Goal: Feedback & Contribution: Contribute content

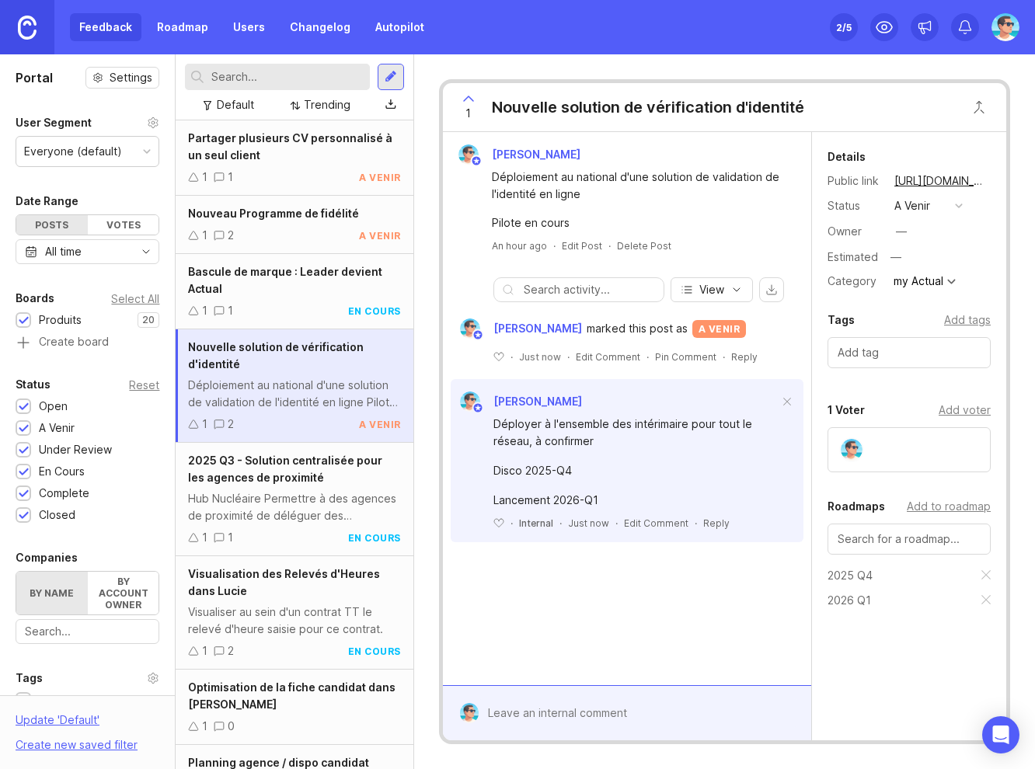
scroll to position [1159, 0]
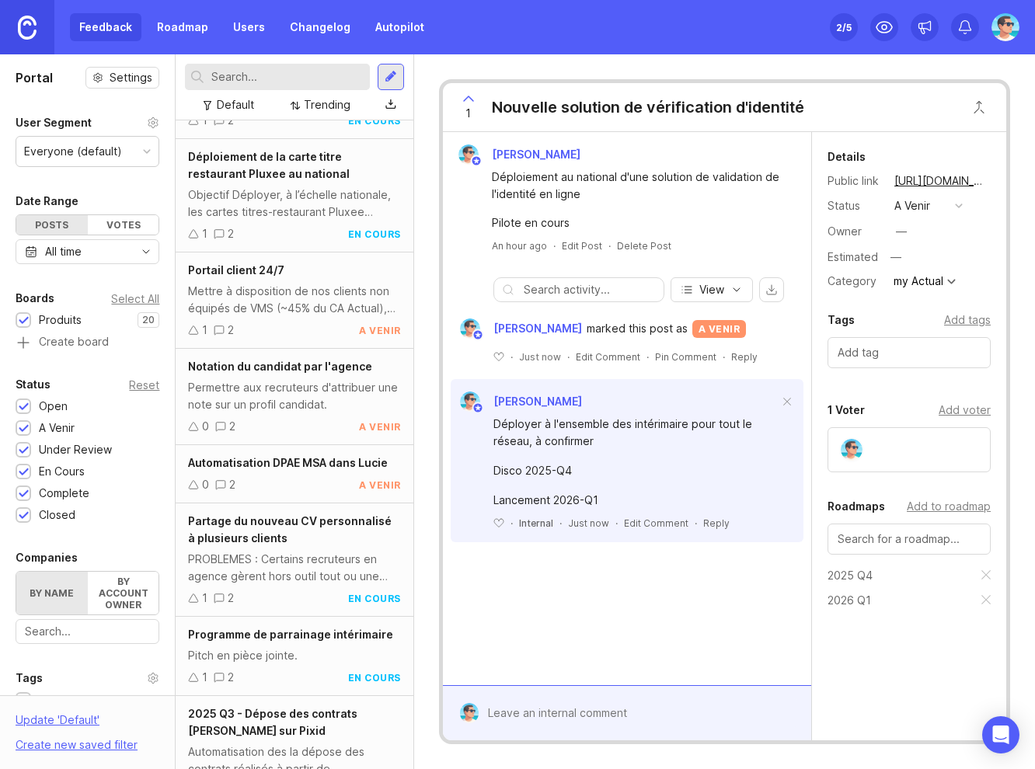
click at [64, 718] on div "Update ' Default '" at bounding box center [58, 723] width 84 height 25
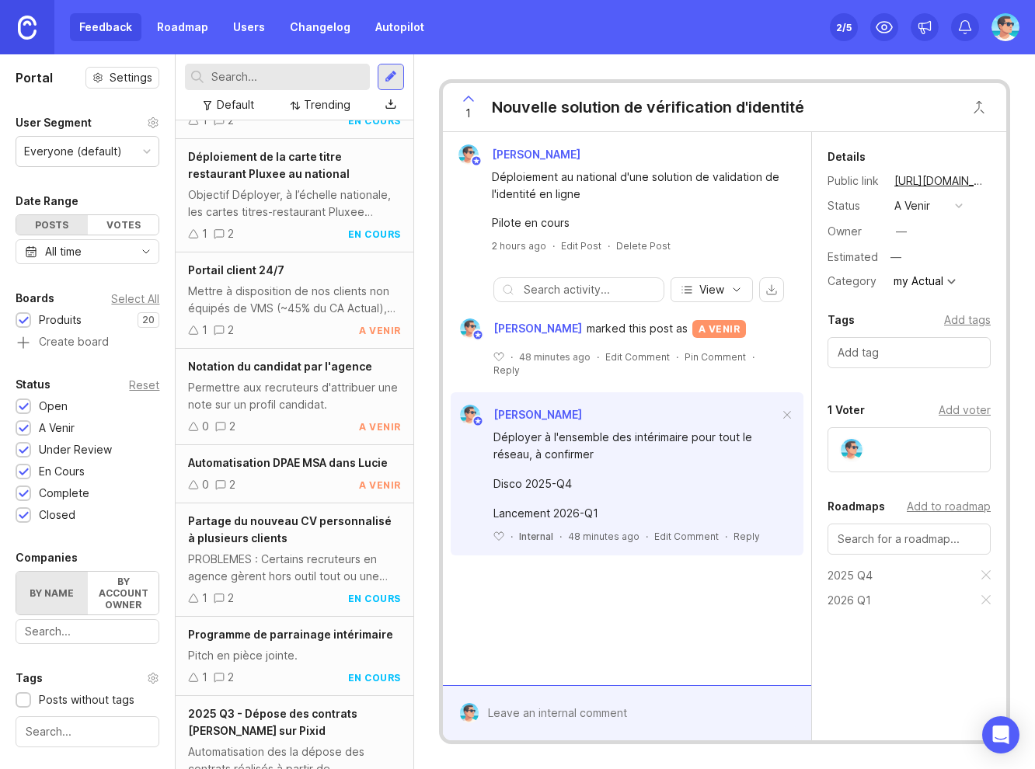
click at [64, 718] on div at bounding box center [88, 731] width 144 height 31
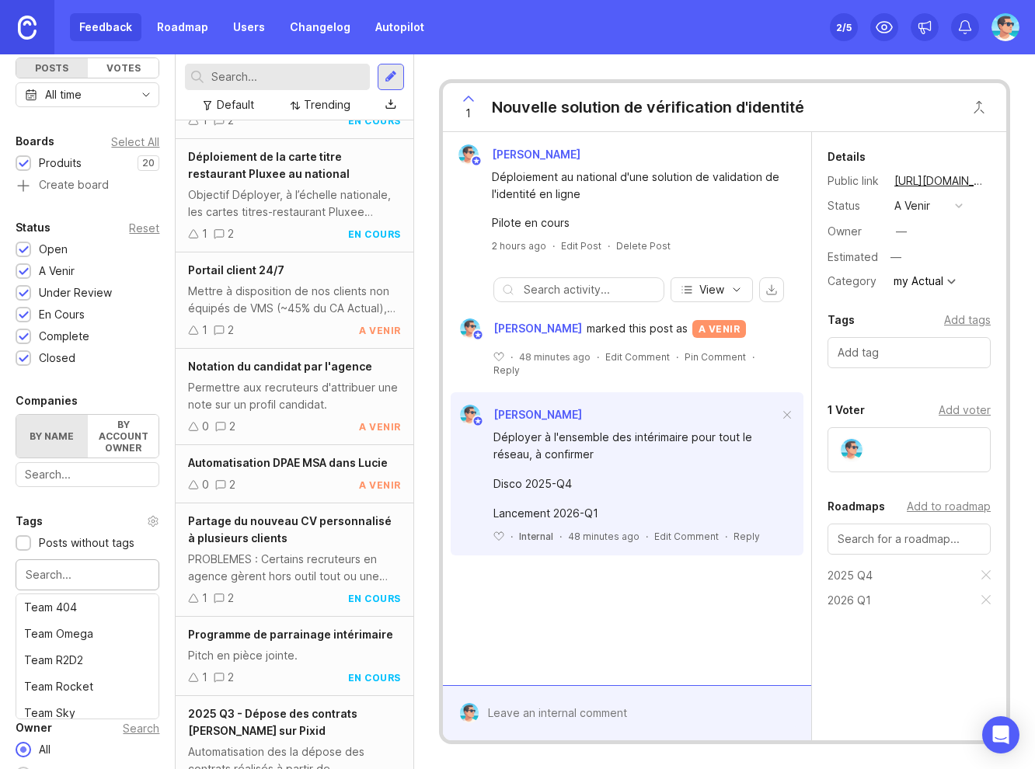
scroll to position [208, 0]
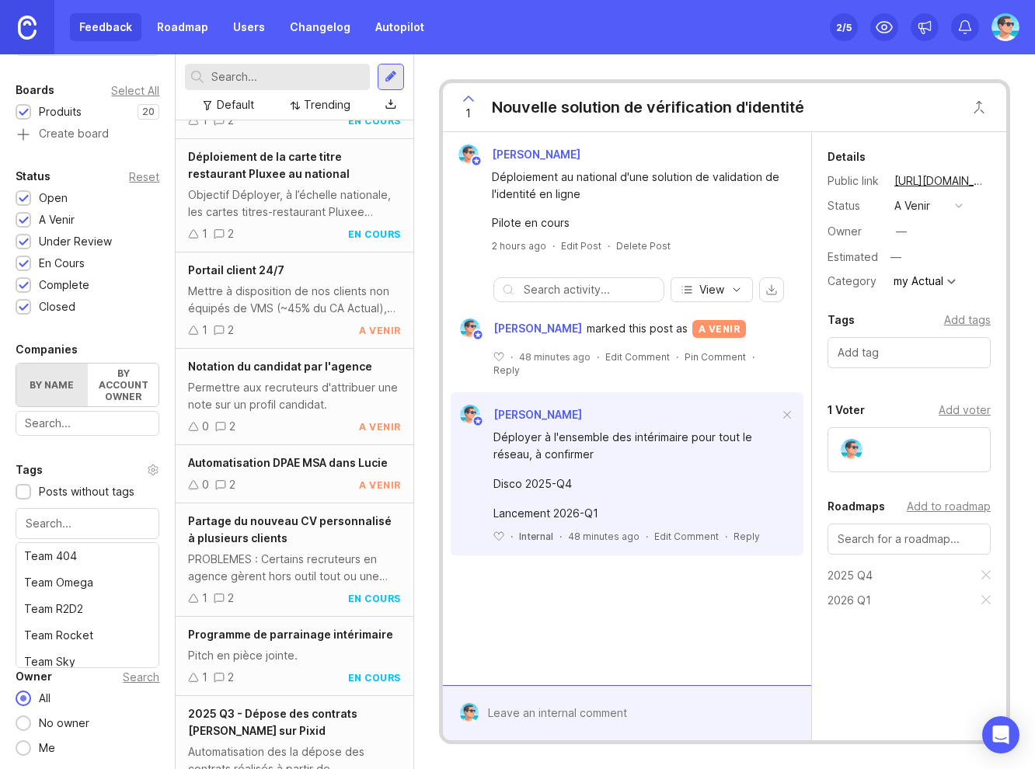
click at [61, 458] on div "Portal Settings User Segment Everyone (default) Date Range Posts Votes All time…" at bounding box center [87, 307] width 175 height 923
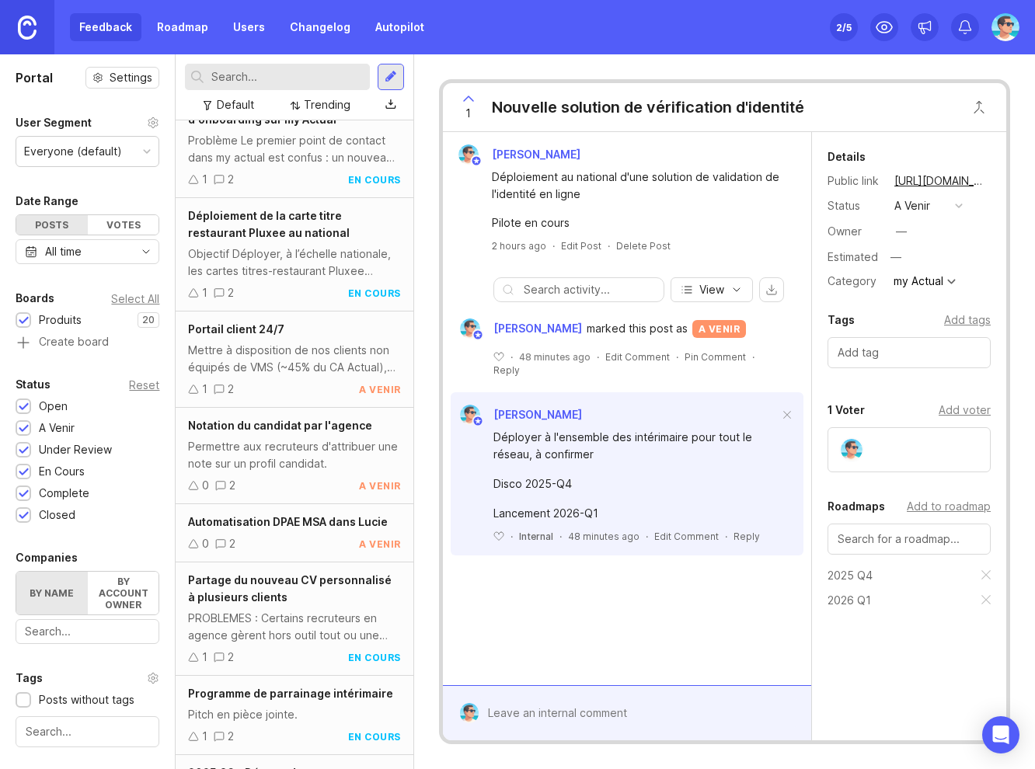
scroll to position [1199, 0]
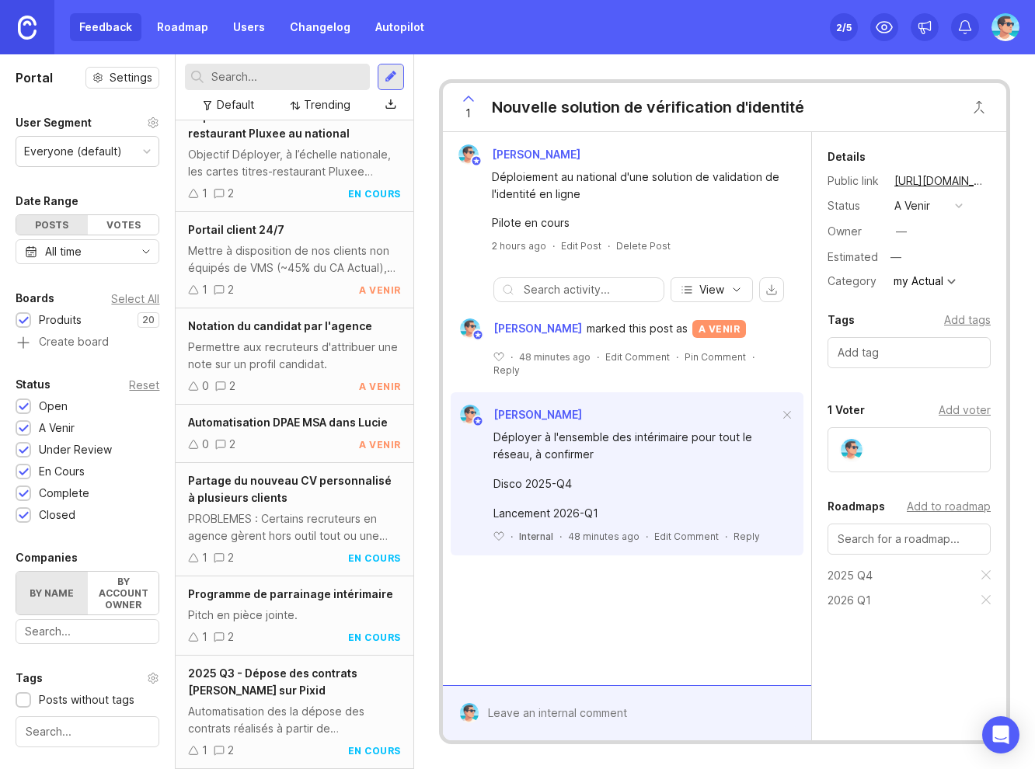
click at [707, 218] on div "Pilote en cours" at bounding box center [636, 222] width 288 height 17
click at [297, 697] on div "2025 Q3 - Dépose des contrats Lucie sur Pixid" at bounding box center [294, 682] width 212 height 34
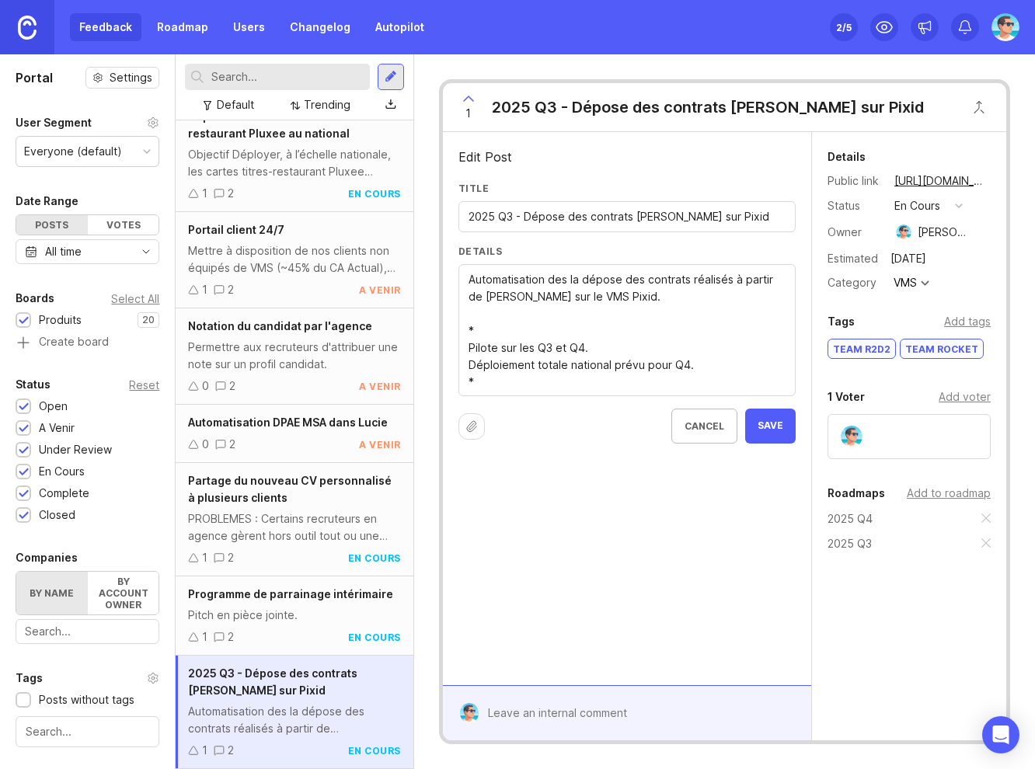
type textarea "Automatisation des la dépose des contrats réalisés à partir de Lucie sur le VMS…"
click at [758, 426] on span "Save" at bounding box center [770, 425] width 26 height 13
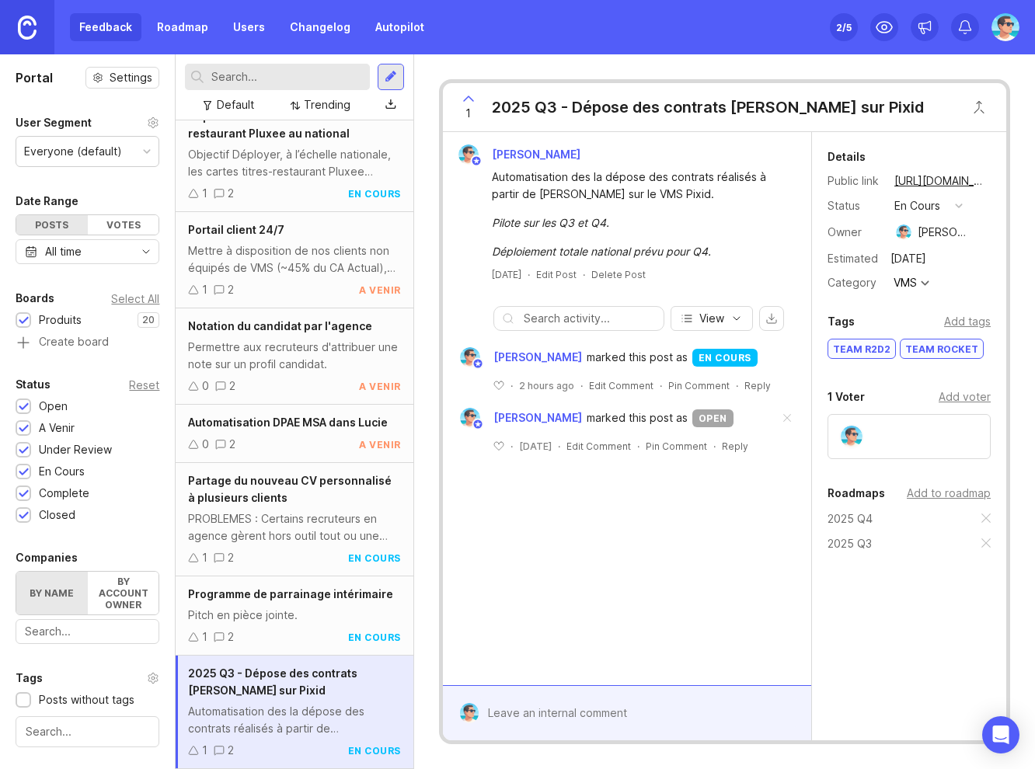
click at [786, 416] on span at bounding box center [786, 419] width 33 height 34
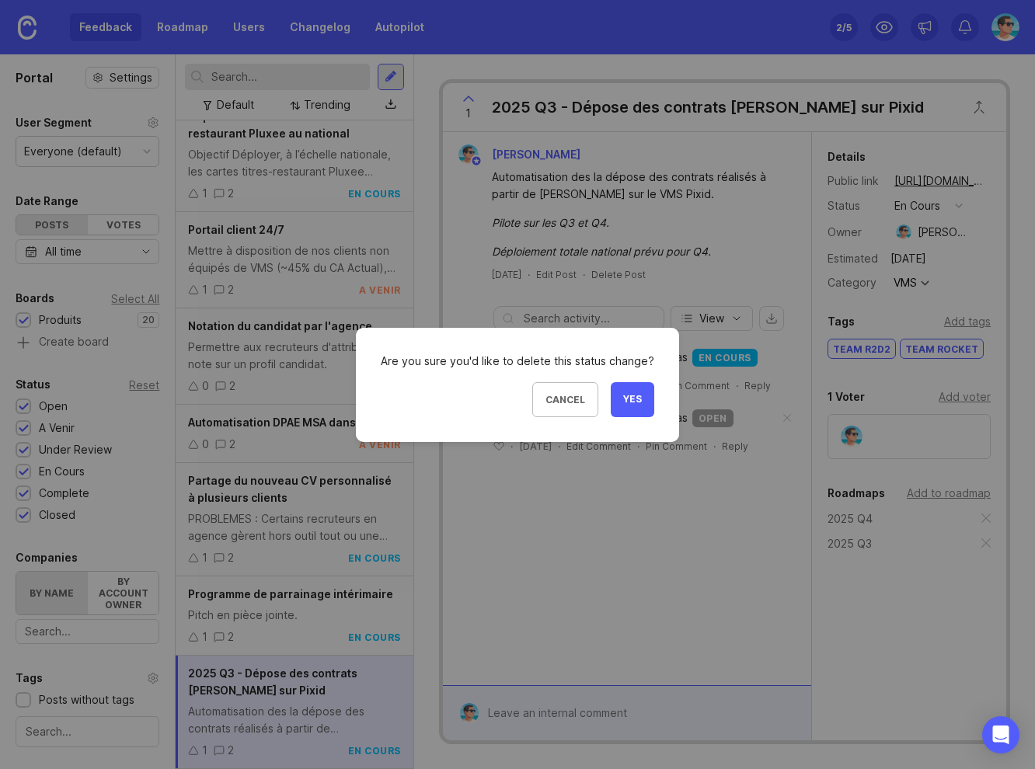
click at [631, 398] on span "Yes" at bounding box center [632, 399] width 19 height 13
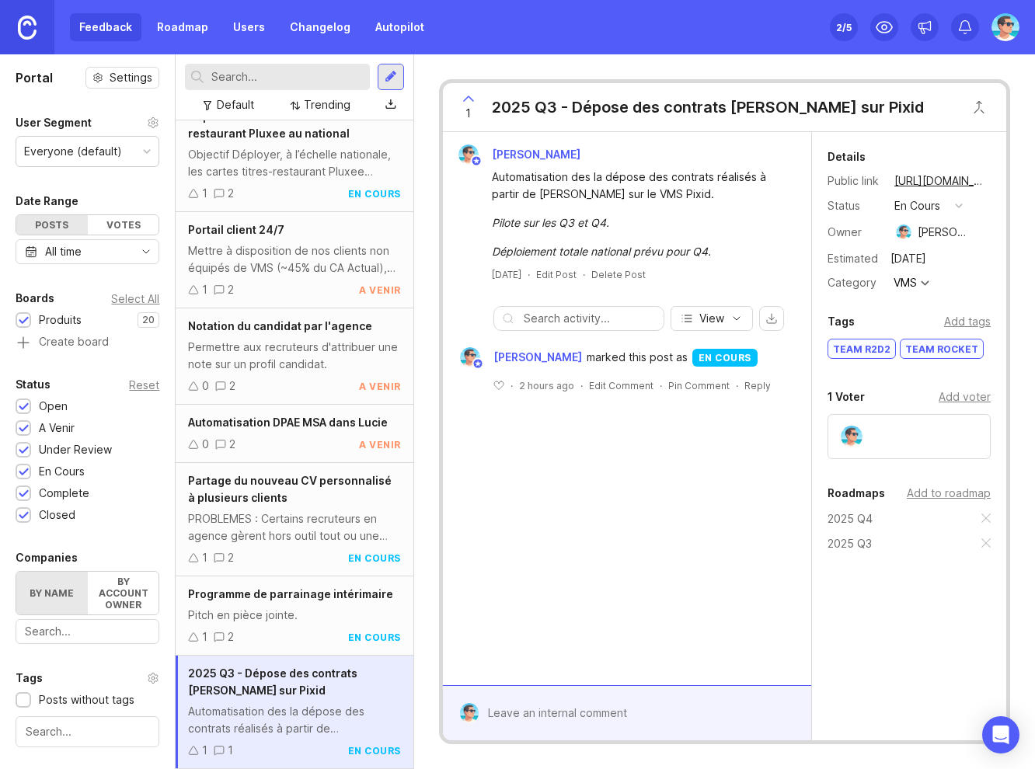
click at [649, 231] on div "Pilote sur les Q3 et Q4." at bounding box center [636, 222] width 288 height 17
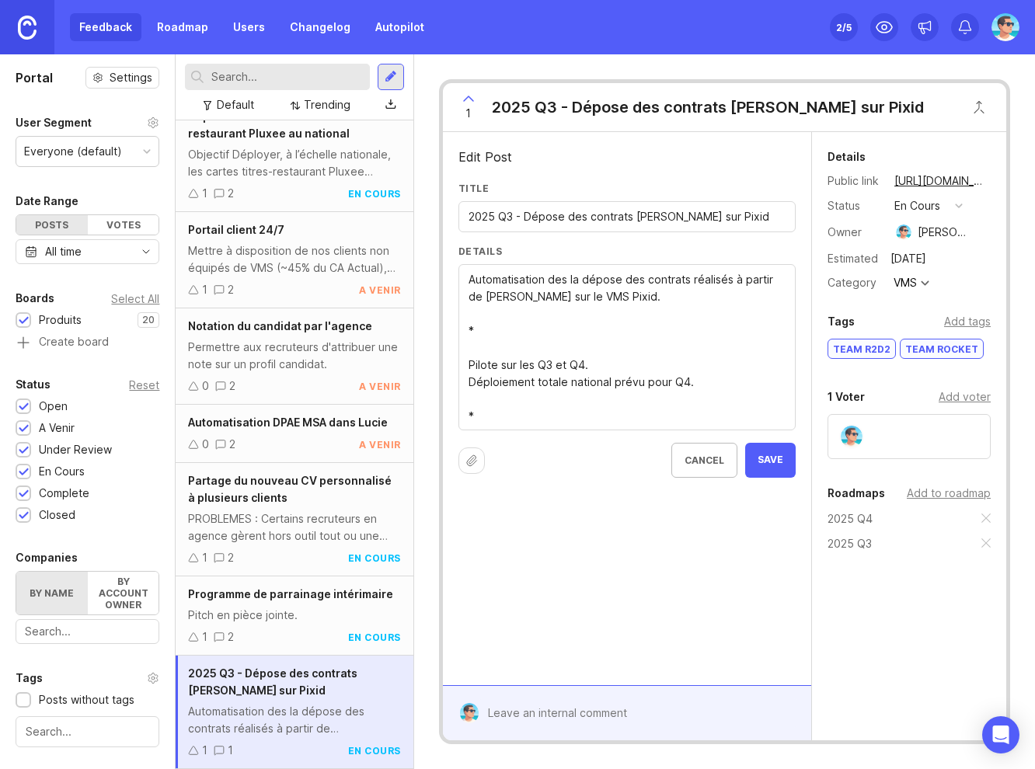
type textarea "Automatisation des la dépose des contrats réalisés à partir de Lucie sur le VMS…"
click at [760, 463] on span "Save" at bounding box center [770, 460] width 26 height 13
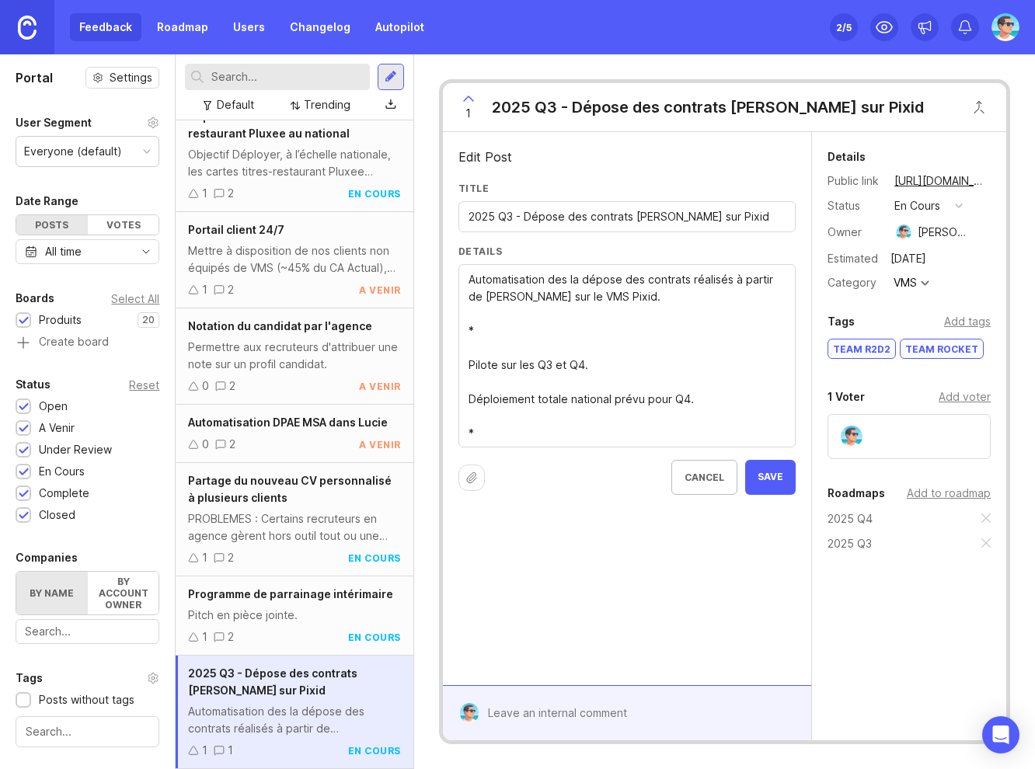
click at [466, 363] on div "Automatisation des la dépose des contrats réalisés à partir de Lucie sur le VMS…" at bounding box center [626, 355] width 337 height 183
click at [469, 370] on textarea "Automatisation des la dépose des contrats réalisés à partir de Lucie sur le VMS…" at bounding box center [626, 356] width 317 height 171
click at [470, 396] on textarea "Automatisation des la dépose des contrats réalisés à partir de Lucie sur le VMS…" at bounding box center [626, 356] width 317 height 171
click at [488, 385] on textarea "Automatisation des la dépose des contrats réalisés à partir de Lucie sur le VMS…" at bounding box center [626, 356] width 317 height 171
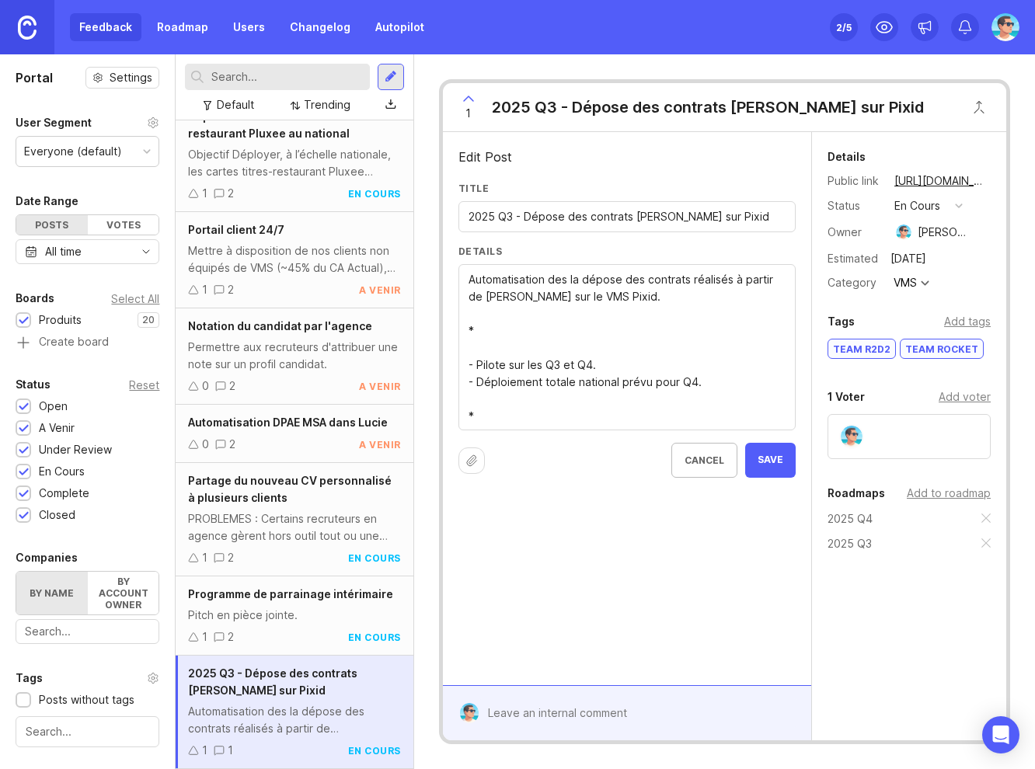
click at [488, 353] on textarea "Automatisation des la dépose des contrats réalisés à partir de Lucie sur le VMS…" at bounding box center [626, 348] width 317 height 154
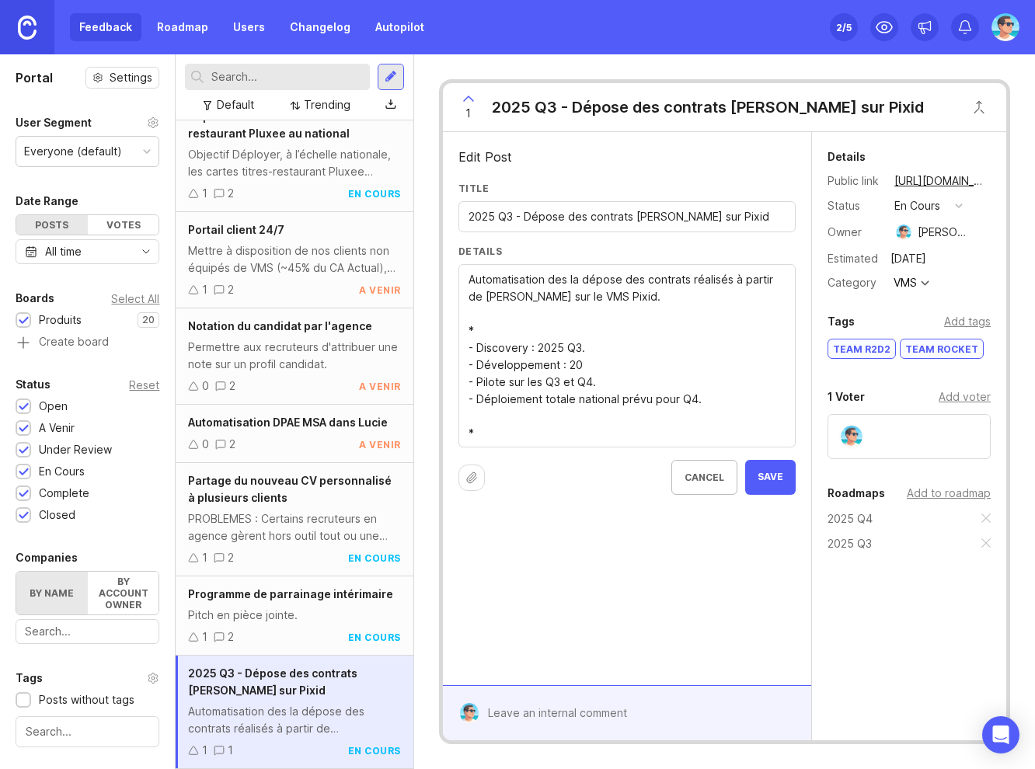
drag, startPoint x: 586, startPoint y: 348, endPoint x: 534, endPoint y: 346, distance: 52.1
click at [534, 346] on textarea "Automatisation des la dépose des contrats réalisés à partir de Lucie sur le VMS…" at bounding box center [626, 356] width 317 height 171
drag, startPoint x: 589, startPoint y: 364, endPoint x: 564, endPoint y: 364, distance: 24.9
click at [564, 364] on textarea "Automatisation des la dépose des contrats réalisés à partir de Lucie sur le VMS…" at bounding box center [626, 356] width 317 height 171
paste textarea "25 Q3."
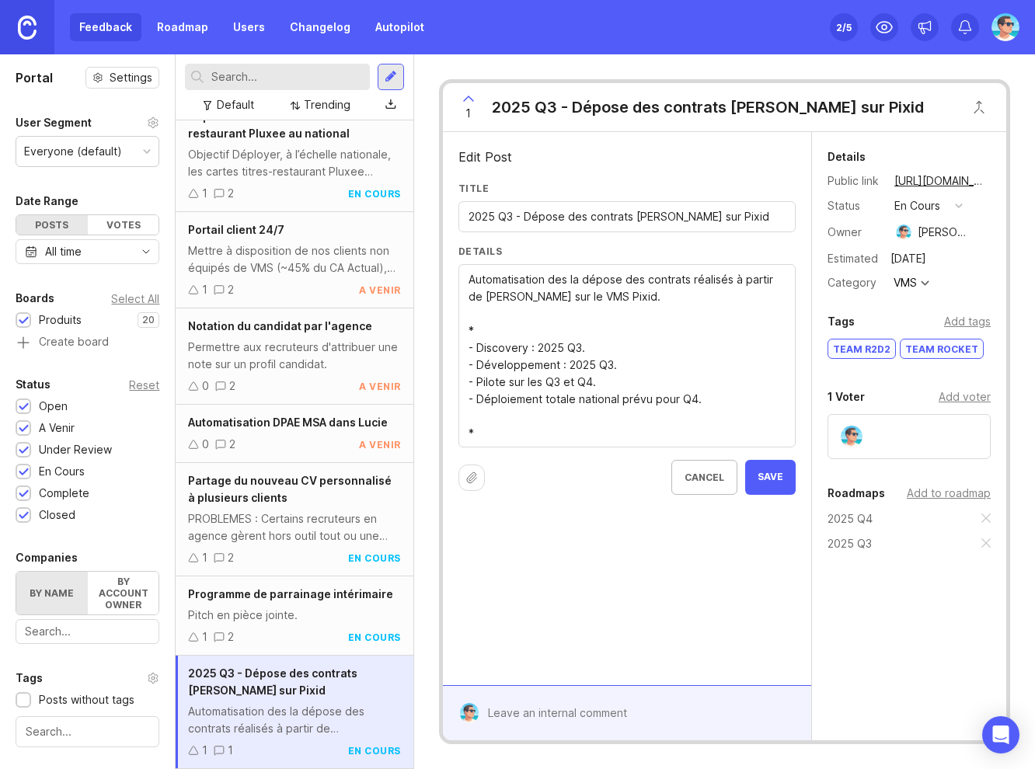
drag, startPoint x: 544, startPoint y: 398, endPoint x: 576, endPoint y: 398, distance: 31.8
click at [576, 398] on textarea "Automatisation des la dépose des contrats réalisés à partir de Lucie sur le VMS…" at bounding box center [626, 356] width 317 height 171
click at [593, 397] on textarea "Automatisation des la dépose des contrats réalisés à partir de Lucie sur le VMS…" at bounding box center [626, 356] width 317 height 171
click at [617, 399] on textarea "Automatisation des la dépose des contrats réalisés à partir de Lucie sur le VMS…" at bounding box center [626, 356] width 317 height 171
drag, startPoint x: 509, startPoint y: 383, endPoint x: 540, endPoint y: 383, distance: 30.3
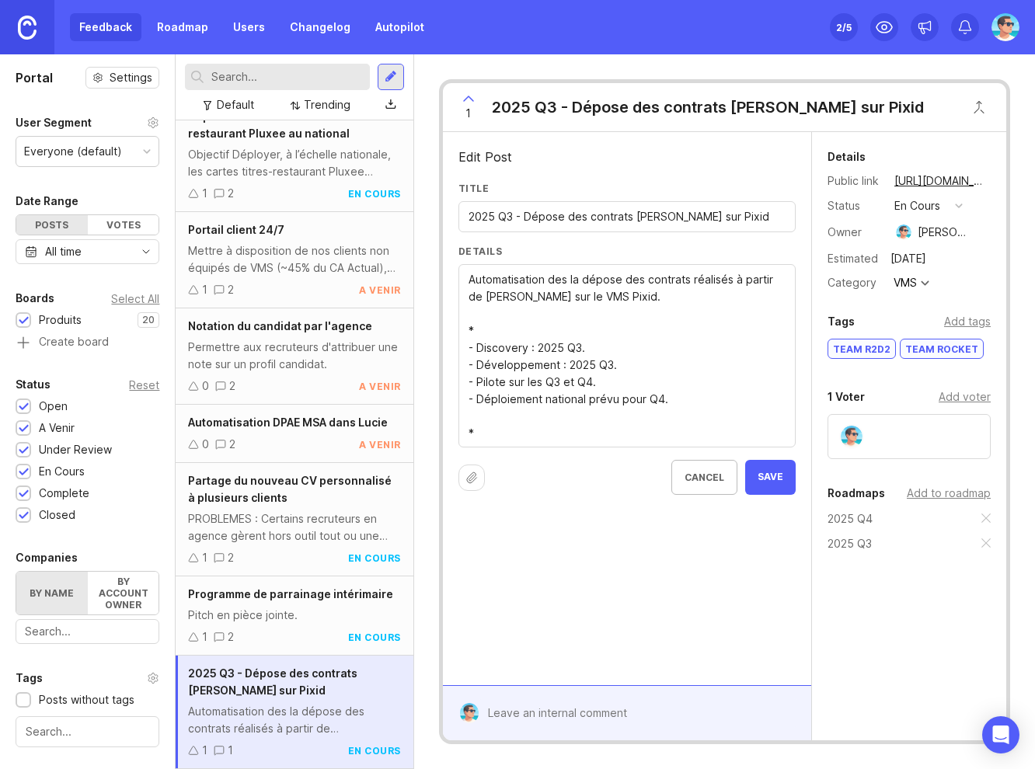
click at [540, 383] on textarea "Automatisation des la dépose des contrats réalisés à partir de Lucie sur le VMS…" at bounding box center [626, 356] width 317 height 171
click at [619, 400] on textarea "Automatisation des la dépose des contrats réalisés à partir de Lucie sur le VMS…" at bounding box center [626, 356] width 317 height 171
drag, startPoint x: 650, startPoint y: 401, endPoint x: 627, endPoint y: 400, distance: 23.3
click at [627, 400] on textarea "Automatisation des la dépose des contrats réalisés à partir de Lucie sur le VMS…" at bounding box center [626, 356] width 317 height 171
click at [552, 412] on textarea "Automatisation des la dépose des contrats réalisés à partir de Lucie sur le VMS…" at bounding box center [626, 356] width 317 height 171
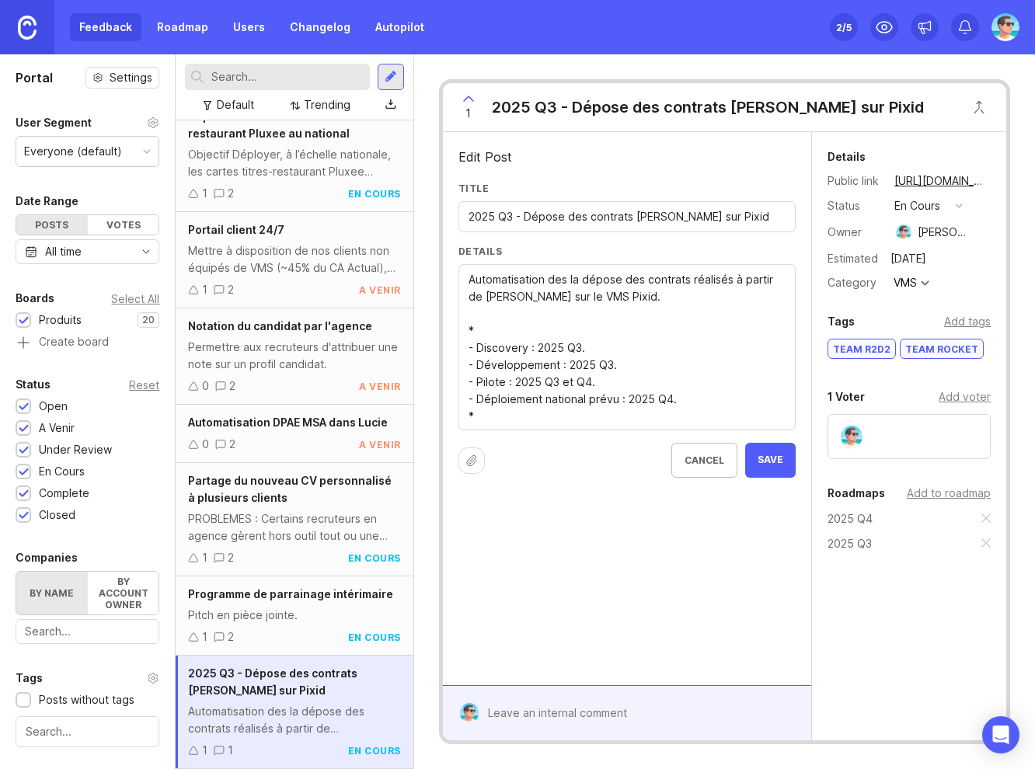
drag, startPoint x: 473, startPoint y: 394, endPoint x: 458, endPoint y: 331, distance: 64.6
click at [458, 331] on div "Automatisation des la dépose des contrats réalisés à partir de Lucie sur le VMS…" at bounding box center [626, 347] width 337 height 166
type textarea "Automatisation des la dépose des contrats réalisés à partir de Lucie sur le VMS…"
click at [769, 461] on span "Save" at bounding box center [770, 460] width 26 height 13
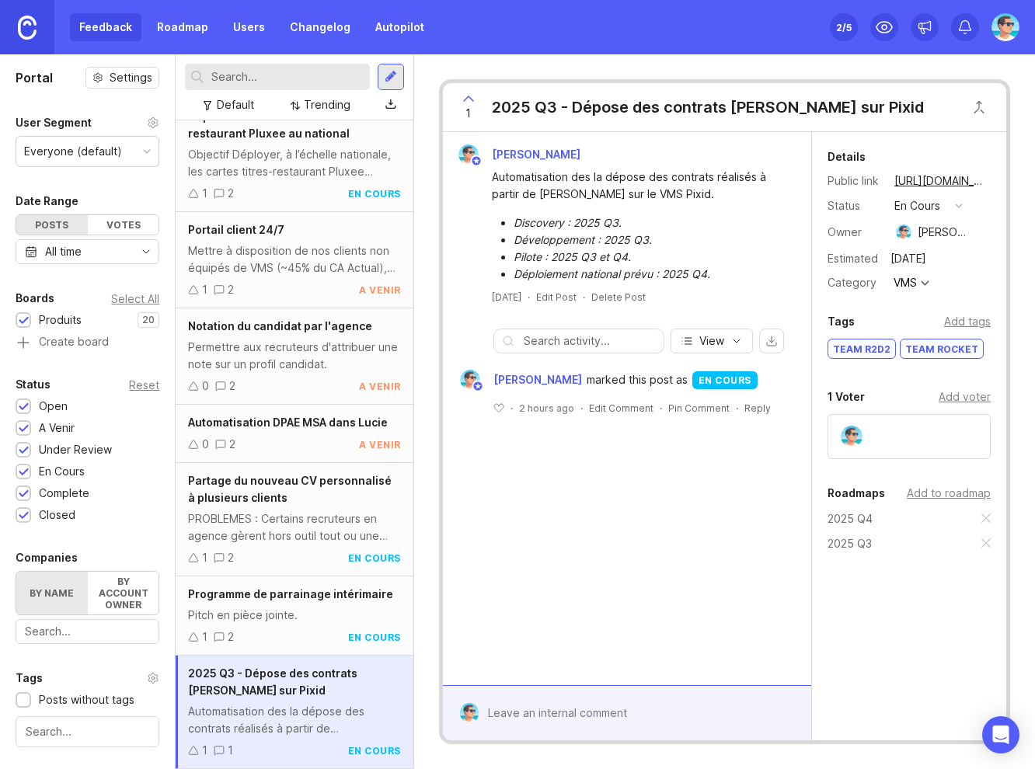
click at [320, 618] on div "Pitch en pièce jointe." at bounding box center [294, 615] width 212 height 17
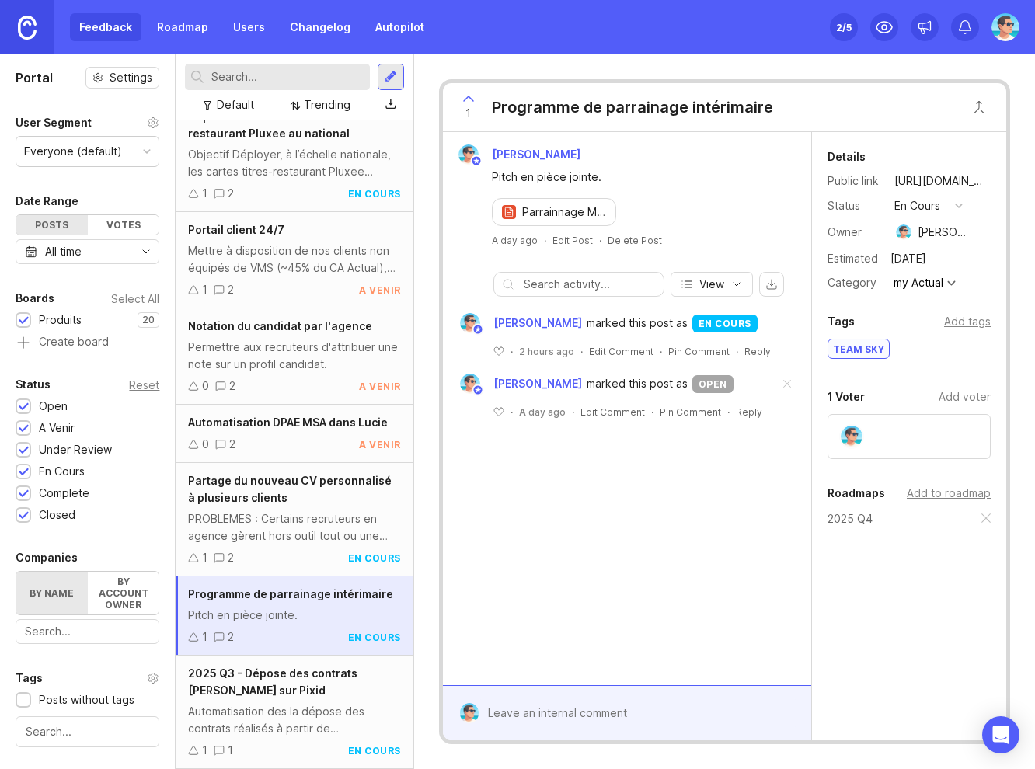
click at [790, 383] on span at bounding box center [786, 384] width 33 height 34
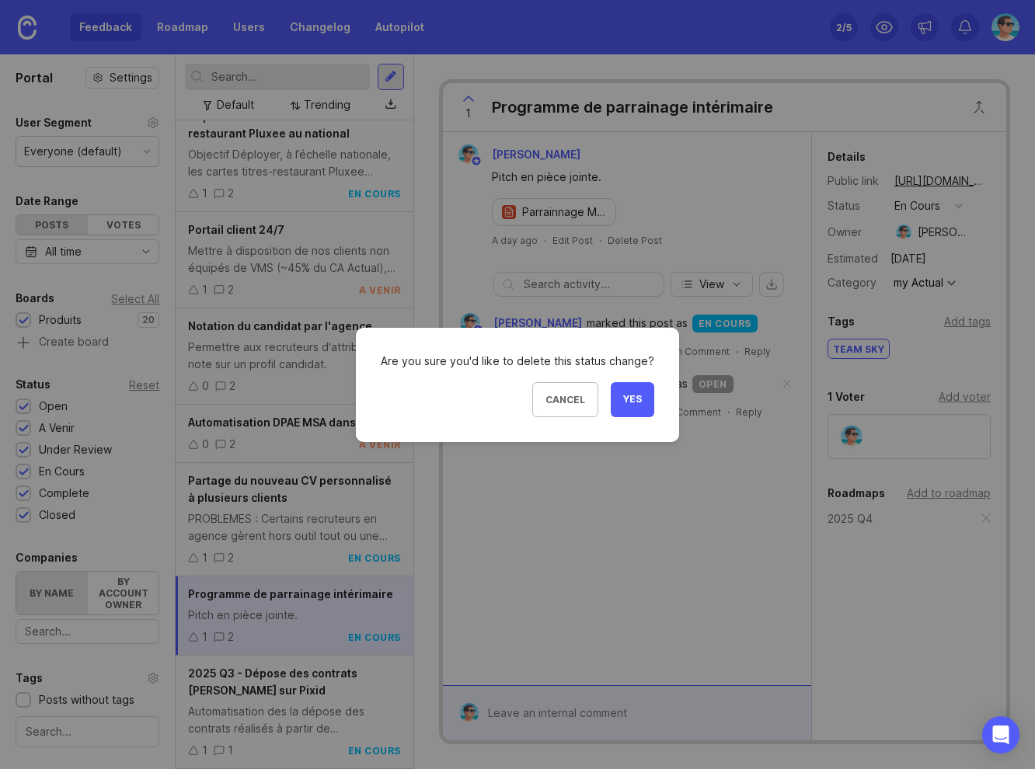
click at [624, 401] on span "Yes" at bounding box center [632, 399] width 19 height 13
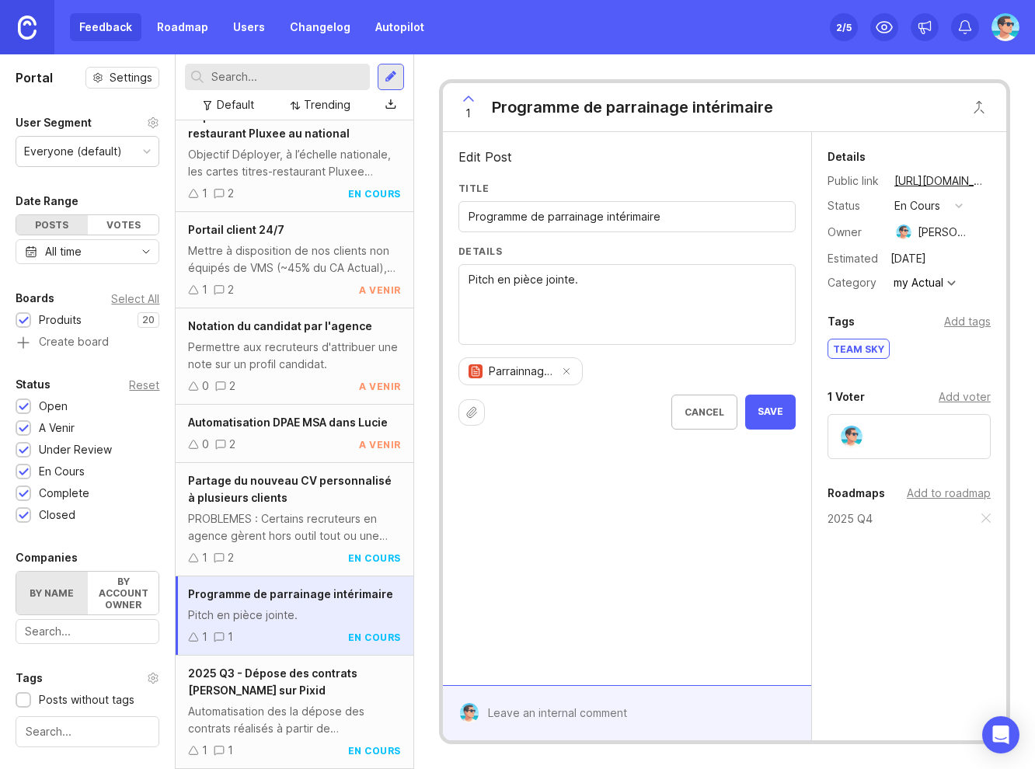
paste textarea "* - Discovery : 2025 Q3. - Développement : 2025 Q3. - Pilote : 2025 Q3 et Q4. -…"
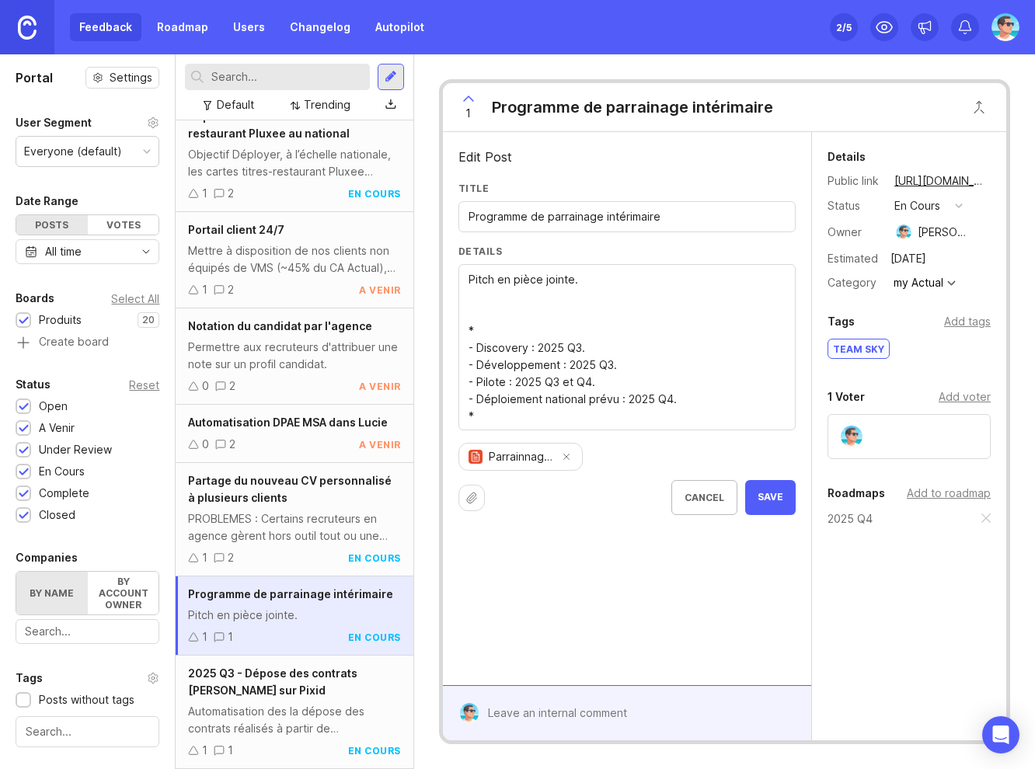
click at [589, 293] on textarea "Pitch en pièce jointe." at bounding box center [626, 348] width 317 height 154
click at [515, 304] on textarea "Pitch en pièce jointe." at bounding box center [626, 348] width 317 height 154
click at [567, 450] on button "Remove file" at bounding box center [566, 457] width 22 height 22
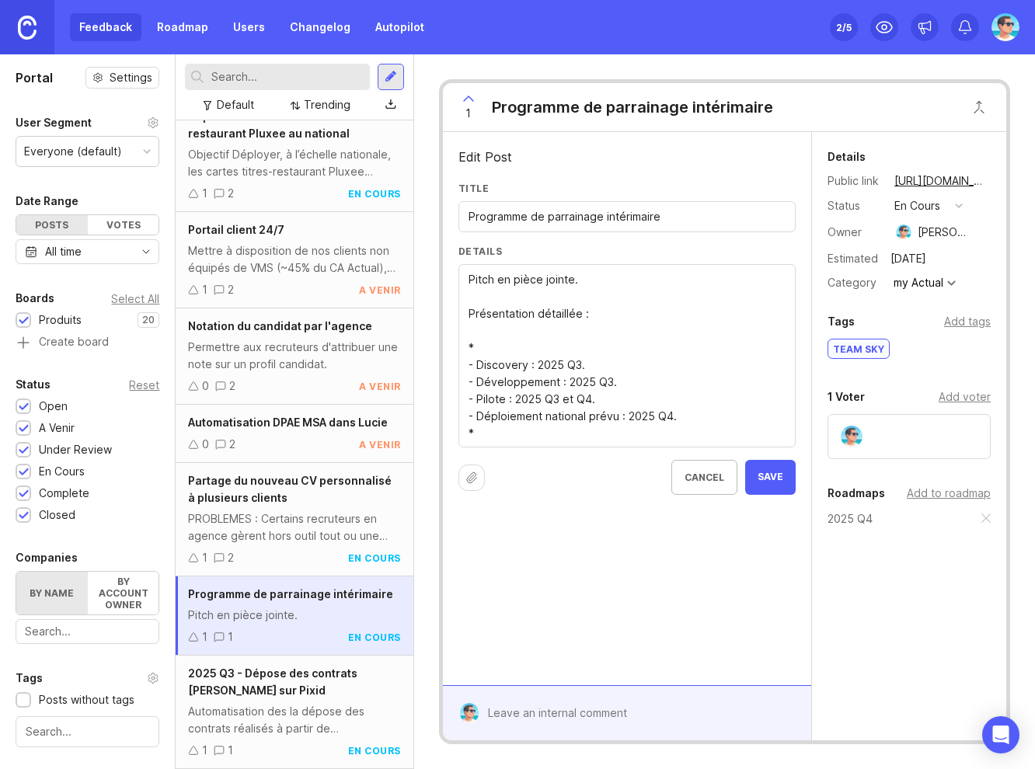
paste textarea "https://docs.google.com/presentation/d/1i-aSWKLCdvUtdeLWqi2t3MabFyzbLPJxPq9z6ru…"
drag, startPoint x: 763, startPoint y: 366, endPoint x: 437, endPoint y: 318, distance: 329.0
click at [437, 318] on div "1 Programme de parrainage intérimaire Edit Post Title Programme de parrainage i…" at bounding box center [724, 411] width 621 height 715
type textarea "Pitch en pièce jointe. * - Discovery : 2025 Q3. - Développement : 2025 Q3. - Pi…"
click at [621, 704] on div at bounding box center [637, 713] width 318 height 30
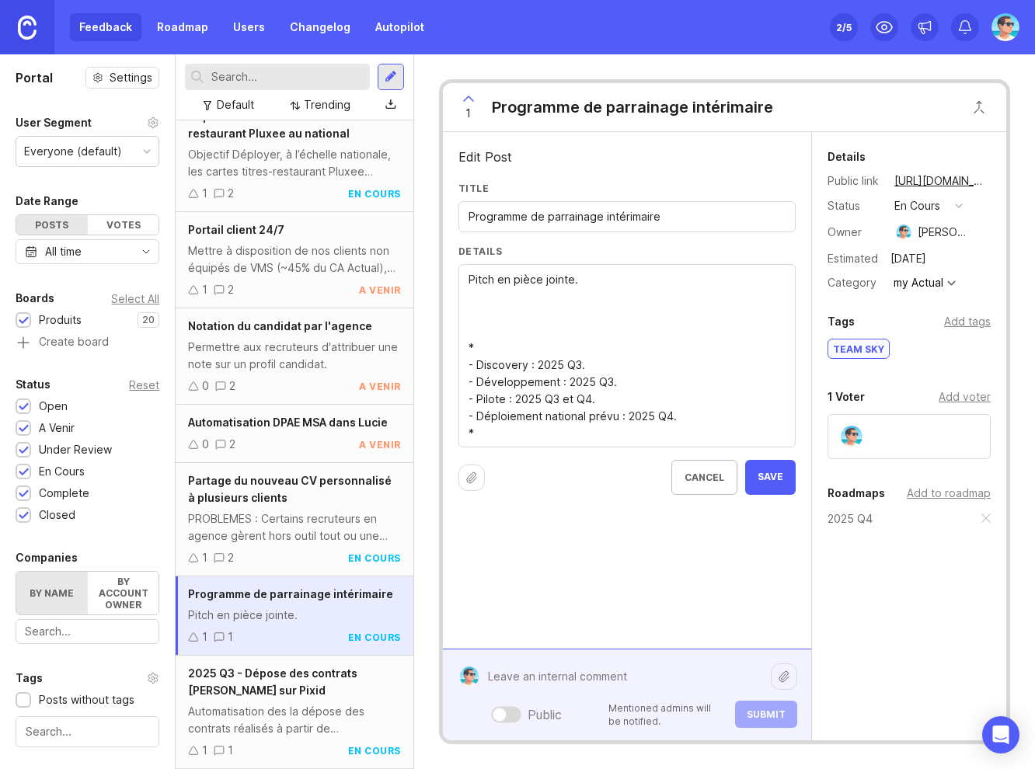
paste textarea "Présentation détaillée : https://docs.google.com/presentation/d/1i-aSWKLCdvUtde…"
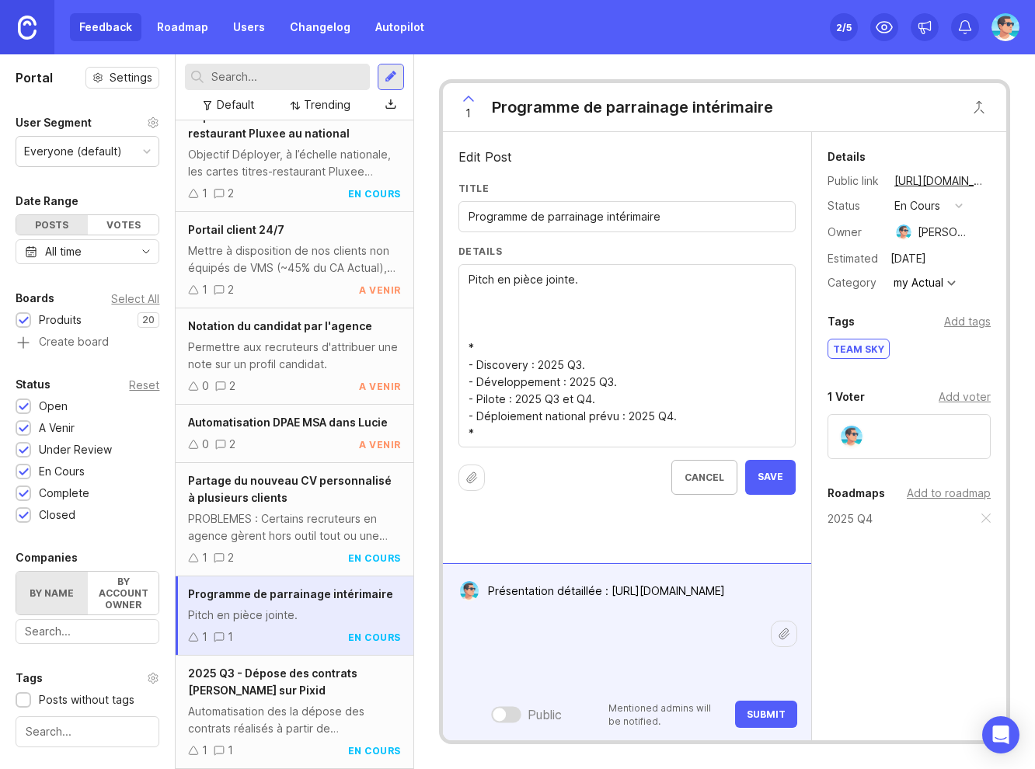
type textarea "Présentation détaillée : https://docs.google.com/presentation/d/1i-aSWKLCdvUtde…"
click at [746, 711] on button "Submit" at bounding box center [766, 714] width 62 height 27
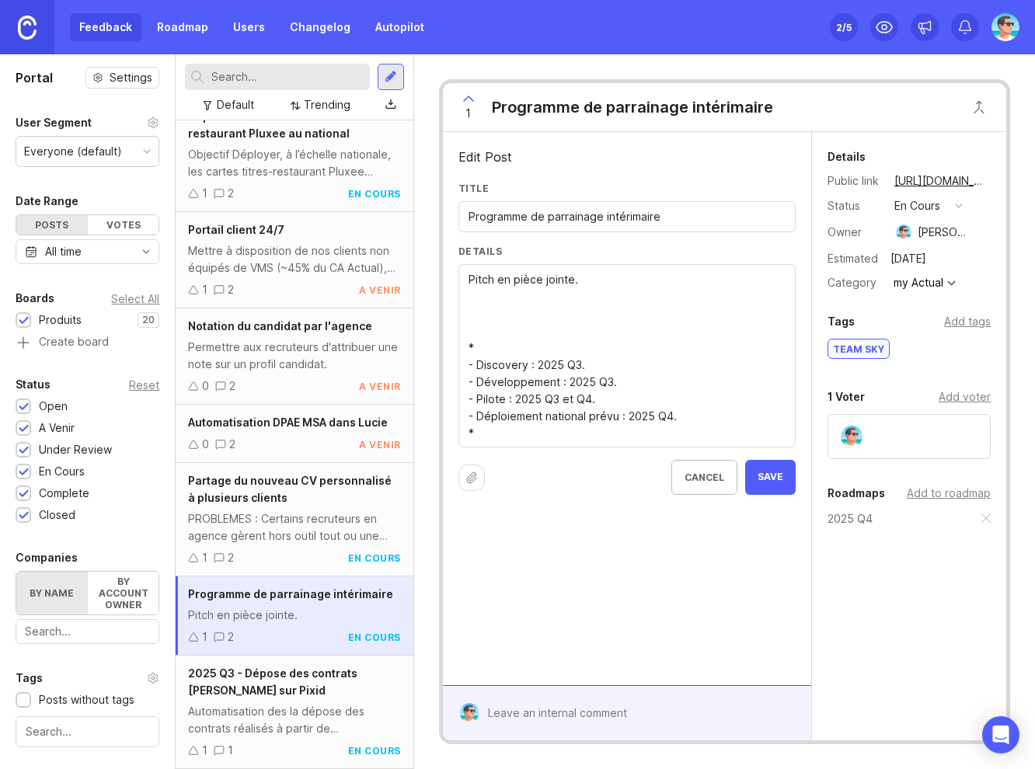
click at [608, 715] on div at bounding box center [637, 713] width 318 height 30
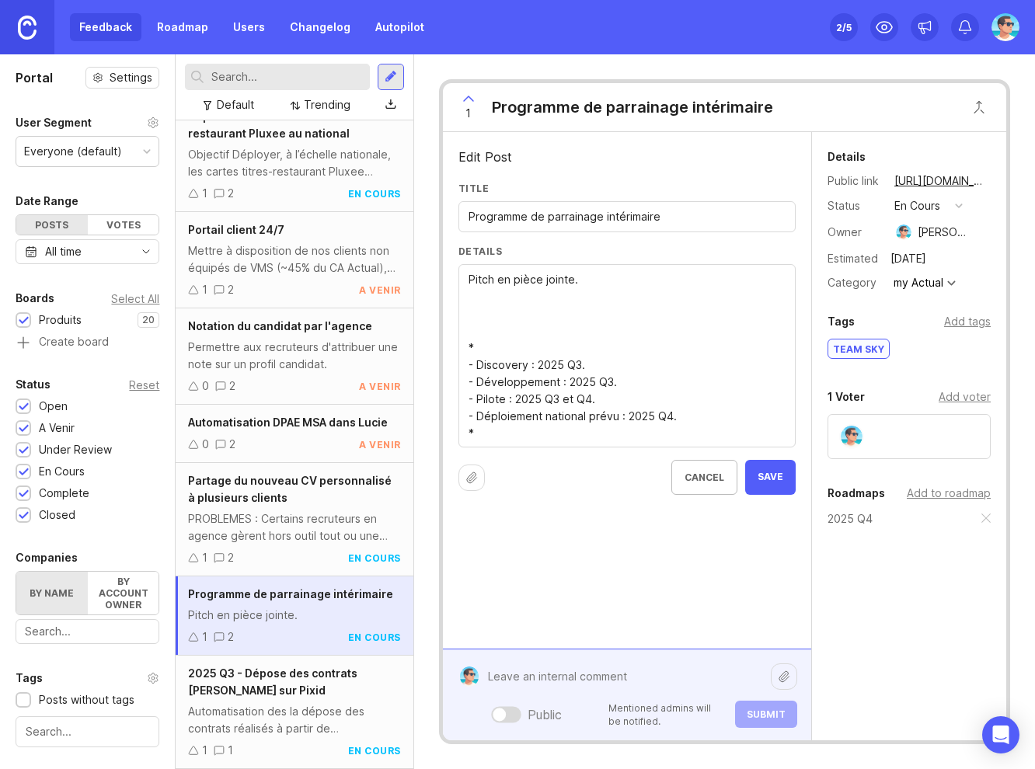
click at [772, 481] on span "Save" at bounding box center [770, 477] width 26 height 13
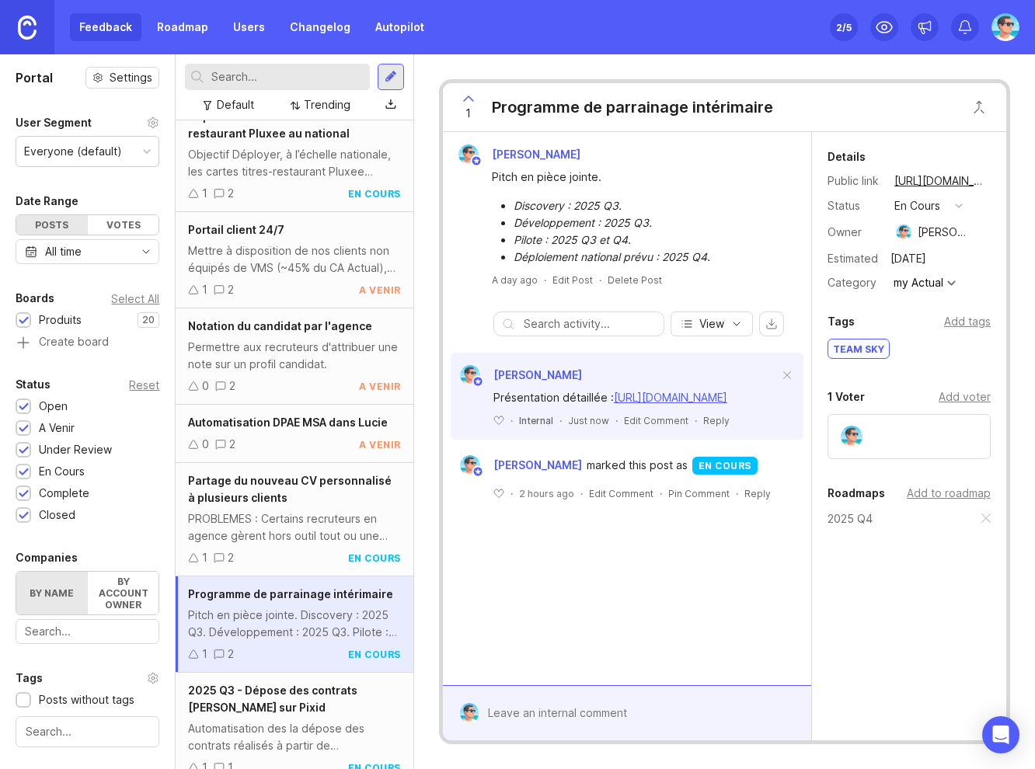
click at [642, 404] on link "https://docs.google.com/presentation/d/1i-aSWKLCdvUtdeLWqi2t3MabFyzbLPJxPq9z6ru…" at bounding box center [670, 397] width 113 height 13
click at [680, 176] on div "Pitch en pièce jointe." at bounding box center [636, 177] width 288 height 17
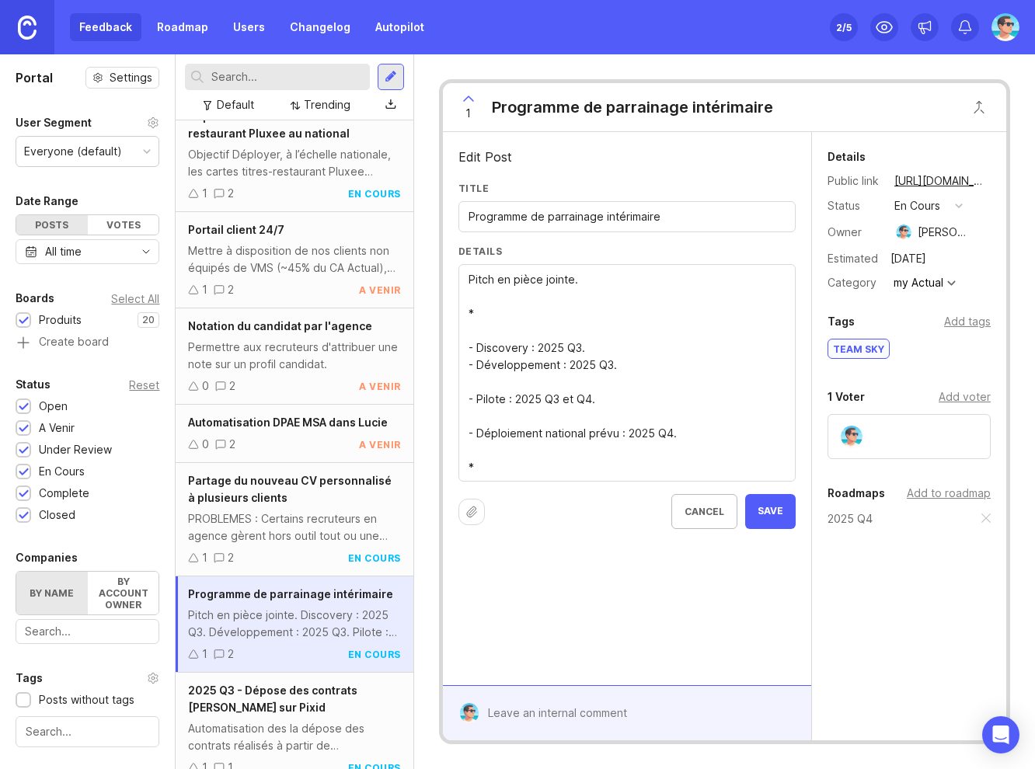
click at [609, 363] on textarea "Pitch en pièce jointe. * - Discovery : 2025 Q3. - Développement : 2025 Q3. - Pi…" at bounding box center [626, 373] width 317 height 205
drag, startPoint x: 543, startPoint y: 395, endPoint x: 573, endPoint y: 396, distance: 30.3
click at [573, 396] on textarea "Pitch en pièce jointe. * - Discovery : 2025 Q3. - Développement : 2025 Q3. - Pi…" at bounding box center [626, 373] width 317 height 205
click at [555, 384] on textarea "Pitch en pièce jointe. * - Discovery : 2025 Q3. - Développement : 2025 Q3. - Pi…" at bounding box center [626, 373] width 317 height 205
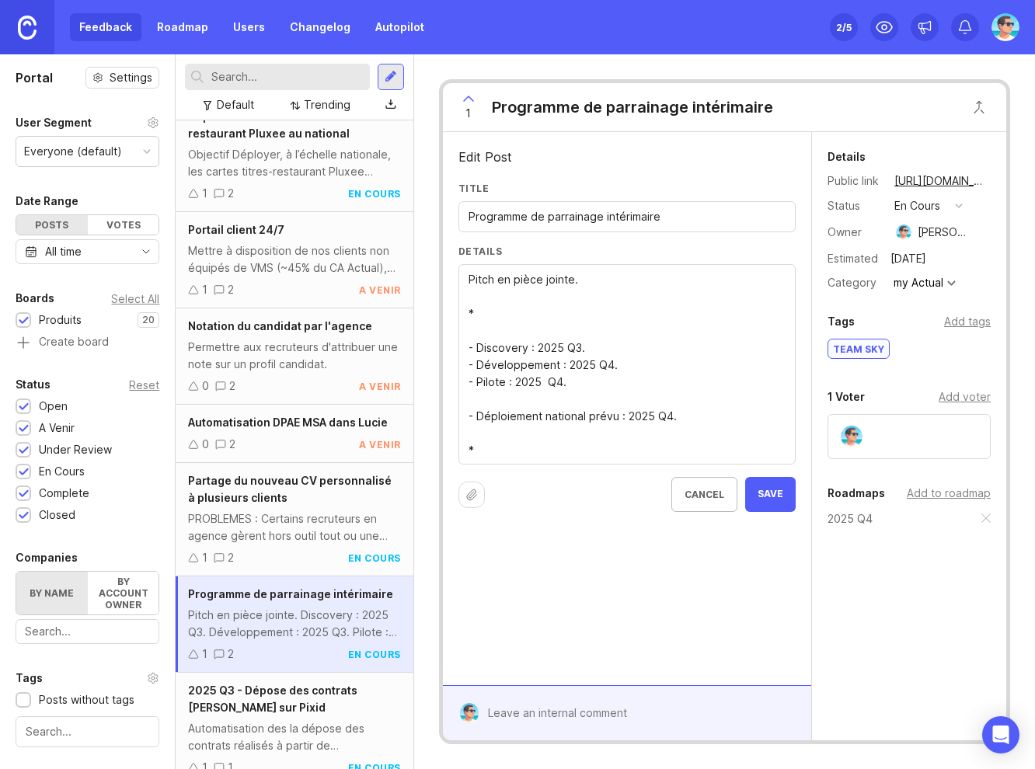
click at [558, 400] on textarea "Pitch en pièce jointe. * - Discovery : 2025 Q3. - Développement : 2025 Q3. - Pi…" at bounding box center [626, 365] width 317 height 188
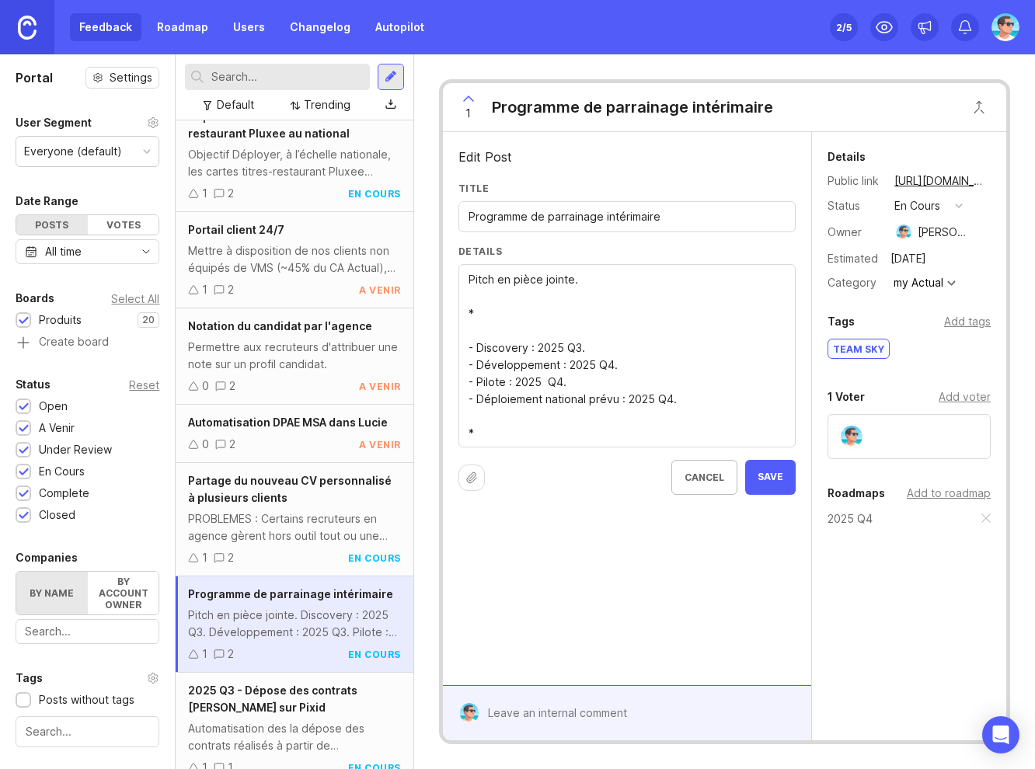
click at [624, 419] on textarea "Pitch en pièce jointe. * - Discovery : 2025 Q3. - Développement : 2025 Q3. - Pi…" at bounding box center [626, 356] width 317 height 171
drag, startPoint x: 595, startPoint y: 284, endPoint x: 465, endPoint y: 283, distance: 129.7
click at [465, 283] on div "Pitch en pièce jointe. * - Discovery : 2025 Q3. - Développement : 2025 Q3. - Pi…" at bounding box center [626, 355] width 337 height 183
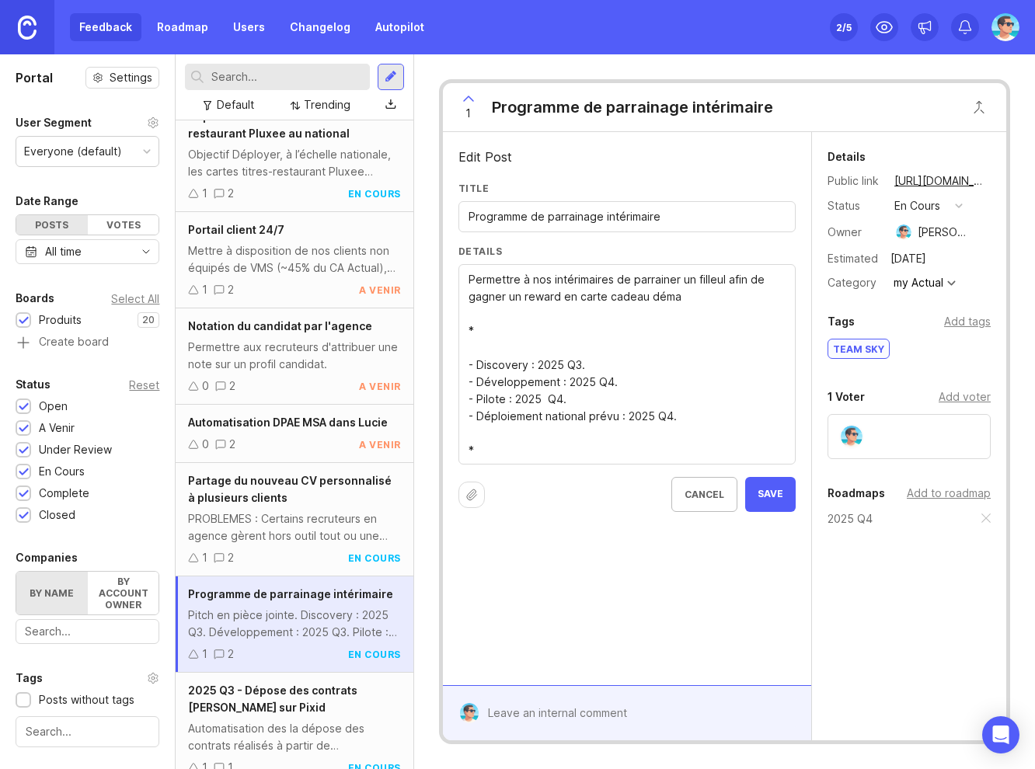
click at [728, 280] on textarea "Pitch en pièce jointe. * - Discovery : 2025 Q3. - Développement : 2025 Q3. - Pi…" at bounding box center [626, 365] width 317 height 188
click at [758, 291] on textarea "Pitch en pièce jointe. * - Discovery : 2025 Q3. - Développement : 2025 Q3. - Pi…" at bounding box center [626, 365] width 317 height 188
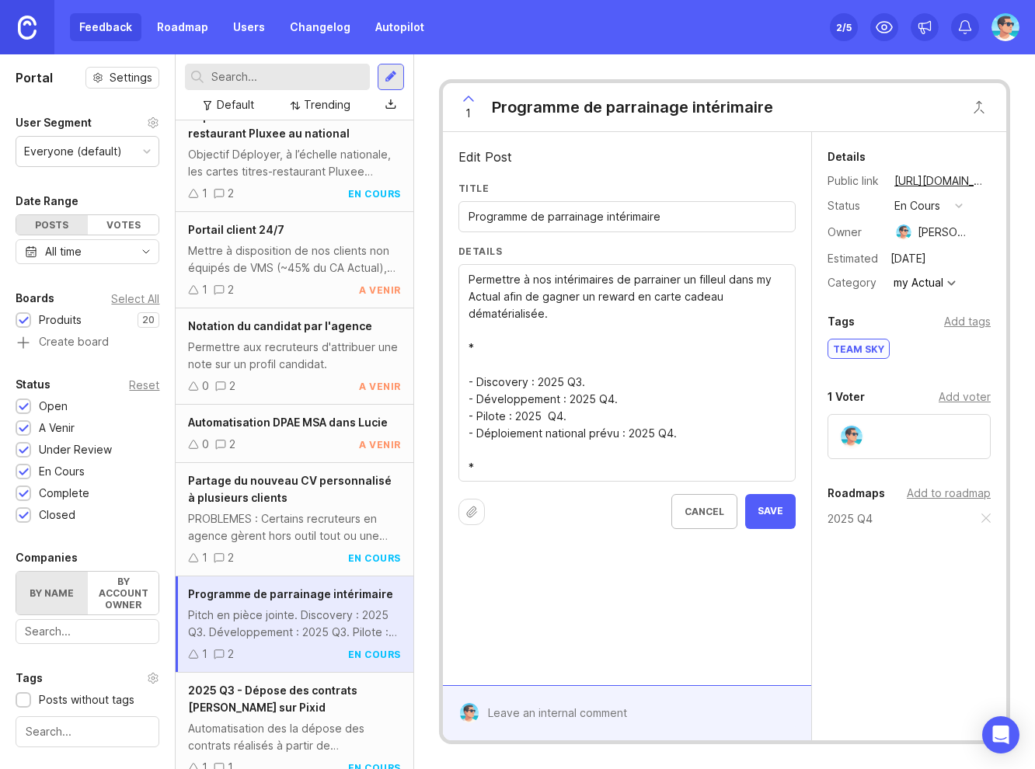
click at [579, 316] on textarea "Pitch en pièce jointe. * - Discovery : 2025 Q3. - Développement : 2025 Q3. - Pi…" at bounding box center [626, 373] width 317 height 205
type textarea "Permettre à nos intérimaires de parrainer un filleul dans my Actual afin de gag…"
click at [771, 515] on span "Save" at bounding box center [770, 511] width 26 height 13
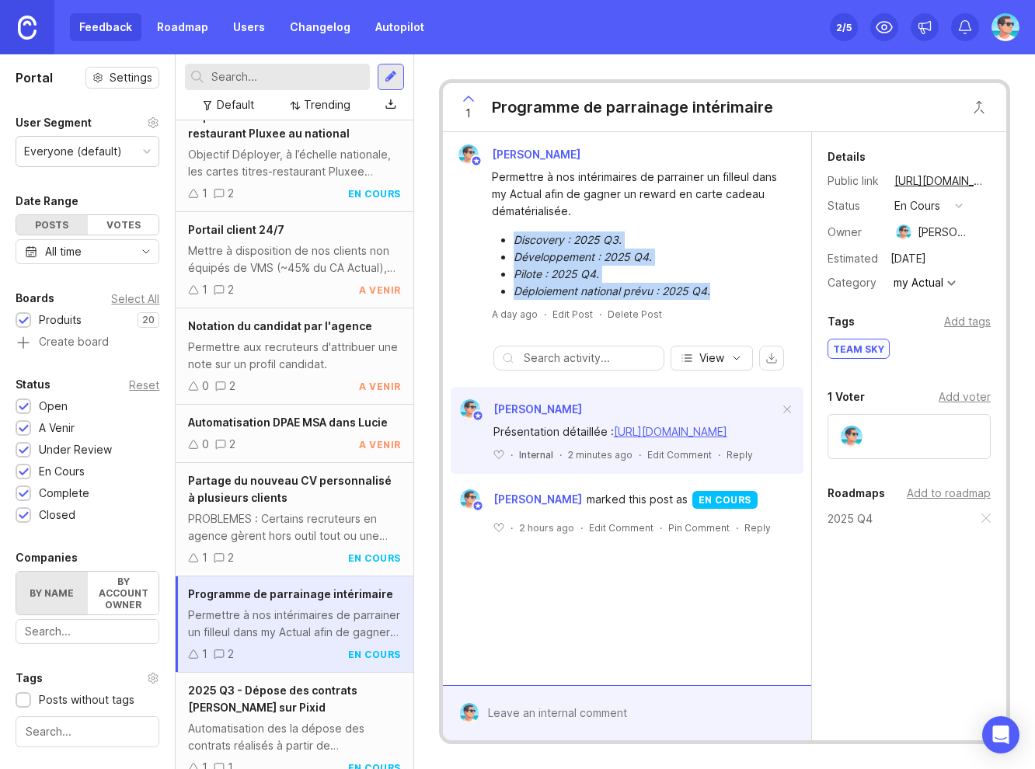
drag, startPoint x: 717, startPoint y: 295, endPoint x: 509, endPoint y: 241, distance: 215.1
click at [509, 241] on ul "Discovery : 2025 Q3. Développement : 2025 Q4. Pilote : 2025 Q4. Déploiement nat…" at bounding box center [636, 265] width 288 height 68
copy ul "Discovery : 2025 Q3. Développement : 2025 Q4. Pilote : 2025 Q4. Déploiement nat…"
click at [502, 109] on div "Programme de parrainage intérimaire" at bounding box center [632, 107] width 281 height 22
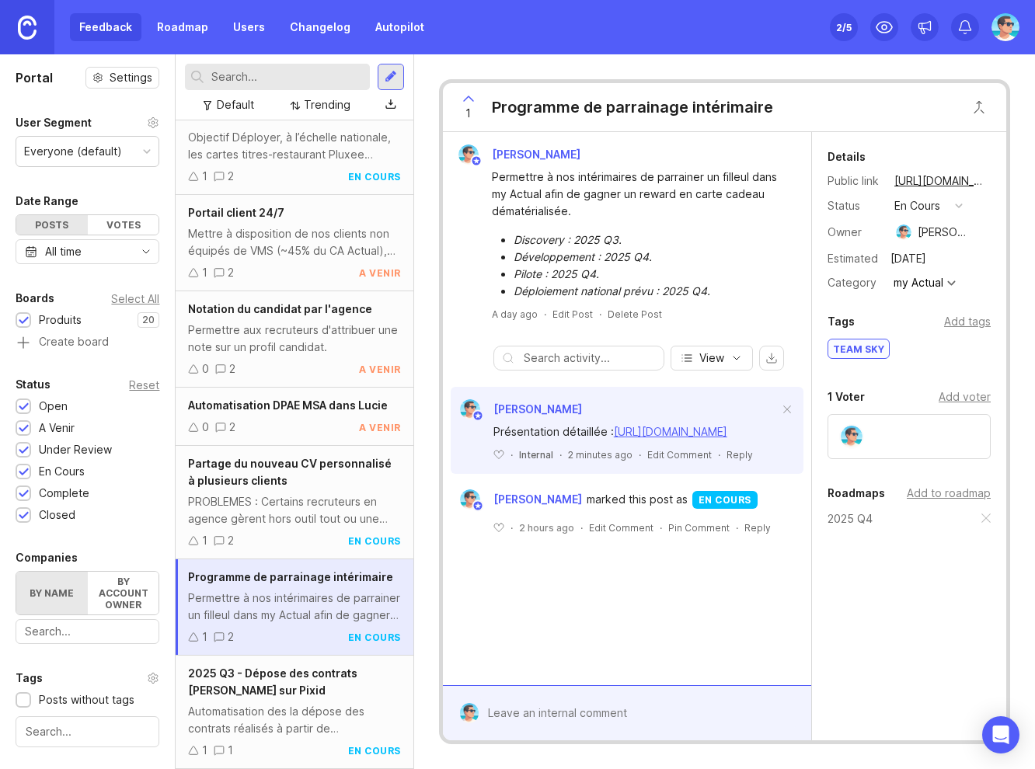
click at [250, 700] on div "2025 Q3 - Dépose des contrats Lucie sur Pixid Automatisation des la dépose des …" at bounding box center [294, 712] width 237 height 113
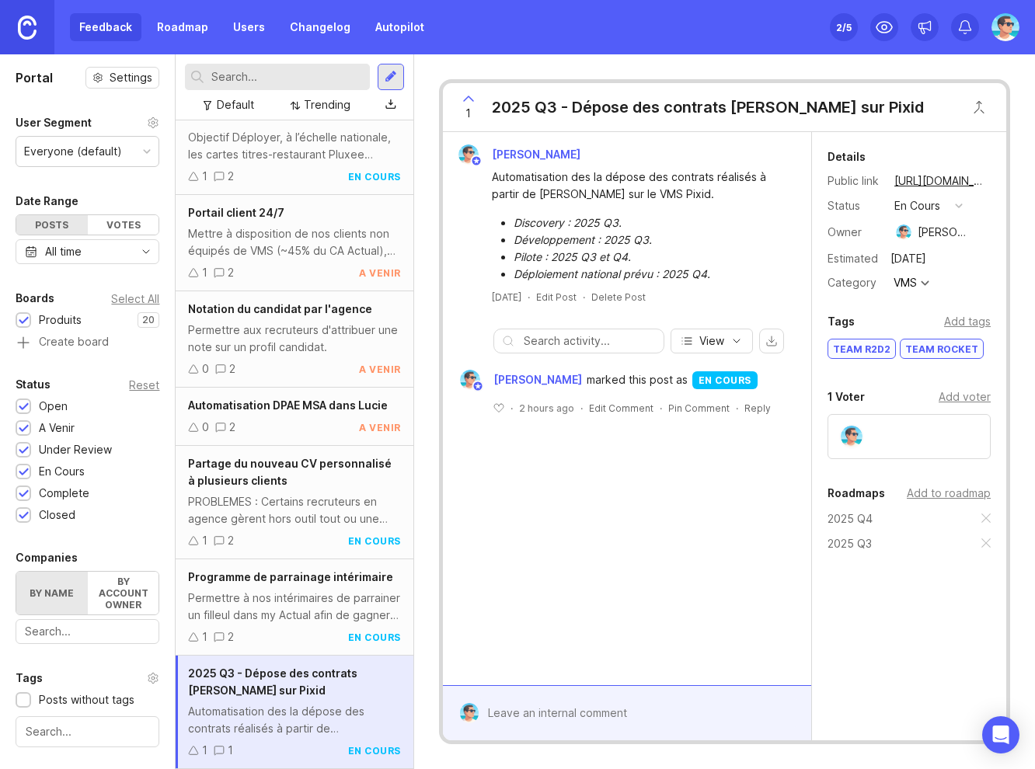
click at [255, 629] on div "1 2 en cours" at bounding box center [294, 636] width 212 height 17
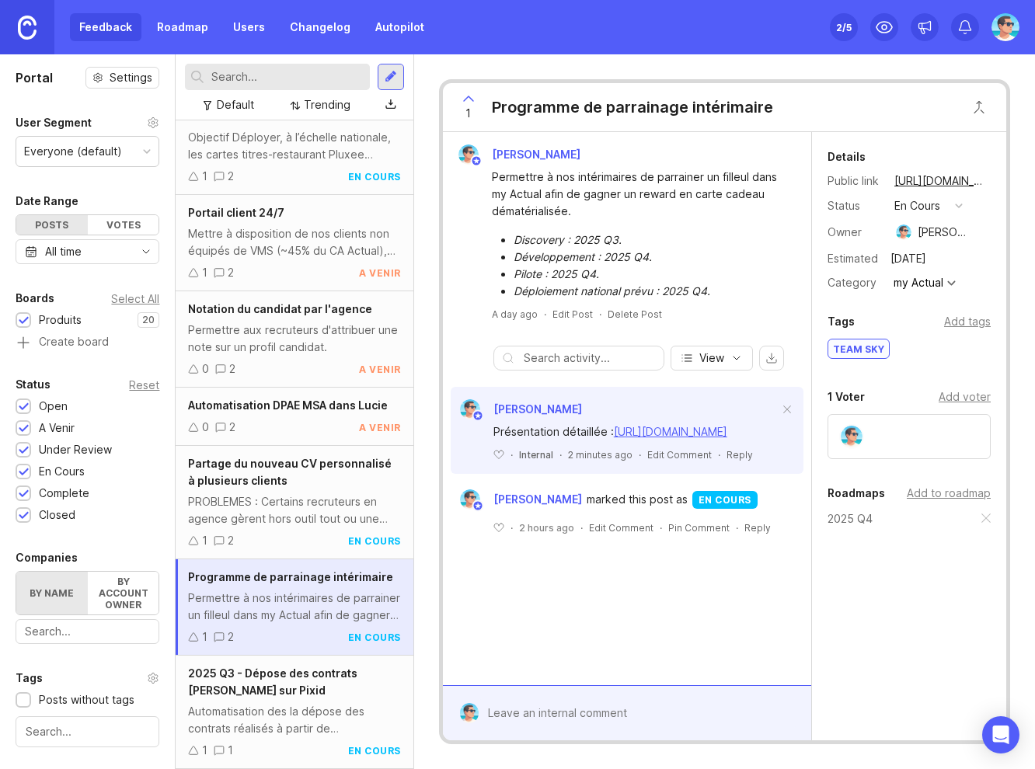
click at [251, 706] on div "Automatisation des la dépose des contrats réalisés à partir de [PERSON_NAME] su…" at bounding box center [294, 720] width 212 height 34
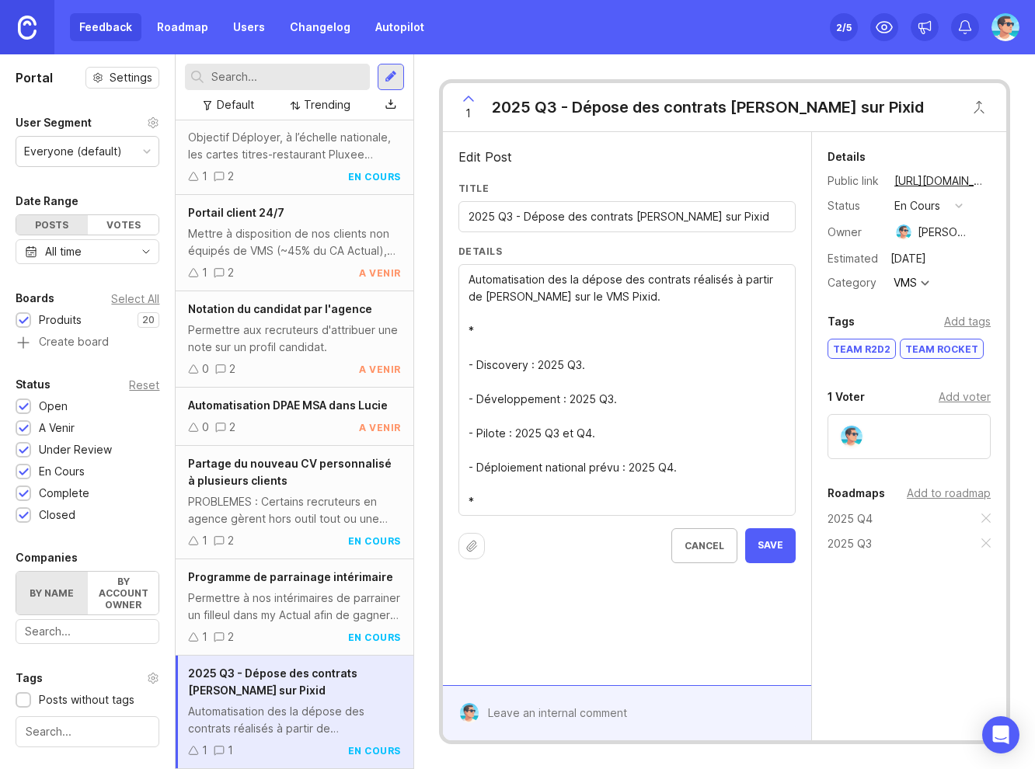
drag, startPoint x: 523, startPoint y: 217, endPoint x: 449, endPoint y: 214, distance: 74.7
click at [449, 214] on div "Edit Post Title 2025 Q3 - Dépose des contrats Lucie sur Pixid Details Automatis…" at bounding box center [627, 408] width 368 height 553
type input "Dépose des contrats [PERSON_NAME] sur Pixid"
click at [775, 551] on span "Save" at bounding box center [770, 545] width 26 height 13
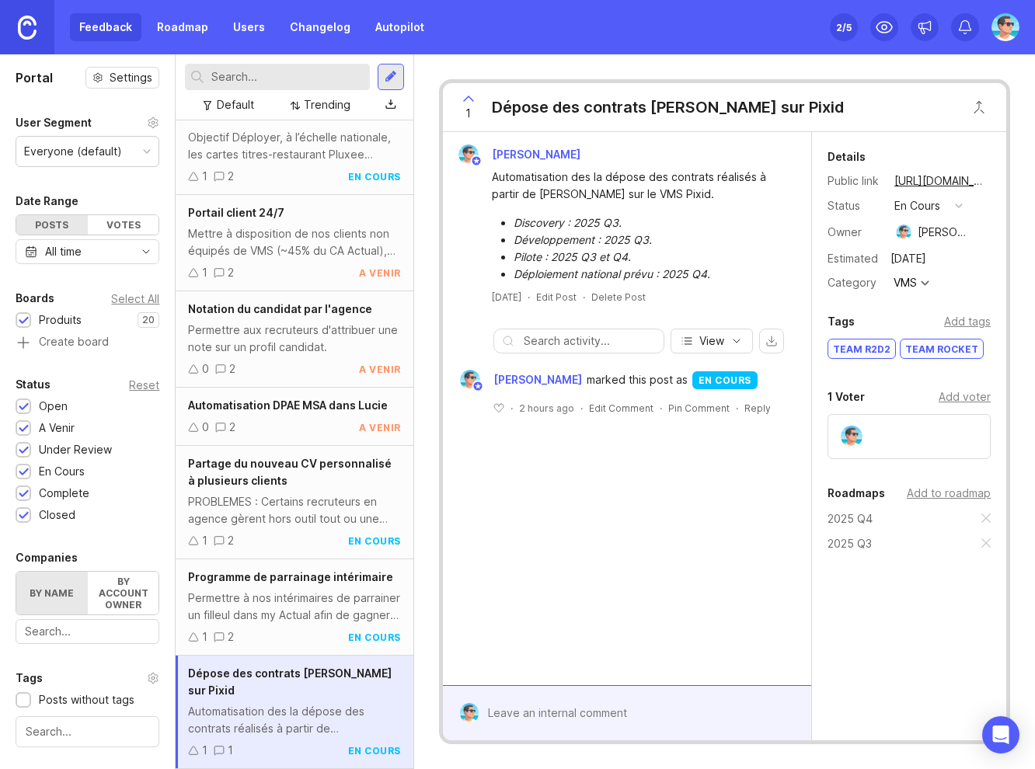
scroll to position [1199, 0]
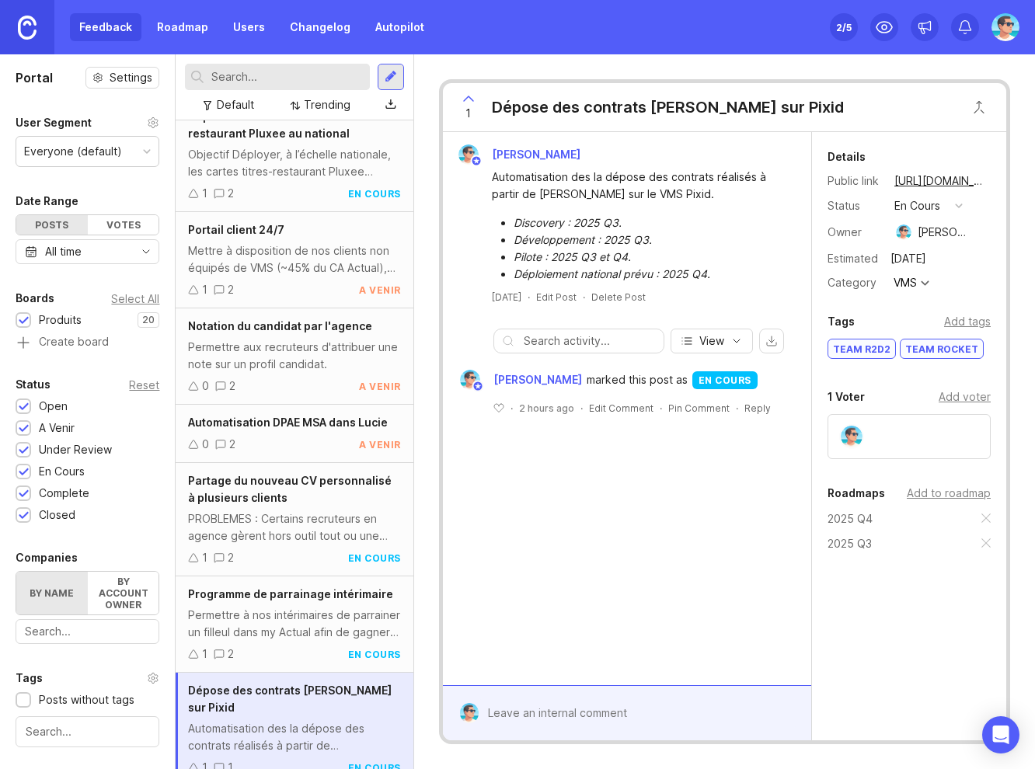
click at [952, 325] on div "Add tags" at bounding box center [967, 321] width 47 height 17
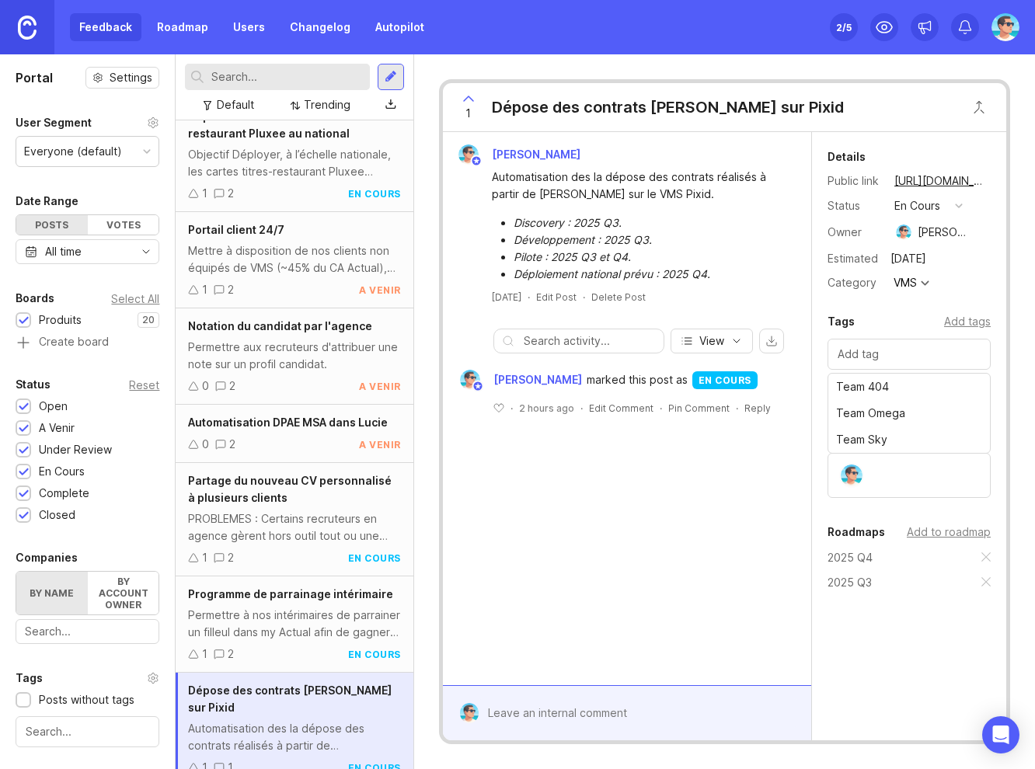
click at [994, 343] on div "Tags Add tags Team 404 Team Omega Team Sky Team R2D2 Team Rocket" at bounding box center [909, 356] width 194 height 89
click at [891, 356] on input "text" at bounding box center [908, 354] width 143 height 17
type input "*"
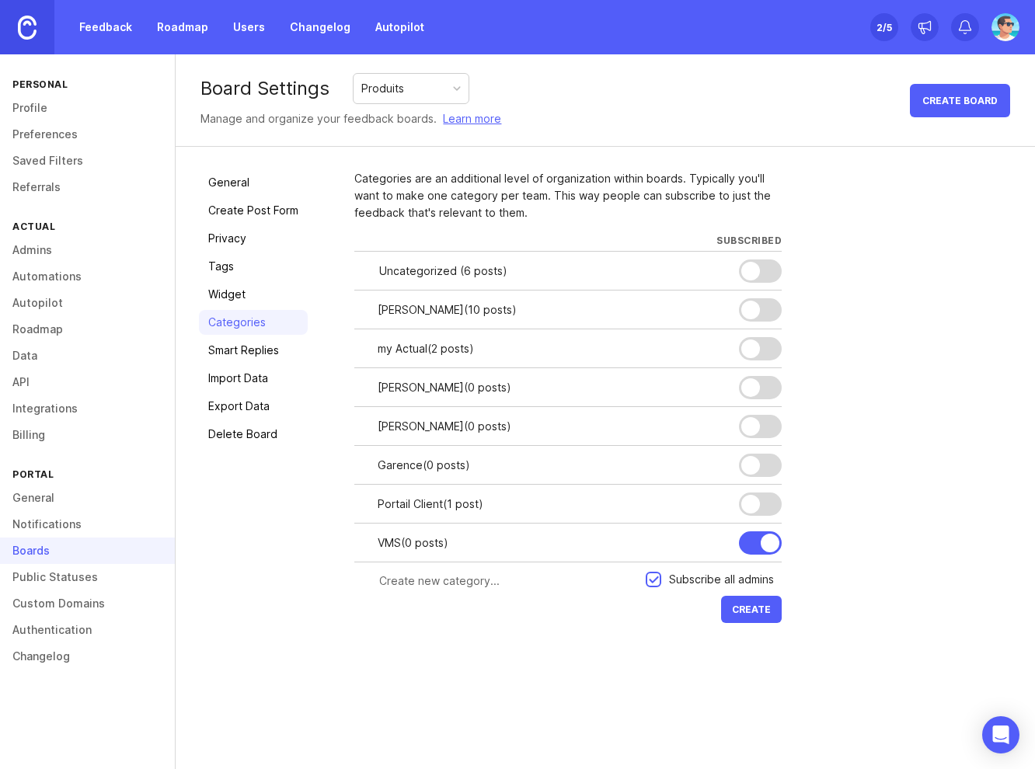
click at [233, 265] on link "Tags" at bounding box center [253, 266] width 109 height 25
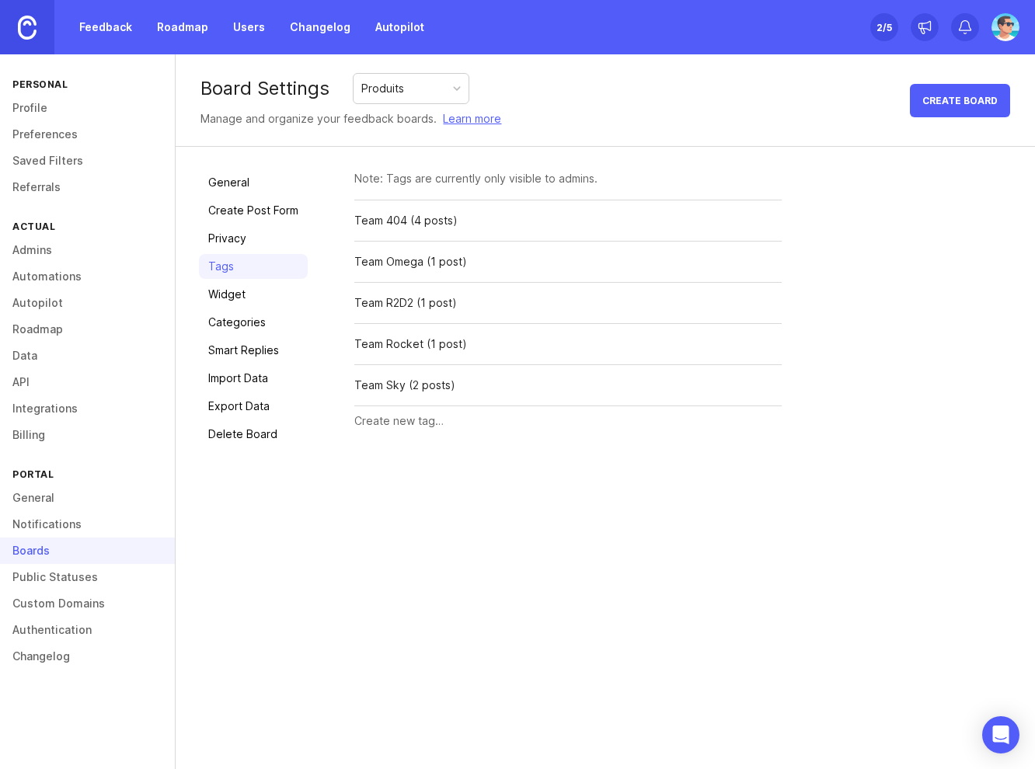
click at [428, 423] on input "text" at bounding box center [567, 420] width 427 height 17
type input "*"
click at [763, 426] on span "Create" at bounding box center [751, 422] width 39 height 12
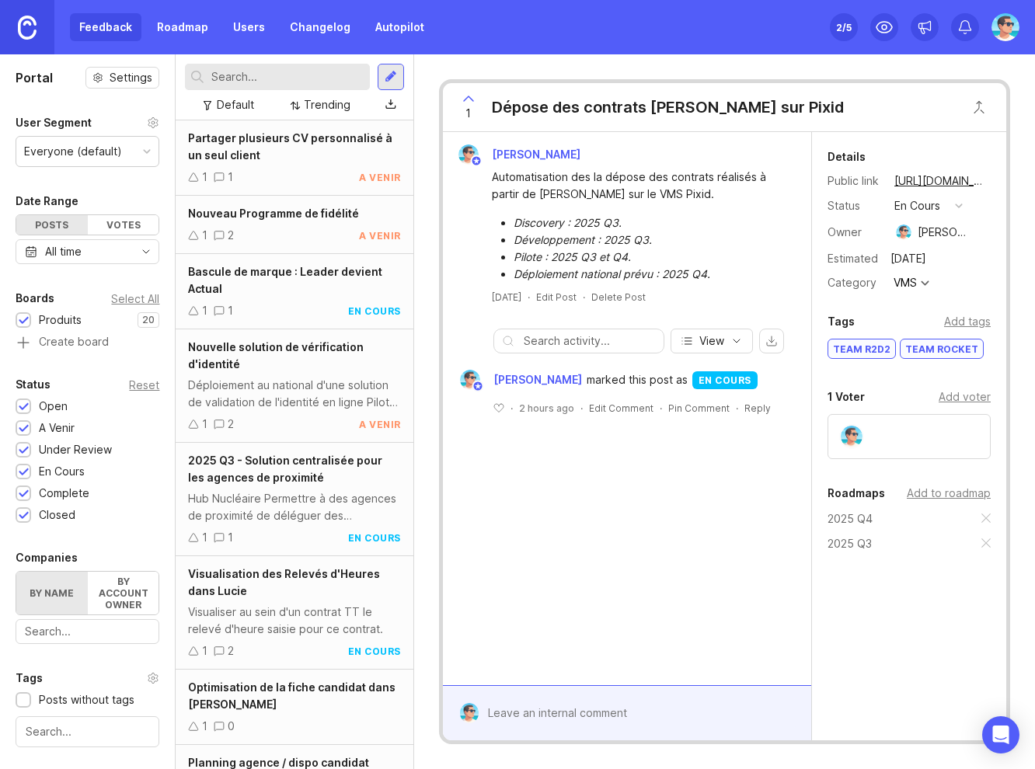
click at [972, 324] on div "Add tags" at bounding box center [967, 321] width 47 height 17
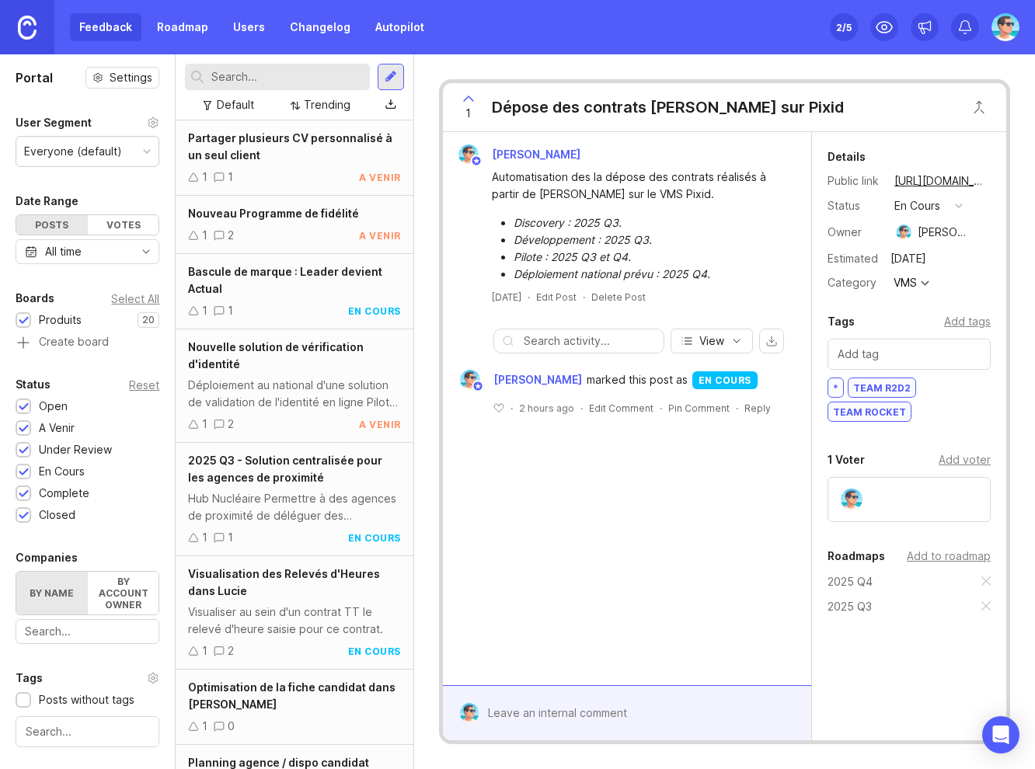
click at [760, 481] on div "[PERSON_NAME] Automatisation des la dépose des contrats réalisés à partir de [P…" at bounding box center [627, 408] width 368 height 553
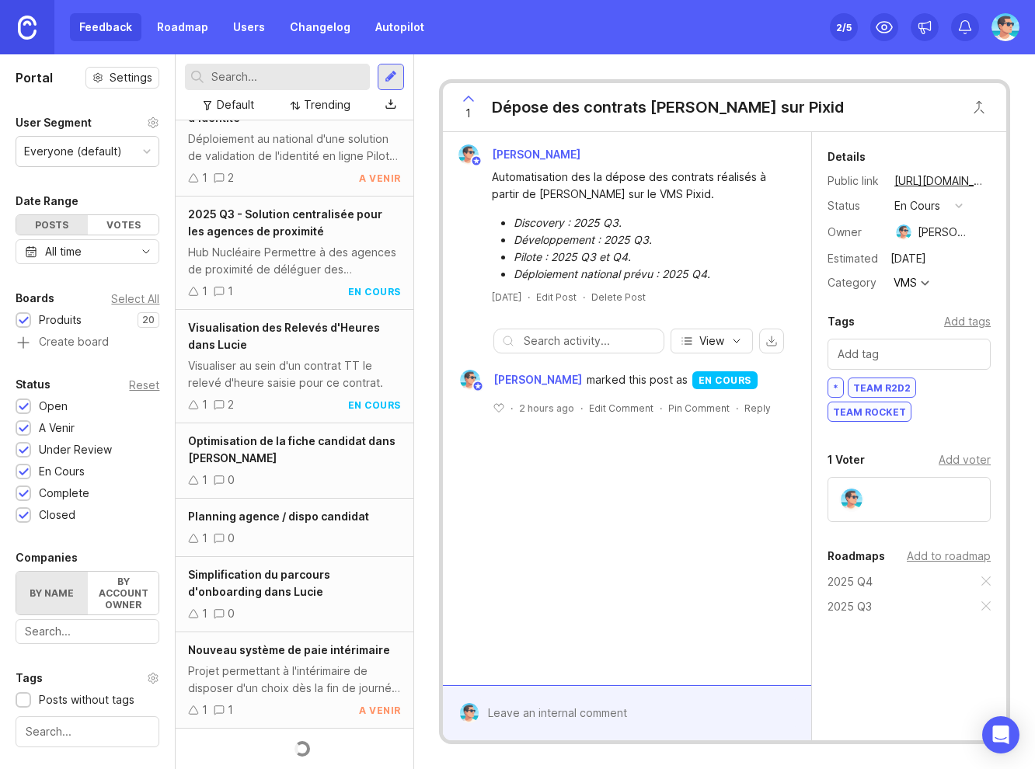
scroll to position [1199, 0]
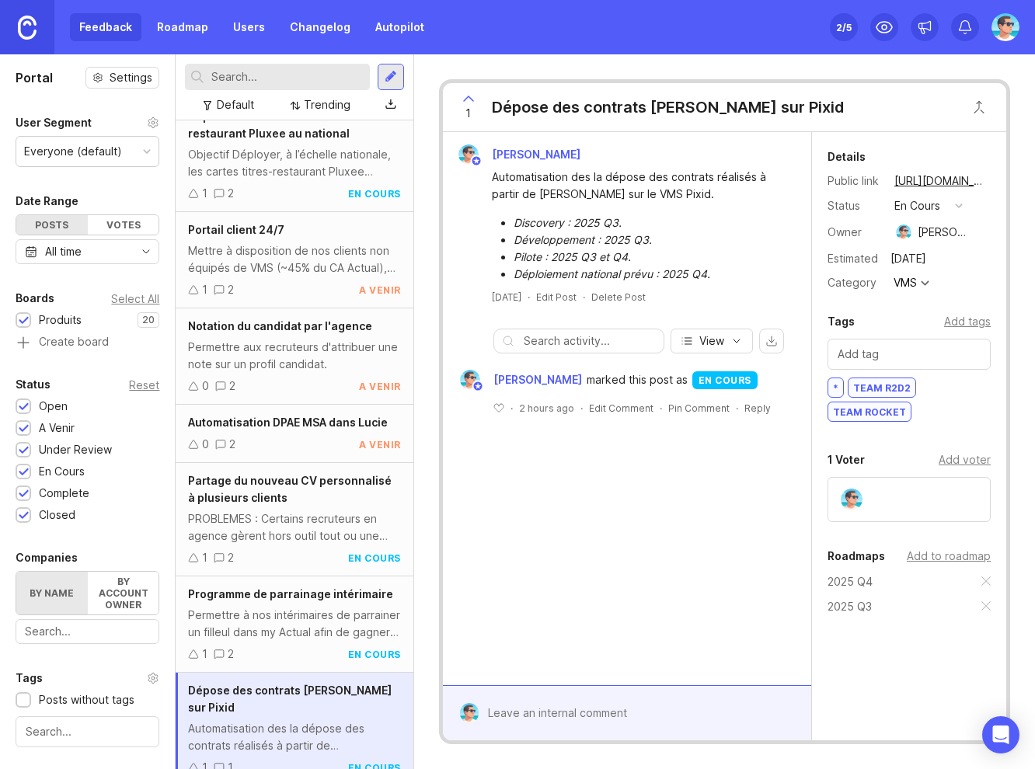
click at [463, 279] on div "Automatisation des la dépose des contrats réalisés à partir de Lucie sur le VMS…" at bounding box center [627, 224] width 356 height 118
click at [311, 619] on div "Permettre à nos intérimaires de parrainer un filleul dans my Actual afin de gag…" at bounding box center [294, 624] width 212 height 34
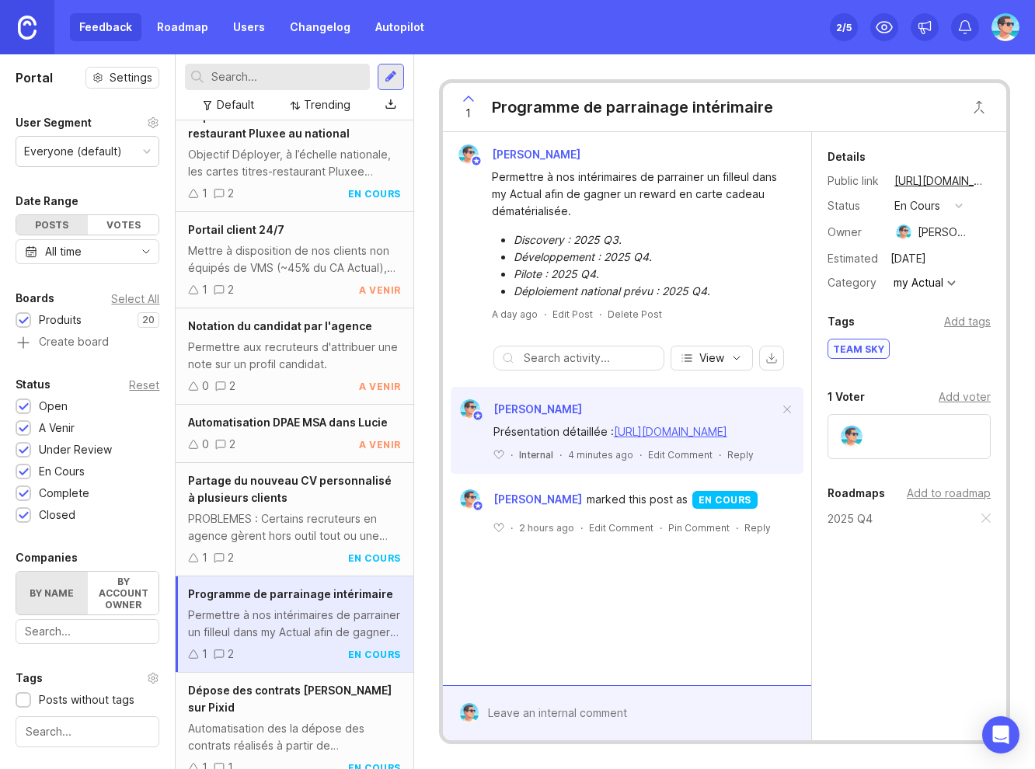
click at [270, 720] on div "Automatisation des la dépose des contrats réalisés à partir de Lucie sur le VMS…" at bounding box center [294, 737] width 212 height 34
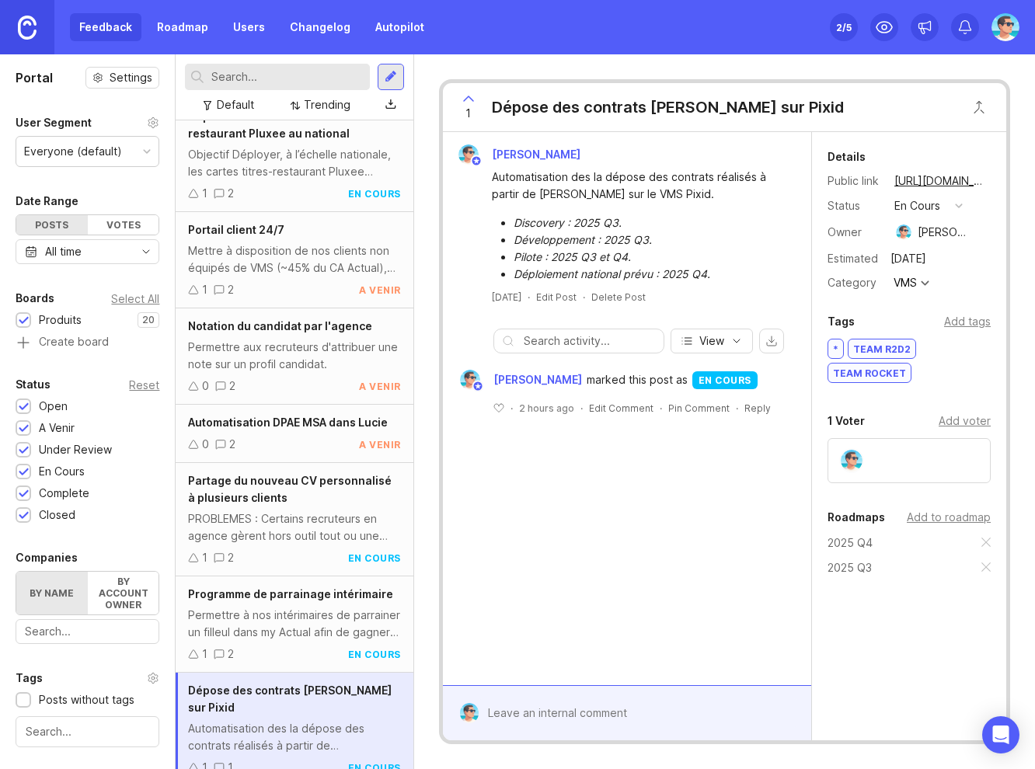
click at [260, 622] on div "Permettre à nos intérimaires de parrainer un filleul dans my Actual afin de gag…" at bounding box center [294, 624] width 212 height 34
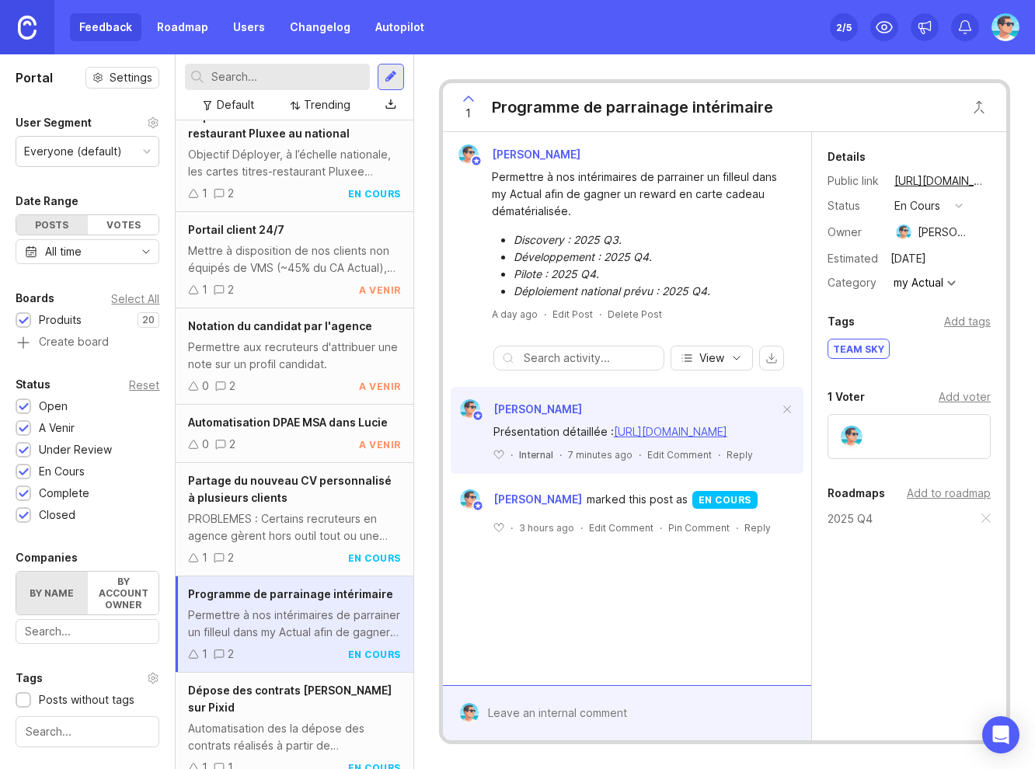
click at [244, 700] on div "Dépose des contrats Lucie sur Pixid Automatisation des la dépose des contrats r…" at bounding box center [294, 729] width 237 height 113
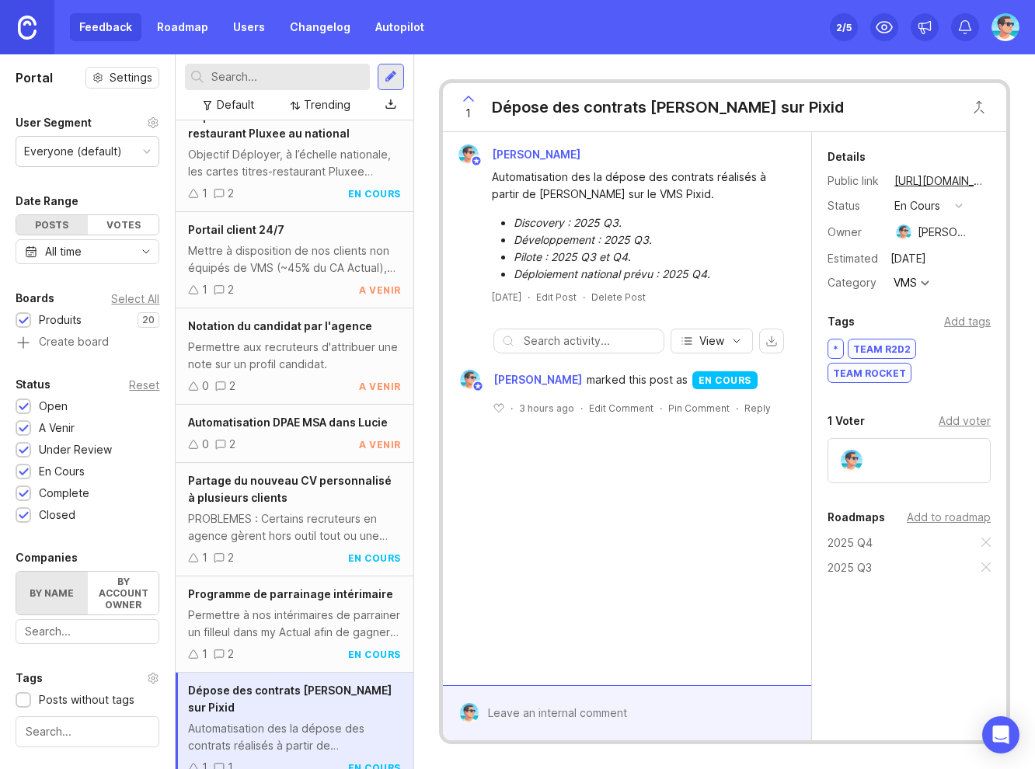
click at [260, 647] on div "1 2 en cours" at bounding box center [294, 653] width 212 height 17
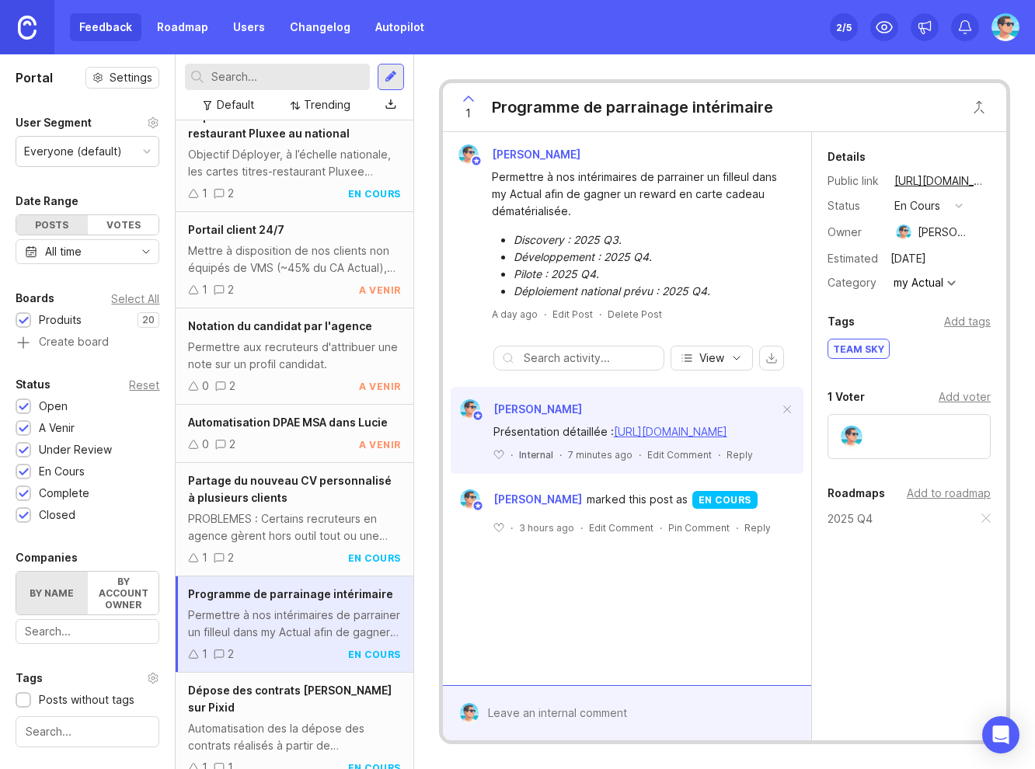
click at [263, 720] on div "Automatisation des la dépose des contrats réalisés à partir de Lucie sur le VMS…" at bounding box center [294, 737] width 212 height 34
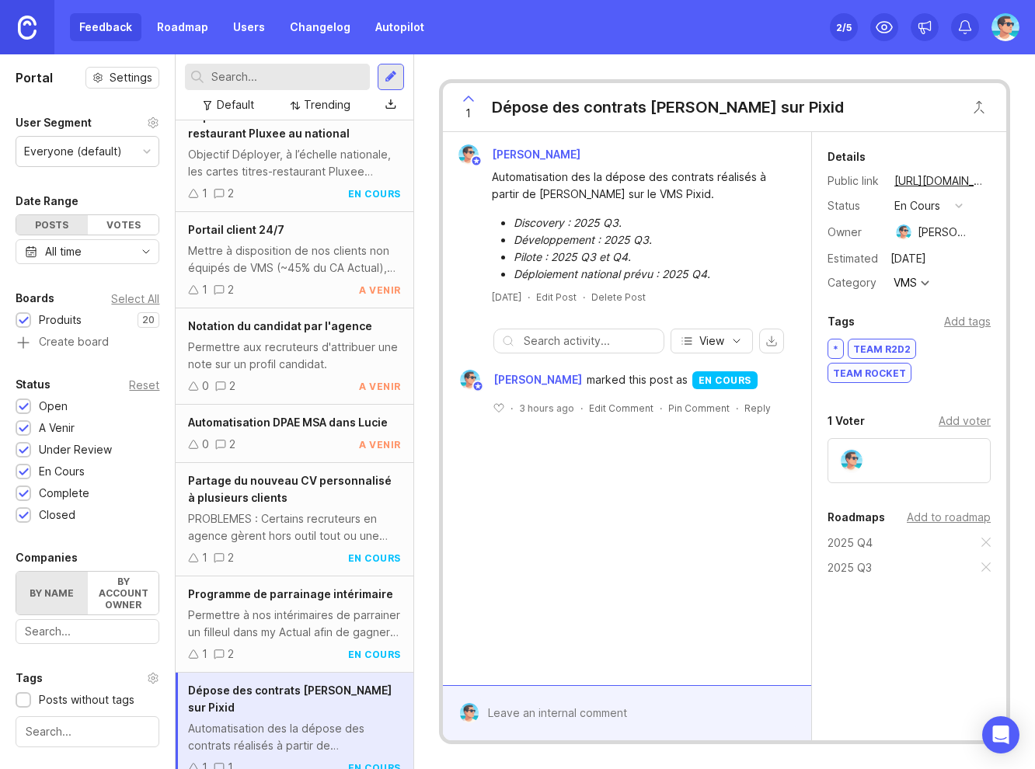
click at [269, 631] on div "Permettre à nos intérimaires de parrainer un filleul dans my Actual afin de gag…" at bounding box center [294, 624] width 212 height 34
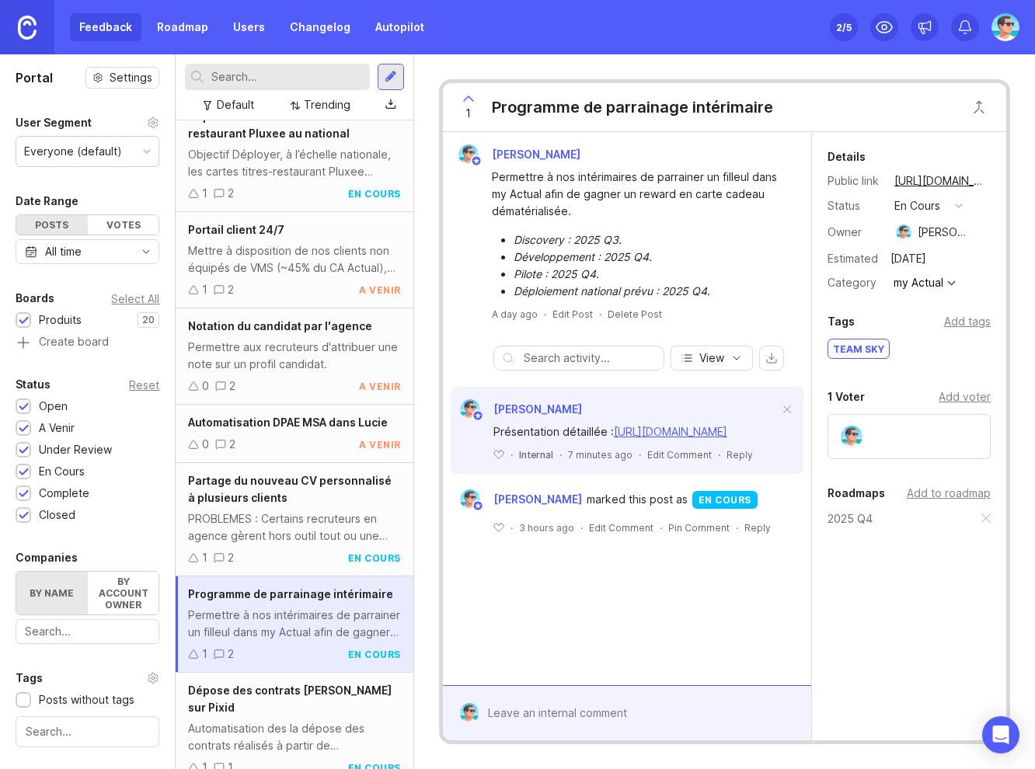
click at [275, 720] on div "Automatisation des la dépose des contrats réalisés à partir de Lucie sur le VMS…" at bounding box center [294, 737] width 212 height 34
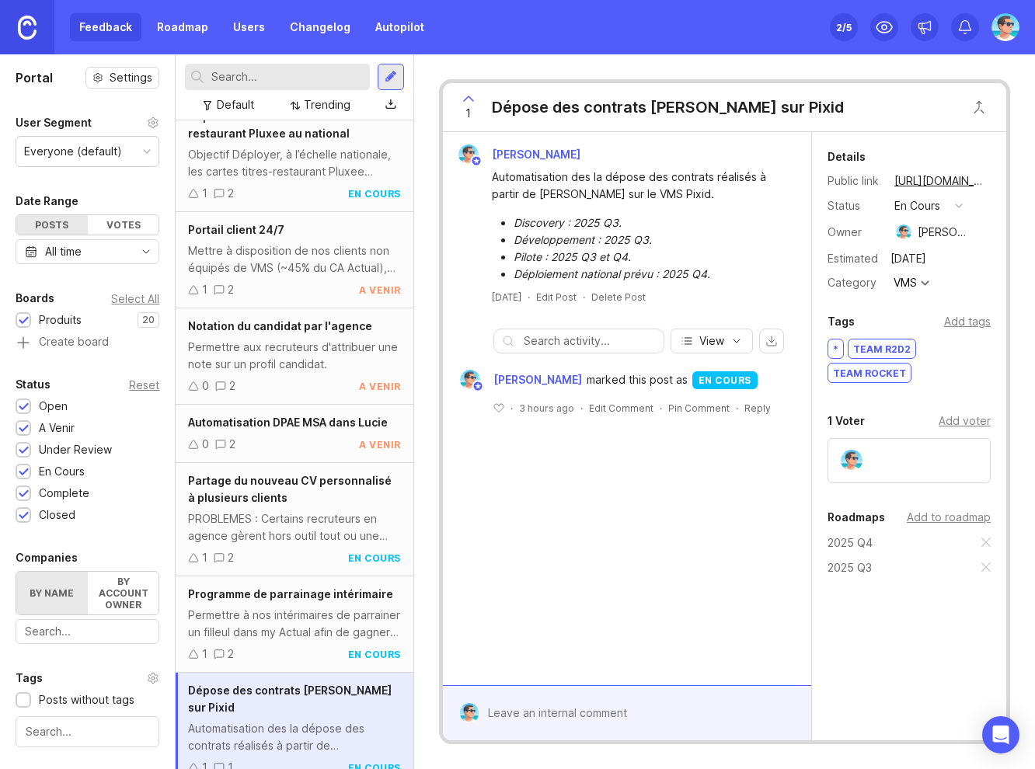
click at [262, 616] on div "Permettre à nos intérimaires de parrainer un filleul dans my Actual afin de gag…" at bounding box center [294, 624] width 212 height 34
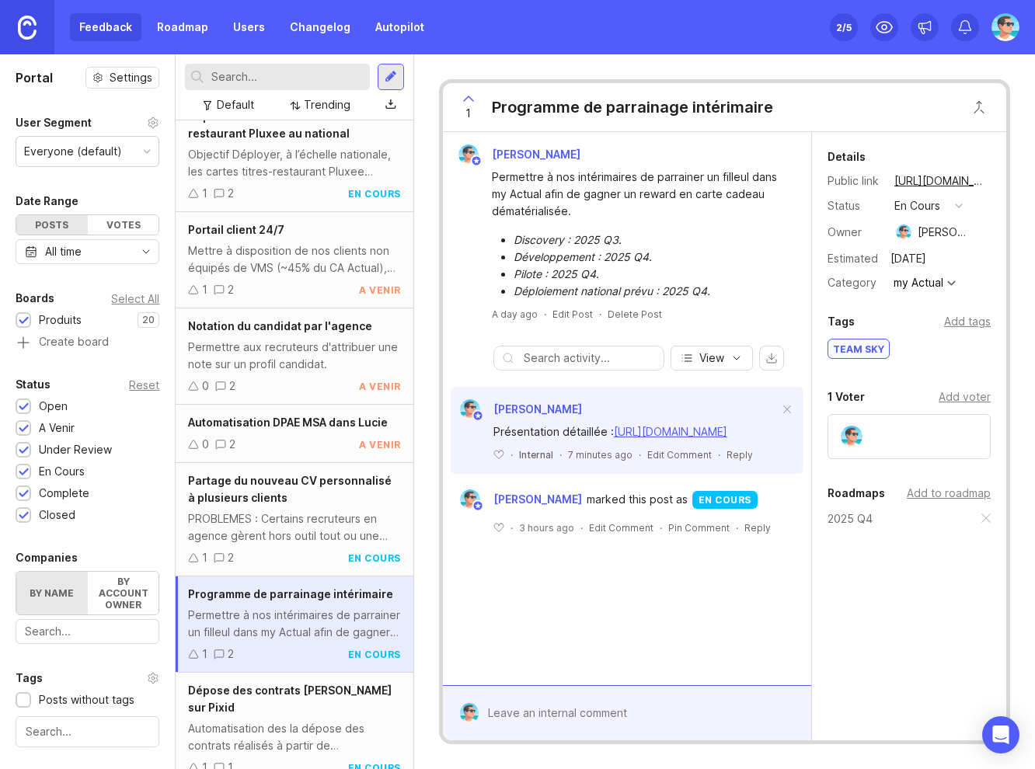
click at [251, 527] on div "PROBLEMES : Certains recruteurs en agence gèrent hors outil tout ou une partie …" at bounding box center [294, 527] width 212 height 34
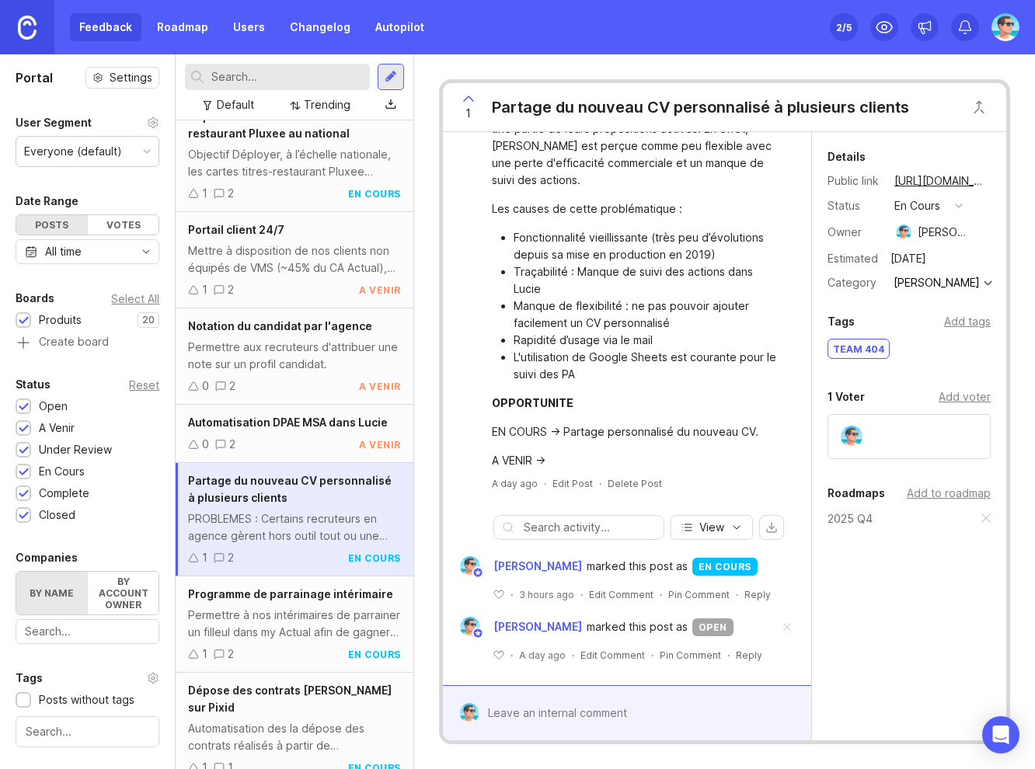
scroll to position [96, 0]
click at [771, 628] on span at bounding box center [786, 626] width 33 height 34
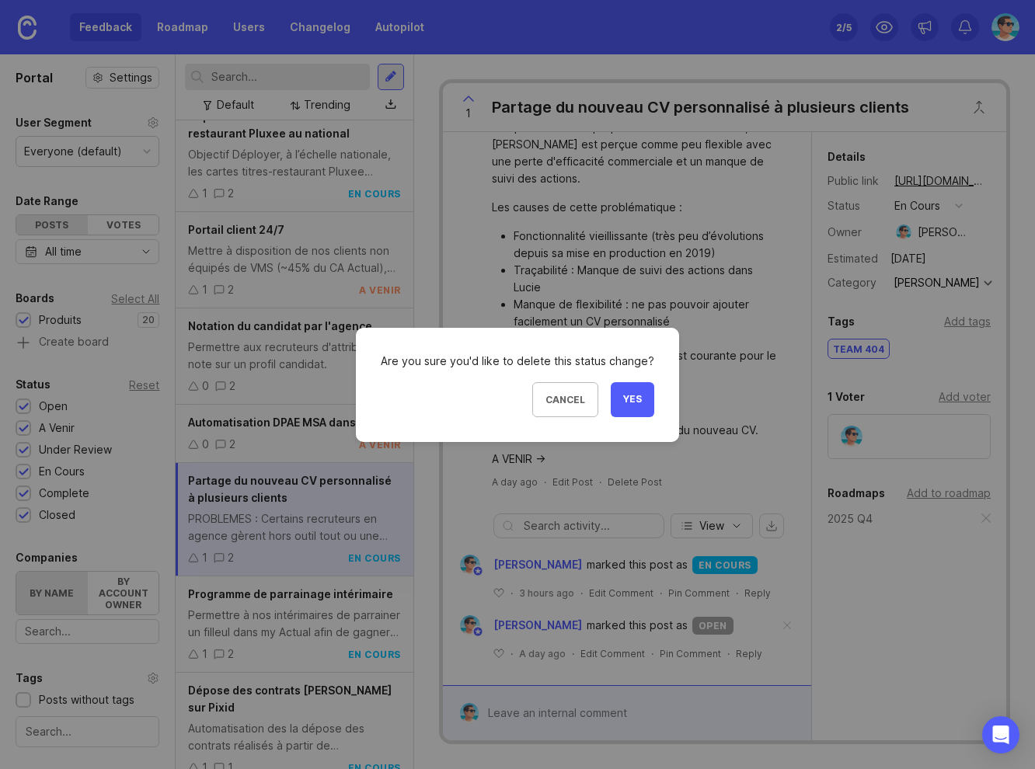
click at [637, 390] on button "Yes" at bounding box center [631, 399] width 43 height 35
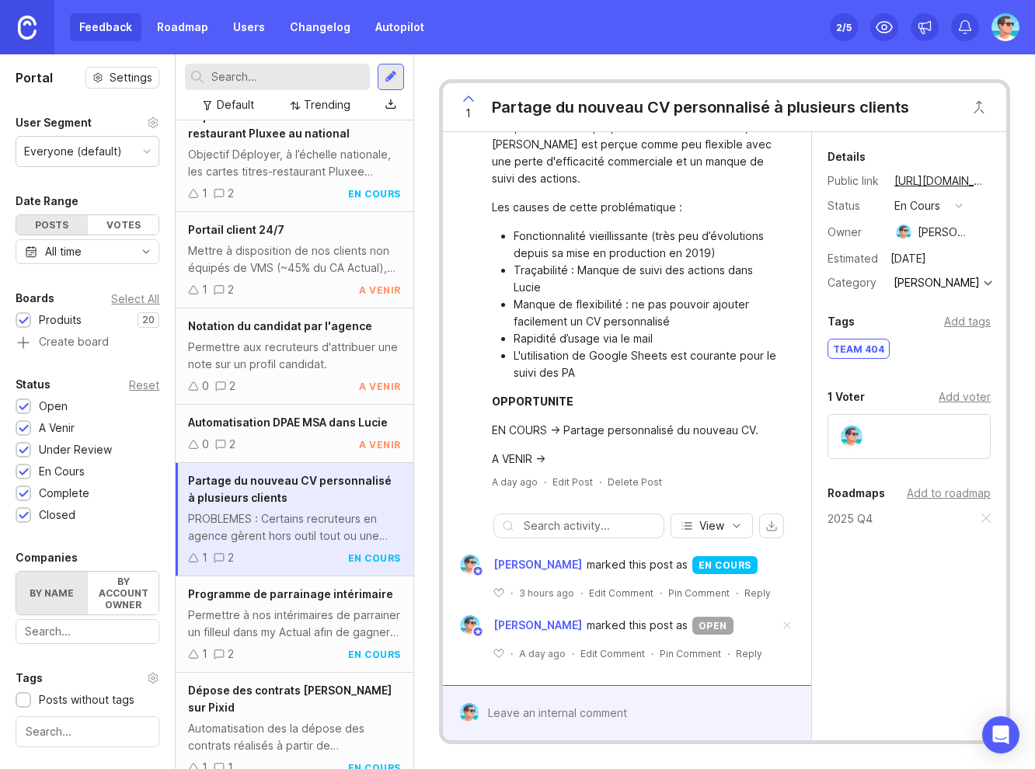
scroll to position [35, 0]
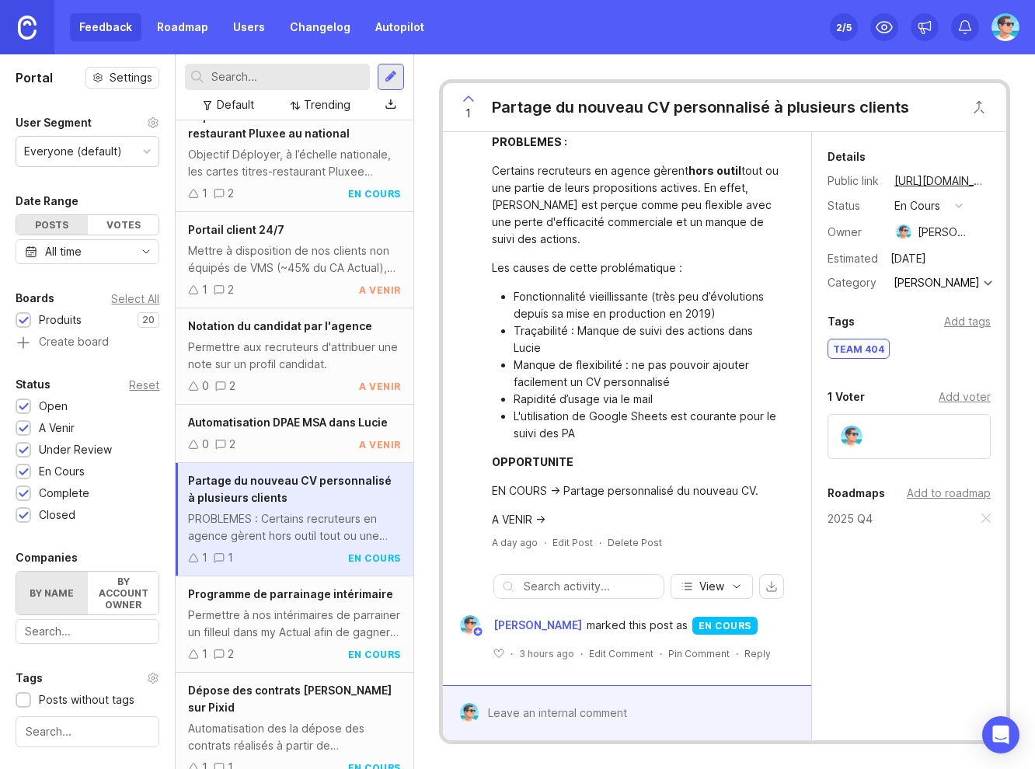
click at [777, 615] on div "Benjamin Hareau marked this post as en cours" at bounding box center [626, 625] width 353 height 20
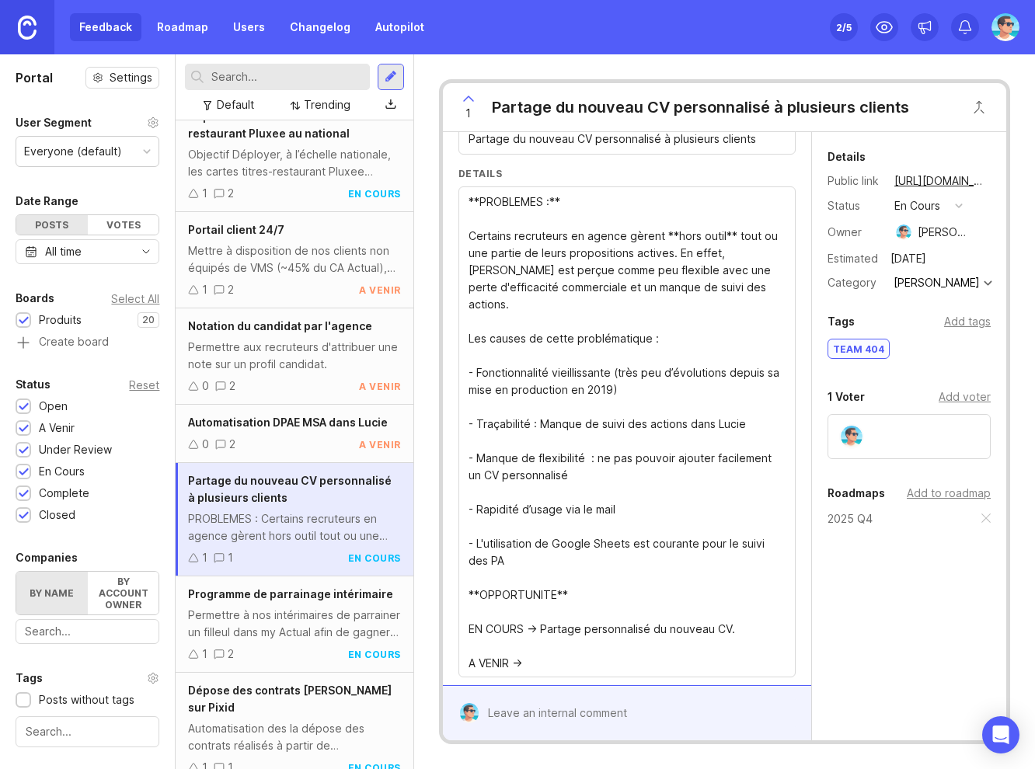
scroll to position [133, 0]
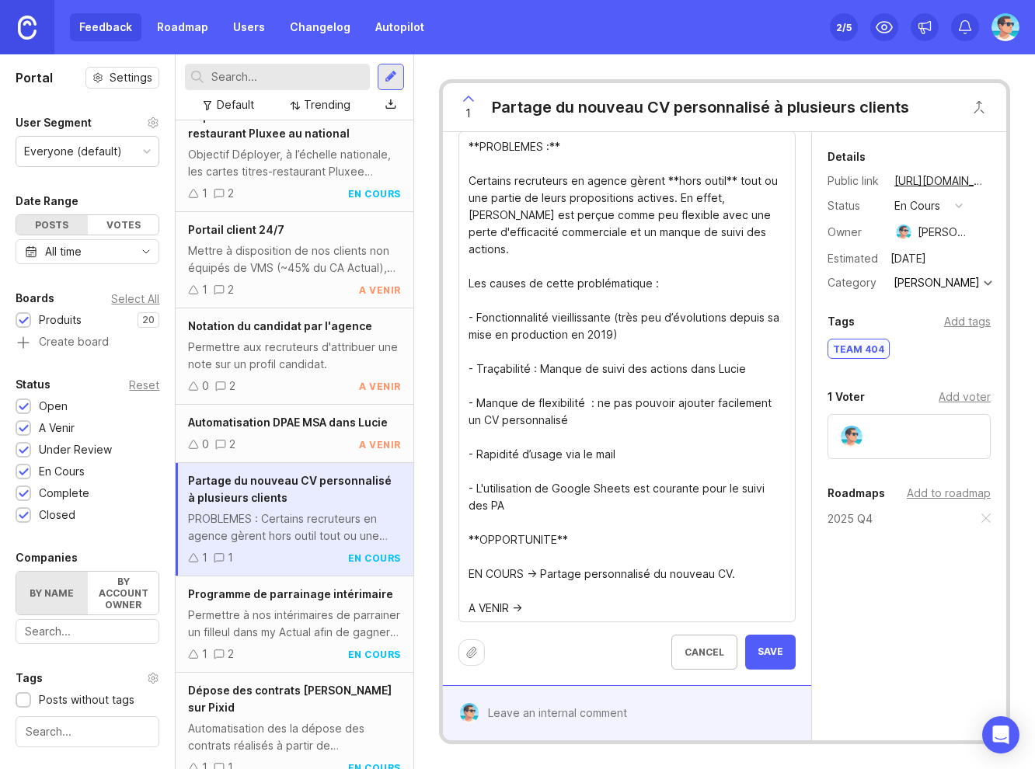
drag, startPoint x: 465, startPoint y: 522, endPoint x: 547, endPoint y: 603, distance: 114.8
click at [547, 603] on div "**PROBLEMES :** Certains recruteurs en agence gèrent **hors outil** tout ou une…" at bounding box center [626, 376] width 337 height 491
drag, startPoint x: 547, startPoint y: 592, endPoint x: 464, endPoint y: 516, distance: 112.7
click at [464, 516] on div "**PROBLEMES :** Certains recruteurs en agence gèrent **hors outil** tout ou une…" at bounding box center [626, 376] width 337 height 491
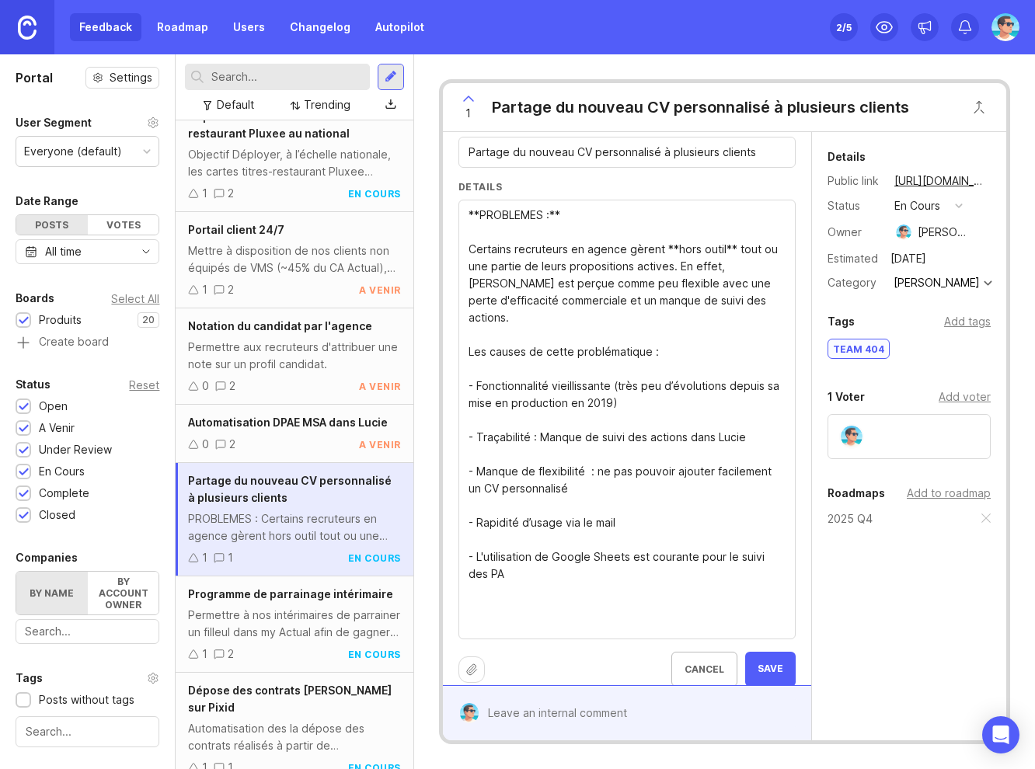
paste textarea "Discovery : 2025 Q3. Développement : 2025 Q4. Pilote : 2025 Q4. Déploiement nat…"
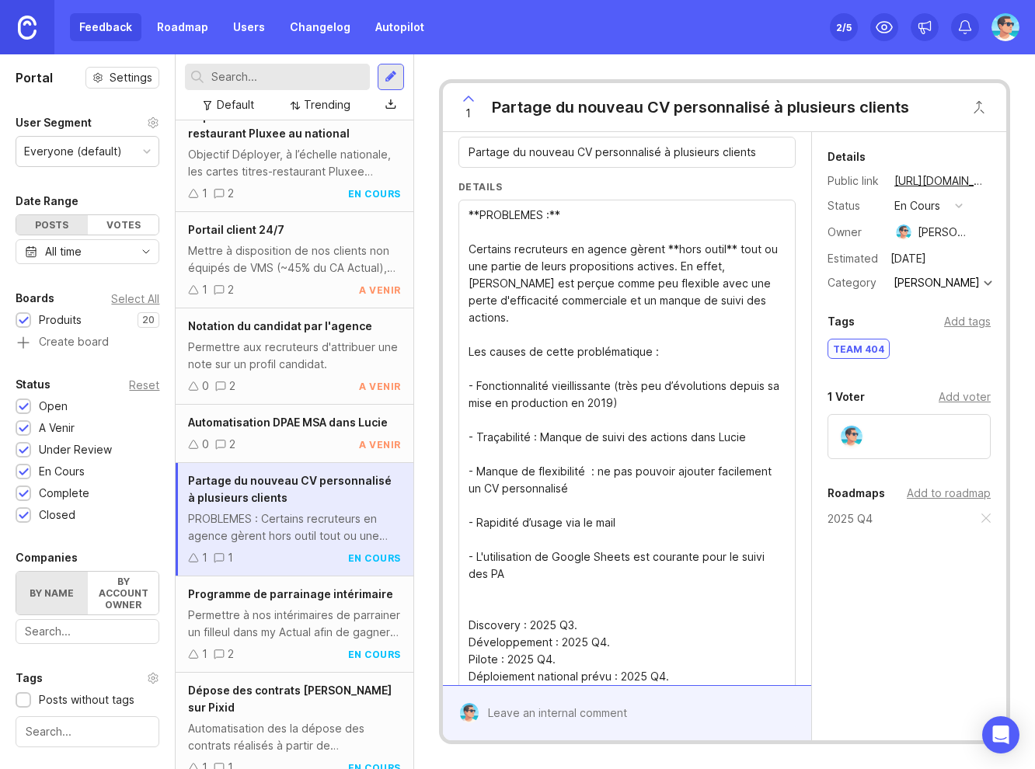
click at [511, 592] on textarea "**PROBLEMES :** Certains recruteurs en agence gèrent **hors outil** tout ou une…" at bounding box center [626, 446] width 317 height 478
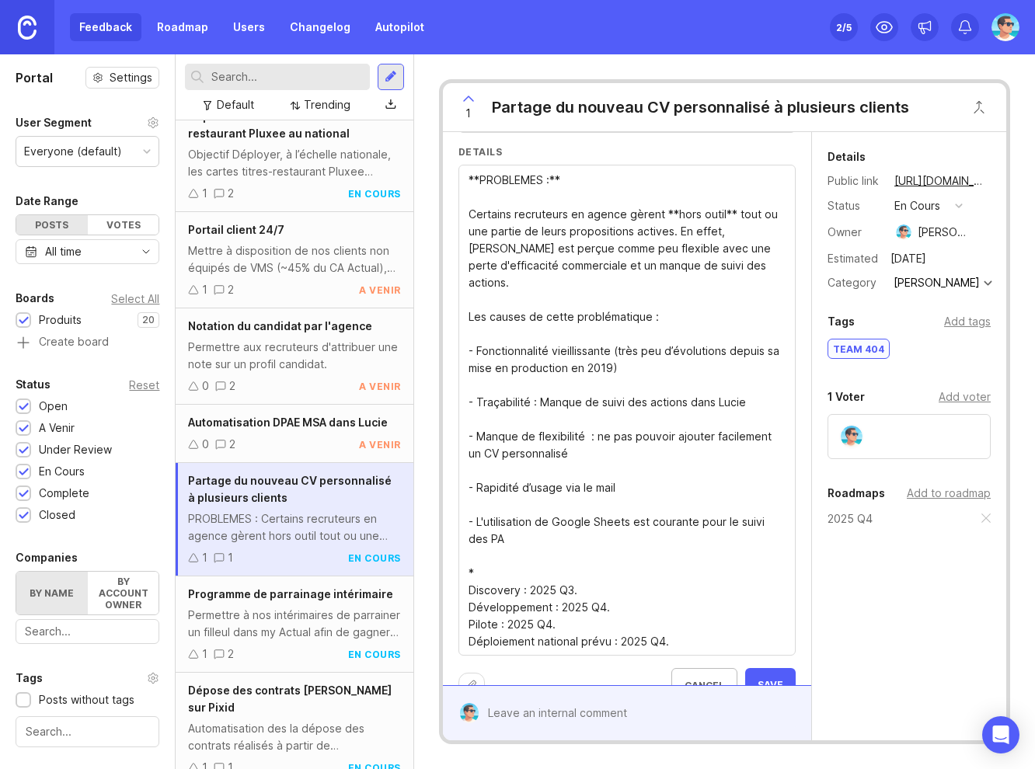
scroll to position [133, 0]
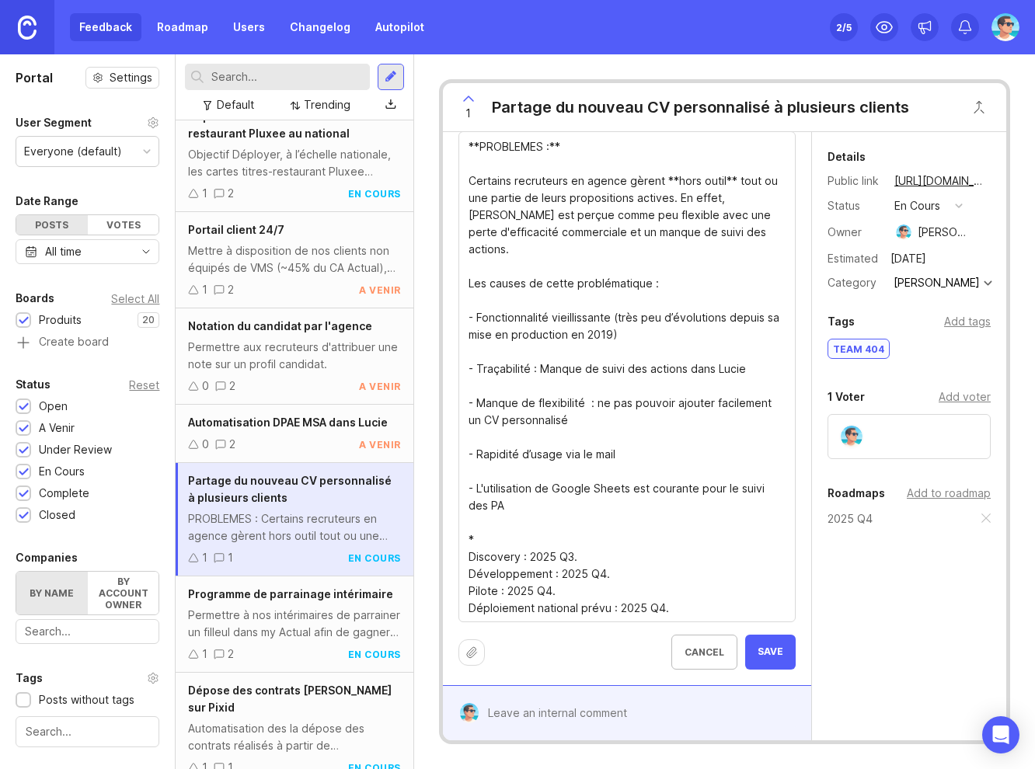
click at [512, 610] on textarea "**PROBLEMES :** Certains recruteurs en agence gèrent **hors outil** tout ou une…" at bounding box center [626, 377] width 317 height 478
click at [714, 593] on textarea "**PROBLEMES :** Certains recruteurs en agence gèrent **hors outil** tout ou une…" at bounding box center [626, 377] width 317 height 478
click at [568, 536] on textarea "**PROBLEMES :** Certains recruteurs en agence gèrent **hors outil** tout ou une…" at bounding box center [626, 386] width 317 height 496
click at [597, 558] on textarea "**PROBLEMES :** Certains recruteurs en agence gèrent **hors outil** tout ou une…" at bounding box center [626, 386] width 317 height 496
type textarea "**PROBLEMES :** Certains recruteurs en agence gèrent **hors outil** tout ou une…"
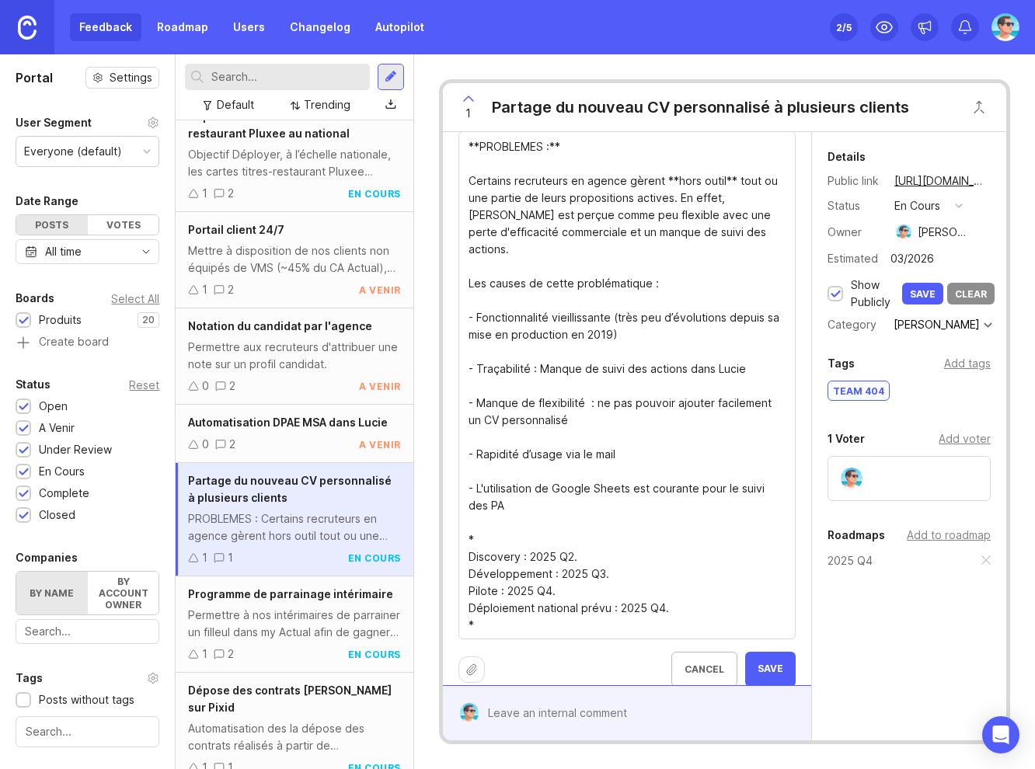
click at [901, 260] on input "03/2026" at bounding box center [937, 259] width 105 height 20
drag, startPoint x: 904, startPoint y: 259, endPoint x: 890, endPoint y: 259, distance: 14.0
click at [890, 259] on input "03/2026" at bounding box center [937, 259] width 105 height 20
drag, startPoint x: 928, startPoint y: 255, endPoint x: 939, endPoint y: 255, distance: 10.9
click at [939, 255] on input "10/2026" at bounding box center [937, 259] width 105 height 20
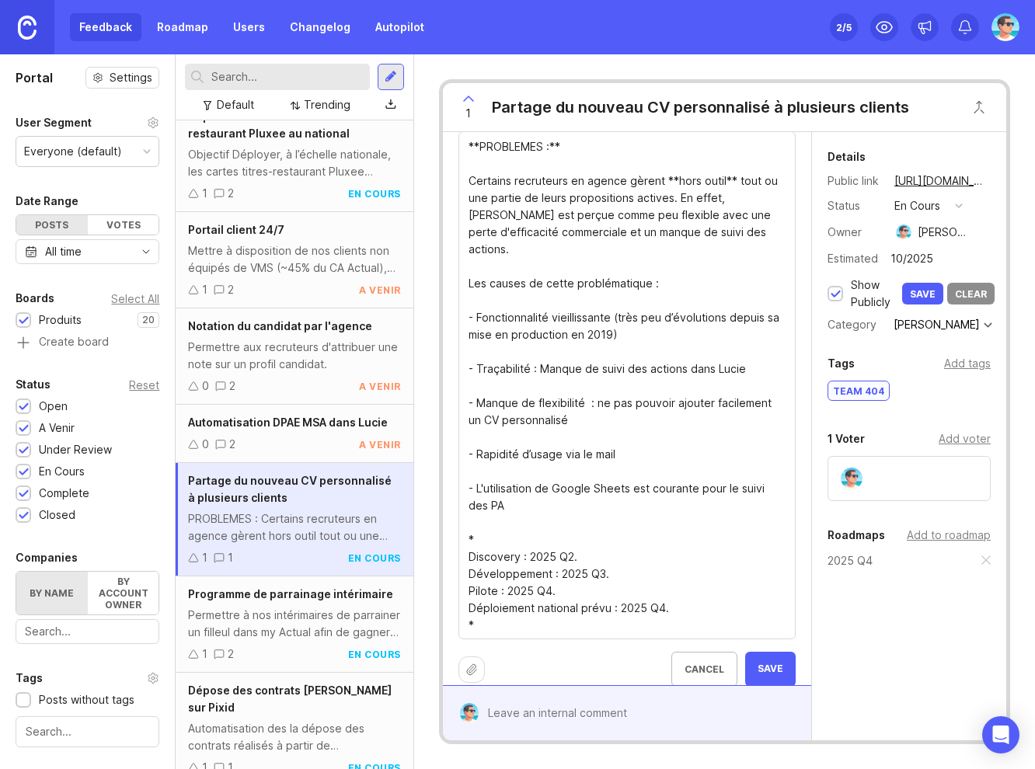
click at [950, 254] on input "10/2025" at bounding box center [937, 259] width 105 height 20
type input "10/2025"
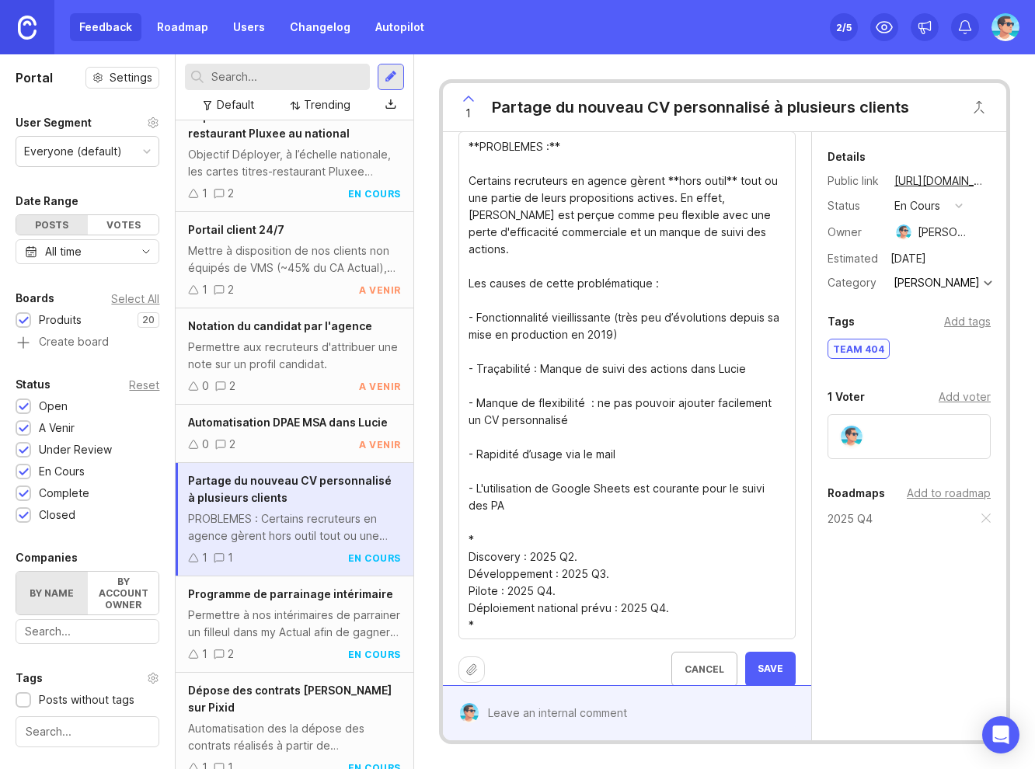
click at [963, 324] on div "Add tags" at bounding box center [967, 321] width 47 height 17
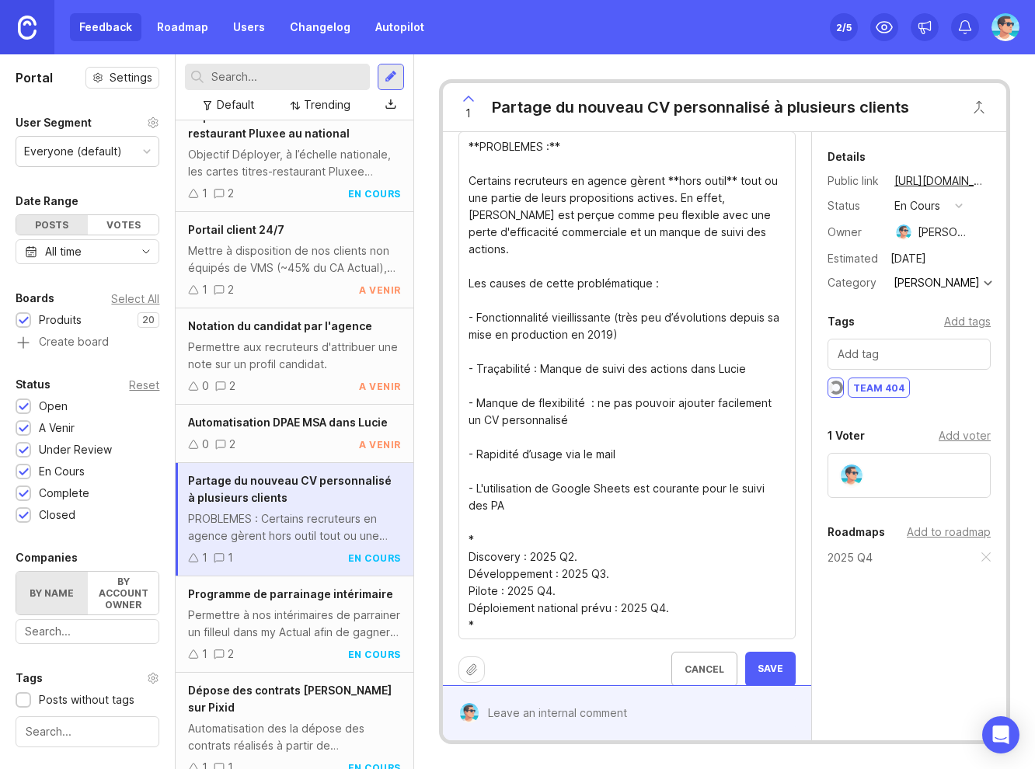
click at [895, 628] on div "Details Public link https://actual.canny.io/agence/p/partage-du-nouveau-cv-pers…" at bounding box center [909, 423] width 194 height 582
click at [931, 536] on div "Add to roadmap" at bounding box center [948, 531] width 84 height 17
click at [931, 535] on div "Add to roadmap" at bounding box center [948, 531] width 84 height 17
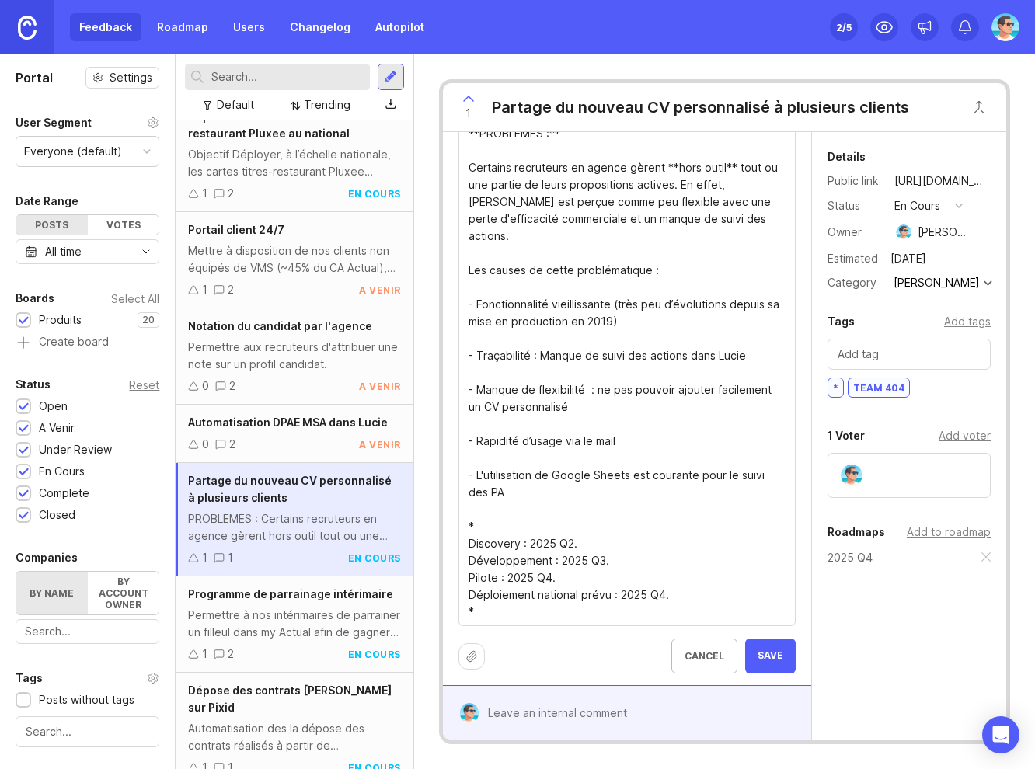
scroll to position [150, 0]
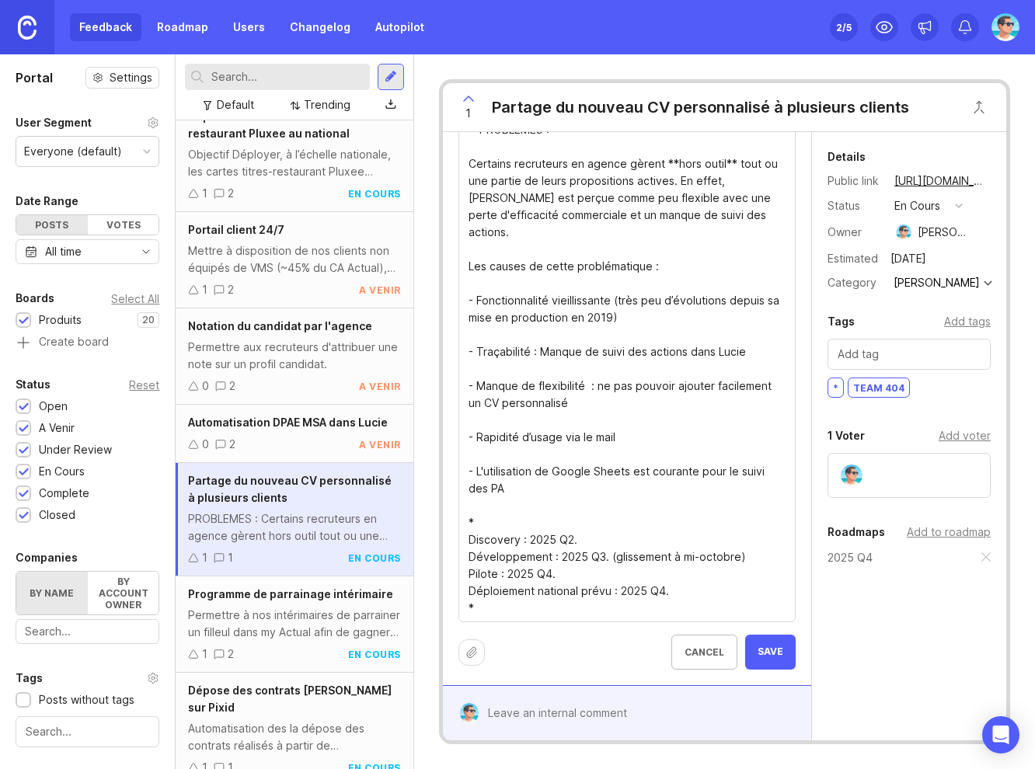
drag, startPoint x: 672, startPoint y: 541, endPoint x: 696, endPoint y: 541, distance: 24.1
click at [696, 541] on textarea "**PROBLEMES :** Certains recruteurs en agence gèrent **hors outil** tout ou une…" at bounding box center [626, 369] width 317 height 496
click at [668, 536] on textarea "**PROBLEMES :** Certains recruteurs en agence gèrent **hors outil** tout ou une…" at bounding box center [626, 369] width 317 height 496
type textarea "**PROBLEMES :** Certains recruteurs en agence gèrent **hors outil** tout ou une…"
click at [757, 652] on span "Save" at bounding box center [770, 651] width 26 height 13
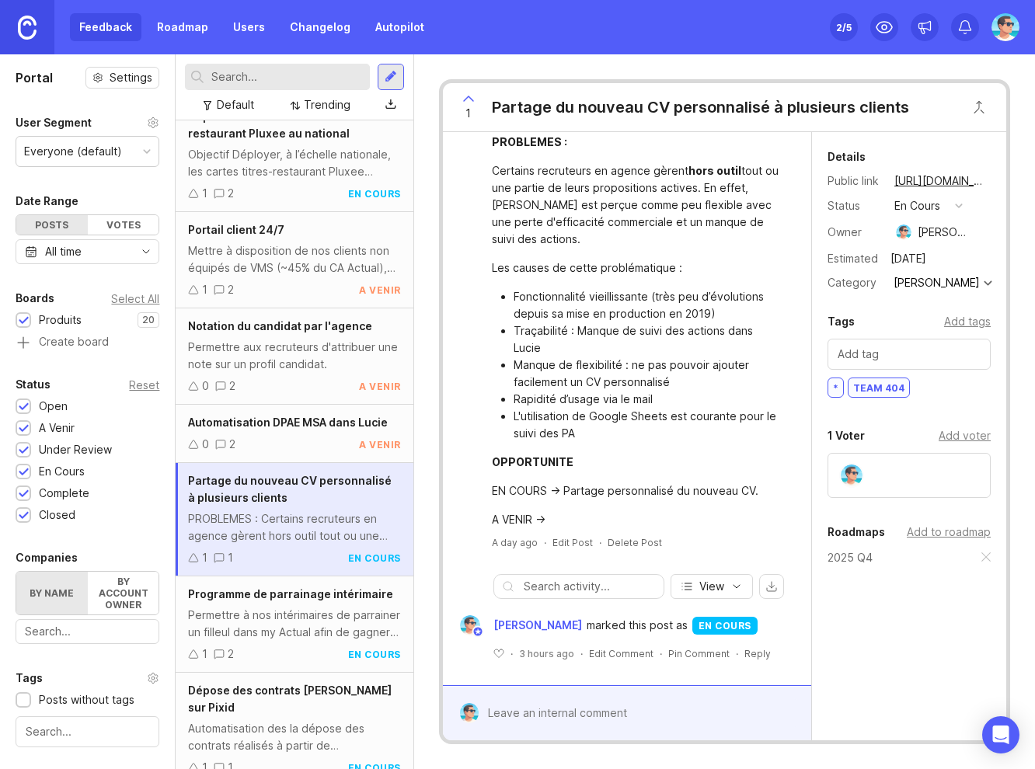
scroll to position [64, 0]
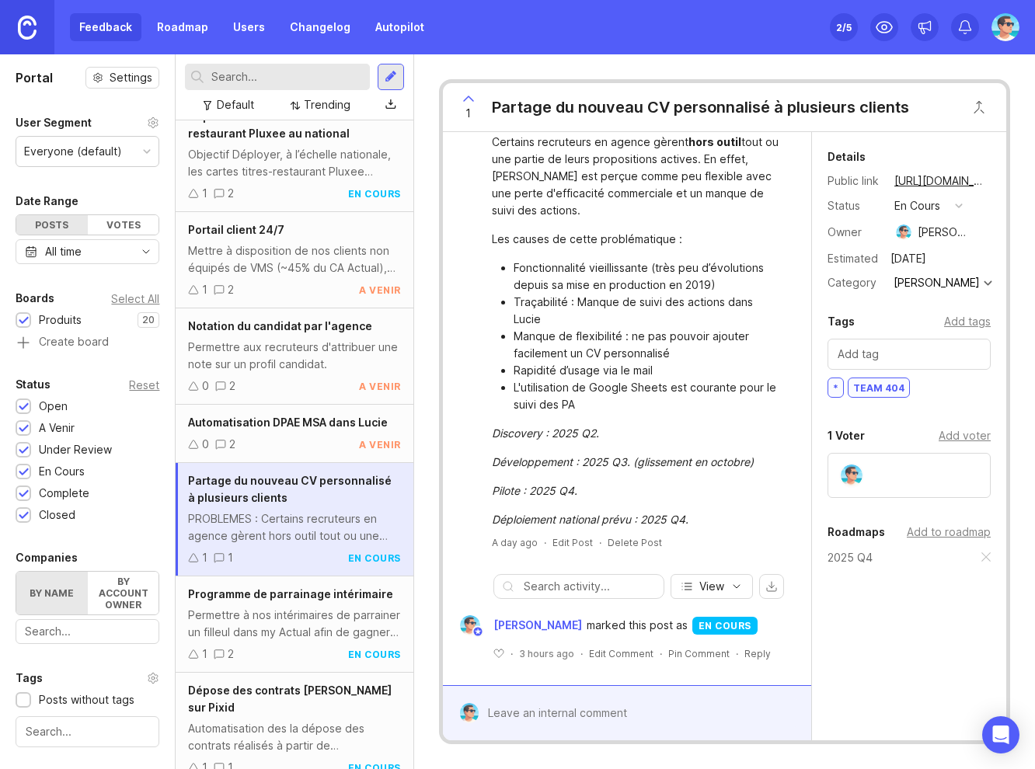
click at [308, 631] on div "Permettre à nos intérimaires de parrainer un filleul dans my Actual afin de gag…" at bounding box center [294, 624] width 212 height 34
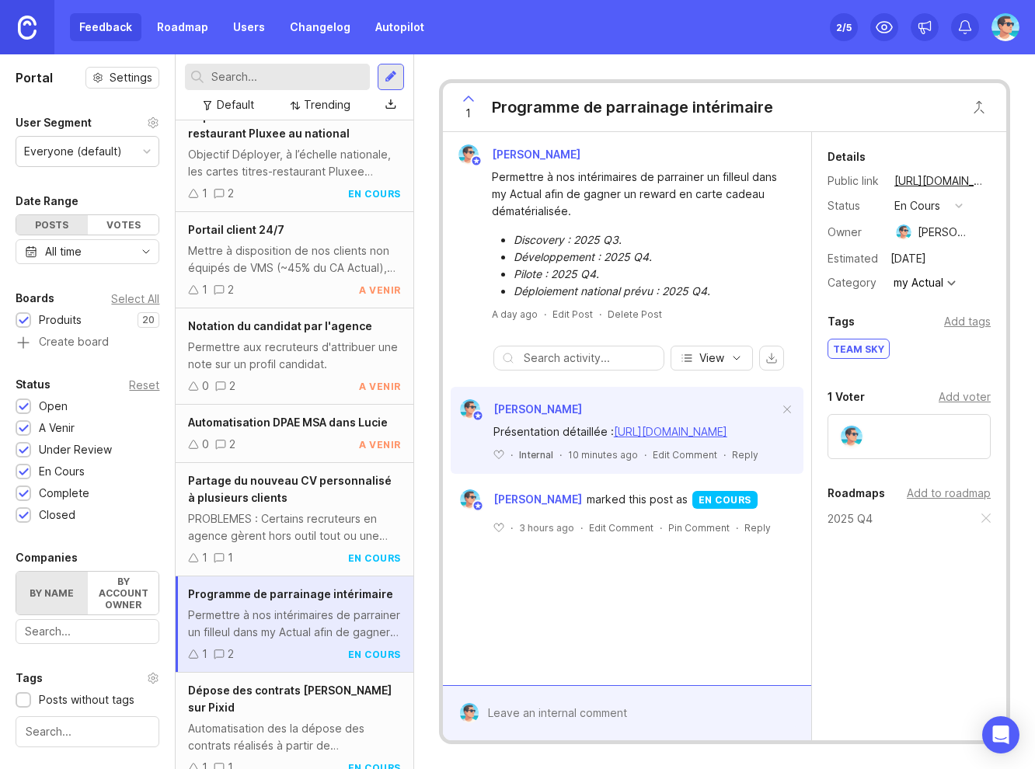
click at [274, 720] on div "Automatisation des la dépose des contrats réalisés à partir de [PERSON_NAME] su…" at bounding box center [294, 737] width 212 height 34
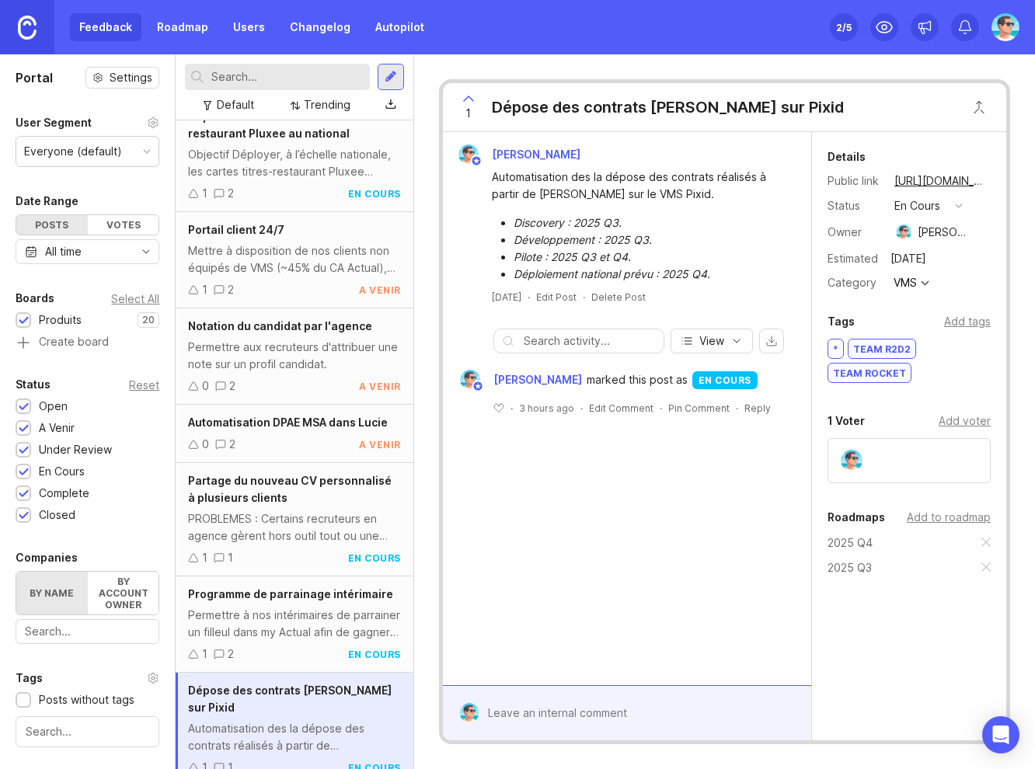
click at [257, 624] on div "Permettre à nos intérimaires de parrainer un filleul dans my Actual afin de gag…" at bounding box center [294, 624] width 212 height 34
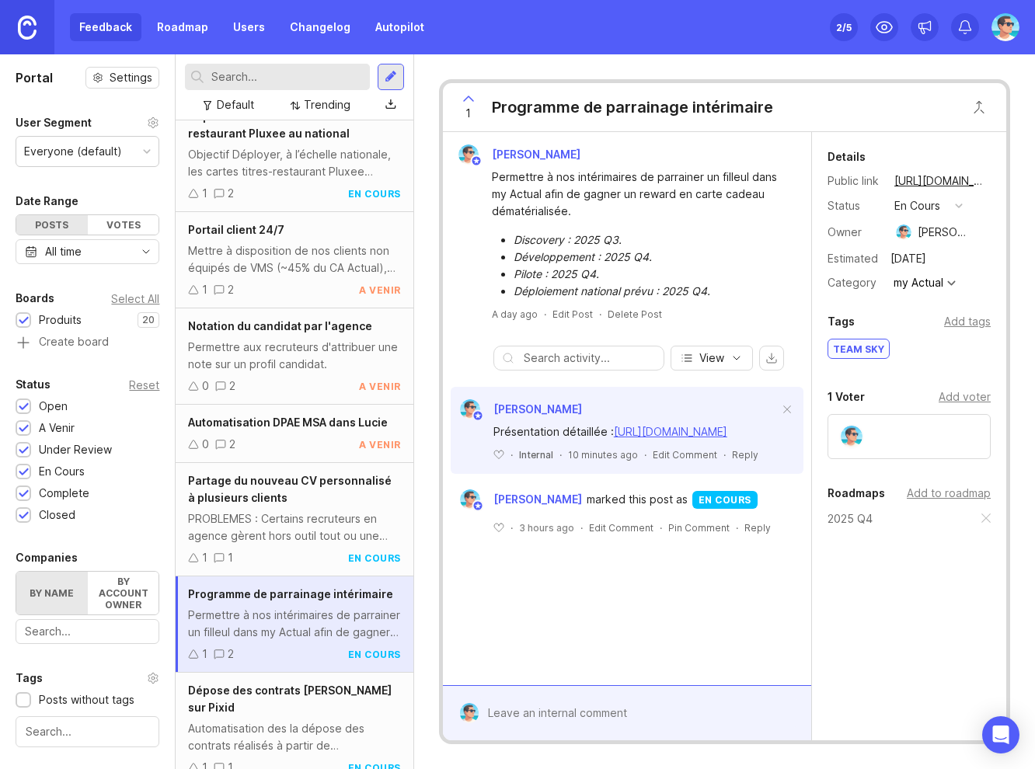
click at [258, 530] on div "PROBLEMES : Certains recruteurs en agence gèrent hors outil tout ou une partie …" at bounding box center [294, 527] width 212 height 34
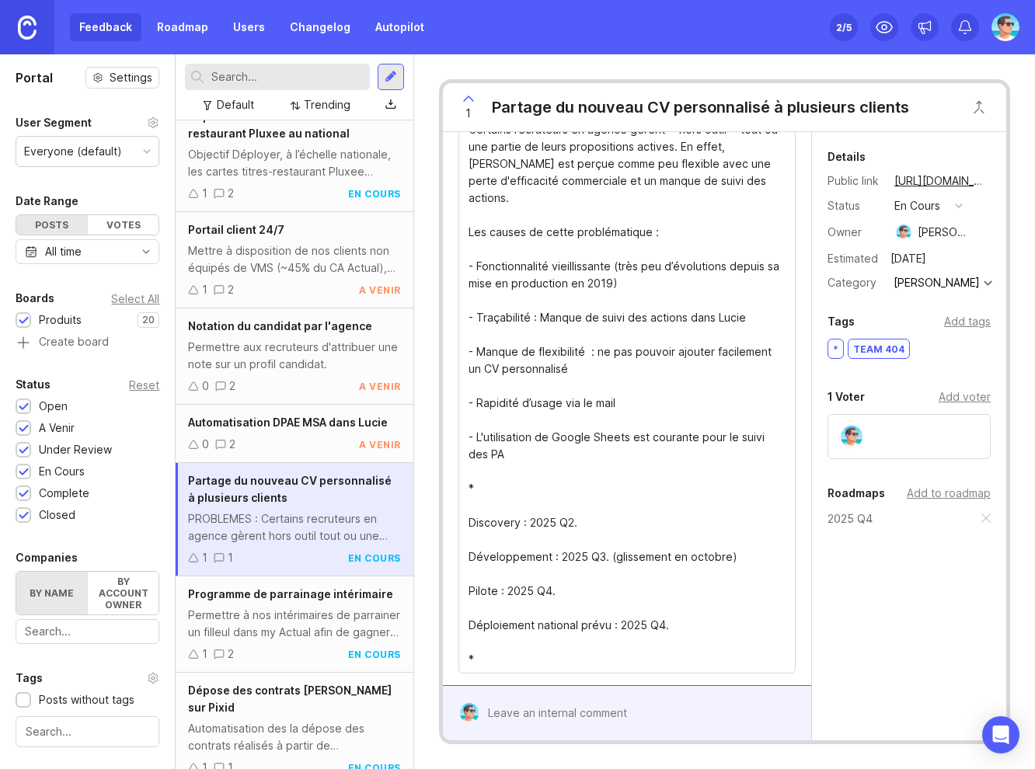
scroll to position [233, 0]
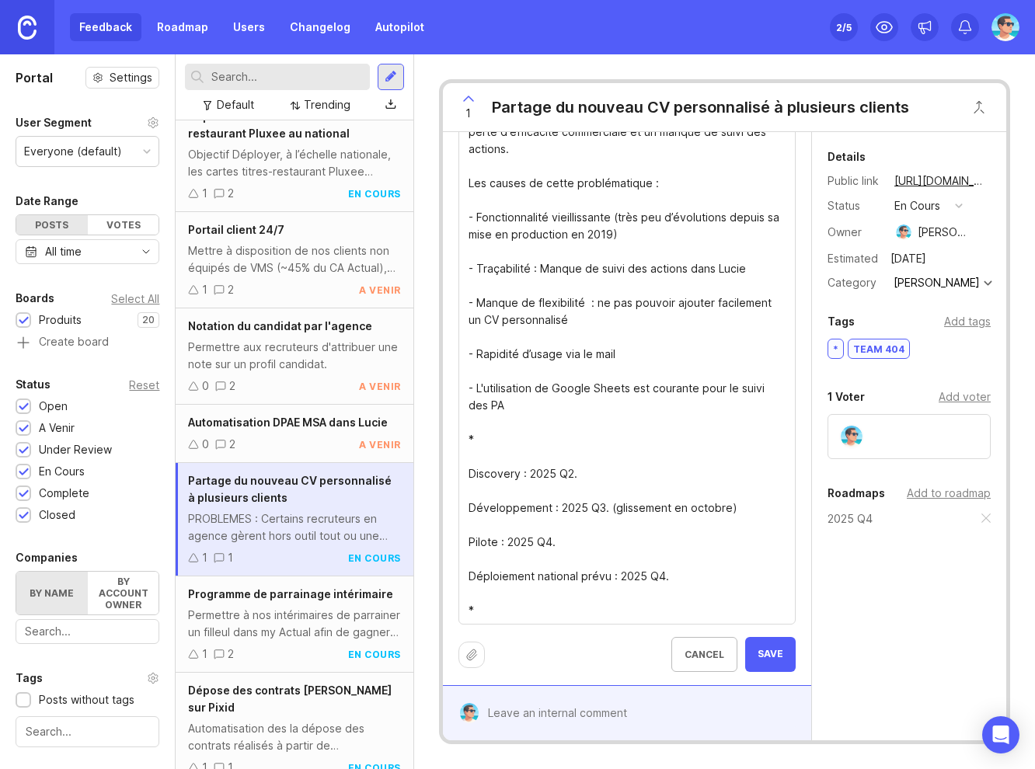
click at [471, 461] on textarea "**PROBLEMES :** Certains recruteurs en agence gèrent **hors outil** tout ou une…" at bounding box center [626, 328] width 317 height 581
click at [468, 491] on textarea "**PROBLEMES :** Certains recruteurs en agence gèrent **hors outil** tout ou une…" at bounding box center [626, 328] width 317 height 581
click at [471, 530] on textarea "**PROBLEMES :** Certains recruteurs en agence gèrent **hors outil** tout ou une…" at bounding box center [626, 328] width 317 height 581
click at [467, 562] on div "**PROBLEMES :** Certains recruteurs en agence gèrent **hors outil** tout ou une…" at bounding box center [626, 327] width 337 height 593
click at [470, 558] on textarea "**PROBLEMES :** Certains recruteurs en agence gèrent **hors outil** tout ou une…" at bounding box center [626, 328] width 317 height 581
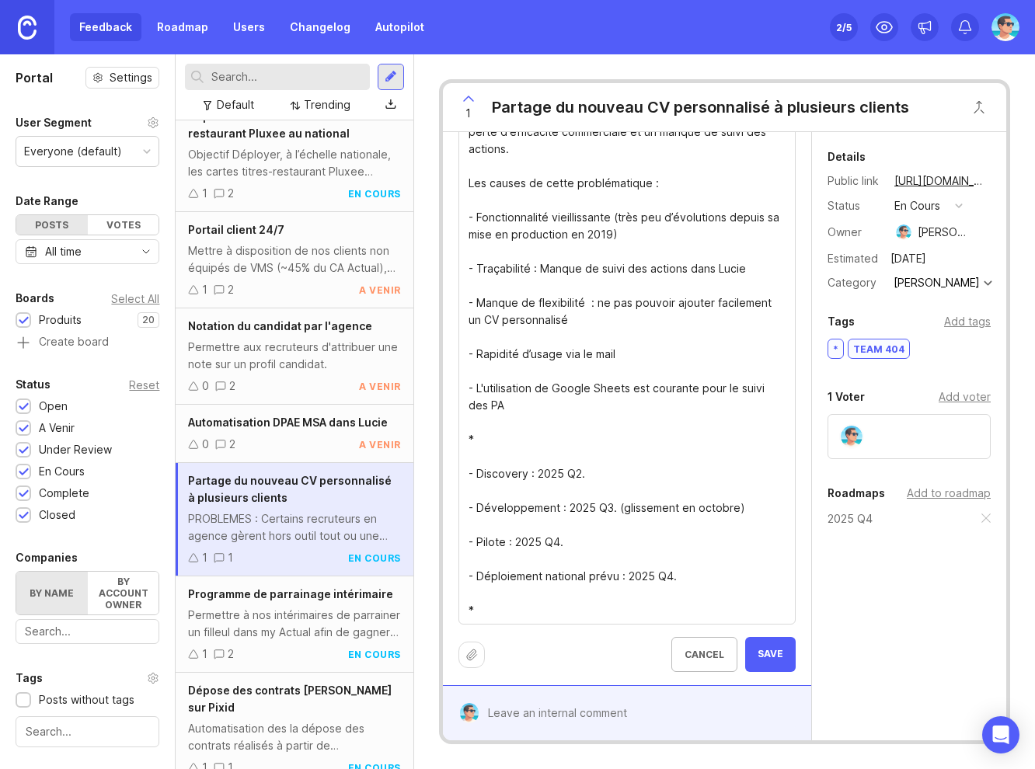
click at [545, 555] on textarea "**PROBLEMES :** Certains recruteurs en agence gèrent **hors outil** tout ou une…" at bounding box center [626, 328] width 317 height 581
click at [543, 547] on textarea "**PROBLEMES :** Certains recruteurs en agence gèrent **hors outil** tout ou une…" at bounding box center [626, 328] width 317 height 581
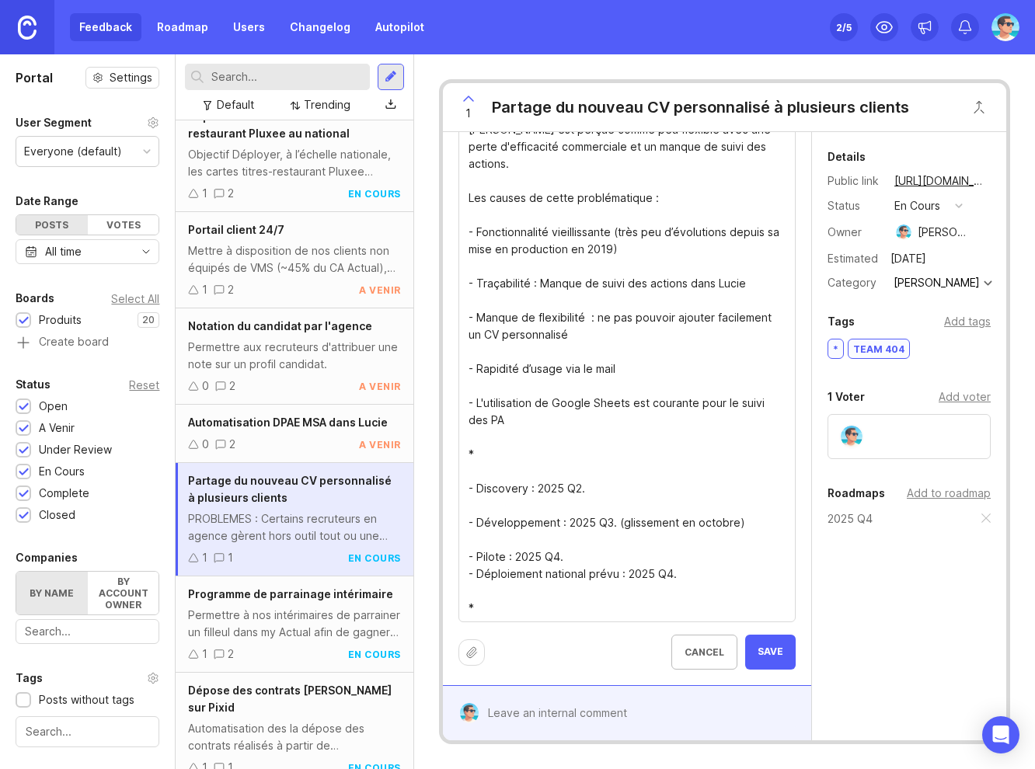
click at [509, 504] on textarea "**PROBLEMES :** Certains recruteurs en agence gèrent **hors outil** tout ou une…" at bounding box center [626, 335] width 317 height 564
click at [505, 522] on textarea "**PROBLEMES :** Certains recruteurs en agence gèrent **hors outil** tout ou une…" at bounding box center [626, 335] width 317 height 564
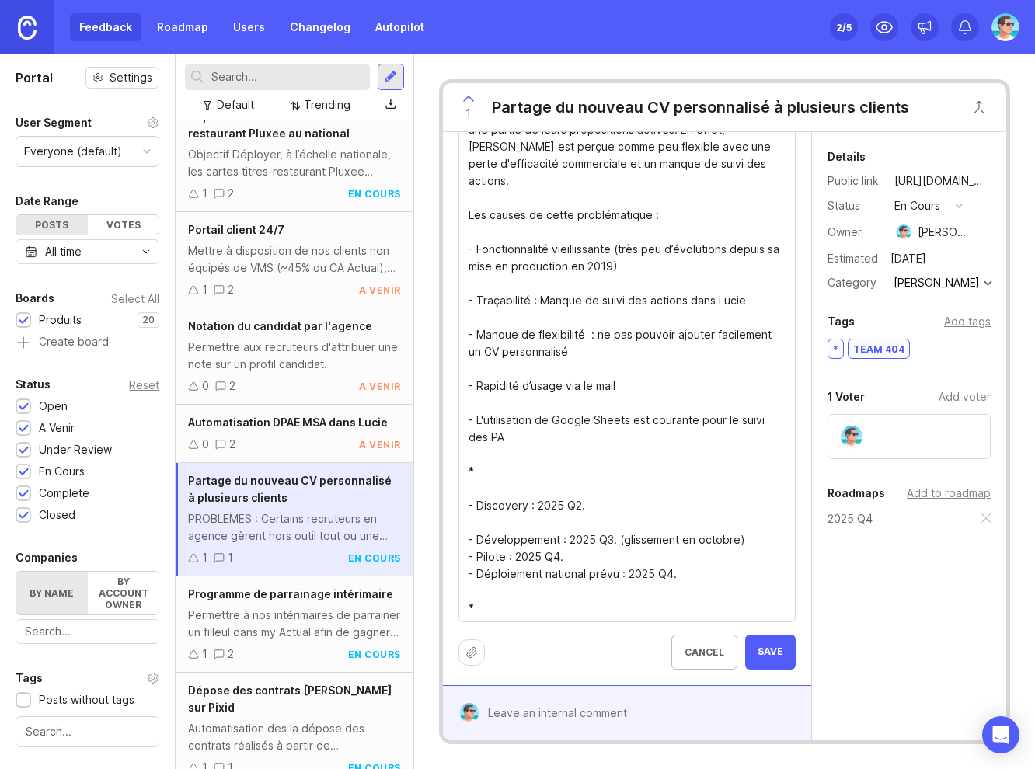
click at [491, 505] on textarea "**PROBLEMES :** Certains recruteurs en agence gèrent **hors outil** tout ou une…" at bounding box center [626, 343] width 317 height 547
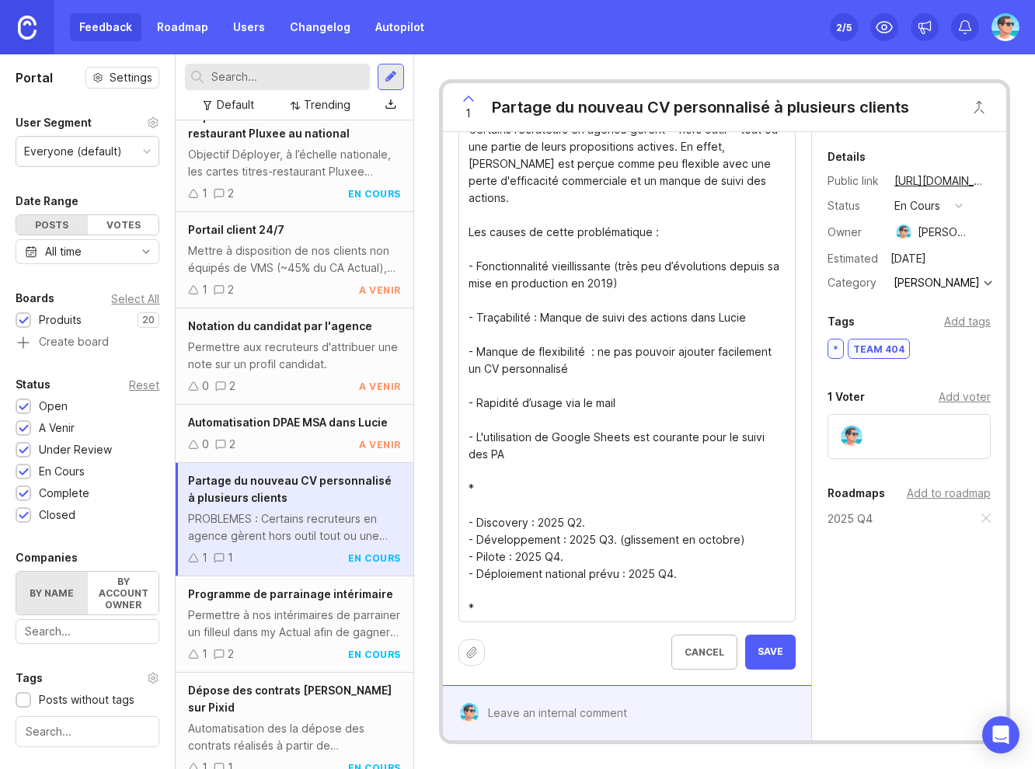
click at [489, 484] on textarea "**PROBLEMES :** Certains recruteurs en agence gèrent **hors outil** tout ou une…" at bounding box center [626, 352] width 317 height 530
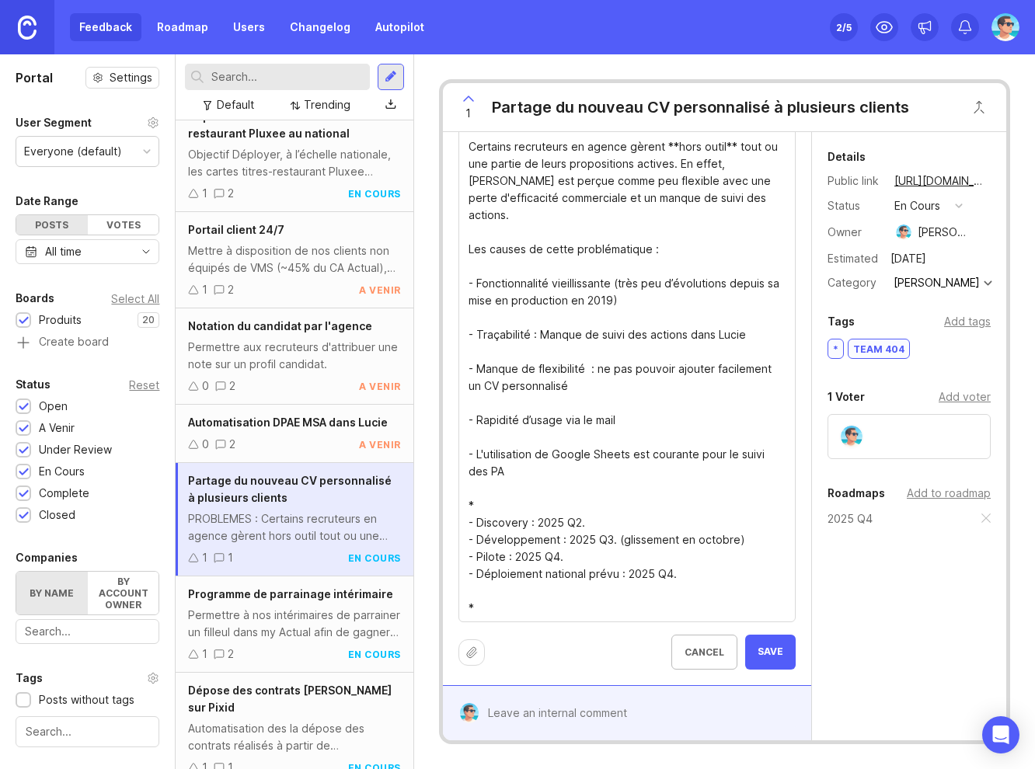
click at [477, 577] on textarea "**PROBLEMES :** Certains recruteurs en agence gèrent **hors outil** tout ou une…" at bounding box center [626, 360] width 317 height 513
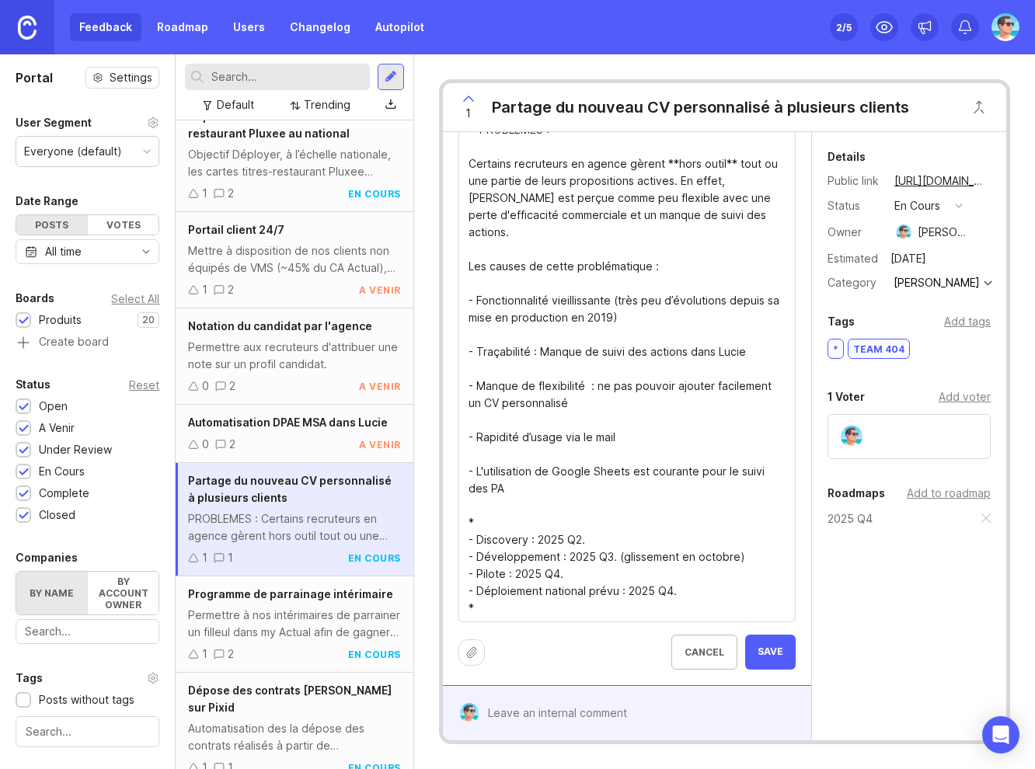
type textarea "**PROBLEMES :** Certains recruteurs en agence gèrent **hors outil** tout ou une…"
click at [937, 494] on div "Add to roadmap" at bounding box center [948, 493] width 84 height 17
click at [755, 659] on button "Save" at bounding box center [770, 652] width 50 height 35
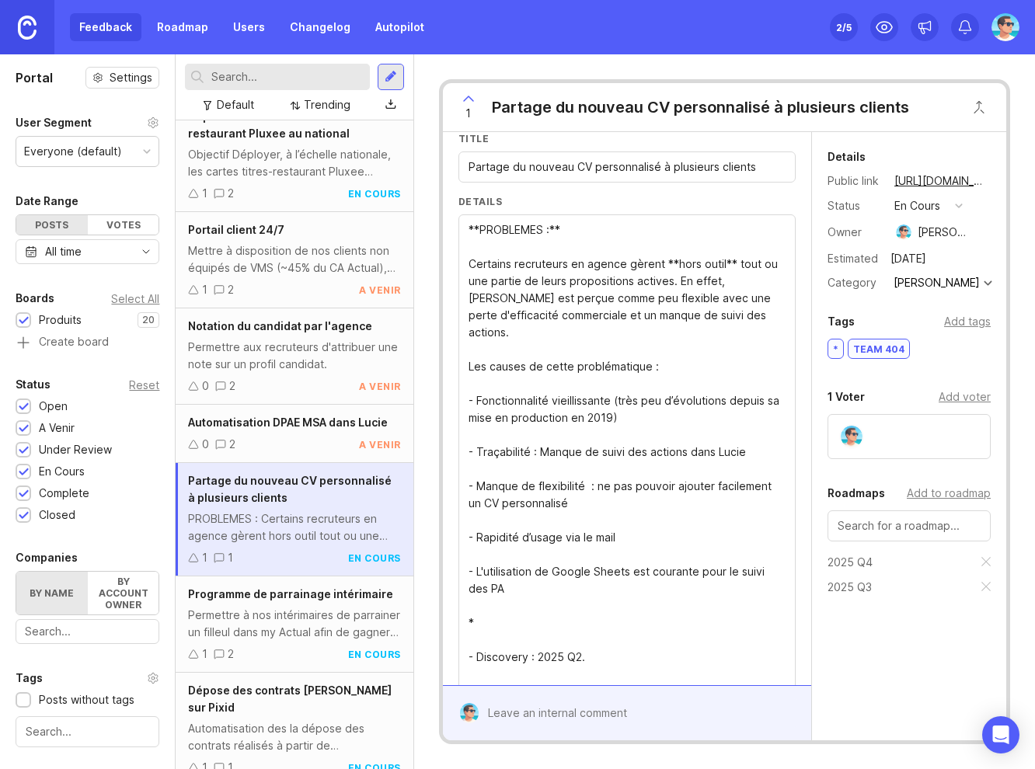
scroll to position [0, 0]
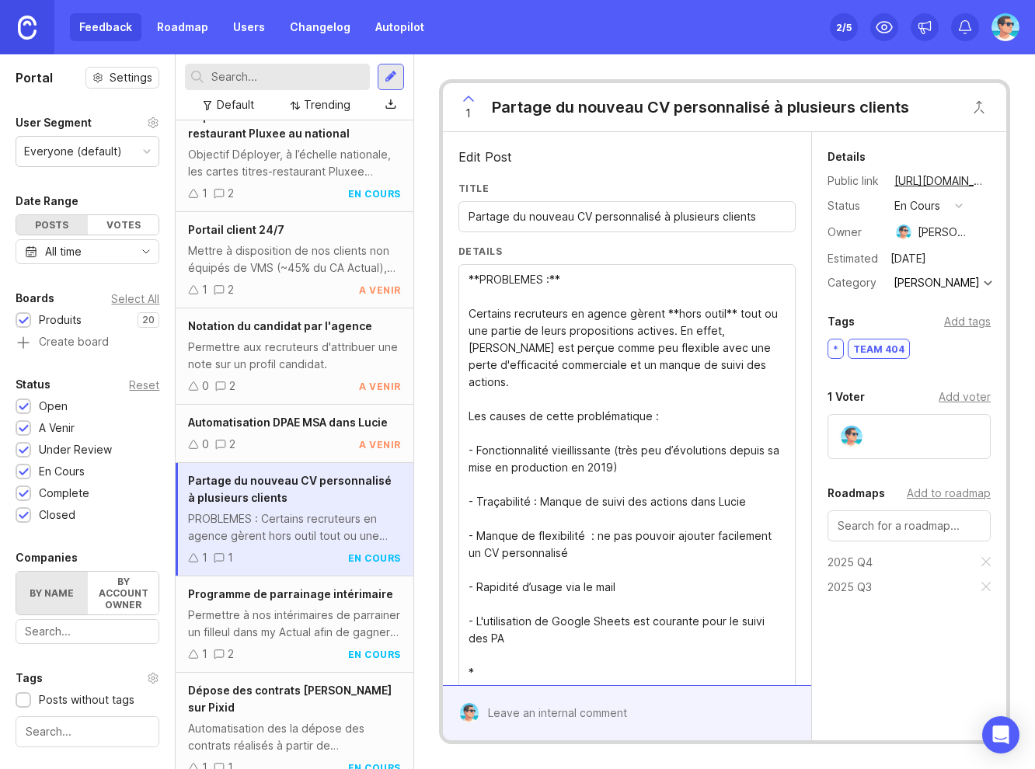
drag, startPoint x: 544, startPoint y: 471, endPoint x: 467, endPoint y: 275, distance: 210.6
paste textarea "Problème Le module de génération de CV est trop rigide et peu personnalisable. …"
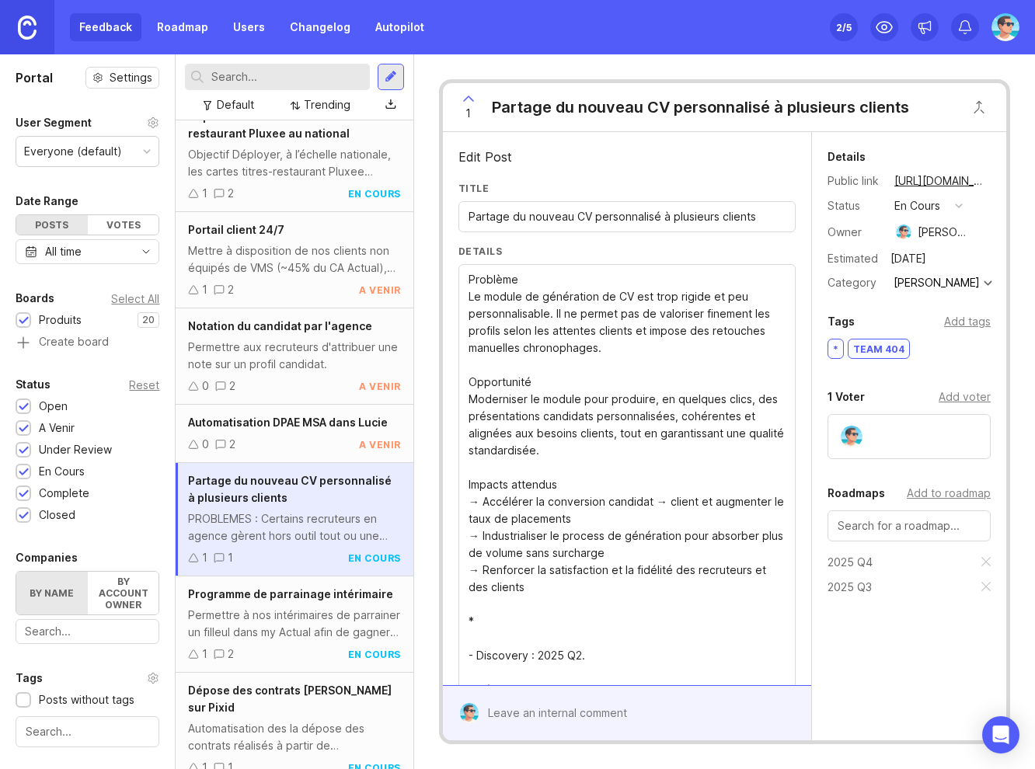
drag, startPoint x: 602, startPoint y: 501, endPoint x: 699, endPoint y: 500, distance: 97.1
click at [699, 500] on textarea "**PROBLEMES :** Certains recruteurs en agence gèrent **hors outil** tout ou une…" at bounding box center [626, 536] width 317 height 530
click at [541, 630] on textarea "**PROBLEMES :** Certains recruteurs en agence gèrent **hors outil** tout ou une…" at bounding box center [626, 536] width 317 height 530
click at [537, 643] on textarea "**PROBLEMES :** Certains recruteurs en agence gèrent **hors outil** tout ou une…" at bounding box center [626, 536] width 317 height 530
click at [489, 649] on textarea "**PROBLEMES :** Certains recruteurs en agence gèrent **hors outil** tout ou une…" at bounding box center [626, 527] width 317 height 513
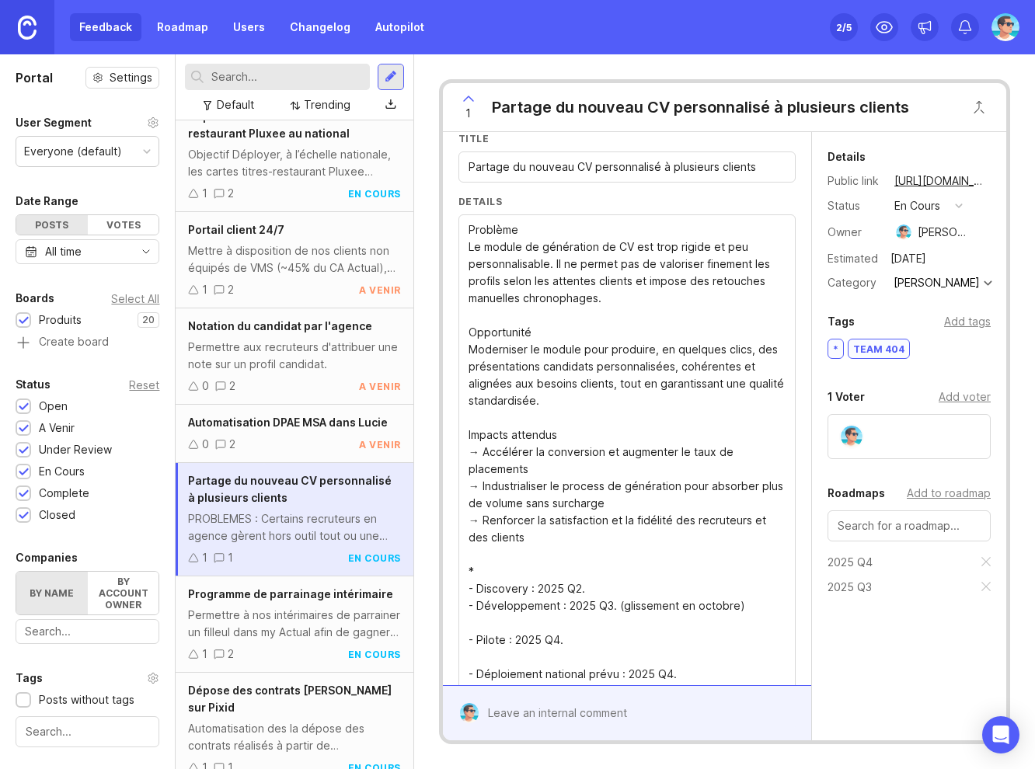
scroll to position [78, 0]
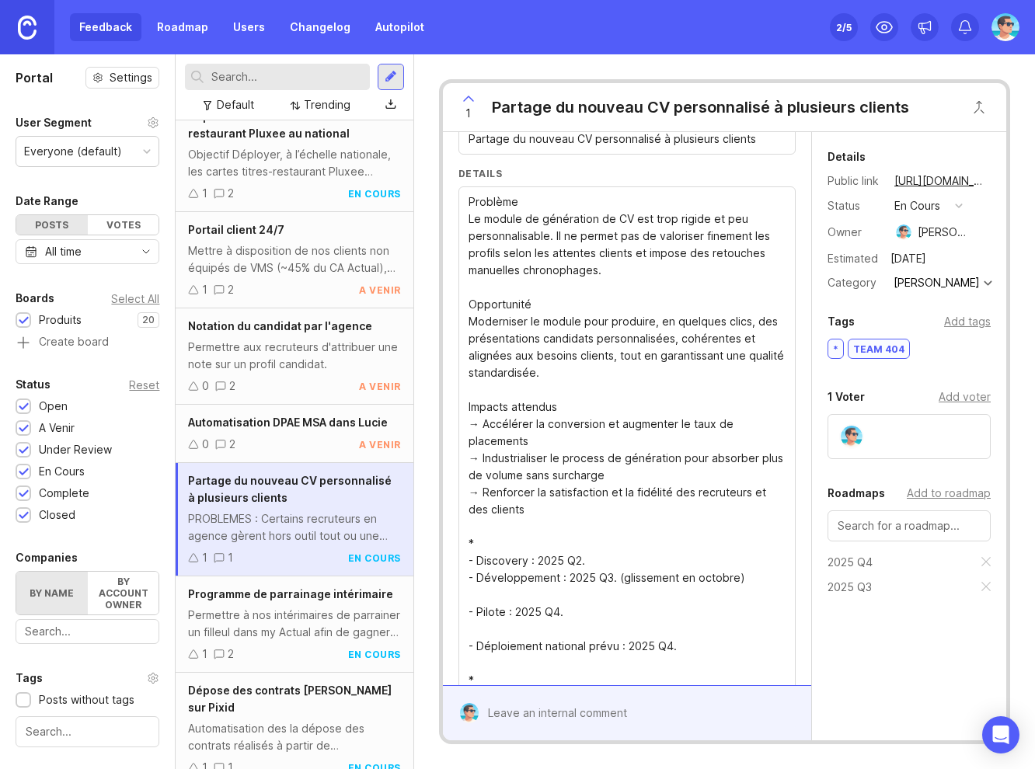
click at [496, 598] on textarea "**PROBLEMES :** Certains recruteurs en agence gèrent **hors outil** tout ou une…" at bounding box center [626, 441] width 317 height 496
click at [495, 614] on textarea "**PROBLEMES :** Certains recruteurs en agence gèrent **hors outil** tout ou une…" at bounding box center [626, 432] width 317 height 478
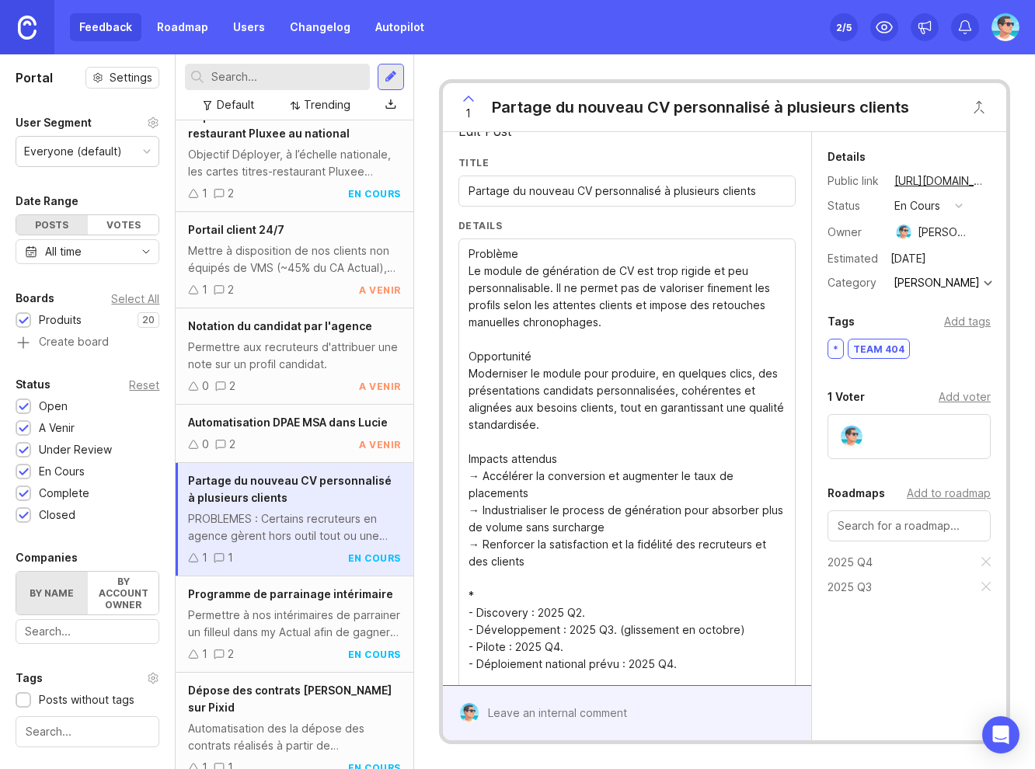
scroll to position [0, 0]
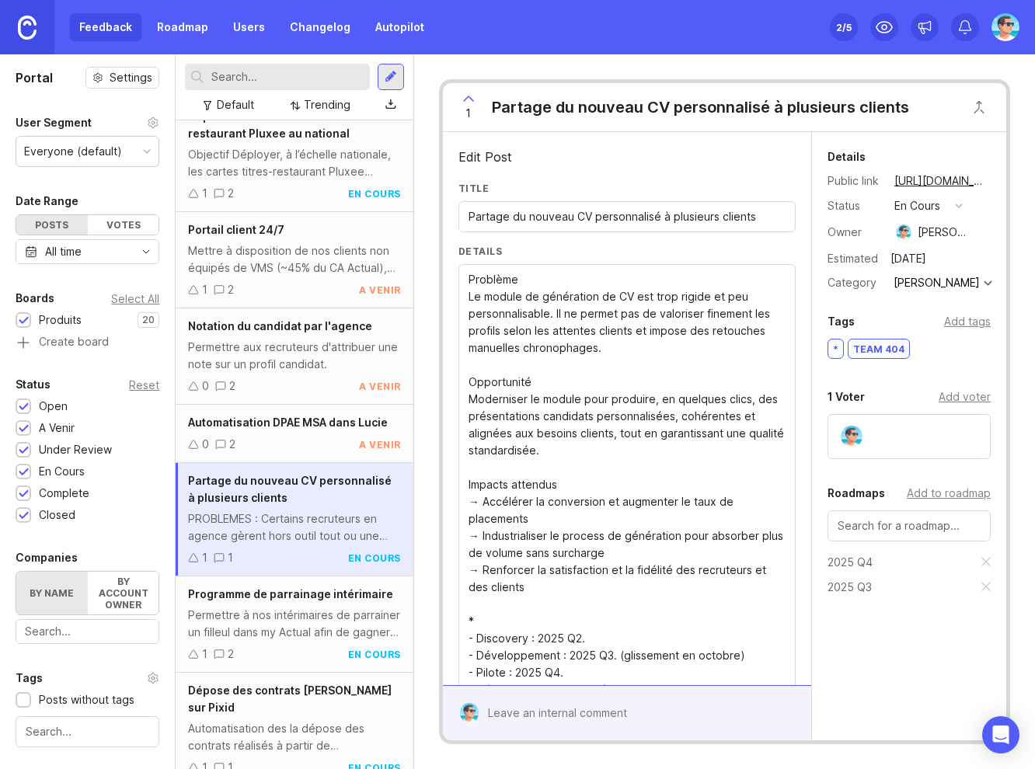
click at [469, 279] on textarea "**PROBLEMES :** Certains recruteurs en agence gèrent **hors outil** tout ou une…" at bounding box center [626, 501] width 317 height 461
click at [534, 298] on textarea "**PROBLEMES :** Certains recruteurs en agence gèrent **hors outil** tout ou une…" at bounding box center [626, 510] width 317 height 478
click at [468, 398] on textarea "**PROBLEMES :** Certains recruteurs en agence gèrent **hors outil** tout ou une…" at bounding box center [626, 510] width 317 height 478
click at [558, 398] on textarea "**PROBLEMES :** Certains recruteurs en agence gèrent **hors outil** tout ou une…" at bounding box center [626, 510] width 317 height 478
click at [467, 499] on div "**PROBLEMES :** Certains recruteurs en agence gèrent **hors outil** tout ou une…" at bounding box center [626, 509] width 337 height 491
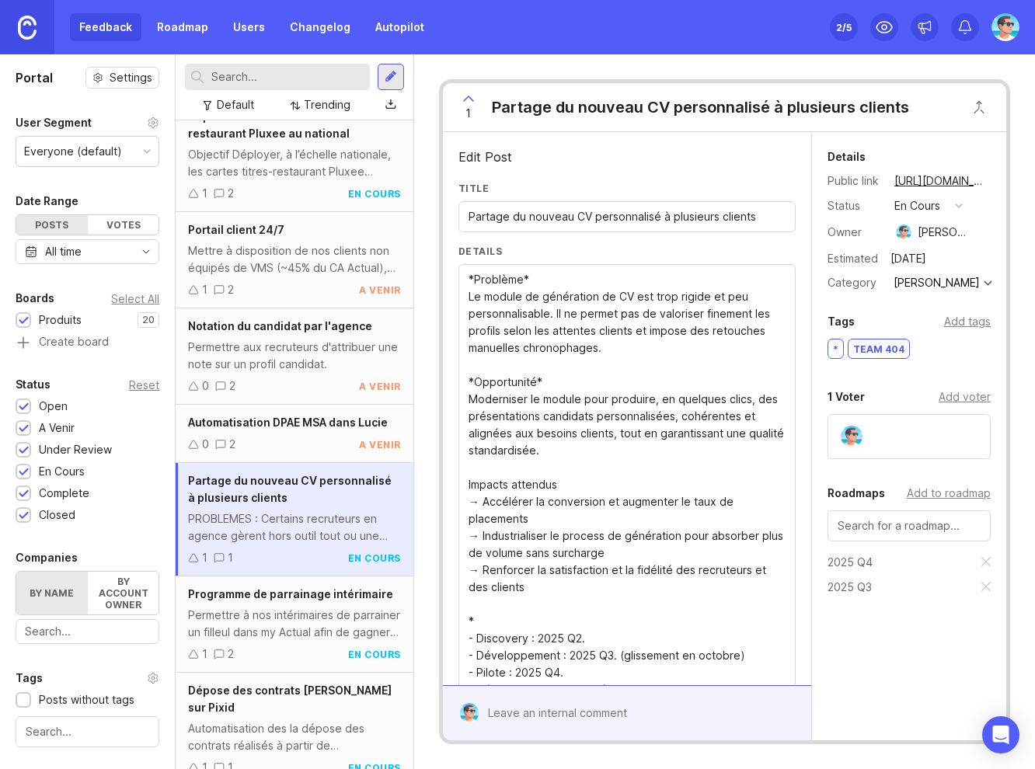
click at [468, 499] on textarea "**PROBLEMES :** Certains recruteurs en agence gèrent **hors outil** tout ou une…" at bounding box center [626, 510] width 317 height 478
click at [576, 501] on textarea "**PROBLEMES :** Certains recruteurs en agence gèrent **hors outil** tout ou une…" at bounding box center [626, 510] width 317 height 478
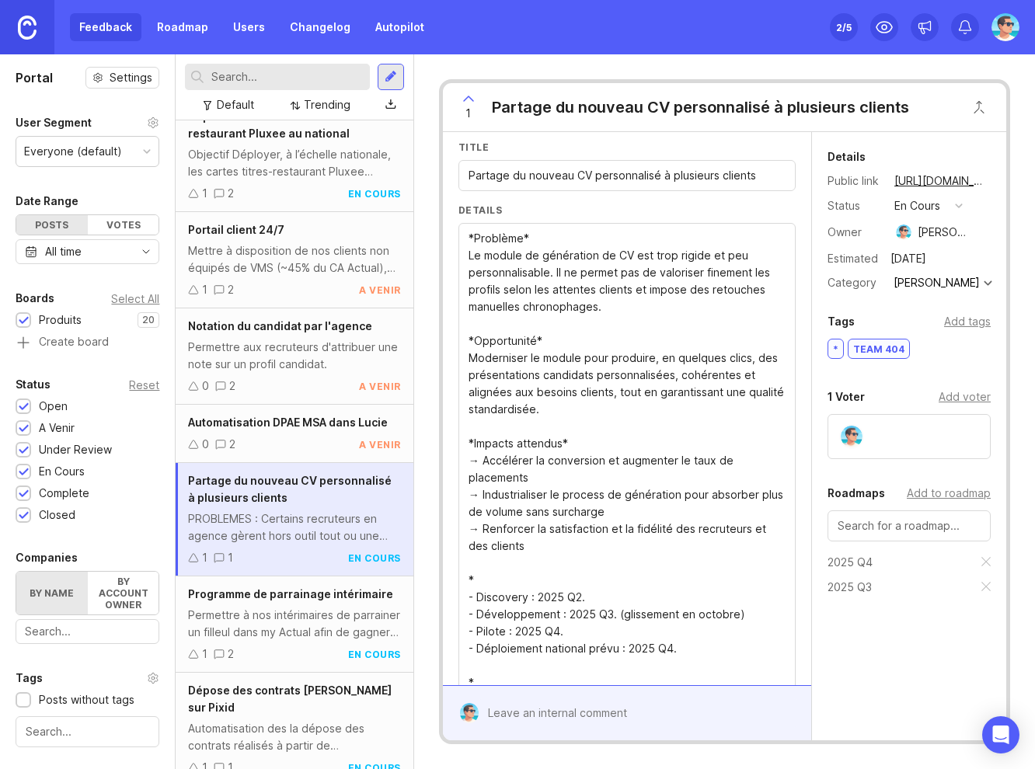
scroll to position [133, 0]
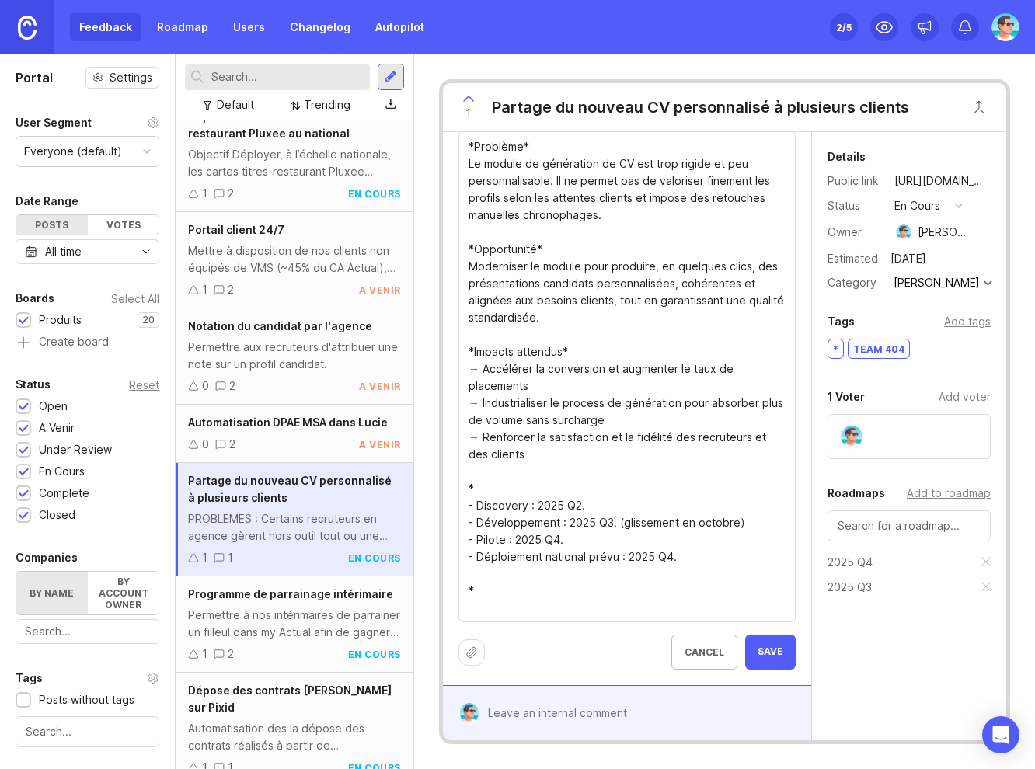
click at [503, 599] on textarea "**PROBLEMES :** Certains recruteurs en agence gèrent **hors outil** tout ou une…" at bounding box center [626, 377] width 317 height 478
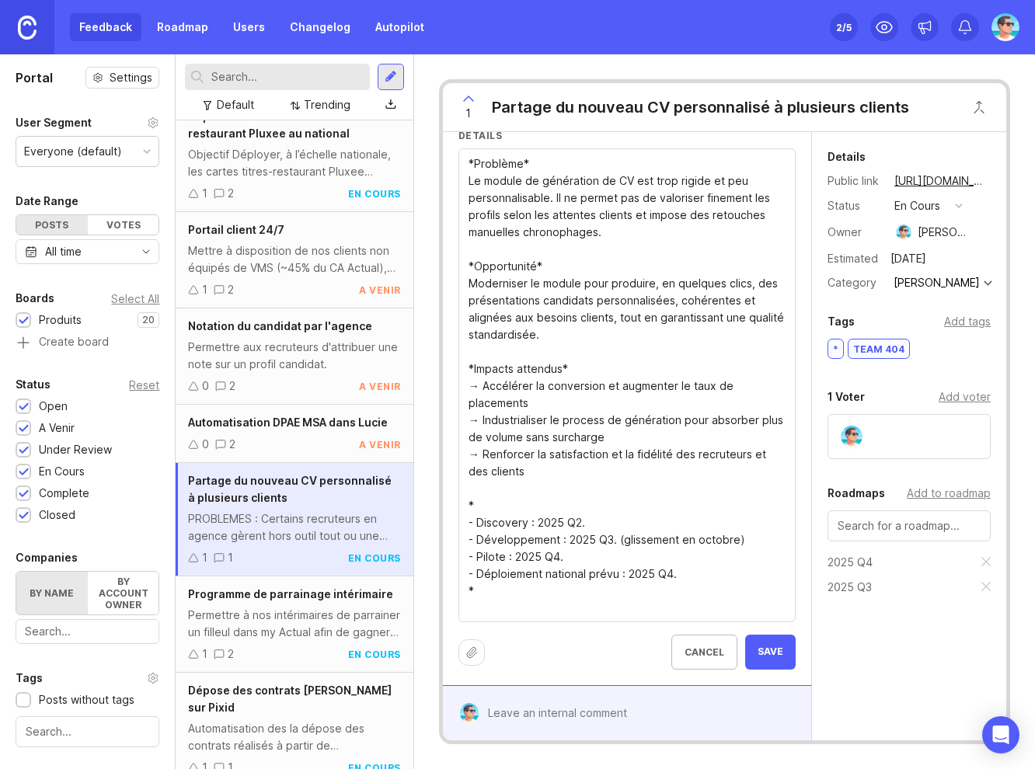
scroll to position [116, 0]
click at [472, 385] on textarea "**PROBLEMES :** Certains recruteurs en agence gèrent **hors outil** tout ou une…" at bounding box center [626, 385] width 317 height 461
click at [589, 385] on textarea "**PROBLEMES :** Certains recruteurs en agence gèrent **hors outil** tout ou une…" at bounding box center [626, 385] width 317 height 461
click at [467, 282] on div "**PROBLEMES :** Certains recruteurs en agence gèrent **hors outil** tout ou une…" at bounding box center [626, 385] width 337 height 474
click at [471, 285] on textarea "**PROBLEMES :** Certains recruteurs en agence gèrent **hors outil** tout ou une…" at bounding box center [626, 385] width 317 height 461
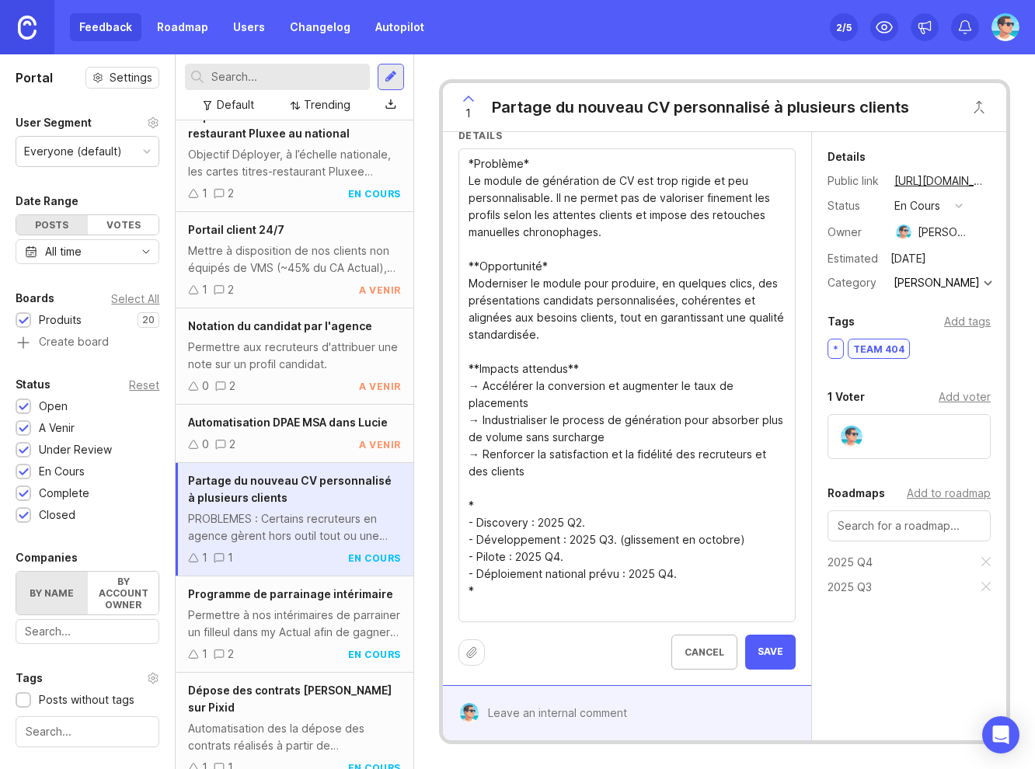
click at [550, 284] on textarea "**PROBLEMES :** Certains recruteurs en agence gèrent **hors outil** tout ou une…" at bounding box center [626, 385] width 317 height 461
click at [472, 180] on textarea "**PROBLEMES :** Certains recruteurs en agence gèrent **hors outil** tout ou une…" at bounding box center [626, 385] width 317 height 461
click at [550, 179] on textarea "**PROBLEMES :** Certains recruteurs en agence gèrent **hors outil** tout ou une…" at bounding box center [626, 385] width 317 height 461
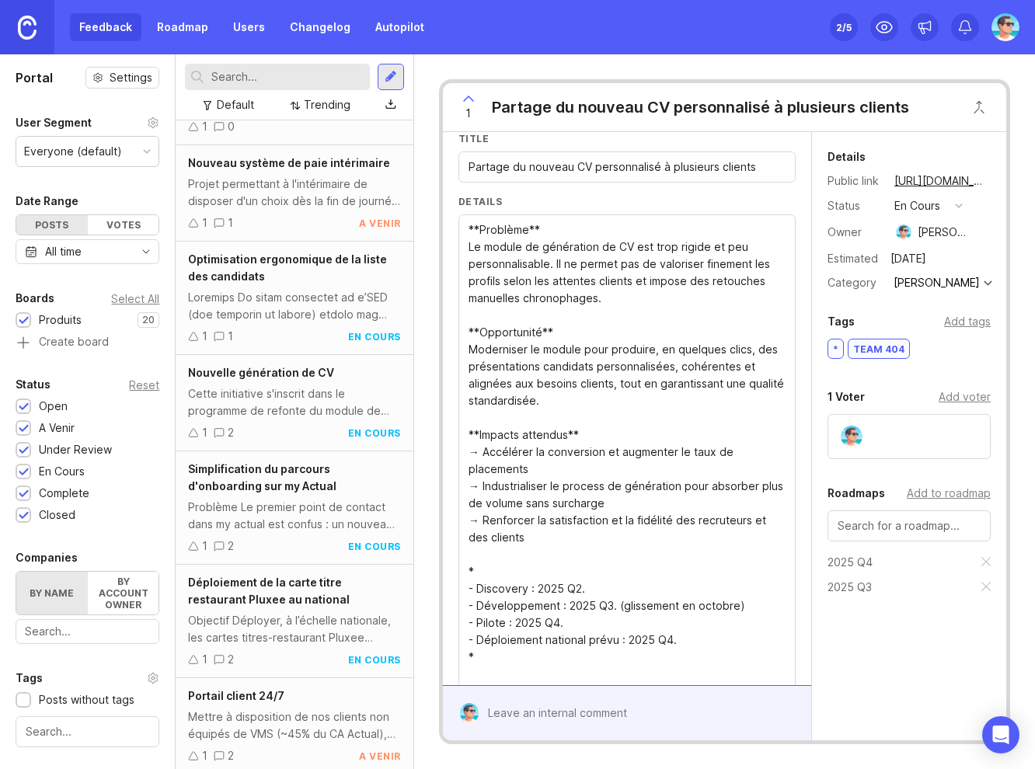
scroll to position [78, 0]
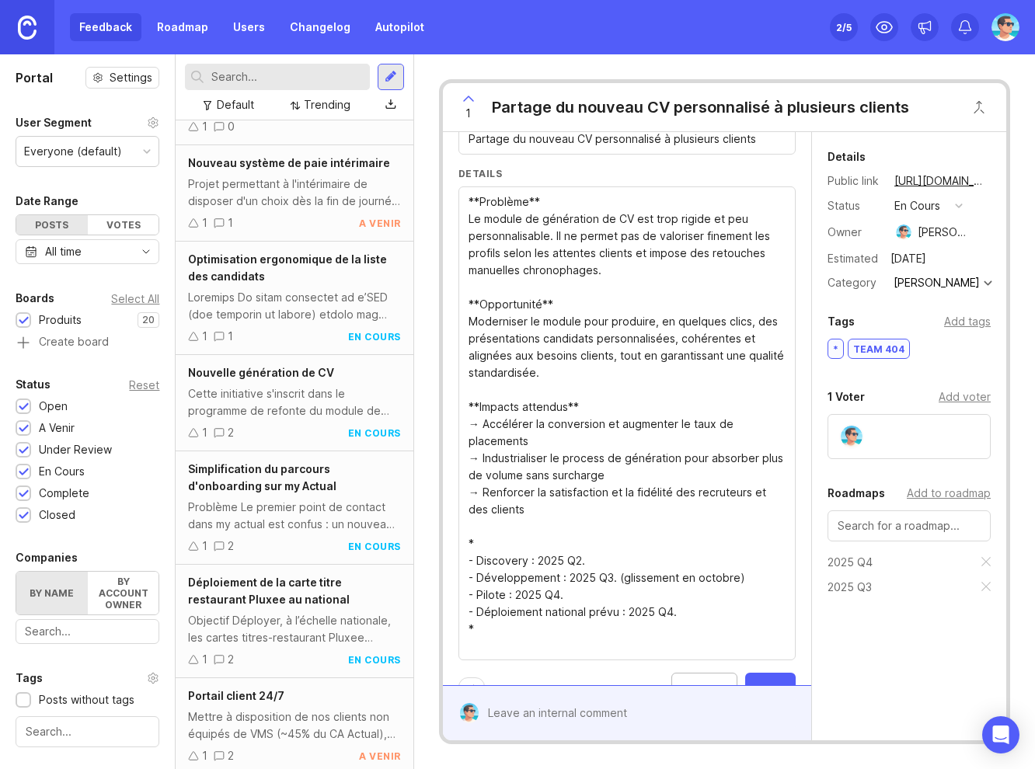
click at [575, 579] on textarea "**PROBLEMES :** Certains recruteurs en agence gèrent **hors outil** tout ou une…" at bounding box center [626, 423] width 317 height 461
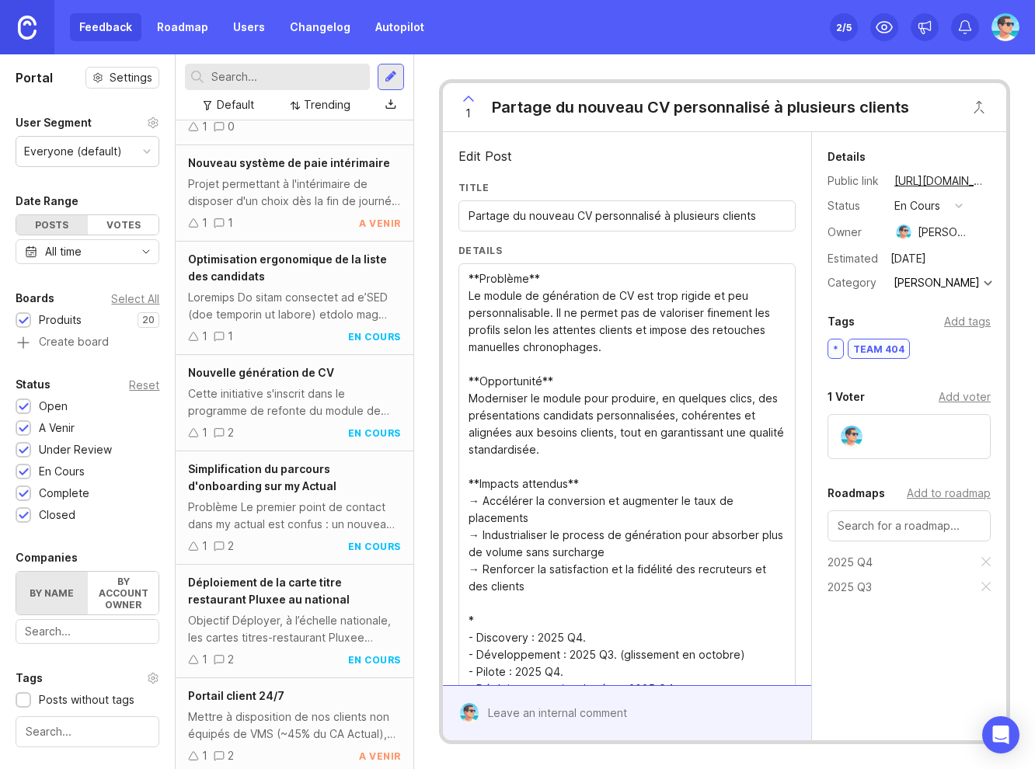
scroll to position [0, 0]
drag, startPoint x: 545, startPoint y: 530, endPoint x: 468, endPoint y: 287, distance: 254.5
click at [468, 287] on textarea "**PROBLEMES :** Certains recruteurs en agence gèrent **hors outil** tout ou une…" at bounding box center [626, 501] width 317 height 461
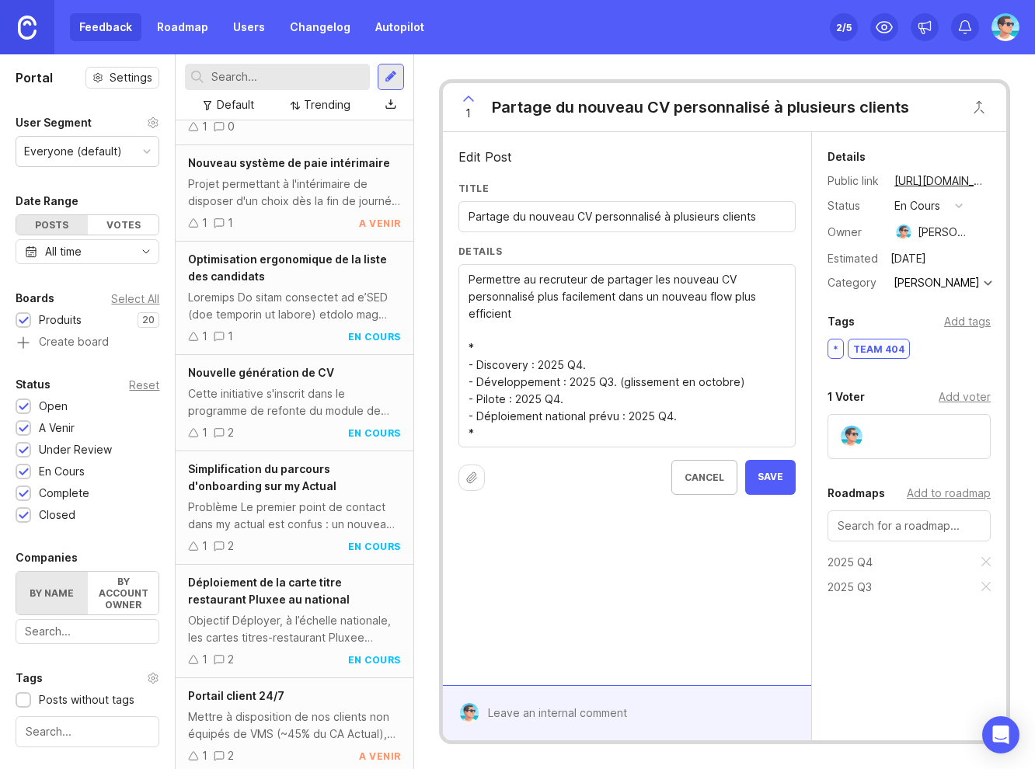
click at [541, 397] on textarea "**PROBLEMES :** Certains recruteurs en agence gèrent **hors outil** tout ou une…" at bounding box center [626, 356] width 317 height 171
click at [927, 520] on input "text" at bounding box center [908, 525] width 143 height 17
click at [926, 196] on button "en cours" at bounding box center [928, 206] width 78 height 20
click at [932, 259] on div "a venir" at bounding box center [918, 262] width 42 height 13
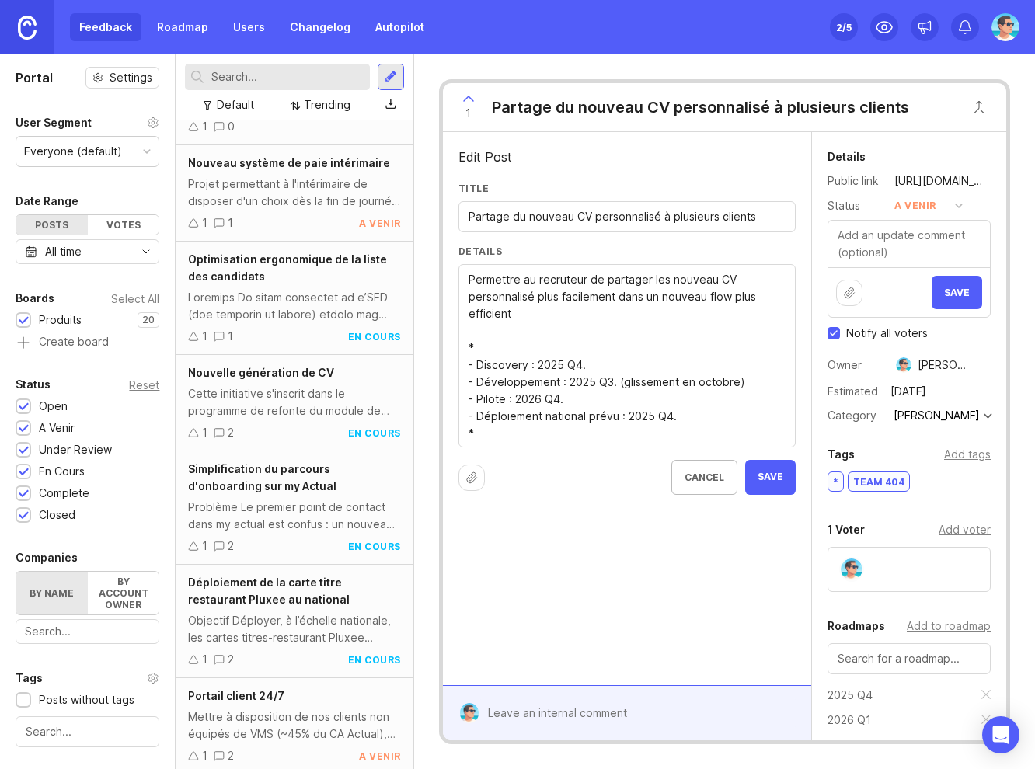
click at [607, 380] on textarea "**PROBLEMES :** Certains recruteurs en agence gèrent **hors outil** tout ou une…" at bounding box center [626, 356] width 317 height 171
click at [610, 387] on textarea "**PROBLEMES :** Certains recruteurs en agence gèrent **hors outil** tout ou une…" at bounding box center [626, 356] width 317 height 171
click at [607, 382] on textarea "**PROBLEMES :** Certains recruteurs en agence gèrent **hors outil** tout ou une…" at bounding box center [626, 356] width 317 height 171
drag, startPoint x: 618, startPoint y: 383, endPoint x: 740, endPoint y: 383, distance: 121.9
click at [740, 383] on textarea "**PROBLEMES :** Certains recruteurs en agence gèrent **hors outil** tout ou une…" at bounding box center [626, 356] width 317 height 171
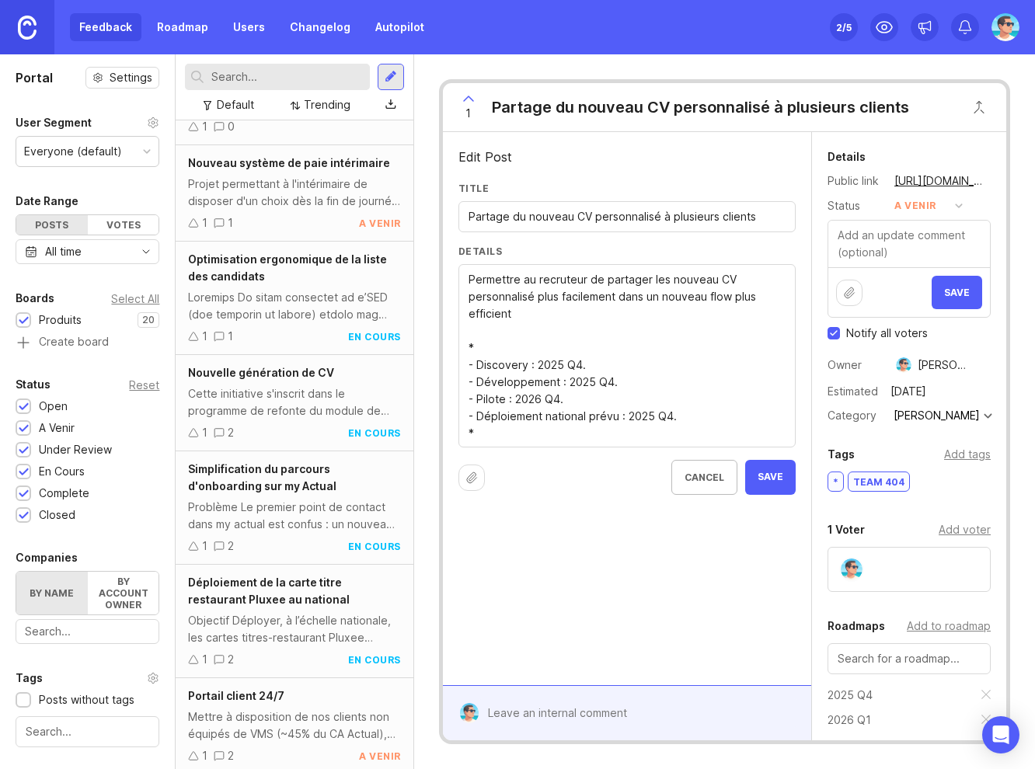
click at [554, 399] on textarea "**PROBLEMES :** Certains recruteurs en agence gèrent **hors outil** tout ou une…" at bounding box center [626, 356] width 317 height 171
click at [649, 415] on textarea "**PROBLEMES :** Certains recruteurs en agence gèrent **hors outil** tout ou une…" at bounding box center [626, 356] width 317 height 171
click at [669, 412] on textarea "**PROBLEMES :** Certains recruteurs en agence gèrent **hors outil** tout ou une…" at bounding box center [626, 356] width 317 height 171
click at [697, 419] on textarea "**PROBLEMES :** Certains recruteurs en agence gèrent **hors outil** tout ou une…" at bounding box center [626, 356] width 317 height 171
click at [534, 276] on textarea "**PROBLEMES :** Certains recruteurs en agence gèrent **hors outil** tout ou une…" at bounding box center [626, 356] width 317 height 171
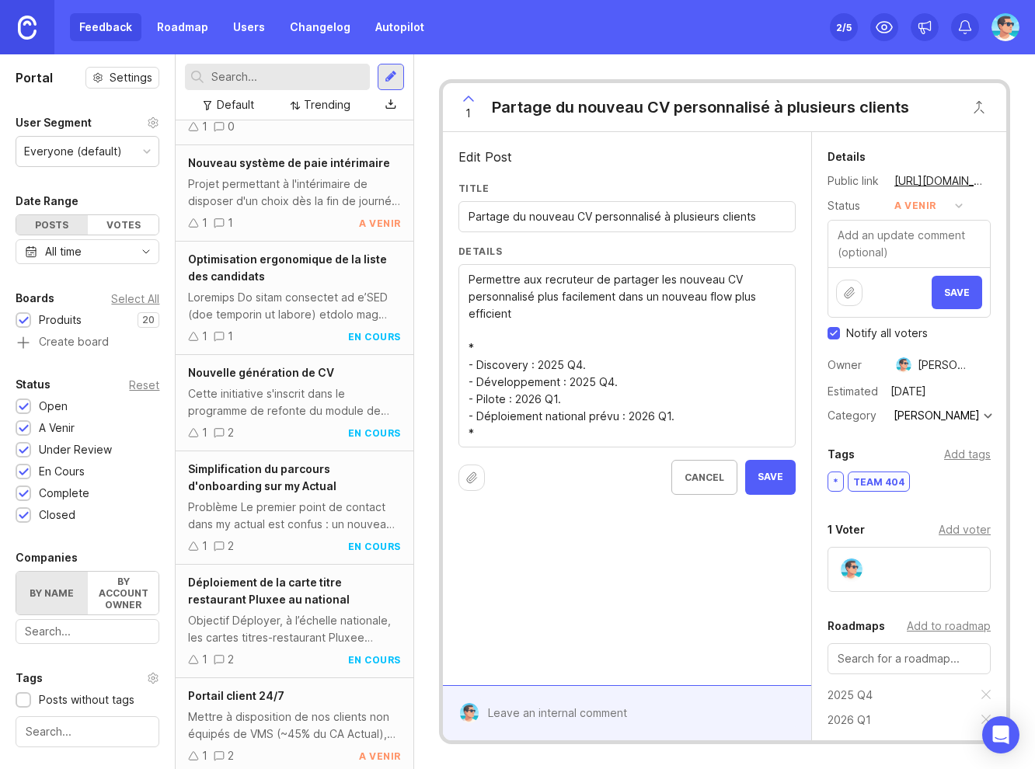
click at [590, 280] on textarea "**PROBLEMES :** Certains recruteurs en agence gèrent **hors outil** tout ou une…" at bounding box center [626, 356] width 317 height 171
click at [543, 312] on textarea "**PROBLEMES :** Certains recruteurs en agence gèrent **hors outil** tout ou une…" at bounding box center [626, 356] width 317 height 171
type textarea "Permettre aux recruteurs de partager les nouveau CV personnalisé plus facilemen…"
click at [759, 474] on span "Save" at bounding box center [770, 477] width 26 height 13
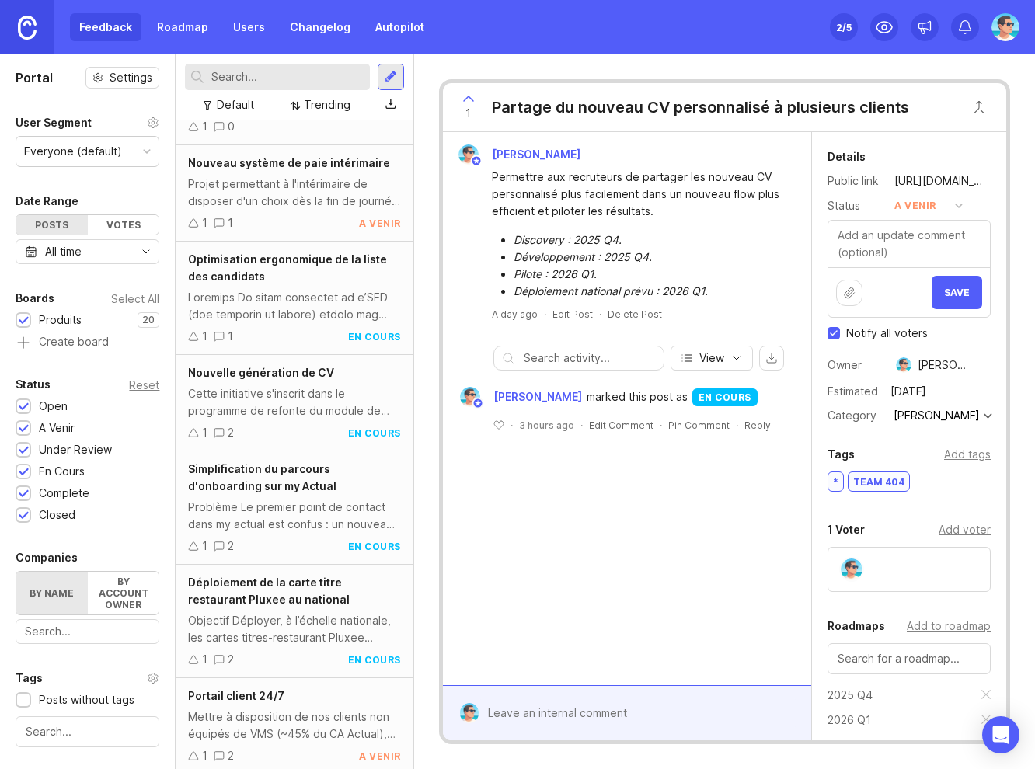
click at [948, 290] on span "Save" at bounding box center [957, 293] width 26 height 12
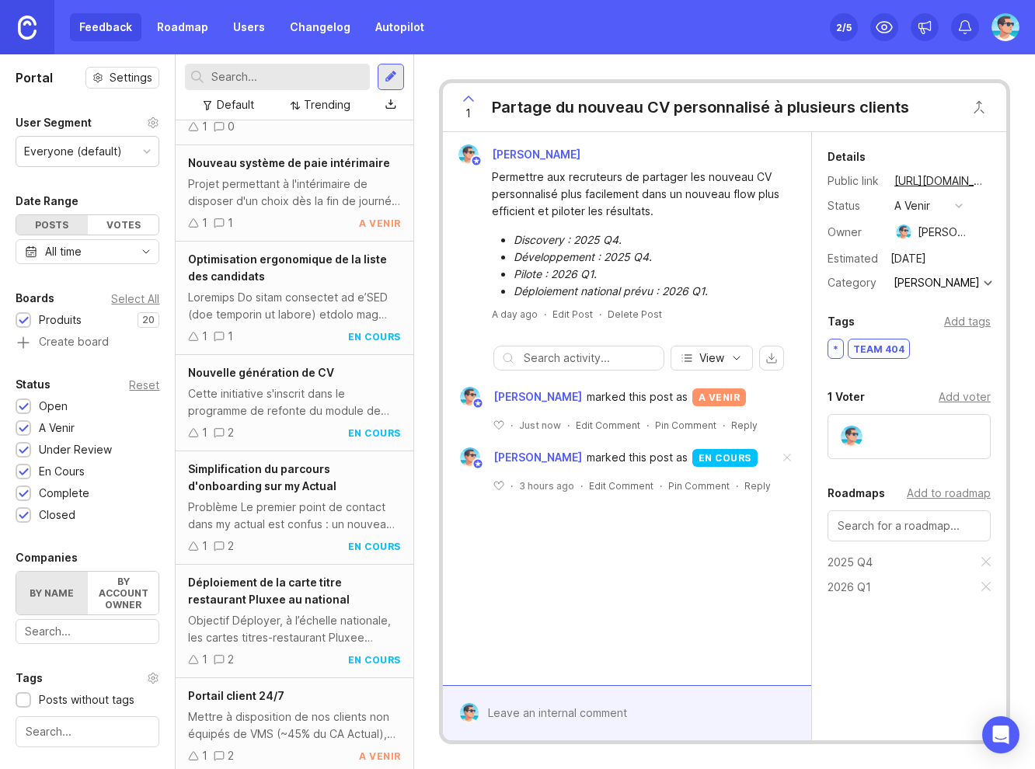
click at [787, 457] on span at bounding box center [786, 458] width 33 height 34
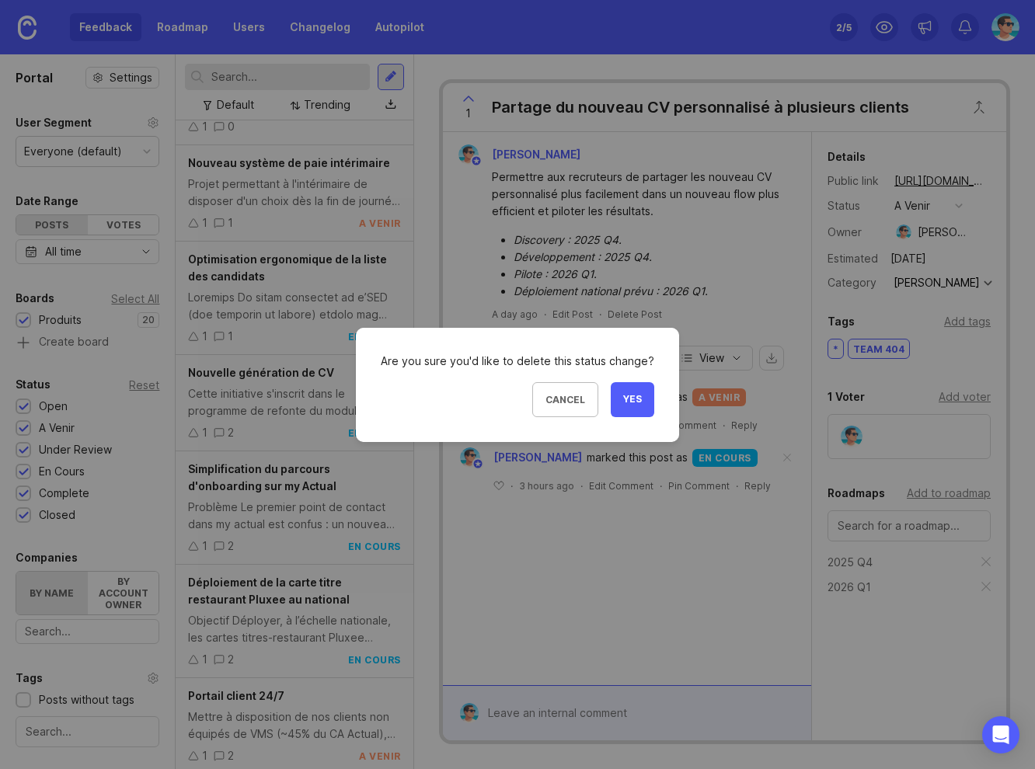
click at [633, 400] on span "Yes" at bounding box center [632, 399] width 19 height 13
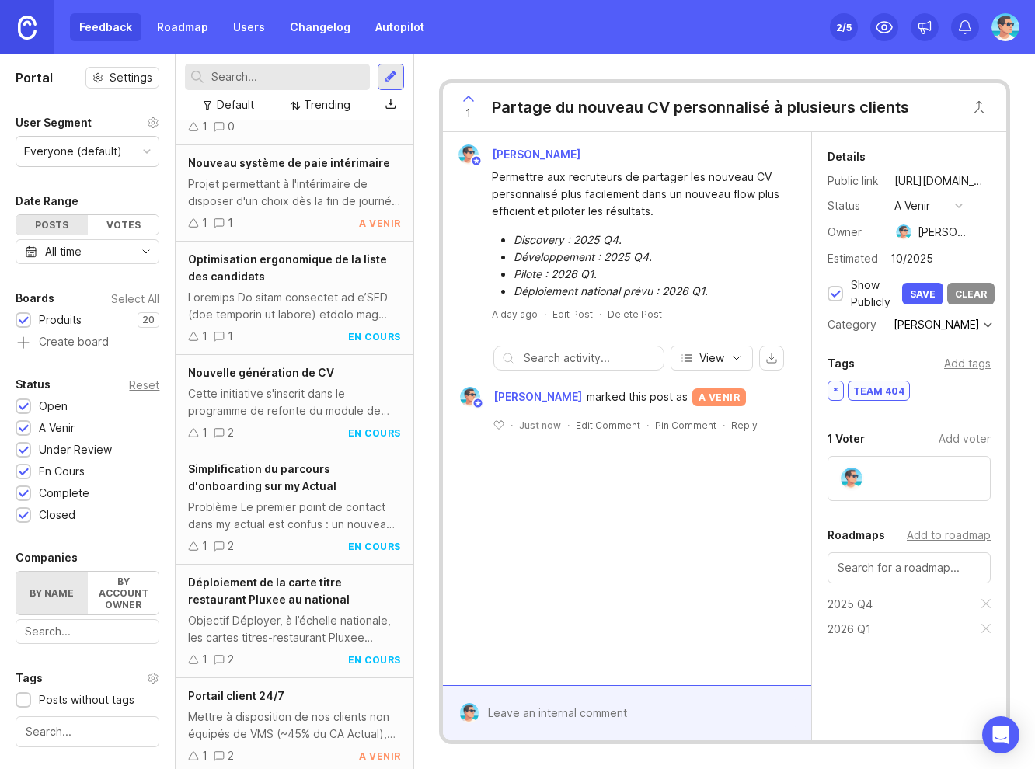
click at [941, 262] on input "10/2025" at bounding box center [937, 259] width 105 height 20
drag, startPoint x: 903, startPoint y: 259, endPoint x: 888, endPoint y: 257, distance: 15.7
click at [888, 257] on input "10/2025" at bounding box center [937, 259] width 105 height 20
click at [937, 259] on input "03/2025" at bounding box center [937, 259] width 105 height 20
type input "03/2026"
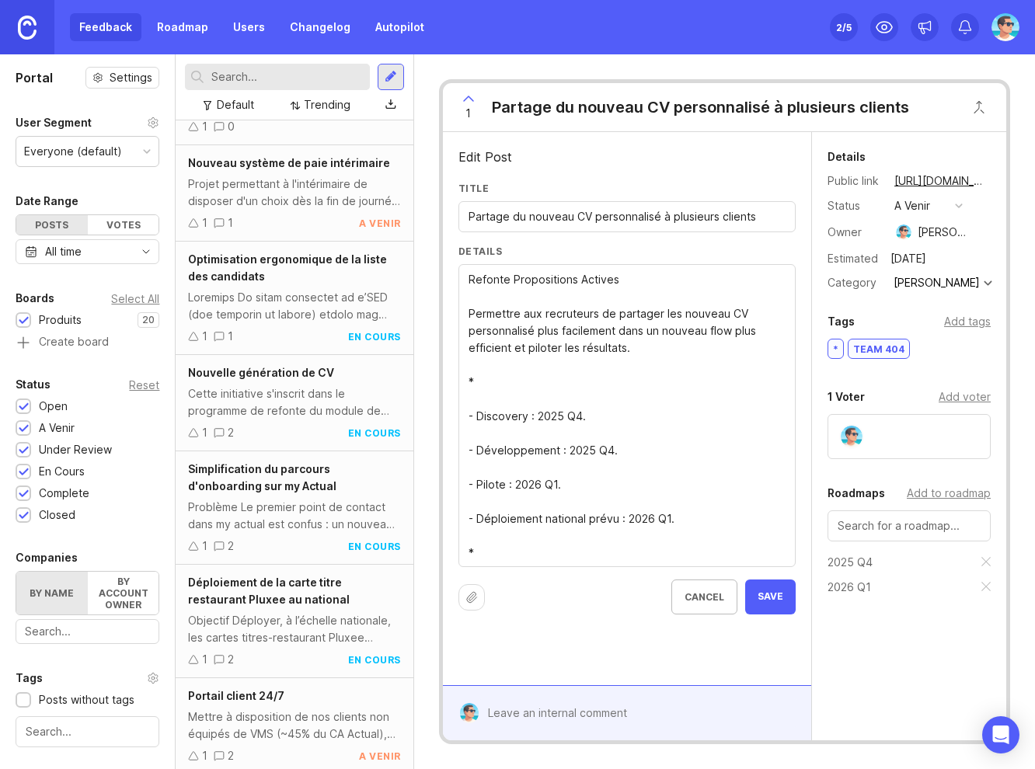
type textarea "Refonte Propositions Actives Permettre aux recruteurs de partager les nouveau C…"
click at [762, 608] on button "Save" at bounding box center [770, 596] width 50 height 35
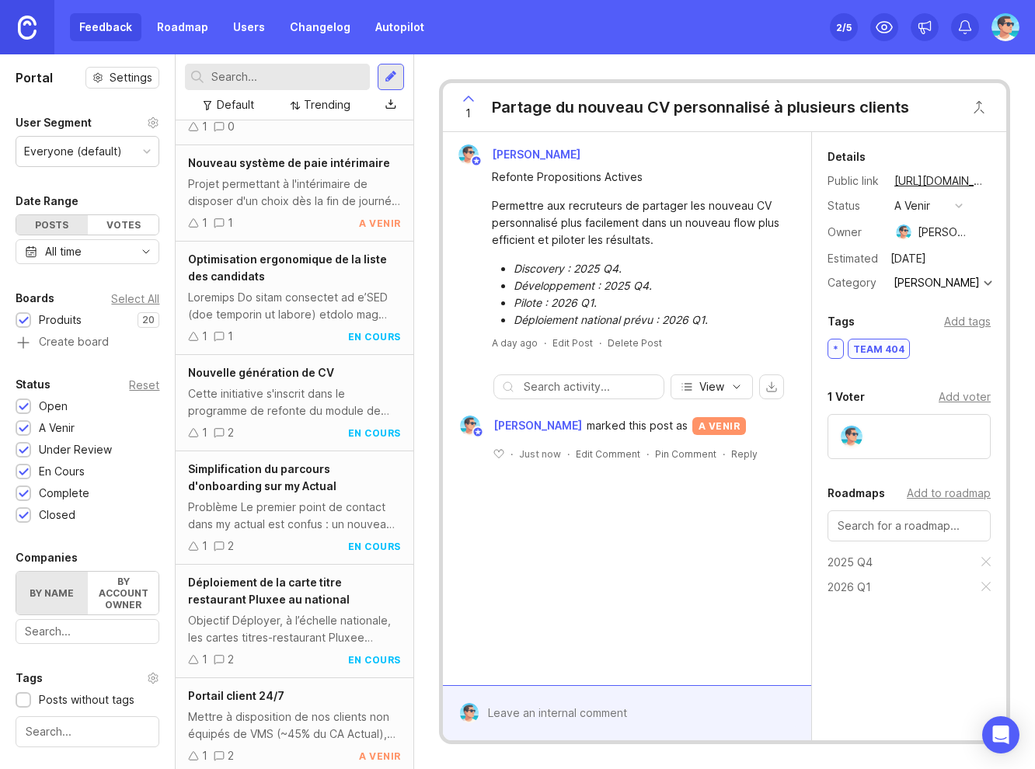
click at [990, 177] on button "copy icon" at bounding box center [1001, 181] width 22 height 22
click at [670, 604] on div "Benjamin Hareau Refonte Propositions Actives Permettre aux recruteurs de partag…" at bounding box center [627, 408] width 368 height 553
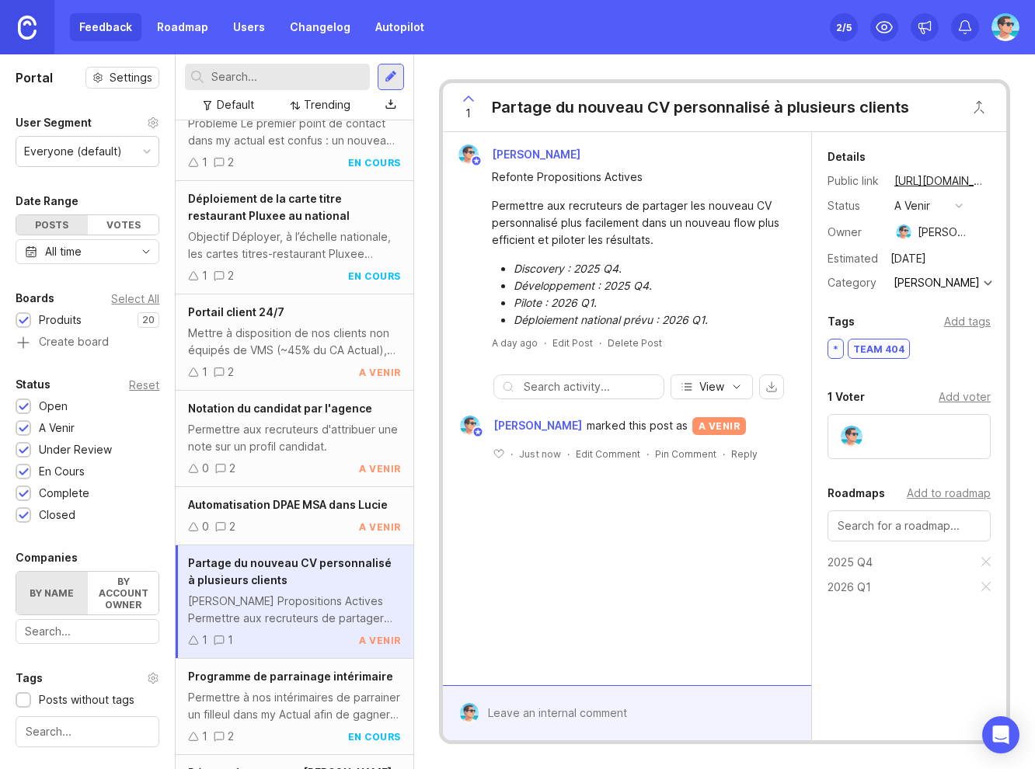
scroll to position [1122, 0]
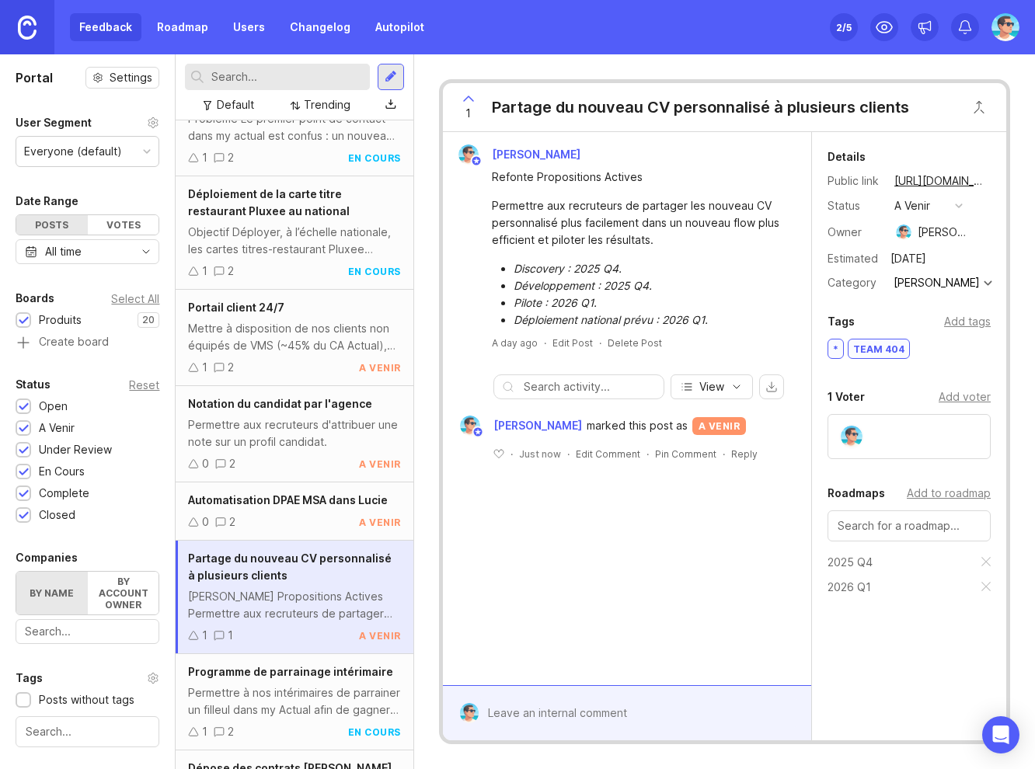
click at [297, 525] on div "0 2 a venir" at bounding box center [294, 521] width 212 height 17
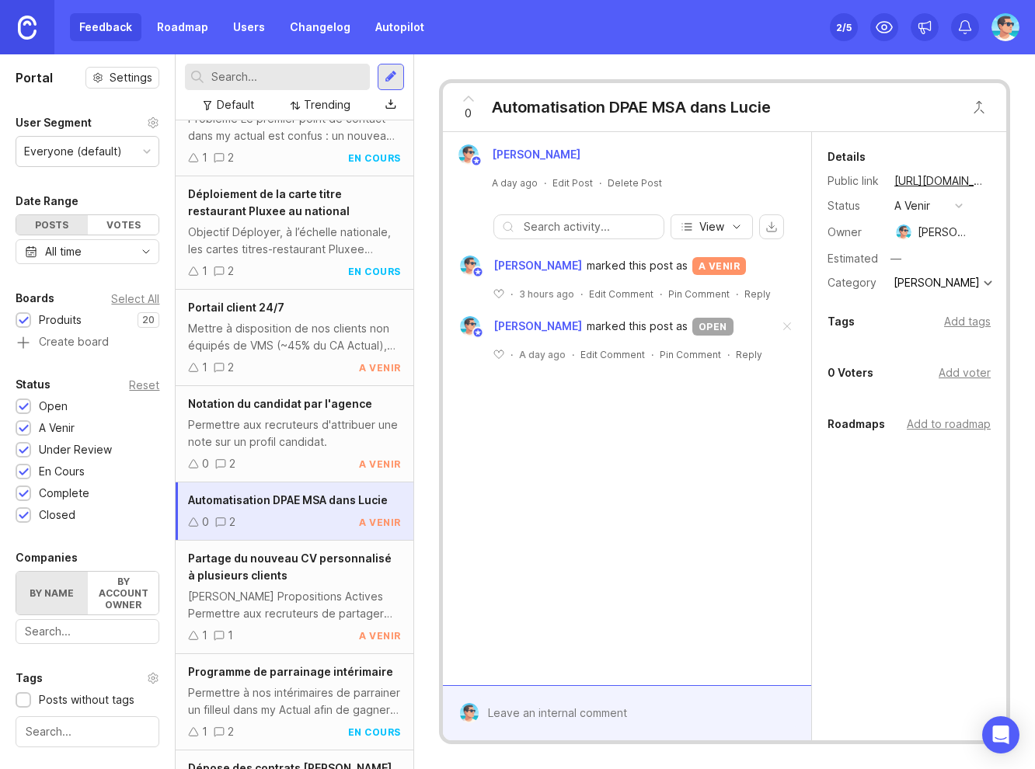
click at [327, 603] on div "[PERSON_NAME] Propositions Actives Permettre aux recruteurs de partager les nou…" at bounding box center [294, 605] width 212 height 34
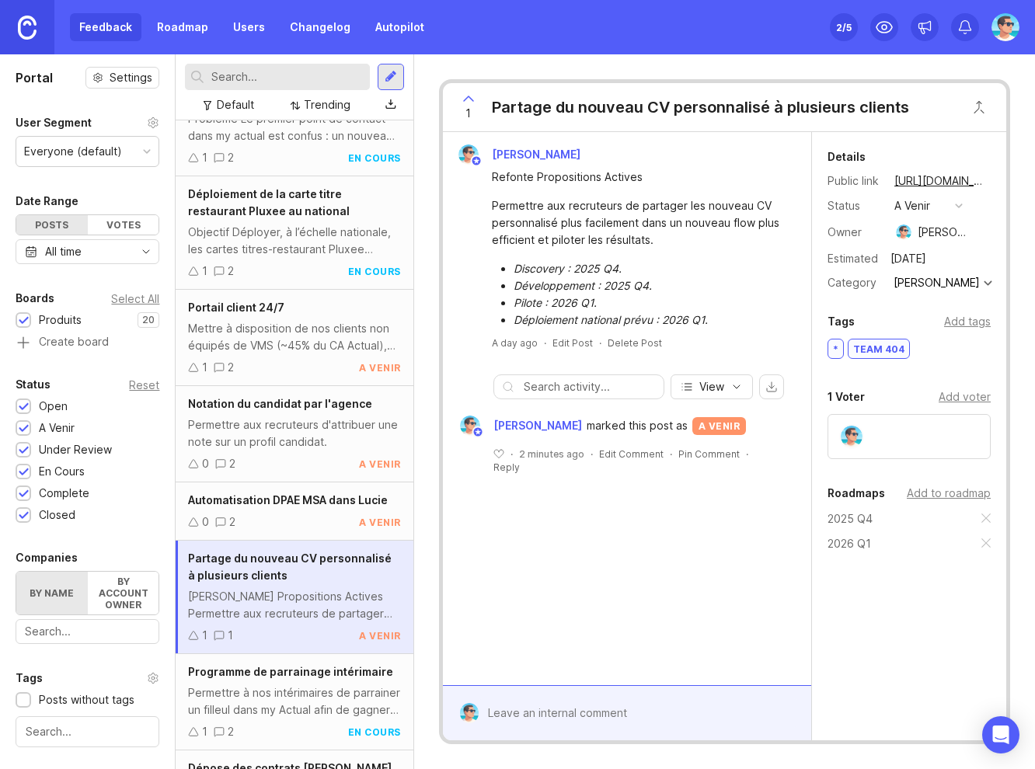
click at [311, 520] on div "0 2 a venir" at bounding box center [294, 521] width 212 height 17
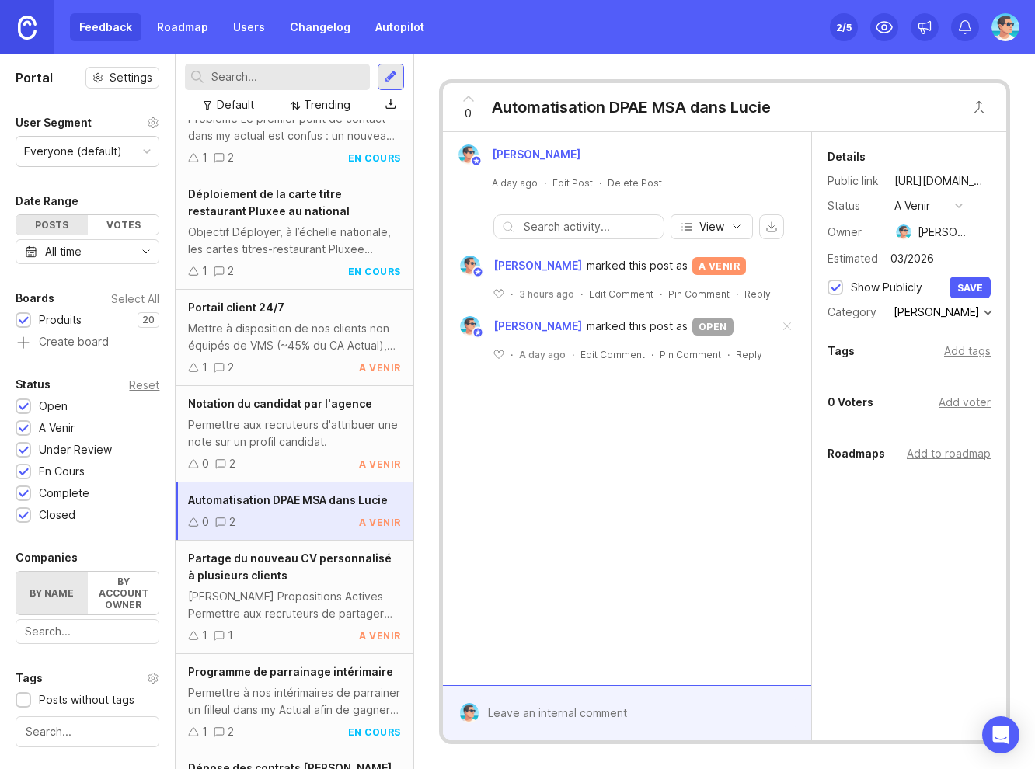
type input "03/2026"
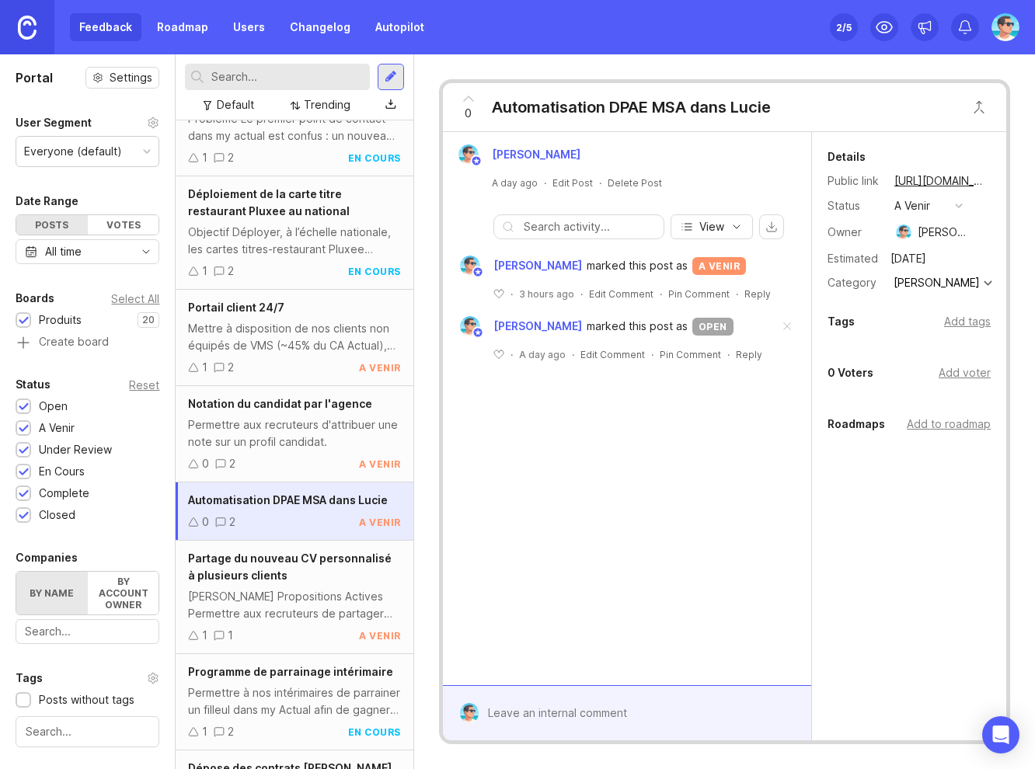
click at [914, 208] on div "a venir" at bounding box center [912, 205] width 36 height 17
click at [912, 288] on div "under review" at bounding box center [936, 290] width 78 height 13
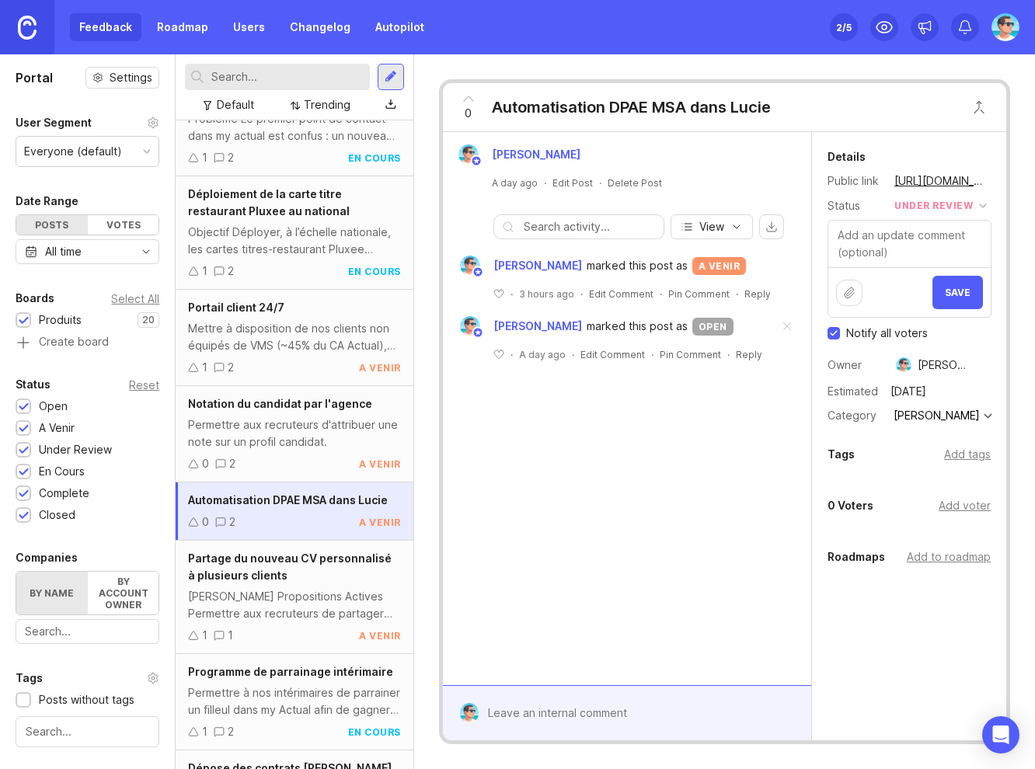
click at [952, 294] on span "Save" at bounding box center [957, 293] width 26 height 12
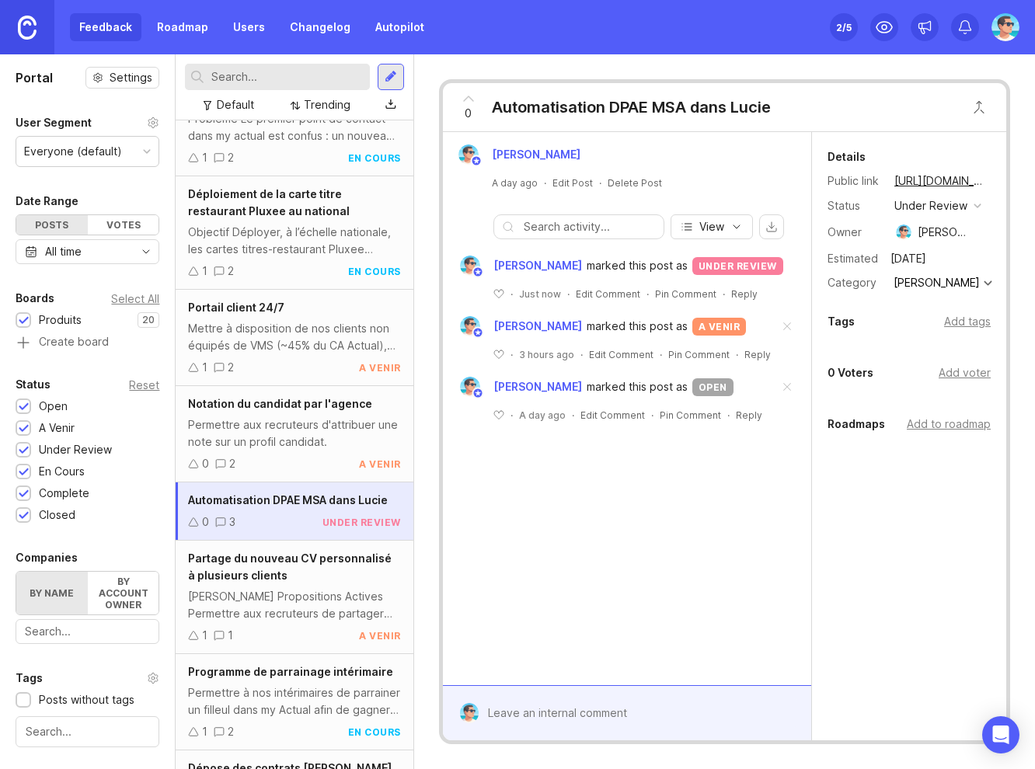
click at [786, 329] on span at bounding box center [786, 327] width 33 height 34
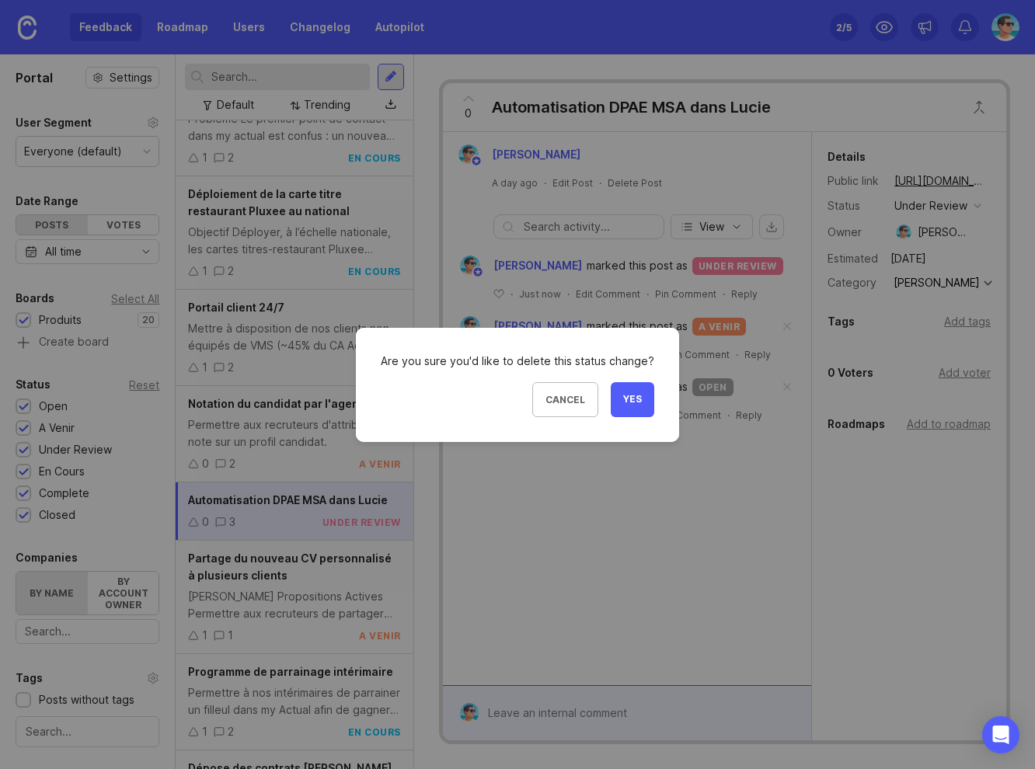
click at [624, 397] on span "Yes" at bounding box center [632, 399] width 19 height 13
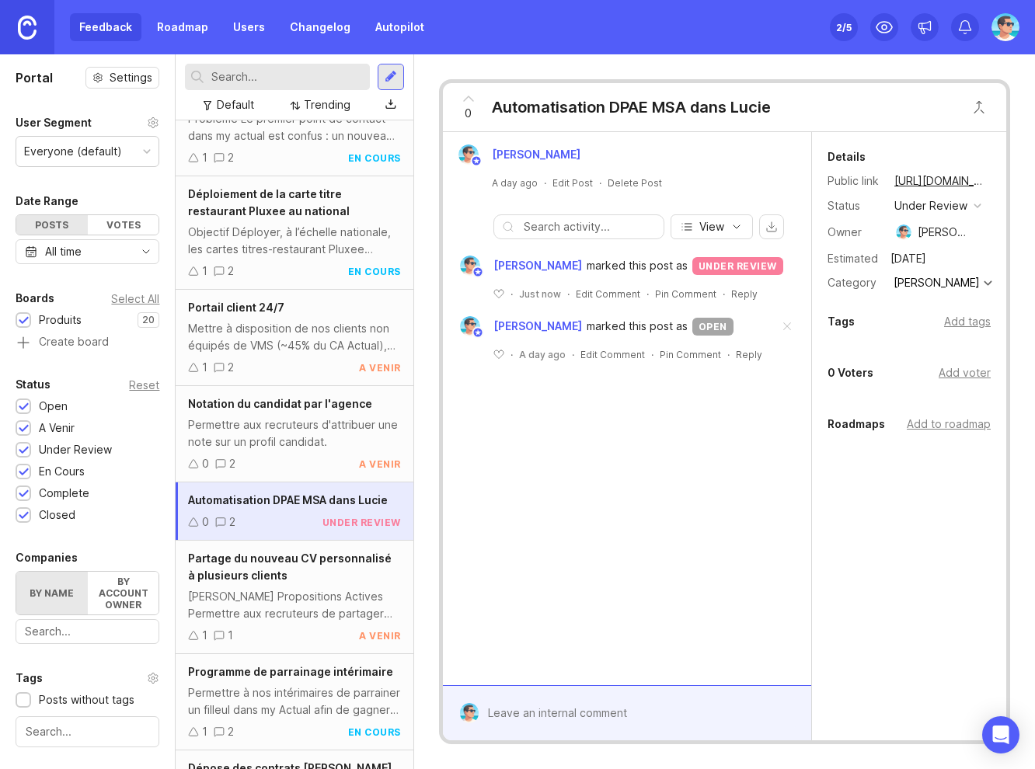
click at [785, 326] on span at bounding box center [786, 327] width 33 height 34
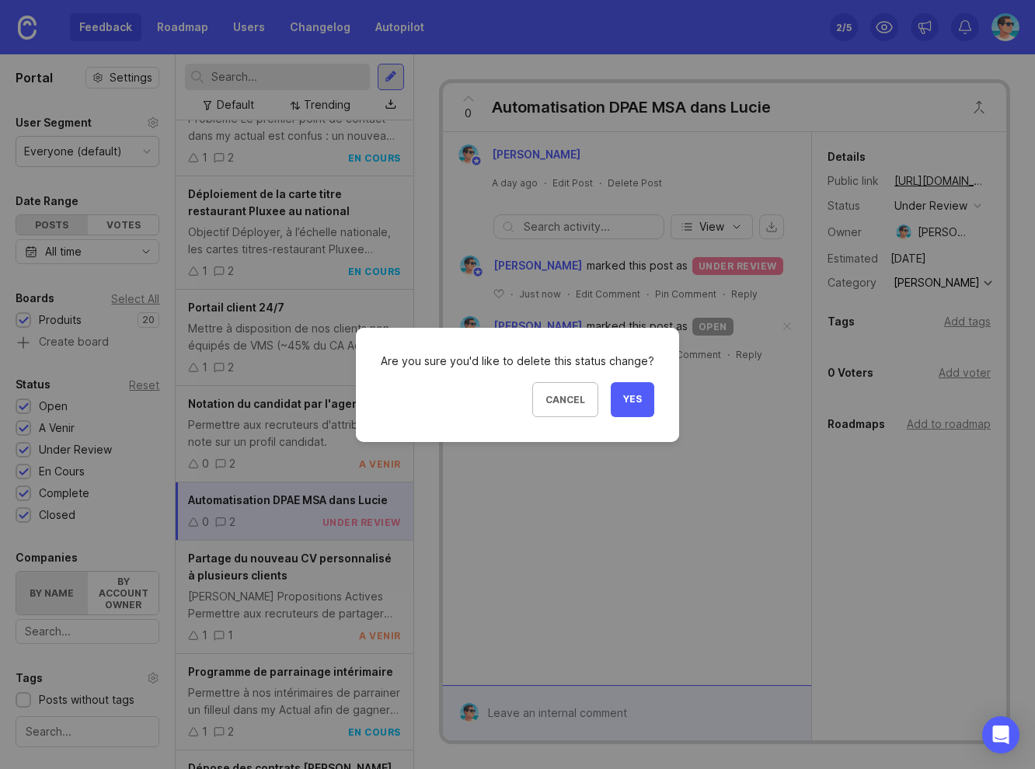
click at [613, 394] on button "Yes" at bounding box center [631, 399] width 43 height 35
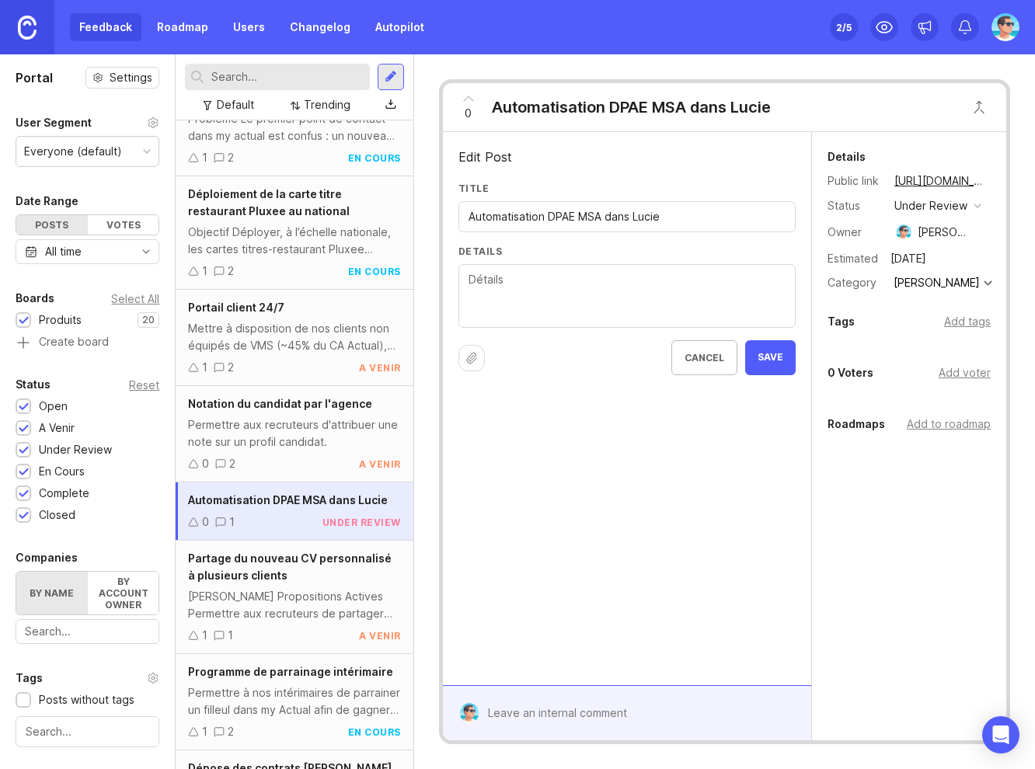
click at [551, 281] on textarea "Details" at bounding box center [626, 296] width 317 height 51
click at [760, 296] on textarea "Permettre aux agences MSA de réaliser leurs DPAE directement depuis Lucie comme…" at bounding box center [626, 296] width 317 height 51
click at [614, 312] on textarea "Permettre aux agences MSA de réaliser leurs DPAE directement depuis Lucie comme…" at bounding box center [626, 296] width 317 height 51
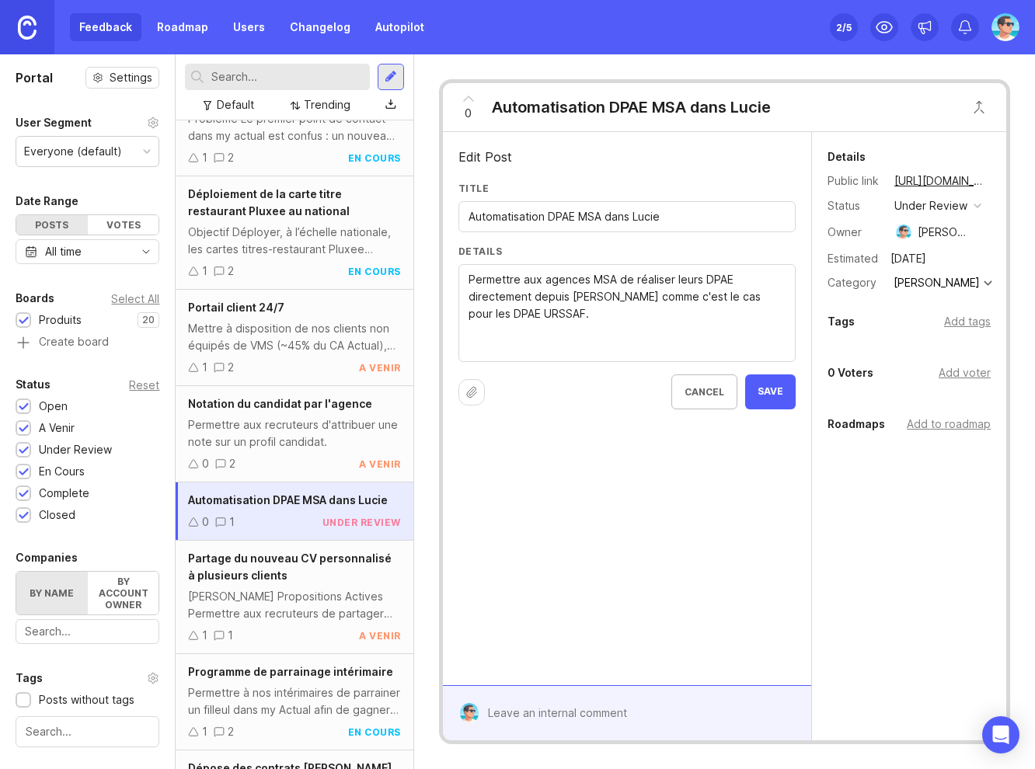
paste textarea "https://actual.canny.io/agence/p/partage-du-nouveau-cv-personnalise-a-plusieurs…"
type textarea "Permettre aux agences MSA de réaliser leurs DPAE directement depuis Lucie comme…"
click at [311, 560] on span "Partage du nouveau CV personnalisé à plusieurs clients" at bounding box center [289, 566] width 203 height 30
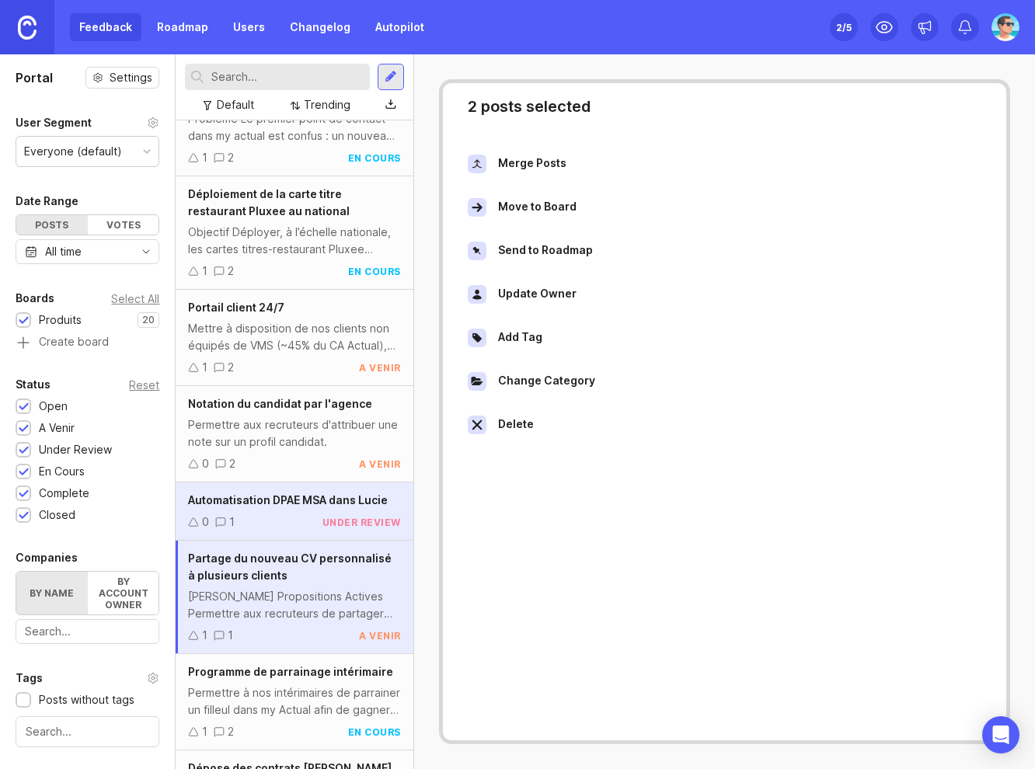
click at [488, 585] on div "2 posts selected Merge Posts Move to Board Send to Roadmap Update Owner Add Tag…" at bounding box center [724, 411] width 571 height 665
click at [639, 391] on div "Change Category" at bounding box center [724, 381] width 538 height 43
click at [373, 599] on div "[PERSON_NAME] Propositions Actives Permettre aux recruteurs de partager les nou…" at bounding box center [294, 605] width 212 height 34
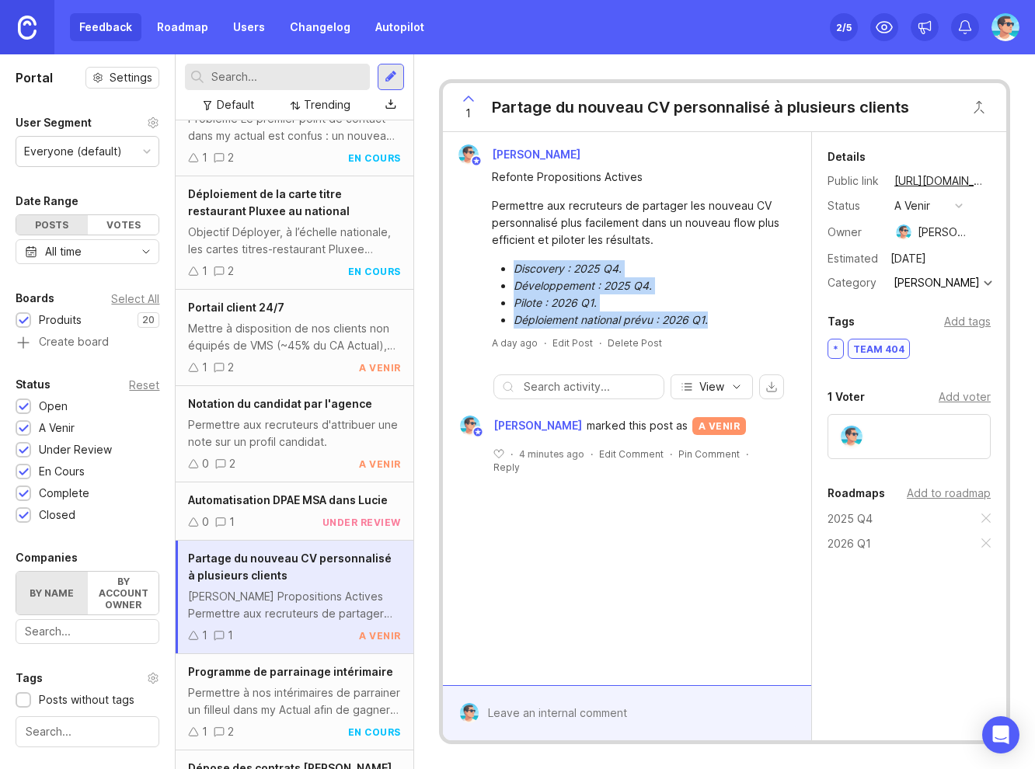
drag, startPoint x: 638, startPoint y: 308, endPoint x: 509, endPoint y: 268, distance: 135.8
click at [509, 268] on ul "Discovery : 2025 Q4. Développement : 2025 Q4. Pilote : 2026 Q1. Déploiement nat…" at bounding box center [636, 294] width 288 height 68
copy ul "Discovery : 2025 Q4. Développement : 2025 Q4. Pilote : 2026 Q1. Déploiement nat…"
click at [264, 509] on div "Automatisation DPAE MSA dans Lucie 0 1 under review" at bounding box center [294, 511] width 237 height 58
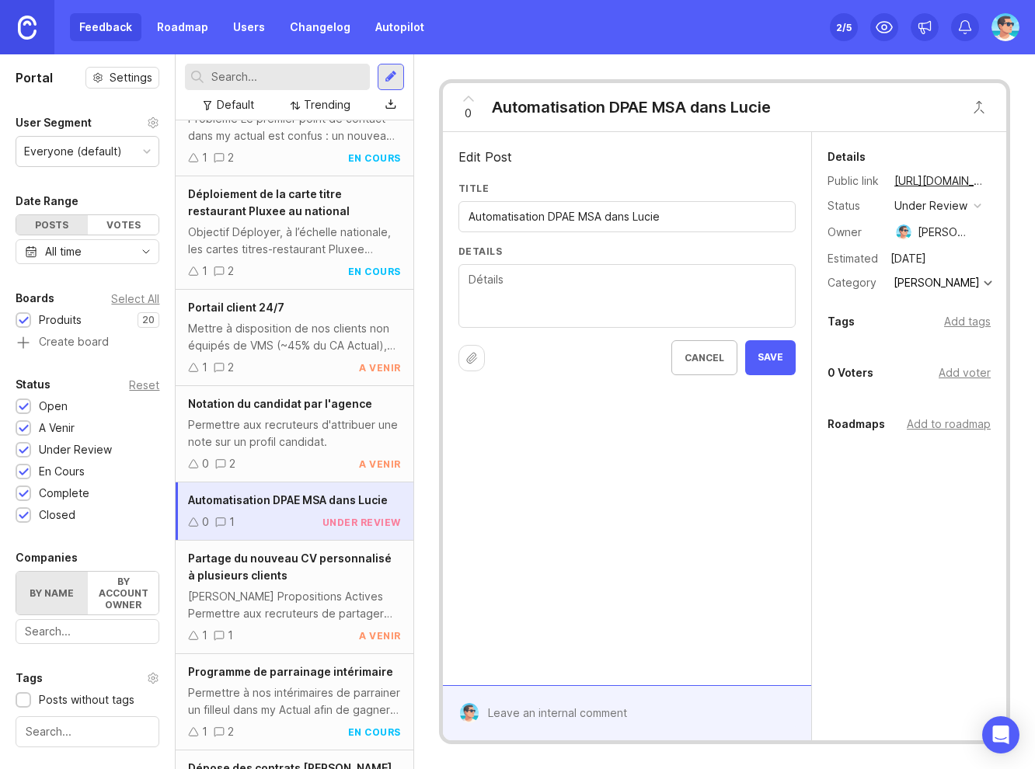
click at [562, 301] on textarea "Details" at bounding box center [626, 296] width 317 height 51
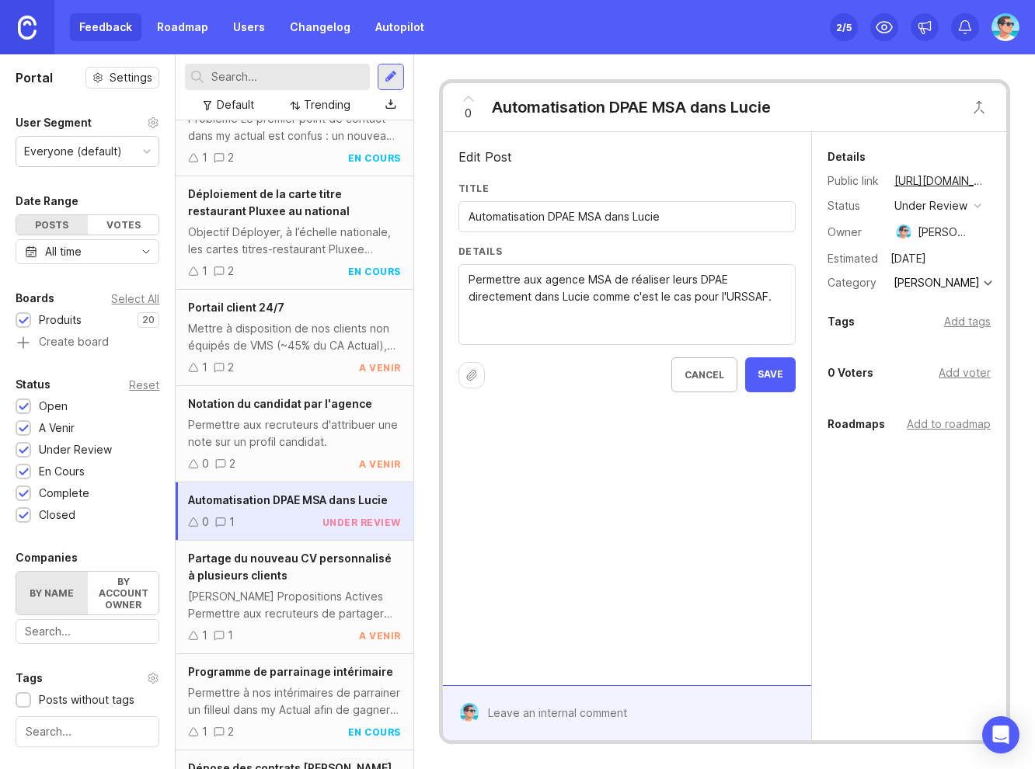
paste textarea "Discovery : 2025 Q4. Développement : 2025 Q4. Pilote : 2026 Q1. Déploiement nat…"
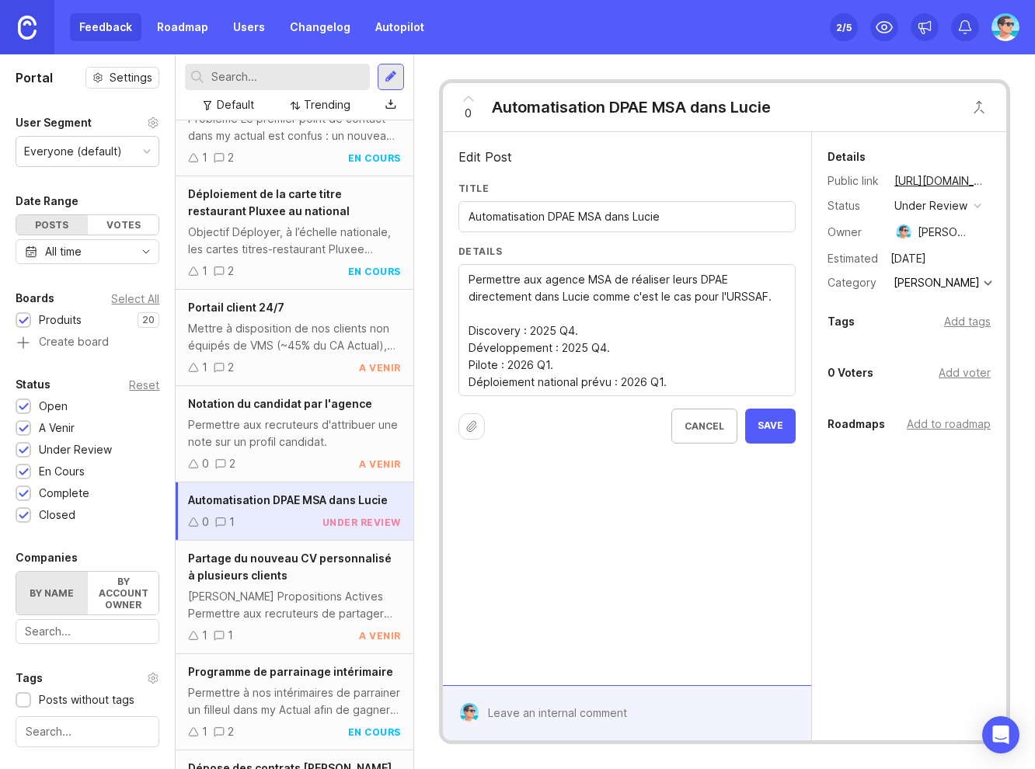
click at [464, 318] on div "Permettre aux agence MSA de réaliser leurs DPAE directement dans Lucie comme c'…" at bounding box center [626, 330] width 337 height 132
click at [496, 312] on textarea "Permettre aux agence MSA de réaliser leurs DPAE directement dans Lucie comme c'…" at bounding box center [626, 331] width 317 height 120
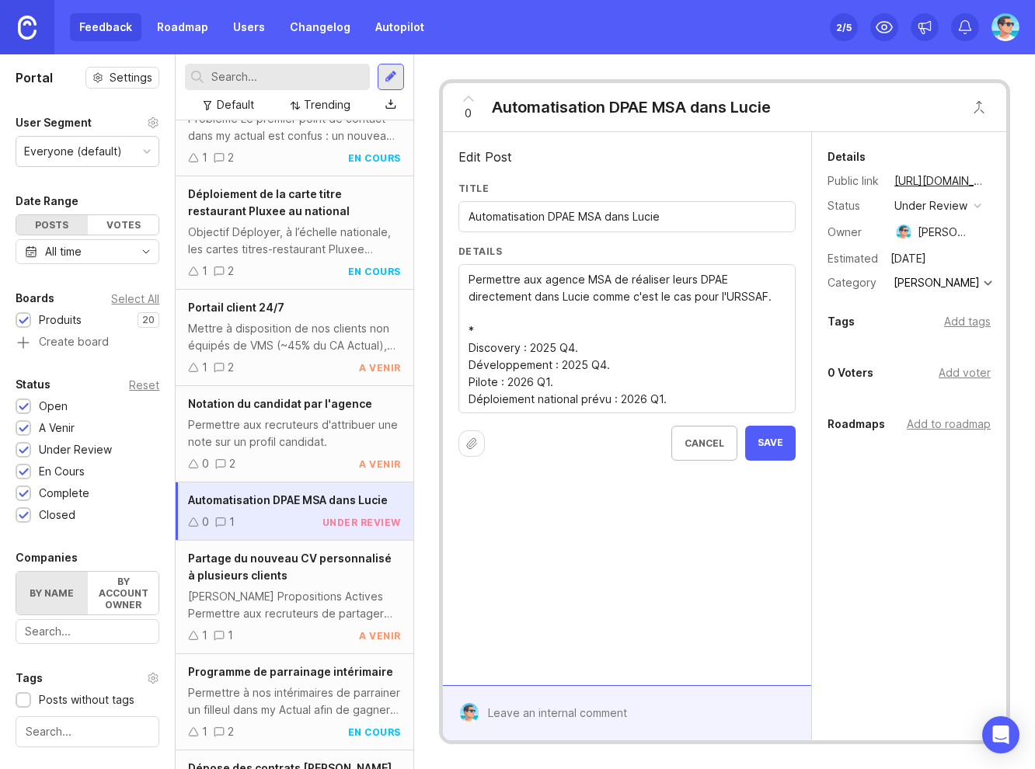
click at [566, 350] on textarea "Permettre aux agence MSA de réaliser leurs DPAE directement dans Lucie comme c'…" at bounding box center [626, 339] width 317 height 137
drag, startPoint x: 602, startPoint y: 367, endPoint x: 560, endPoint y: 363, distance: 42.2
click at [560, 363] on textarea "Permettre aux agence MSA de réaliser leurs DPAE directement dans Lucie comme c'…" at bounding box center [626, 339] width 317 height 137
drag, startPoint x: 549, startPoint y: 379, endPoint x: 508, endPoint y: 382, distance: 41.3
click at [508, 382] on textarea "Permettre aux agence MSA de réaliser leurs DPAE directement dans Lucie comme c'…" at bounding box center [626, 339] width 317 height 137
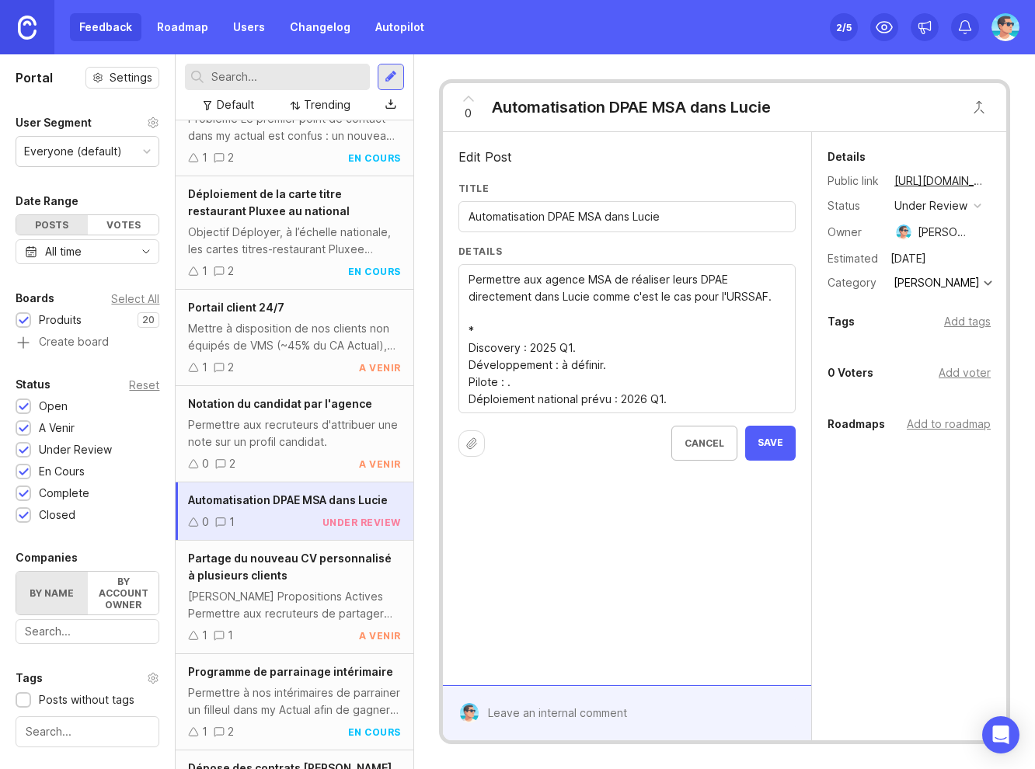
drag, startPoint x: 660, startPoint y: 400, endPoint x: 620, endPoint y: 398, distance: 40.4
click at [620, 398] on textarea "Permettre aux agence MSA de réaliser leurs DPAE directement dans Lucie comme c'…" at bounding box center [626, 339] width 317 height 137
click at [470, 345] on textarea "Permettre aux agence MSA de réaliser leurs DPAE directement dans Lucie comme c'…" at bounding box center [626, 339] width 317 height 137
click at [469, 363] on textarea "Permettre aux agence MSA de réaliser leurs DPAE directement dans Lucie comme c'…" at bounding box center [626, 339] width 317 height 137
click at [471, 380] on textarea "Permettre aux agence MSA de réaliser leurs DPAE directement dans Lucie comme c'…" at bounding box center [626, 339] width 317 height 137
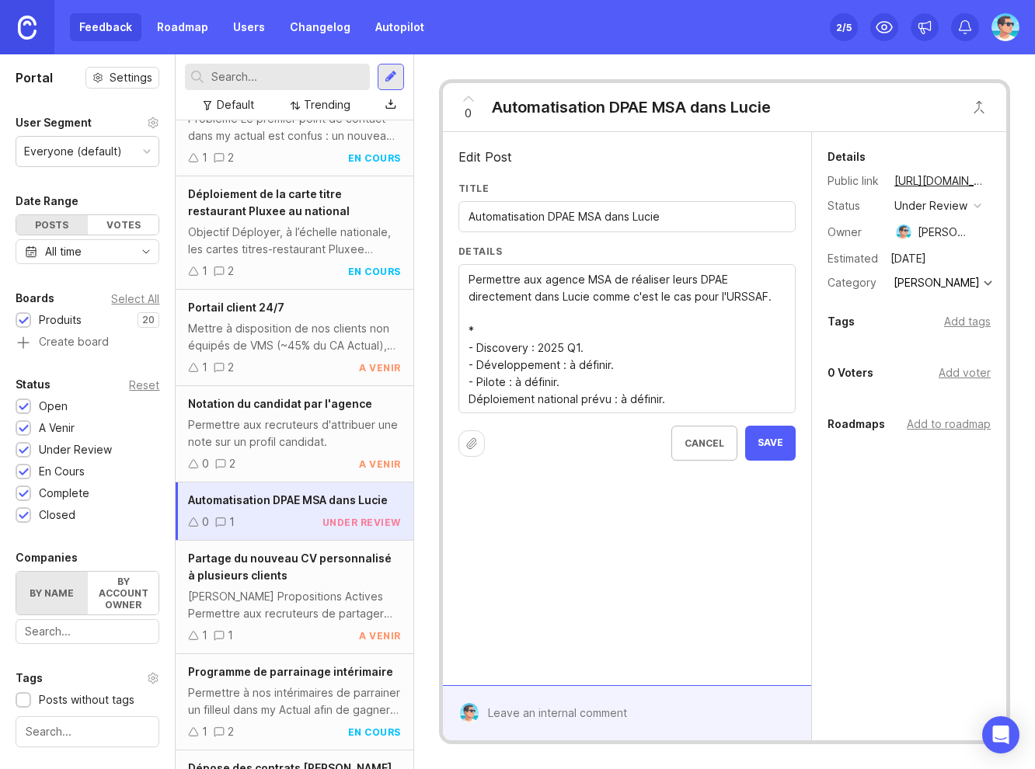
click at [471, 395] on textarea "Permettre aux agence MSA de réaliser leurs DPAE directement dans Lucie comme c'…" at bounding box center [626, 339] width 317 height 137
click at [675, 399] on textarea "Permettre aux agence MSA de réaliser leurs DPAE directement dans Lucie comme c'…" at bounding box center [626, 339] width 317 height 137
type textarea "Permettre aux agence MSA de réaliser leurs DPAE directement dans Lucie comme c'…"
click at [777, 457] on span "Save" at bounding box center [770, 460] width 26 height 13
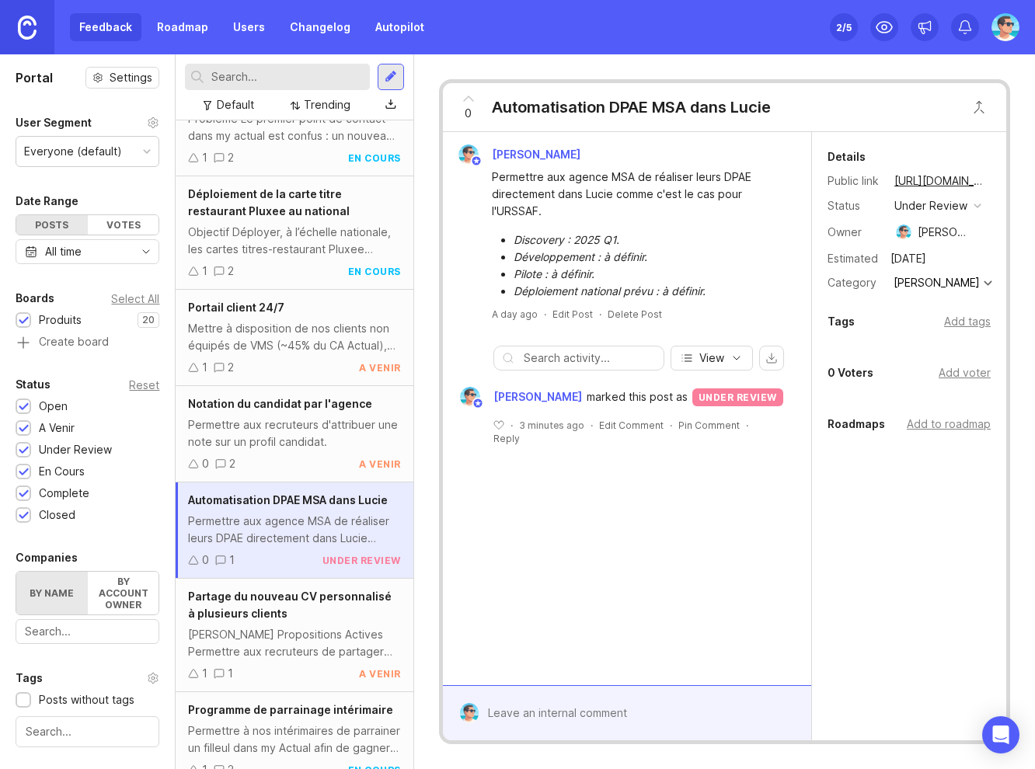
click at [968, 324] on div "Add tags" at bounding box center [967, 321] width 47 height 17
click at [933, 360] on input "text" at bounding box center [908, 354] width 143 height 17
click at [960, 489] on div "Add to roadmap" at bounding box center [948, 486] width 84 height 17
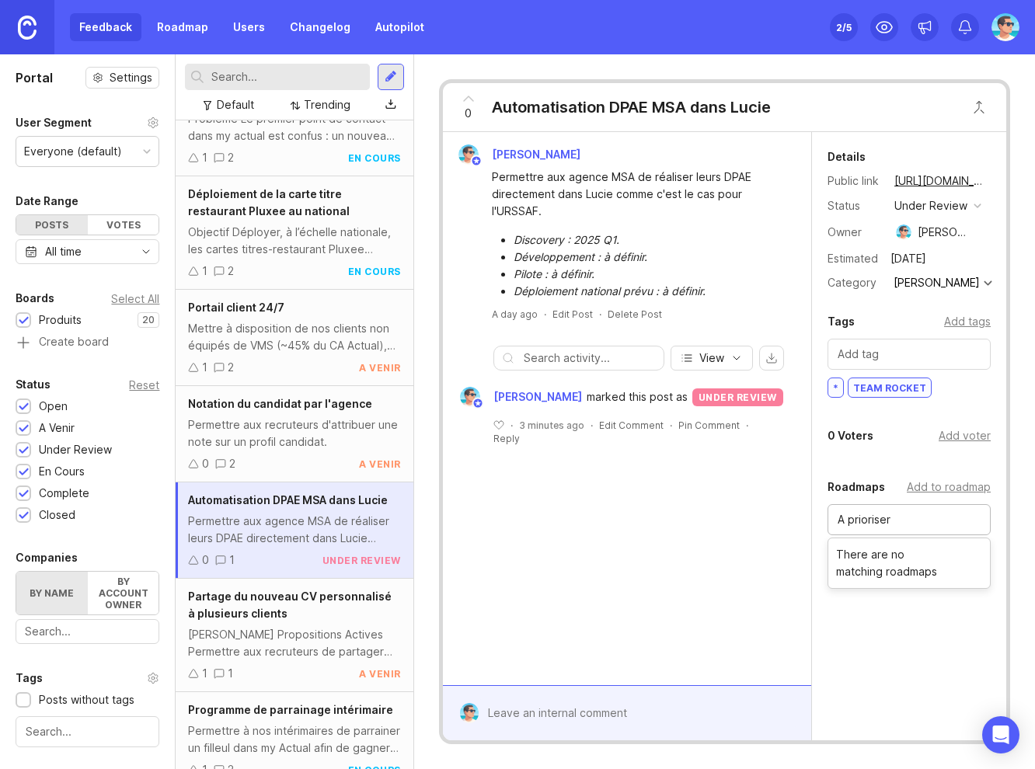
type input "A prioriser"
click at [872, 696] on div "Details Public link https://actual.canny.io/agence/p/automatisation-dpae-msa-da…" at bounding box center [909, 436] width 194 height 608
click at [740, 499] on div "Benjamin Hareau Permettre aux agence MSA de réaliser leurs DPAE directement dan…" at bounding box center [627, 408] width 368 height 553
click at [874, 521] on input "A prioriser" at bounding box center [908, 519] width 143 height 17
click at [927, 490] on div "Add to roadmap" at bounding box center [948, 486] width 84 height 17
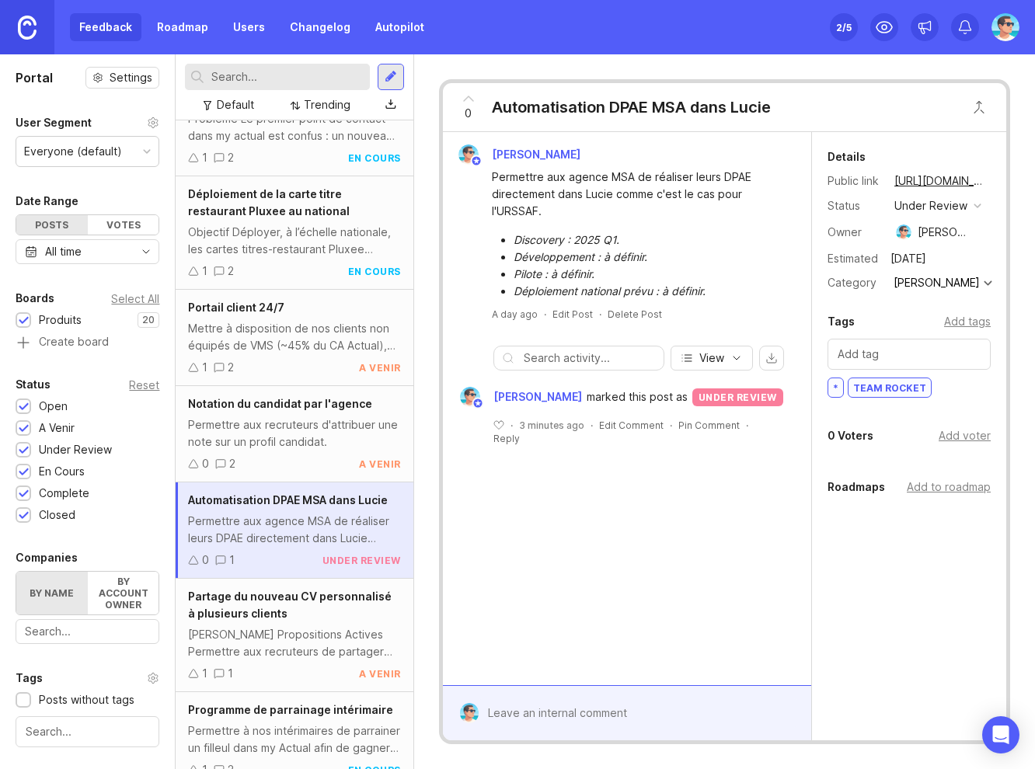
click at [948, 484] on div "Add to roadmap" at bounding box center [948, 486] width 84 height 17
click at [740, 561] on div "Benjamin Hareau Permettre aux agence MSA de réaliser leurs DPAE directement dan…" at bounding box center [627, 408] width 368 height 553
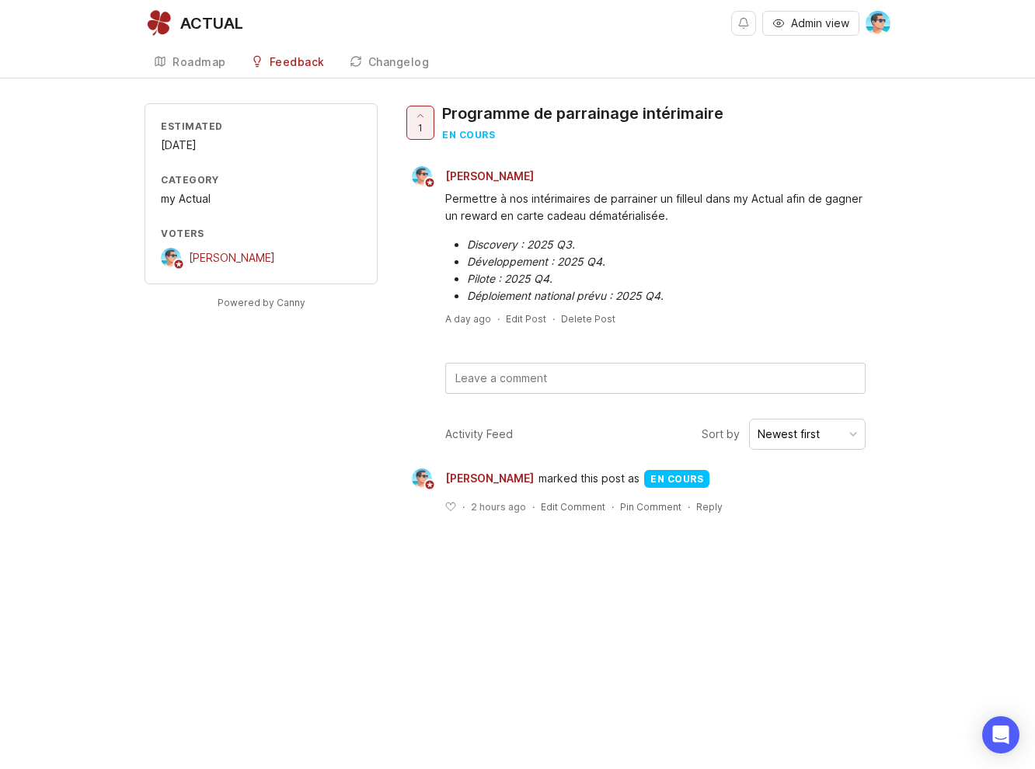
click at [612, 476] on span "marked this post as" at bounding box center [588, 478] width 101 height 17
click at [190, 61] on div "Roadmap" at bounding box center [199, 62] width 54 height 11
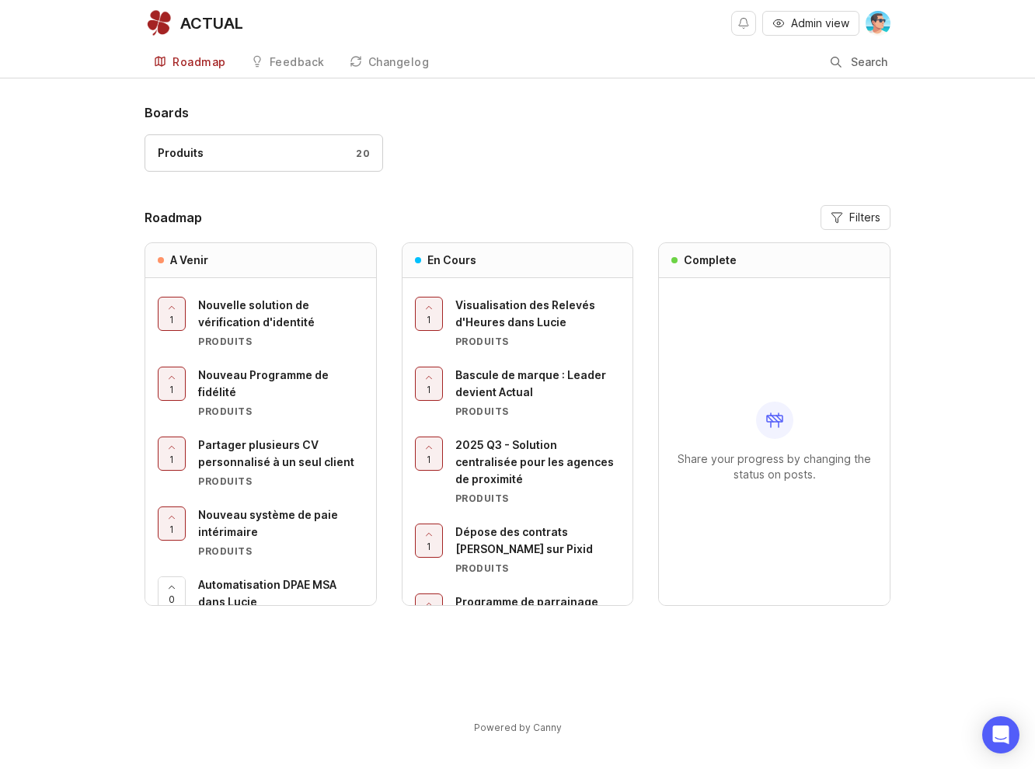
click at [274, 61] on div "Feedback" at bounding box center [297, 62] width 55 height 11
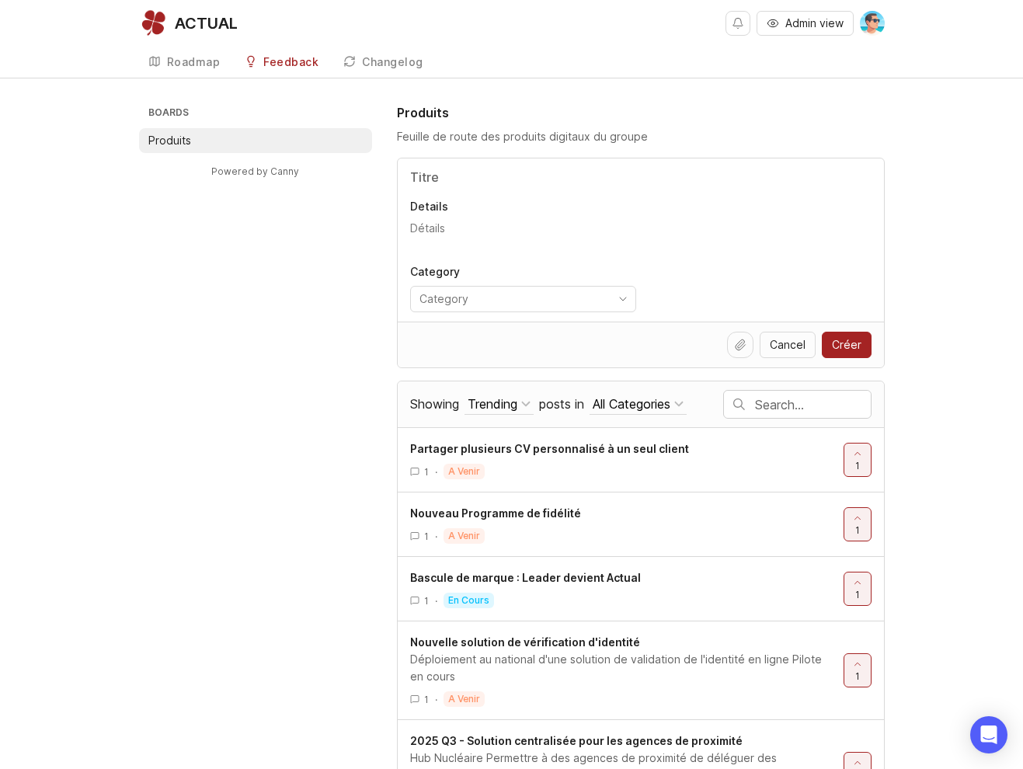
click at [193, 68] on link "Roadmap" at bounding box center [184, 63] width 91 height 32
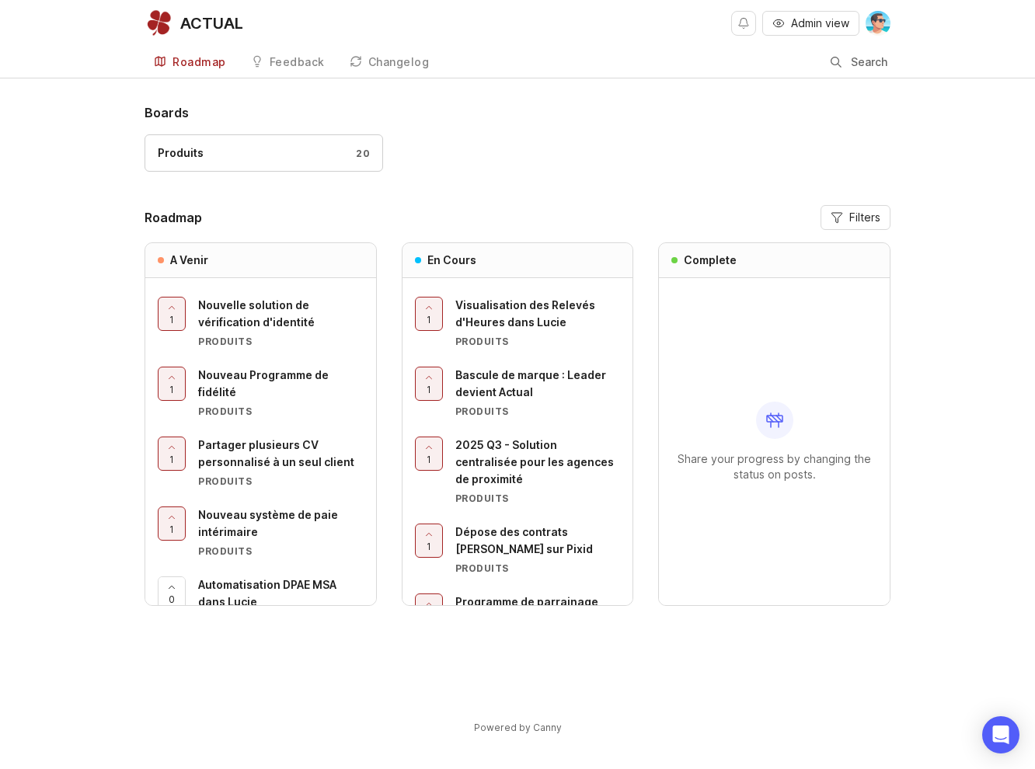
click at [478, 123] on div "Boards Produits 20" at bounding box center [517, 144] width 746 height 83
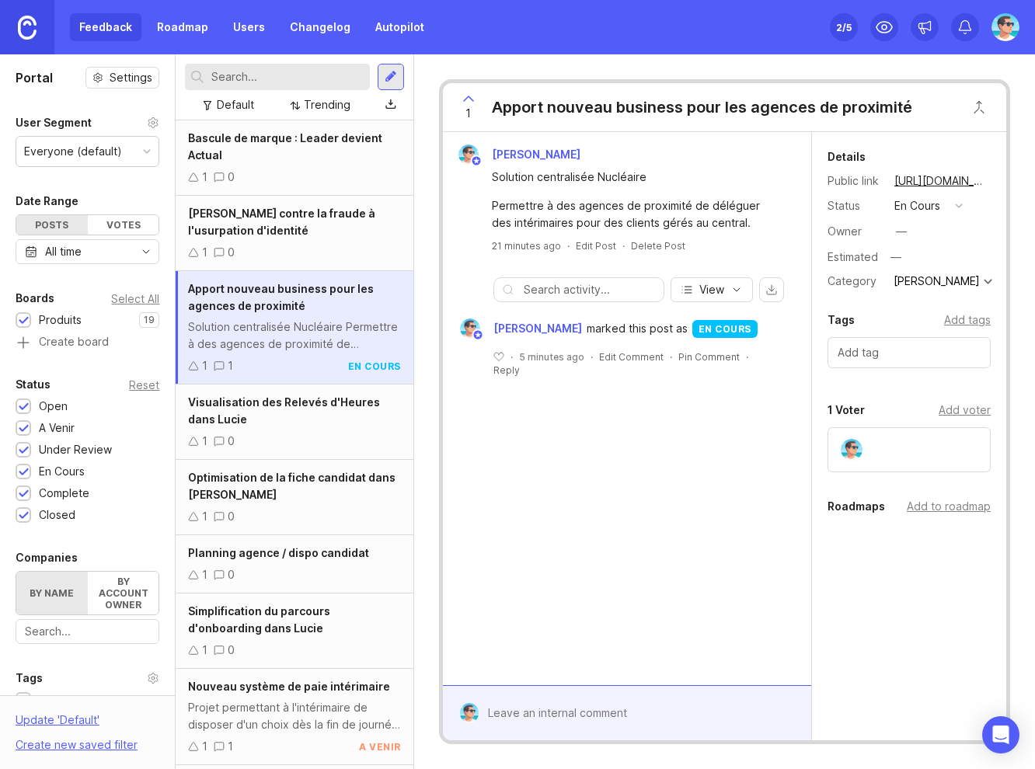
click at [179, 33] on link "Roadmap" at bounding box center [183, 27] width 70 height 28
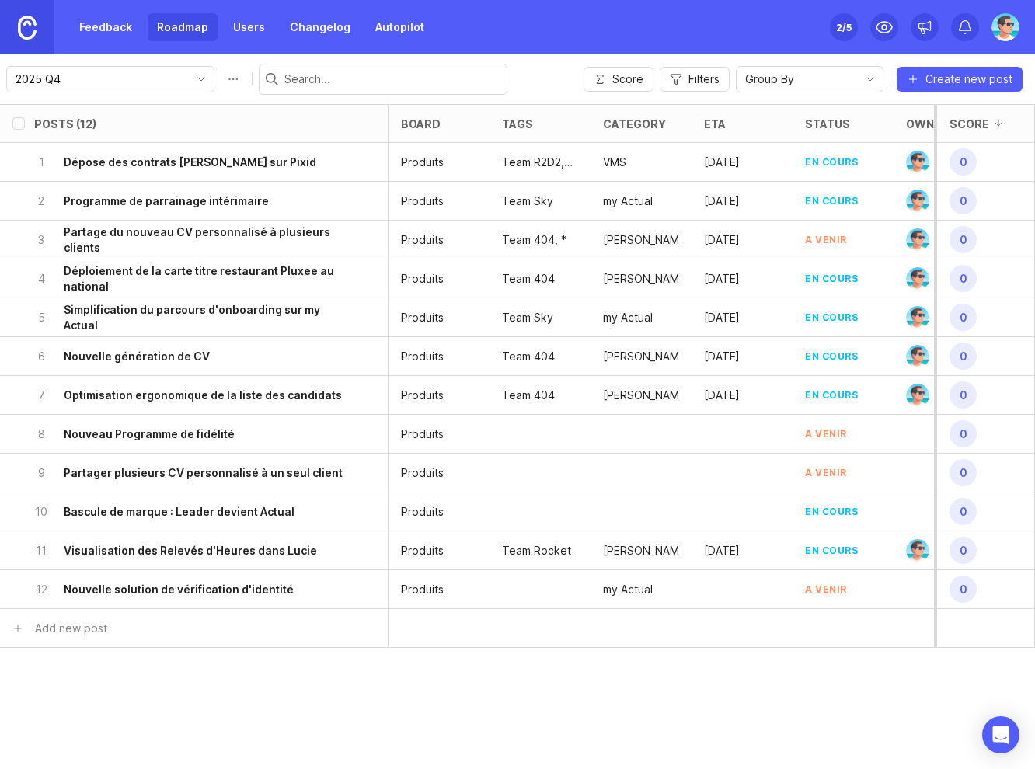
click at [189, 80] on icon "toggle icon" at bounding box center [201, 79] width 25 height 12
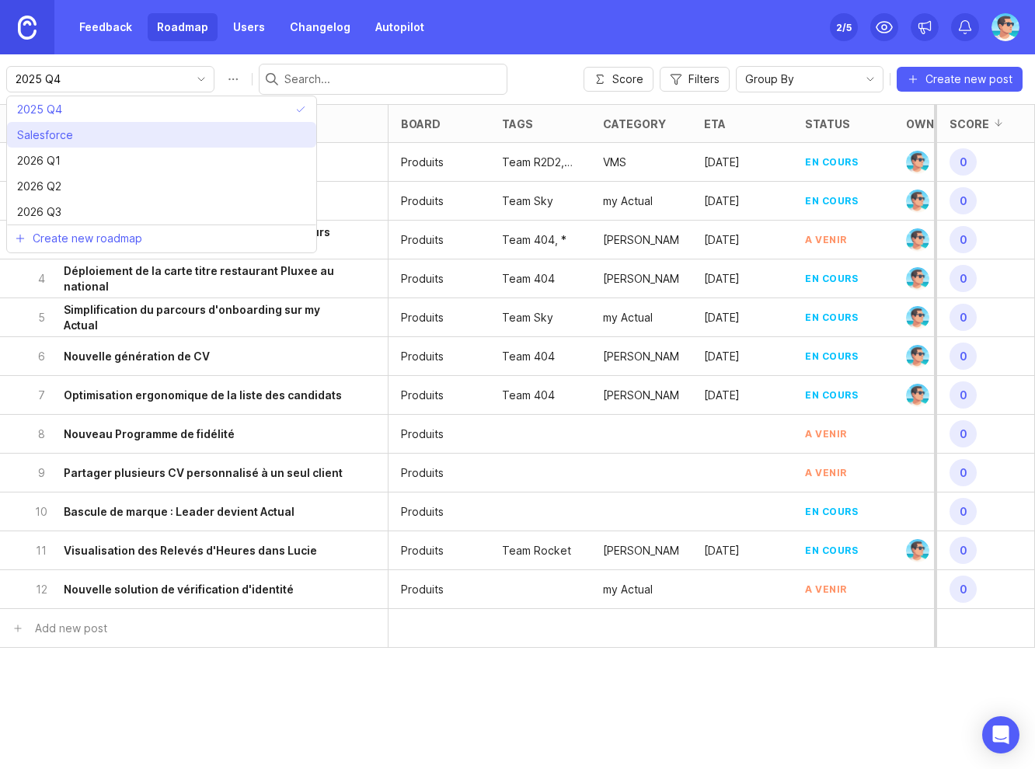
click at [235, 134] on li "Salesforce" at bounding box center [161, 135] width 309 height 26
type input "Salesforce"
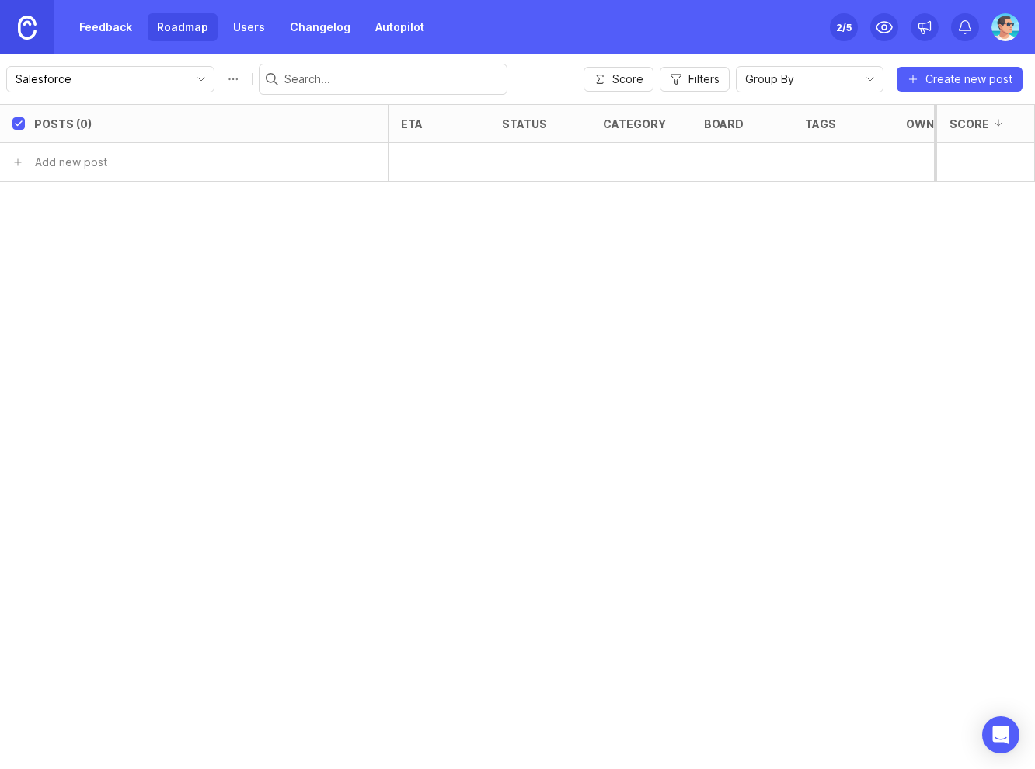
click at [221, 85] on button "Roadmap options" at bounding box center [233, 79] width 25 height 25
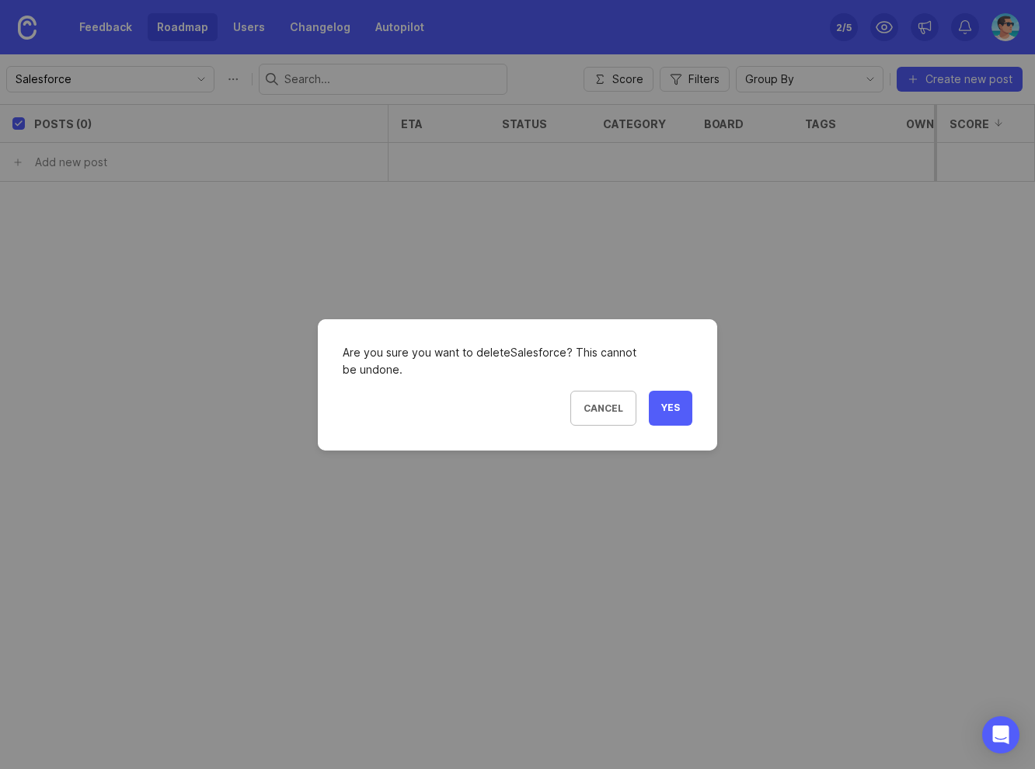
click at [662, 402] on span "Yes" at bounding box center [670, 408] width 19 height 13
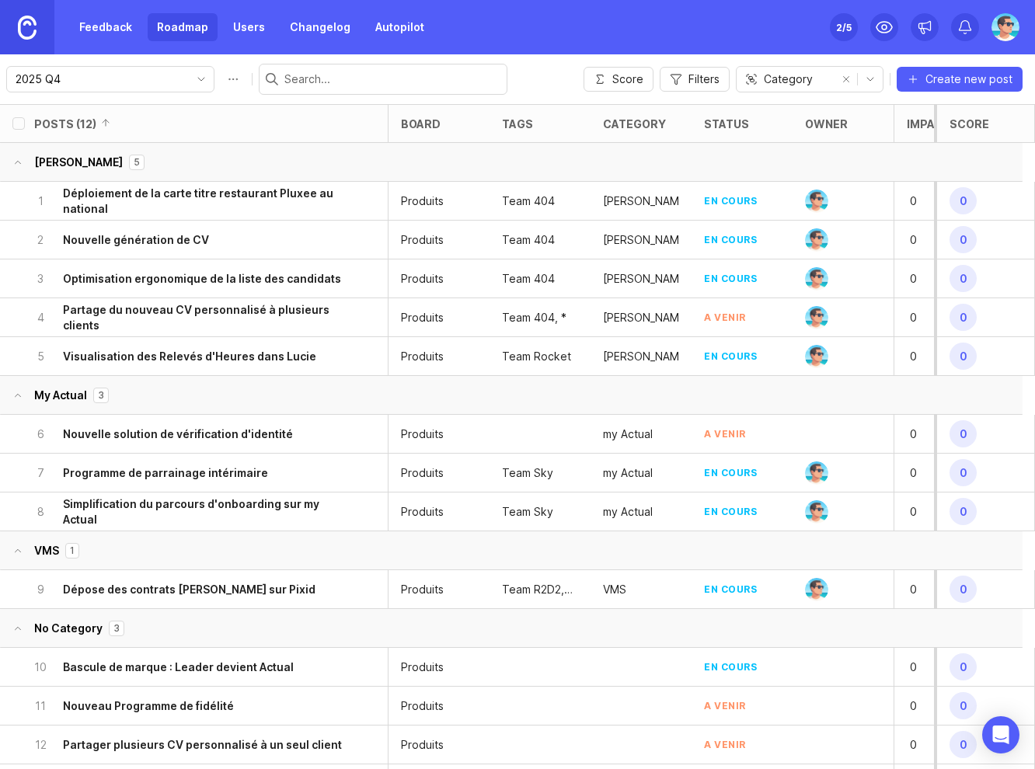
click at [198, 79] on icon "toggle icon" at bounding box center [201, 79] width 6 height 3
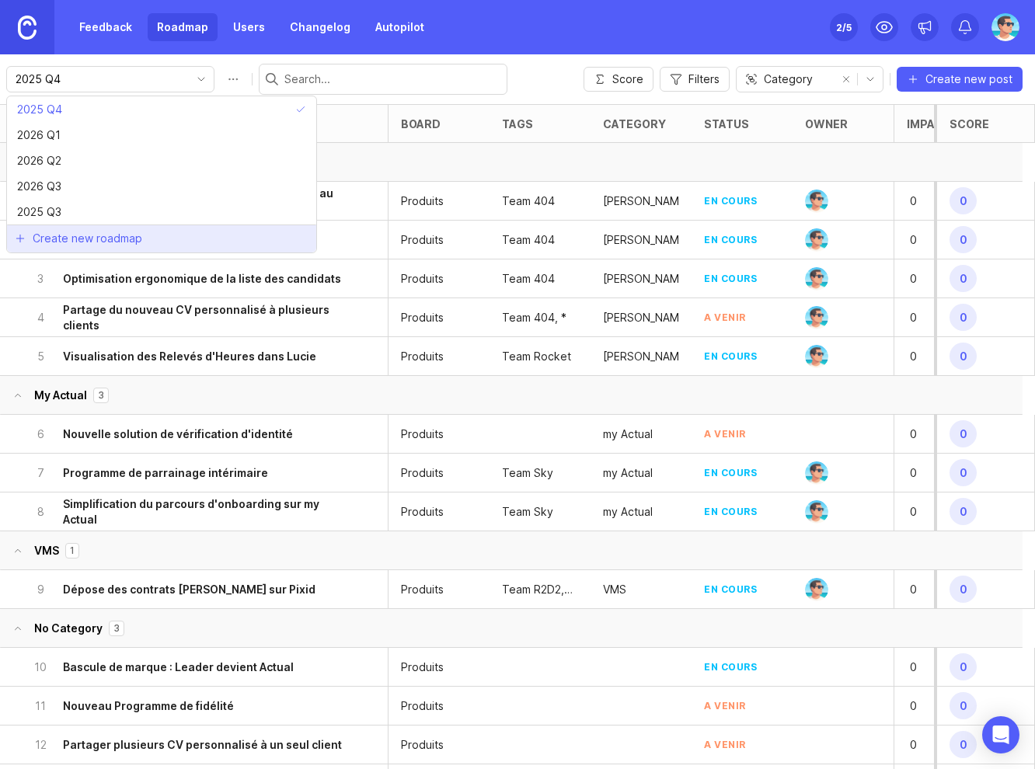
click at [99, 245] on span "Create new roadmap" at bounding box center [88, 239] width 110 height 16
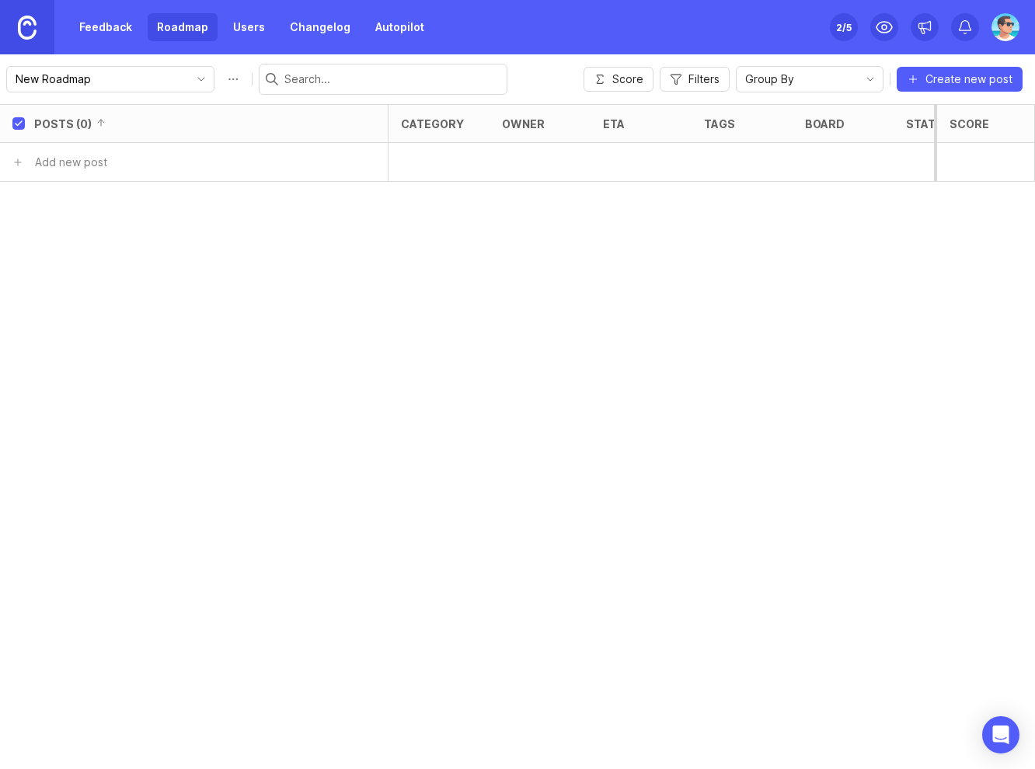
click at [189, 79] on icon "toggle icon" at bounding box center [201, 79] width 25 height 12
click at [221, 78] on button "Roadmap options" at bounding box center [233, 79] width 25 height 25
drag, startPoint x: 123, startPoint y: 81, endPoint x: -1, endPoint y: 80, distance: 123.5
click at [0, 80] on html "Feedback Roadmap Users Changelog Autopilot Set up Canny 2 /5 New Roadmap save S…" at bounding box center [517, 384] width 1035 height 769
type input "A PRIORISER"
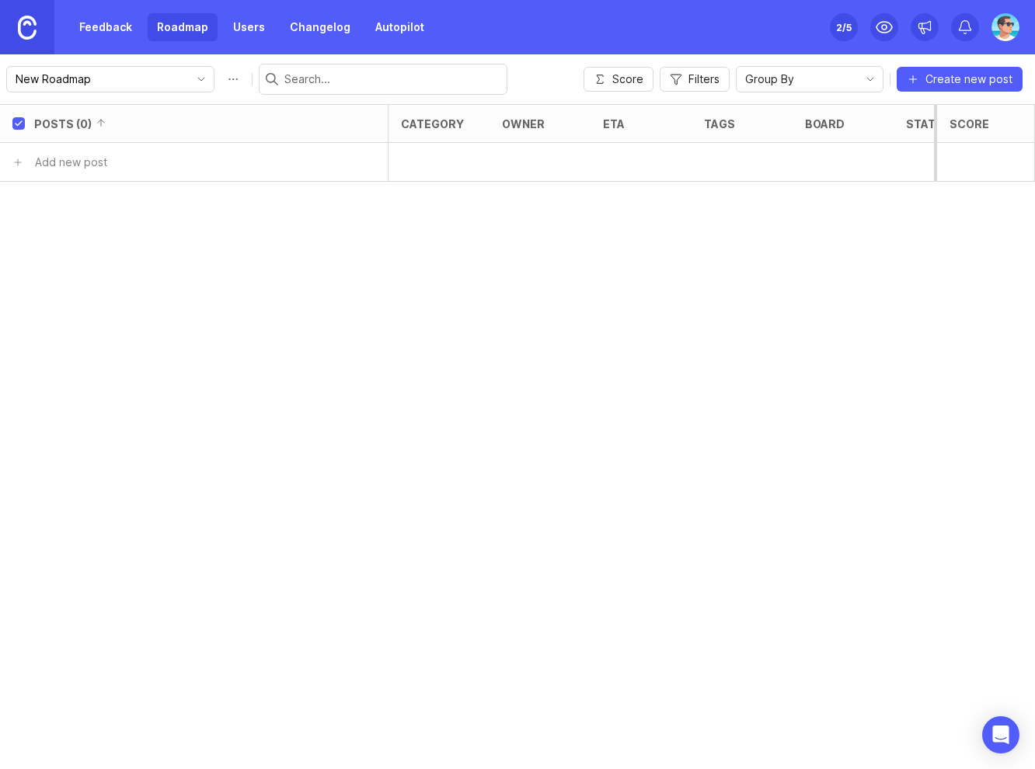
type input "A PRIORISER"
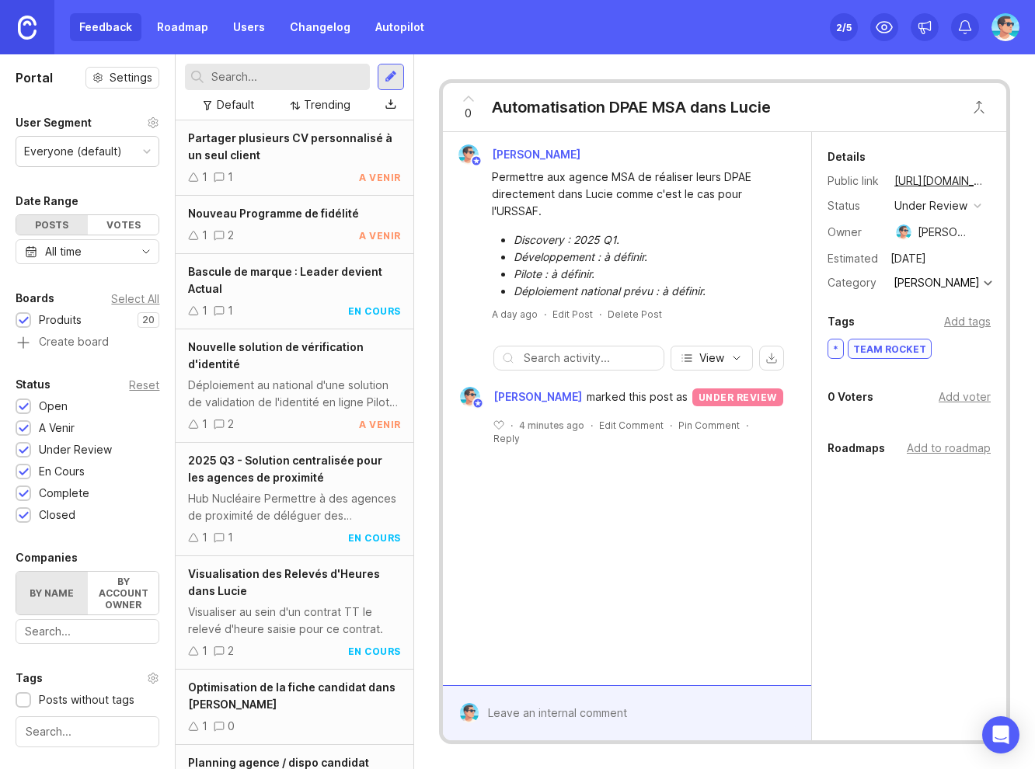
click at [936, 443] on div "Add to roadmap" at bounding box center [948, 448] width 84 height 17
click at [882, 576] on div "Details Public link [URL][DOMAIN_NAME] Status under review Owner [PERSON_NAME] …" at bounding box center [909, 402] width 194 height 541
click at [750, 510] on div "[PERSON_NAME] Permettre aux agence MSA de réaliser leurs DPAE directement dans …" at bounding box center [627, 408] width 368 height 553
click at [715, 366] on button "View" at bounding box center [711, 358] width 82 height 25
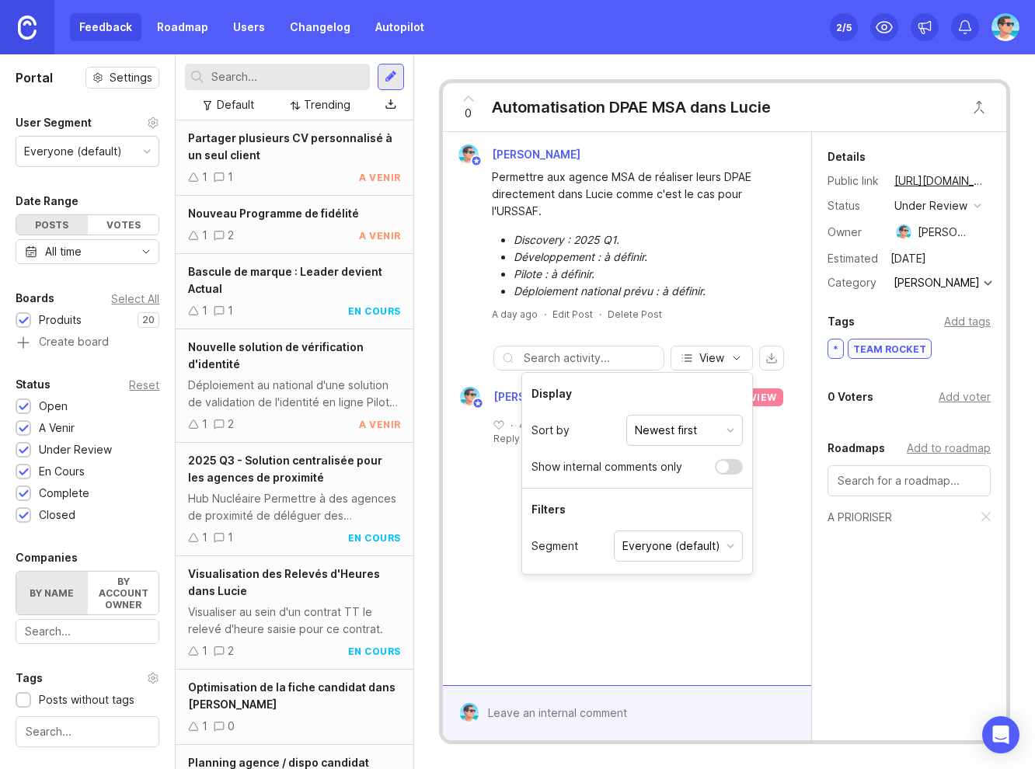
click at [757, 300] on div "[PERSON_NAME] Permettre aux agence MSA de réaliser leurs DPAE directement dans …" at bounding box center [627, 232] width 356 height 176
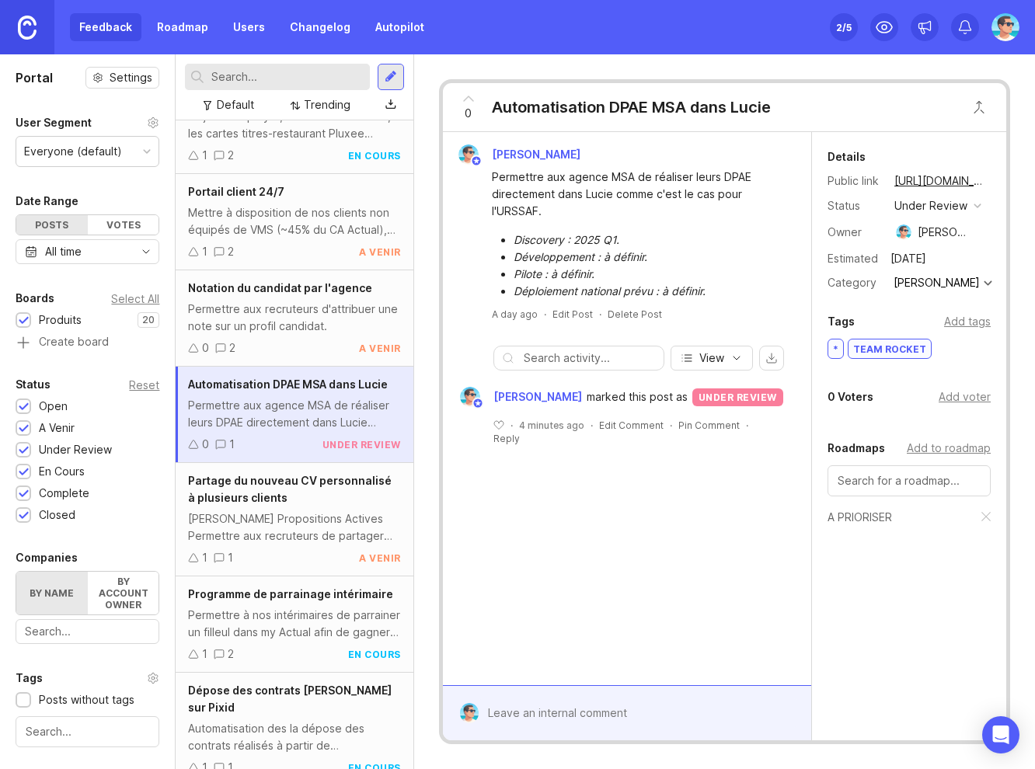
scroll to position [1160, 0]
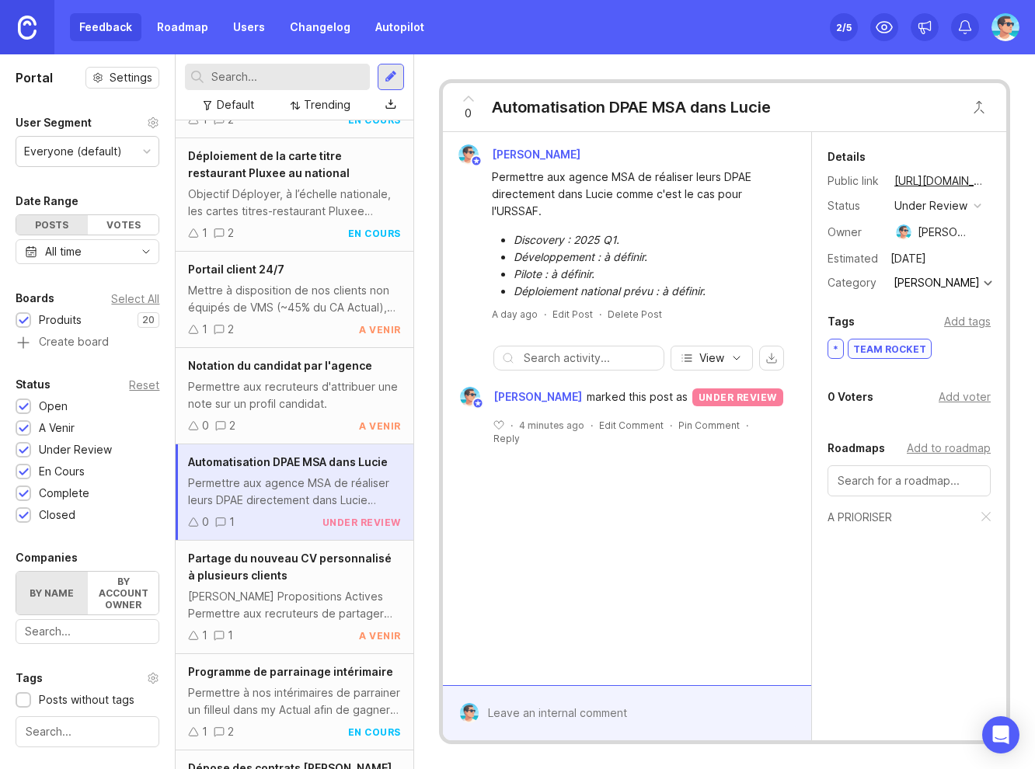
click at [255, 388] on div "Permettre aux recruteurs d'attribuer une note sur un profil candidat." at bounding box center [294, 395] width 212 height 34
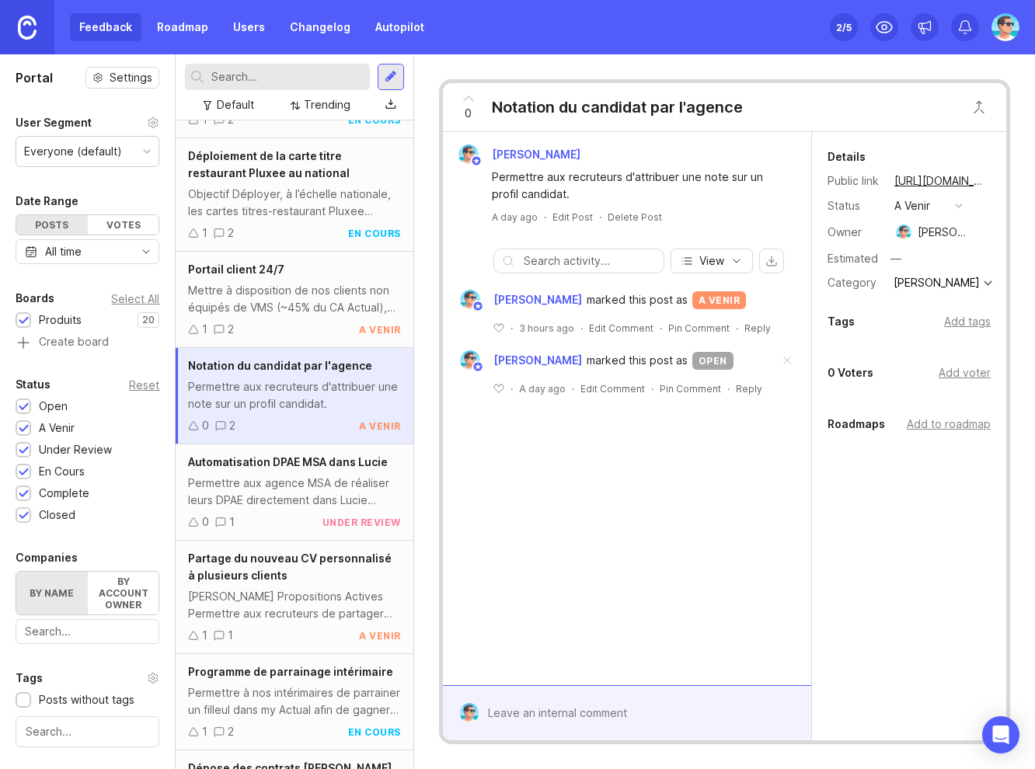
click at [785, 361] on span at bounding box center [786, 361] width 33 height 34
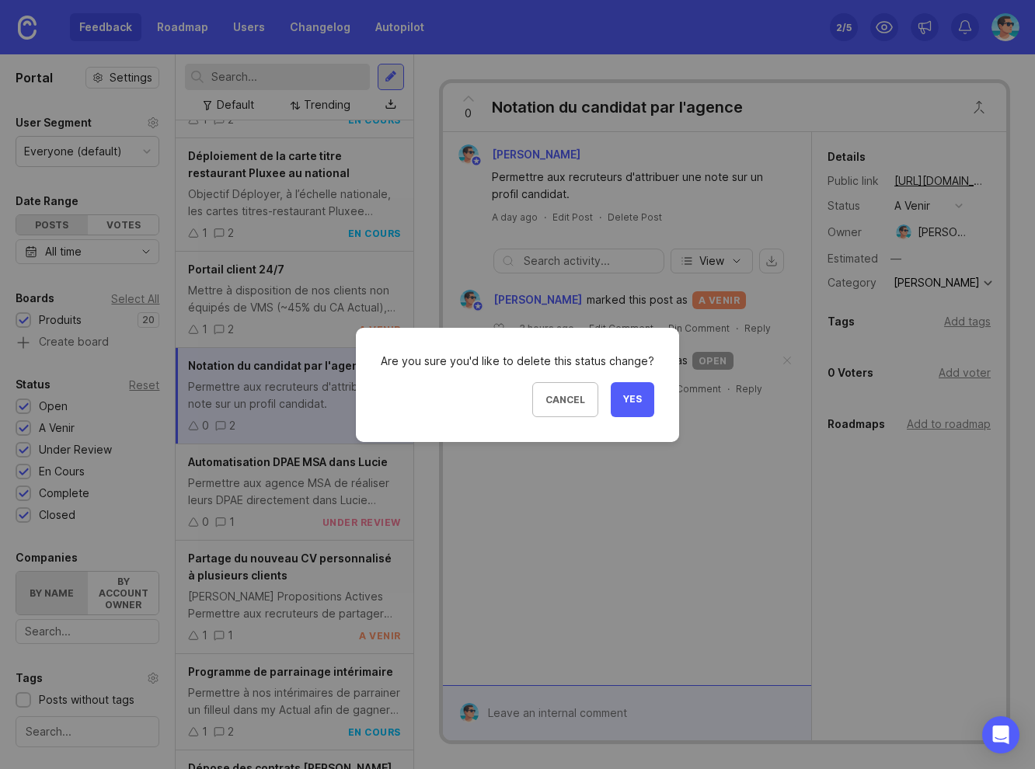
click at [640, 402] on button "Yes" at bounding box center [631, 399] width 43 height 35
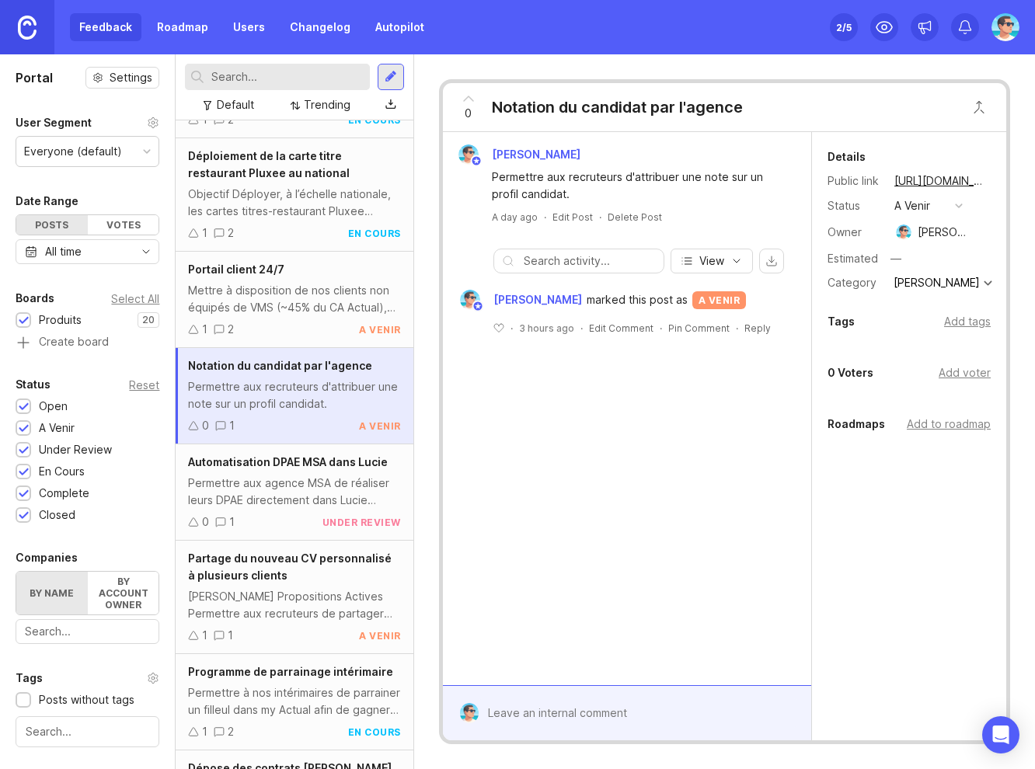
click at [972, 322] on div "Add tags" at bounding box center [967, 321] width 47 height 17
click at [930, 487] on div "Add to roadmap" at bounding box center [948, 486] width 84 height 17
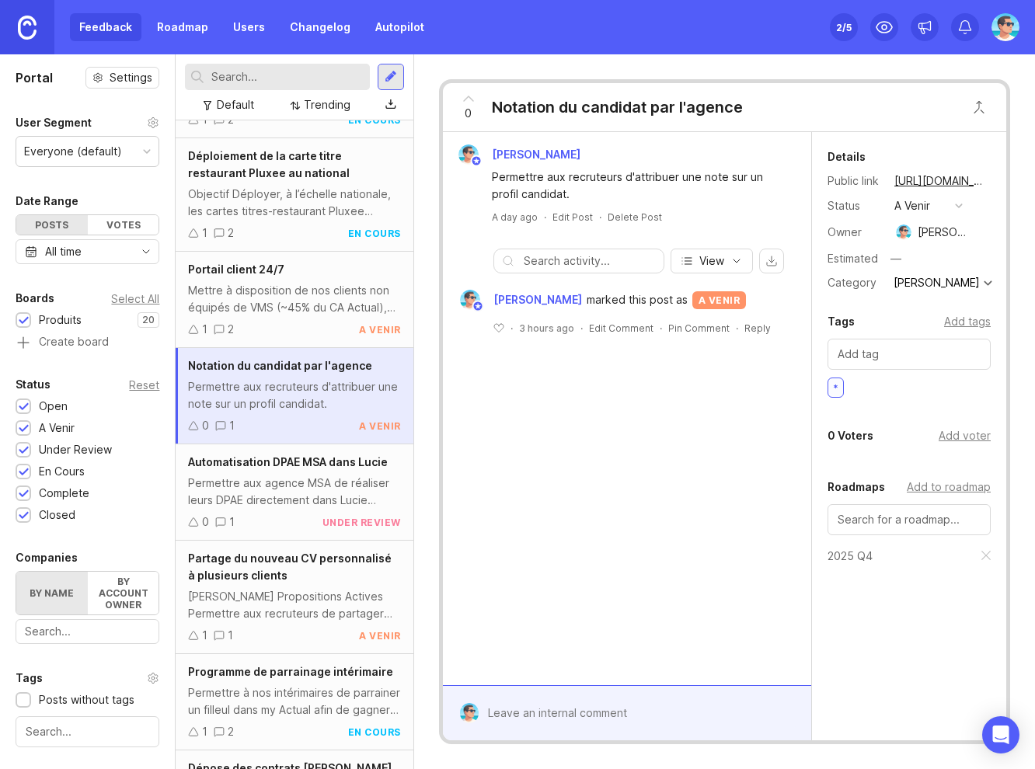
click at [727, 528] on div "Benjamin Hareau Permettre aux recruteurs d'attribuer une note sur un profil can…" at bounding box center [627, 408] width 368 height 553
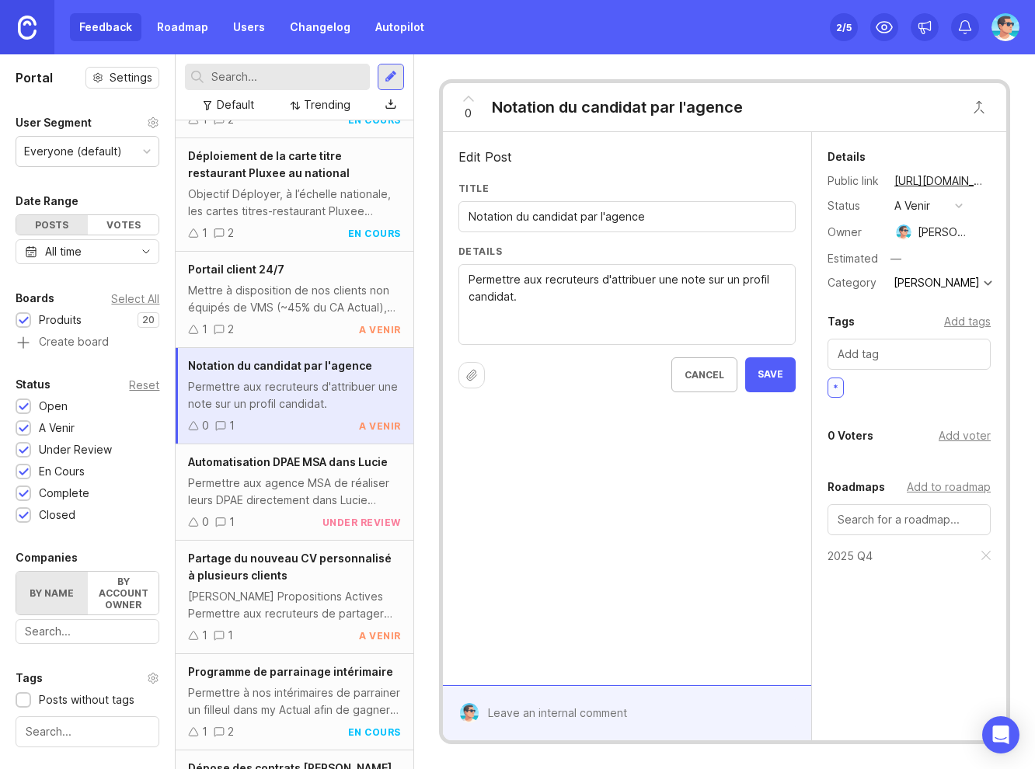
paste textarea "Discovery : 2025 Q4. Développement : 2025 Q4. Pilote : 2026 Q1. Déploiement nat…"
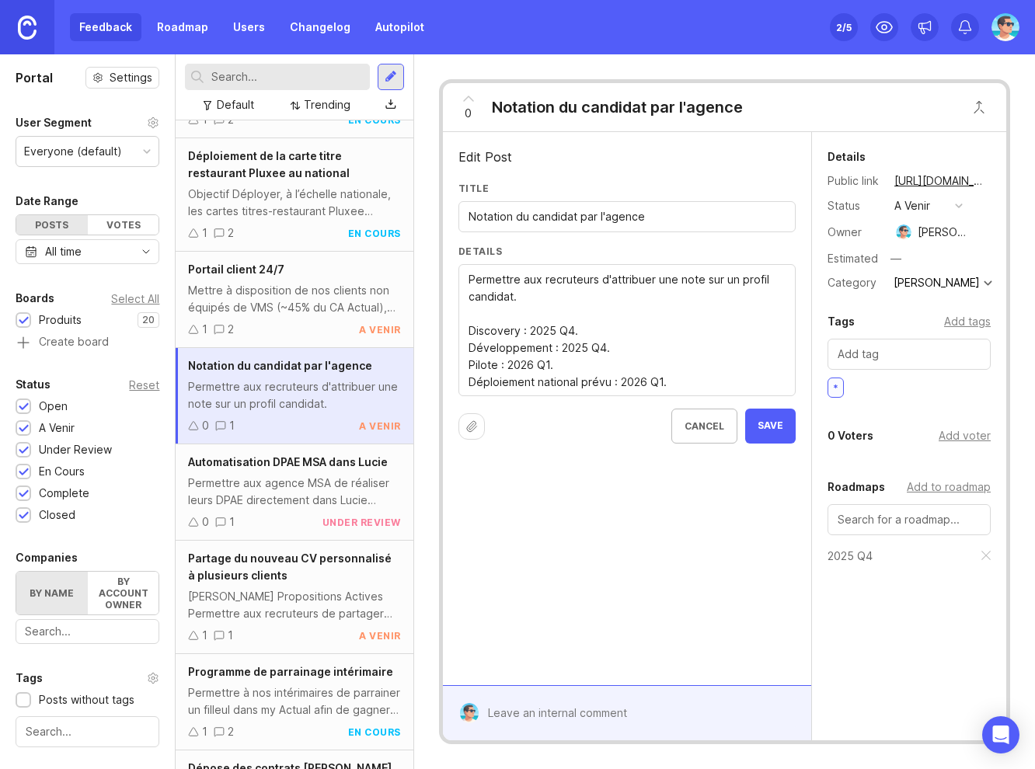
click at [527, 321] on textarea "Permettre aux recruteurs d'attribuer une note sur un profil candidat." at bounding box center [626, 331] width 317 height 120
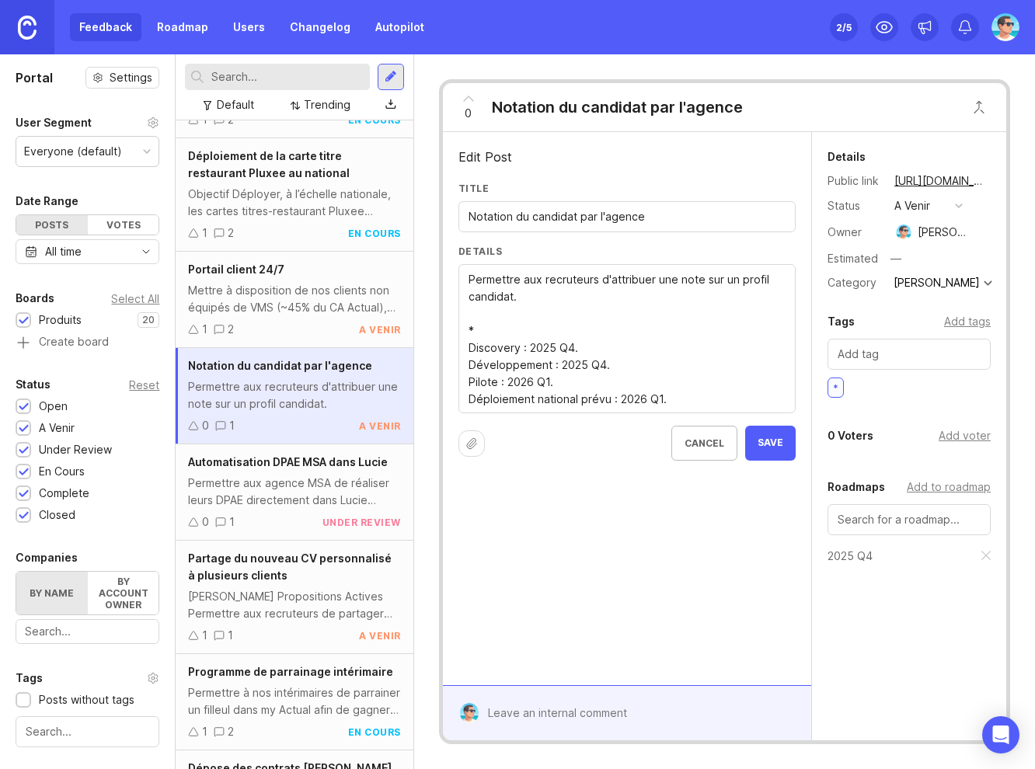
click at [470, 349] on textarea "Permettre aux recruteurs d'attribuer une note sur un profil candidat." at bounding box center [626, 339] width 317 height 137
click at [469, 360] on textarea "Permettre aux recruteurs d'attribuer une note sur un profil candidat." at bounding box center [626, 339] width 317 height 137
click at [469, 381] on textarea "Permettre aux recruteurs d'attribuer une note sur un profil candidat." at bounding box center [626, 339] width 317 height 137
click at [469, 400] on textarea "Permettre aux recruteurs d'attribuer une note sur un profil candidat." at bounding box center [626, 339] width 317 height 137
click at [536, 386] on textarea "Permettre aux recruteurs d'attribuer une note sur un profil candidat." at bounding box center [626, 339] width 317 height 137
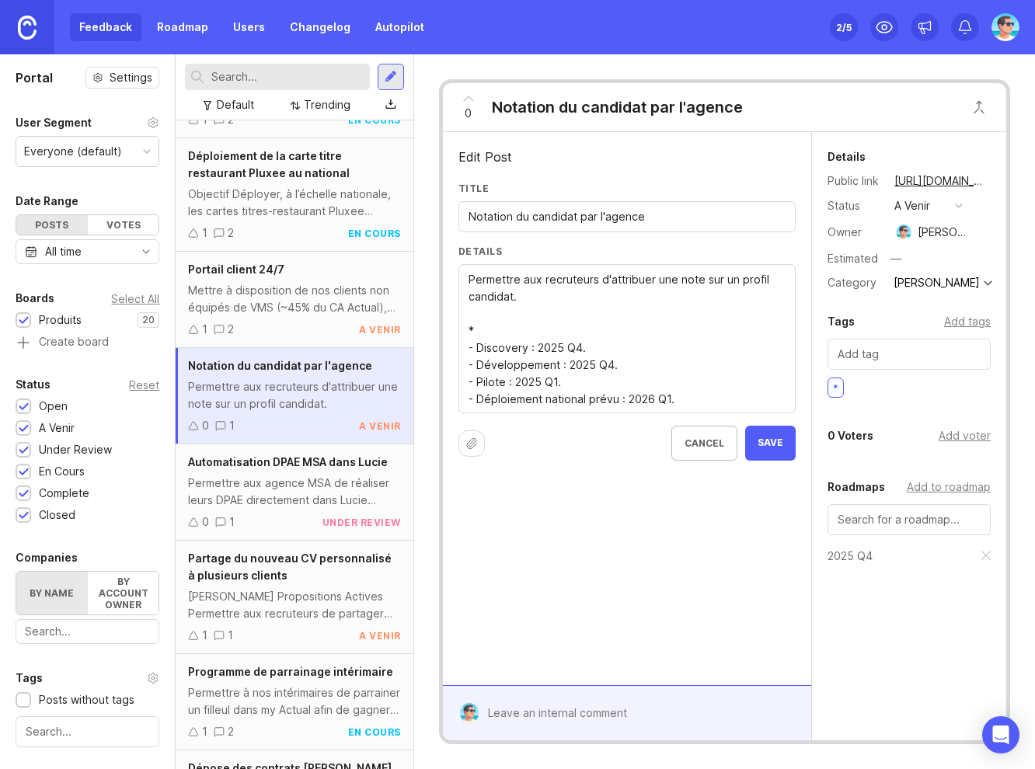
click at [552, 384] on textarea "Permettre aux recruteurs d'attribuer une note sur un profil candidat." at bounding box center [626, 339] width 317 height 137
click at [650, 396] on textarea "Permettre aux recruteurs d'attribuer une note sur un profil candidat." at bounding box center [626, 339] width 317 height 137
click at [666, 400] on textarea "Permettre aux recruteurs d'attribuer une note sur un profil candidat." at bounding box center [626, 339] width 317 height 137
click at [650, 397] on textarea "Permettre aux recruteurs d'attribuer une note sur un profil candidat." at bounding box center [626, 339] width 317 height 137
click at [688, 404] on textarea "Permettre aux recruteurs d'attribuer une note sur un profil candidat." at bounding box center [626, 339] width 317 height 137
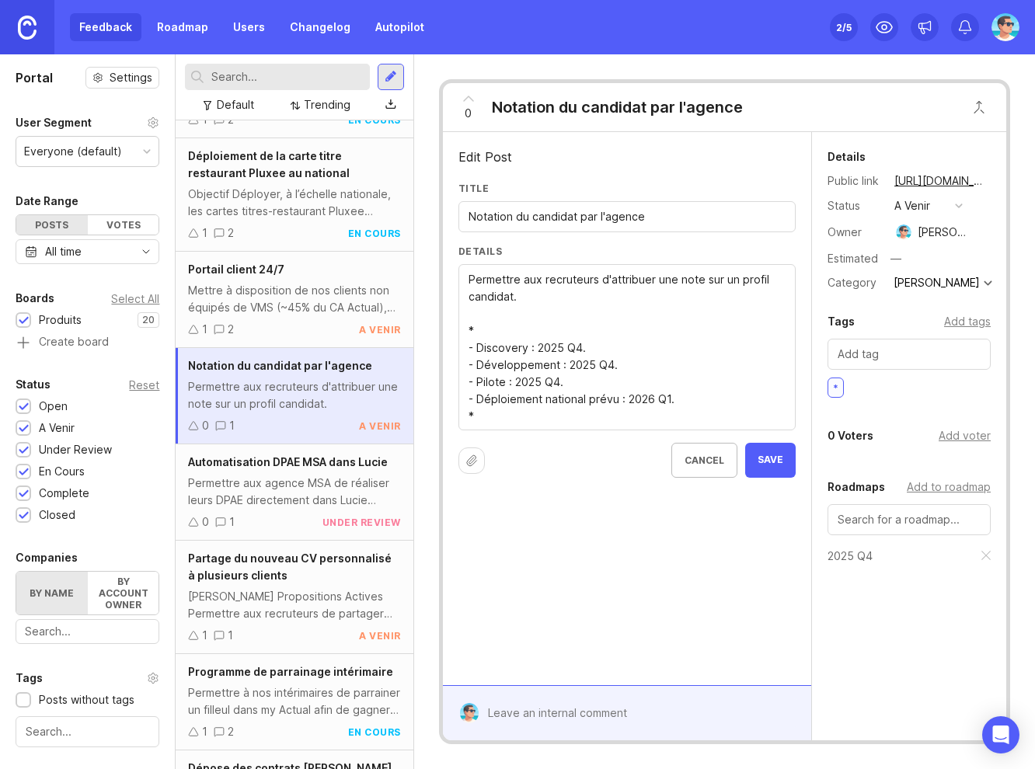
click at [540, 298] on textarea "Permettre aux recruteurs d'attribuer une note sur un profil candidat." at bounding box center [626, 348] width 317 height 154
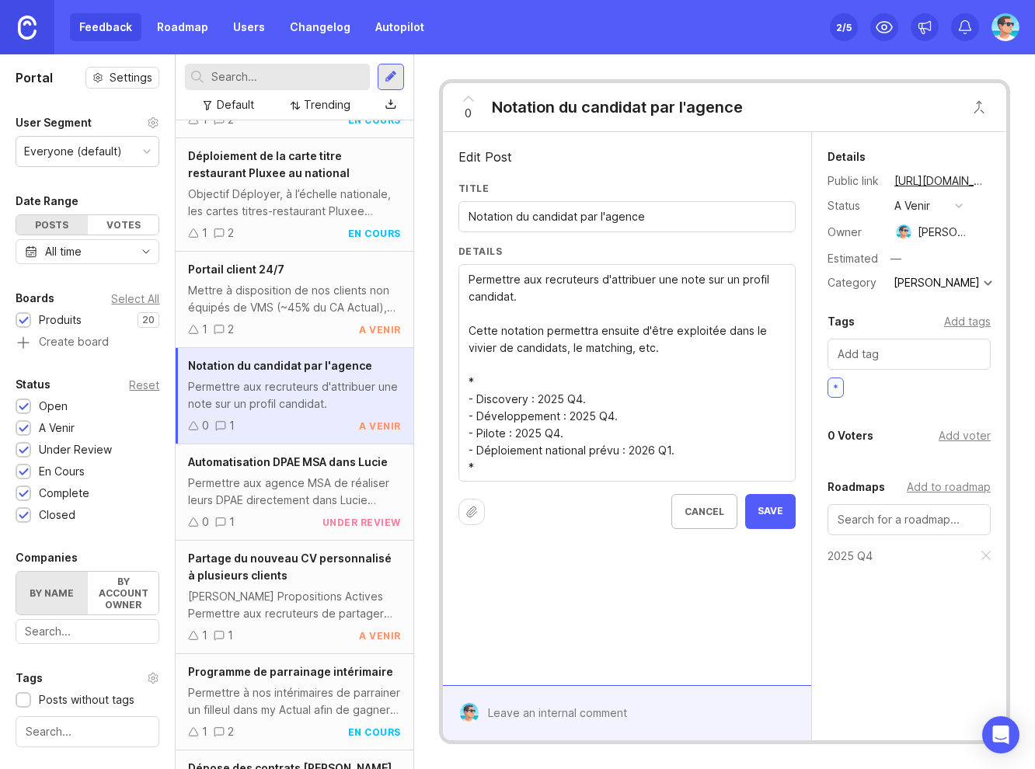
type textarea "Permettre aux recruteurs d'attribuer une note sur un profil candidat. Cette not…"
click at [772, 510] on span "Save" at bounding box center [770, 511] width 26 height 13
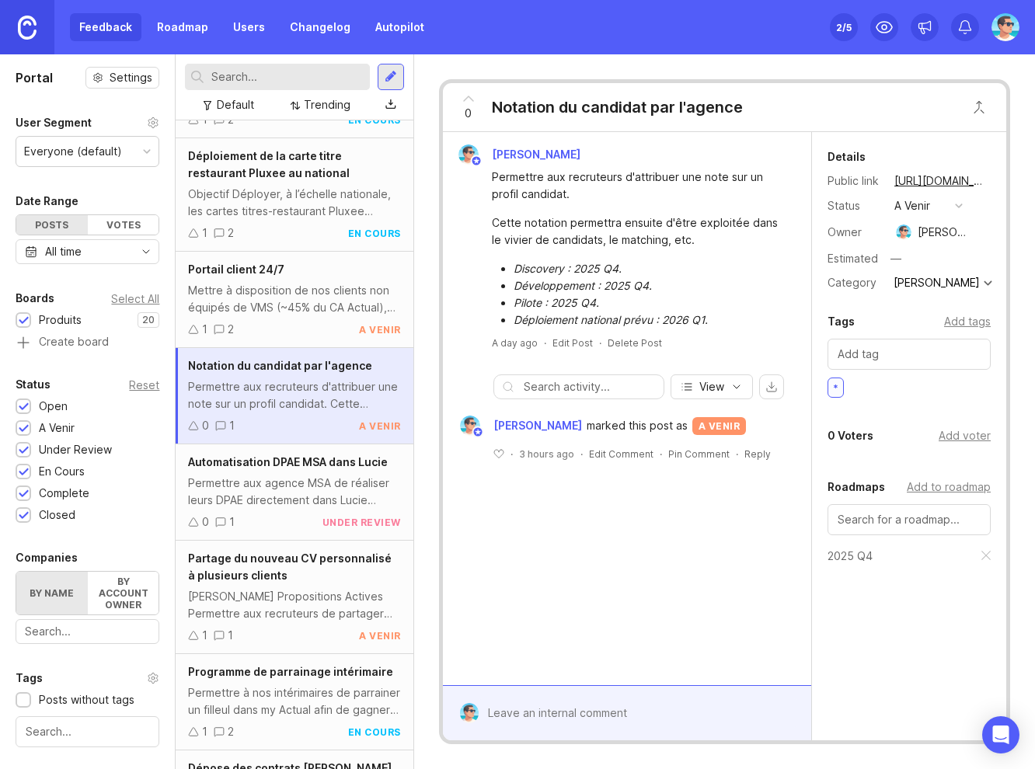
click at [944, 489] on div "Add to roadmap" at bounding box center [948, 486] width 84 height 17
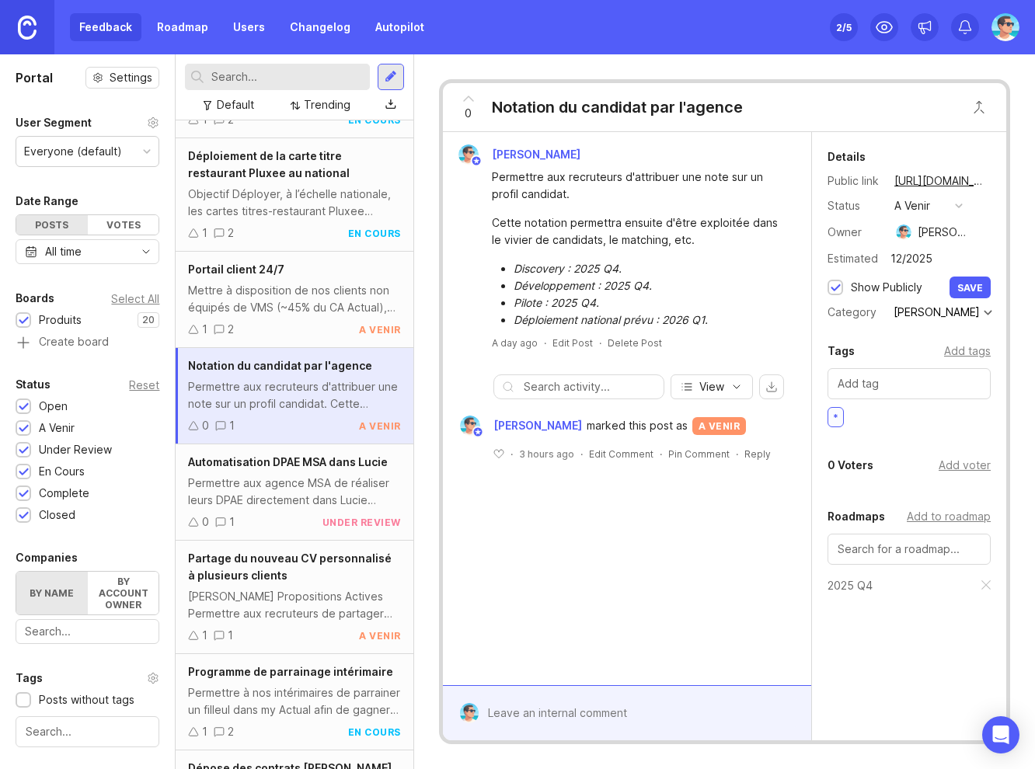
type input "12/2025"
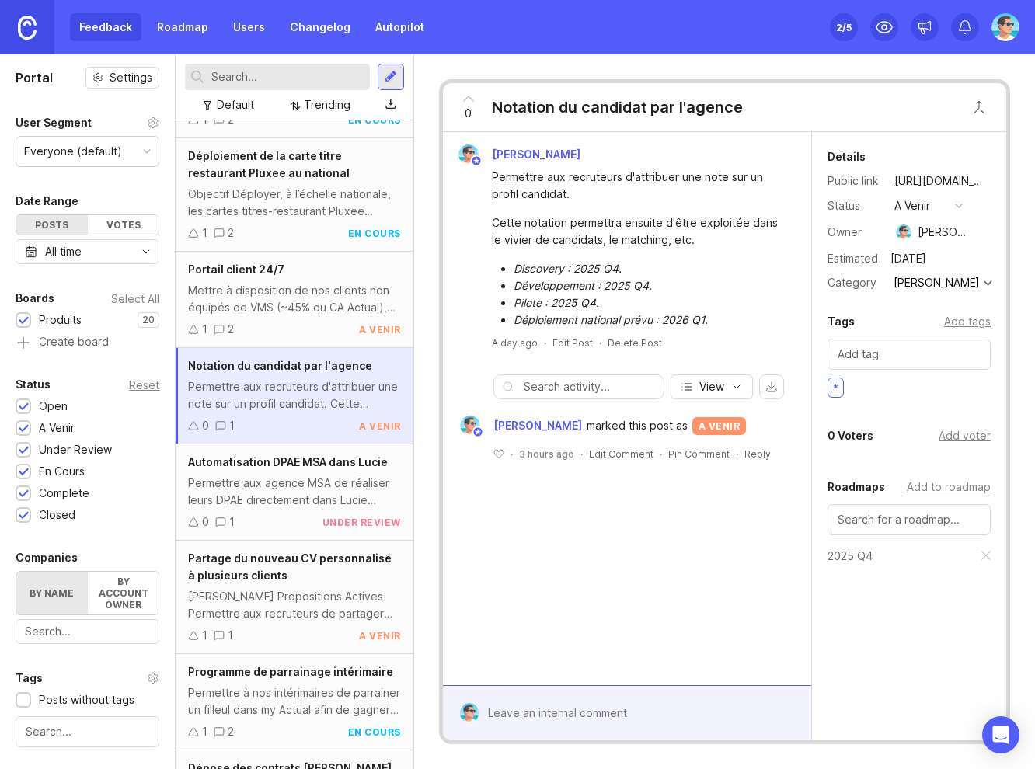
click at [955, 439] on div "Add voter" at bounding box center [964, 435] width 52 height 17
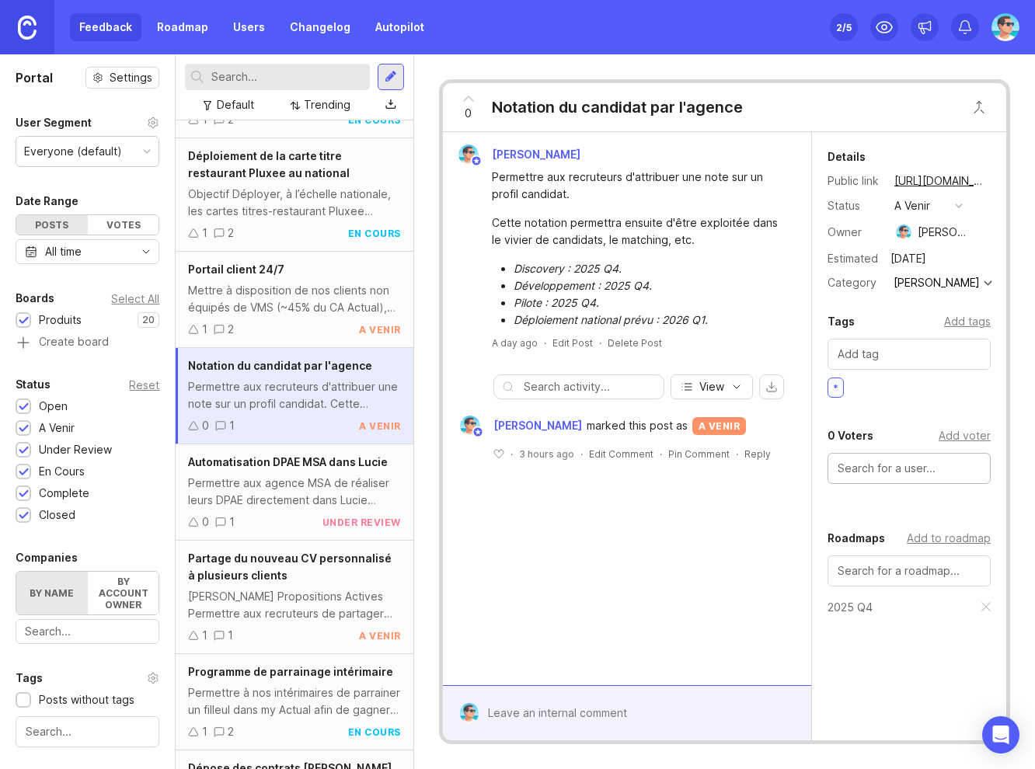
click at [887, 461] on input "text" at bounding box center [908, 468] width 143 height 17
type input "[PERSON_NAME]"
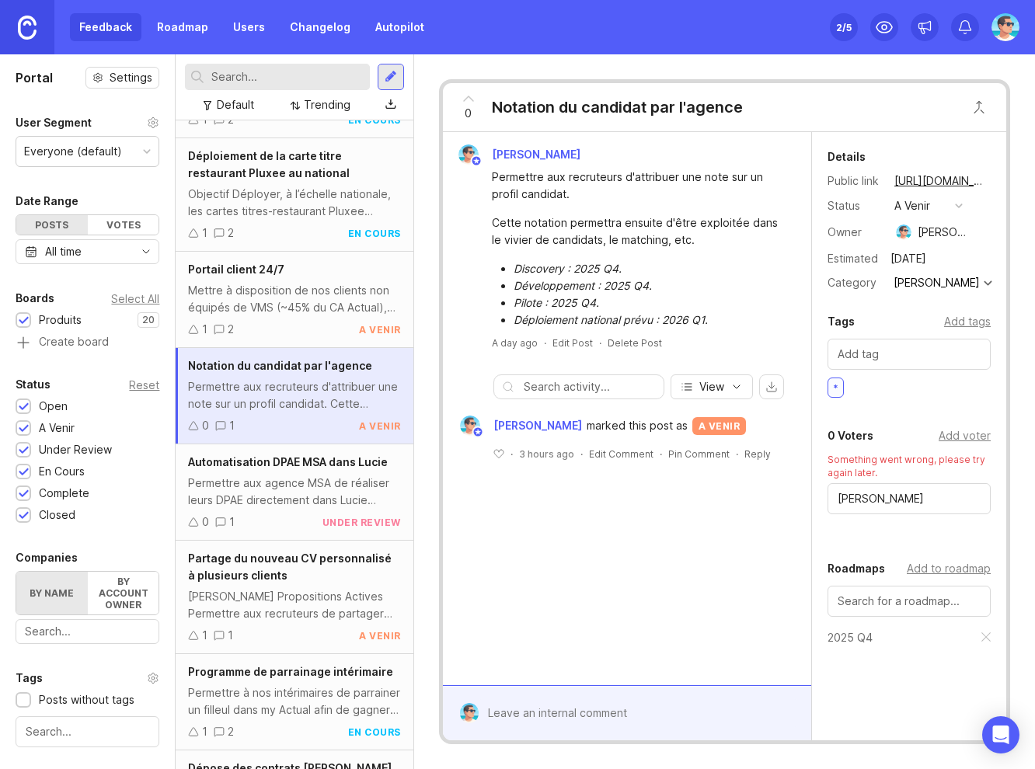
click at [845, 537] on div "Details Public link https://actual.canny.io/agence/p/notation-du-candidat-par-l…" at bounding box center [909, 463] width 194 height 662
click at [736, 547] on div "Benjamin Hareau Permettre aux recruteurs d'attribuer une note sur un profil can…" at bounding box center [627, 408] width 368 height 553
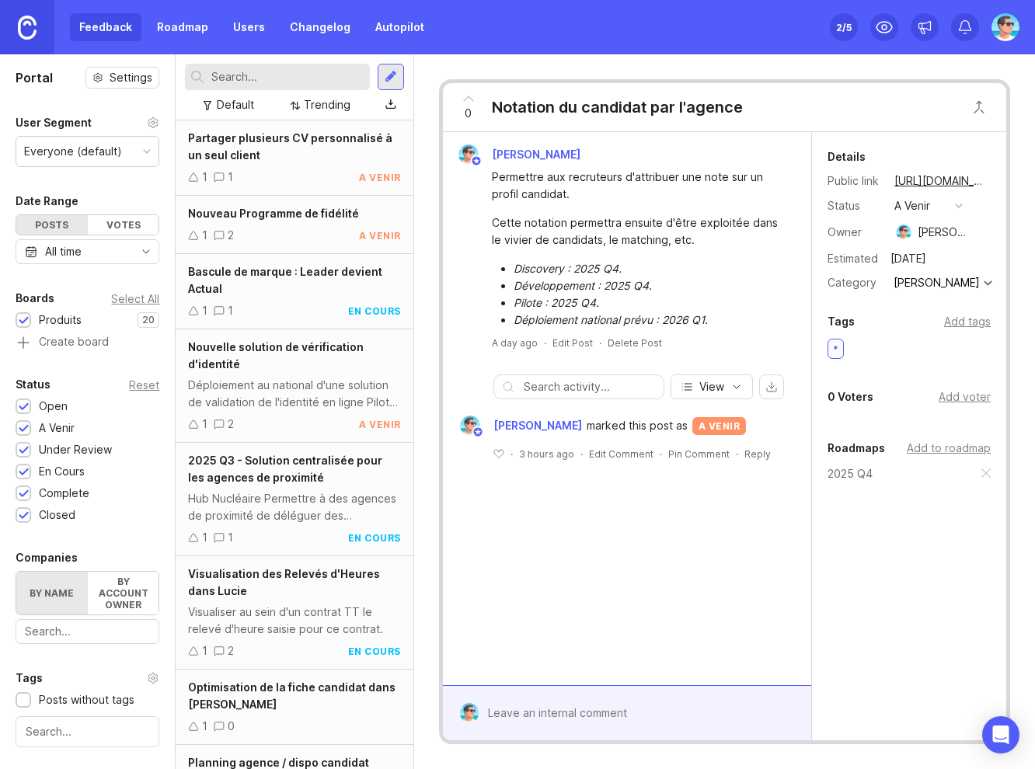
click at [846, 396] on div "0 Voters" at bounding box center [850, 397] width 46 height 19
click at [464, 108] on div "0" at bounding box center [469, 107] width 30 height 40
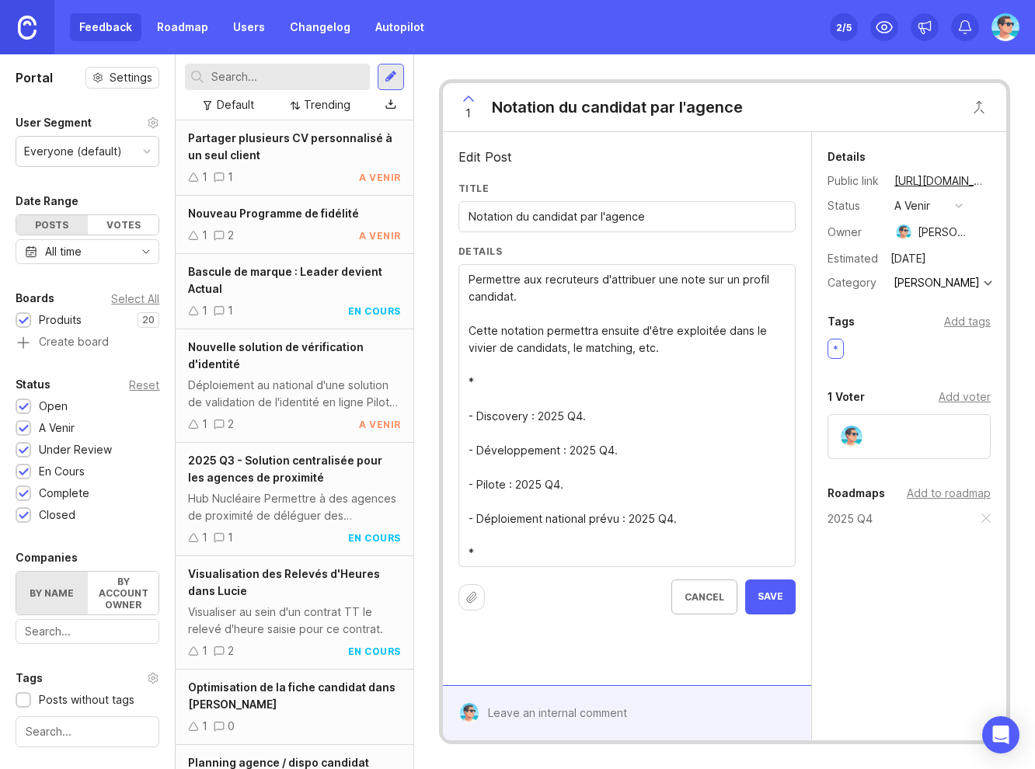
type textarea "Permettre aux recruteurs d'attribuer une note sur un profil candidat. Cette not…"
click at [765, 595] on span "Save" at bounding box center [770, 596] width 26 height 13
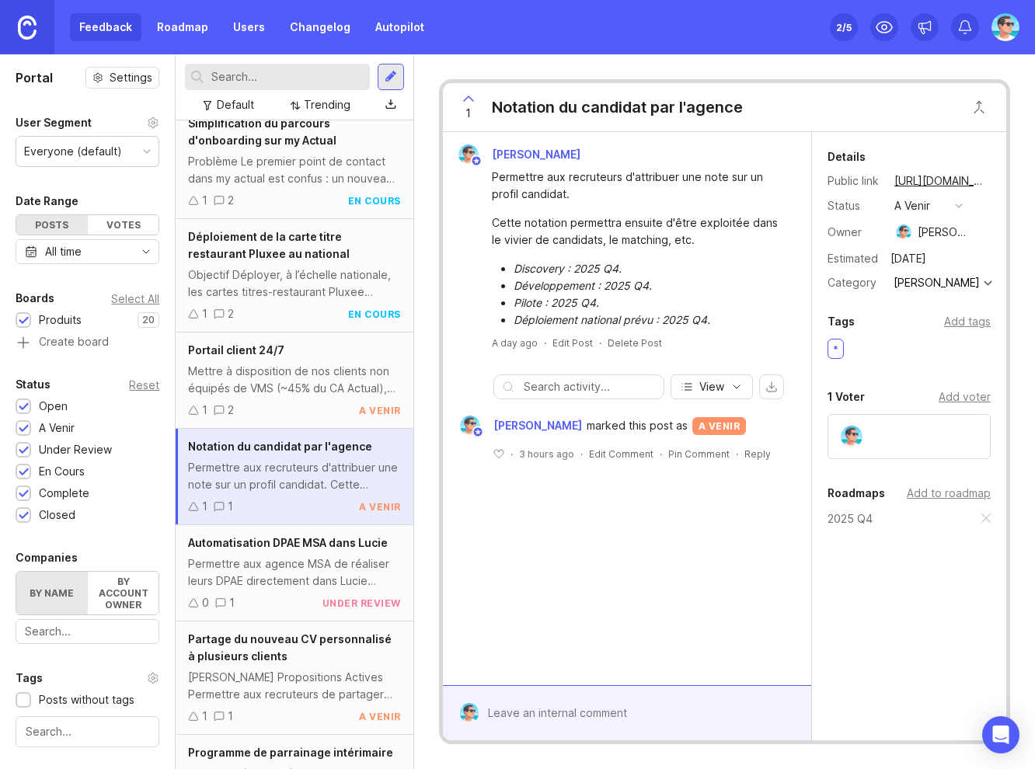
scroll to position [1004, 0]
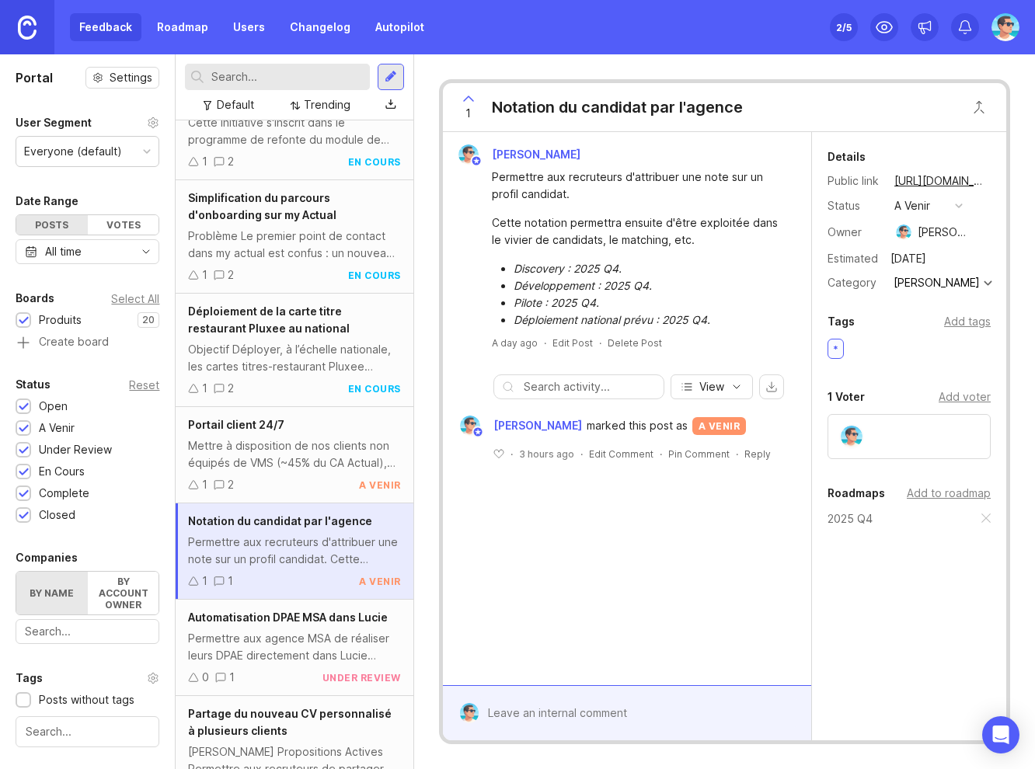
click at [272, 463] on div "Mettre à disposition de nos clients non équipés de VMS (~45% du CA Actual), d'u…" at bounding box center [294, 454] width 212 height 34
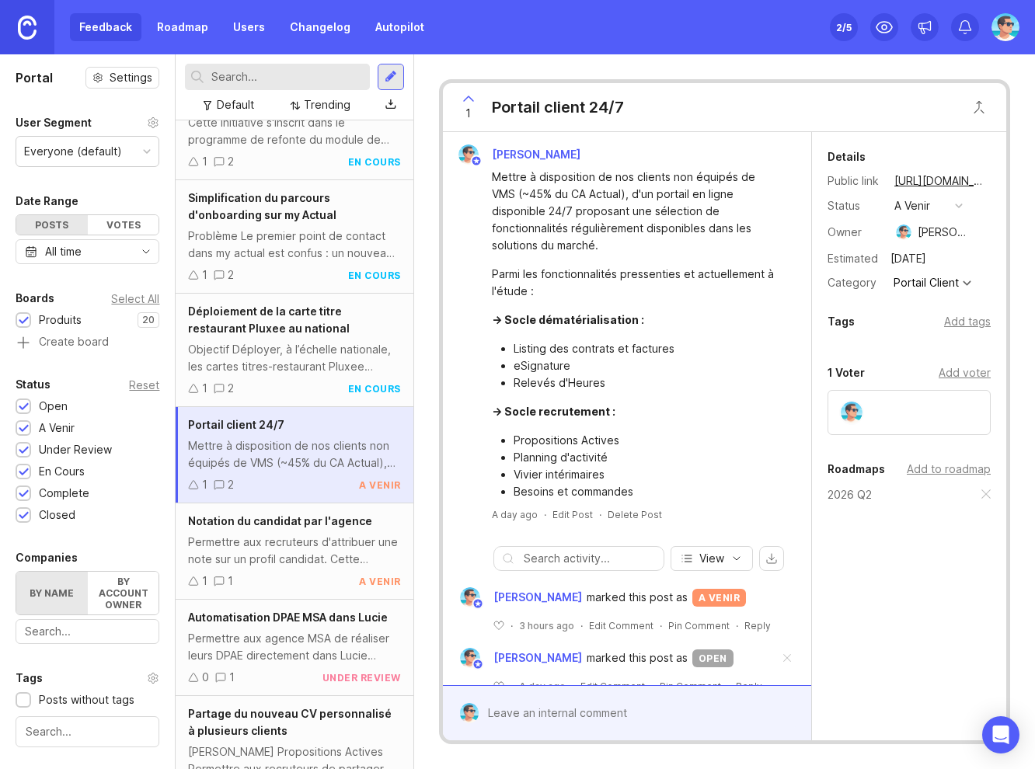
click at [922, 466] on div "Add to roadmap" at bounding box center [948, 469] width 84 height 17
click at [938, 473] on div "Add to roadmap" at bounding box center [948, 469] width 84 height 17
click at [937, 471] on div "Add to roadmap" at bounding box center [948, 469] width 84 height 17
click at [880, 656] on div "Details Public link [URL][DOMAIN_NAME] Status a venir Owner [PERSON_NAME] Estim…" at bounding box center [909, 438] width 194 height 612
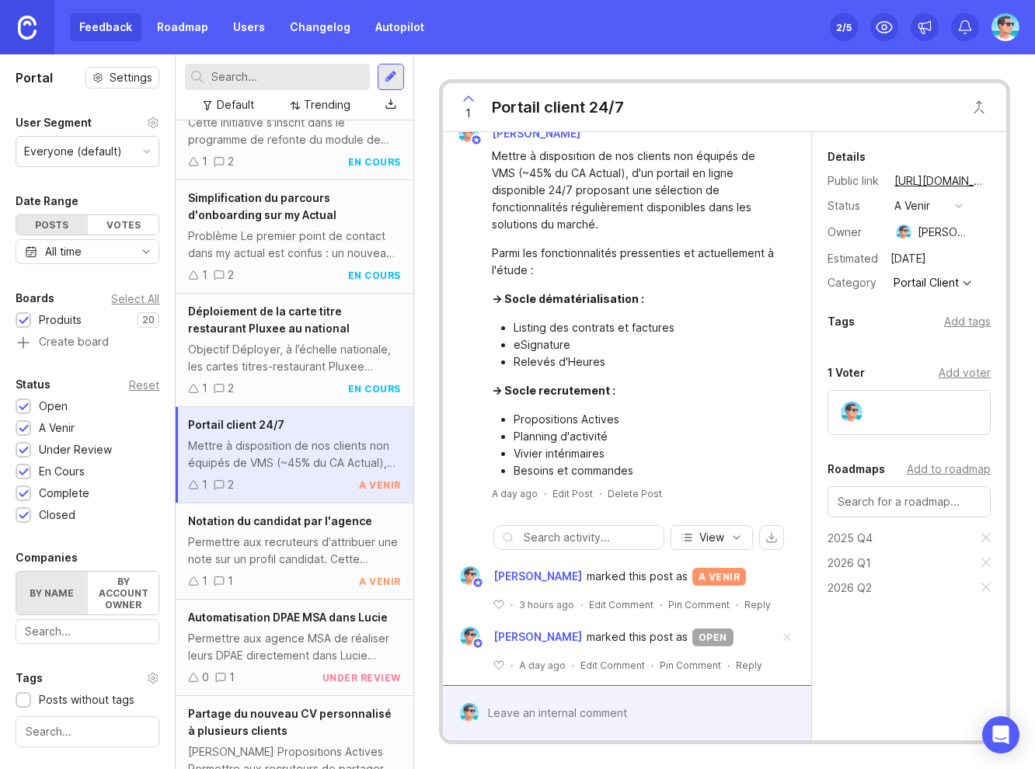
scroll to position [33, 0]
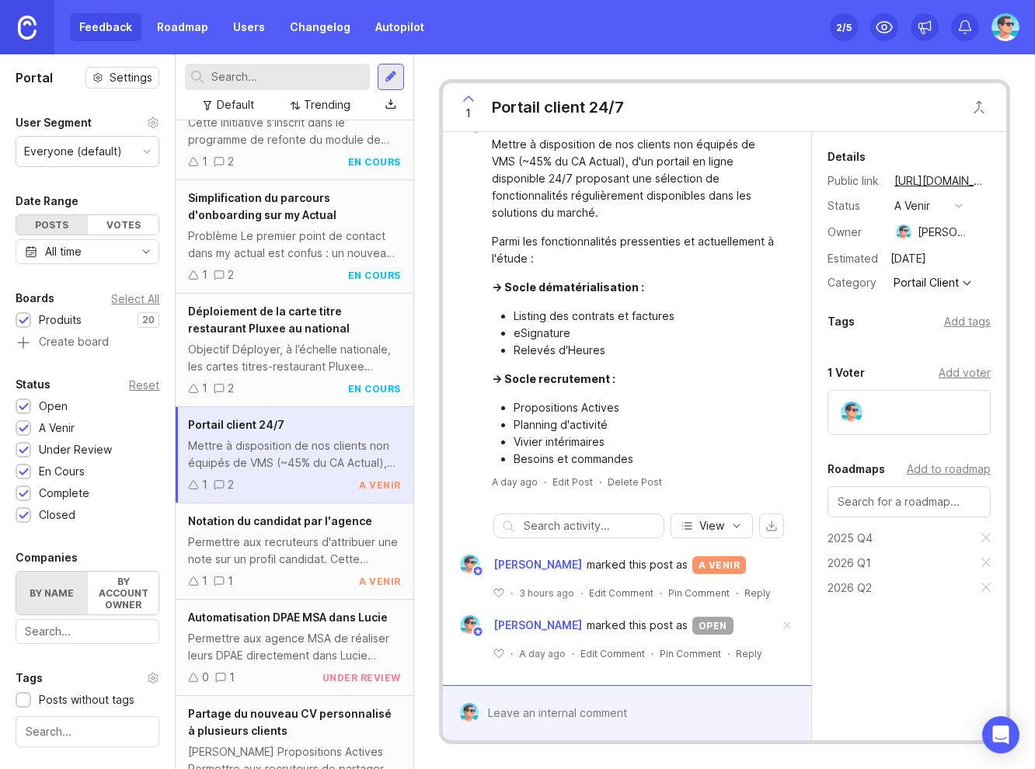
click at [779, 627] on span at bounding box center [786, 626] width 33 height 34
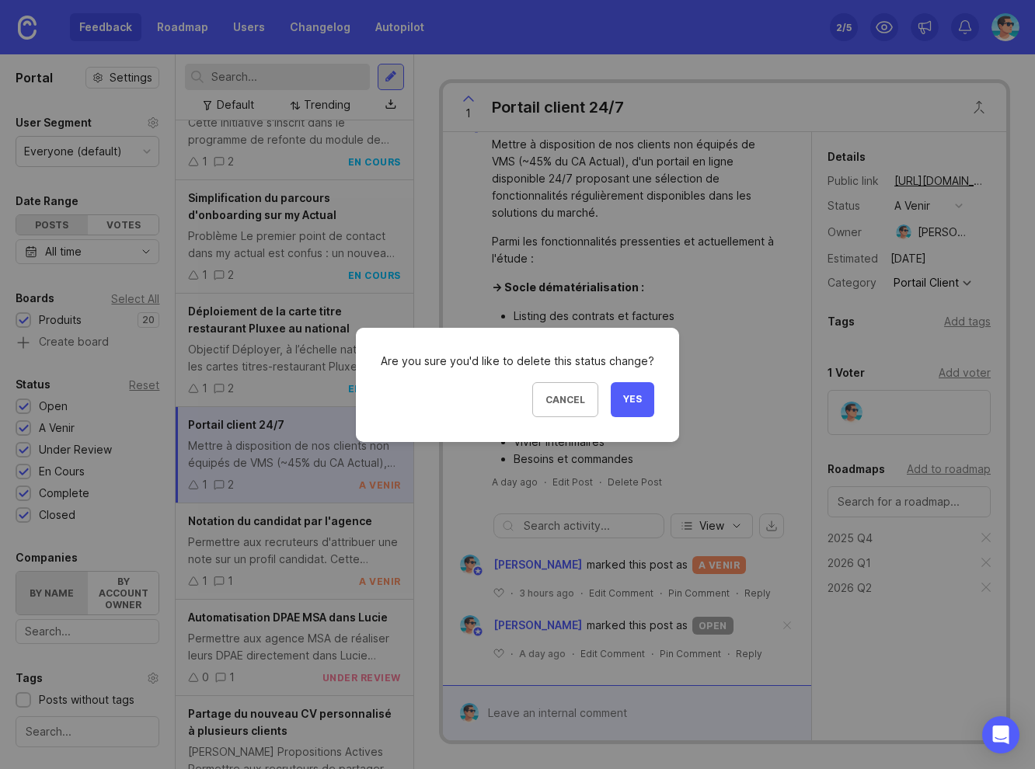
click at [629, 393] on span "Yes" at bounding box center [632, 399] width 19 height 13
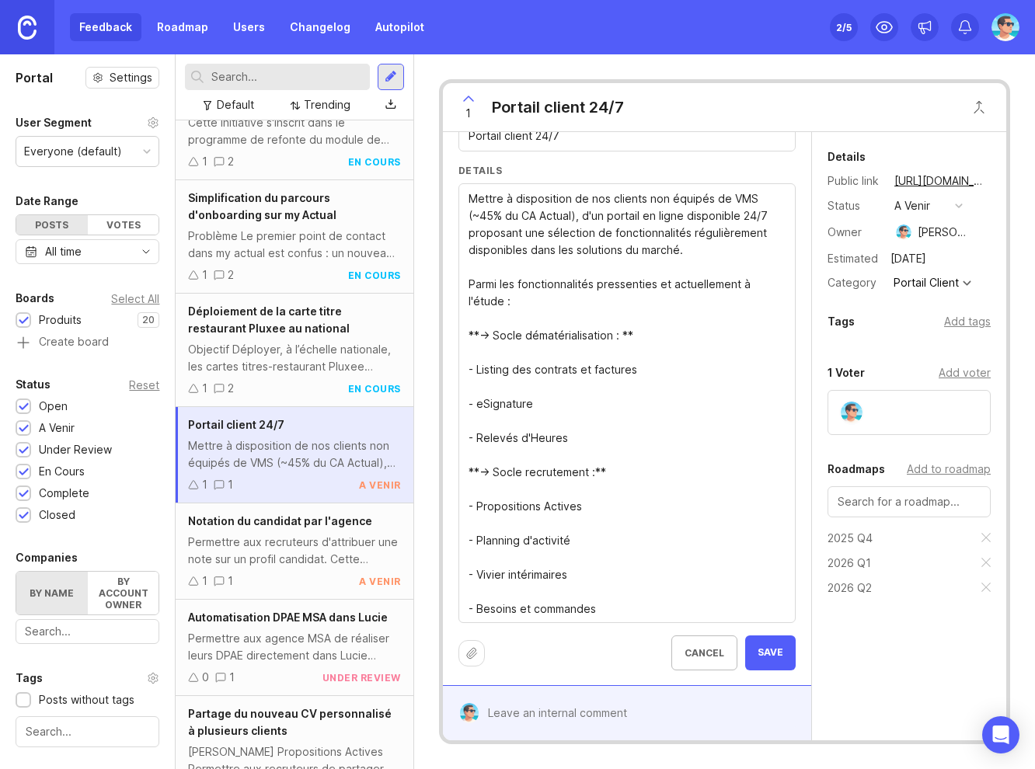
scroll to position [82, 0]
paste textarea "Discovery : 2025 Q4. Développement : 2025 Q4. Pilote : 2026 Q1. Déploiement nat…"
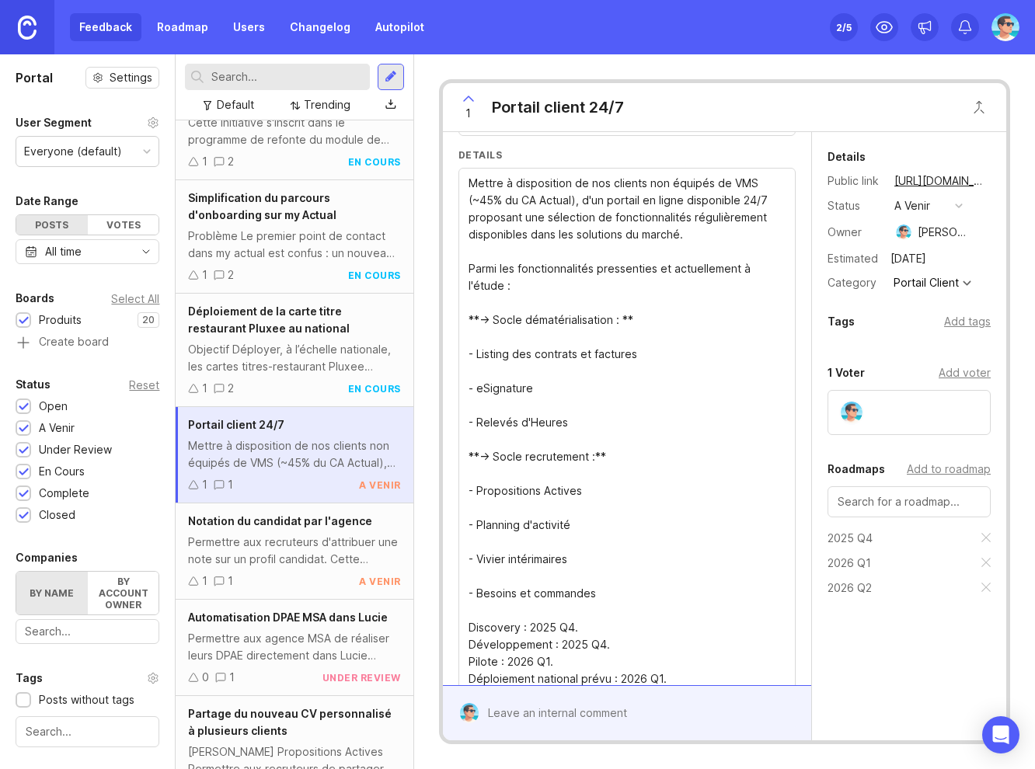
scroll to position [167, 0]
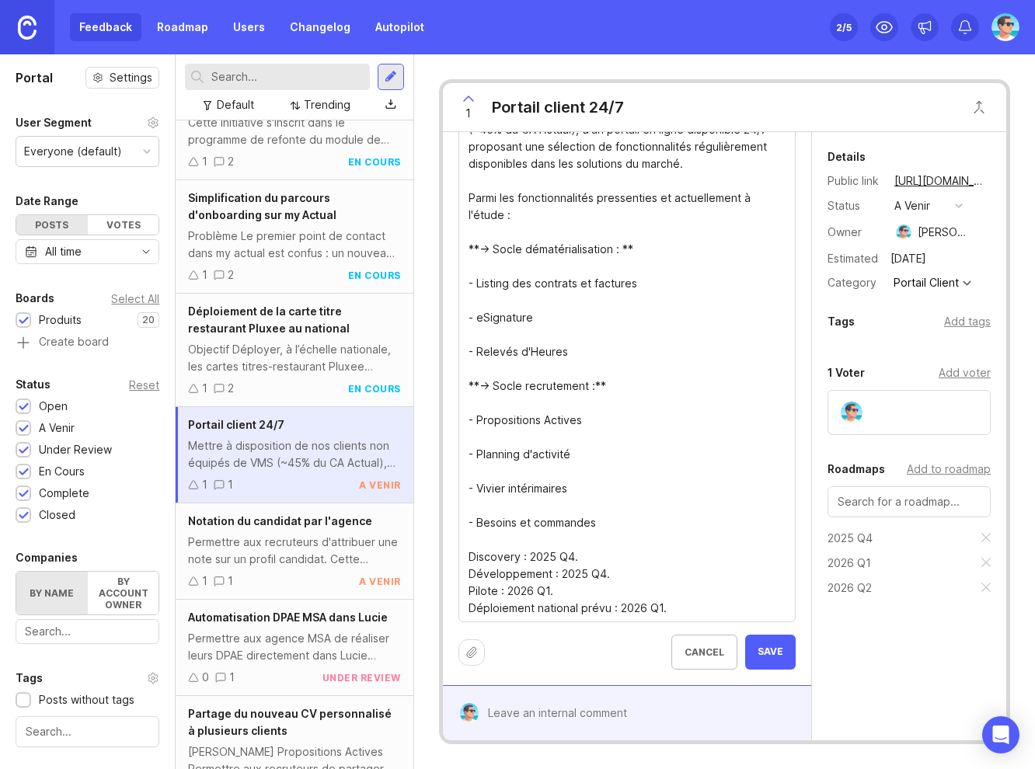
click at [602, 572] on textarea "Mettre à disposition de nos clients non équipés de VMS (~45% du CA Actual), d'u…" at bounding box center [626, 360] width 317 height 513
click at [548, 586] on textarea "Mettre à disposition de nos clients non équipés de VMS (~45% du CA Actual), d'u…" at bounding box center [626, 360] width 317 height 513
click at [656, 607] on textarea "Mettre à disposition de nos clients non équipés de VMS (~45% du CA Actual), d'u…" at bounding box center [626, 360] width 317 height 513
click at [484, 546] on textarea "Mettre à disposition de nos clients non équipés de VMS (~45% du CA Actual), d'u…" at bounding box center [626, 360] width 317 height 513
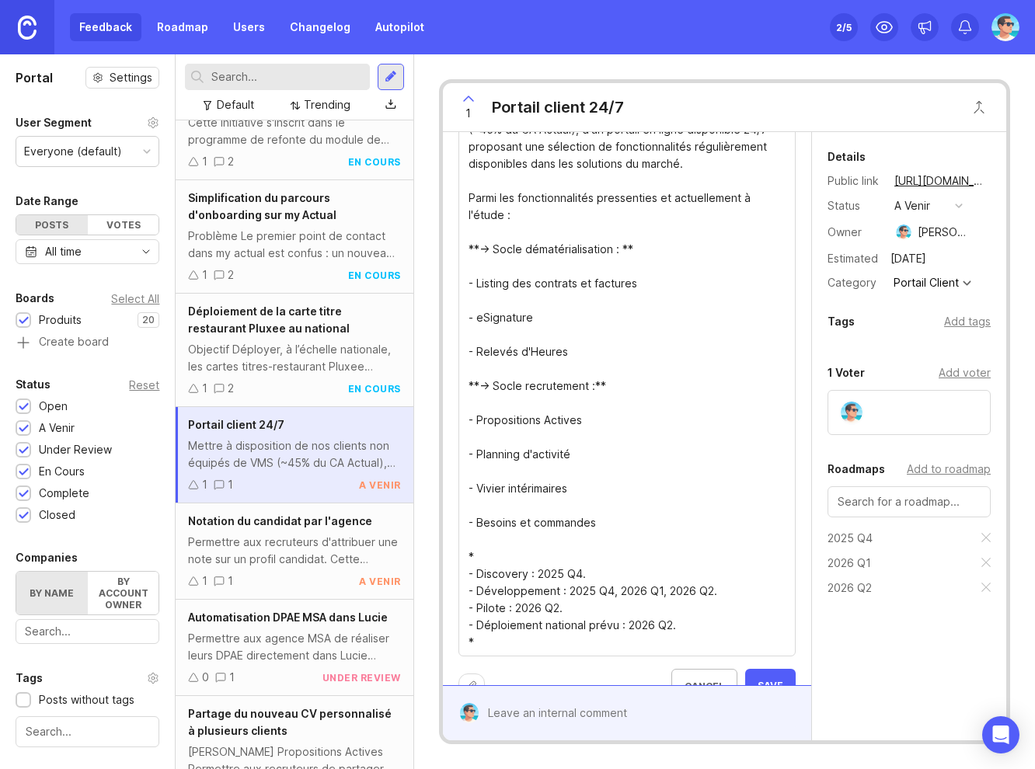
drag, startPoint x: 495, startPoint y: 640, endPoint x: 464, endPoint y: 559, distance: 86.3
click at [464, 559] on div "Mettre à disposition de nos clients non équipés de VMS (~45% du CA Actual), d'u…" at bounding box center [626, 376] width 337 height 559
type textarea "Mettre à disposition de nos clients non équipés de VMS (~45% du CA Actual), d'u…"
click at [617, 548] on textarea "Mettre à disposition de nos clients non équipés de VMS (~45% du CA Actual), d'u…" at bounding box center [626, 377] width 317 height 547
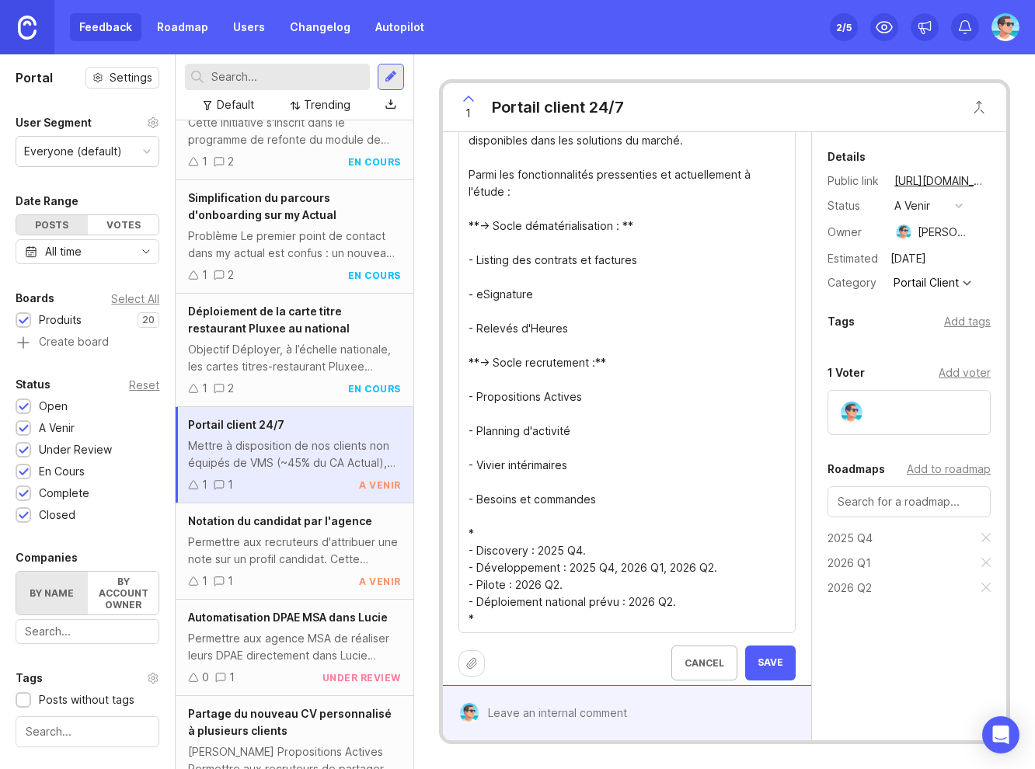
scroll to position [201, 0]
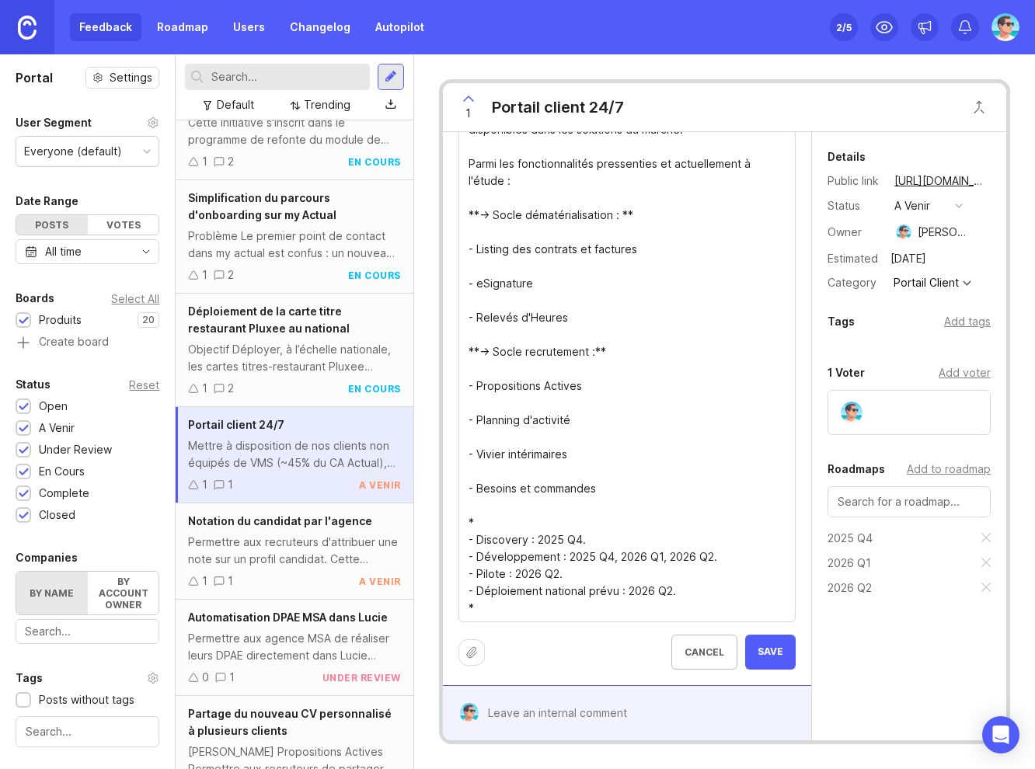
click at [757, 655] on span "Save" at bounding box center [770, 651] width 26 height 13
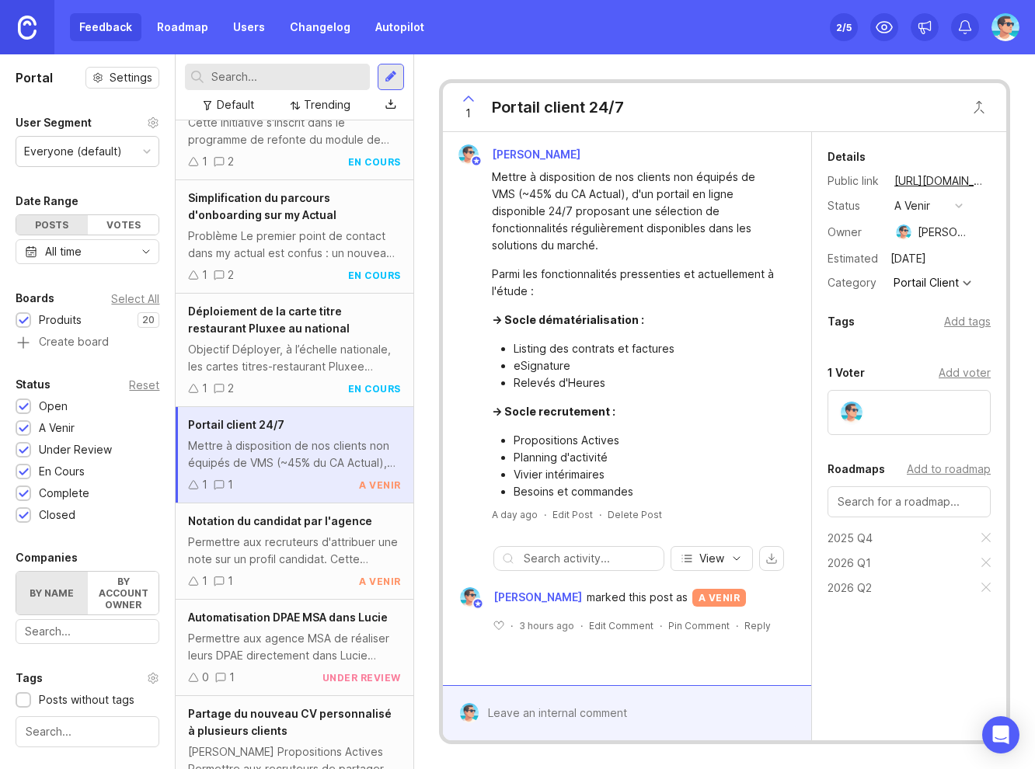
scroll to position [0, 0]
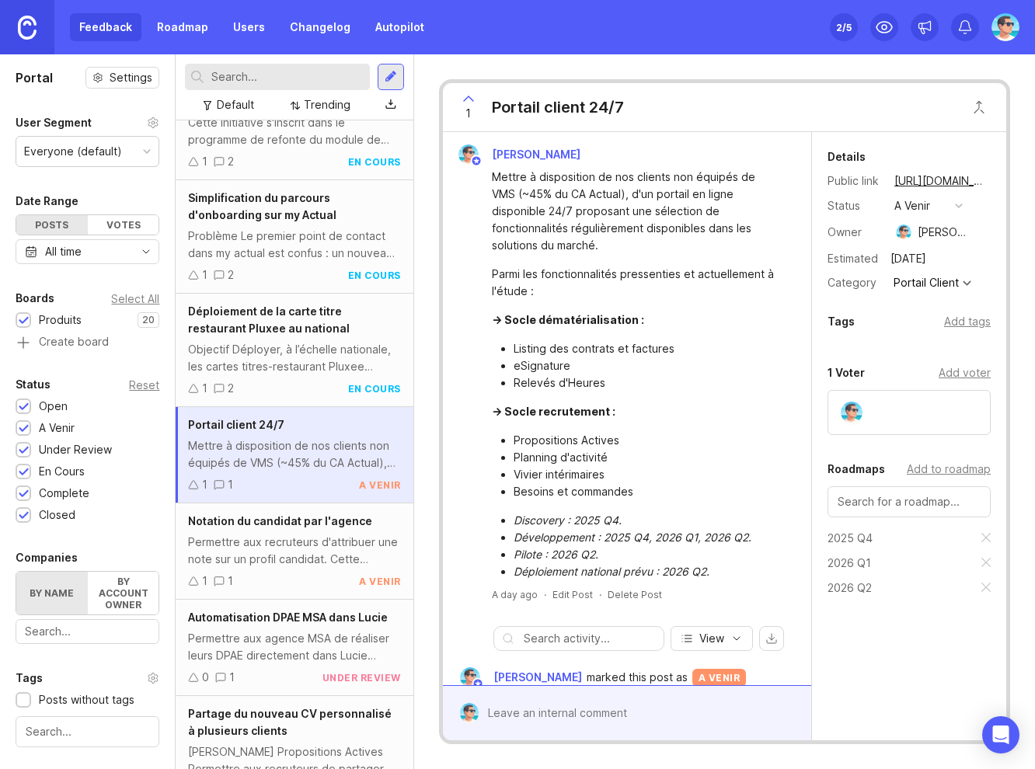
click at [962, 319] on div "Add tags" at bounding box center [967, 321] width 47 height 17
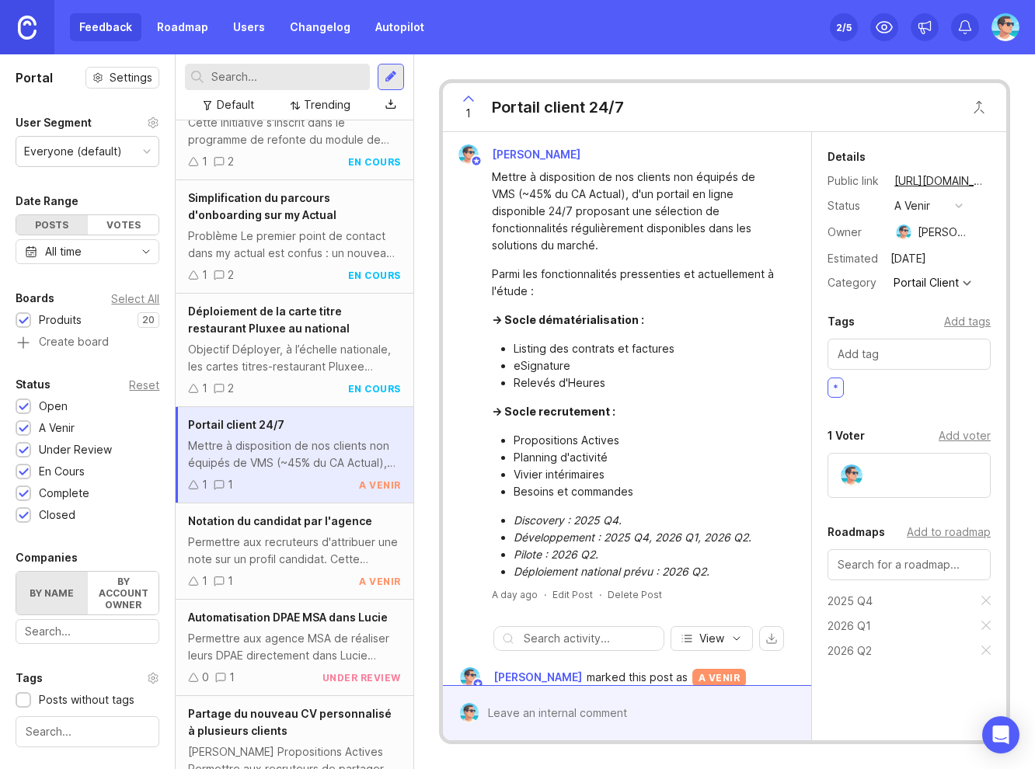
click at [895, 360] on input "text" at bounding box center [908, 354] width 143 height 17
click at [726, 398] on div "Mettre à disposition de nos clients non équipés de VMS (~45% du CA Actual), d'u…" at bounding box center [636, 375] width 288 height 412
click at [277, 377] on div "Déploiement de la carte titre restaurant Pluxee au national Objectif Déployer, …" at bounding box center [294, 350] width 237 height 113
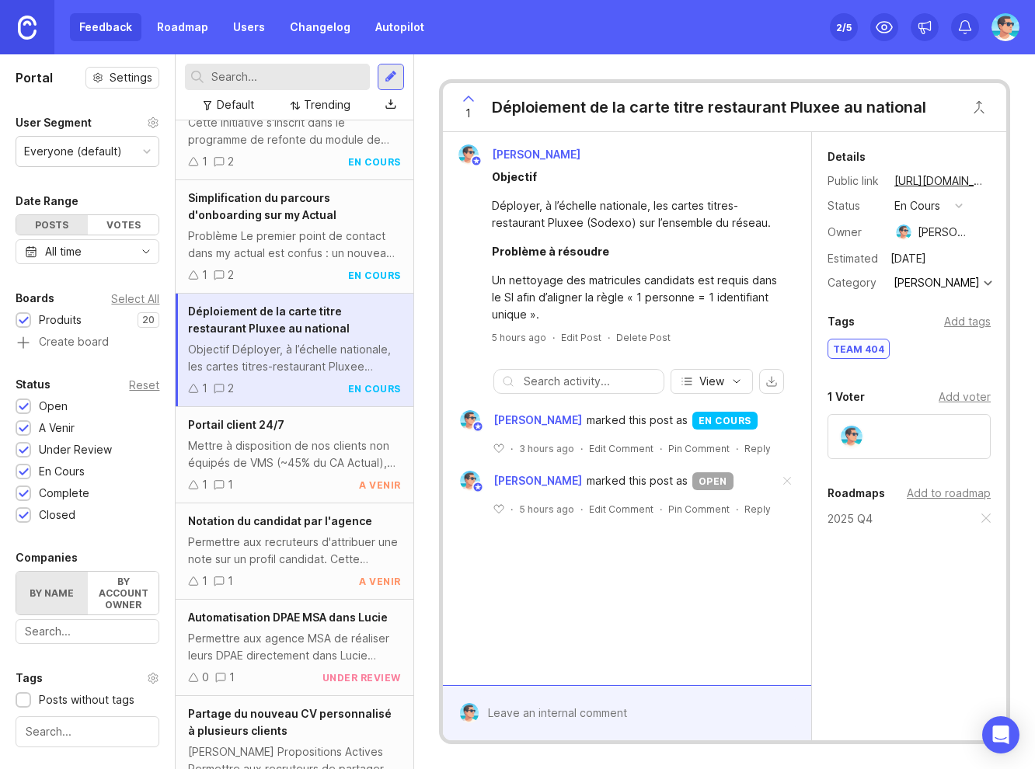
click at [785, 475] on span at bounding box center [786, 481] width 33 height 34
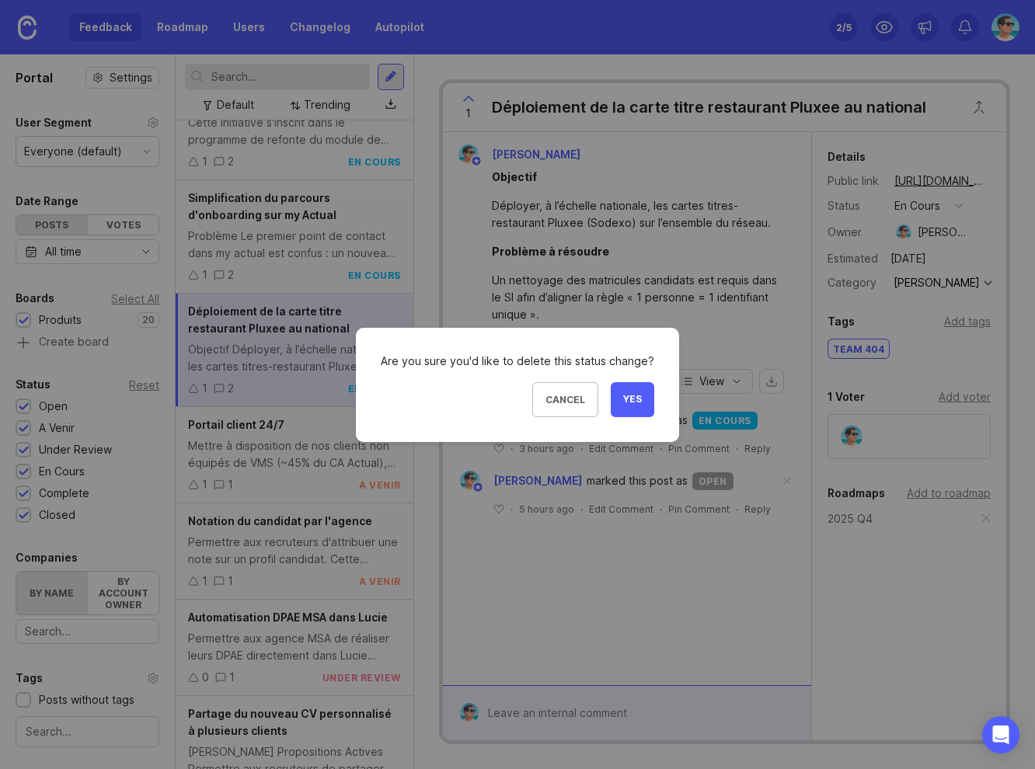
click at [632, 405] on span "Yes" at bounding box center [632, 399] width 19 height 13
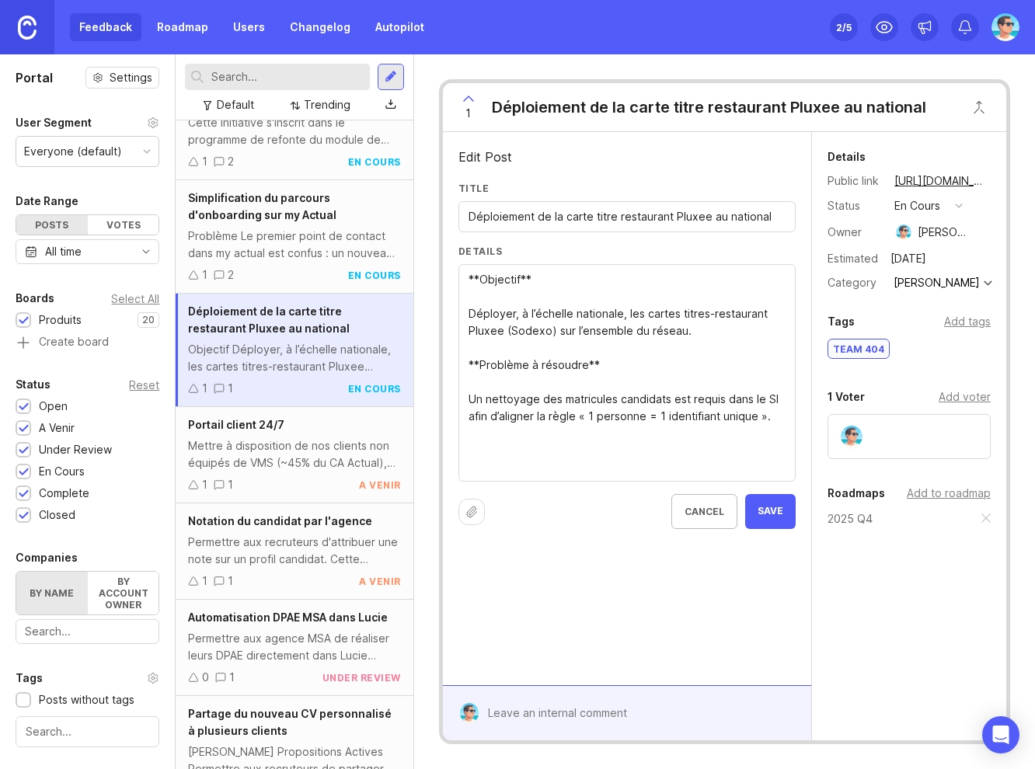
paste textarea "* - Discovery : 2025 Q4. - Développement : 2025 Q4, 2026 Q1, 2026 Q2. - Pilote …"
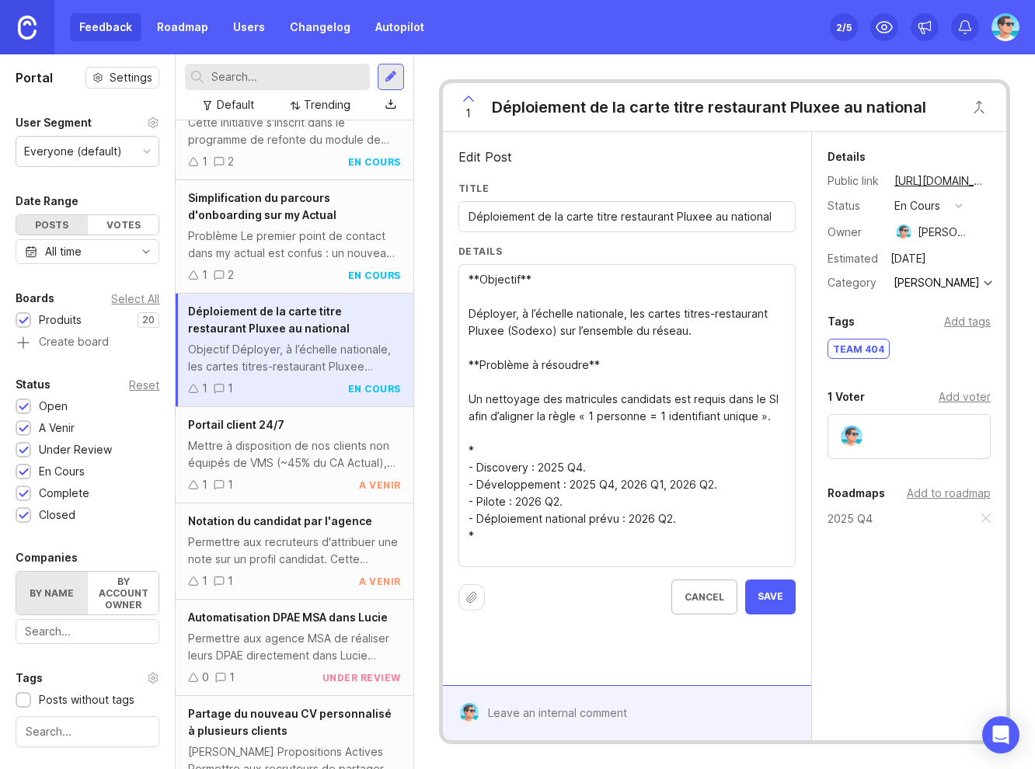
click at [579, 475] on textarea "**Objectif** Déployer, à l’échelle nationale, les cartes titres-restaurant Plux…" at bounding box center [626, 416] width 317 height 290
drag, startPoint x: 609, startPoint y: 487, endPoint x: 708, endPoint y: 492, distance: 98.8
click at [708, 492] on textarea "**Objectif** Déployer, à l’échelle nationale, les cartes titres-restaurant Plux…" at bounding box center [626, 416] width 317 height 290
click at [669, 518] on textarea "**Objectif** Déployer, à l’échelle nationale, les cartes titres-restaurant Plux…" at bounding box center [626, 416] width 317 height 290
type textarea "**Objectif** Déployer, à l’échelle nationale, les cartes titres-restaurant Plux…"
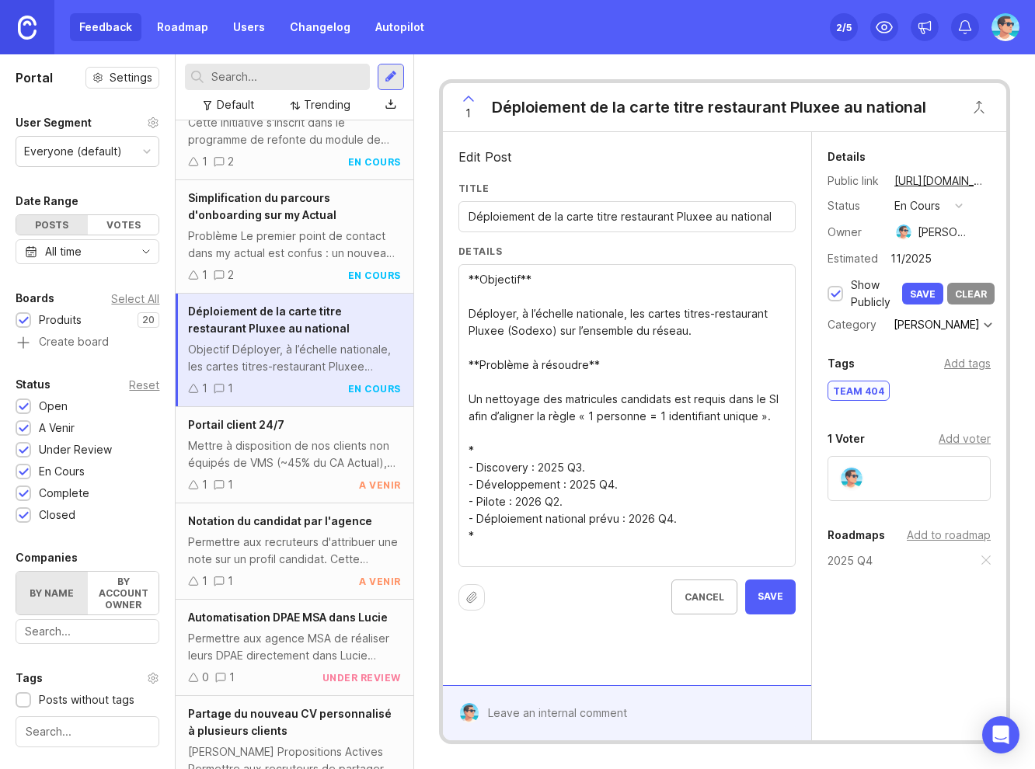
click at [902, 252] on input "11/2025" at bounding box center [937, 259] width 105 height 20
click at [897, 260] on input "11/2025" at bounding box center [937, 259] width 105 height 20
type input "12/2025"
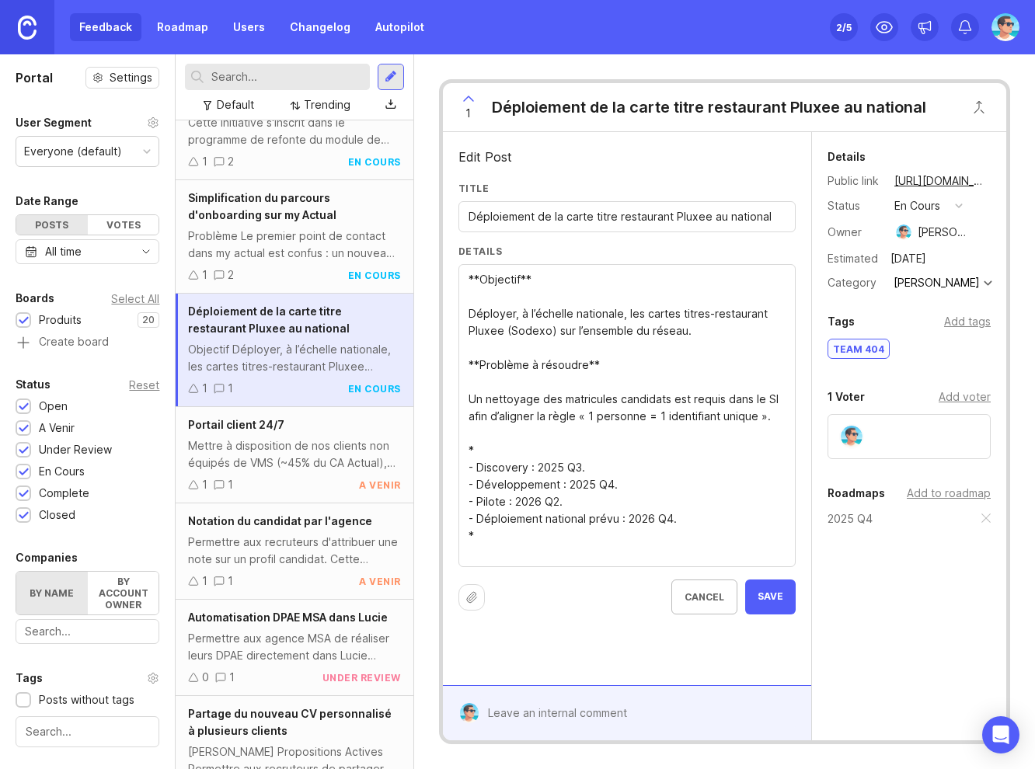
click at [552, 500] on textarea "**Objectif** Déployer, à l’échelle nationale, les cartes titres-restaurant Plux…" at bounding box center [626, 416] width 317 height 290
click at [649, 522] on textarea "**Objectif** Déployer, à l’échelle nationale, les cartes titres-restaurant Plux…" at bounding box center [626, 416] width 317 height 290
type textarea "**Objectif** Déployer, à l’échelle nationale, les cartes titres-restaurant Plux…"
click at [770, 594] on span "Save" at bounding box center [770, 596] width 26 height 13
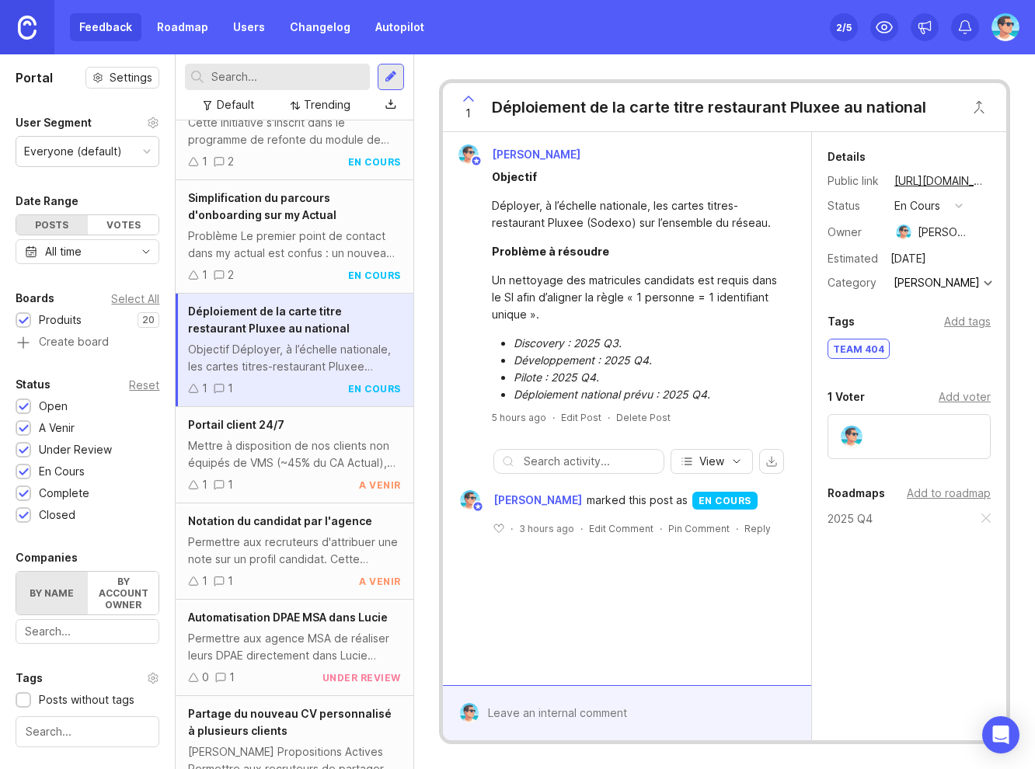
click at [967, 318] on div "Add tags" at bounding box center [967, 321] width 47 height 17
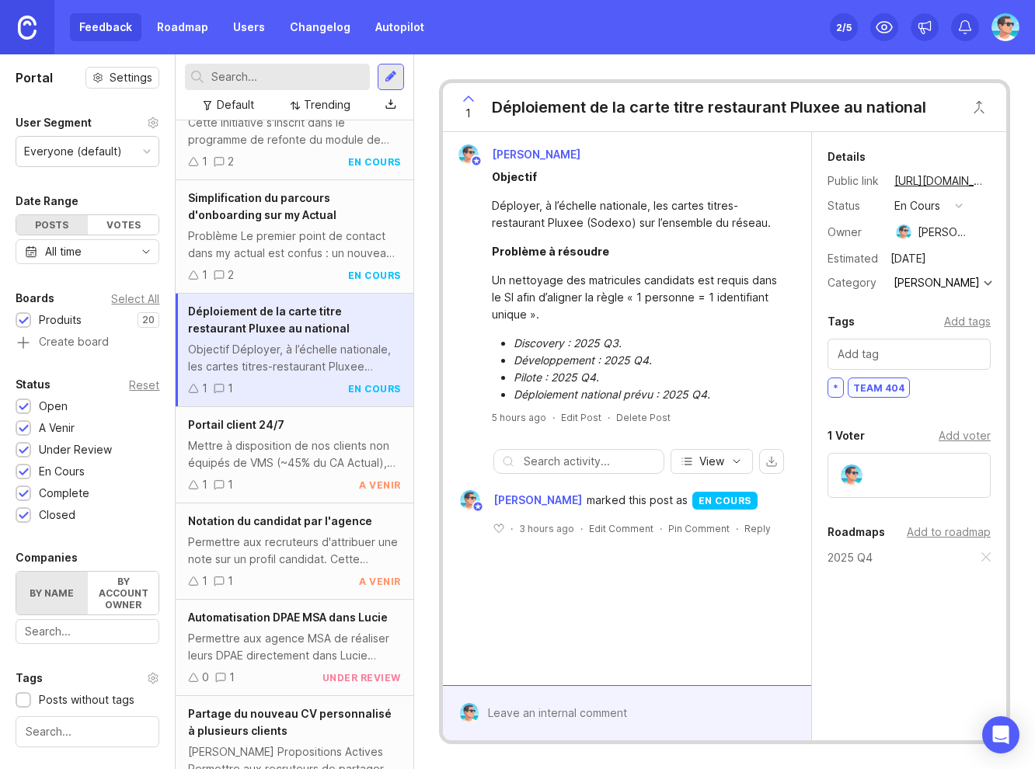
click at [616, 600] on div "Benjamin Hareau Objectif Déployer, à l’échelle nationale, les cartes titres-res…" at bounding box center [627, 408] width 368 height 553
click at [256, 243] on div "Problème Le premier point de contact dans my actual est confus : un nouveau can…" at bounding box center [294, 245] width 212 height 34
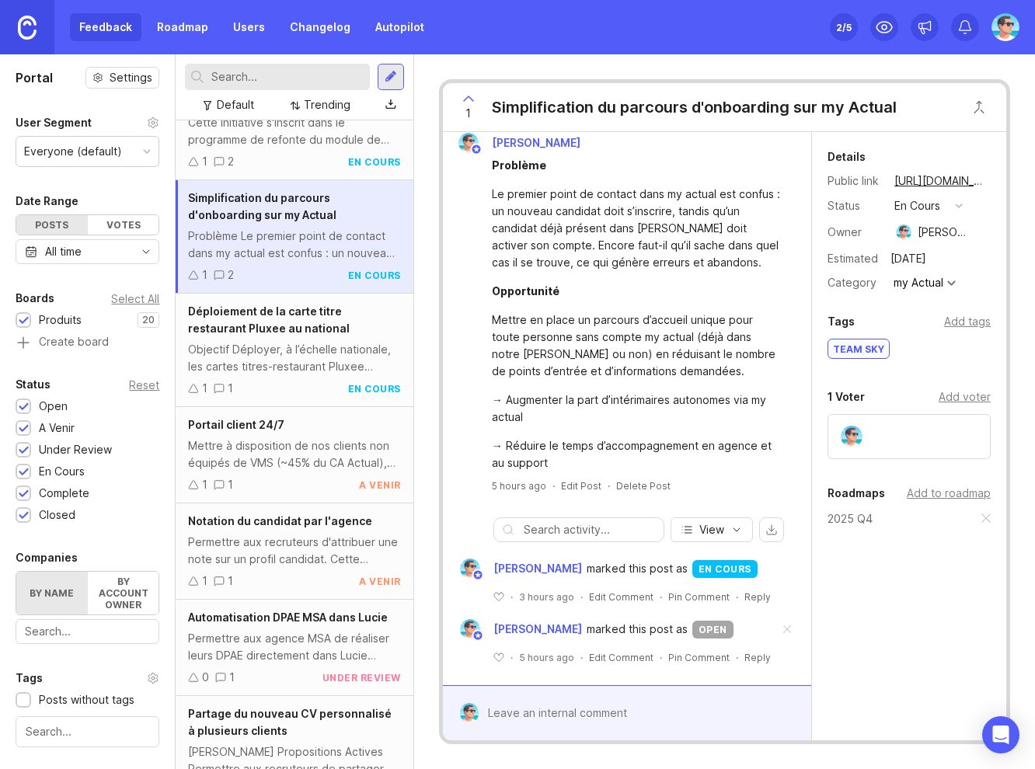
scroll to position [16, 0]
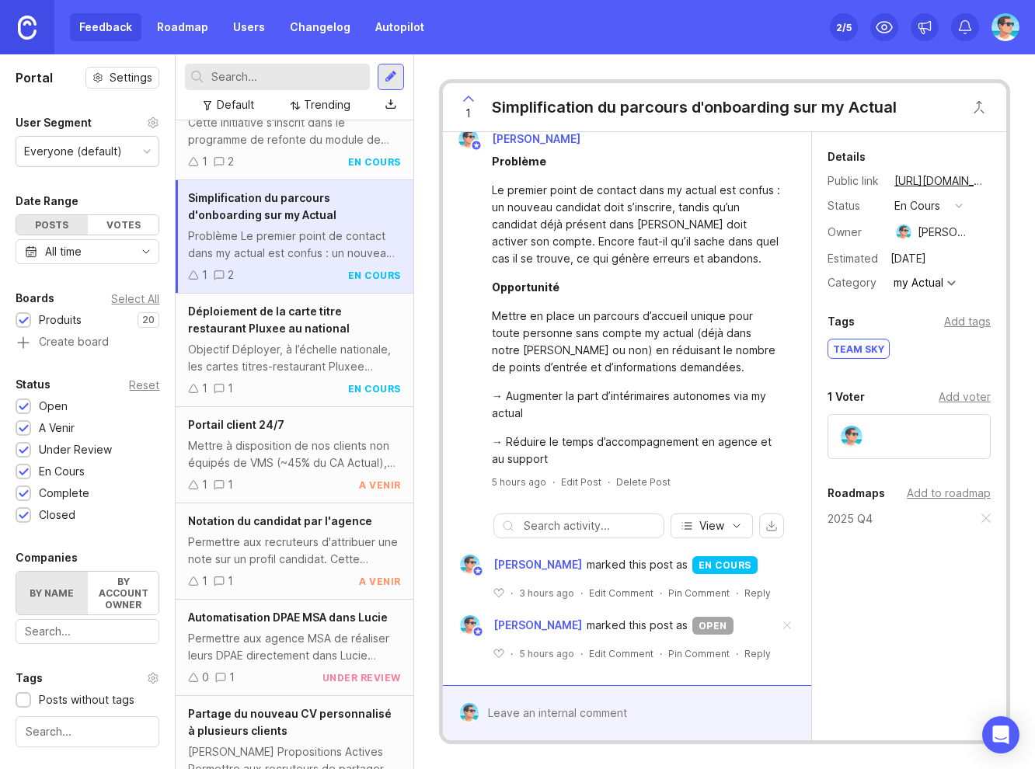
click at [771, 626] on span at bounding box center [786, 626] width 33 height 34
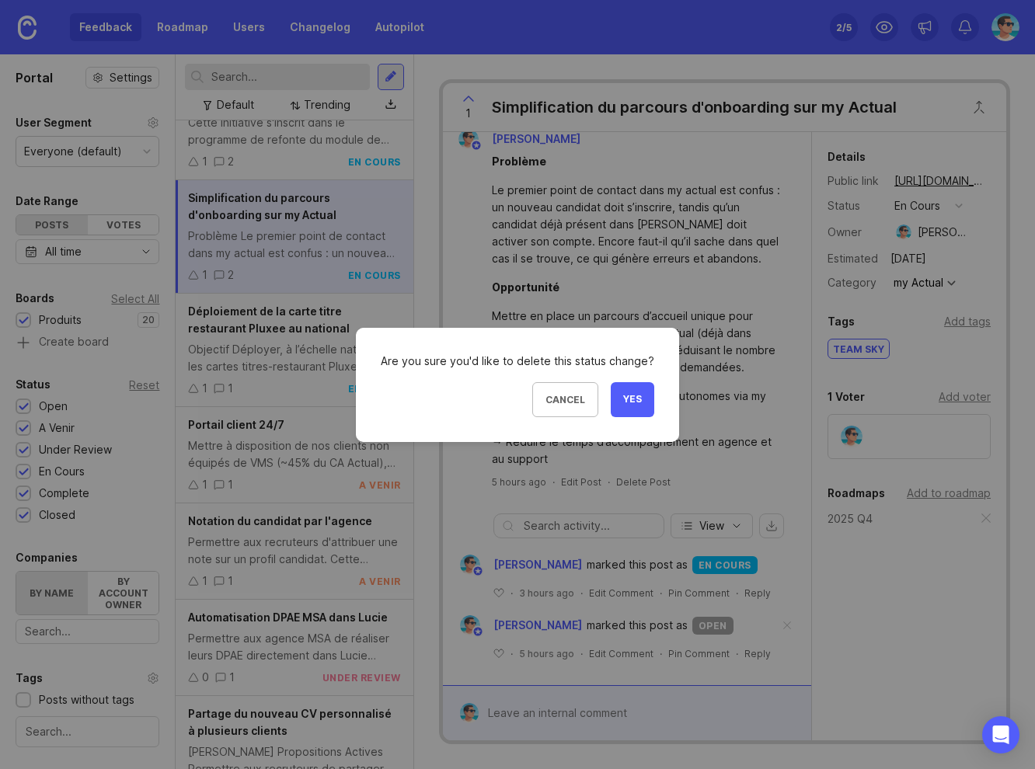
click at [628, 390] on button "Yes" at bounding box center [631, 399] width 43 height 35
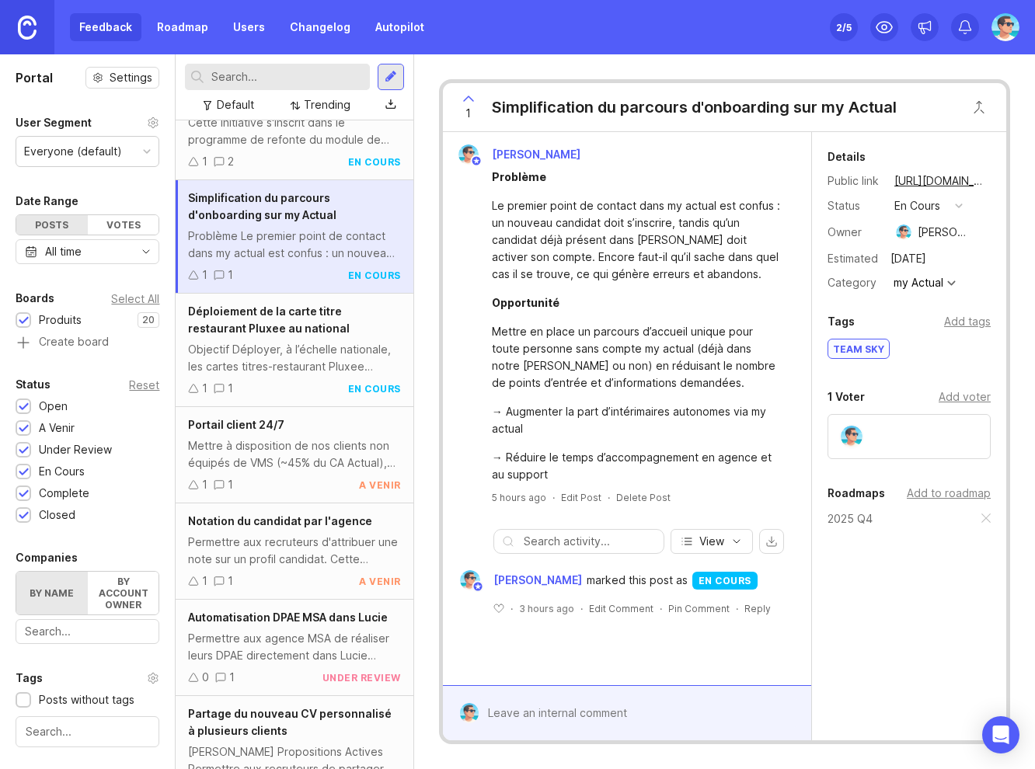
scroll to position [0, 0]
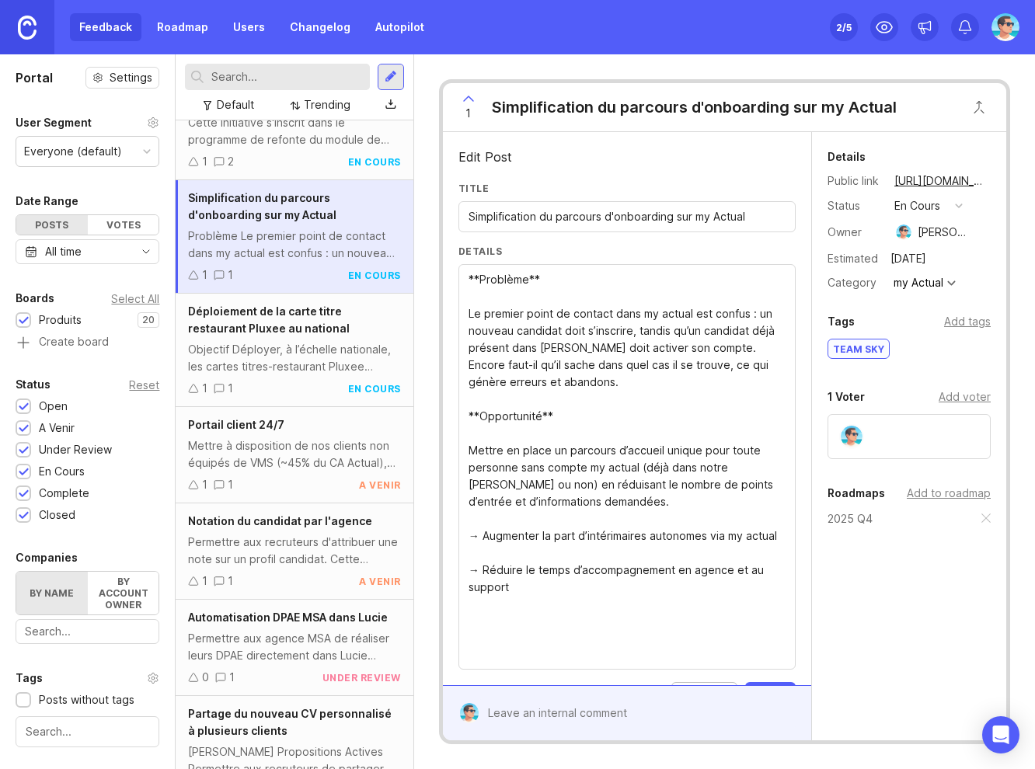
paste textarea "* - Discovery : 2025 Q4. - Développement : 2025 Q4, 2026 Q1, 2026 Q2. - Pilote …"
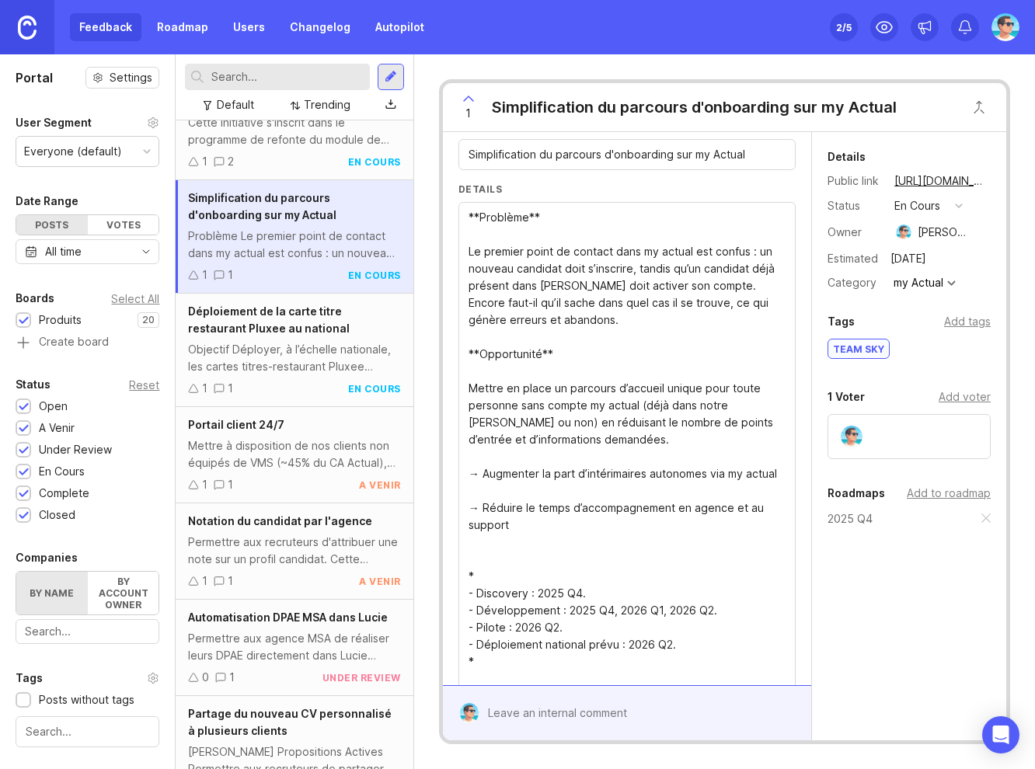
click at [579, 611] on textarea "**Problème** Le premier point de contact dans my actual est confus : un nouveau…" at bounding box center [626, 448] width 317 height 478
click at [610, 628] on textarea "**Problème** Le premier point de contact dans my actual est confus : un nouveau…" at bounding box center [626, 448] width 317 height 478
drag, startPoint x: 608, startPoint y: 628, endPoint x: 708, endPoint y: 630, distance: 100.2
click at [708, 630] on textarea "**Problème** Le premier point de contact dans my actual est confus : un nouveau…" at bounding box center [626, 448] width 317 height 478
click at [536, 646] on textarea "**Problème** Le premier point de contact dans my actual est confus : un nouveau…" at bounding box center [626, 448] width 317 height 478
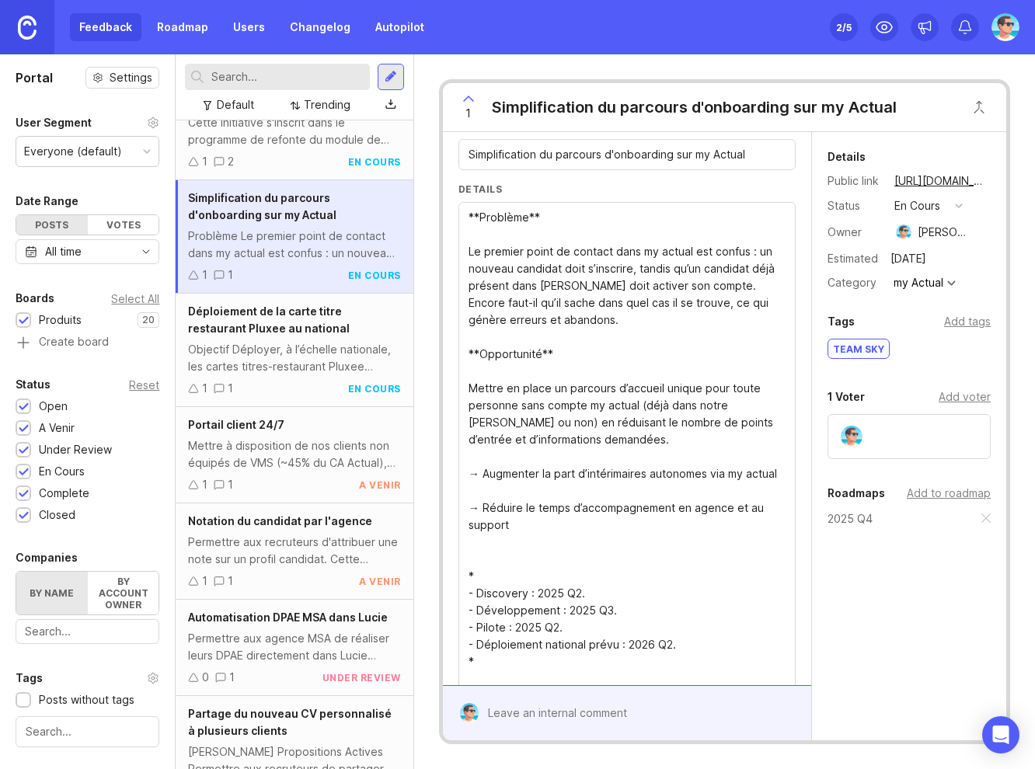
click at [555, 642] on textarea "**Problème** Le premier point de contact dans my actual est confus : un nouveau…" at bounding box center [626, 448] width 317 height 478
click at [651, 660] on textarea "**Problème** Le premier point de contact dans my actual est confus : un nouveau…" at bounding box center [626, 448] width 317 height 478
click at [663, 660] on textarea "**Problème** Le premier point de contact dans my actual est confus : un nouveau…" at bounding box center [626, 448] width 317 height 478
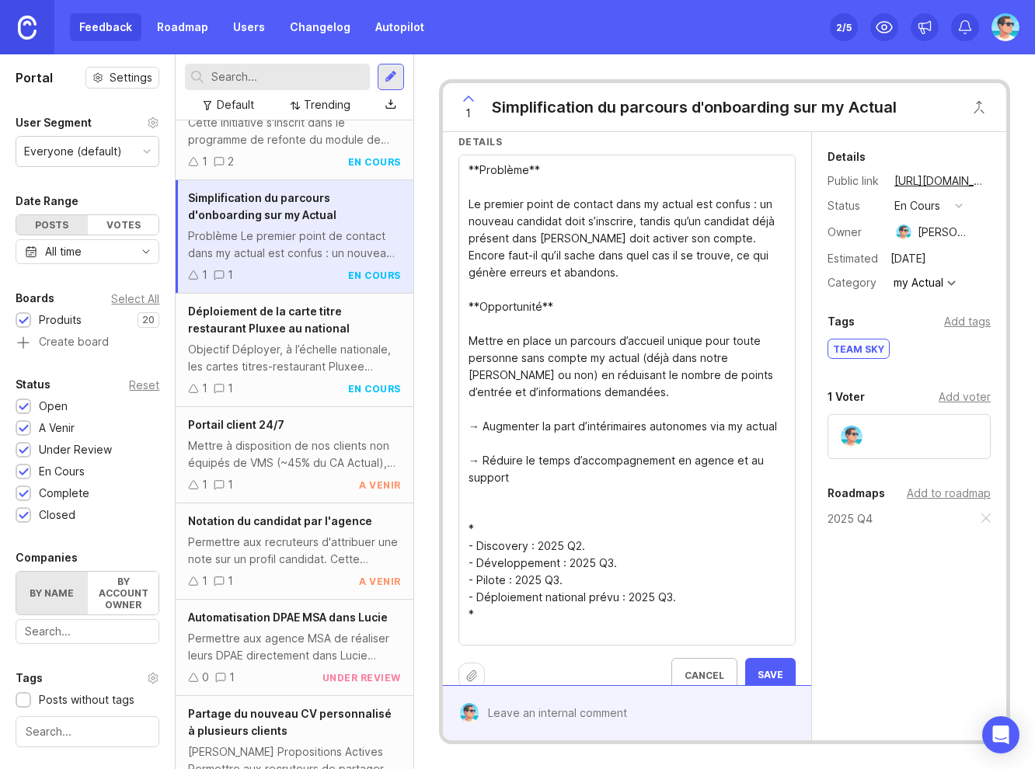
scroll to position [133, 0]
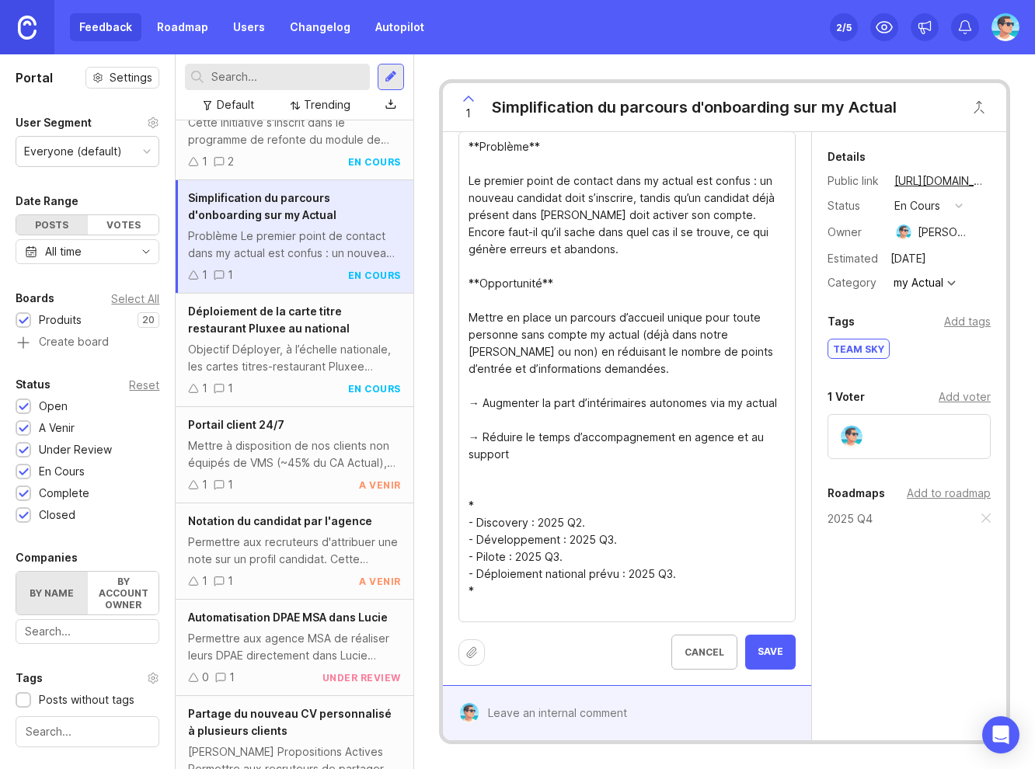
type textarea "**Problème** Le premier point de contact dans my actual est confus : un nouveau…"
click at [757, 655] on span "Save" at bounding box center [770, 651] width 26 height 13
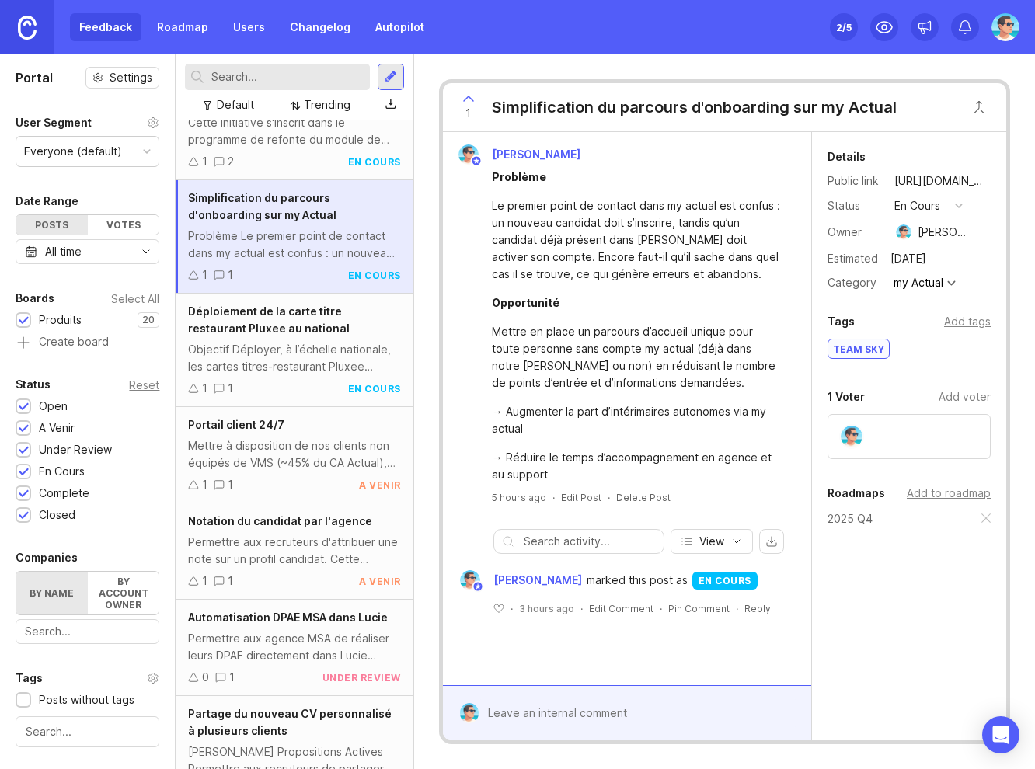
scroll to position [0, 0]
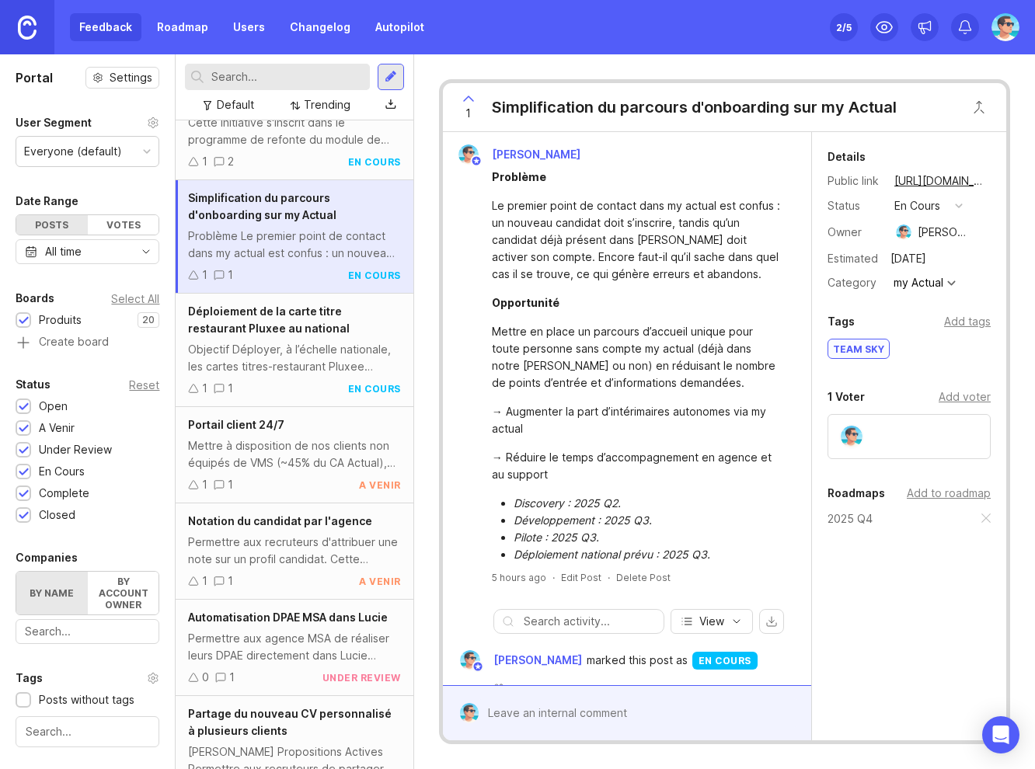
click at [938, 494] on div "Add to roadmap" at bounding box center [948, 493] width 84 height 17
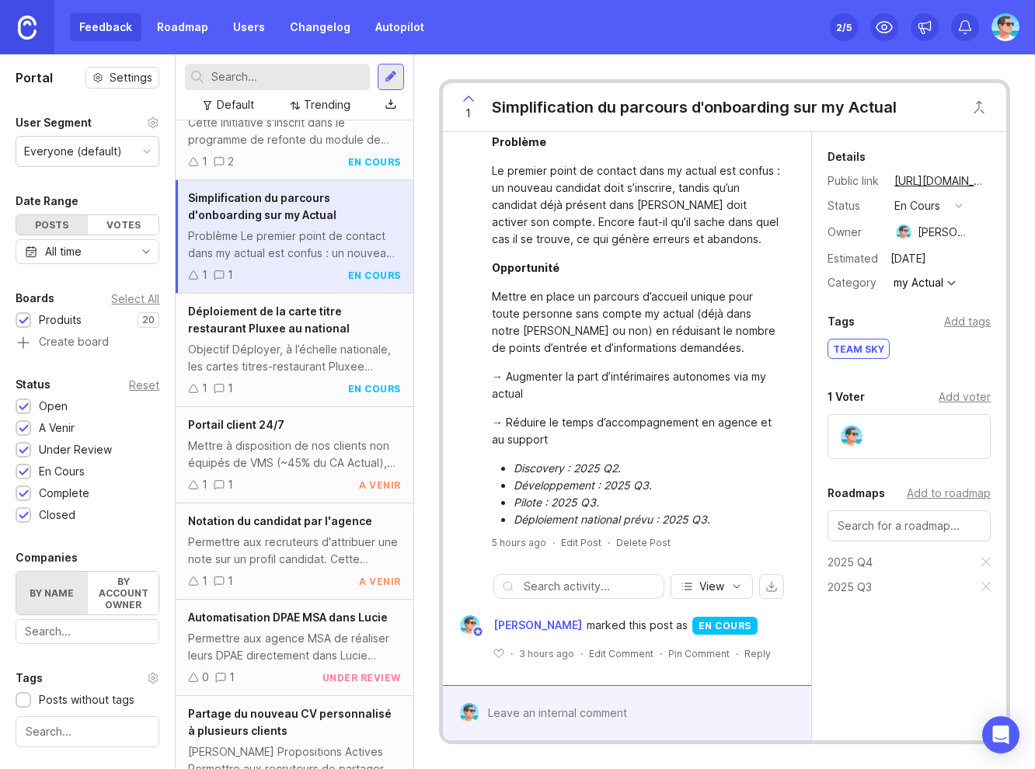
click at [720, 487] on li "Développement : 2025 Q3." at bounding box center [646, 485] width 266 height 17
click at [951, 322] on div "Add tags" at bounding box center [967, 321] width 47 height 17
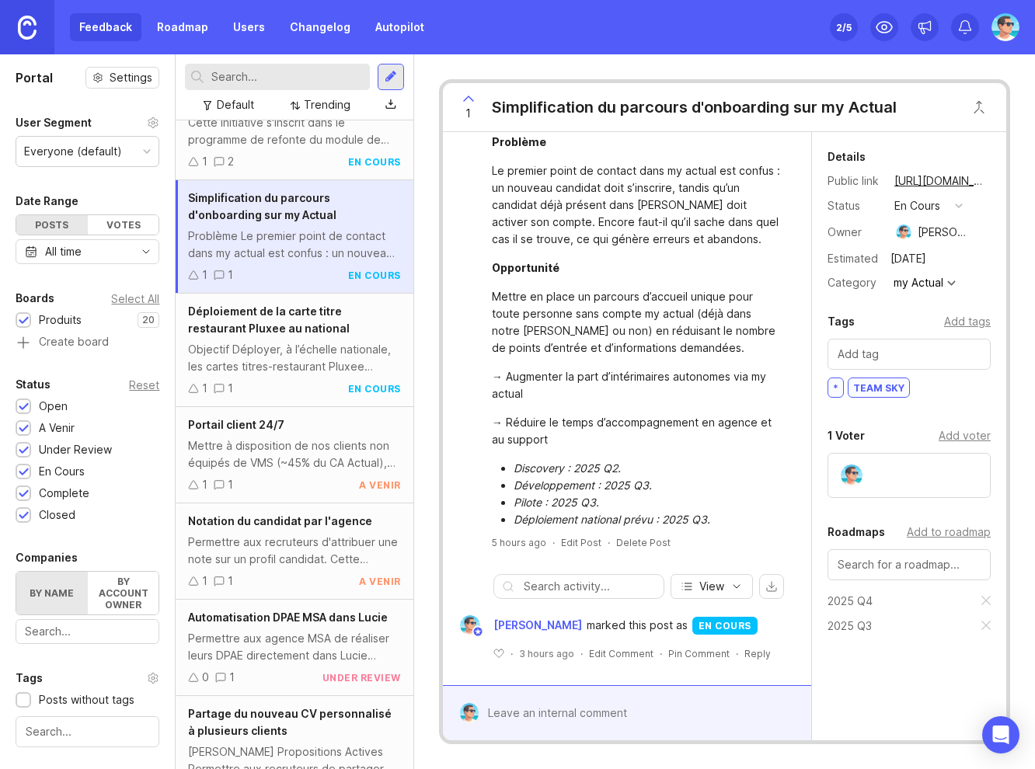
click at [247, 357] on div "Objectif Déployer, à l’échelle nationale, les cartes titres-restaurant Pluxee (…" at bounding box center [294, 358] width 212 height 34
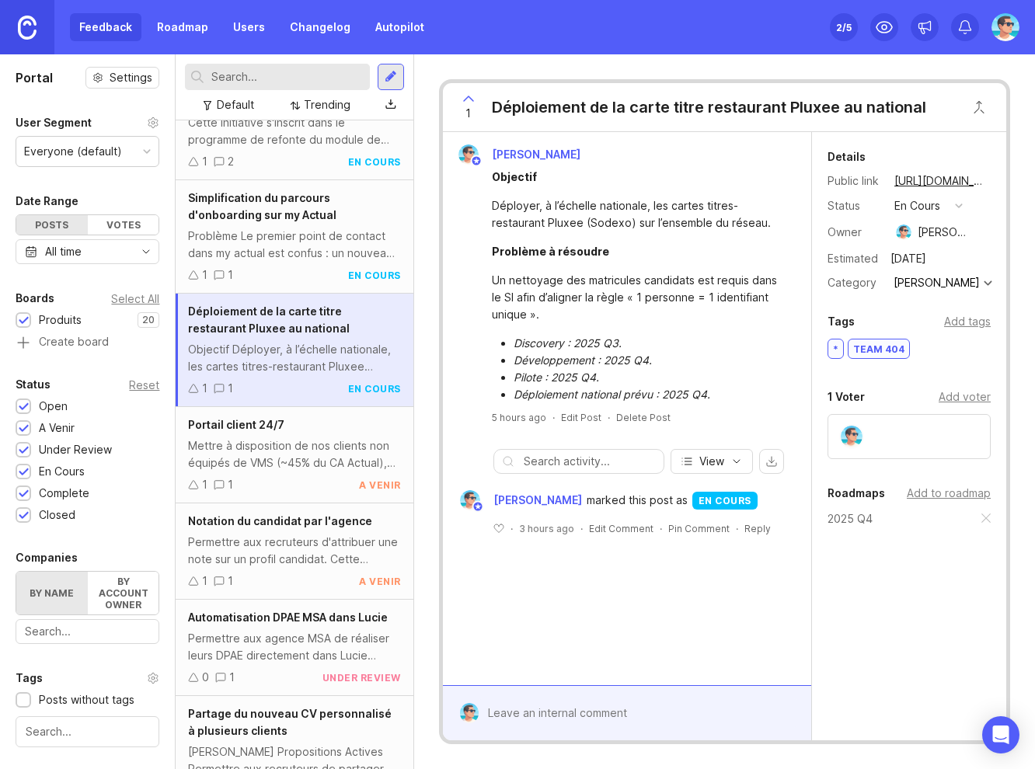
click at [943, 493] on div "Add to roadmap" at bounding box center [948, 493] width 84 height 17
click at [256, 449] on div "Mettre à disposition de nos clients non équipés de VMS (~45% du CA Actual), d'u…" at bounding box center [294, 454] width 212 height 34
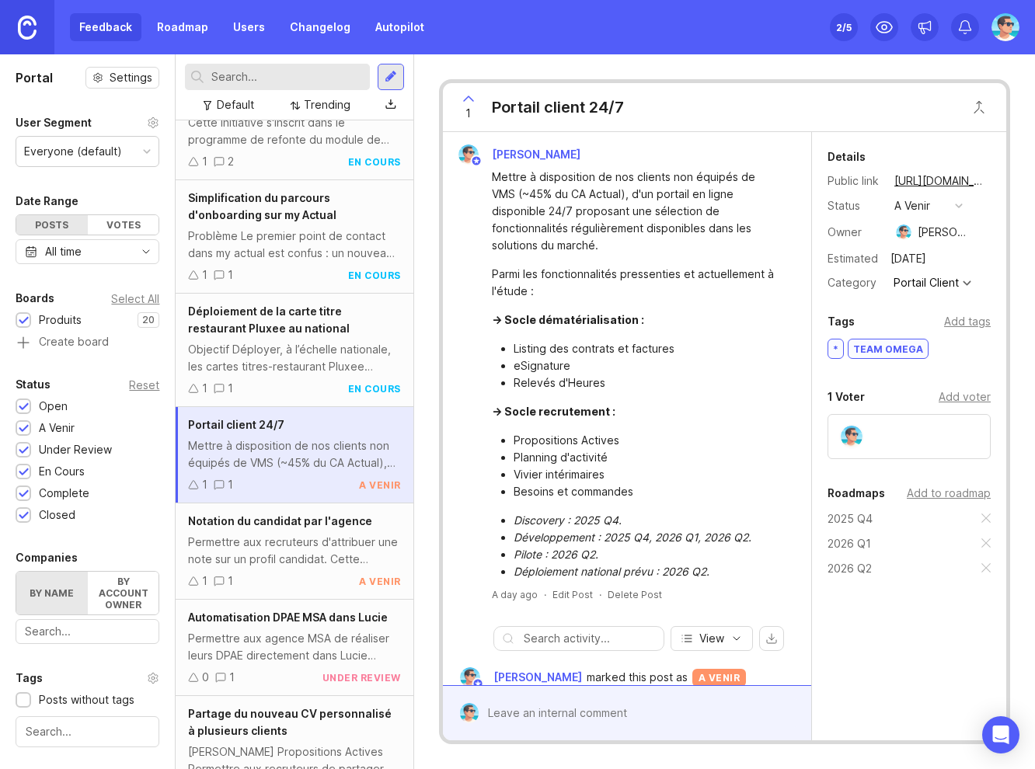
click at [266, 542] on div "Permettre aux recruteurs d'attribuer une note sur un profil candidat. Cette not…" at bounding box center [294, 551] width 212 height 34
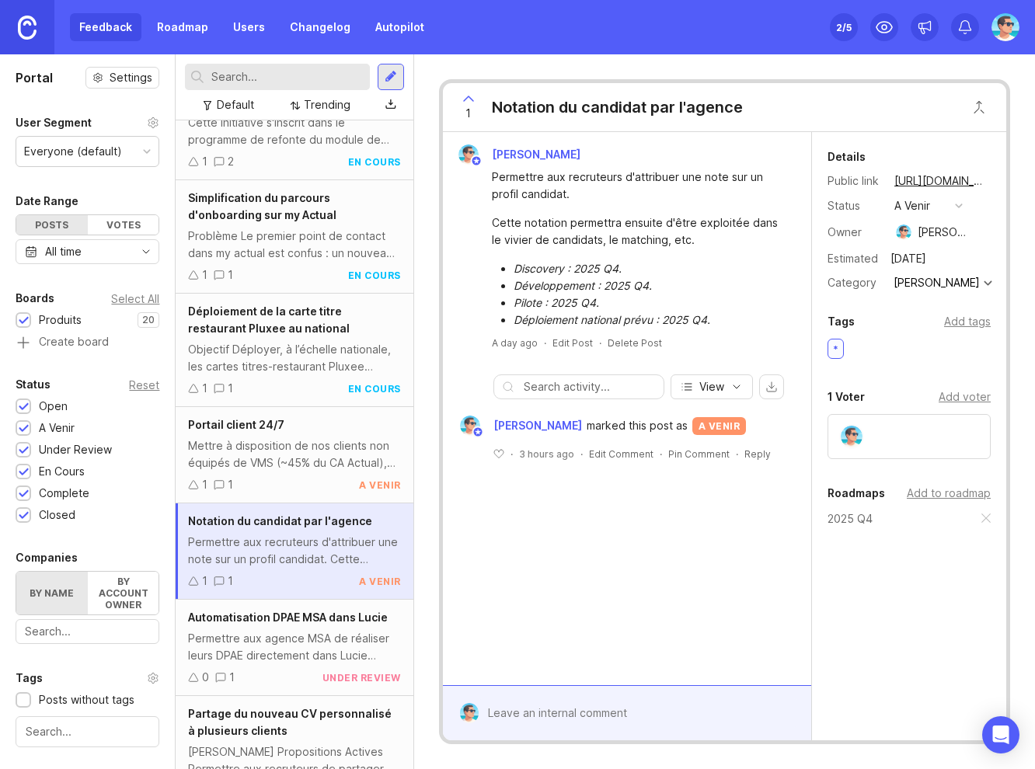
click at [289, 631] on div "Permettre aux agence MSA de réaliser leurs DPAE directement dans Lucie comme c'…" at bounding box center [294, 647] width 212 height 34
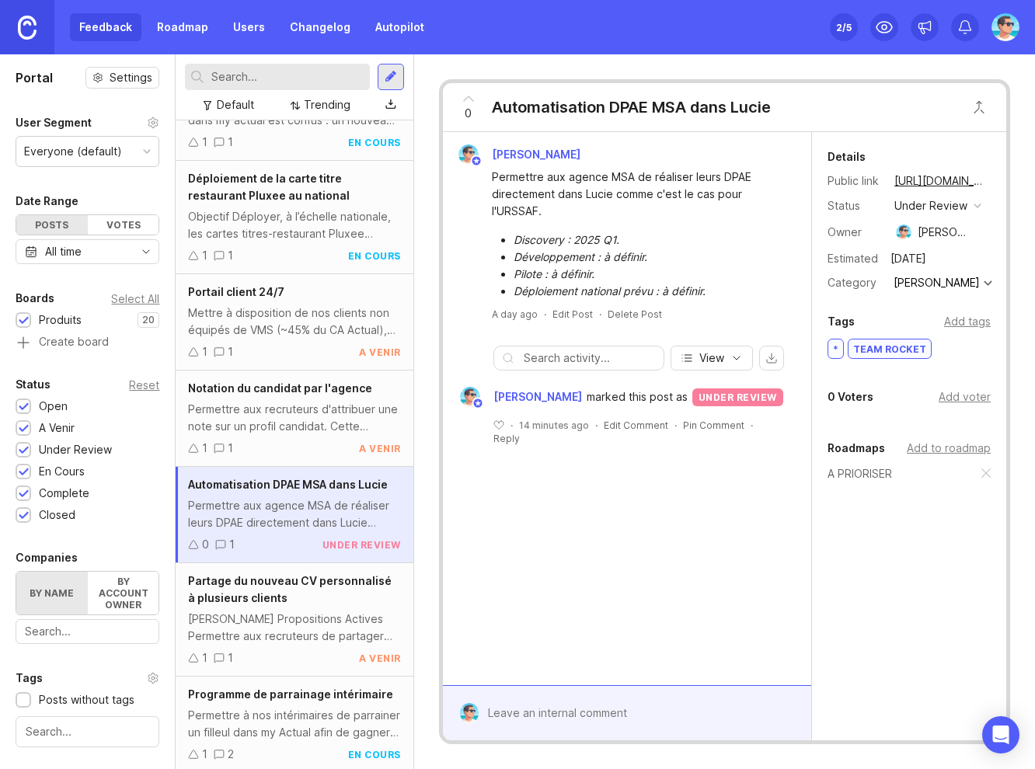
scroll to position [1160, 0]
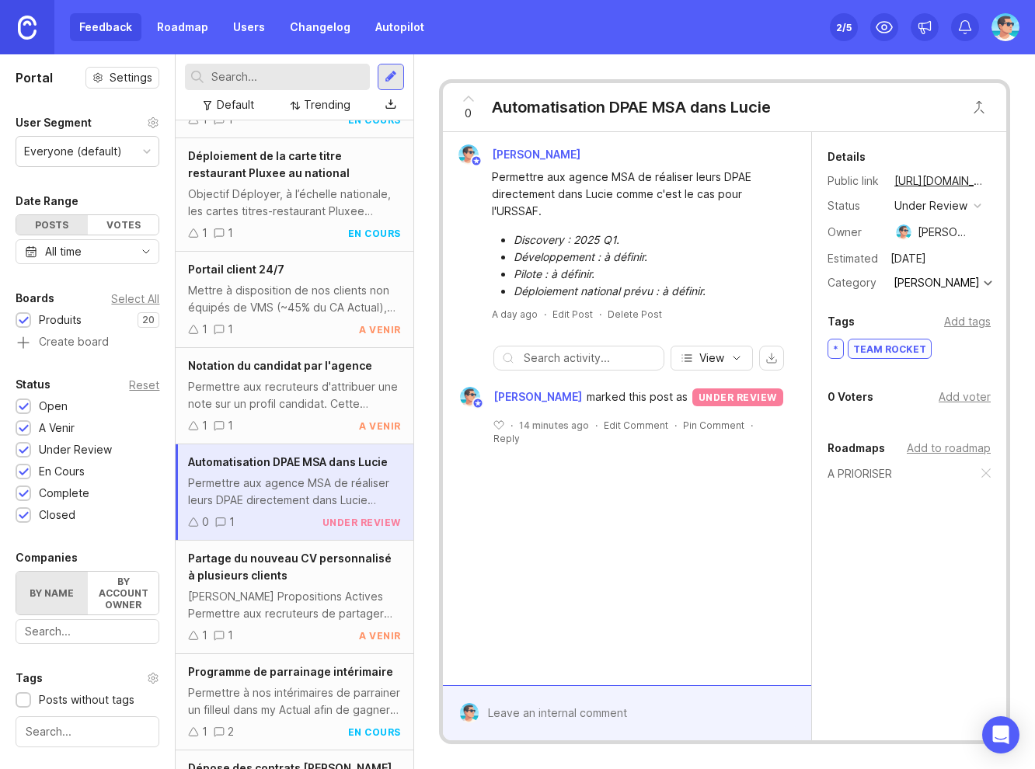
click at [265, 576] on span "Partage du nouveau CV personnalisé à plusieurs clients" at bounding box center [289, 566] width 203 height 30
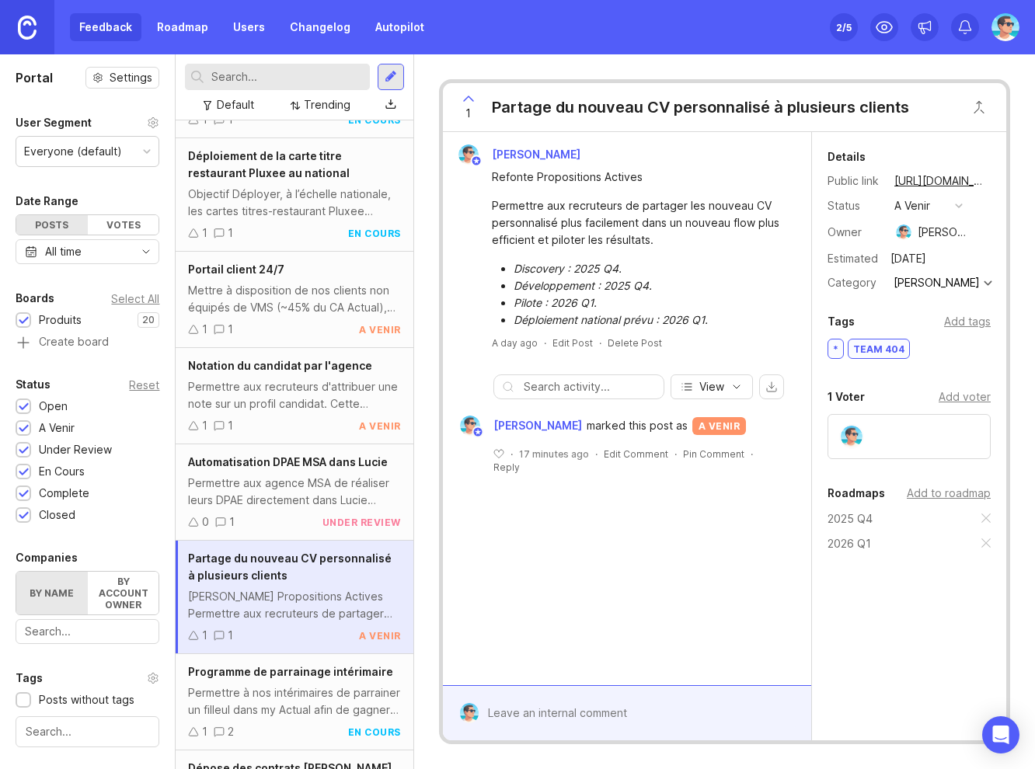
click at [275, 498] on div "Permettre aux agence MSA de réaliser leurs DPAE directement dans Lucie comme c'…" at bounding box center [294, 492] width 212 height 34
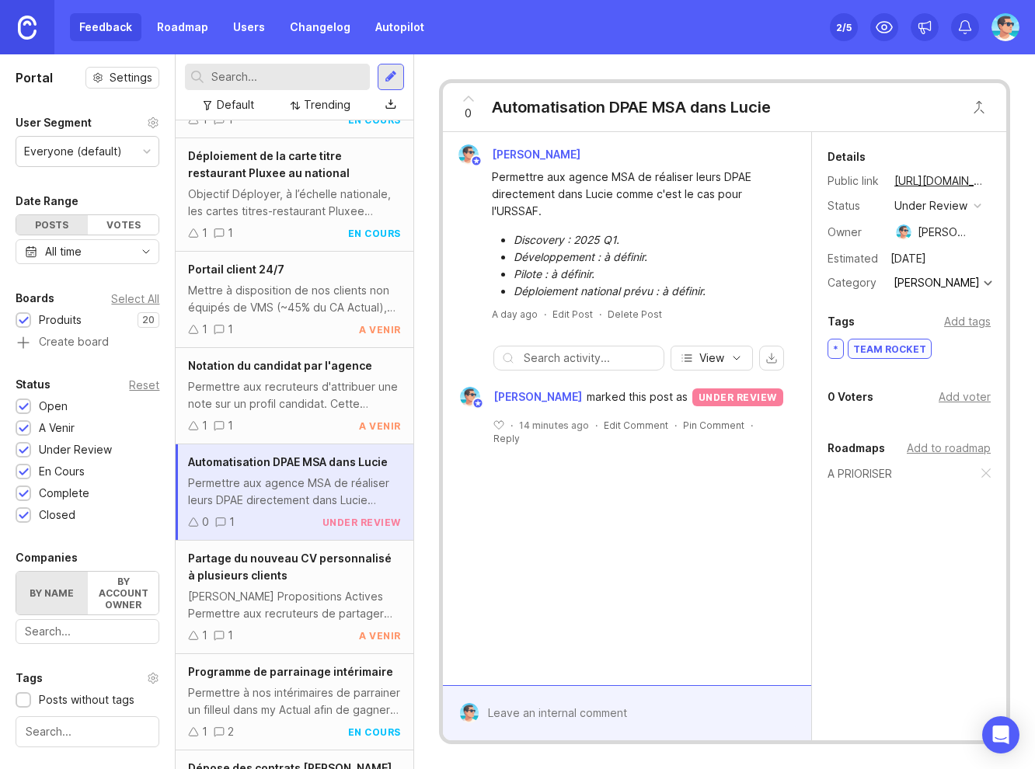
click at [256, 402] on div "Permettre aux recruteurs d'attribuer une note sur un profil candidat. Cette not…" at bounding box center [294, 395] width 212 height 34
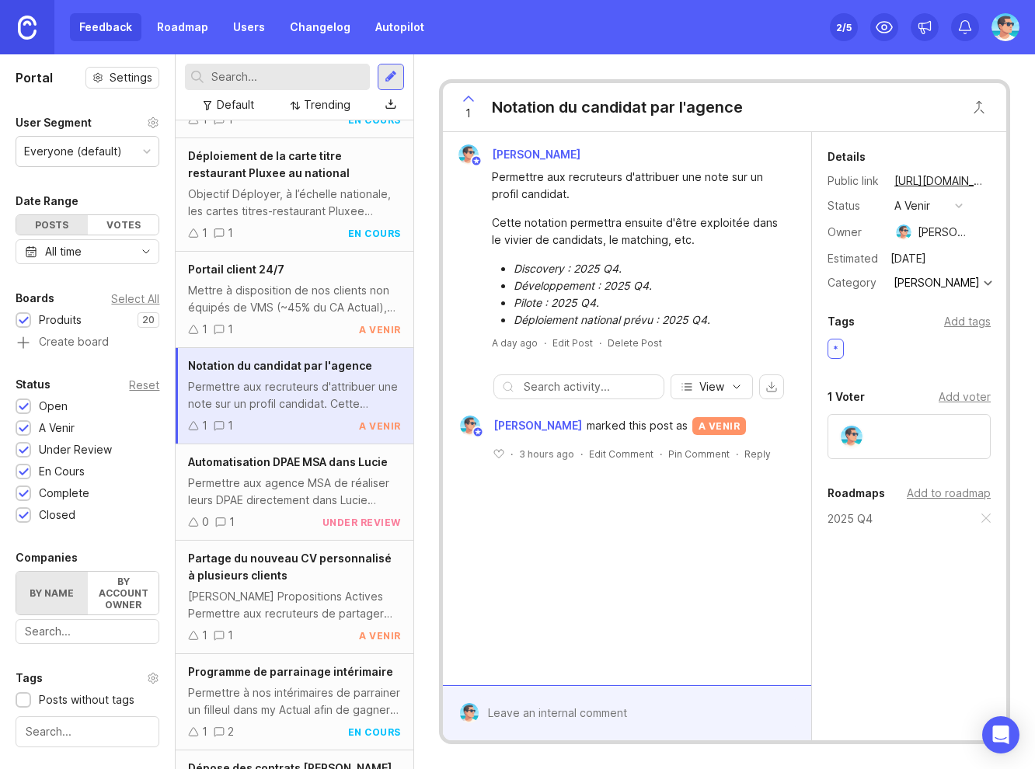
click at [264, 316] on div "Portail client 24/7 Mettre à disposition de nos clients non équipés de VMS (~45…" at bounding box center [294, 300] width 237 height 96
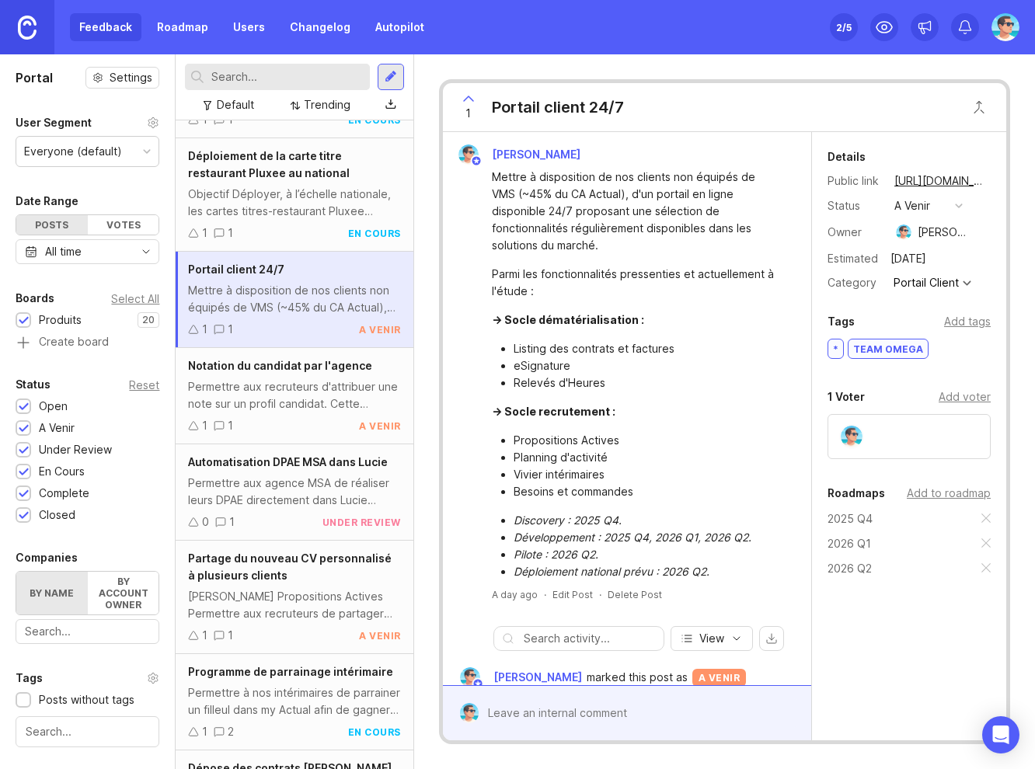
click at [284, 213] on div "Objectif Déployer, à l’échelle nationale, les cartes titres-restaurant Pluxee (…" at bounding box center [294, 203] width 212 height 34
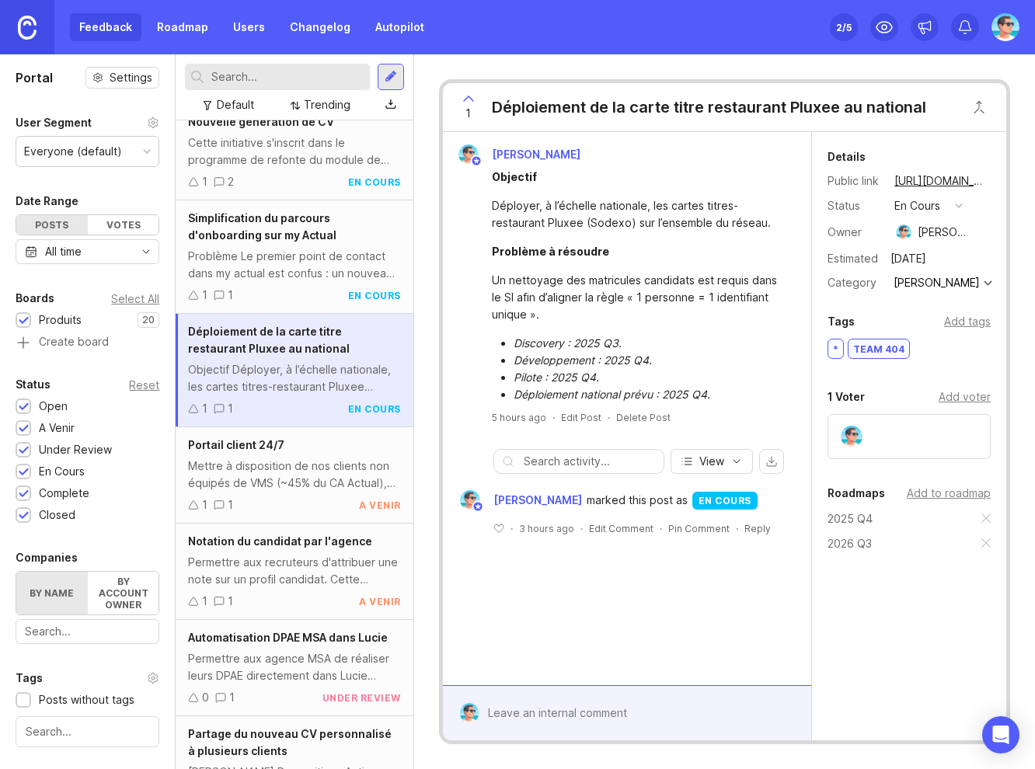
scroll to position [1004, 0]
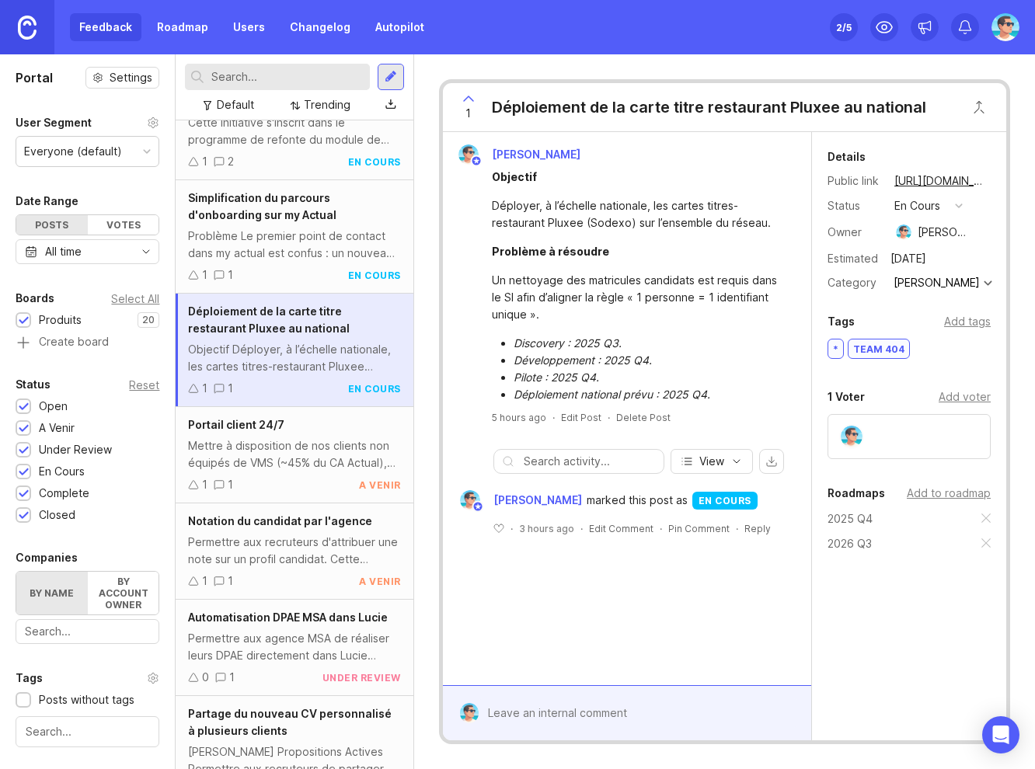
click at [251, 231] on div "Problème Le premier point de contact dans my actual est confus : un nouveau can…" at bounding box center [294, 245] width 212 height 34
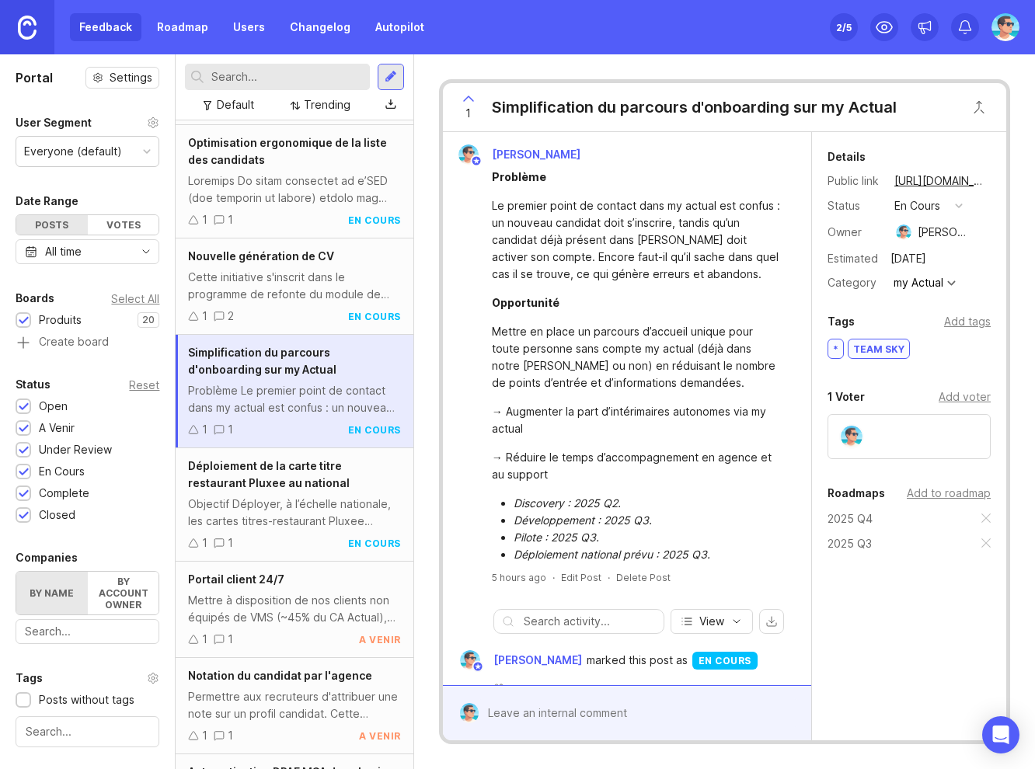
scroll to position [849, 0]
click at [285, 294] on div "Cette initiative s'inscrit dans le programme de refonte du module de Propositio…" at bounding box center [294, 287] width 212 height 34
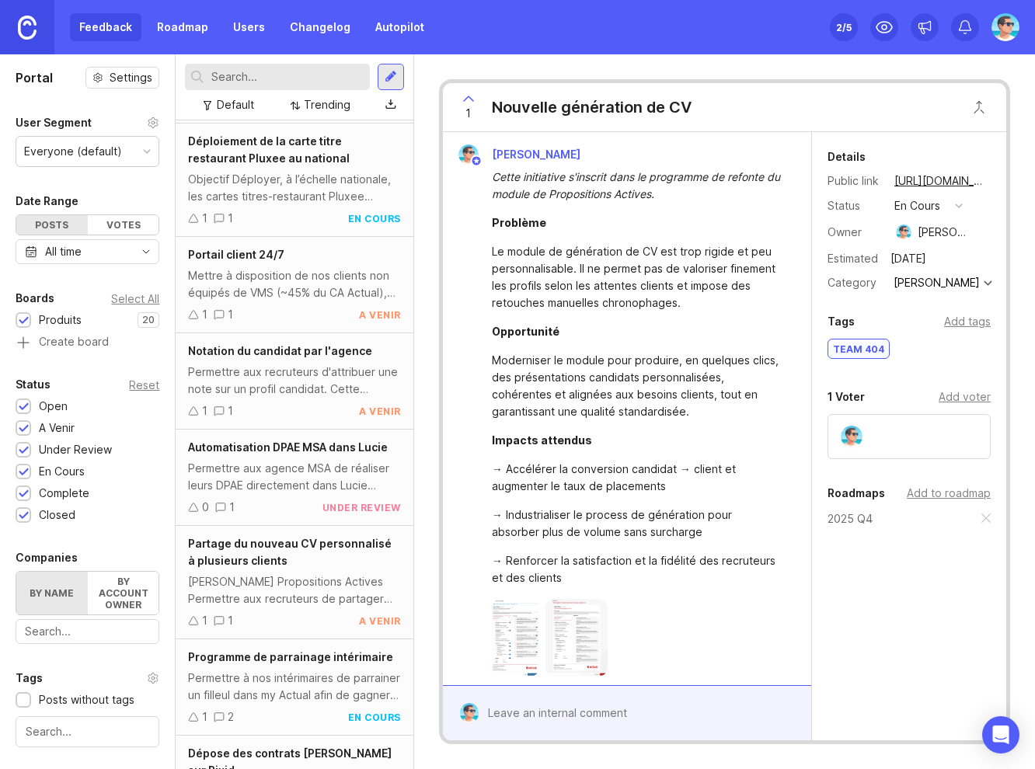
scroll to position [1237, 0]
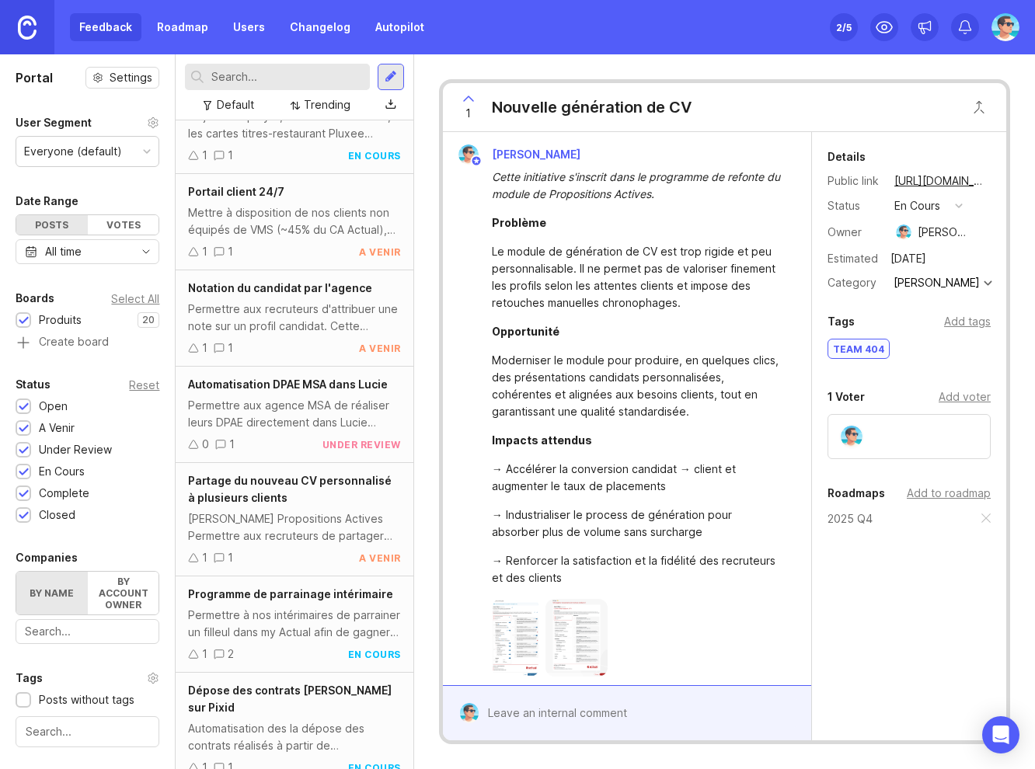
click at [274, 509] on div "Partage du nouveau CV personnalisé à plusieurs clients Refonte Propositions Act…" at bounding box center [294, 519] width 237 height 113
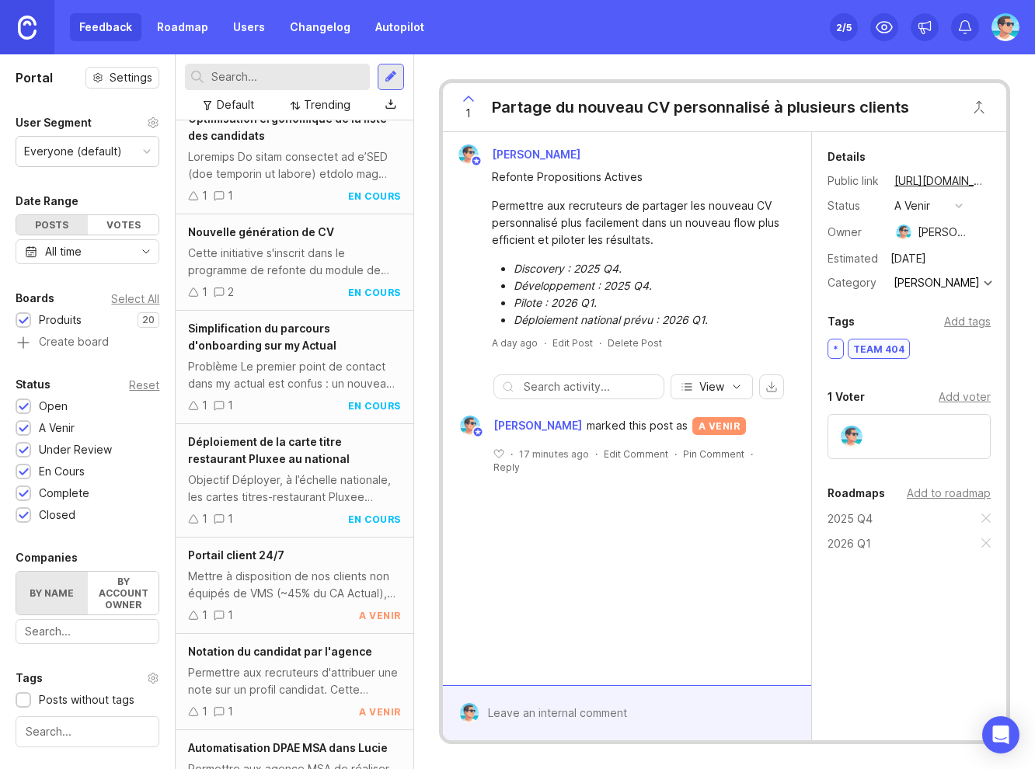
scroll to position [849, 0]
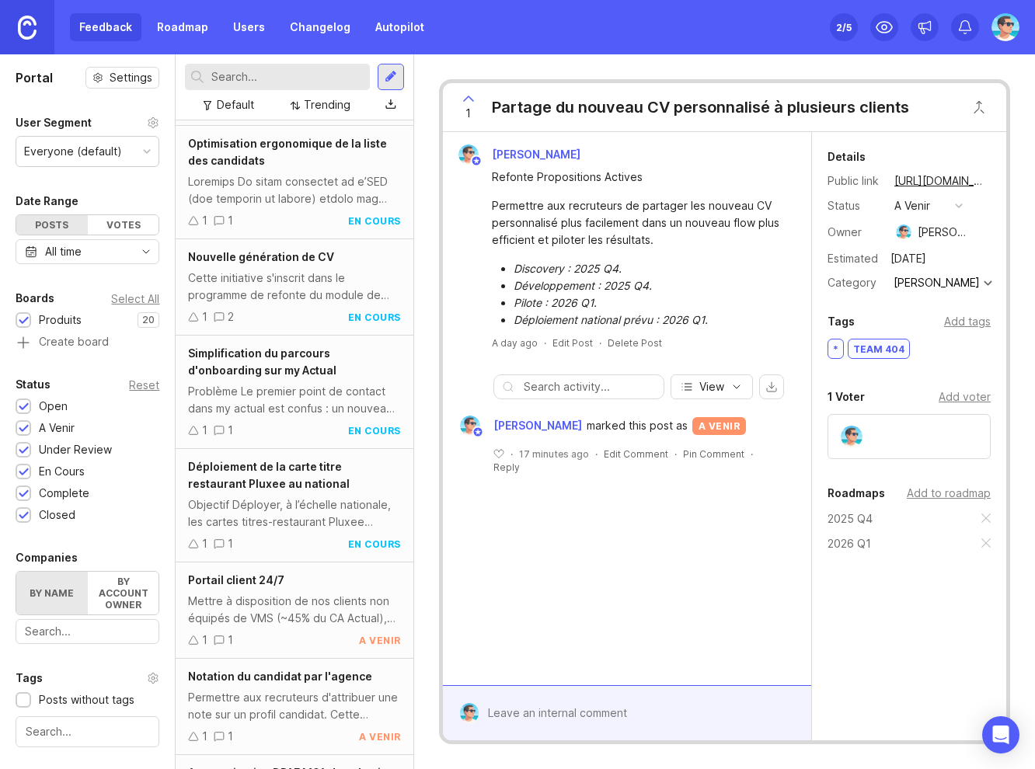
click at [281, 384] on div "Problème Le premier point de contact dans my actual est confus : un nouveau can…" at bounding box center [294, 400] width 212 height 34
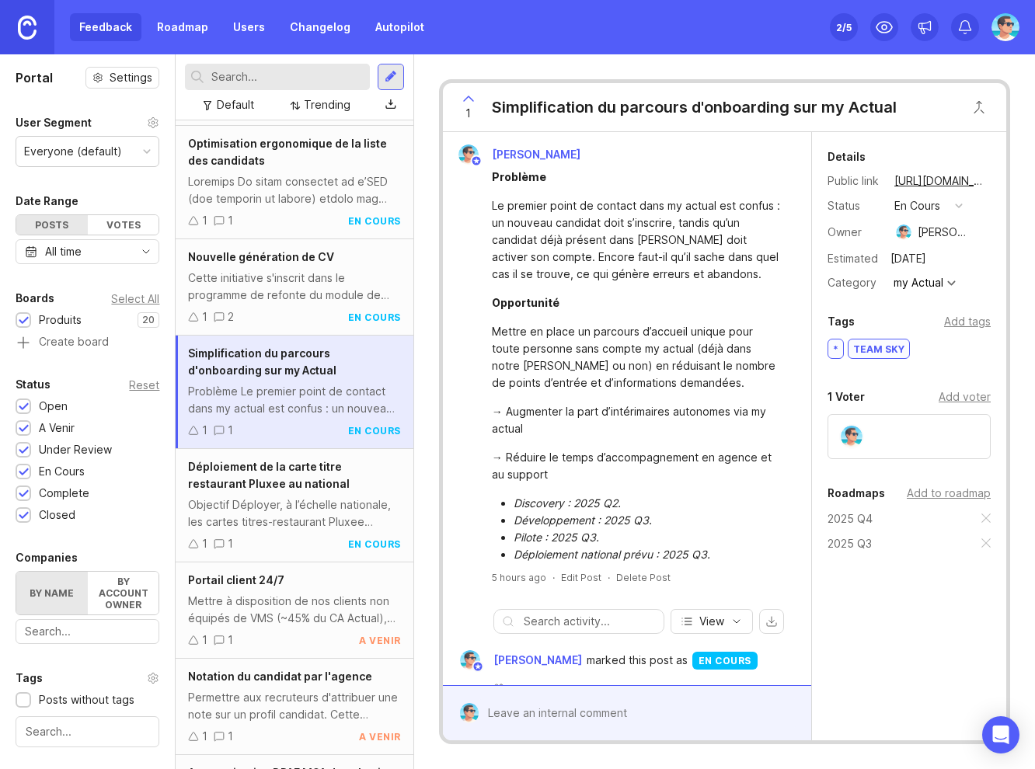
click at [270, 277] on div "Cette initiative s'inscrit dans le programme de refonte du module de Propositio…" at bounding box center [294, 287] width 212 height 34
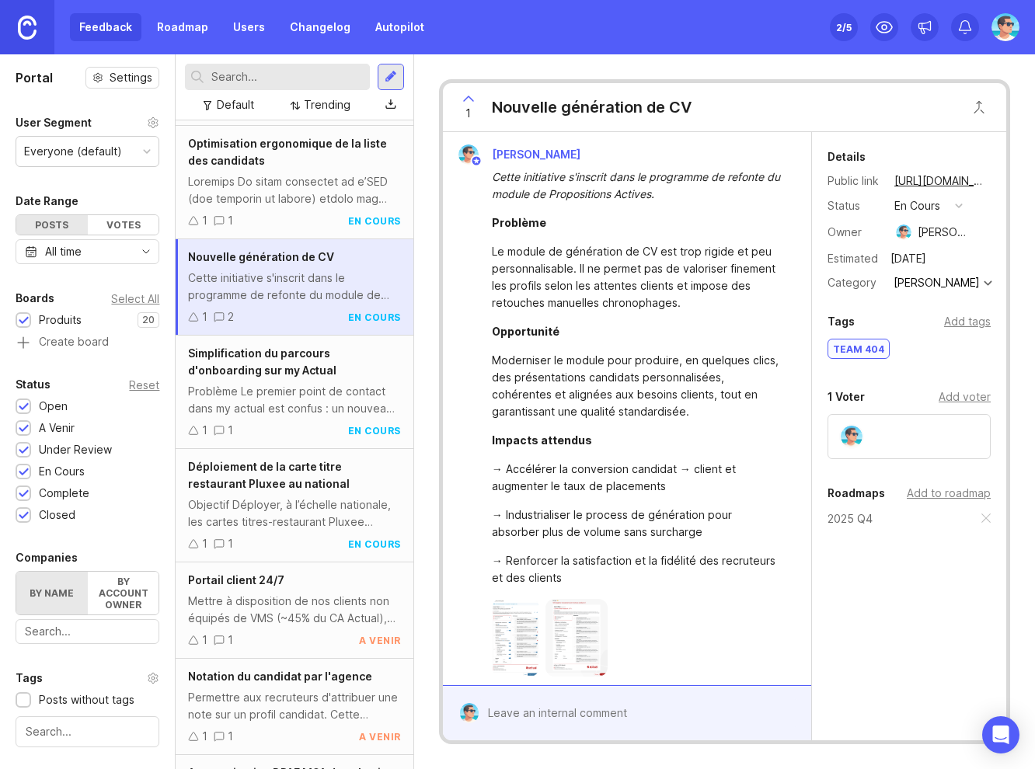
click at [704, 255] on div "Le module de génération de CV est trop rigide et peu personnalisable. Il ne per…" at bounding box center [636, 277] width 288 height 68
click at [965, 321] on div "Add tags" at bounding box center [967, 321] width 47 height 17
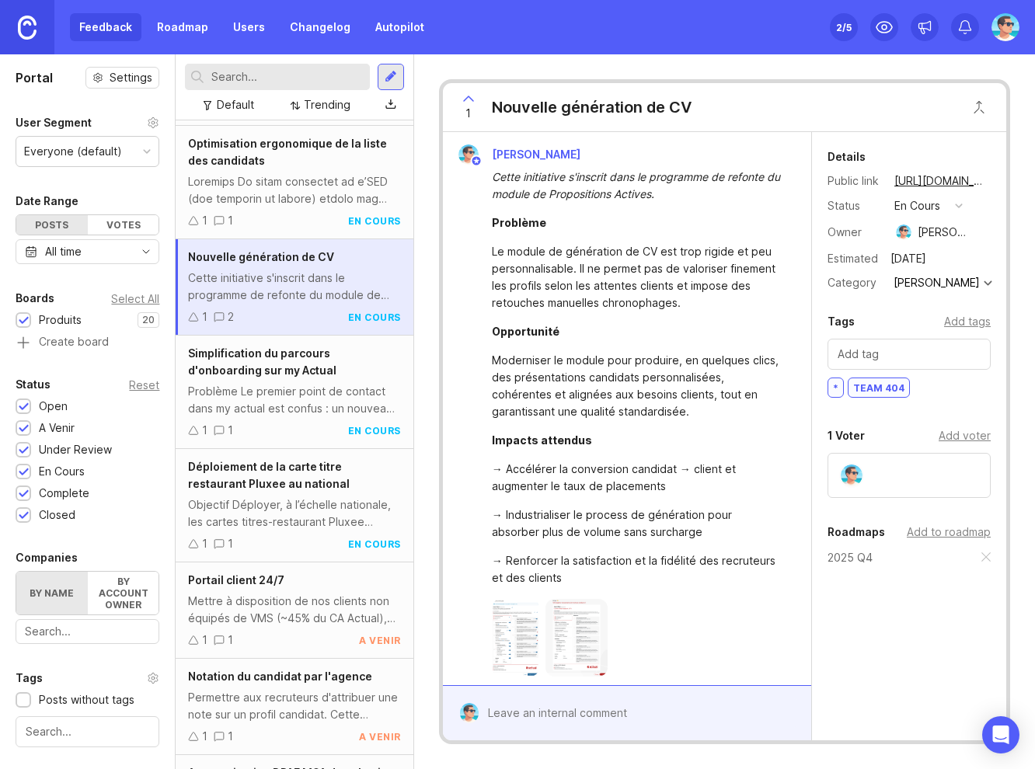
scroll to position [209, 0]
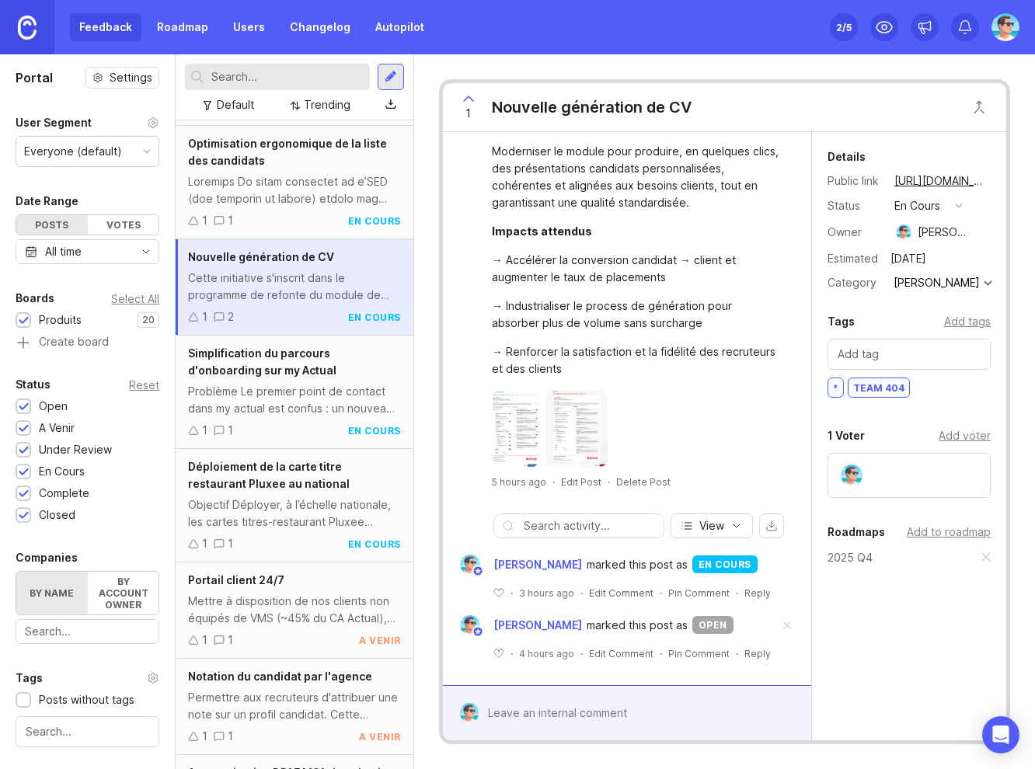
click at [771, 626] on span at bounding box center [786, 626] width 33 height 34
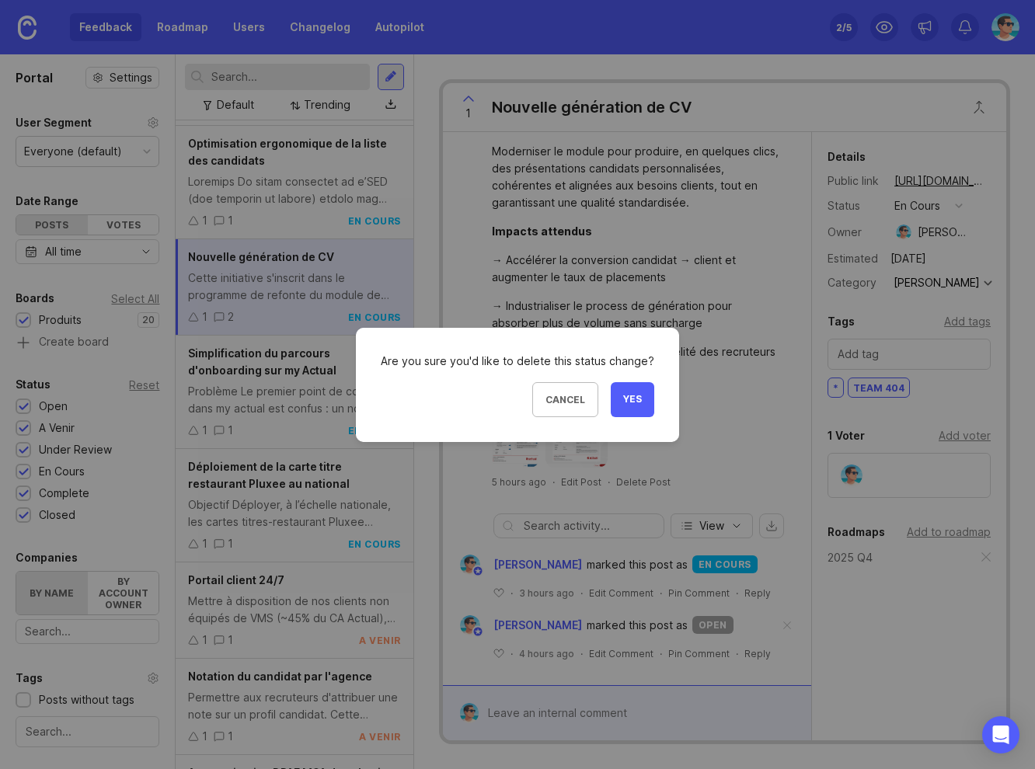
click at [616, 398] on button "Yes" at bounding box center [631, 399] width 43 height 35
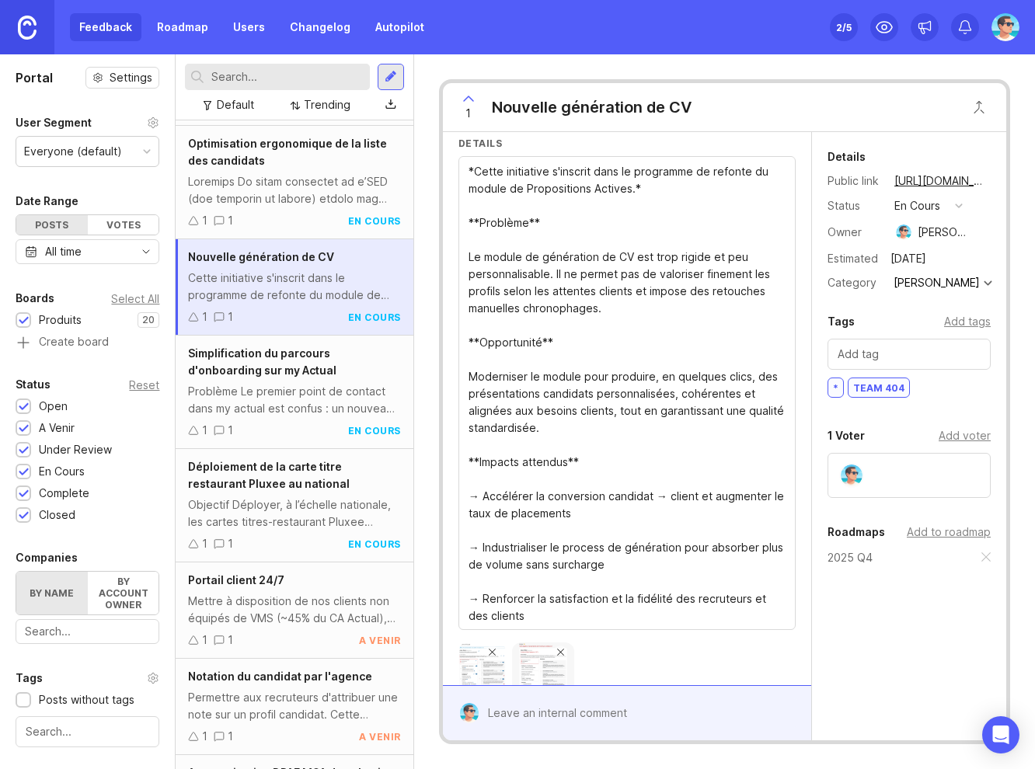
scroll to position [203, 0]
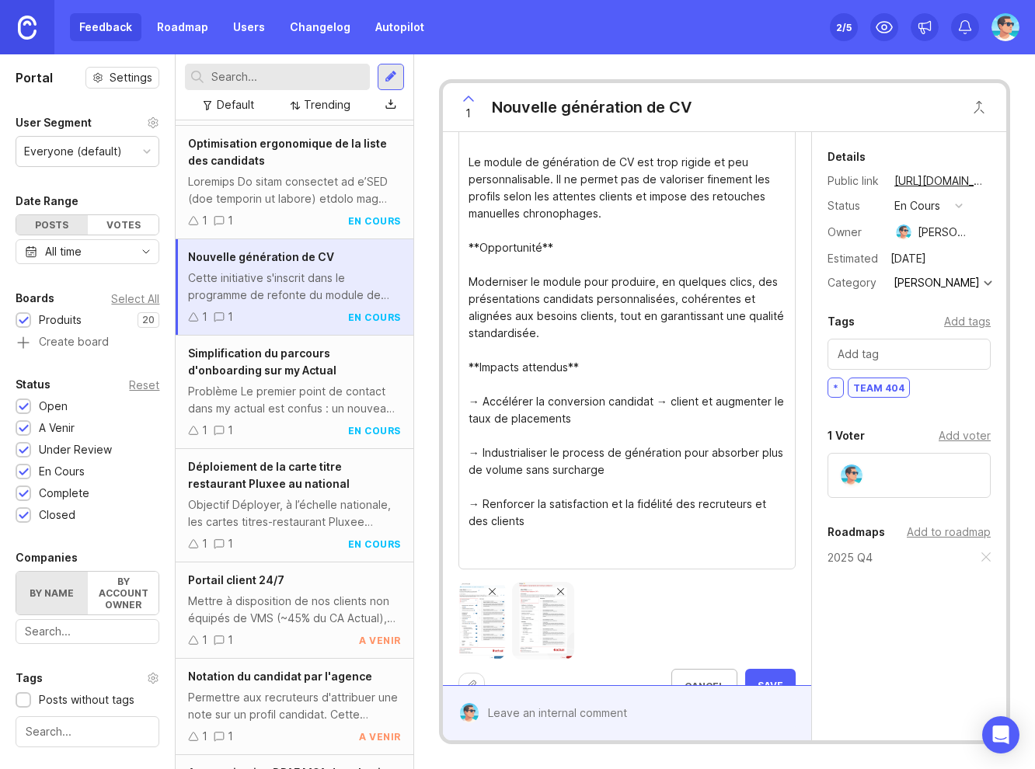
paste textarea "* - Discovery : 2025 Q4. - Développement : 2025 Q4, 2026 Q1, 2026 Q2. - Pilote …"
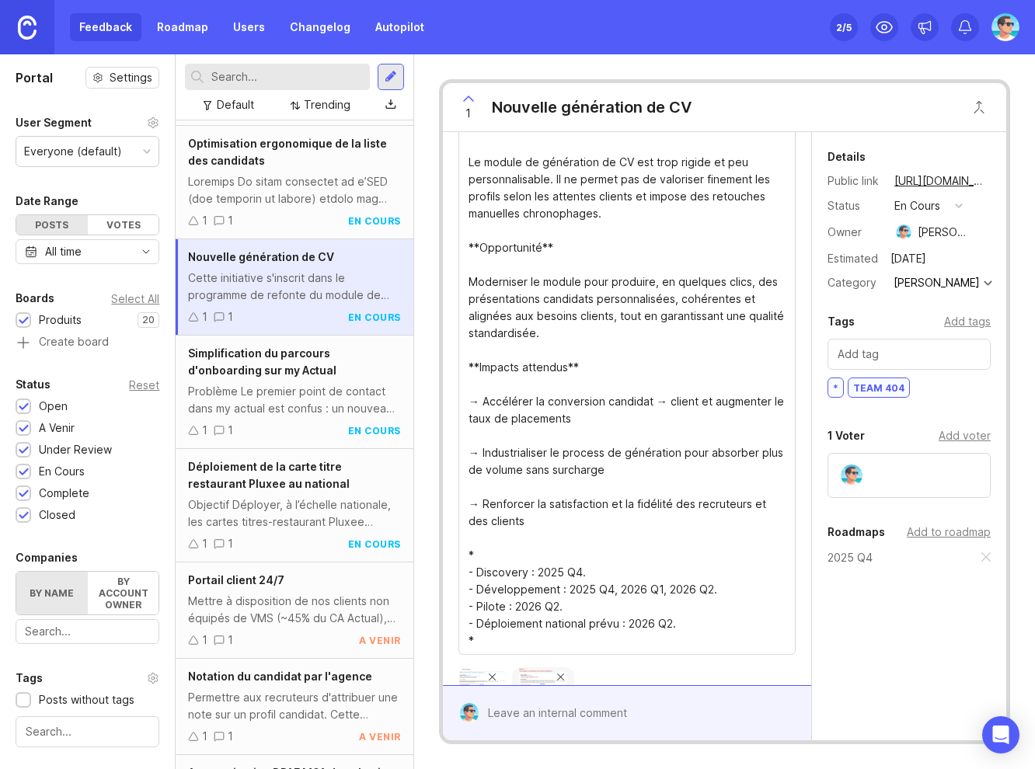
click at [575, 572] on textarea "*Cette initiative s'inscrit dans le programme de refonte du module de Propositi…" at bounding box center [626, 358] width 317 height 581
click at [610, 588] on textarea "*Cette initiative s'inscrit dans le programme de refonte du module de Propositi…" at bounding box center [626, 358] width 317 height 581
drag, startPoint x: 610, startPoint y: 587, endPoint x: 713, endPoint y: 591, distance: 103.4
click at [713, 591] on textarea "*Cette initiative s'inscrit dans le programme de refonte du module de Propositi…" at bounding box center [626, 358] width 317 height 581
click at [557, 608] on textarea "*Cette initiative s'inscrit dans le programme de refonte du module de Propositi…" at bounding box center [626, 358] width 317 height 581
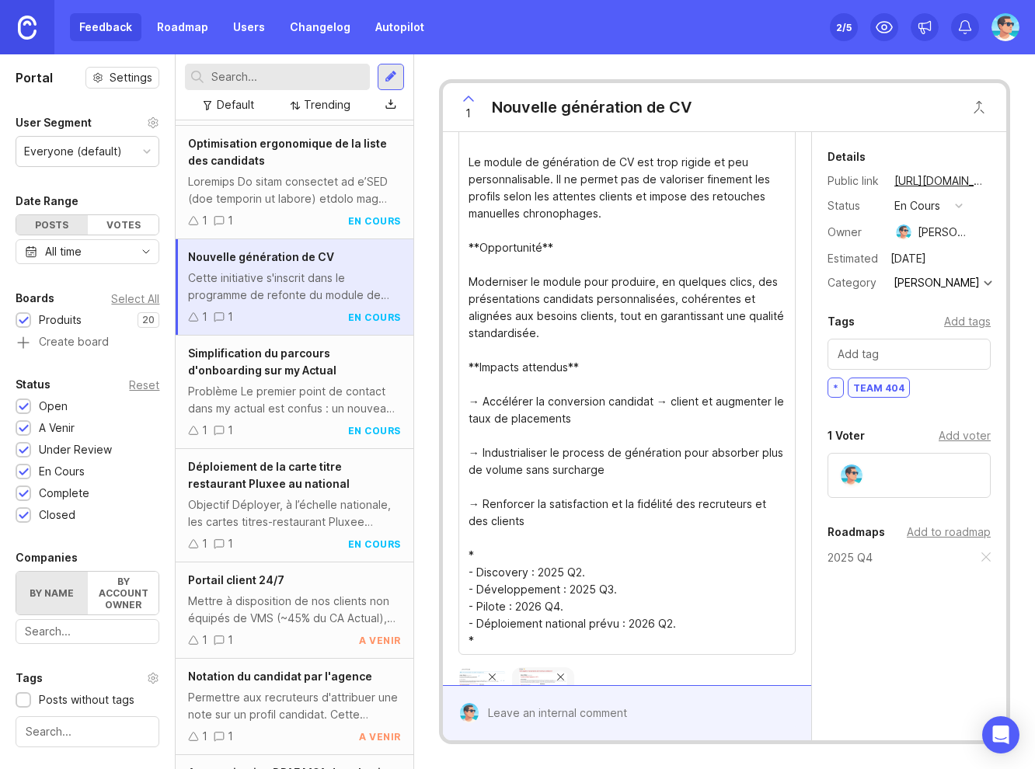
click at [669, 621] on textarea "*Cette initiative s'inscrit dans le programme de refonte du module de Propositi…" at bounding box center [626, 358] width 317 height 581
drag, startPoint x: 642, startPoint y: 625, endPoint x: 650, endPoint y: 624, distance: 7.8
click at [650, 624] on textarea "*Cette initiative s'inscrit dans le programme de refonte du module de Propositi…" at bounding box center [626, 358] width 317 height 581
click at [537, 606] on textarea "*Cette initiative s'inscrit dans le programme de refonte du module de Propositi…" at bounding box center [626, 358] width 317 height 581
click at [509, 534] on textarea "*Cette initiative s'inscrit dans le programme de refonte du module de Propositi…" at bounding box center [626, 358] width 317 height 581
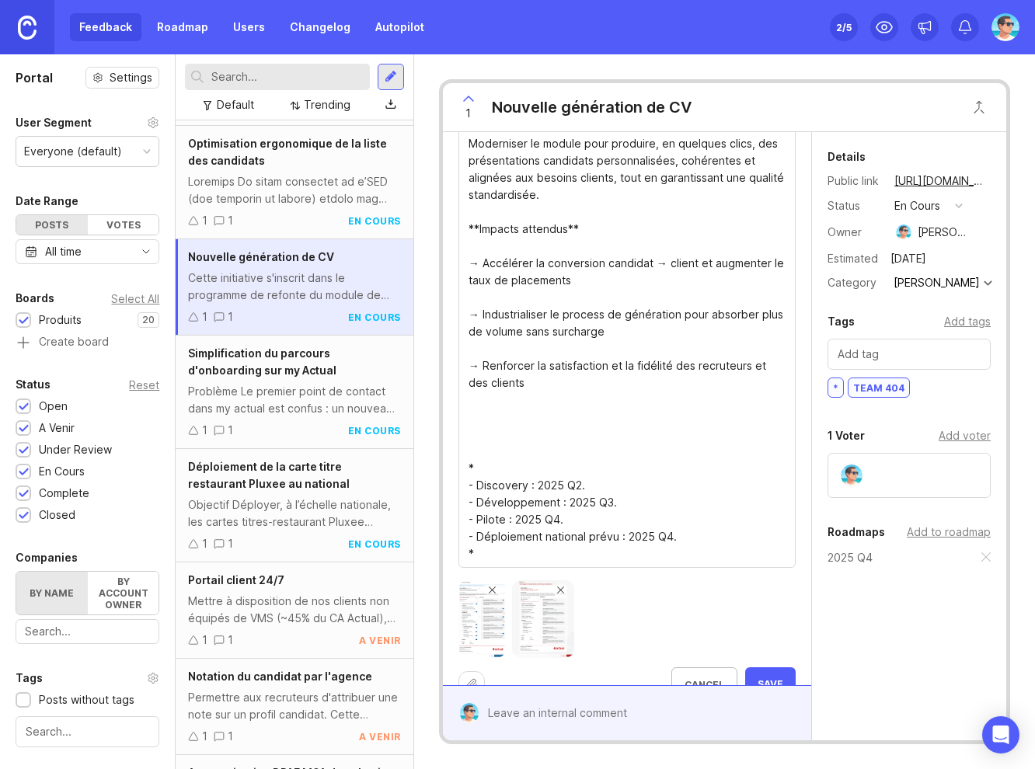
scroll to position [374, 0]
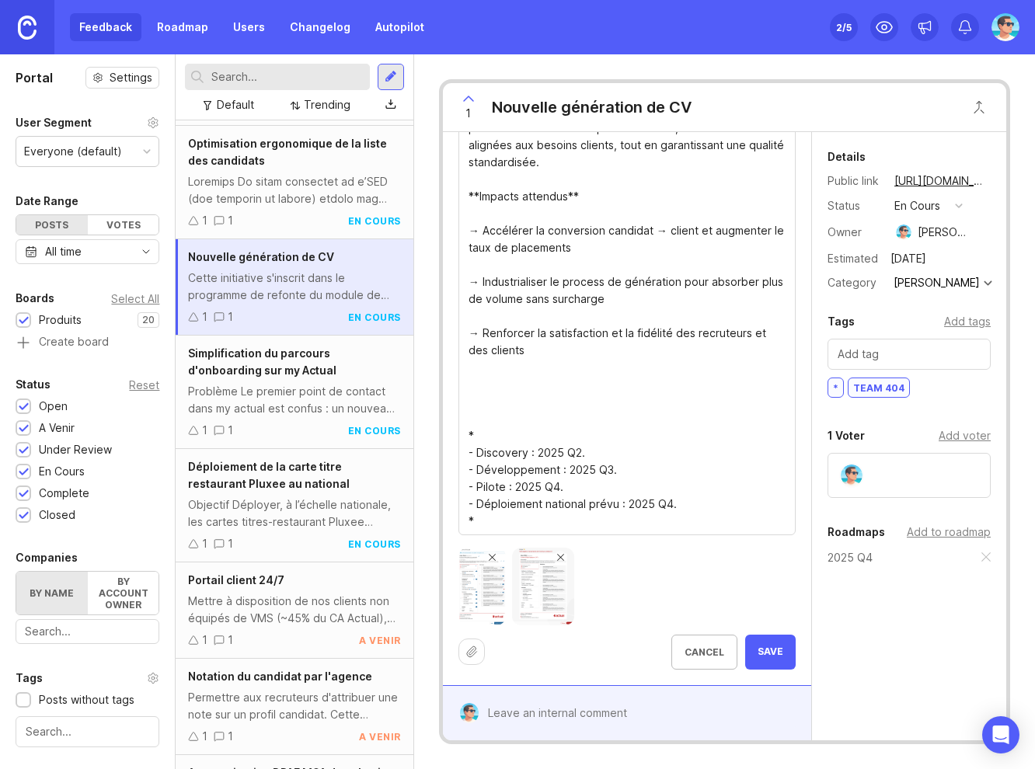
type textarea "*Cette initiative s'inscrit dans le programme de refonte du module de Propositi…"
click at [777, 656] on button "Save" at bounding box center [770, 652] width 50 height 35
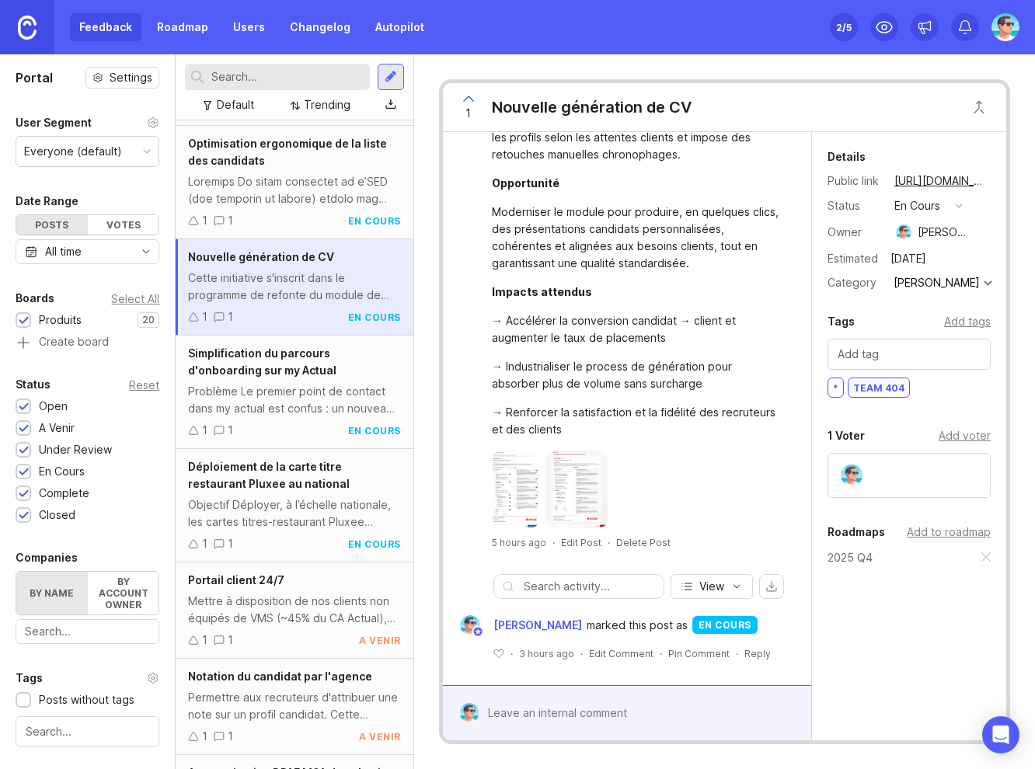
scroll to position [228, 0]
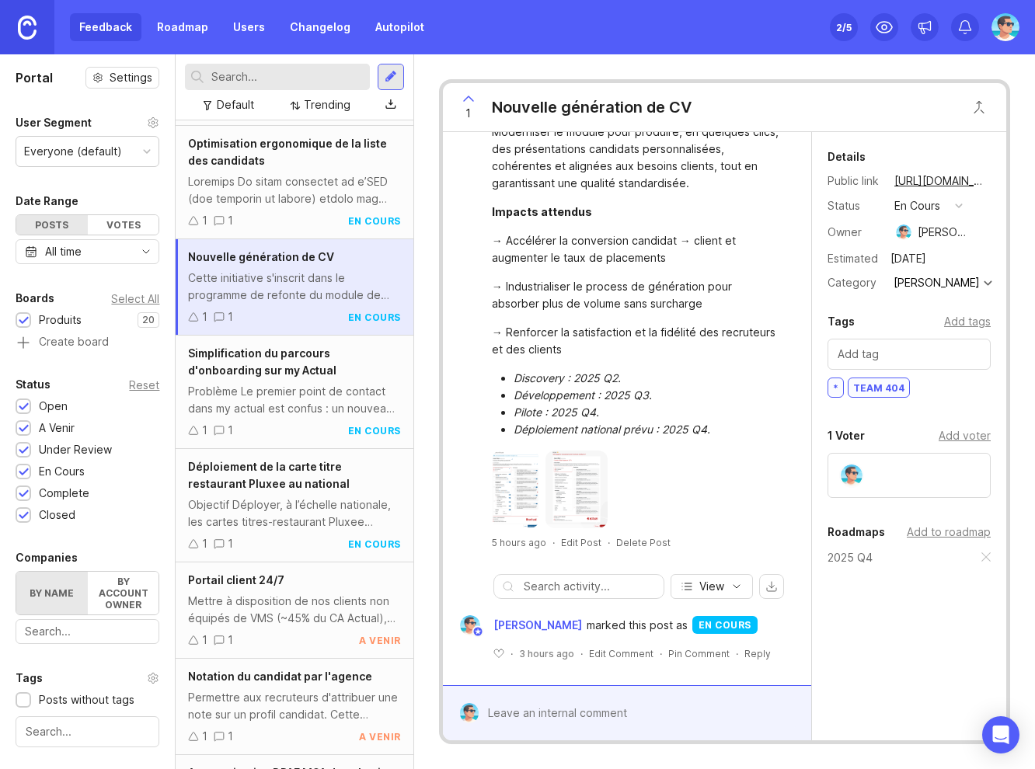
click at [933, 530] on div "Add to roadmap" at bounding box center [948, 531] width 84 height 17
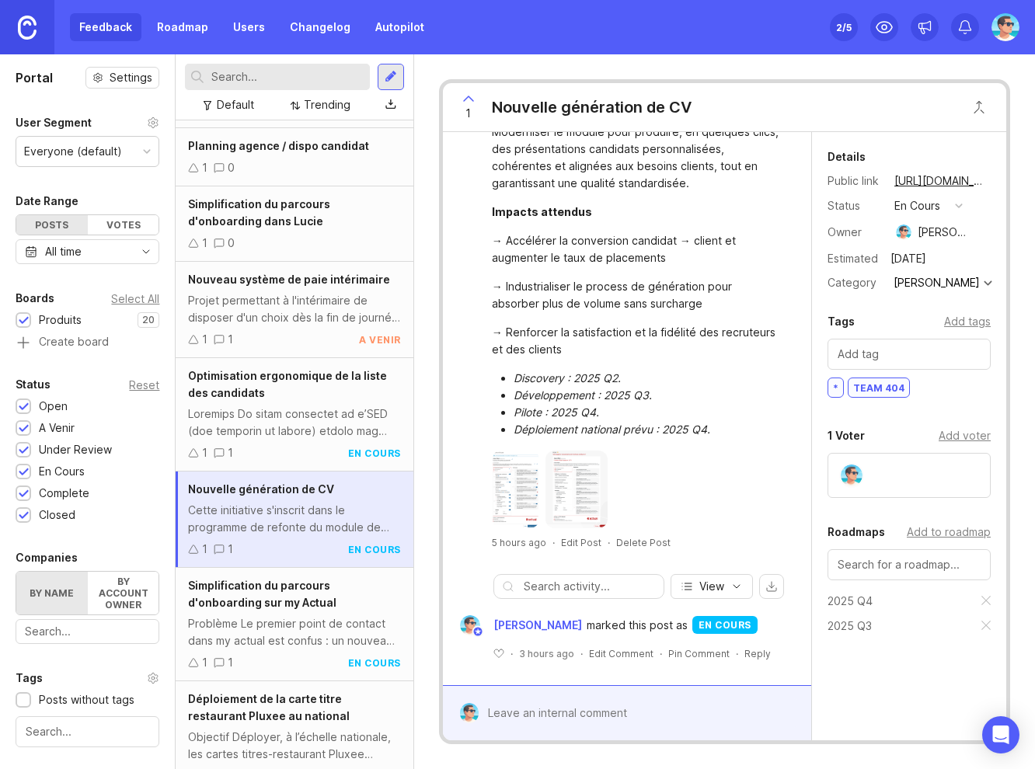
scroll to position [616, 0]
click at [303, 428] on div at bounding box center [294, 423] width 212 height 34
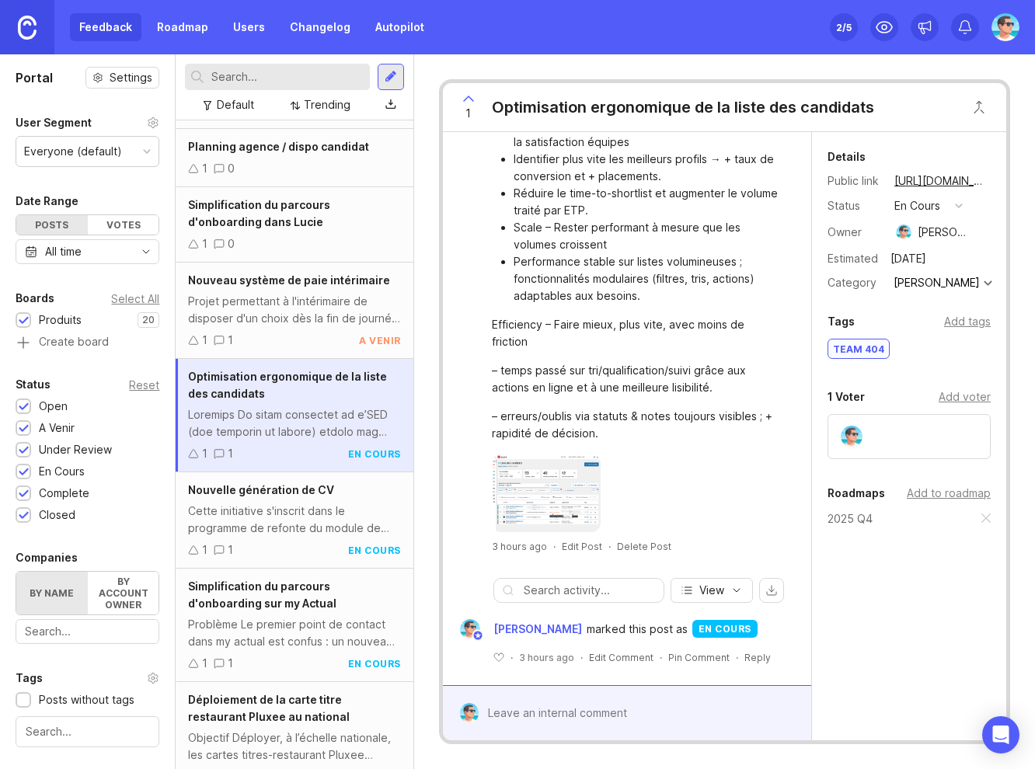
scroll to position [798, 0]
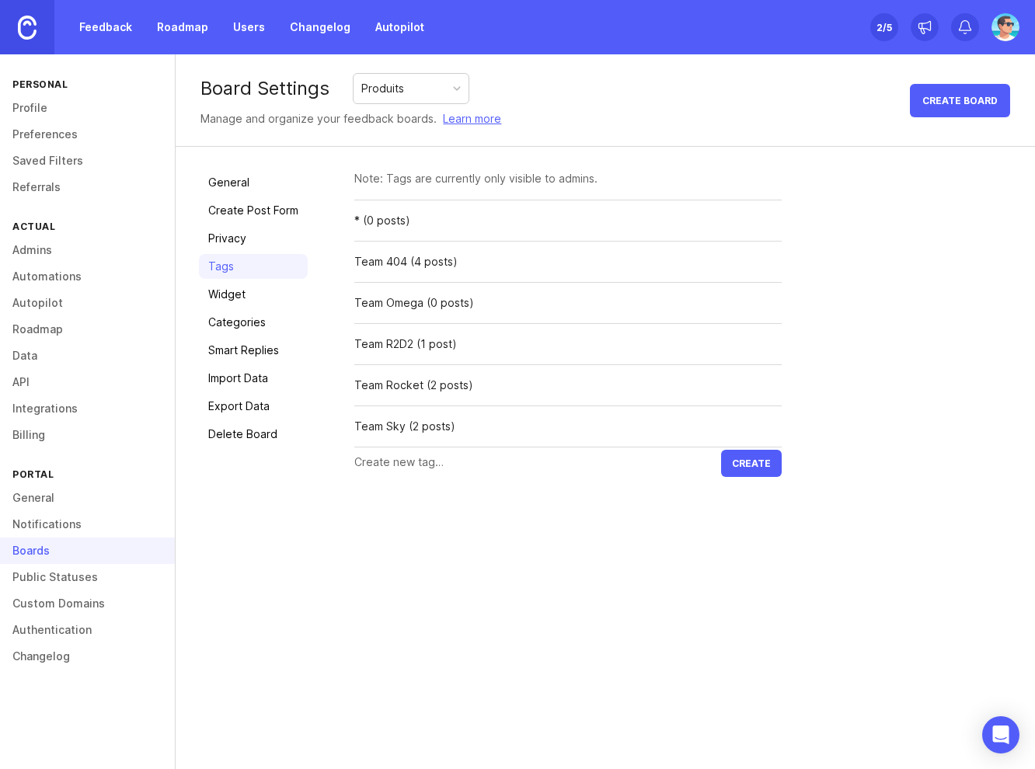
click at [105, 39] on link "Feedback" at bounding box center [105, 27] width 71 height 28
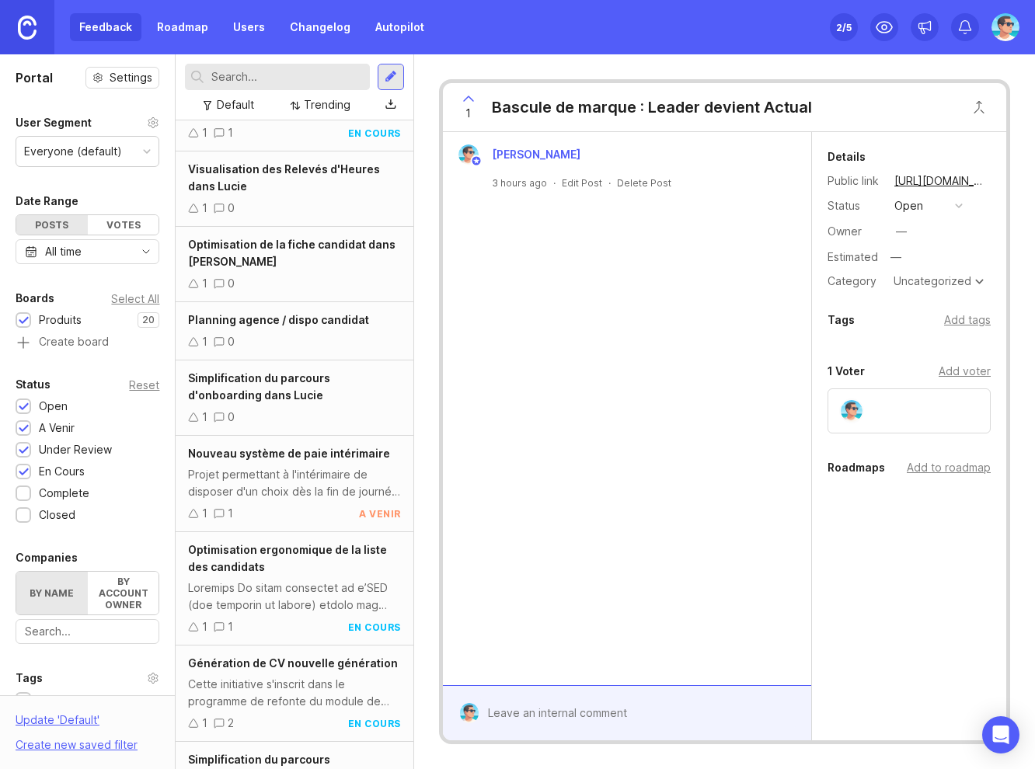
scroll to position [311, 0]
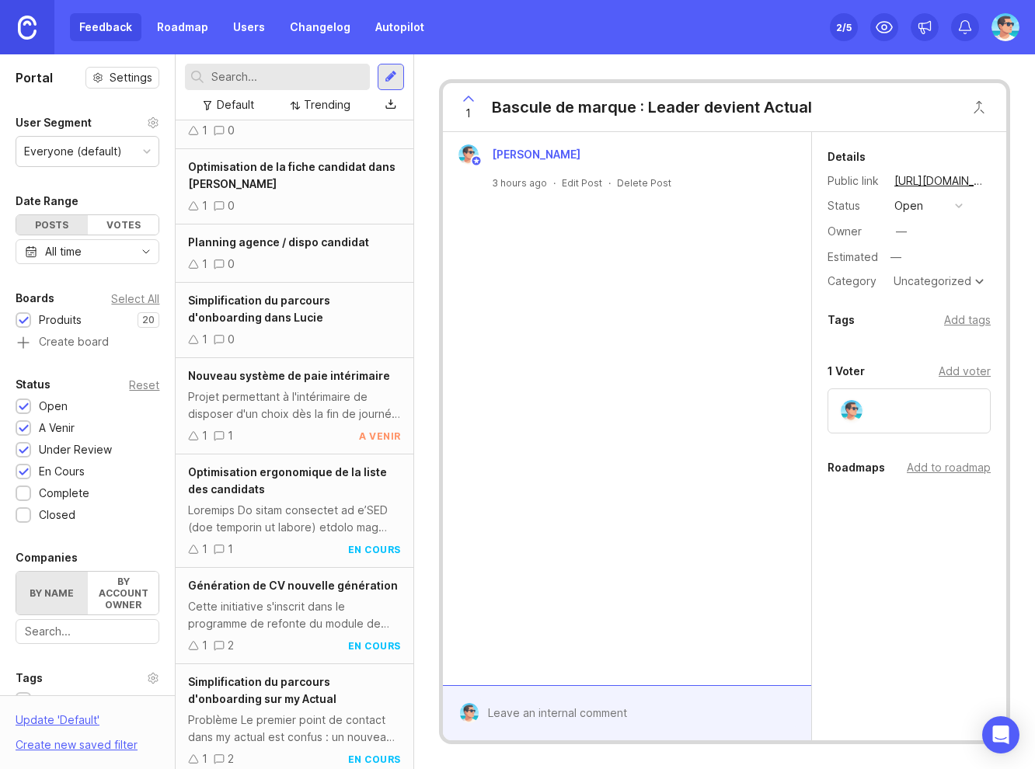
click at [301, 511] on div at bounding box center [294, 519] width 212 height 34
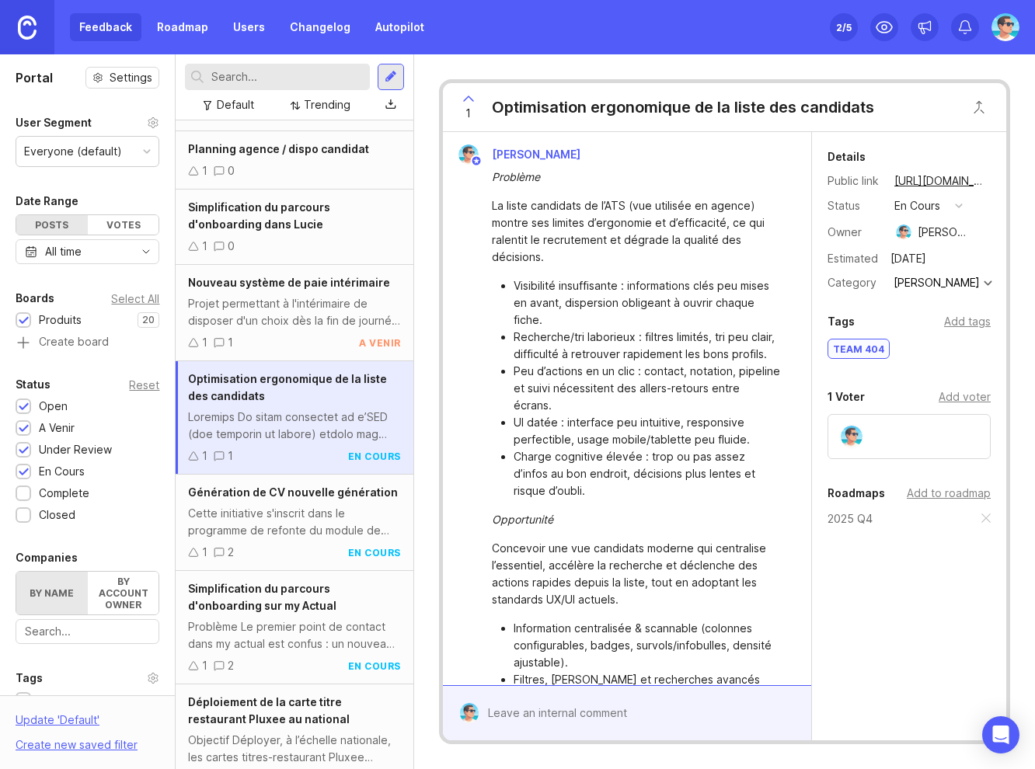
scroll to position [387, 0]
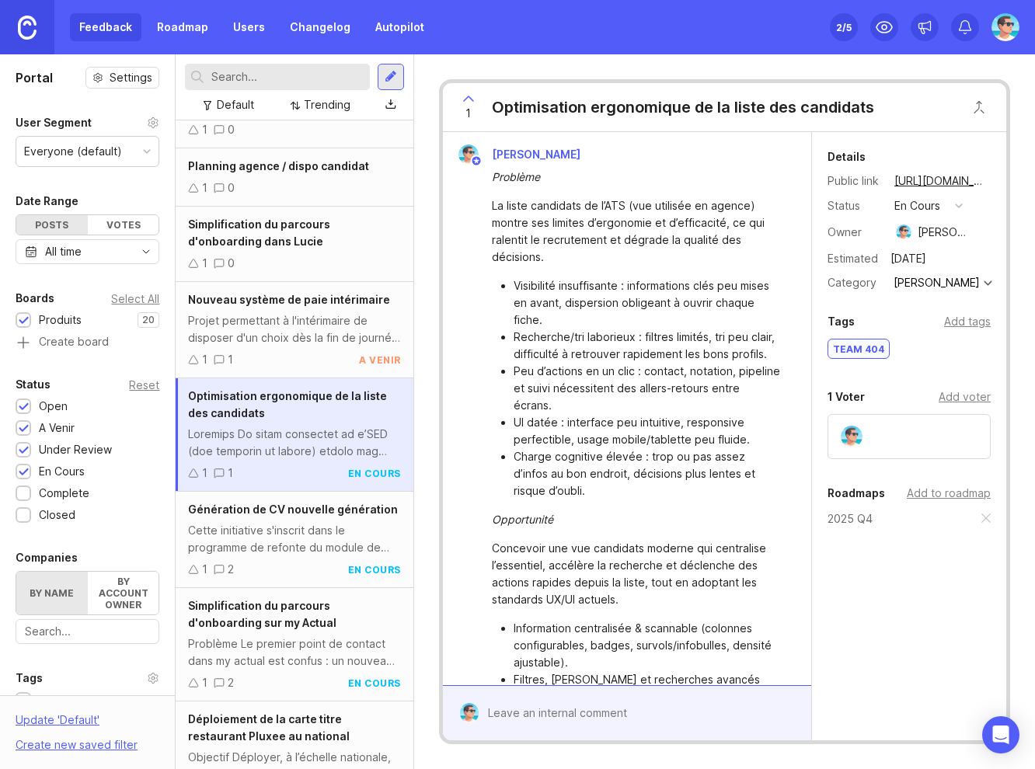
click at [621, 295] on li "Visibilité insuffisante : informations clés peu mises en avant, dispersion obli…" at bounding box center [646, 302] width 266 height 51
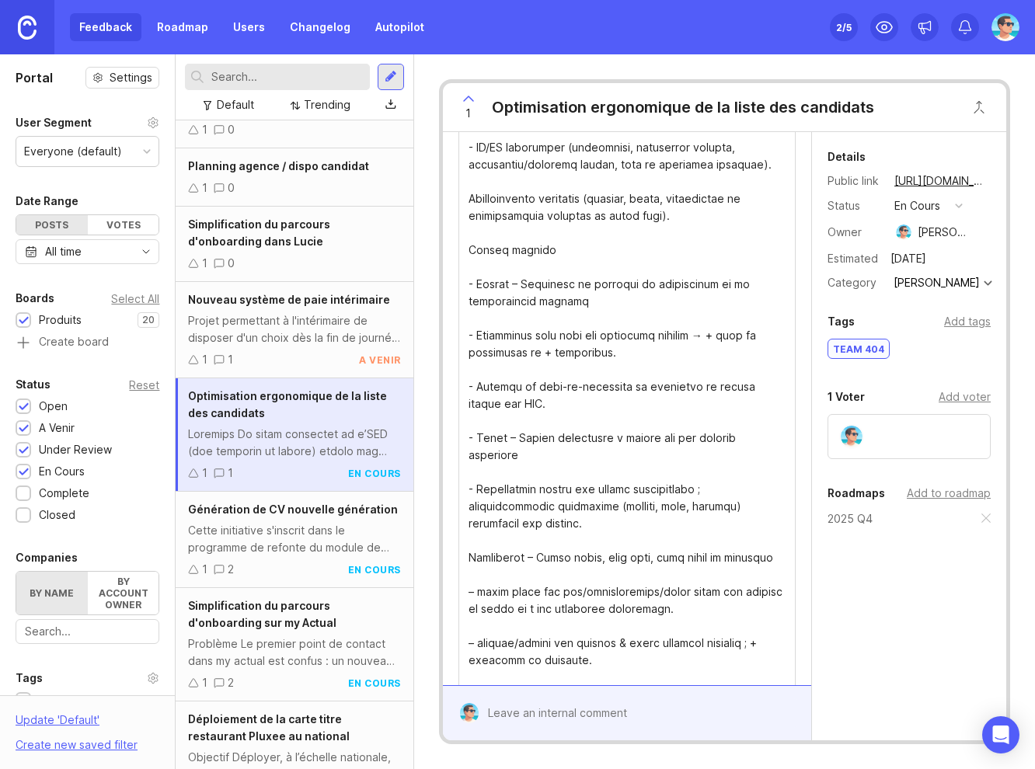
scroll to position [0, 0]
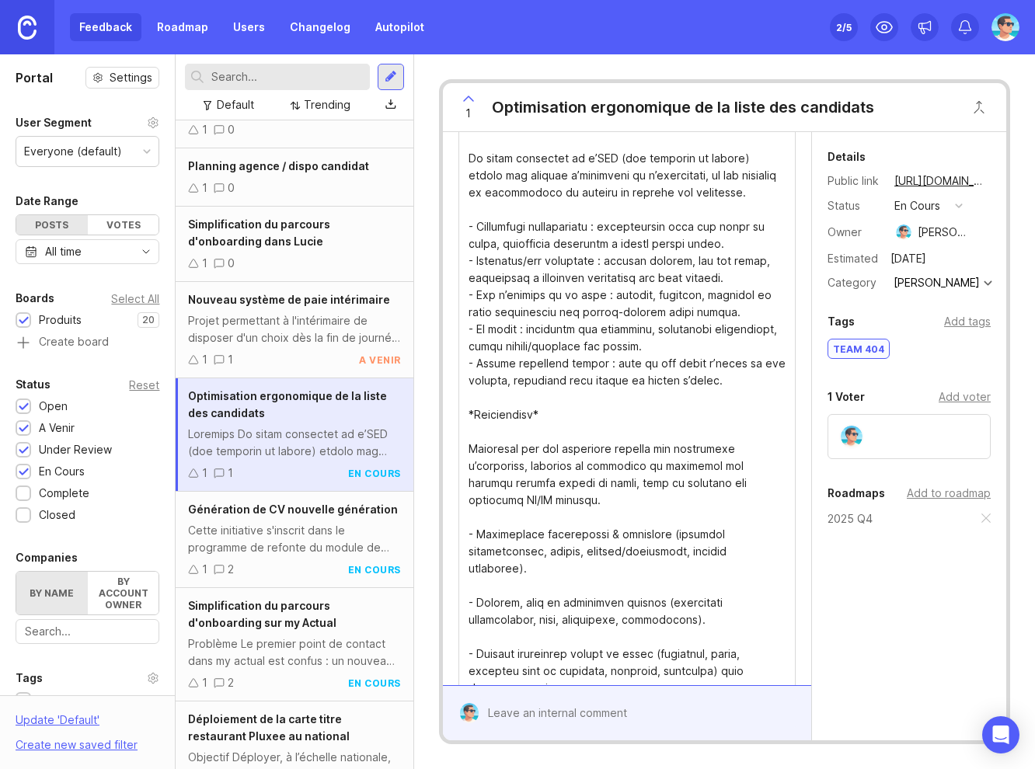
scroll to position [233, 0]
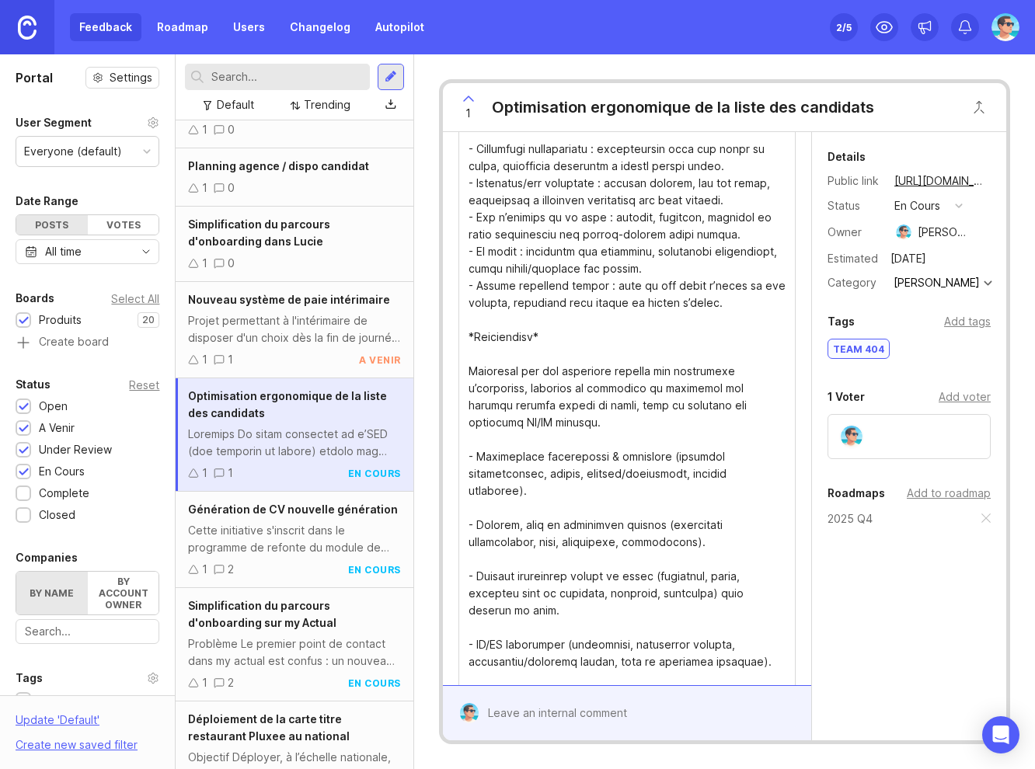
click at [507, 505] on textarea "Details" at bounding box center [626, 610] width 317 height 1145
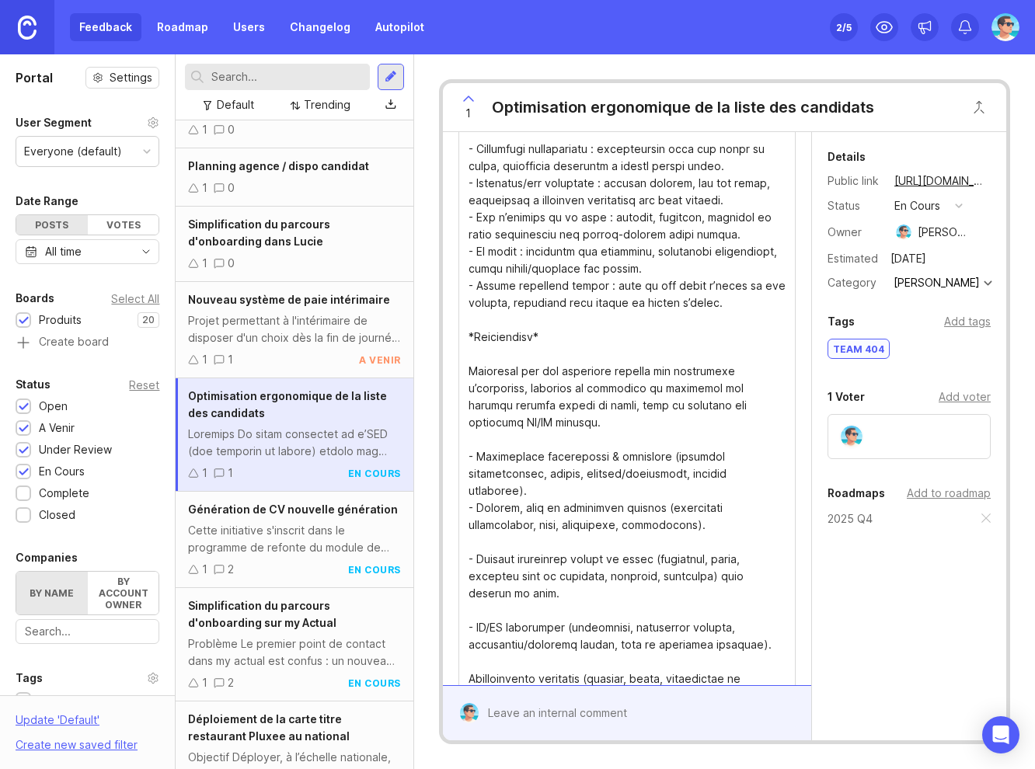
scroll to position [250, 0]
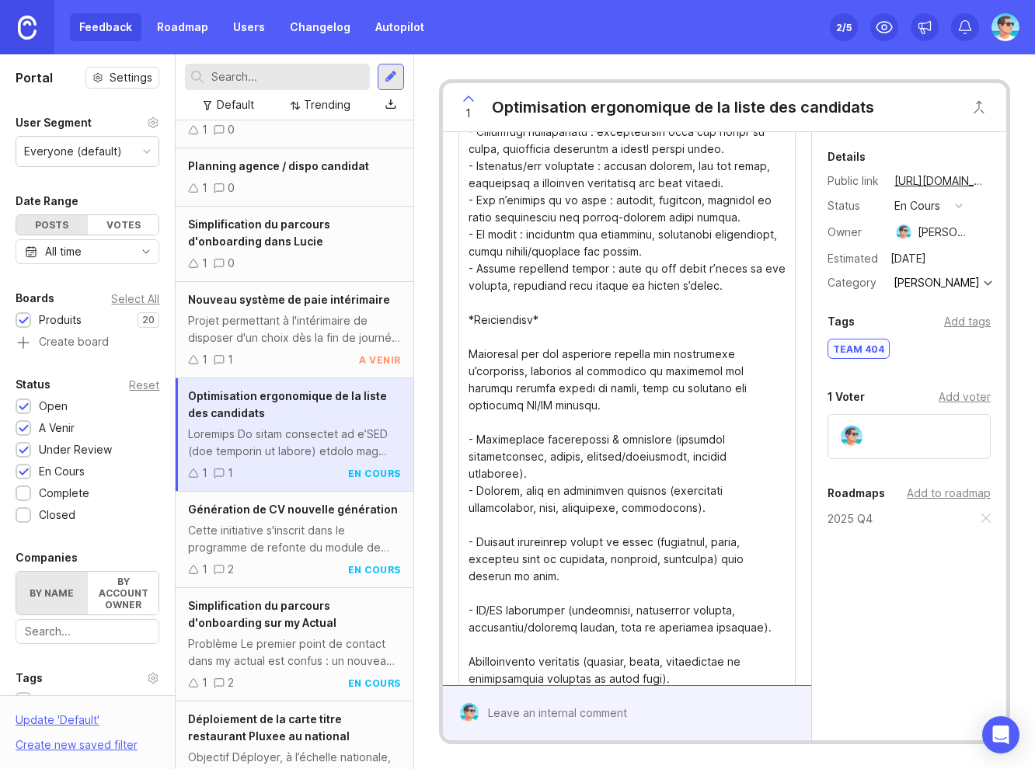
click at [506, 525] on textarea "Details" at bounding box center [626, 585] width 317 height 1128
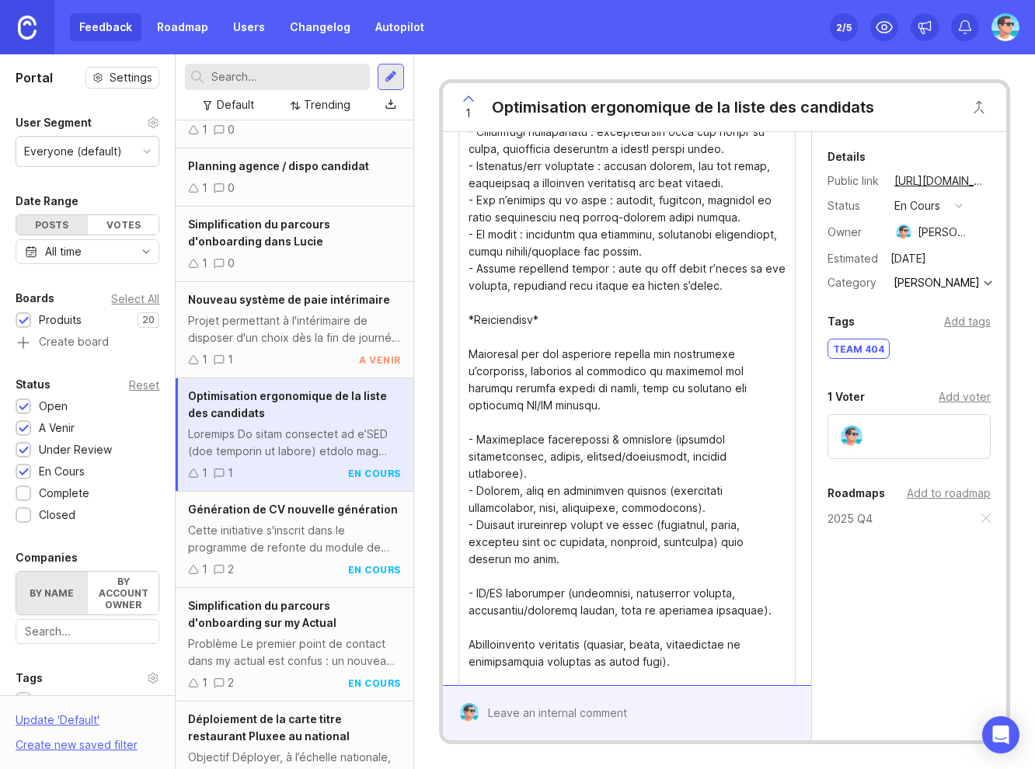
scroll to position [267, 0]
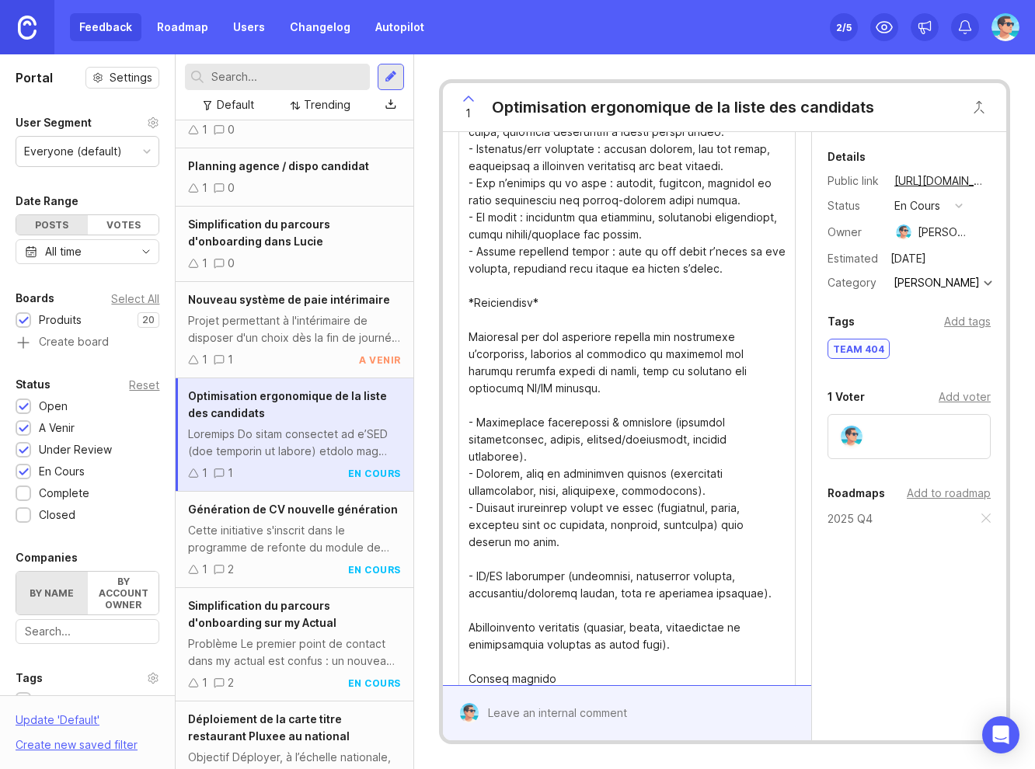
click at [509, 558] on textarea "Details" at bounding box center [626, 559] width 317 height 1111
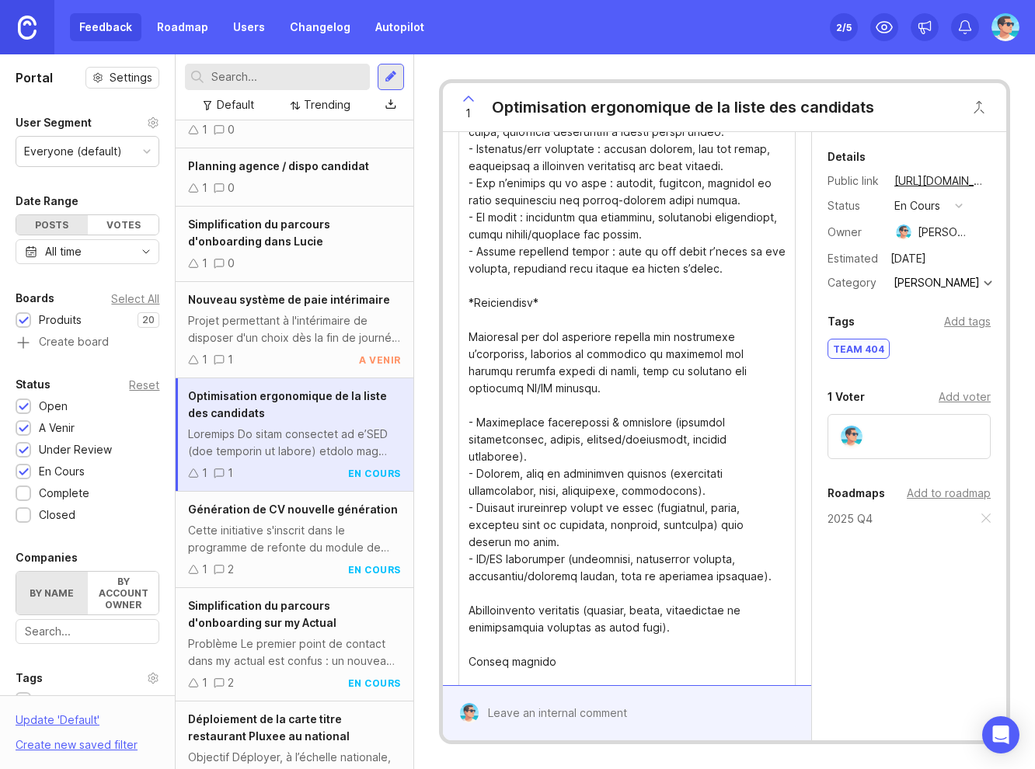
scroll to position [284, 0]
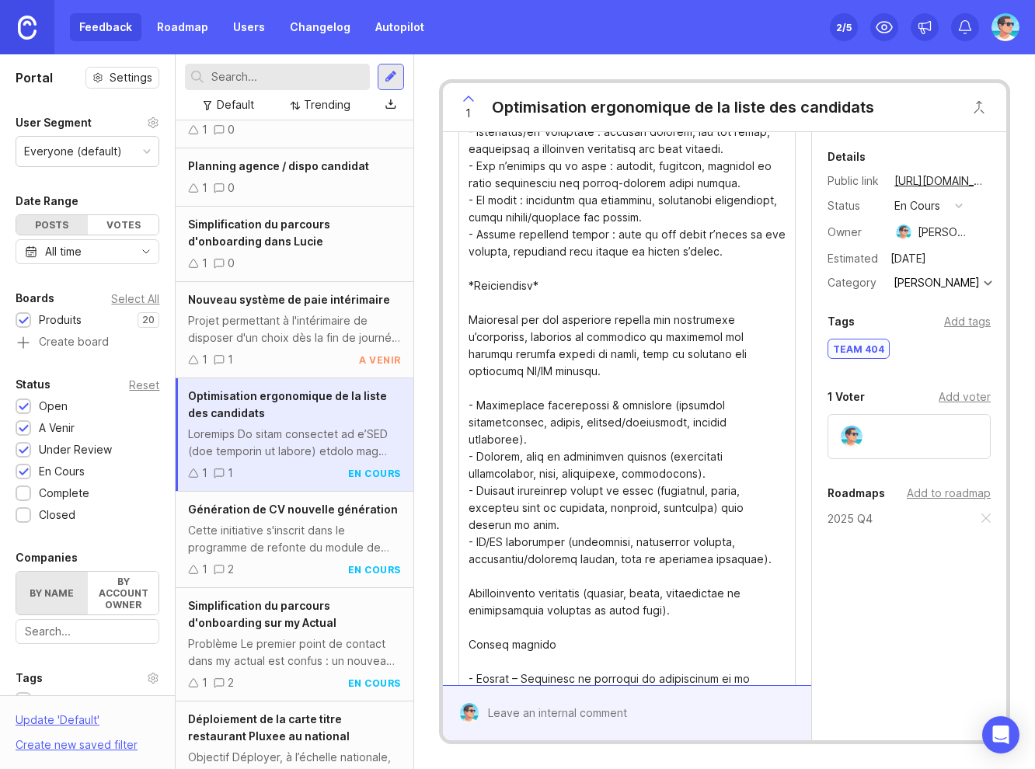
click at [527, 581] on textarea "Details" at bounding box center [626, 534] width 317 height 1094
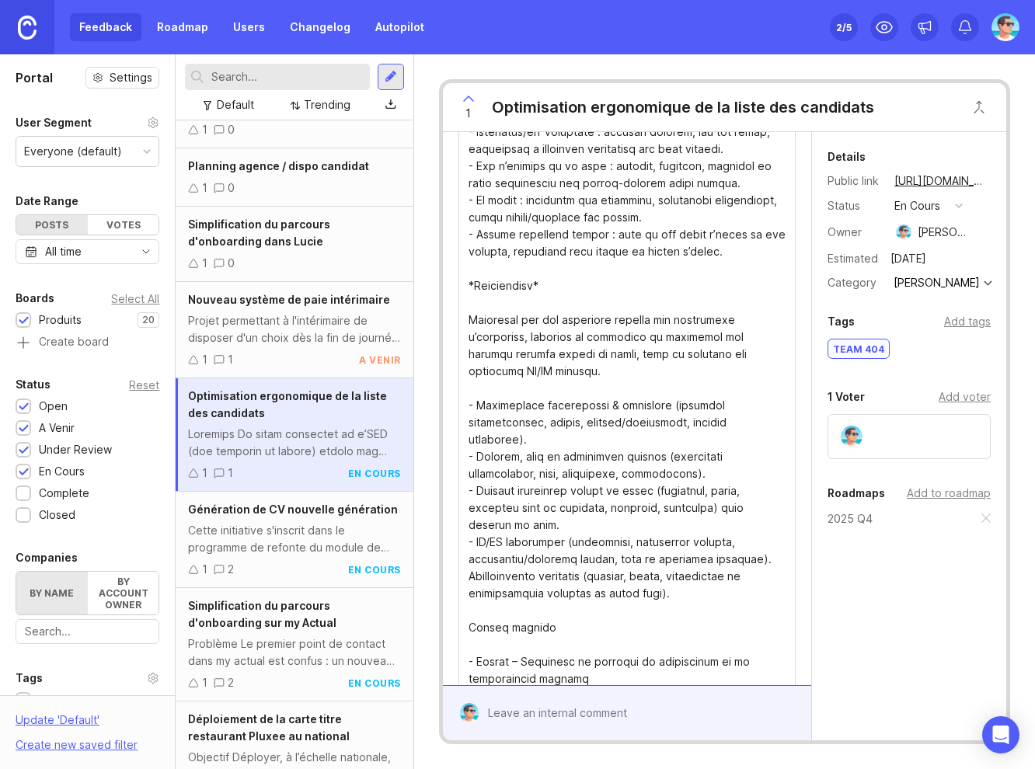
scroll to position [301, 0]
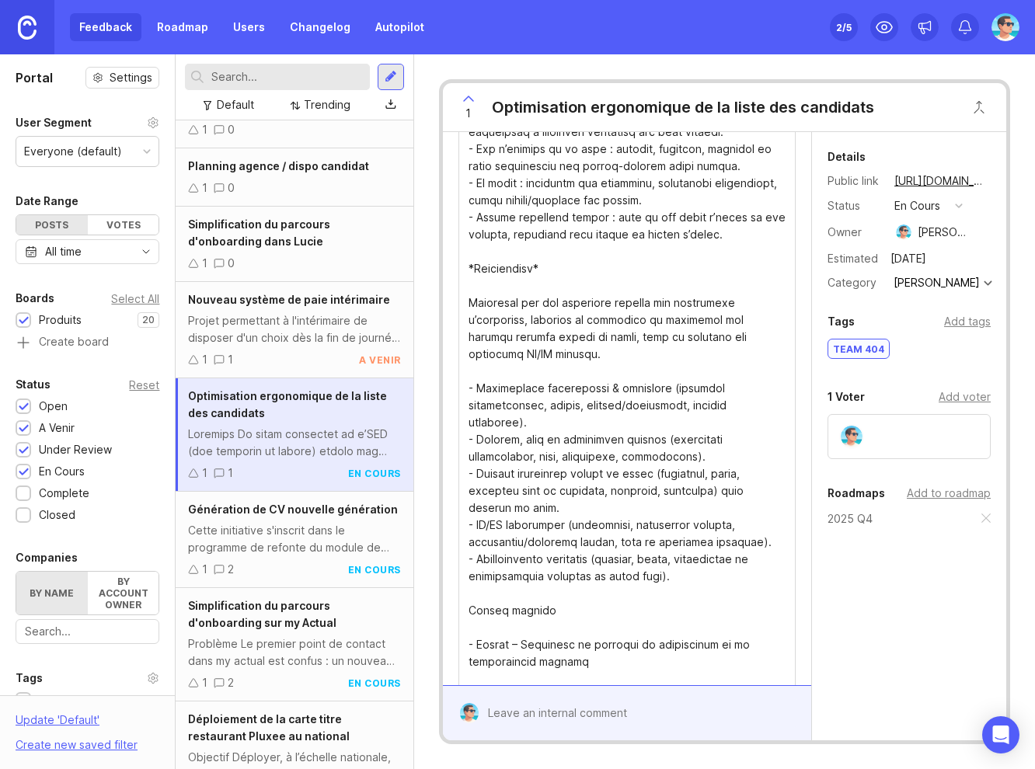
click at [562, 610] on textarea "Details" at bounding box center [626, 508] width 317 height 1076
click at [468, 614] on textarea "Details" at bounding box center [626, 508] width 317 height 1076
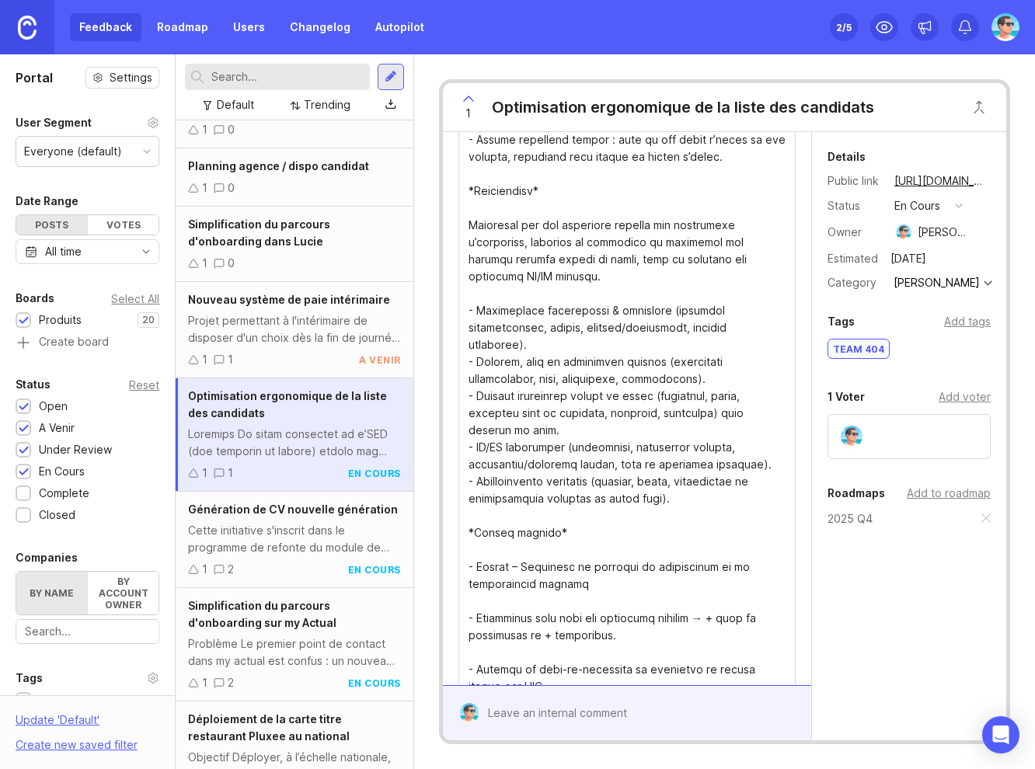
scroll to position [457, 0]
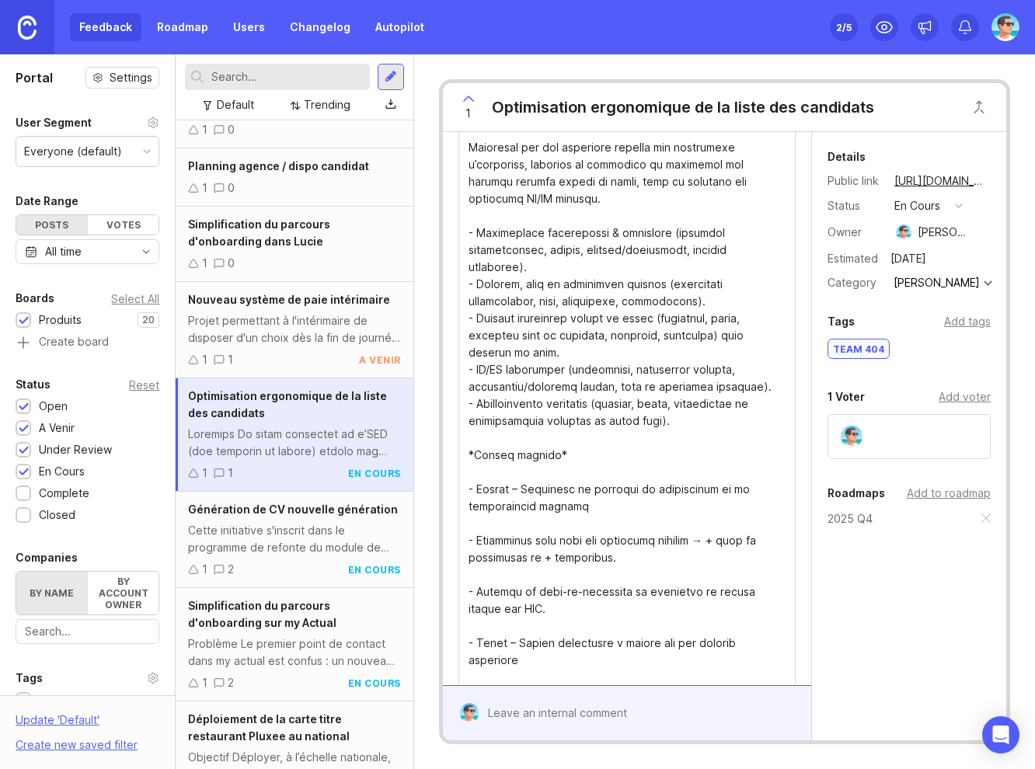
click at [501, 520] on textarea "Details" at bounding box center [626, 352] width 317 height 1076
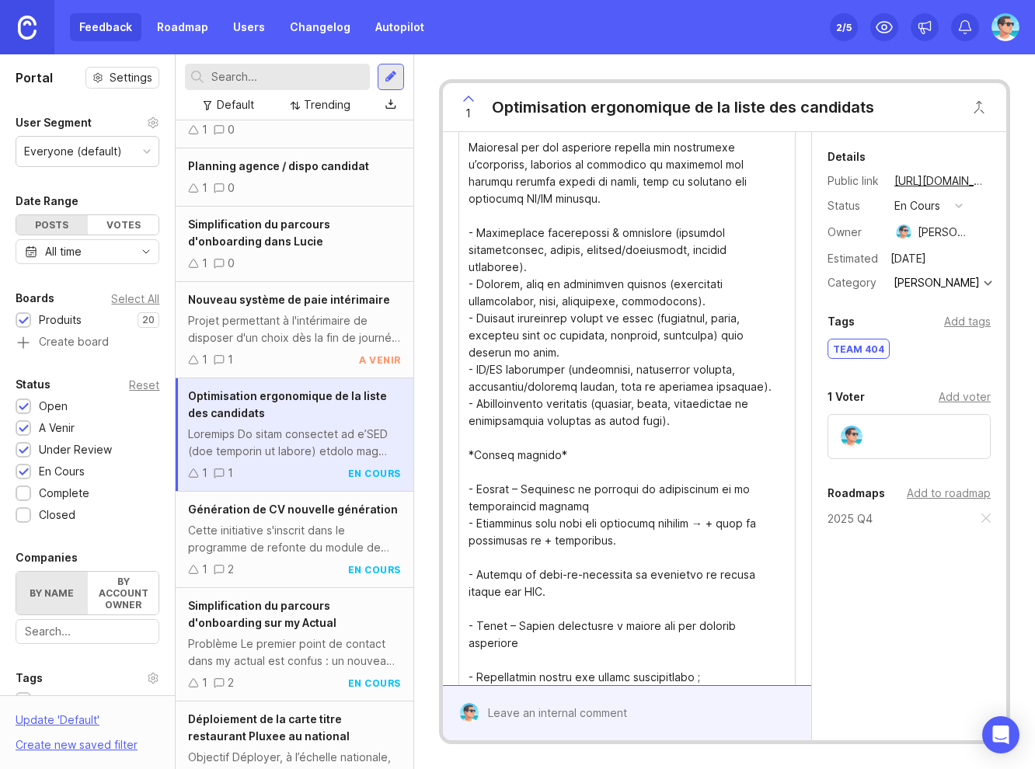
scroll to position [474, 0]
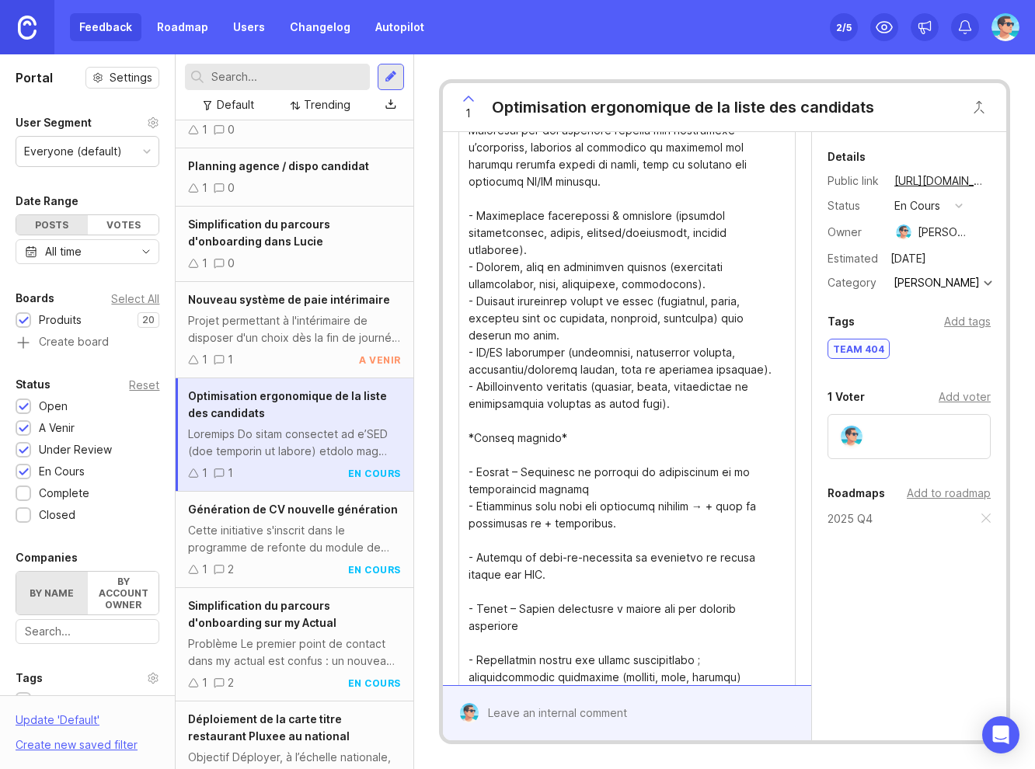
click at [507, 541] on textarea "Details" at bounding box center [626, 326] width 317 height 1059
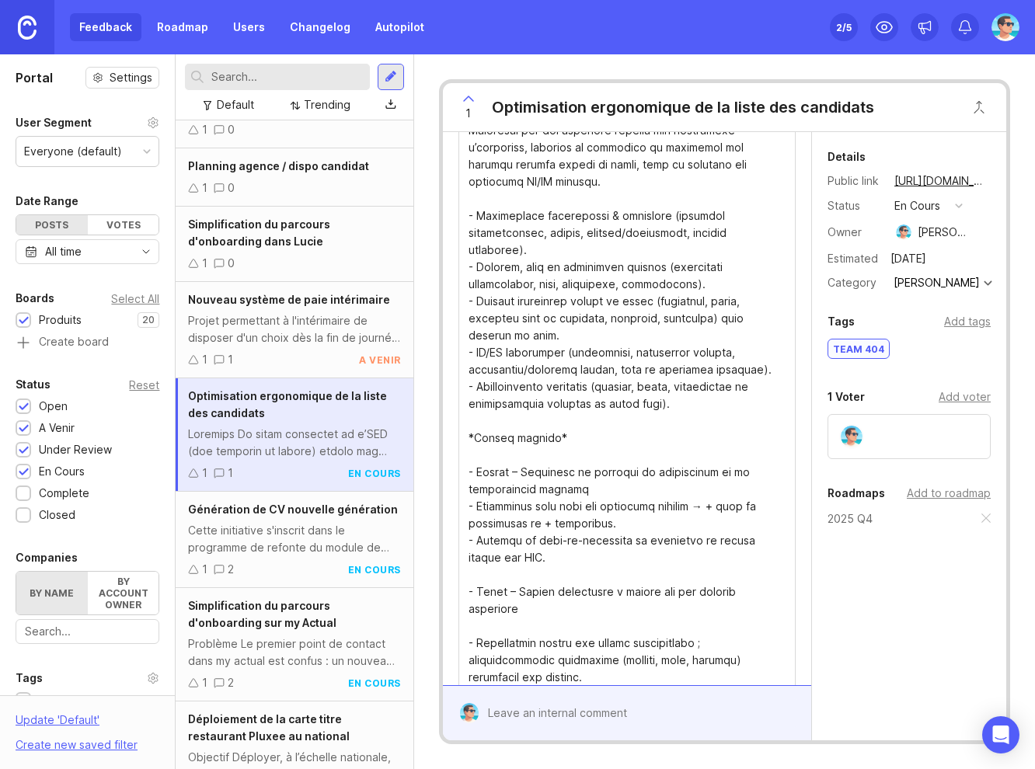
scroll to position [491, 0]
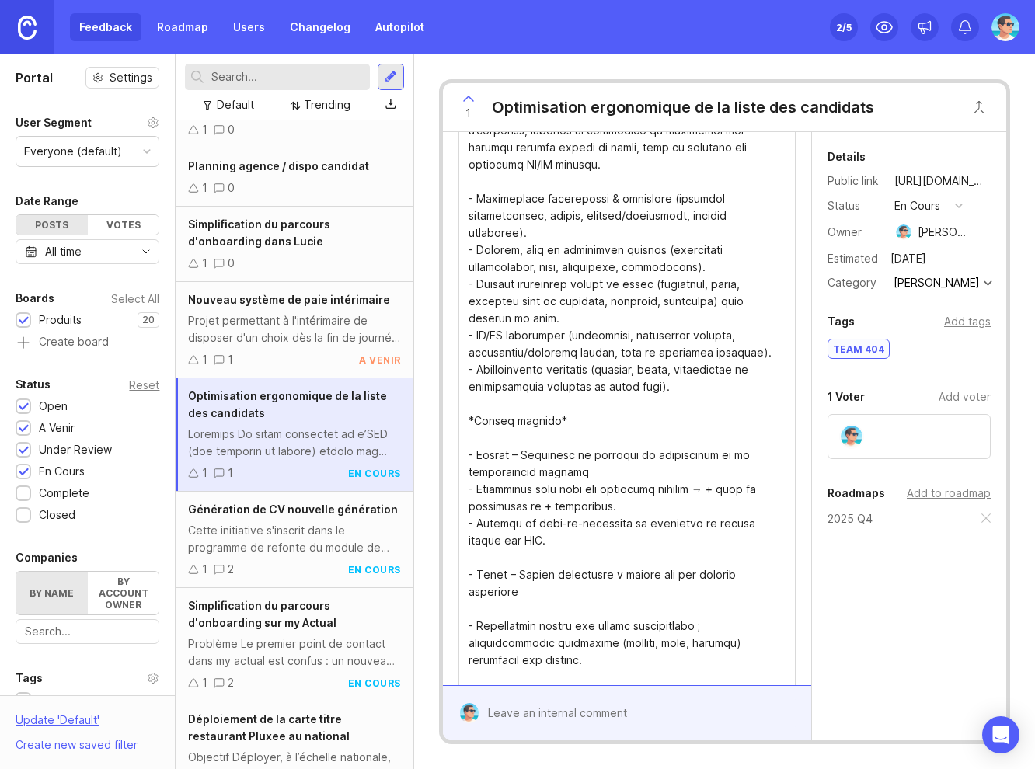
click at [506, 555] on textarea "Details" at bounding box center [626, 301] width 317 height 1042
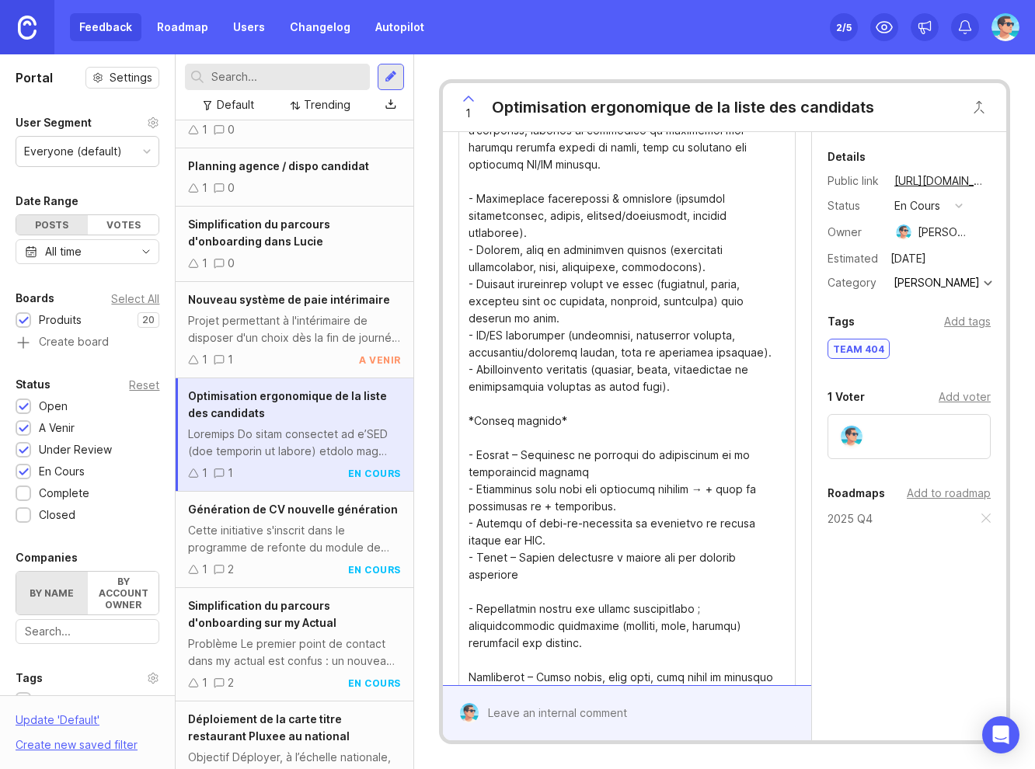
scroll to position [508, 0]
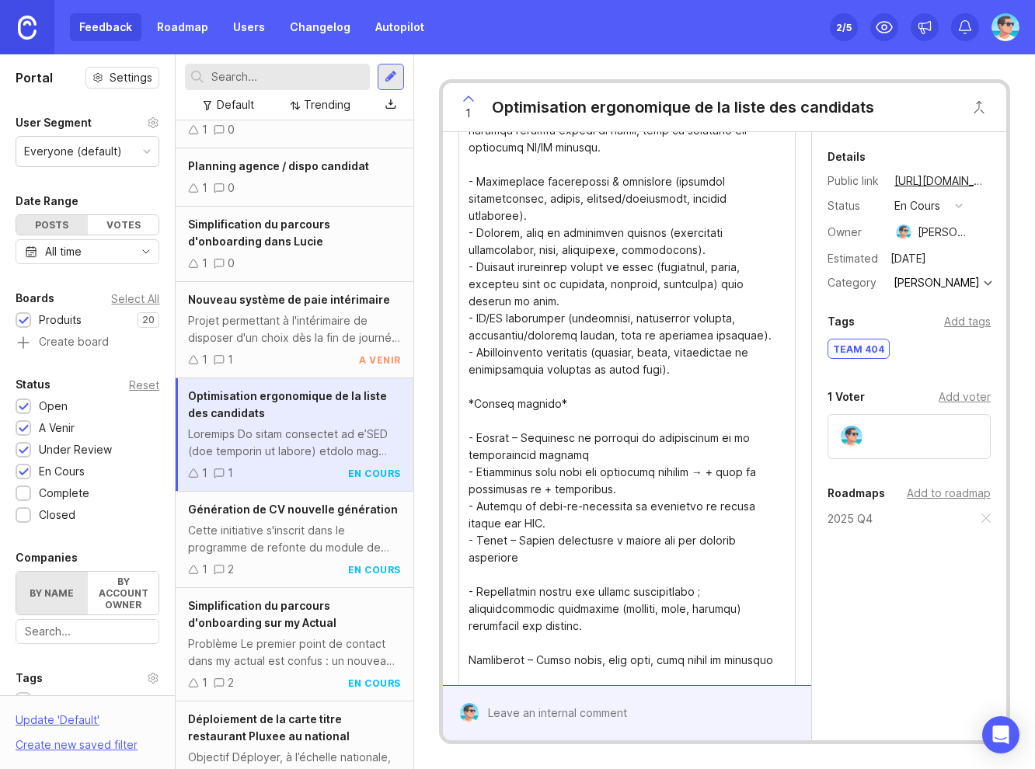
click at [518, 575] on textarea "Details" at bounding box center [626, 275] width 317 height 1025
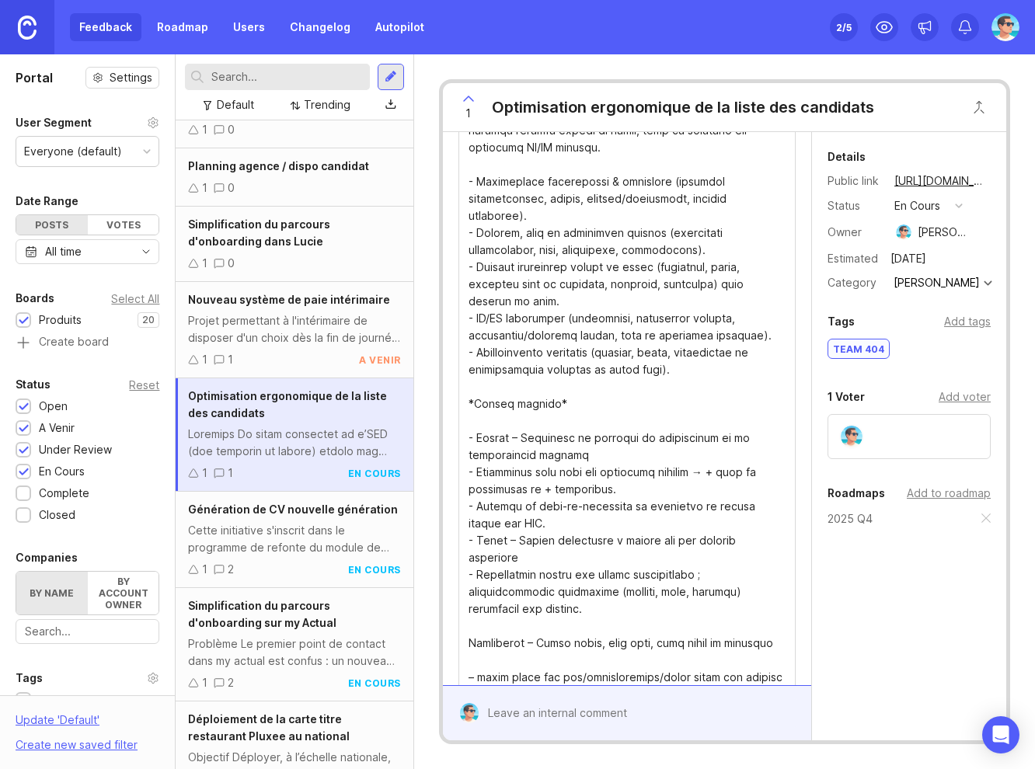
scroll to position [525, 0]
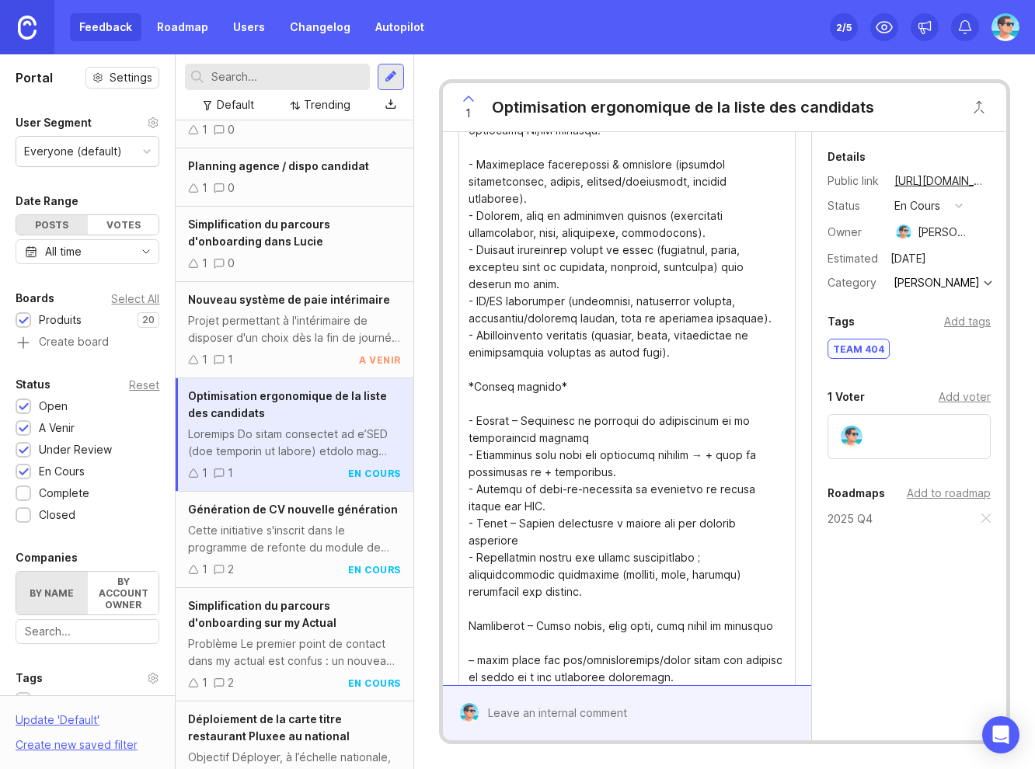
click at [514, 610] on textarea "Details" at bounding box center [626, 250] width 317 height 1008
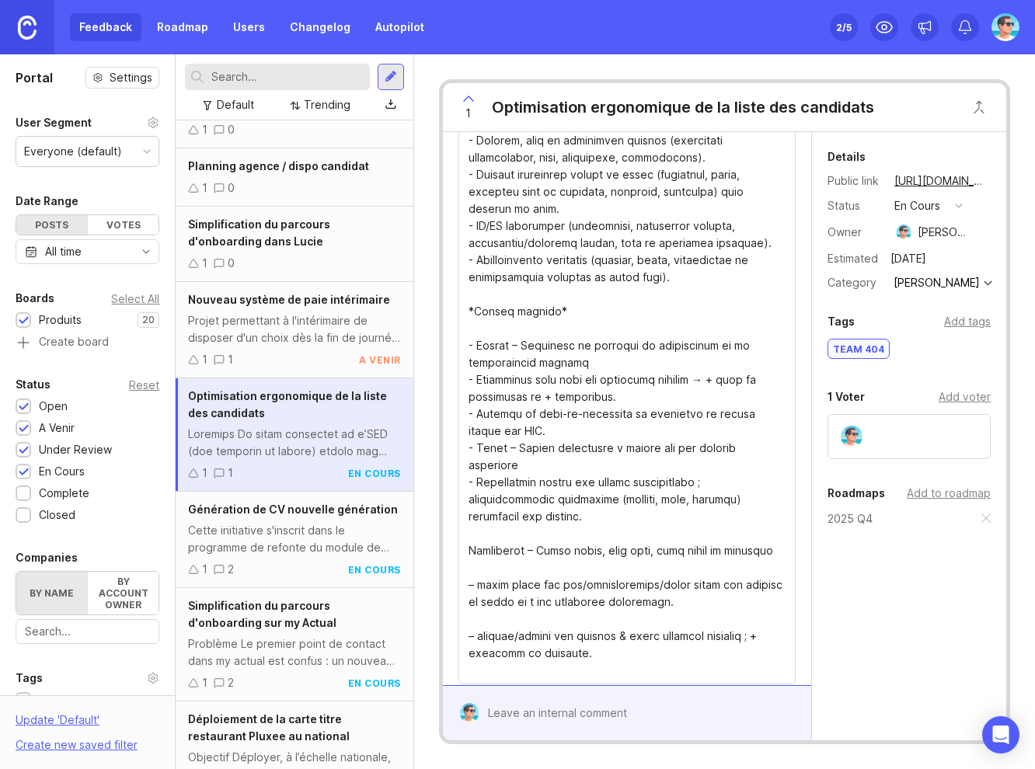
scroll to position [603, 0]
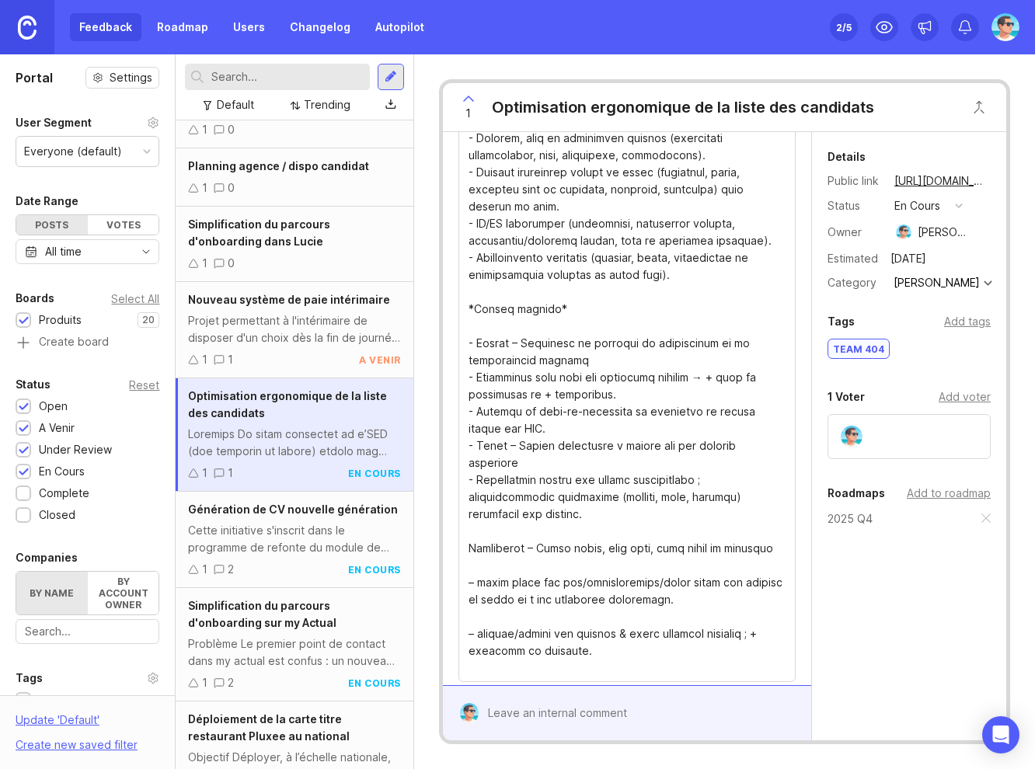
drag, startPoint x: 470, startPoint y: 549, endPoint x: 482, endPoint y: 551, distance: 12.5
click at [469, 549] on textarea "Details" at bounding box center [626, 172] width 317 height 1008
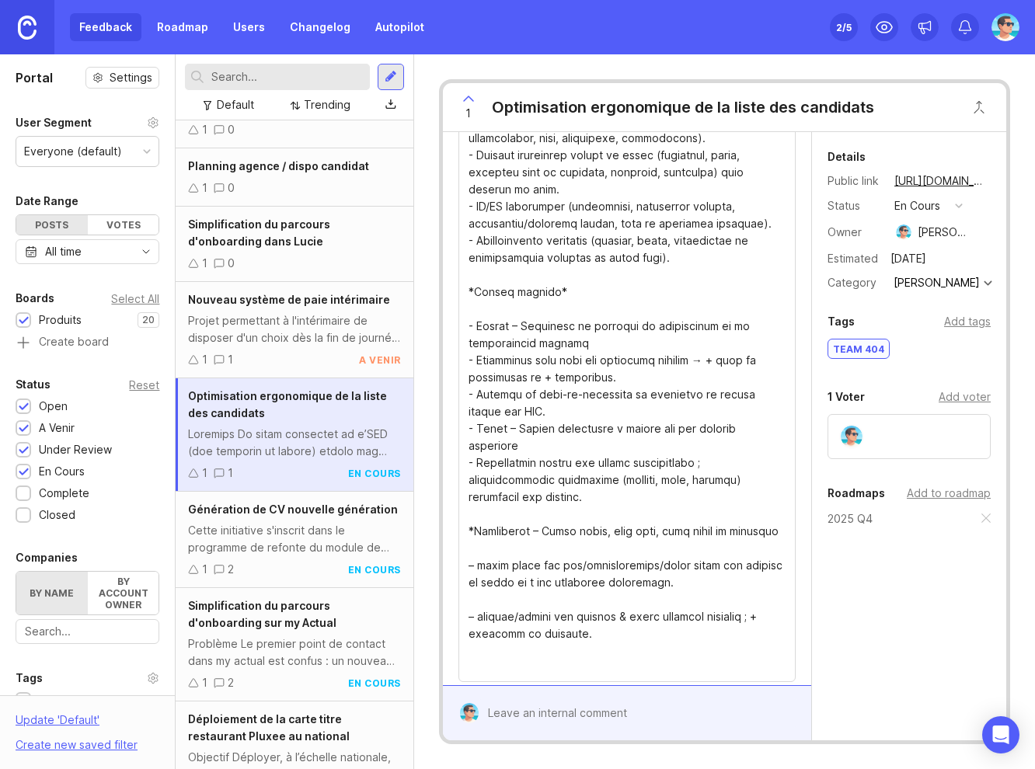
click at [695, 238] on textarea "Details" at bounding box center [626, 163] width 317 height 1025
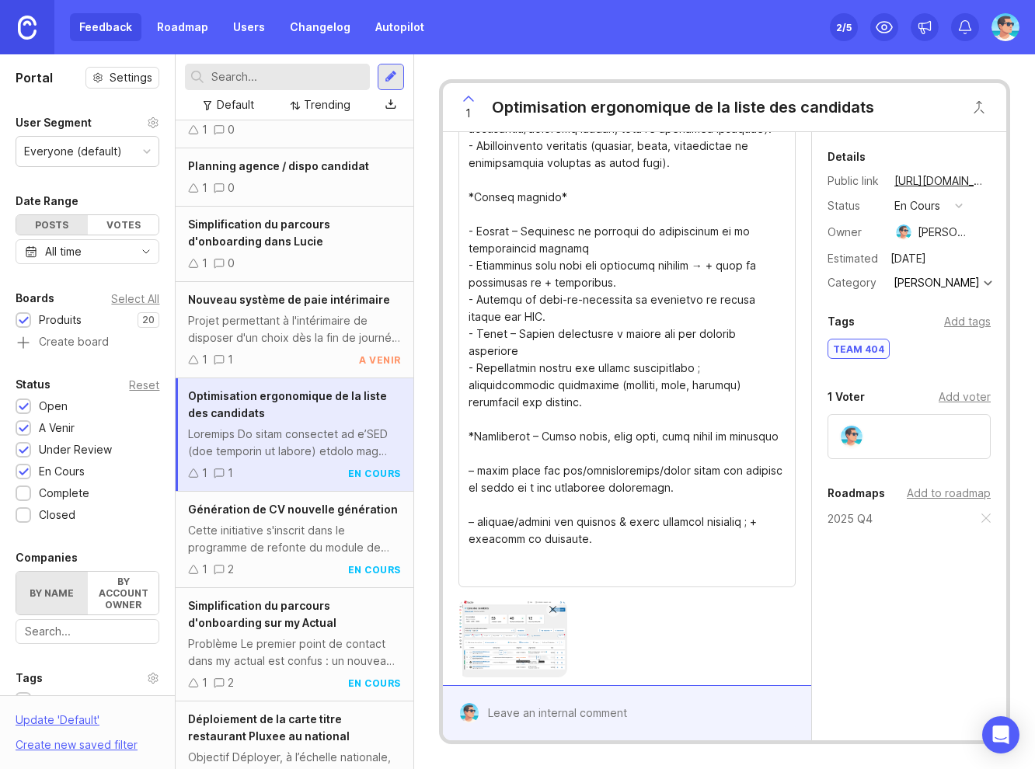
scroll to position [689, 0]
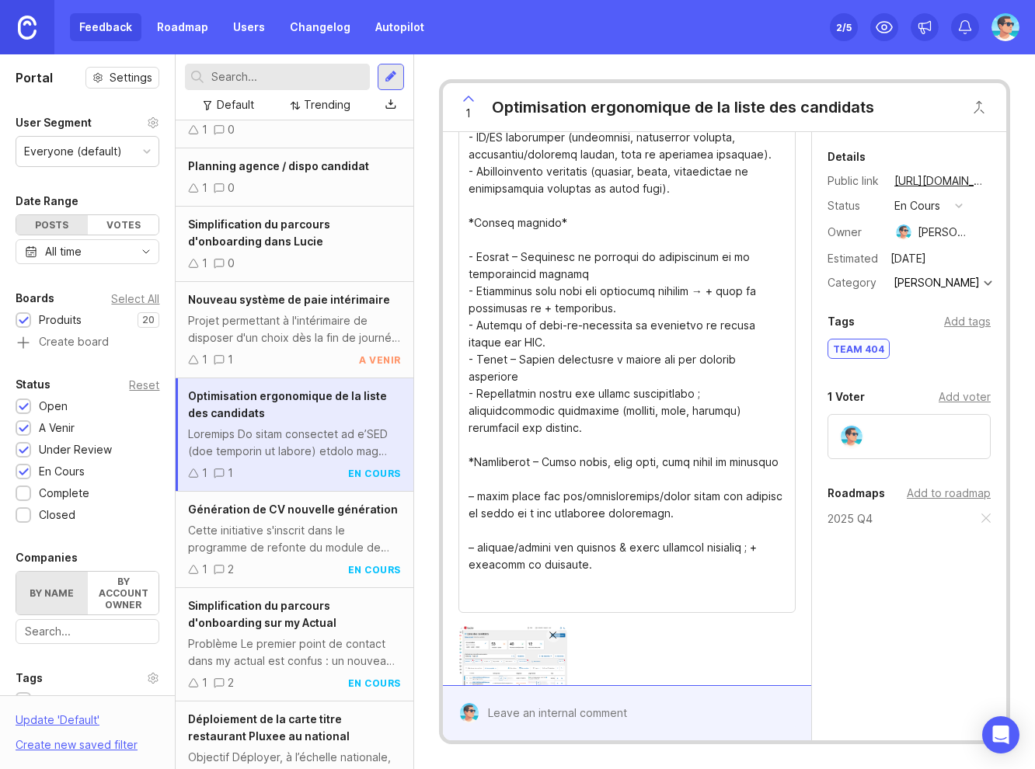
click at [586, 589] on textarea "Details" at bounding box center [626, 94] width 317 height 1025
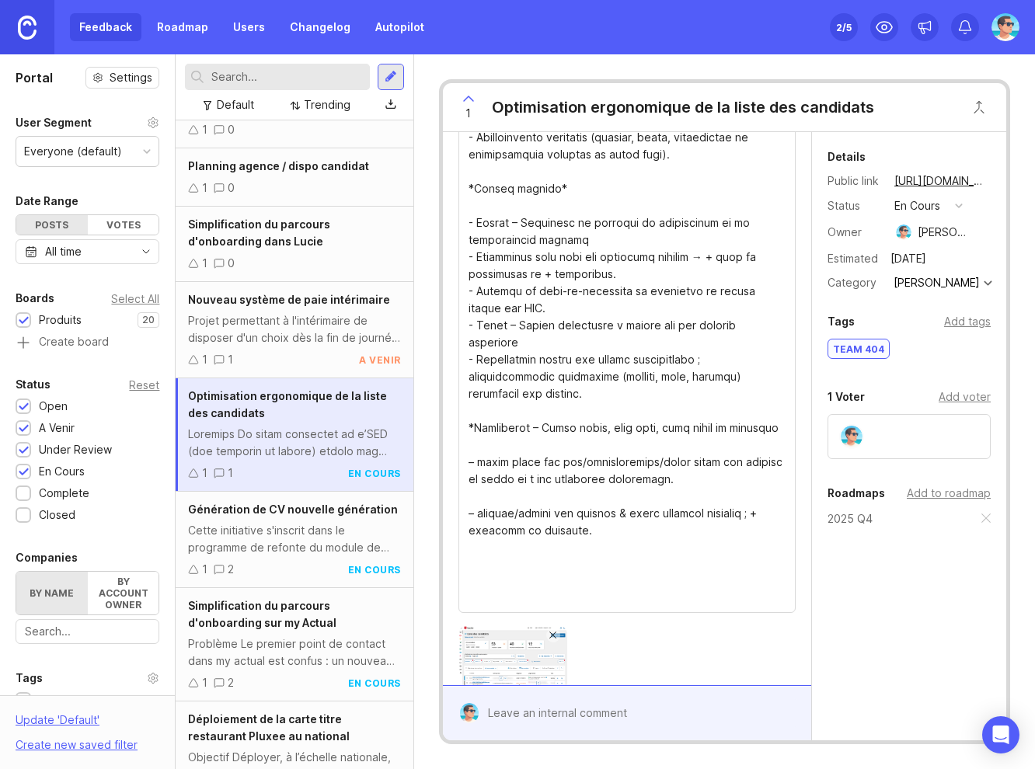
scroll to position [740, 0]
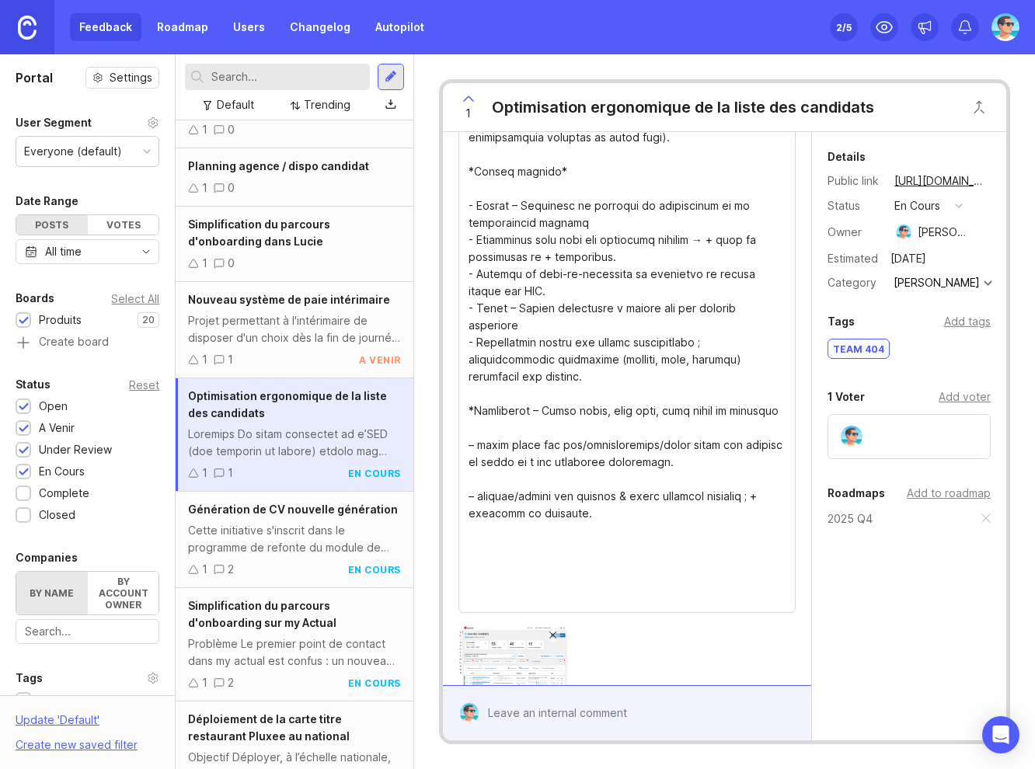
click at [601, 616] on div "Details" at bounding box center [626, 64] width 337 height 1121
paste textarea "* - Discovery : 2025 Q4. - Développement : 2025 Q4, 2026 Q1, 2026 Q2. - Pilote …"
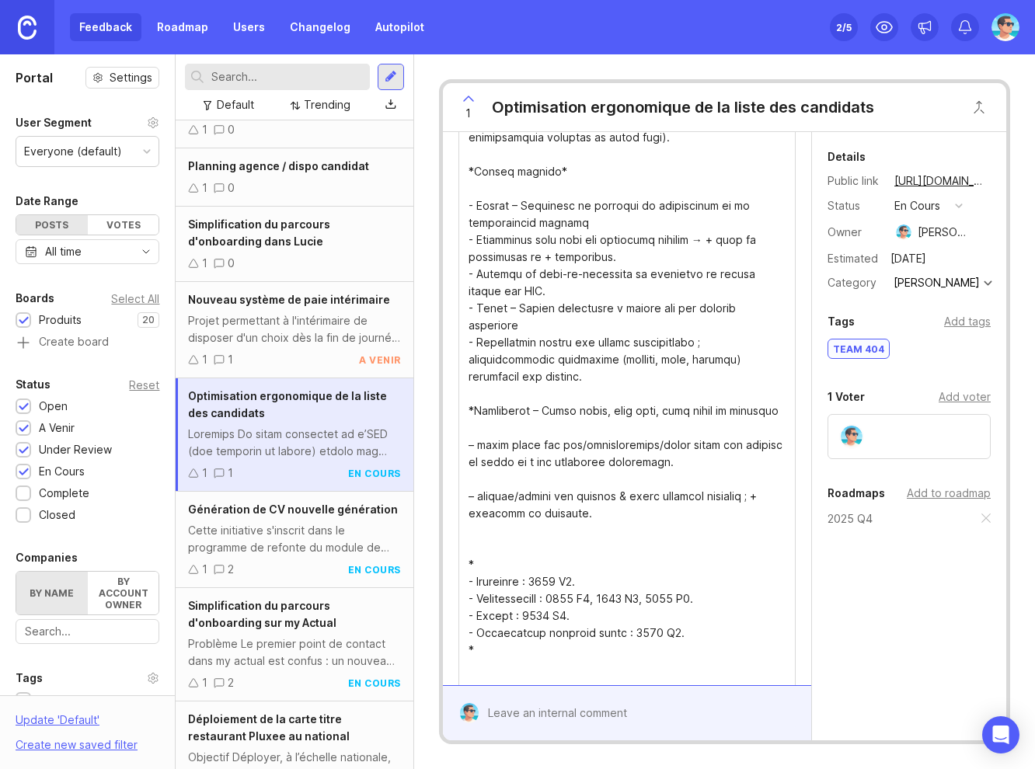
click at [579, 579] on textarea "Details" at bounding box center [626, 112] width 317 height 1162
click at [919, 494] on div "Add to roadmap" at bounding box center [948, 493] width 84 height 17
click at [934, 528] on input "text" at bounding box center [908, 525] width 143 height 17
click at [899, 635] on div "Details Public link https://actual.canny.io/agence/p/optimisation-ergonomique-d…" at bounding box center [909, 437] width 194 height 611
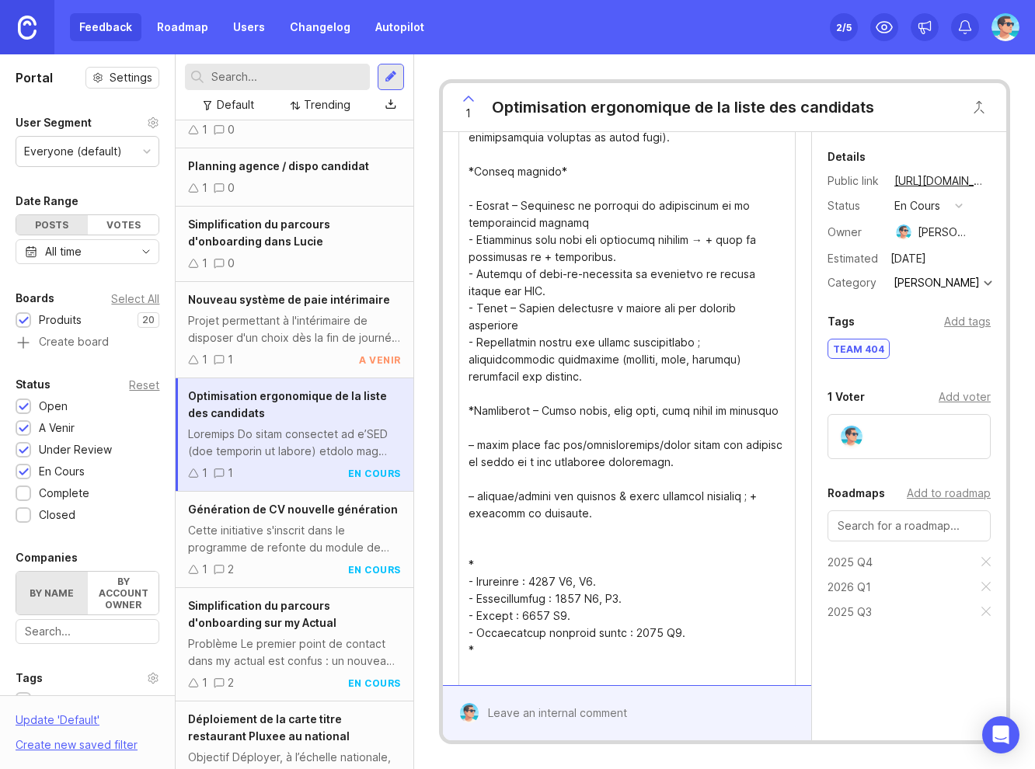
click at [951, 318] on div "Add tags" at bounding box center [967, 321] width 47 height 17
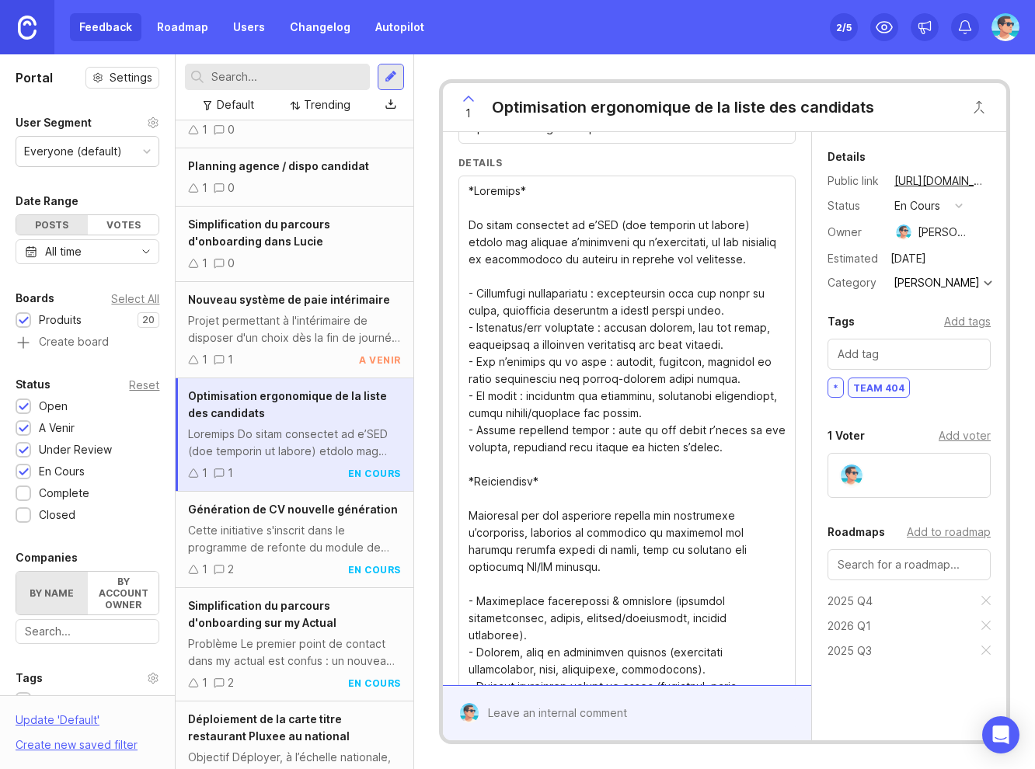
scroll to position [49, 0]
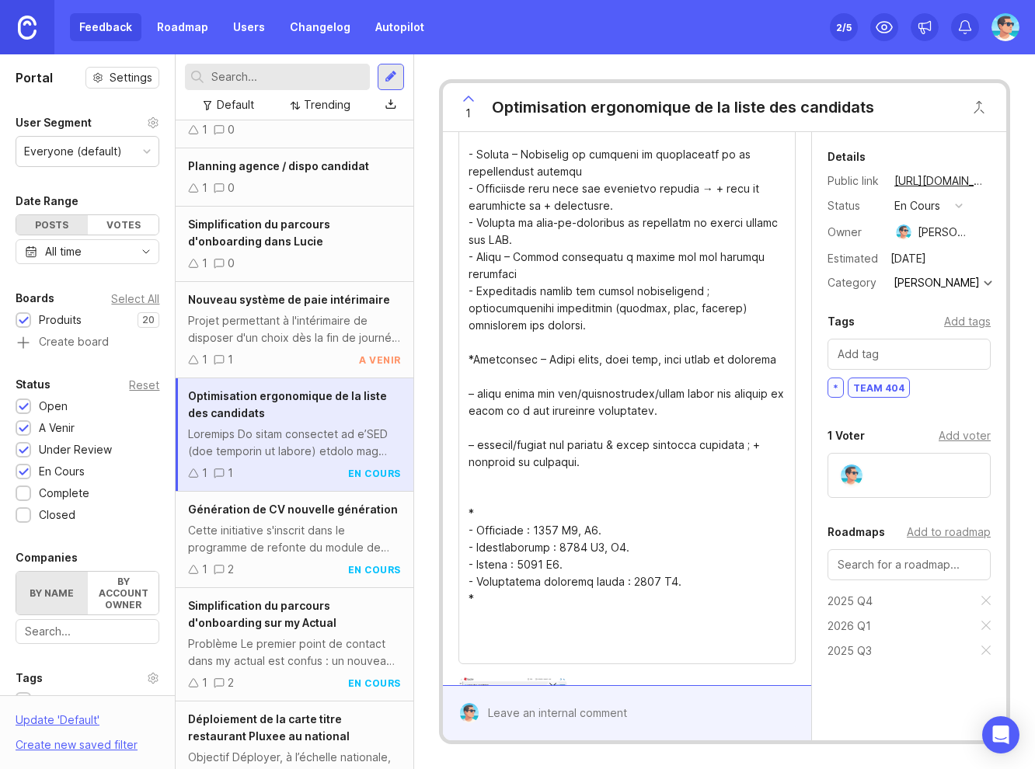
scroll to position [955, 0]
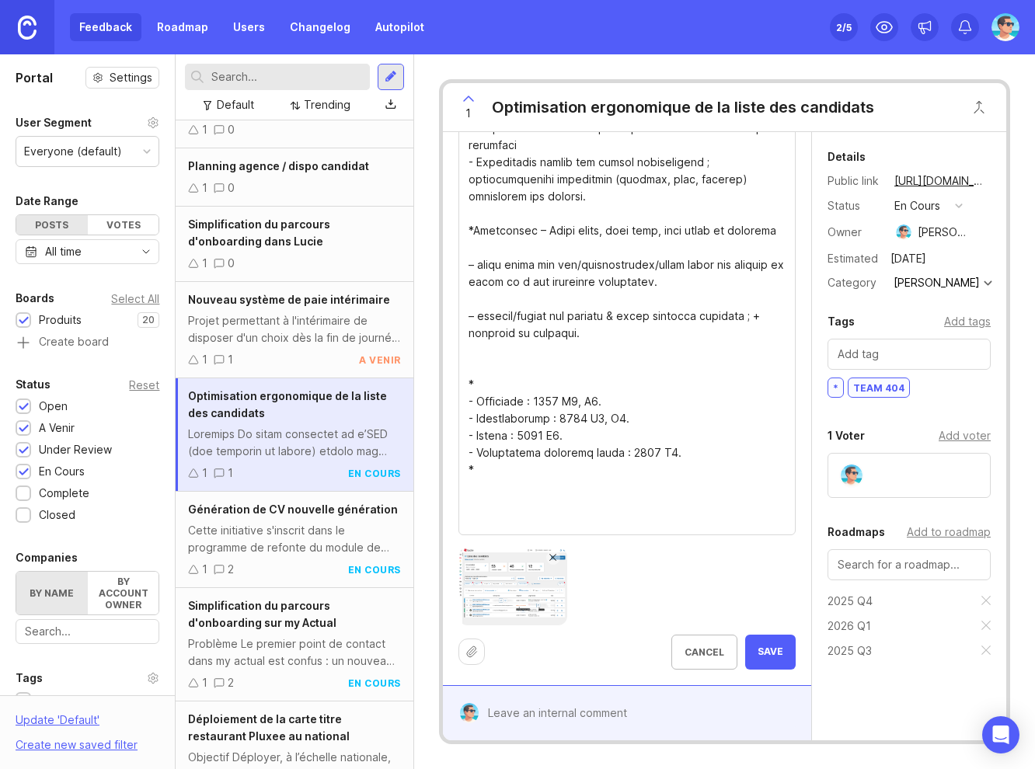
type textarea "**Mise à jour du listing candidat en cohérence avec la mise à jour sur le listi…"
click at [755, 660] on button "Save" at bounding box center [770, 652] width 50 height 35
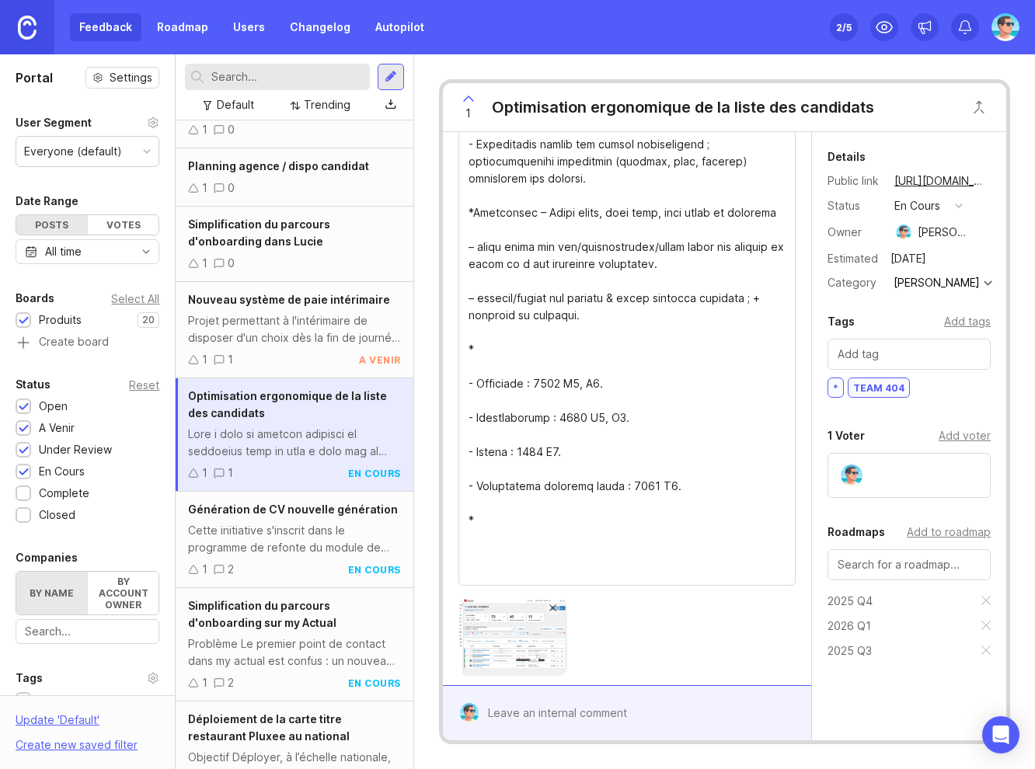
scroll to position [1150, 0]
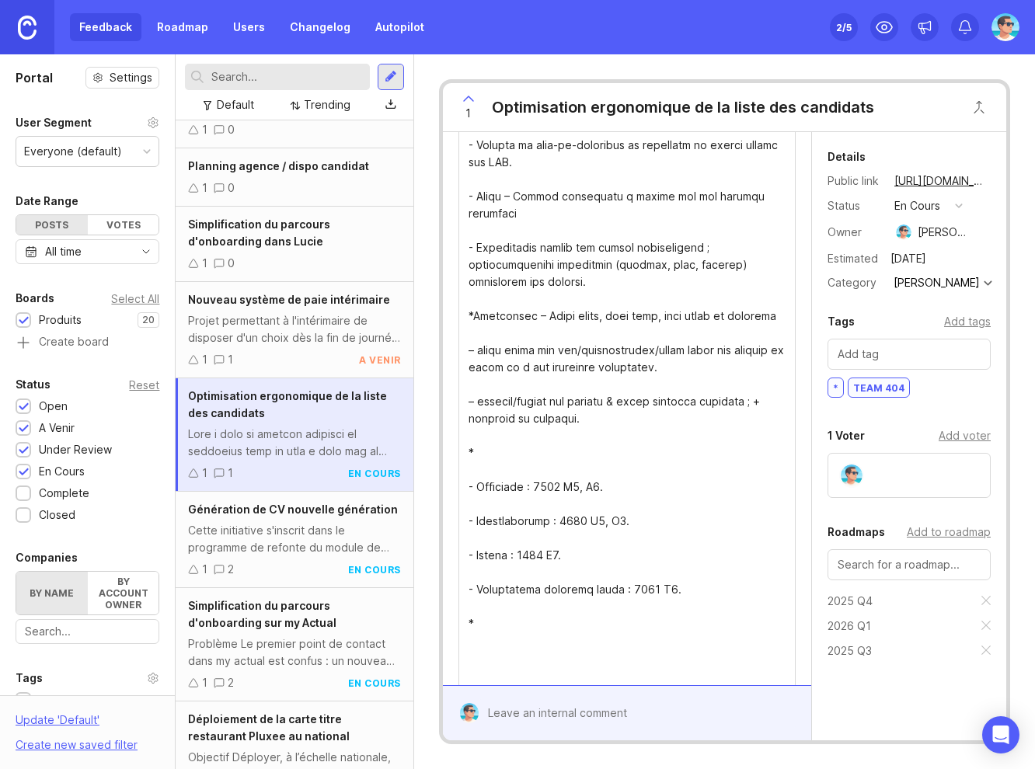
scroll to position [1087, 0]
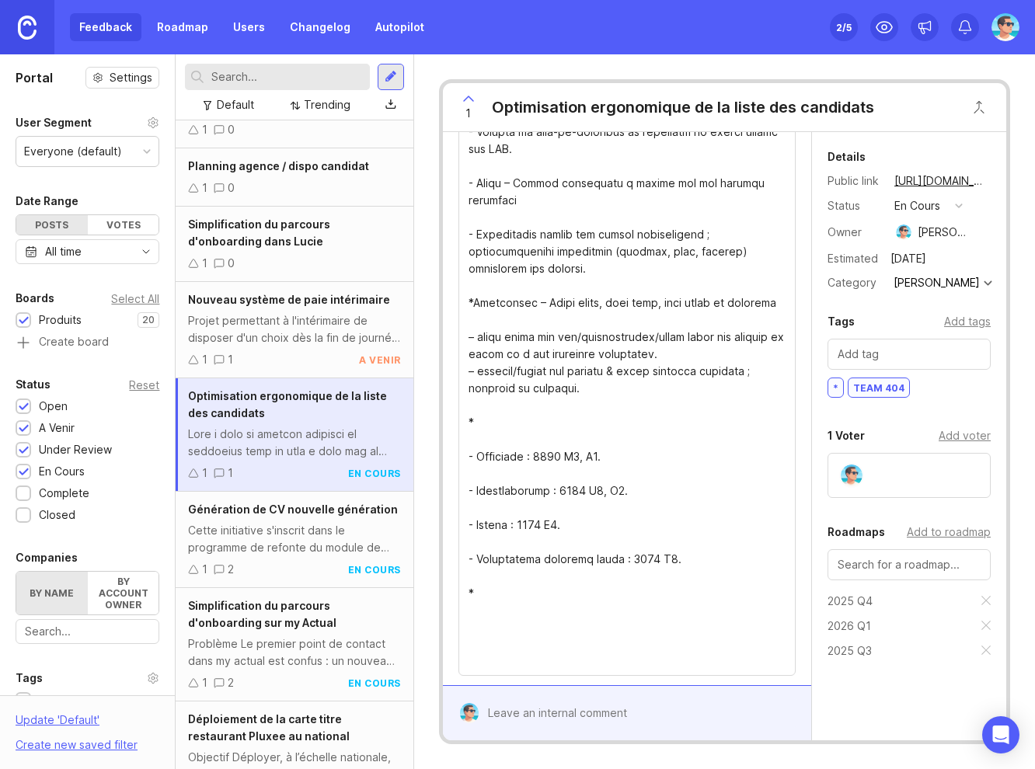
scroll to position [1104, 0]
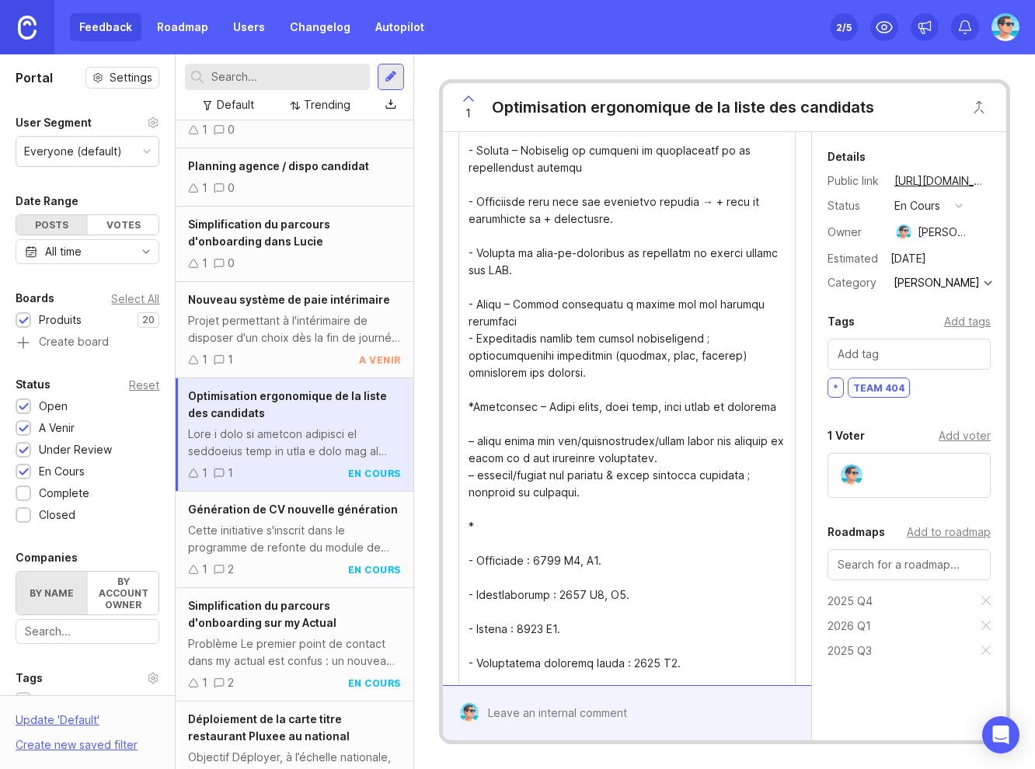
click at [486, 302] on textarea "Details" at bounding box center [626, 31] width 317 height 1452
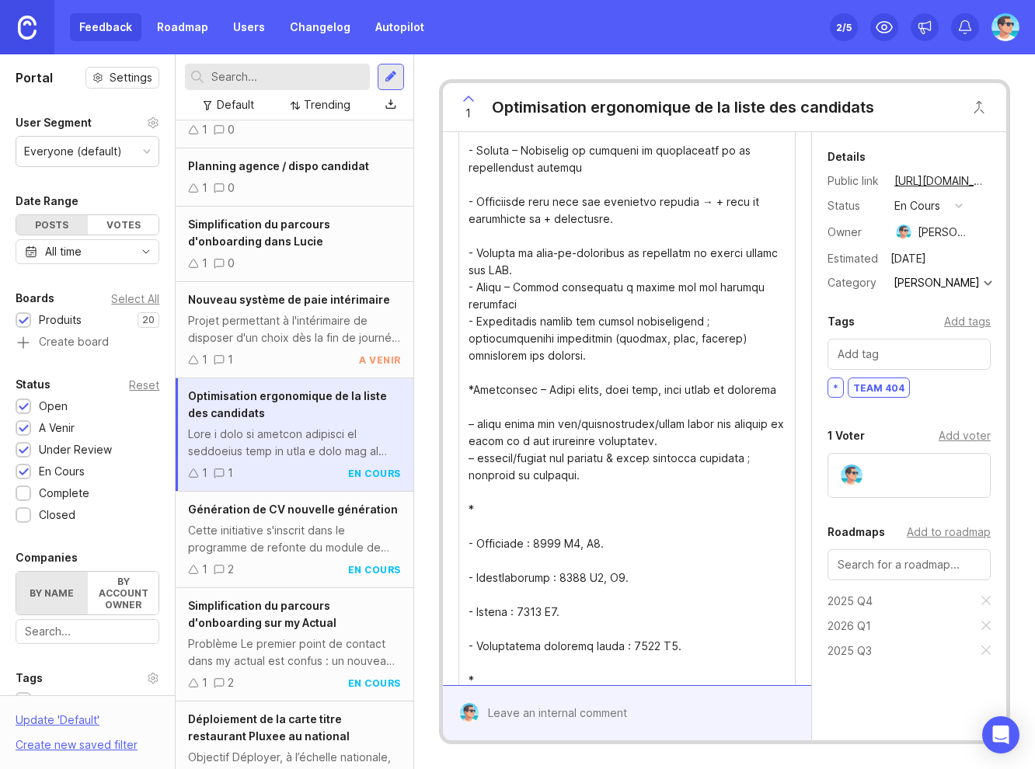
scroll to position [983, 0]
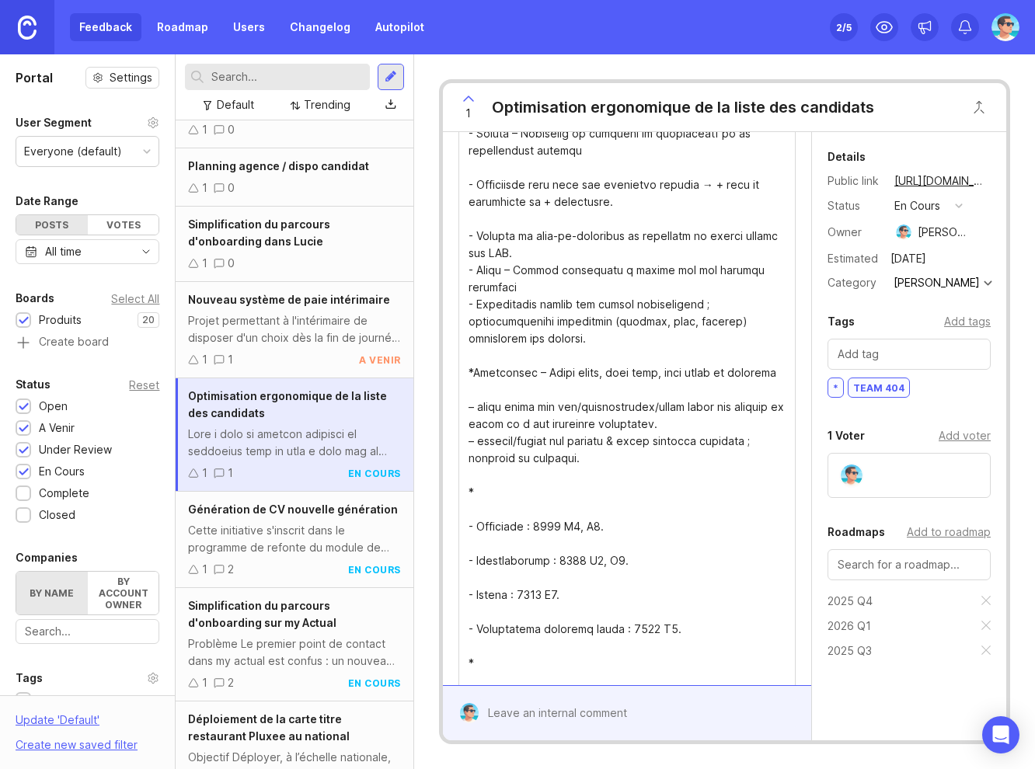
click at [490, 234] on textarea "Details" at bounding box center [626, 5] width 317 height 1435
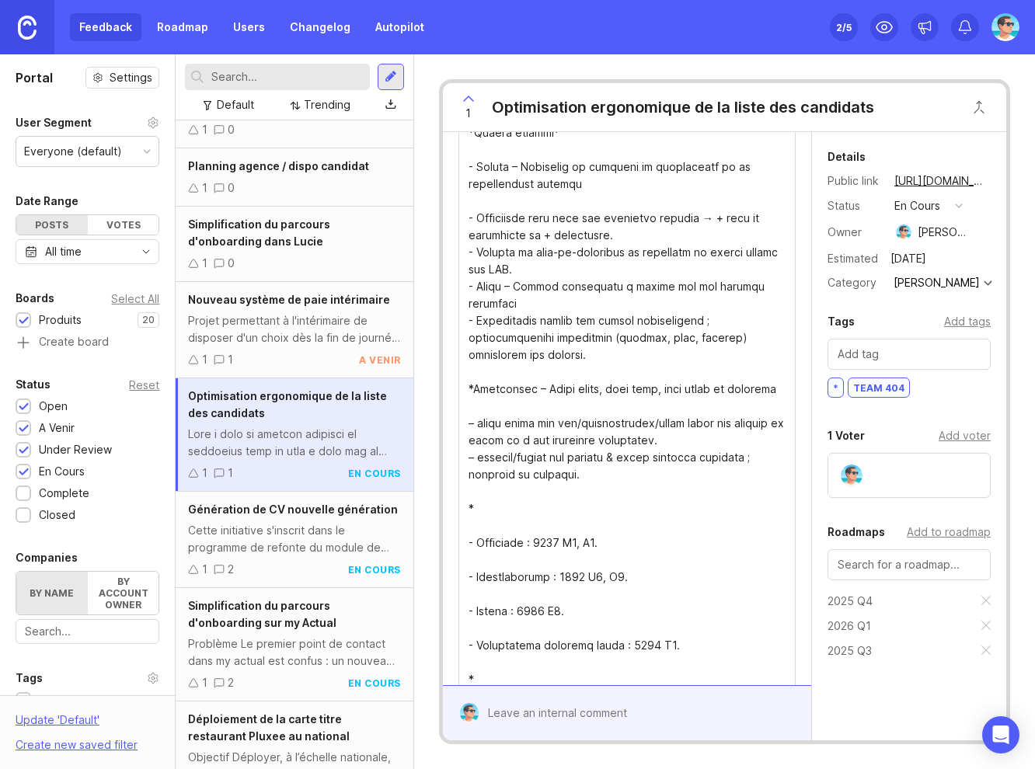
scroll to position [923, 0]
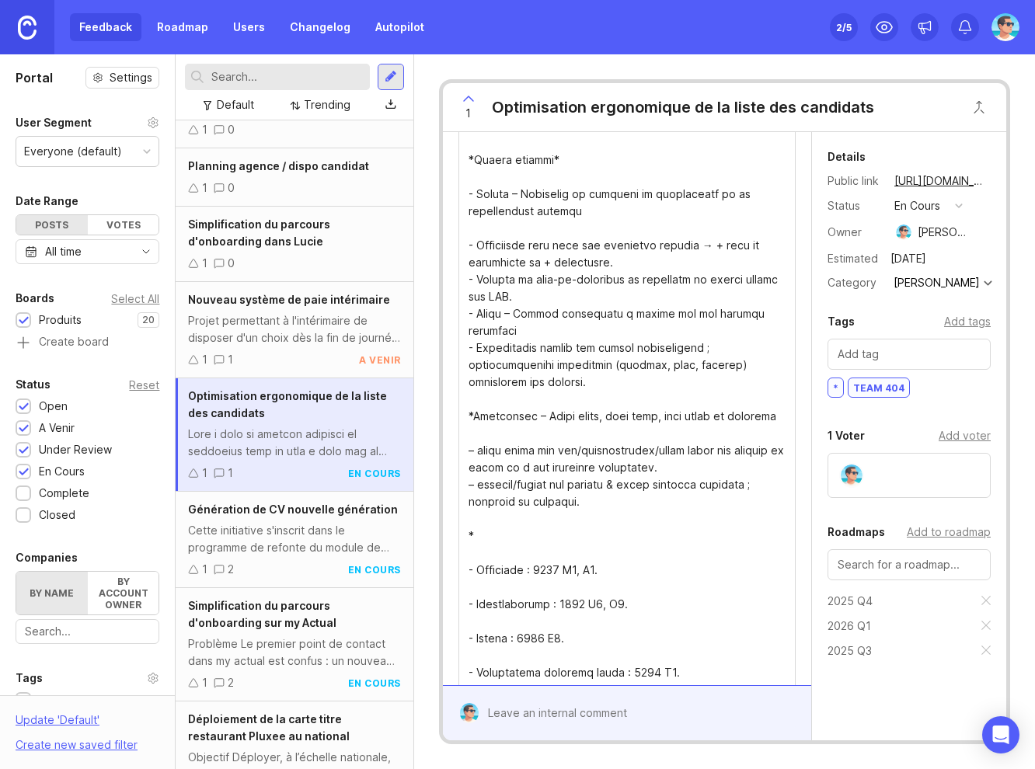
click at [489, 252] on textarea "Details" at bounding box center [626, 57] width 317 height 1418
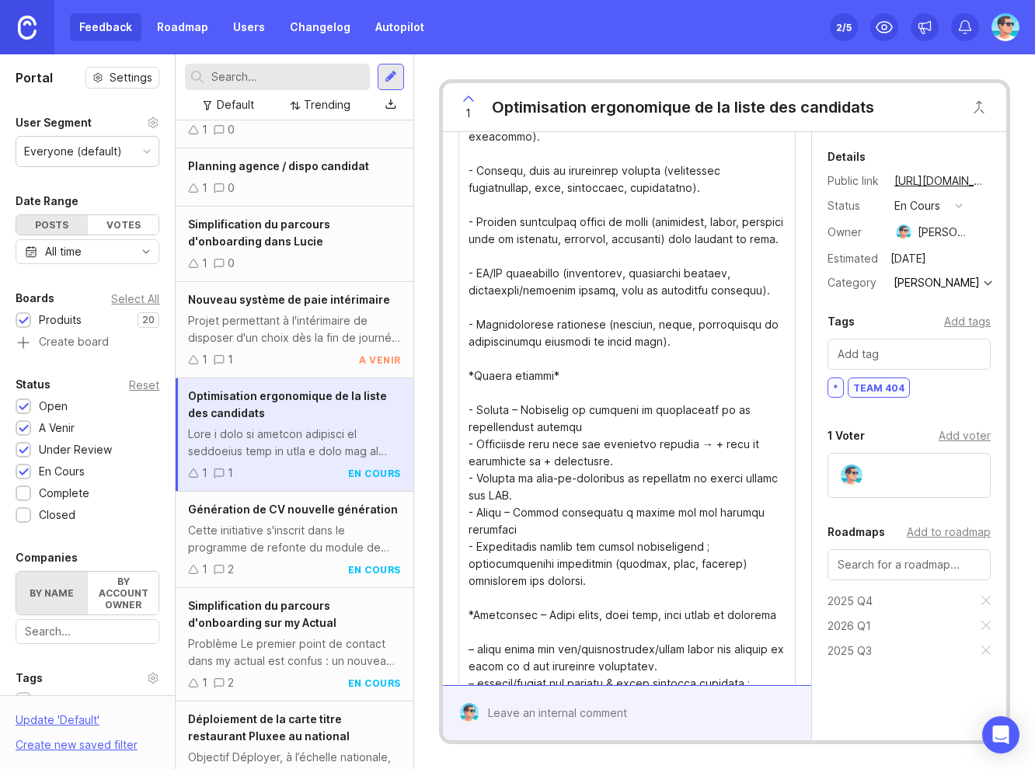
click at [491, 322] on textarea "Details" at bounding box center [626, 264] width 317 height 1401
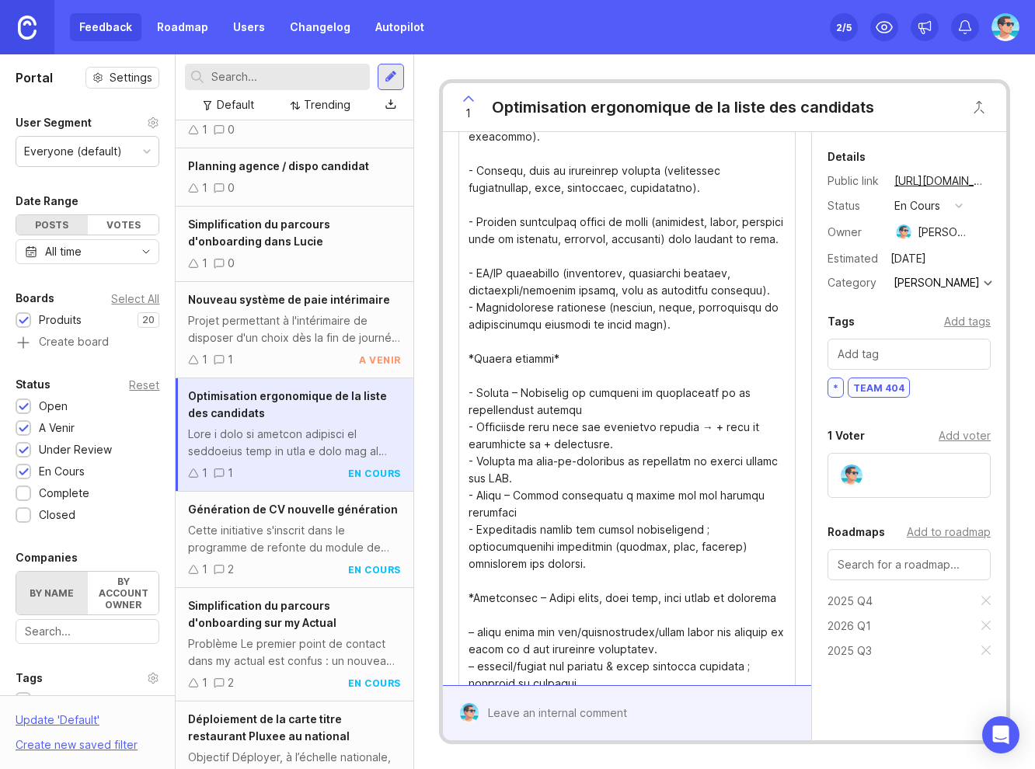
scroll to position [724, 0]
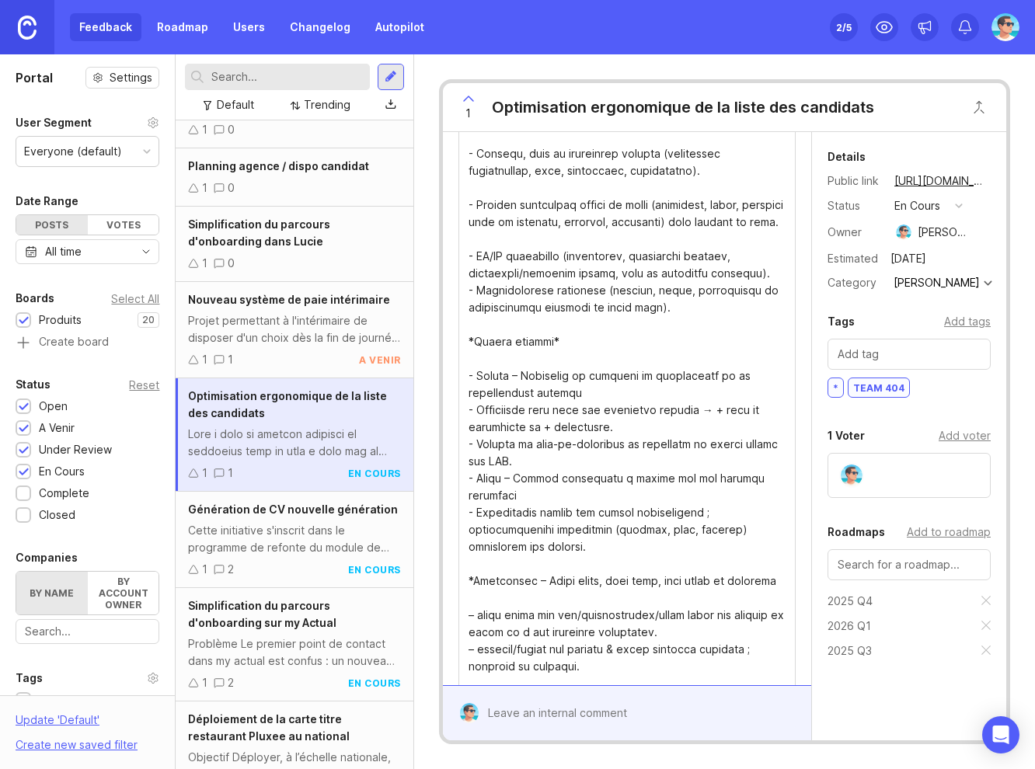
click at [485, 248] on textarea "Details" at bounding box center [626, 239] width 317 height 1384
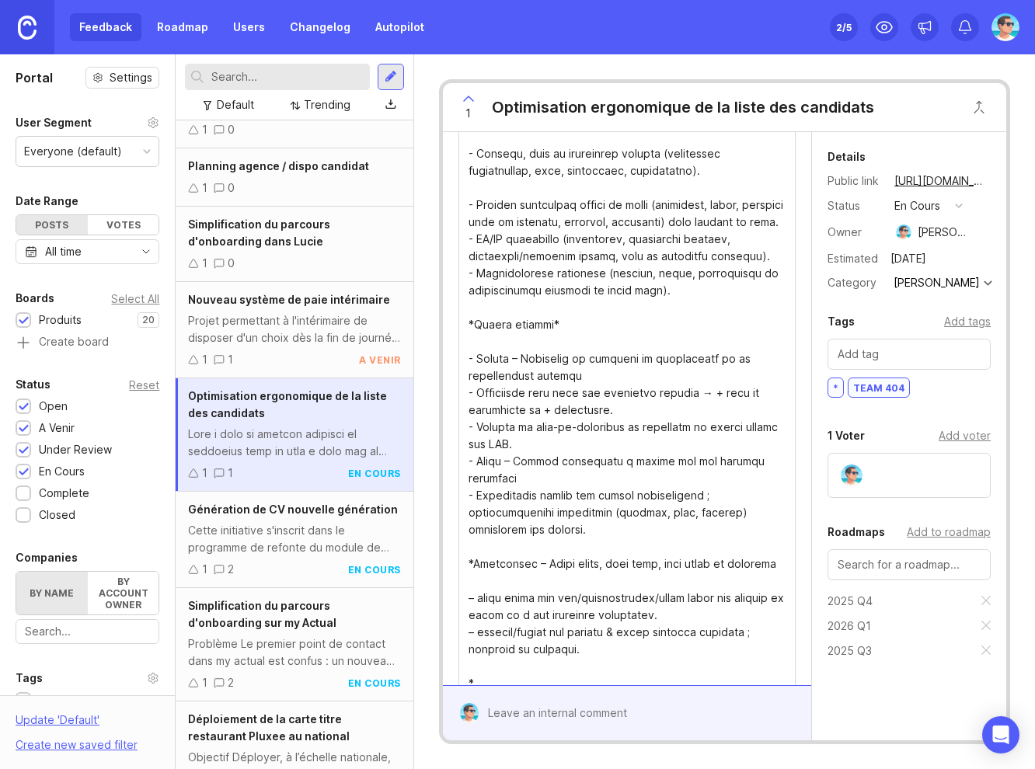
scroll to position [741, 0]
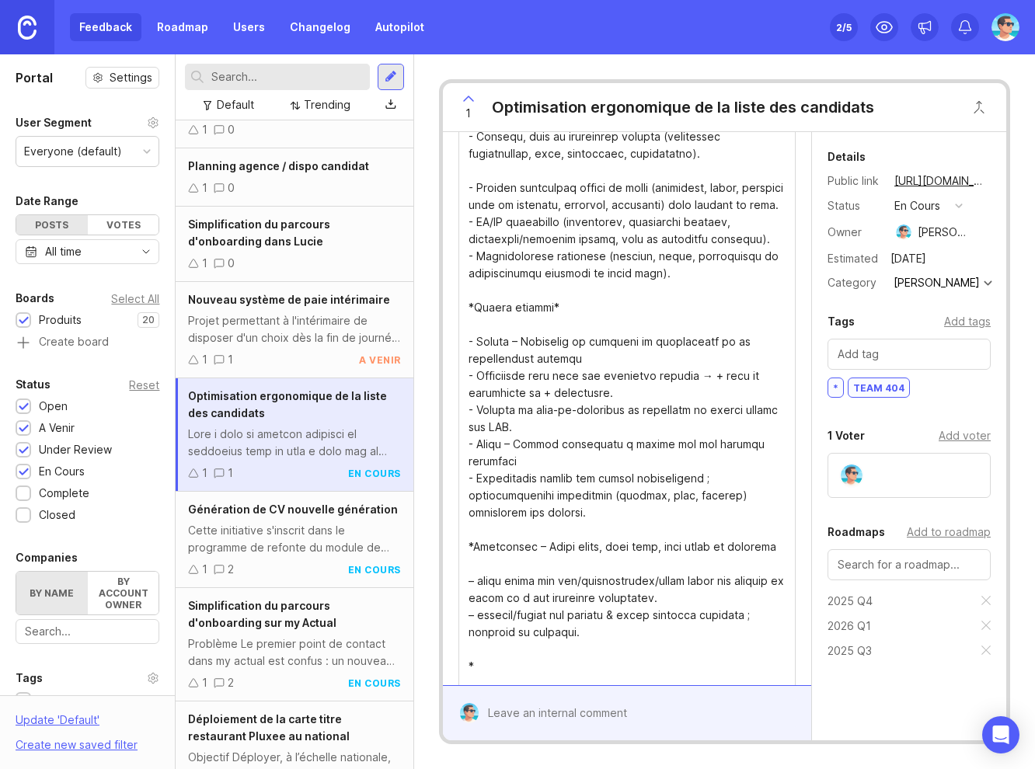
click at [495, 176] on textarea "Details" at bounding box center [626, 213] width 317 height 1367
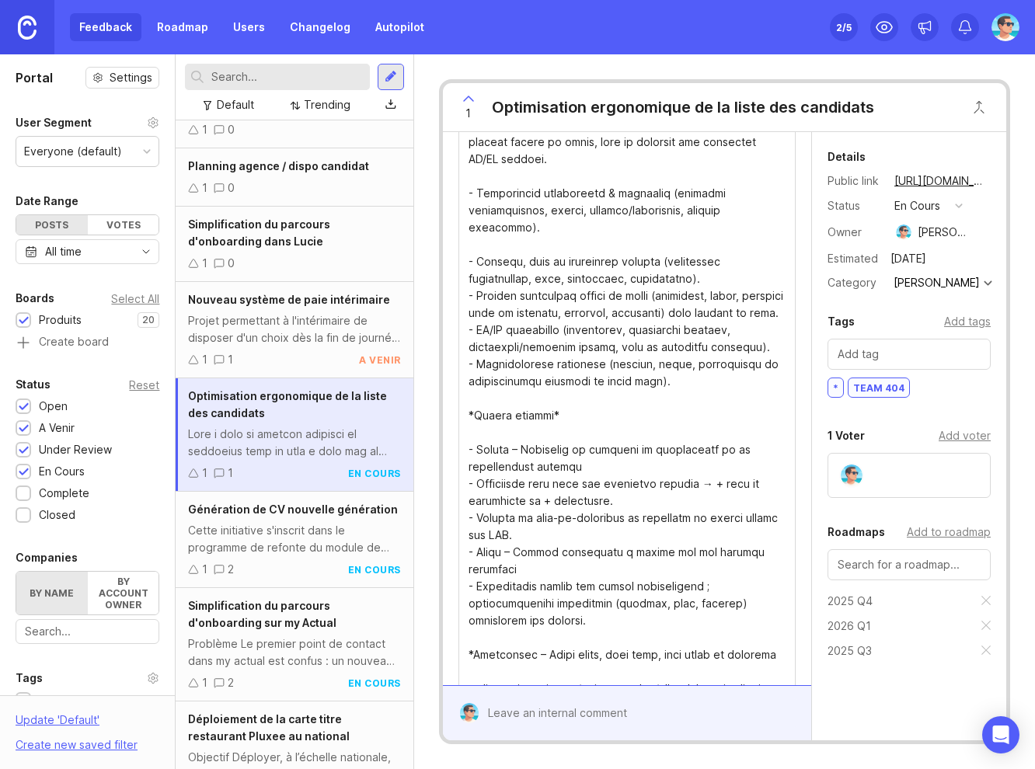
scroll to position [586, 0]
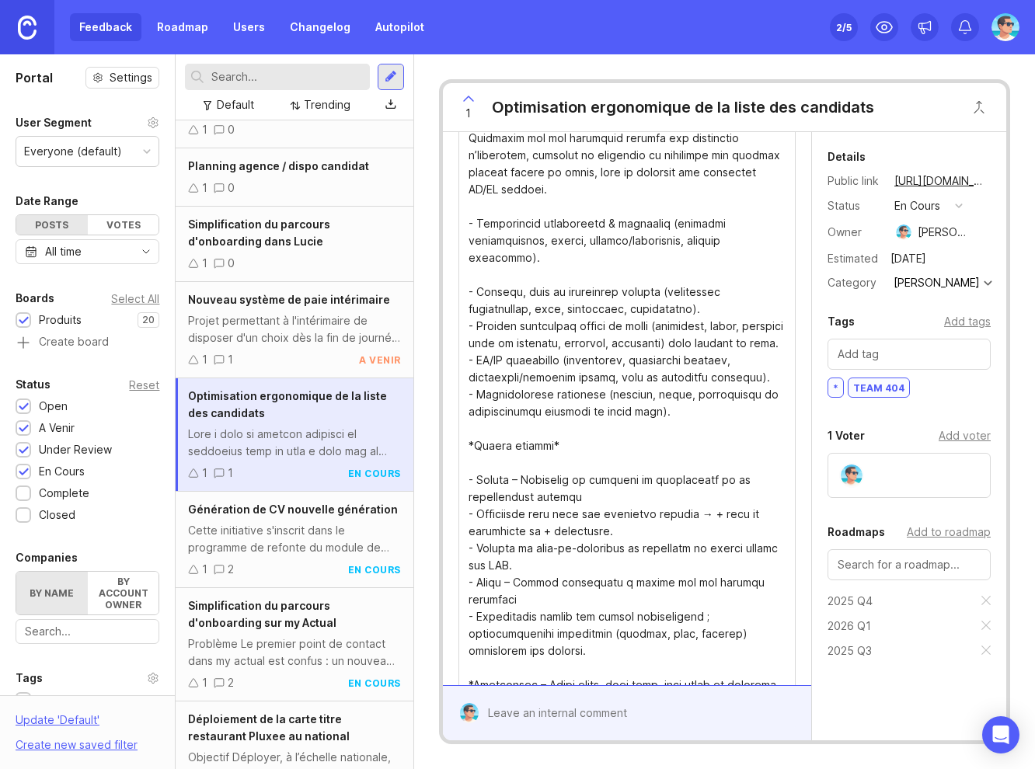
click at [485, 270] on textarea "Details" at bounding box center [626, 360] width 317 height 1350
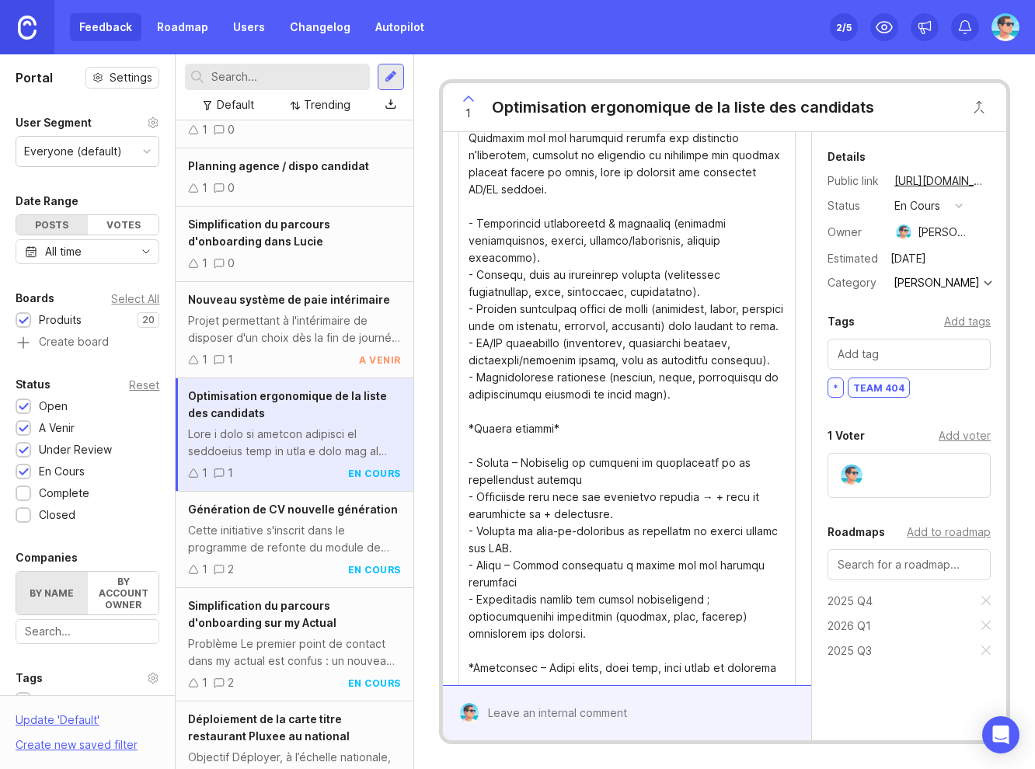
scroll to position [603, 0]
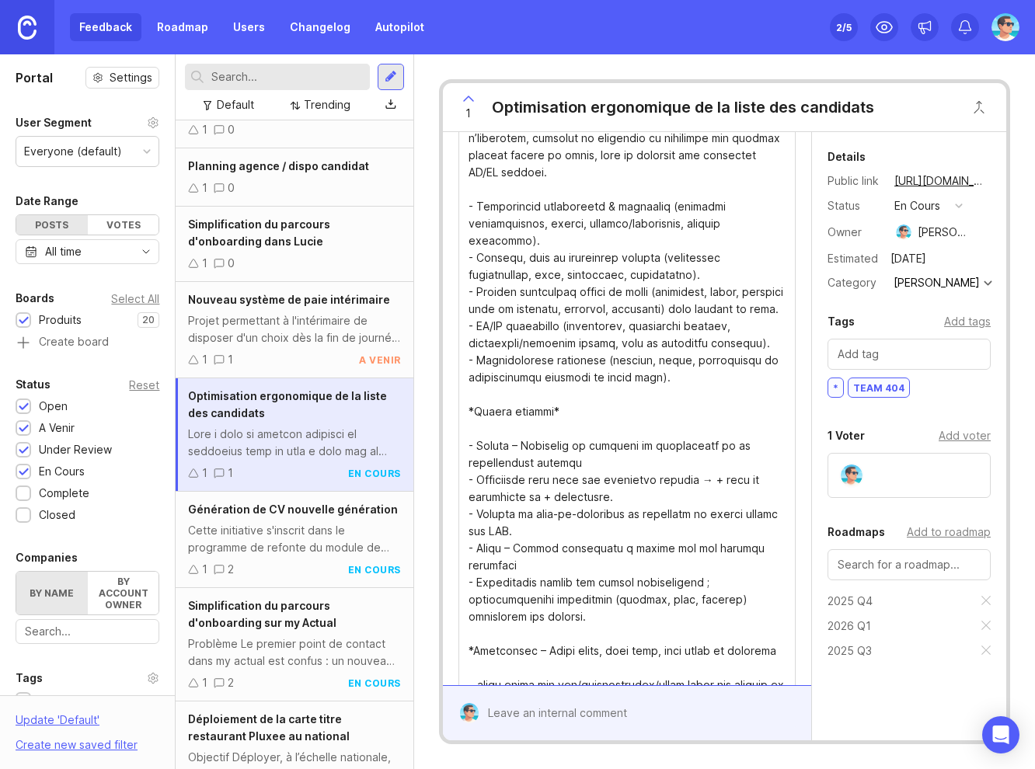
click at [493, 193] on textarea "Details" at bounding box center [626, 334] width 317 height 1333
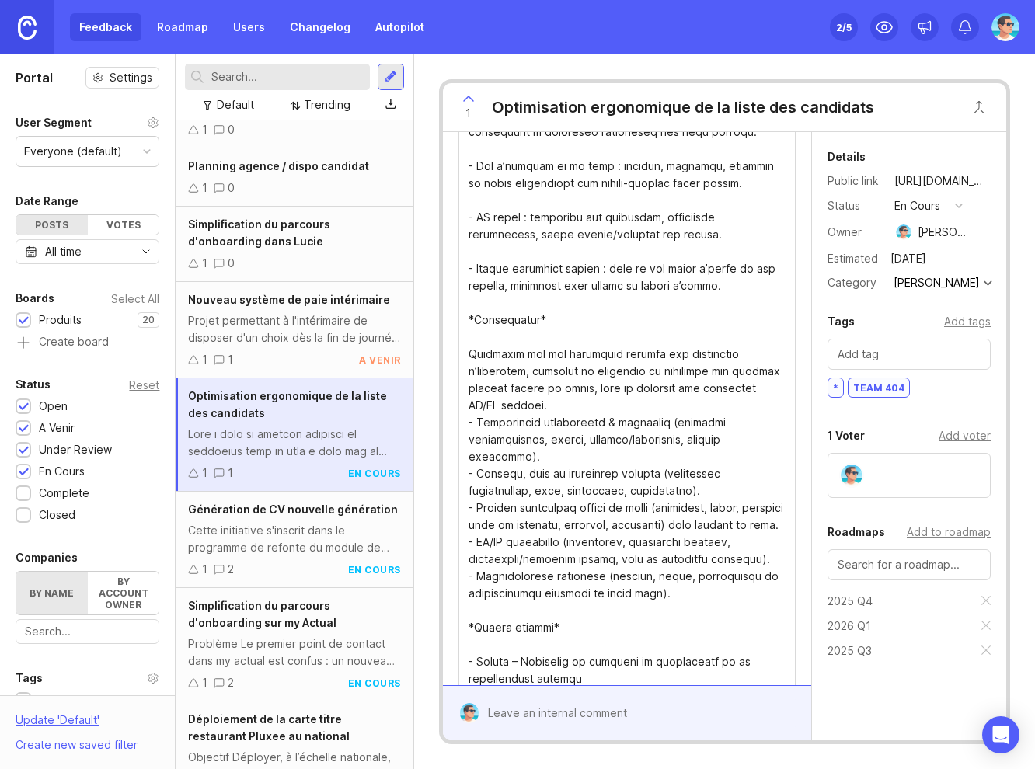
scroll to position [292, 0]
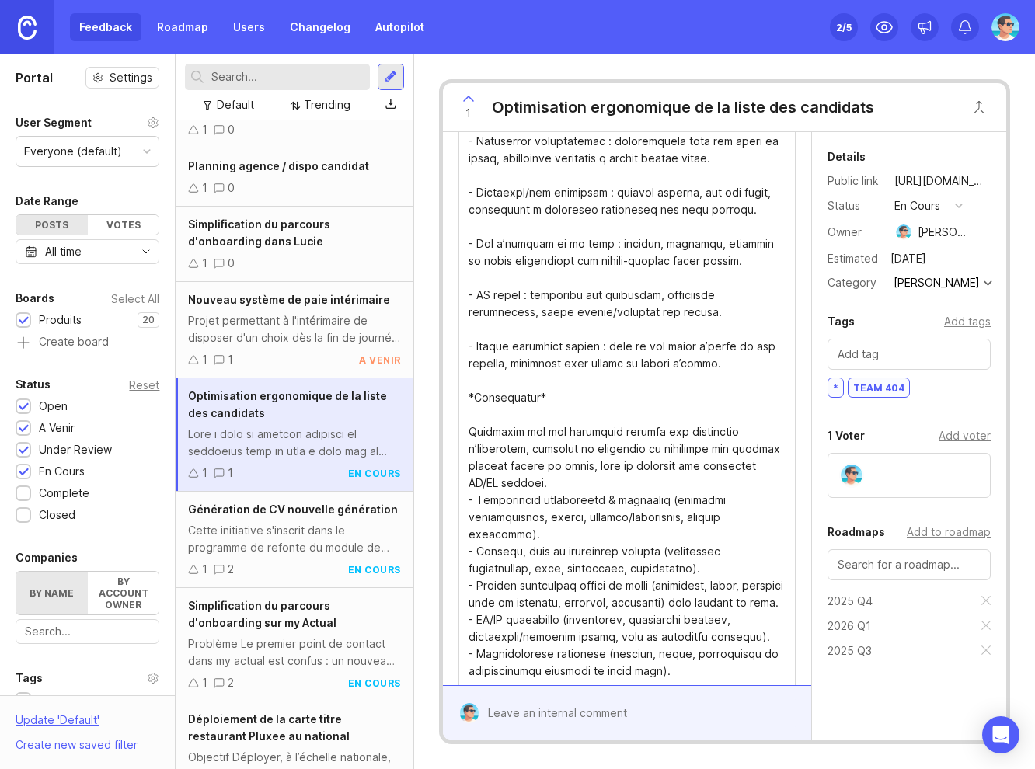
click at [488, 331] on textarea "Details" at bounding box center [626, 637] width 317 height 1316
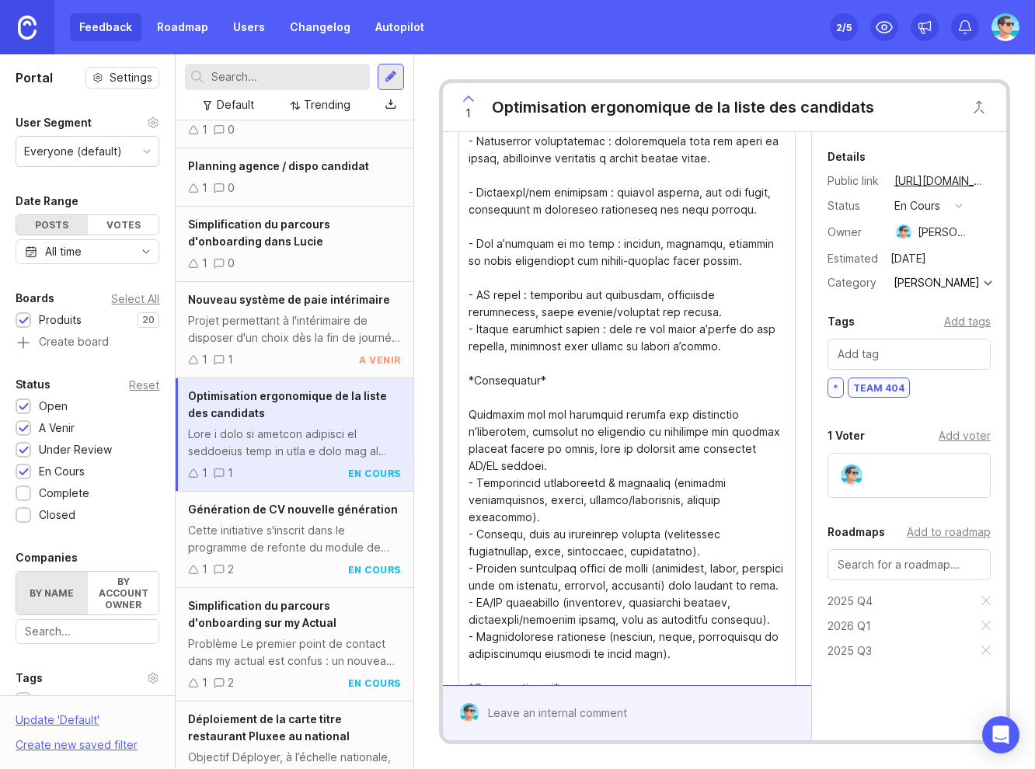
scroll to position [309, 0]
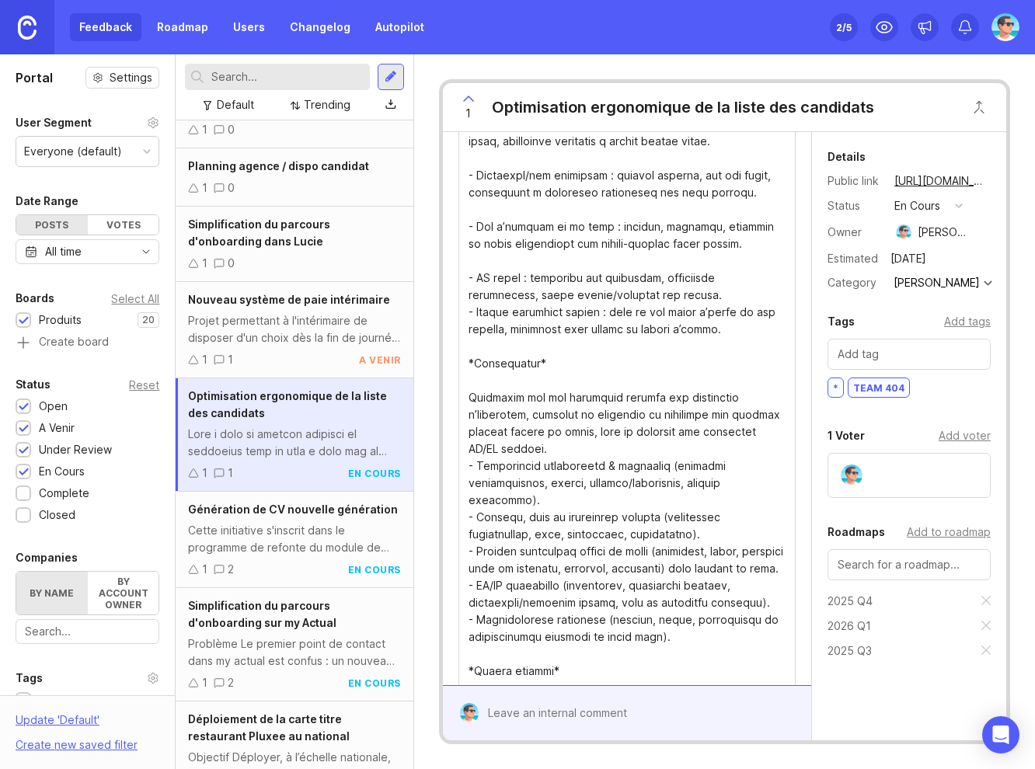
click at [485, 263] on textarea "Details" at bounding box center [626, 611] width 317 height 1299
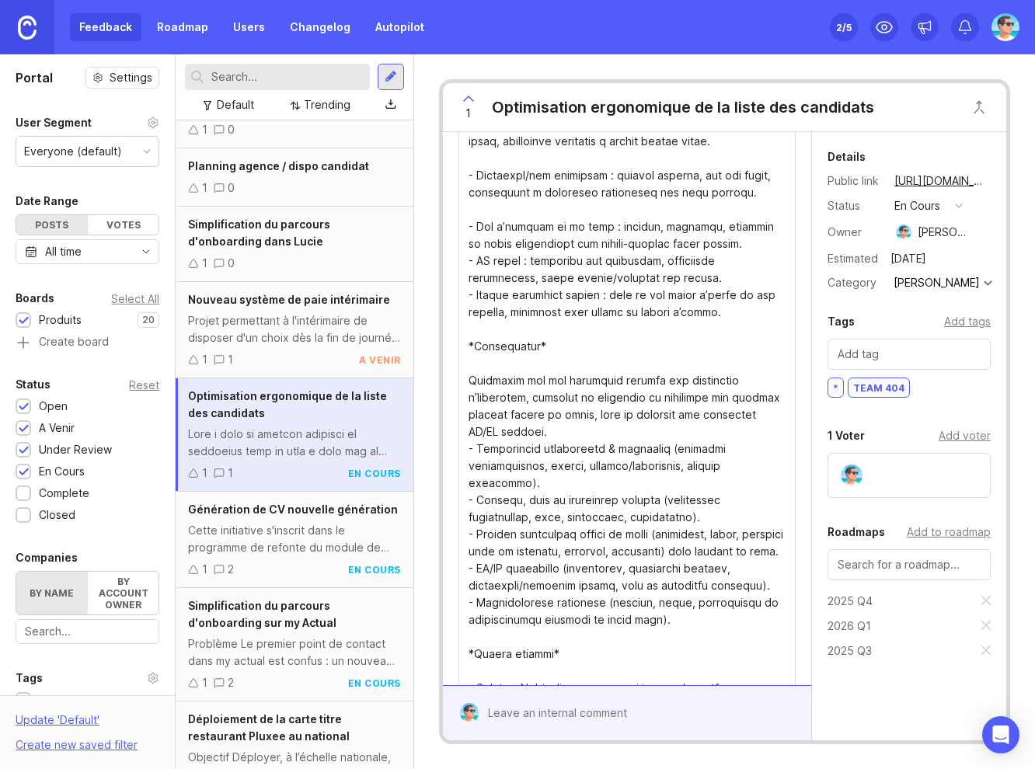
scroll to position [326, 0]
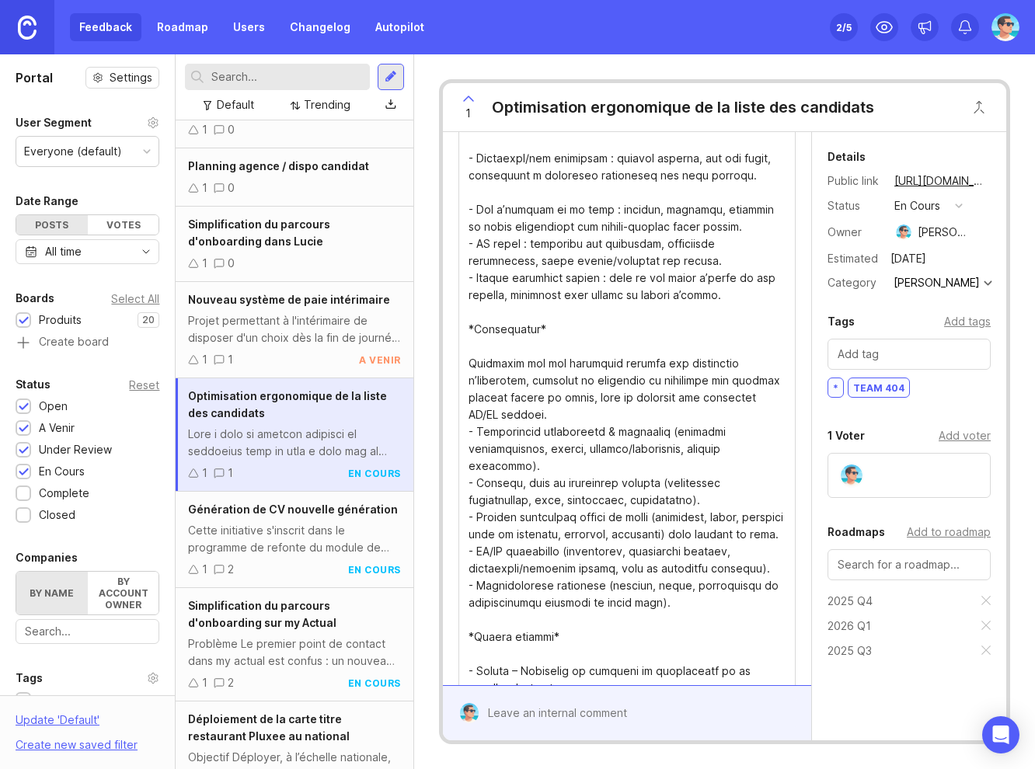
click at [489, 193] on textarea "Details" at bounding box center [626, 585] width 317 height 1281
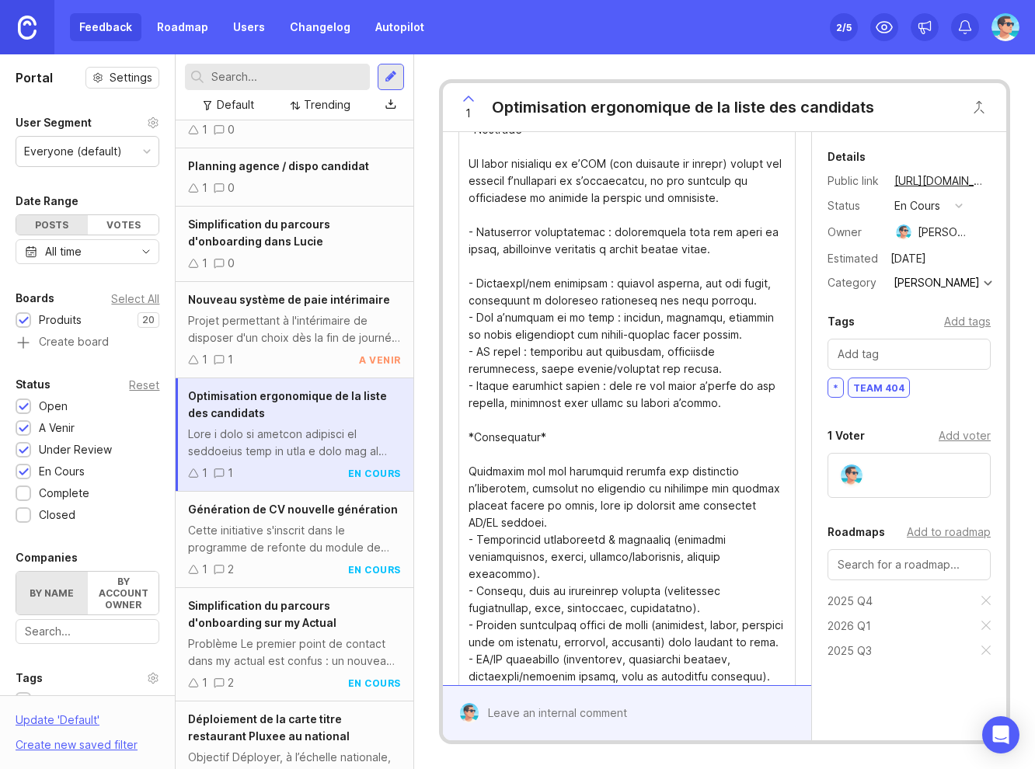
scroll to position [171, 0]
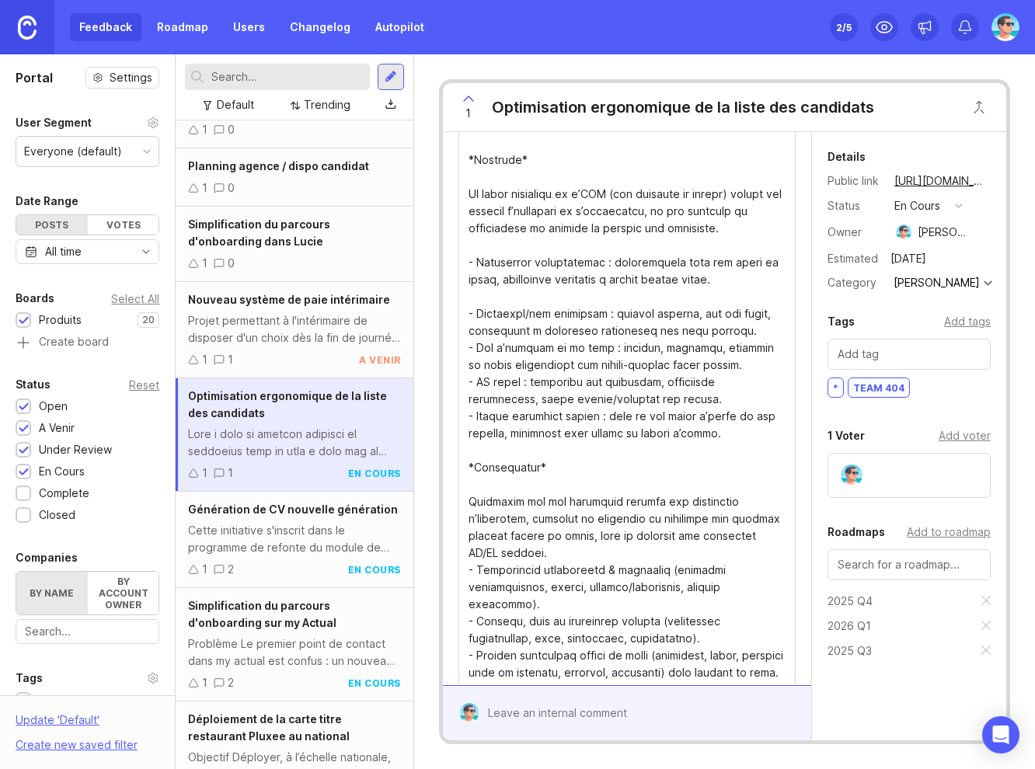
click at [485, 292] on textarea "Details" at bounding box center [626, 732] width 317 height 1264
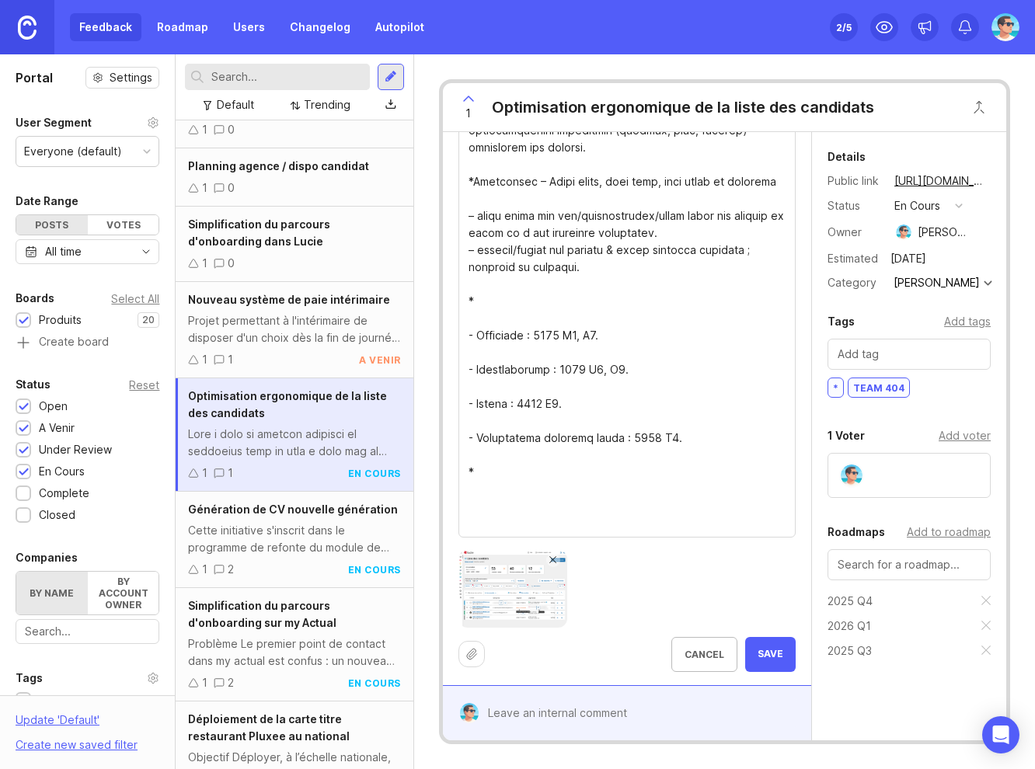
scroll to position [989, 0]
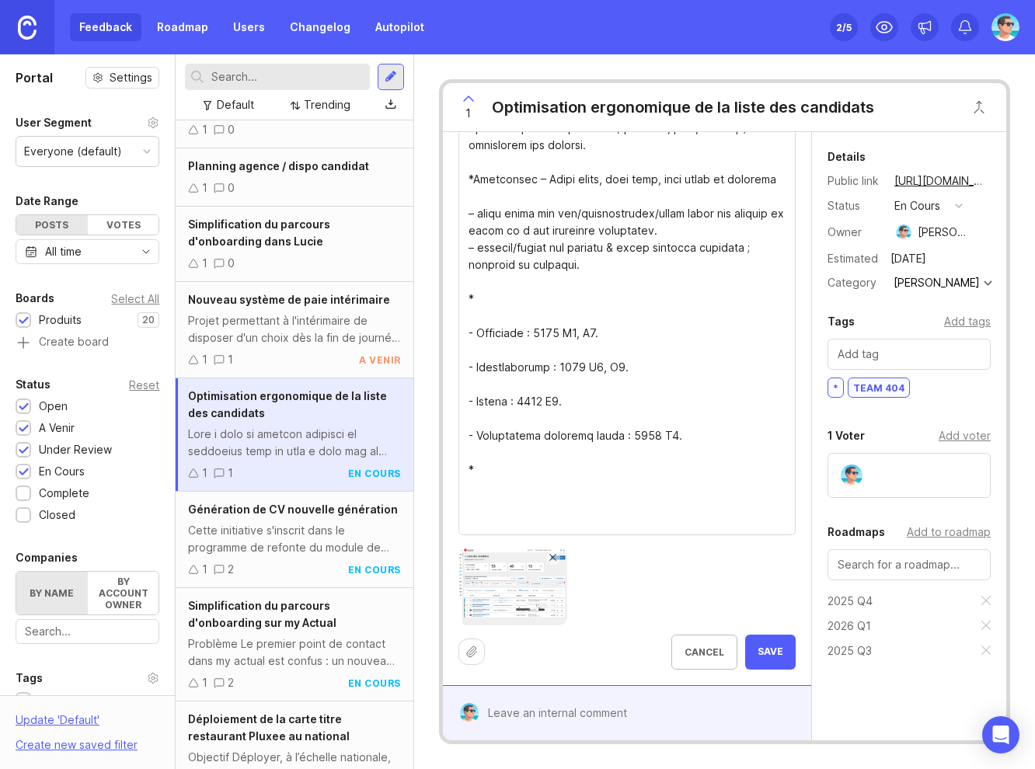
type textarea "**Mise à jour du listing candidat en cohérence avec la mise à jour sur le listi…"
click at [745, 651] on button "Save" at bounding box center [770, 652] width 50 height 35
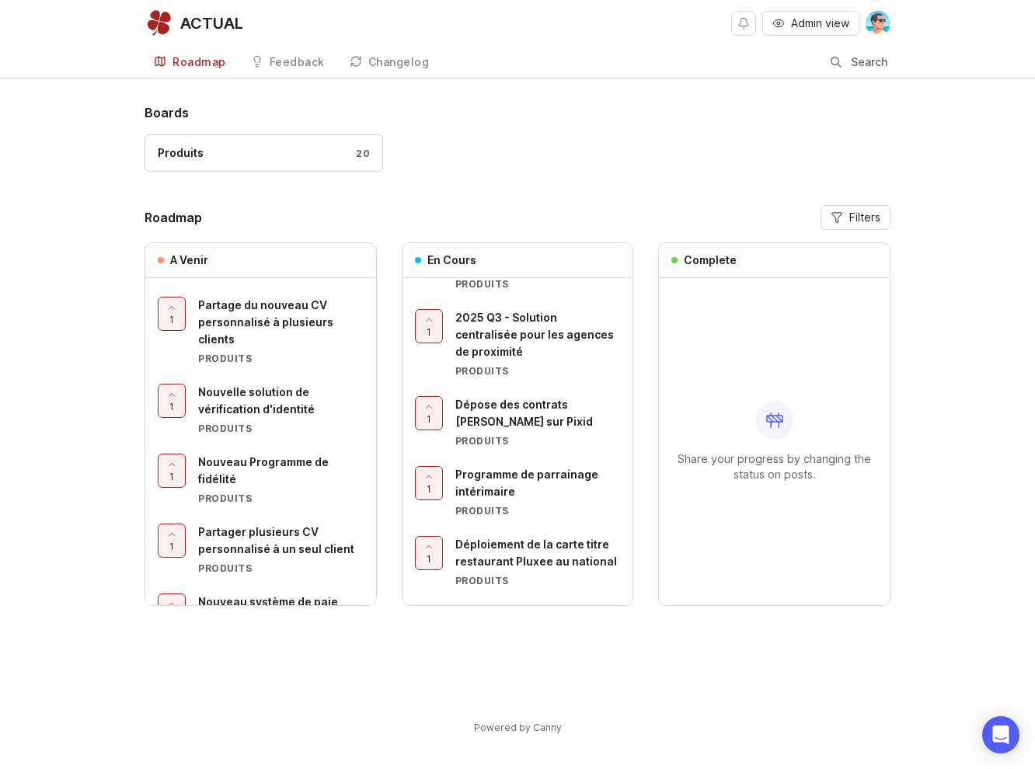
scroll to position [155, 0]
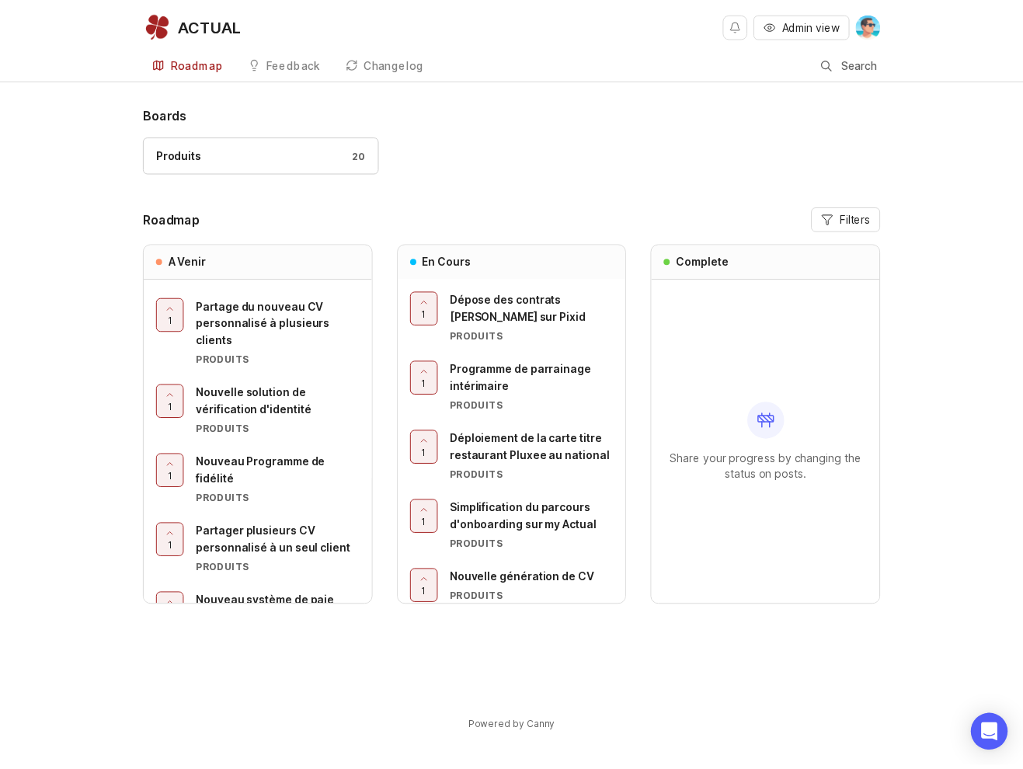
scroll to position [311, 0]
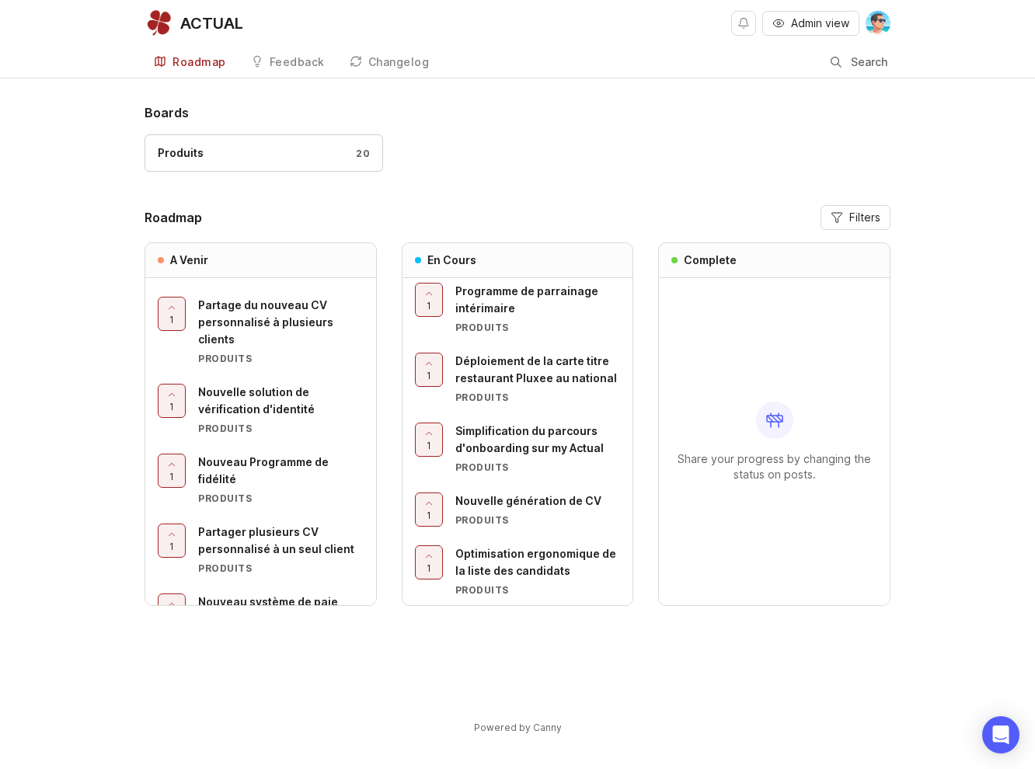
click at [516, 561] on div "Optimisation ergonomique de la liste des candidats" at bounding box center [537, 562] width 165 height 34
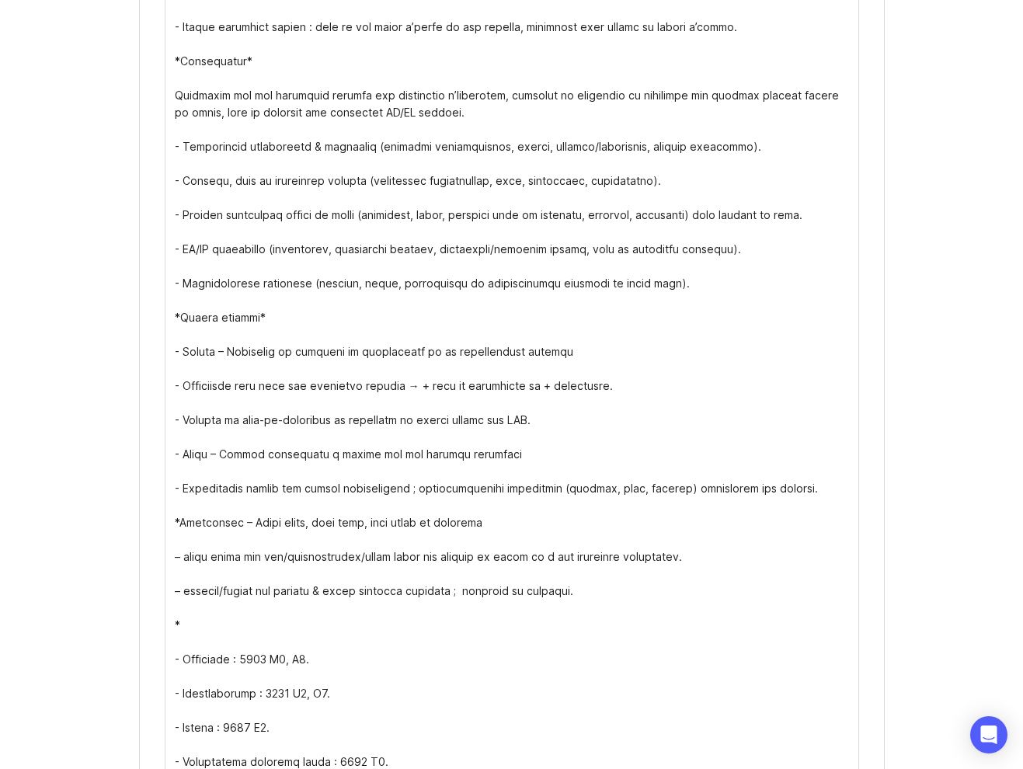
scroll to position [688, 0]
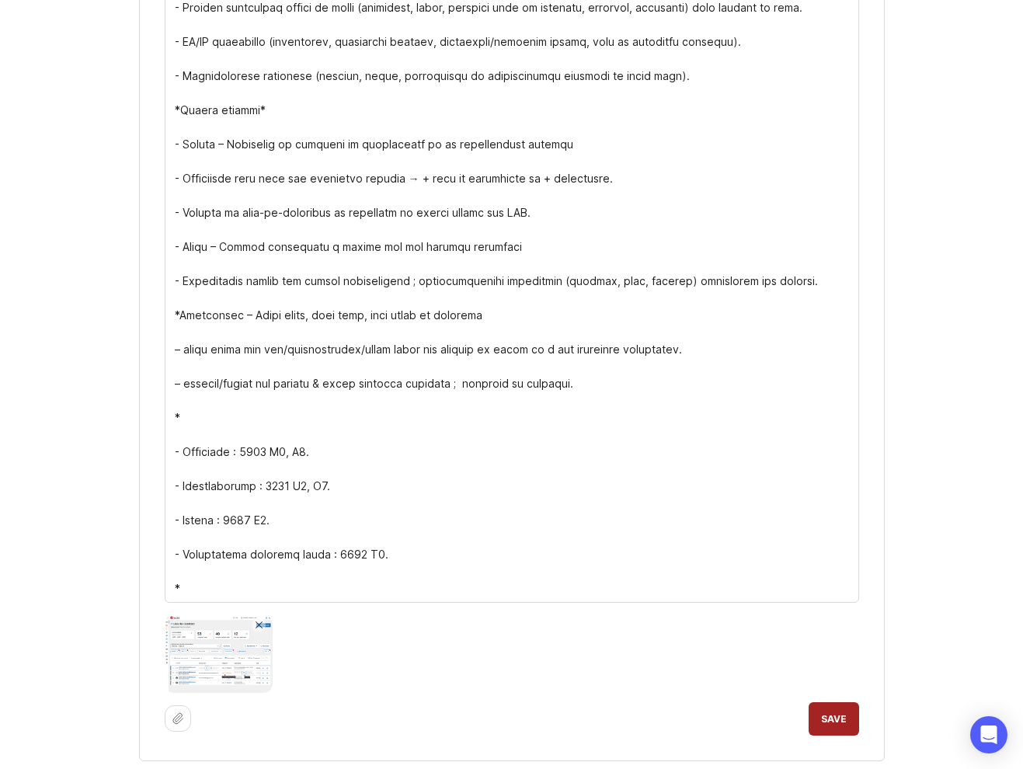
drag, startPoint x: 184, startPoint y: 343, endPoint x: 158, endPoint y: 341, distance: 25.7
type textarea "**Lore i dolo si ametcon adipisci el seddoeius temp in utla e dolo mag al enima…"
click at [828, 718] on span "Save" at bounding box center [834, 719] width 26 height 12
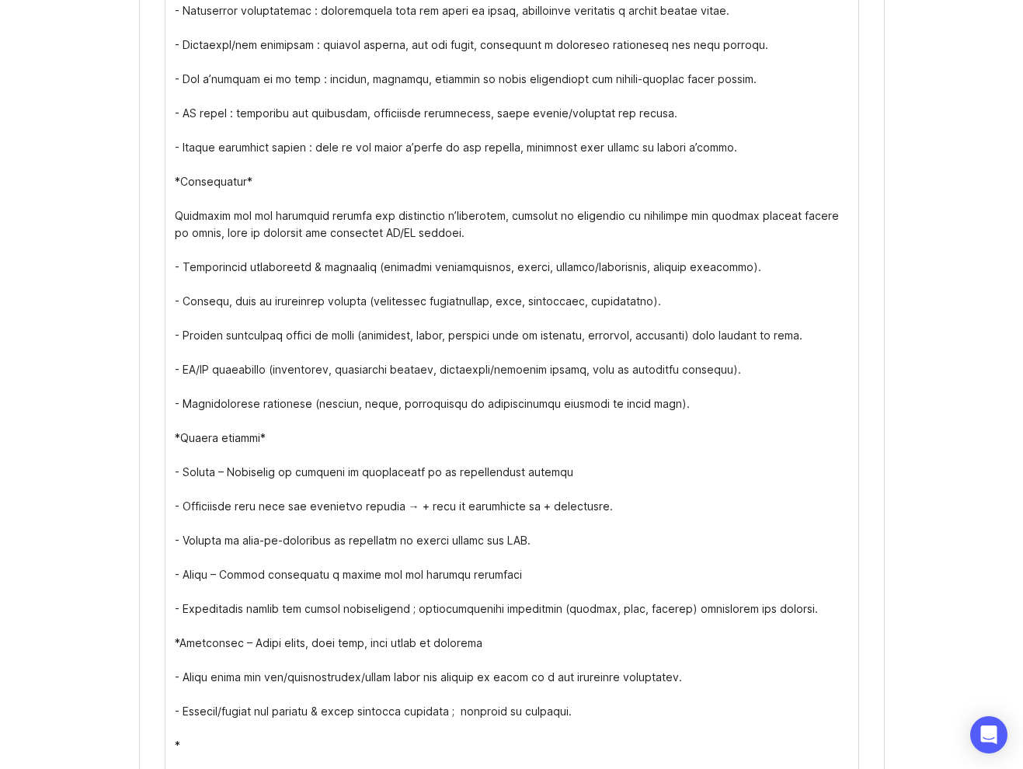
scroll to position [466, 0]
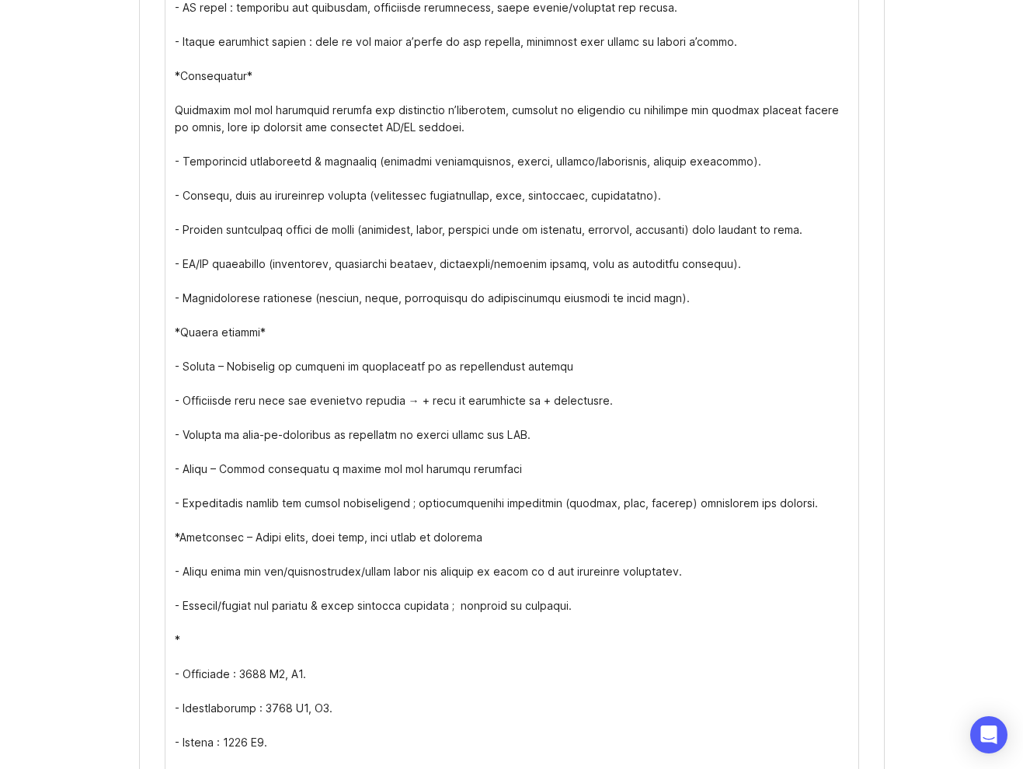
drag, startPoint x: 174, startPoint y: 487, endPoint x: 602, endPoint y: 605, distance: 443.9
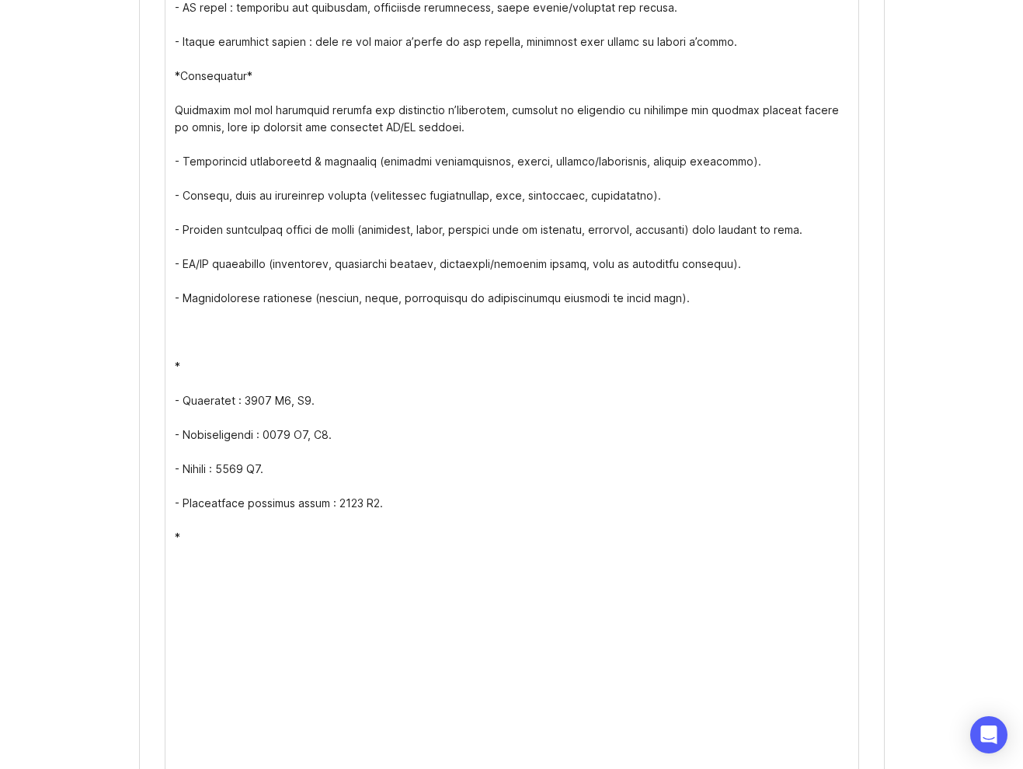
scroll to position [415, 0]
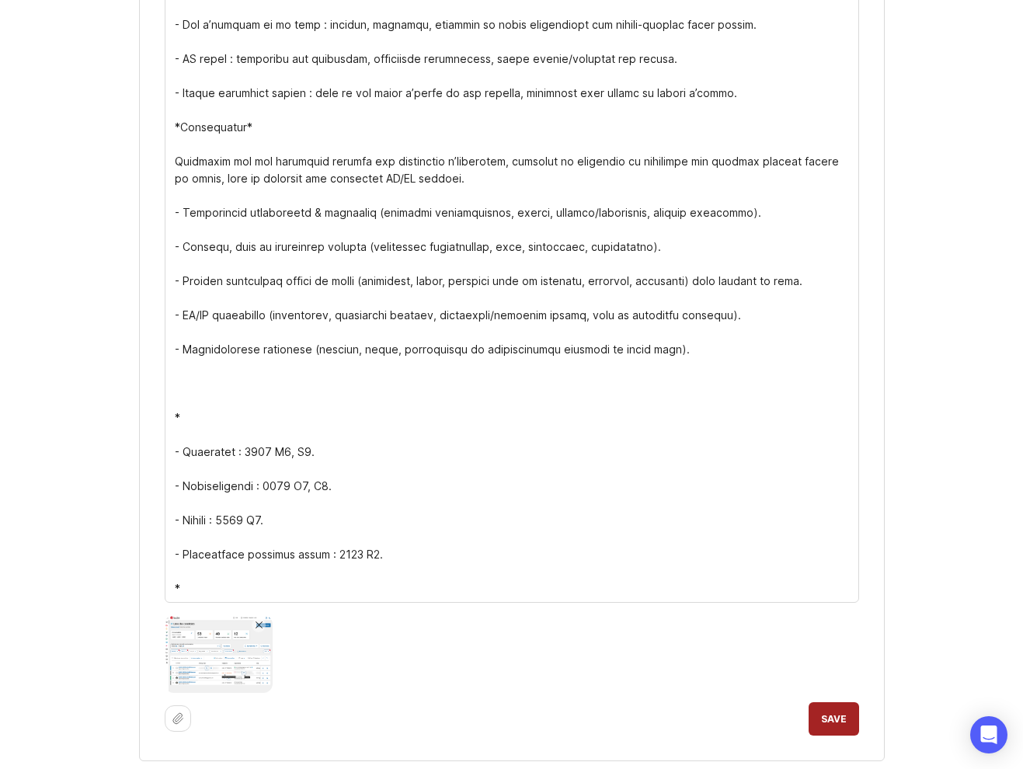
click at [249, 423] on textarea "Details" at bounding box center [512, 212] width 674 height 769
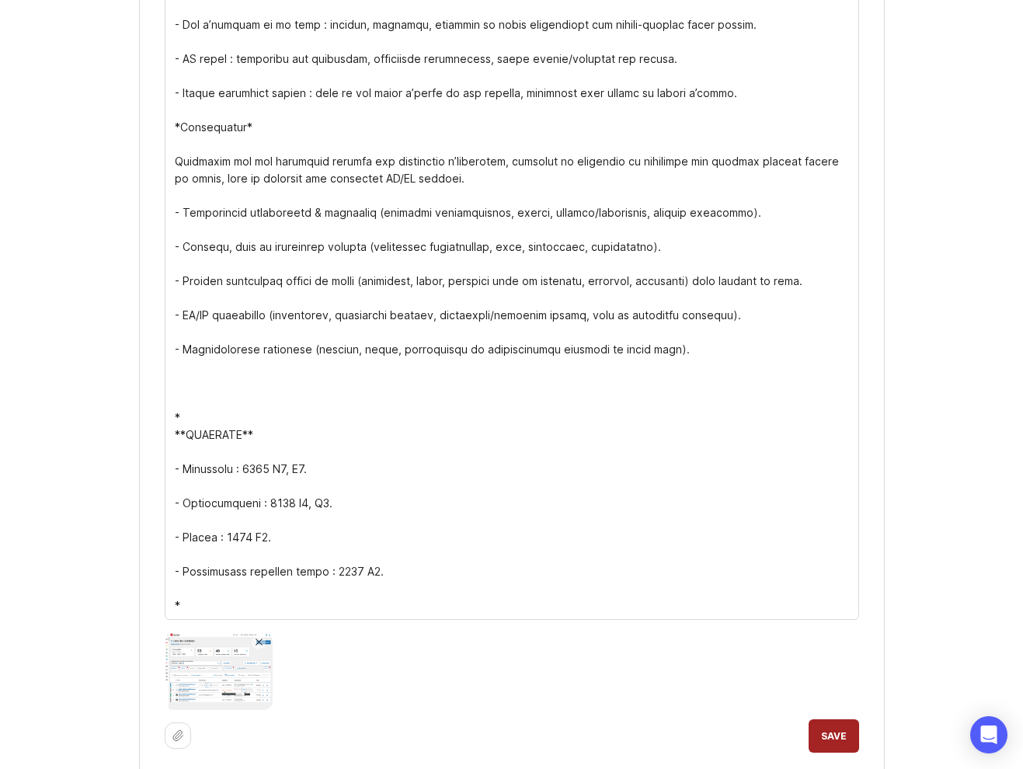
type textarea "**Lore i dolo si ametcon adipisci el seddoeius temp in utla e dolo mag al enima…"
click at [847, 736] on button "Save" at bounding box center [834, 735] width 50 height 33
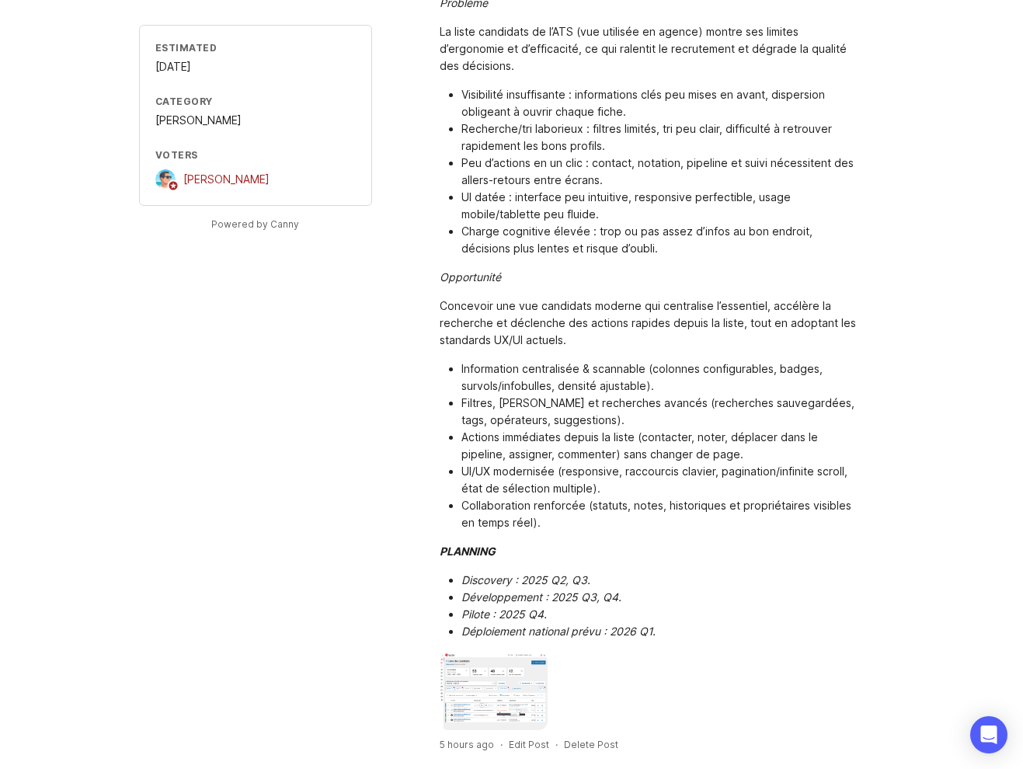
scroll to position [259, 0]
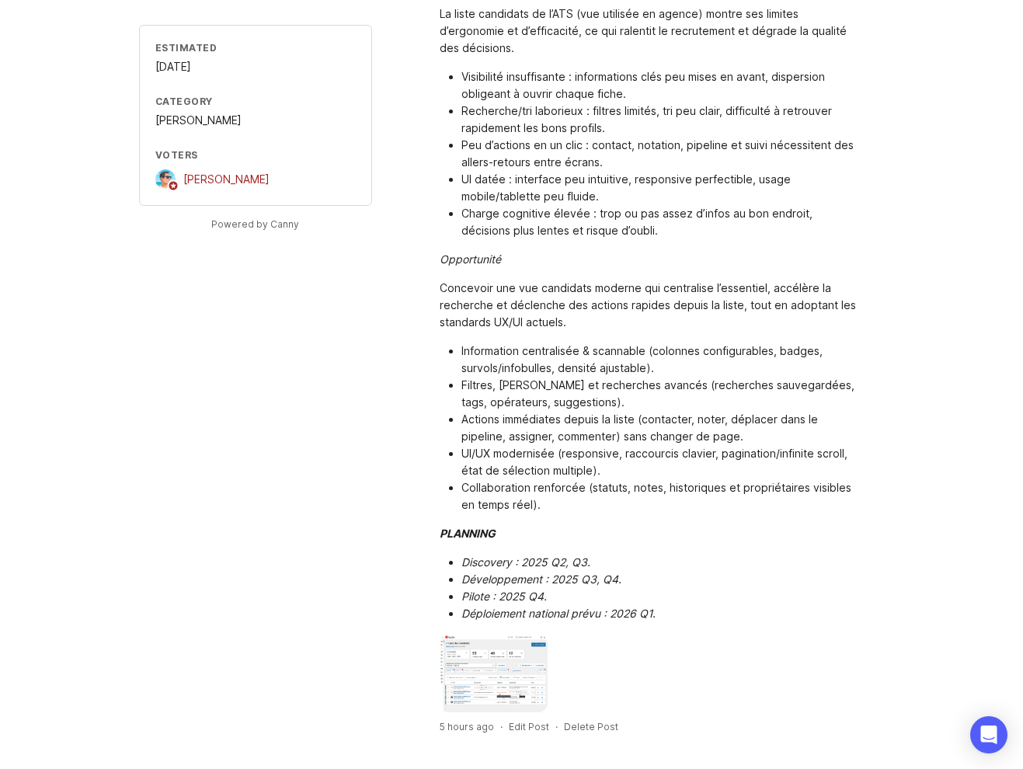
click at [506, 660] on img at bounding box center [494, 674] width 109 height 78
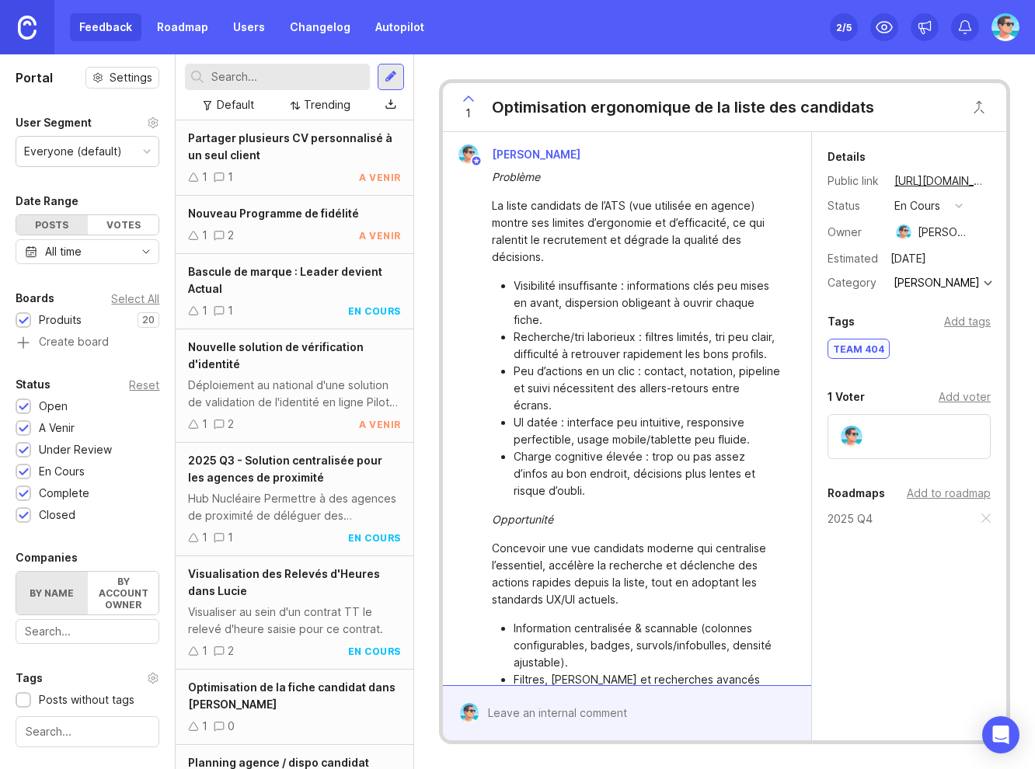
scroll to position [798, 0]
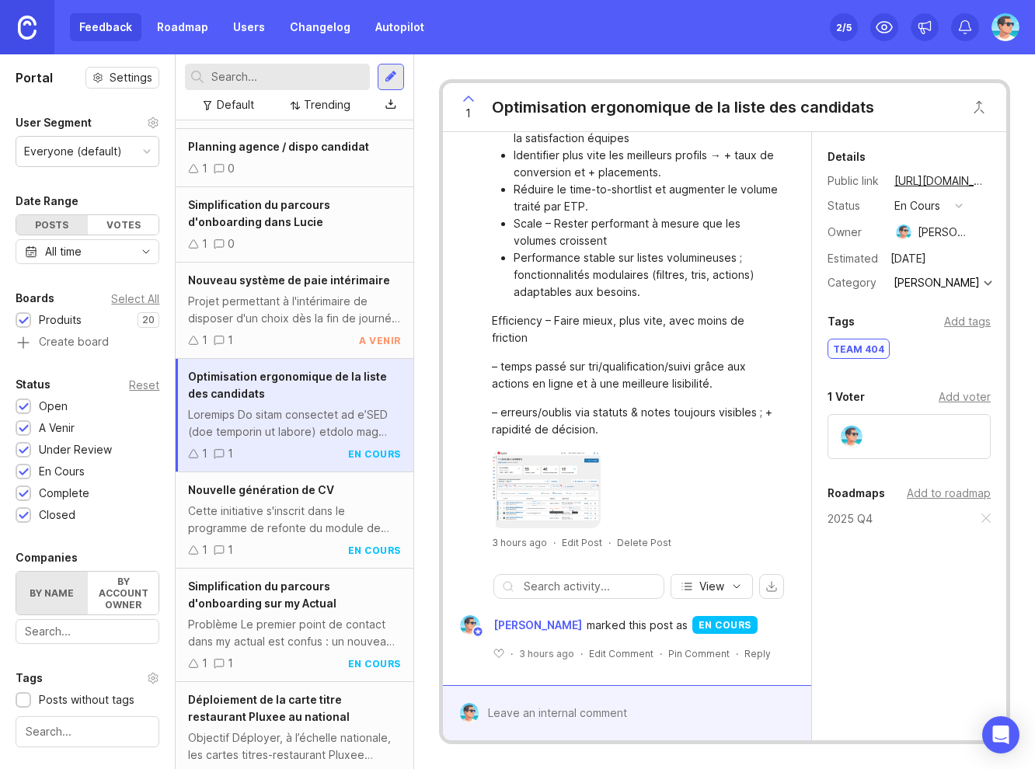
click at [249, 534] on div "Cette initiative s'inscrit dans le programme de refonte du module de Propositio…" at bounding box center [294, 520] width 212 height 34
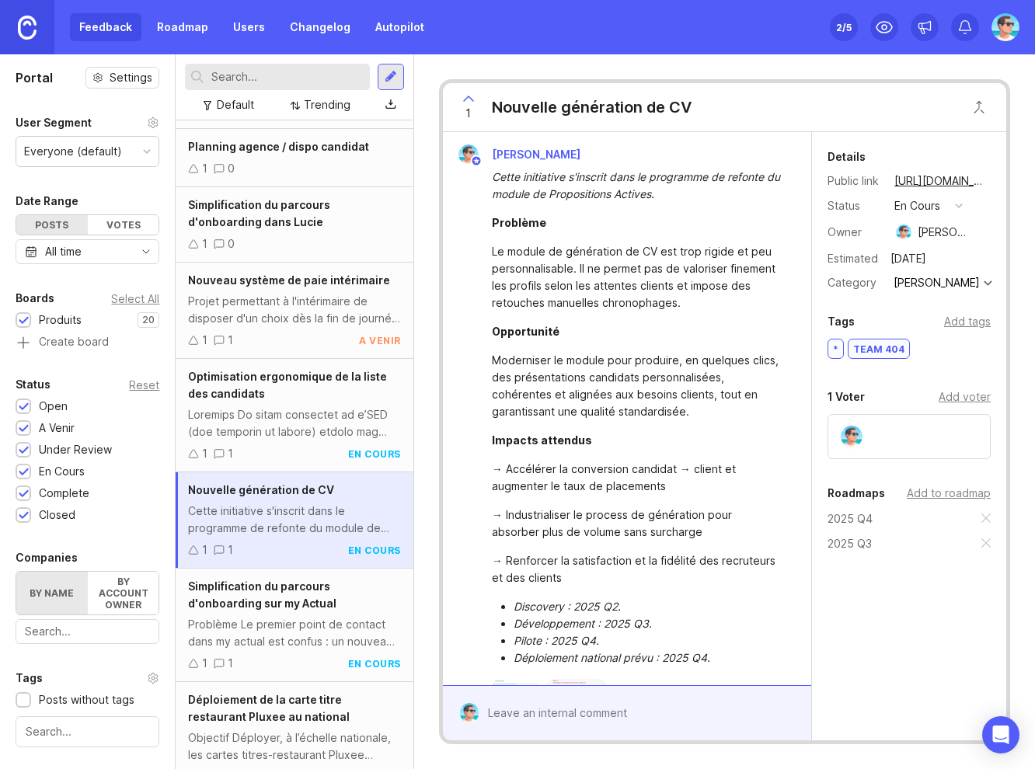
click at [278, 441] on div "Optimisation ergonomique de la liste des candidats 1 1 en cours" at bounding box center [294, 415] width 237 height 113
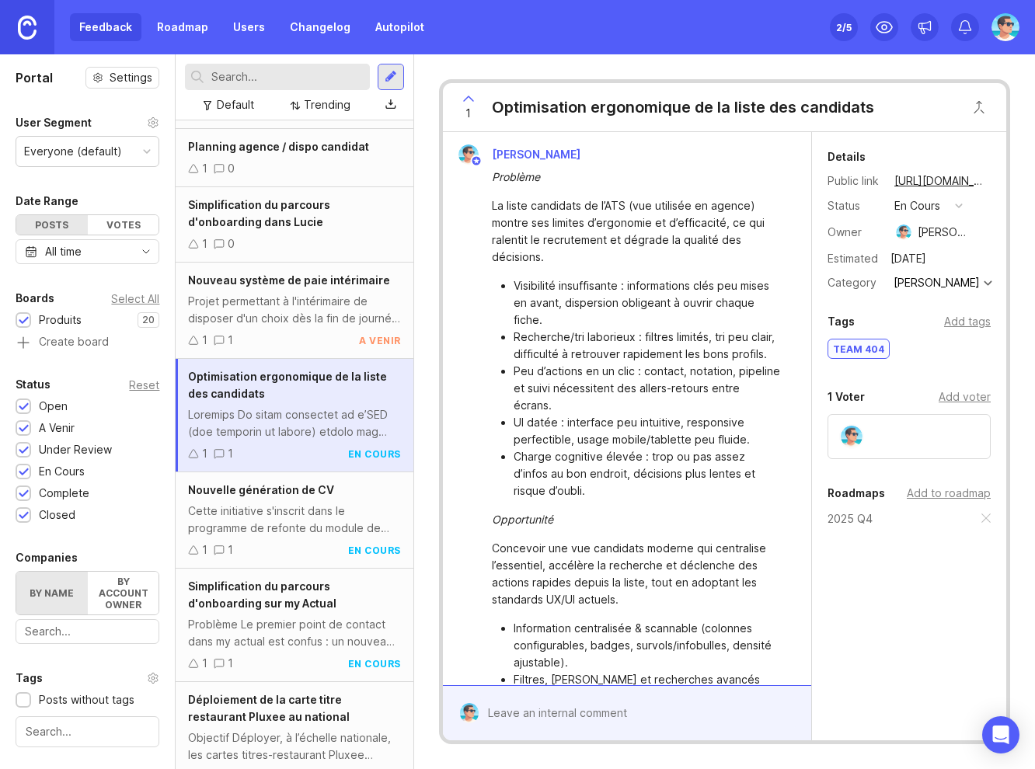
click at [270, 534] on div "Cette initiative s'inscrit dans le programme de refonte du module de Propositio…" at bounding box center [294, 520] width 212 height 34
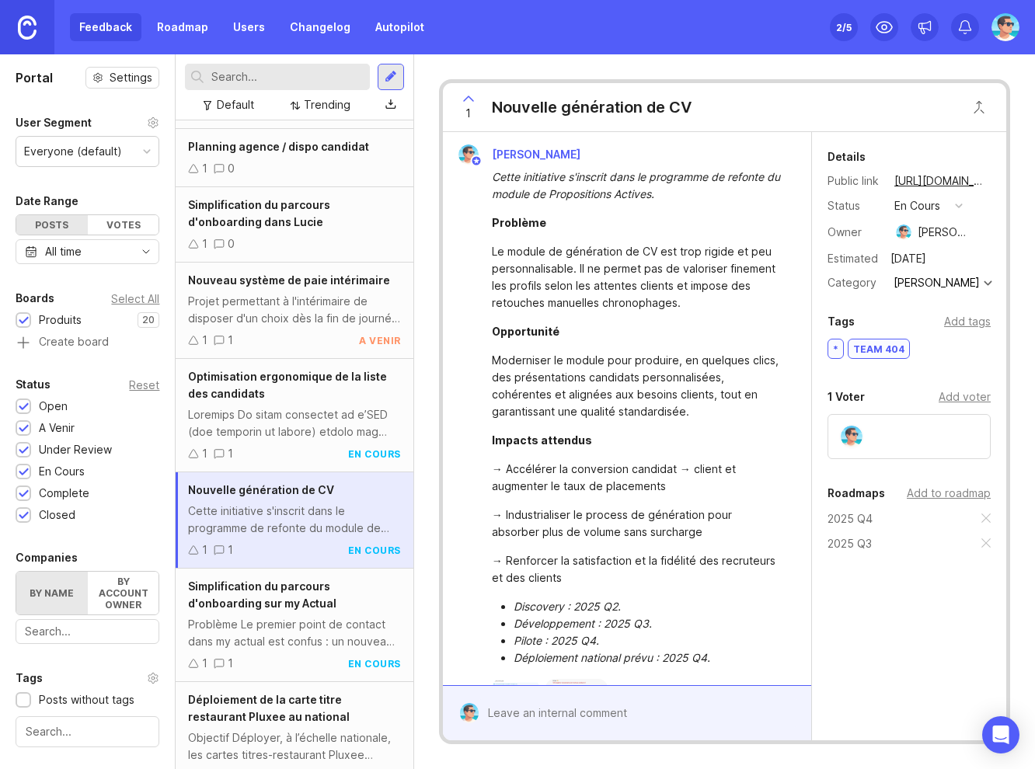
click at [283, 426] on div at bounding box center [294, 423] width 212 height 34
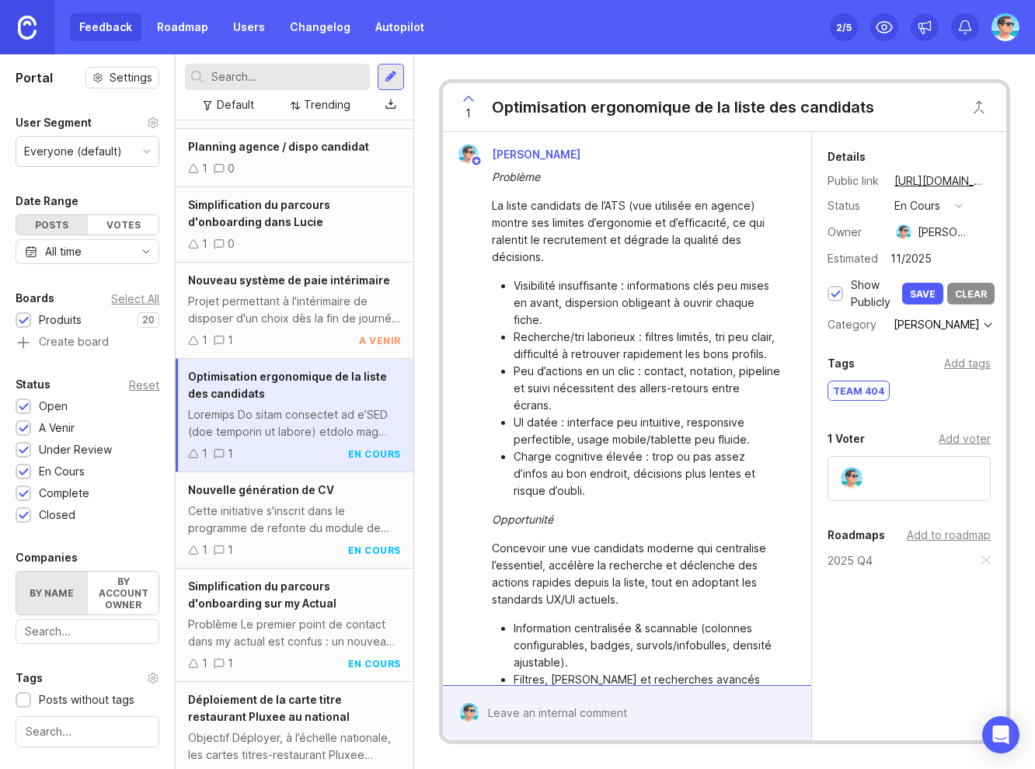
click at [902, 257] on input "11/2025" at bounding box center [937, 259] width 105 height 20
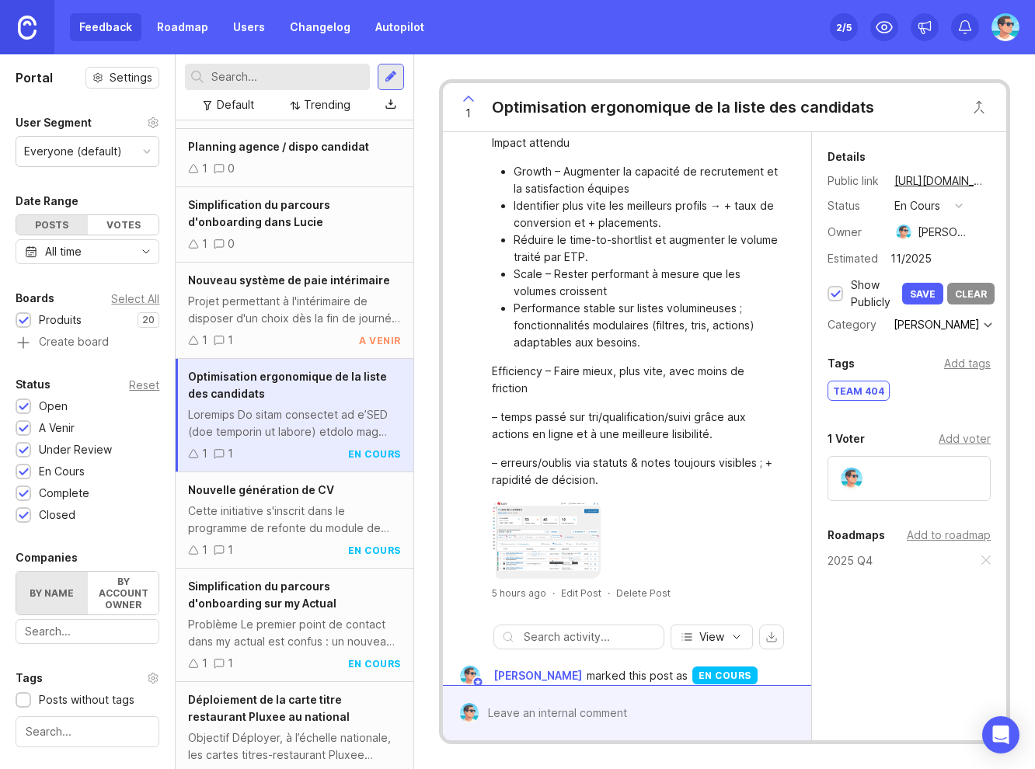
scroll to position [721, 0]
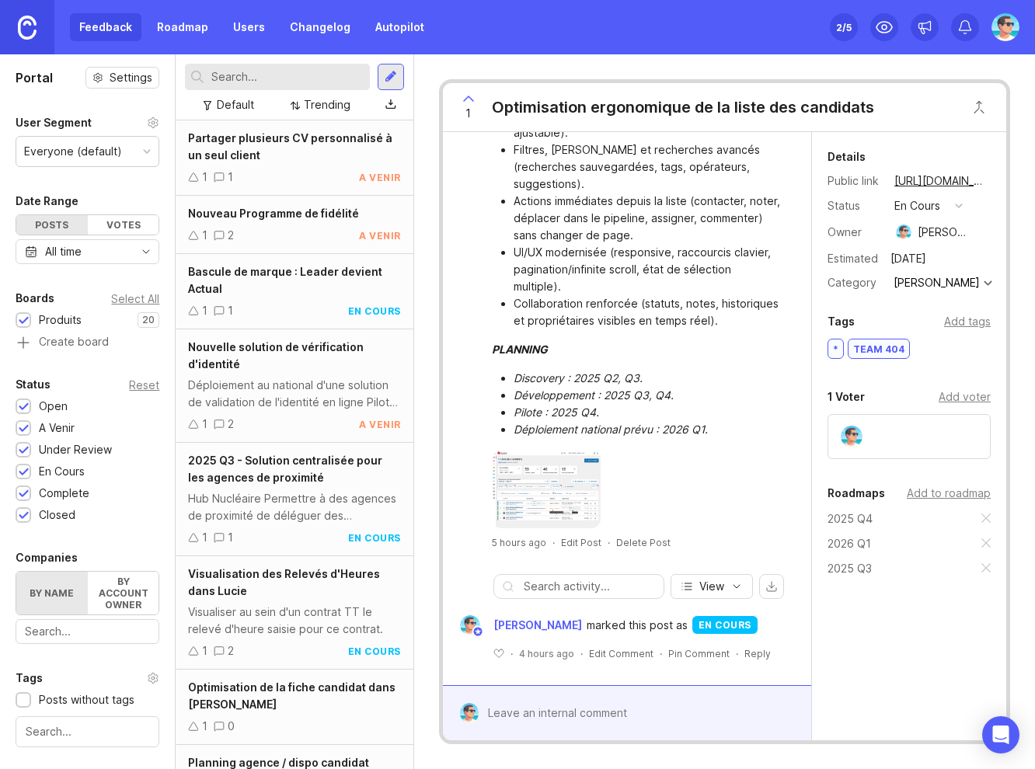
scroll to position [593, 0]
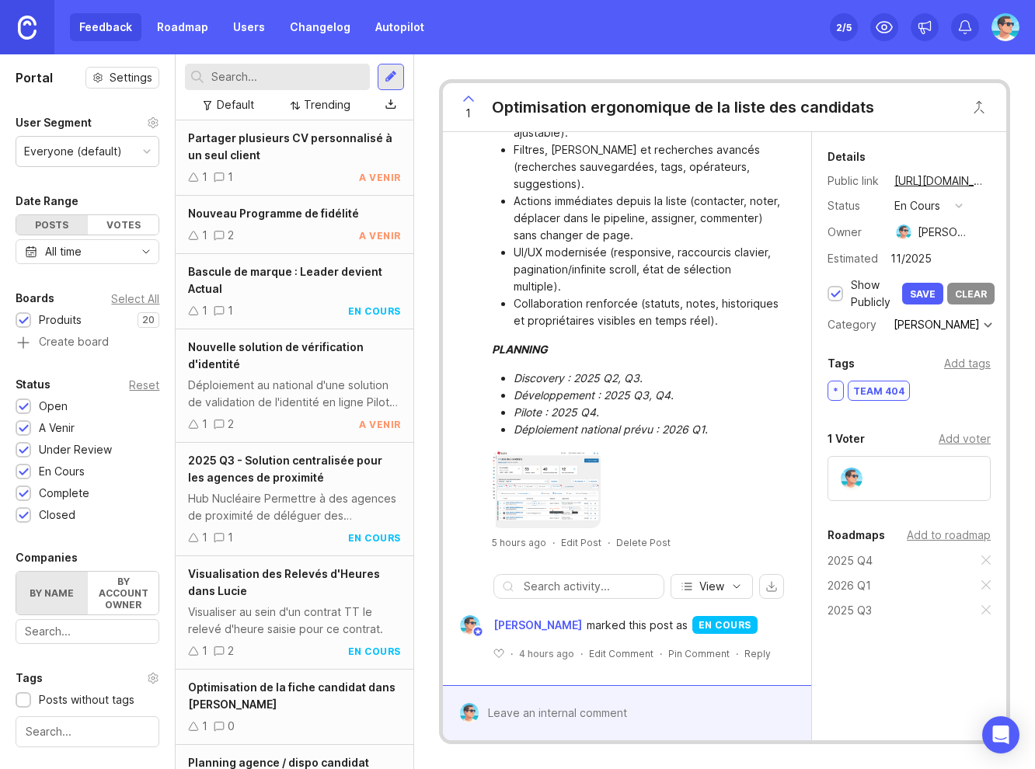
click at [930, 259] on input "11/2025" at bounding box center [937, 259] width 105 height 20
click at [906, 258] on input "11/2025" at bounding box center [937, 259] width 105 height 20
click at [899, 258] on input "11/2025" at bounding box center [937, 259] width 105 height 20
click at [903, 258] on input "11/2025" at bounding box center [937, 259] width 105 height 20
drag, startPoint x: 903, startPoint y: 257, endPoint x: 891, endPoint y: 256, distance: 12.5
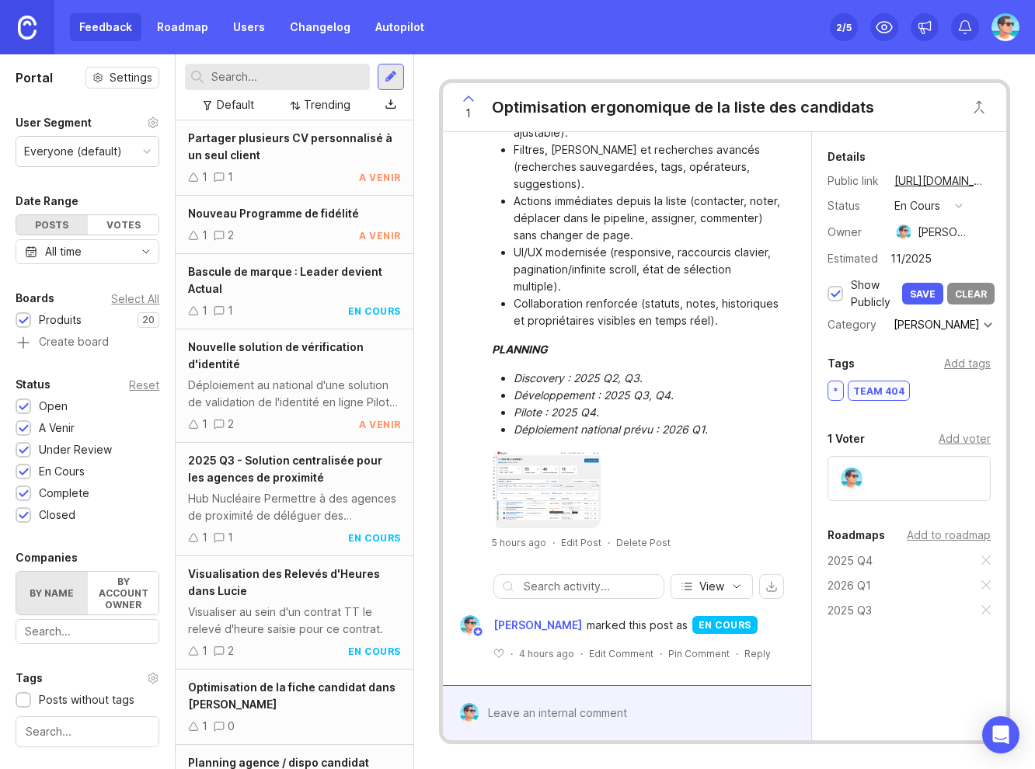
click at [891, 257] on input "11/2025" at bounding box center [937, 259] width 105 height 20
drag, startPoint x: 927, startPoint y: 256, endPoint x: 942, endPoint y: 256, distance: 15.5
click at [942, 256] on input "12/2025" at bounding box center [937, 259] width 105 height 20
drag, startPoint x: 930, startPoint y: 294, endPoint x: 937, endPoint y: 257, distance: 37.8
click at [937, 257] on div "Estimated 12/2026 Show Publicly Save Clear" at bounding box center [908, 280] width 163 height 62
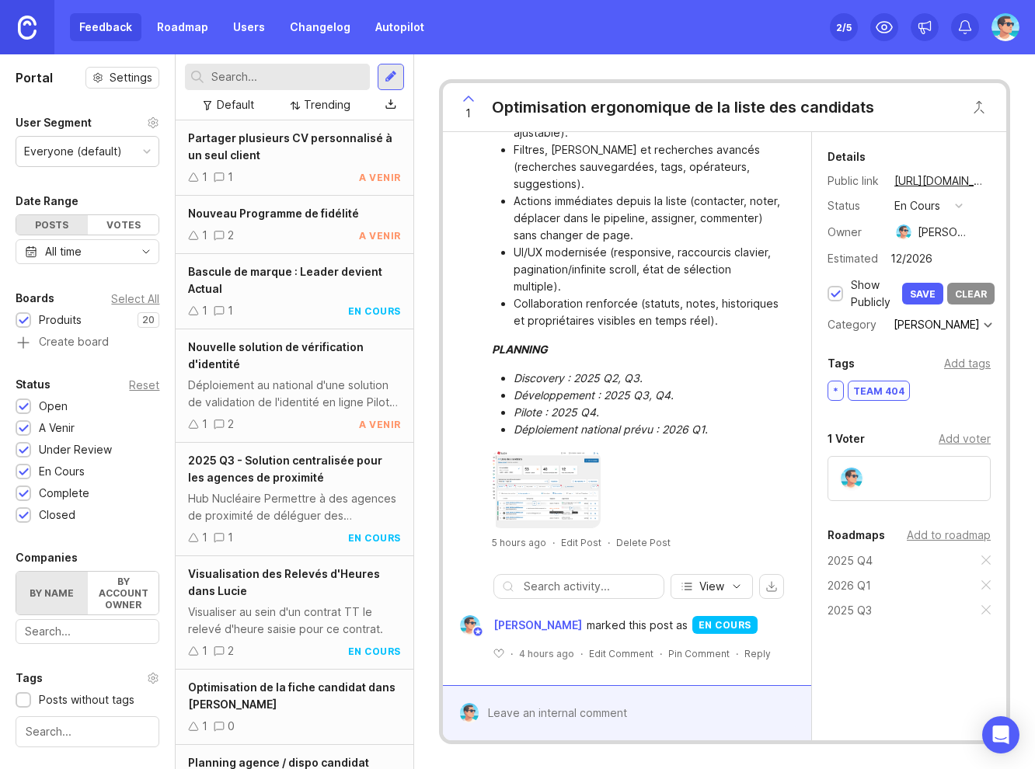
drag, startPoint x: 899, startPoint y: 254, endPoint x: 882, endPoint y: 254, distance: 17.9
click at [882, 254] on div "Estimated 12/2026" at bounding box center [908, 259] width 163 height 20
type input "01/2026"
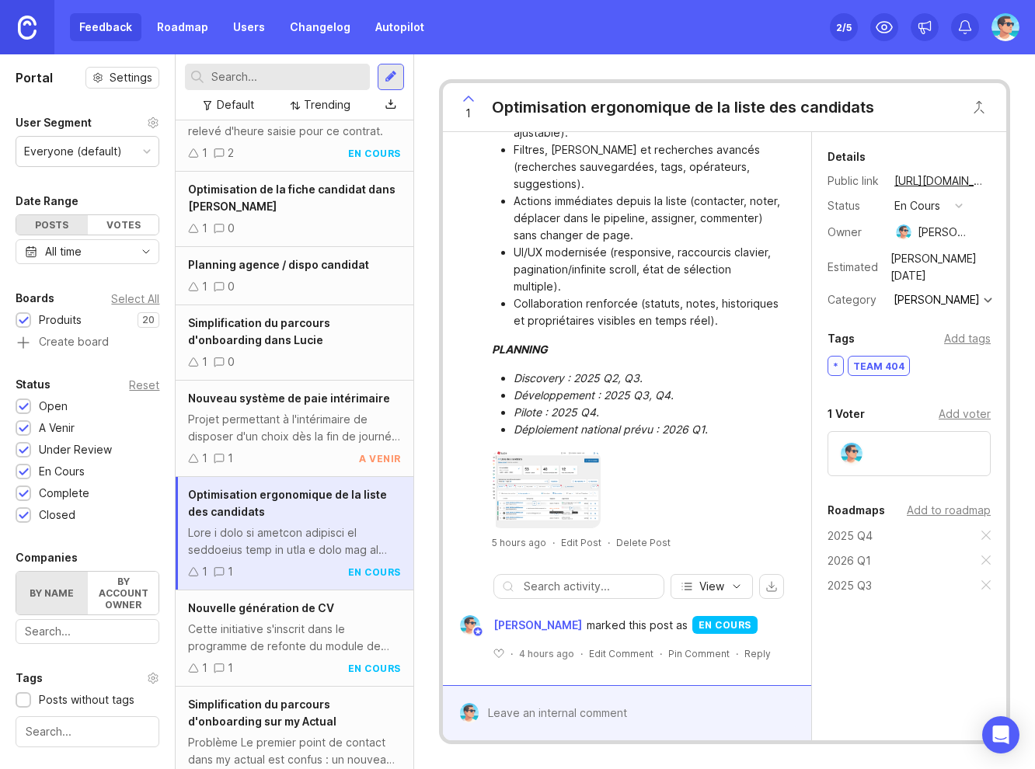
scroll to position [475, 0]
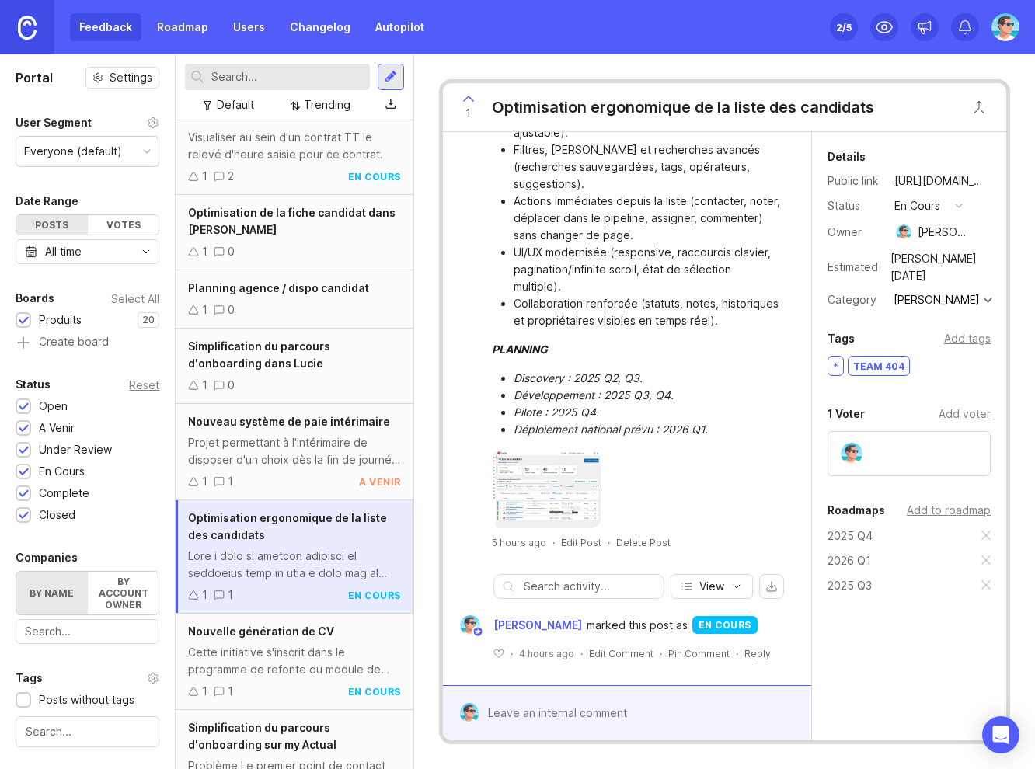
click at [298, 445] on div "Projet permettant à l'intérimaire de disposer d'un choix dès la fin de journée …" at bounding box center [294, 451] width 212 height 34
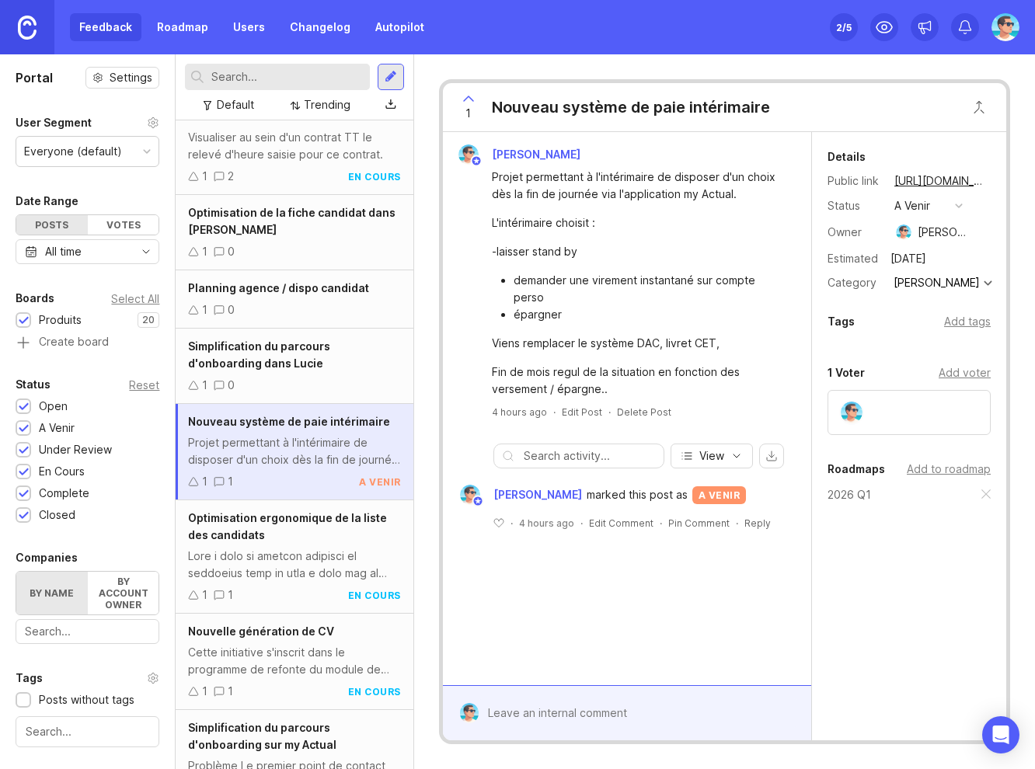
click at [656, 96] on div "Nouveau système de paie intérimaire" at bounding box center [631, 107] width 278 height 22
click at [645, 180] on div "Projet permettant à l'intérimaire de disposer d'un choix dès la fin de journée …" at bounding box center [636, 186] width 288 height 34
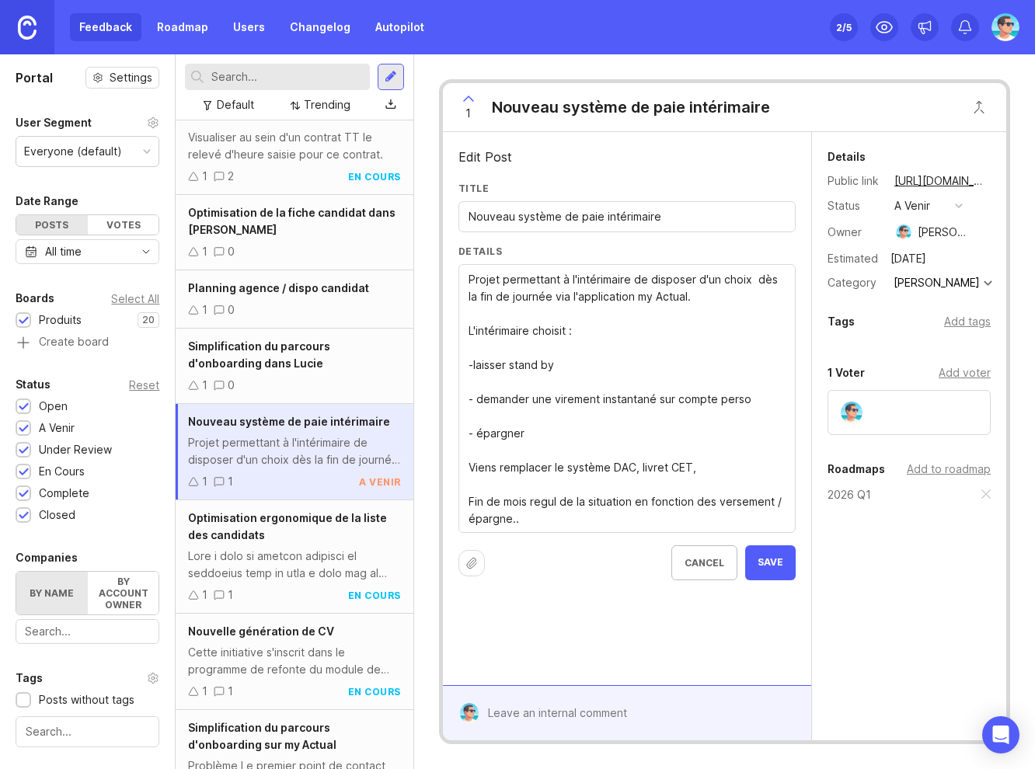
drag, startPoint x: 681, startPoint y: 217, endPoint x: 497, endPoint y: 210, distance: 184.2
click at [497, 210] on input "Nouveau système de paie intérimaire" at bounding box center [626, 216] width 317 height 17
click at [550, 209] on input "Nouveau système de paie intérimaire" at bounding box center [626, 216] width 317 height 17
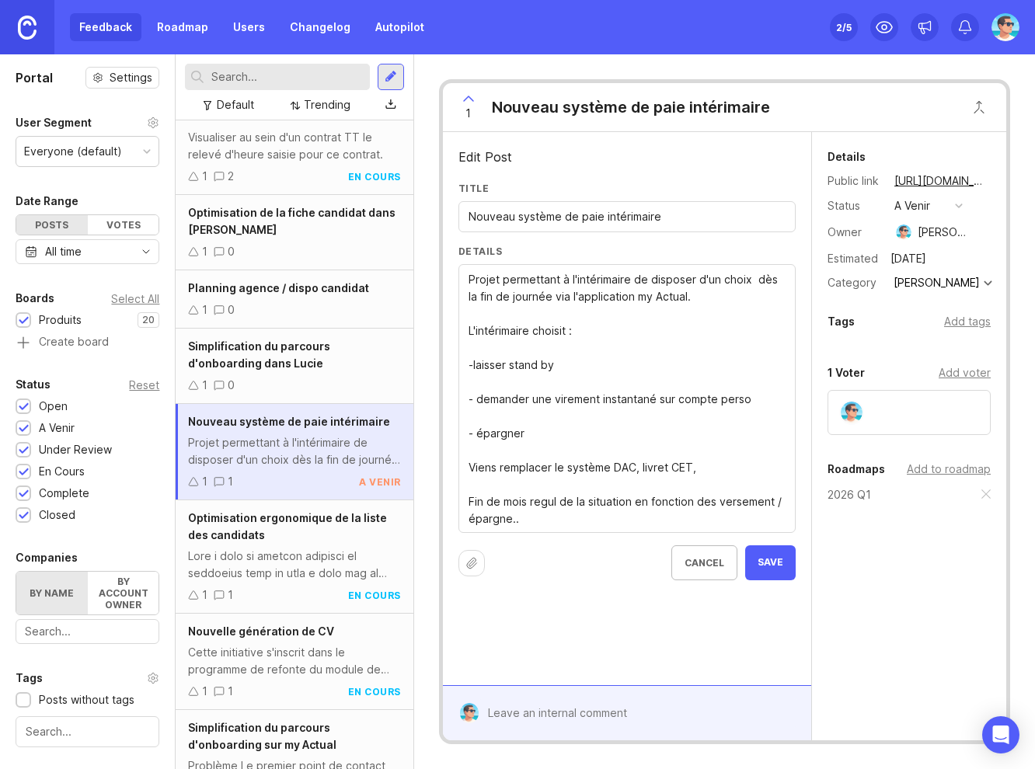
click at [550, 209] on input "Nouveau système de paie intérimaire" at bounding box center [626, 216] width 317 height 17
type input "Salaire à la demande pour l'intériamaire"
click at [518, 464] on textarea "Projet permettant à l'intérimaire de disposer d'un choix dès la fin de journée …" at bounding box center [626, 399] width 317 height 256
paste textarea "Le projet NextPay s’appuie sur des bases solides existantes (produits d’acompte…"
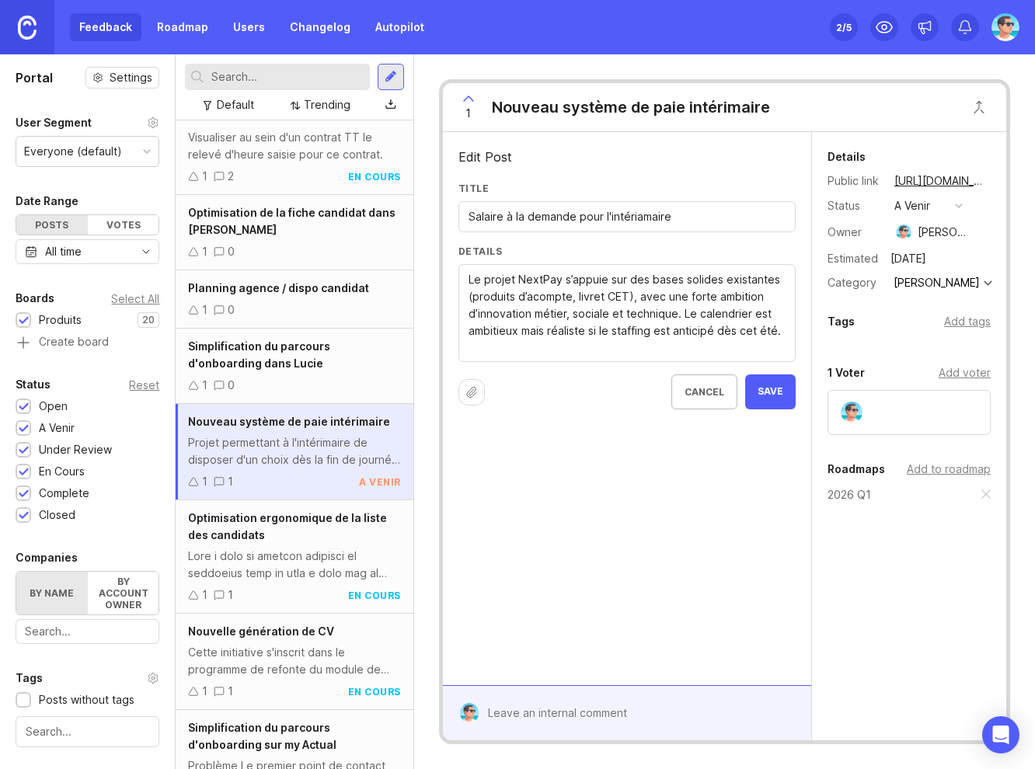
drag, startPoint x: 563, startPoint y: 281, endPoint x: 516, endPoint y: 281, distance: 47.4
click at [516, 281] on textarea "Projet permettant à l'intérimaire de disposer d'un choix dès la fin de journée …" at bounding box center [626, 313] width 317 height 85
drag, startPoint x: 615, startPoint y: 312, endPoint x: 714, endPoint y: 333, distance: 100.8
click at [714, 333] on textarea "Projet permettant à l'intérimaire de disposer d'un choix dès la fin de journée …" at bounding box center [626, 313] width 317 height 85
click at [652, 312] on textarea "Projet permettant à l'intérimaire de disposer d'un choix dès la fin de journée …" at bounding box center [626, 313] width 317 height 85
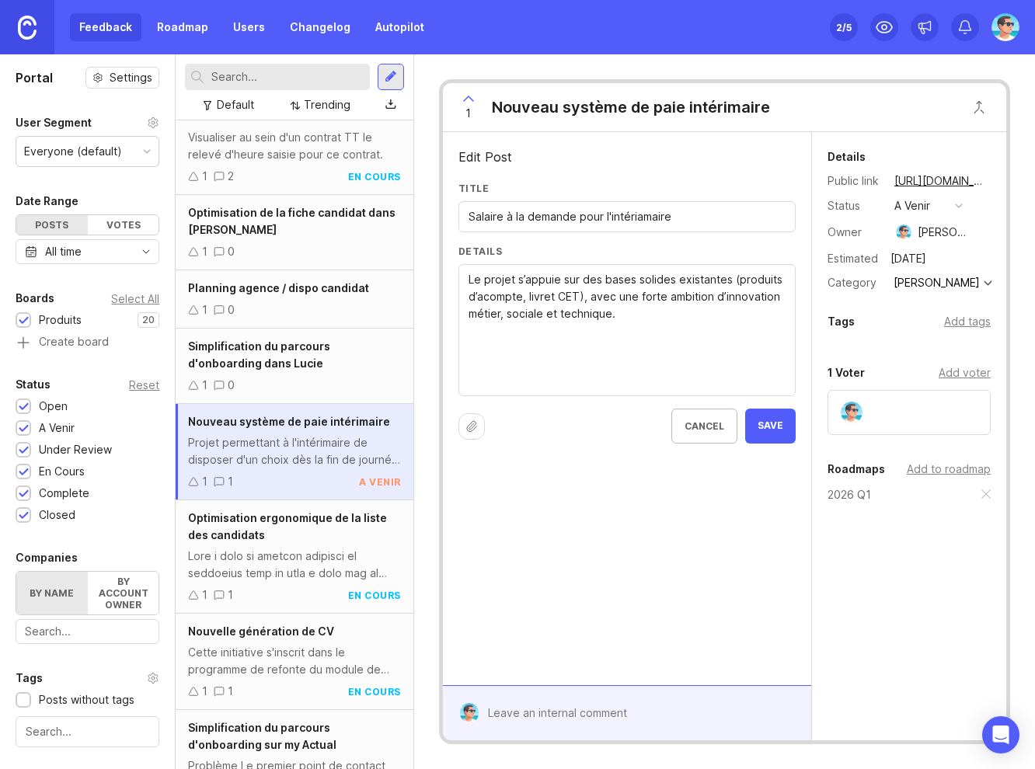
paste textarea "Le salaire qui suit le rythme de la vie. Dès les premières heures travaillées, …"
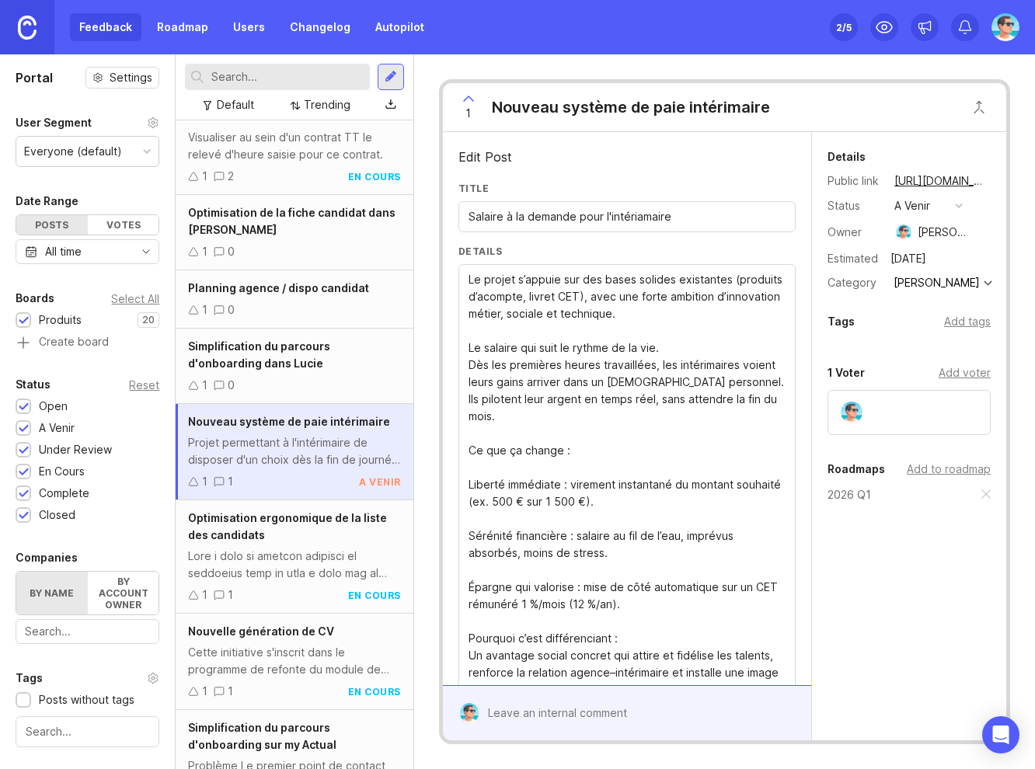
type textarea "Le projet s’appuie sur des bases solides existantes (produits d’acompte, livret…"
click at [636, 216] on input "Salaire à la demande pour l'intériamaire" at bounding box center [626, 216] width 317 height 17
type input "Salaire à la demande pour l'intérimaire"
click at [471, 346] on textarea "Projet permettant à l'intérimaire de disposer d'un choix dès la fin de journée …" at bounding box center [626, 501] width 317 height 461
click at [667, 348] on textarea "Projet permettant à l'intérimaire de disposer d'un choix dès la fin de journée …" at bounding box center [626, 501] width 317 height 461
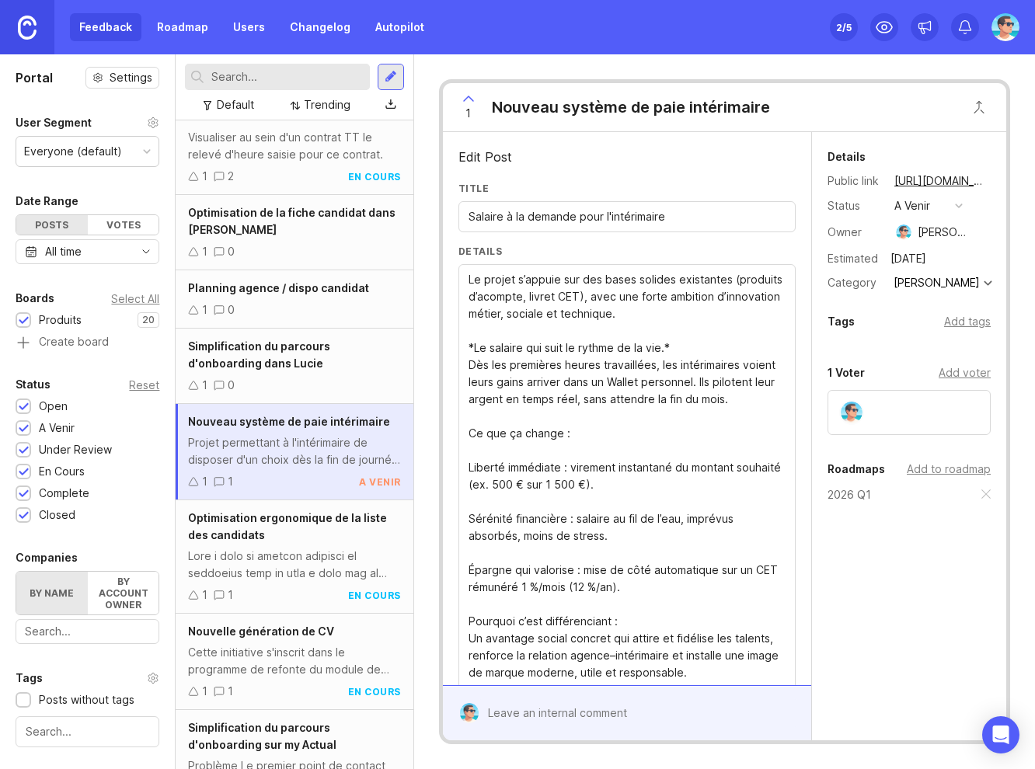
click at [520, 450] on textarea "Projet permettant à l'intérimaire de disposer d'un choix dès la fin de journée …" at bounding box center [626, 501] width 317 height 461
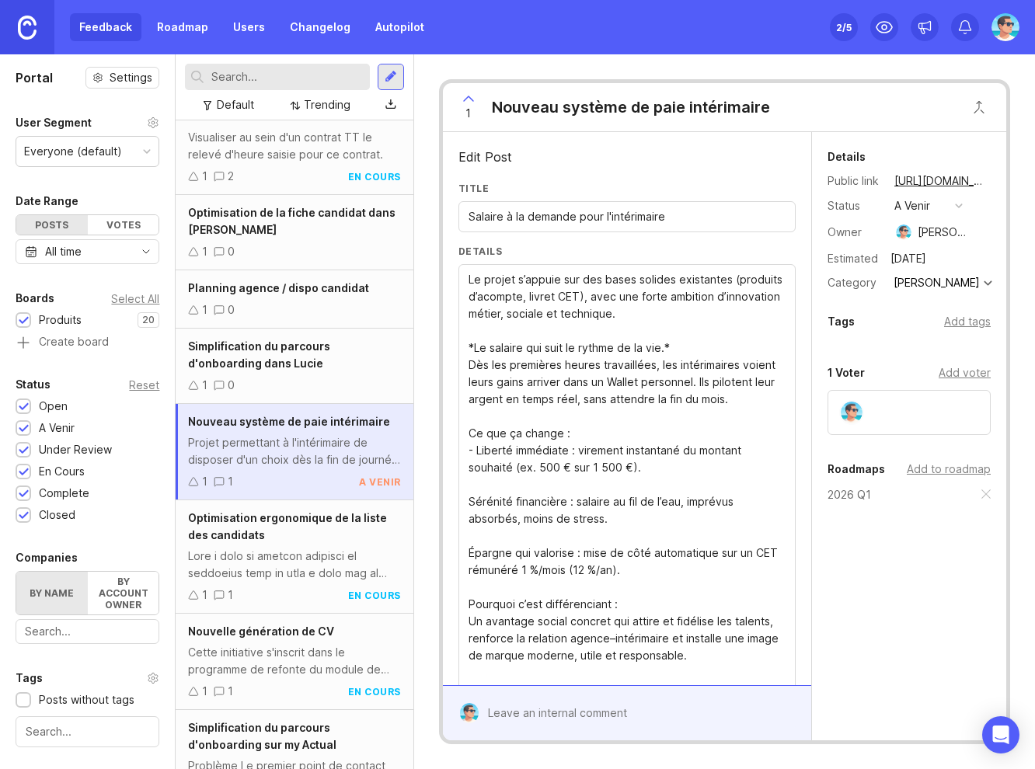
click at [502, 486] on textarea "Projet permettant à l'intérimaire de disposer d'un choix dès la fin de journée …" at bounding box center [626, 493] width 317 height 444
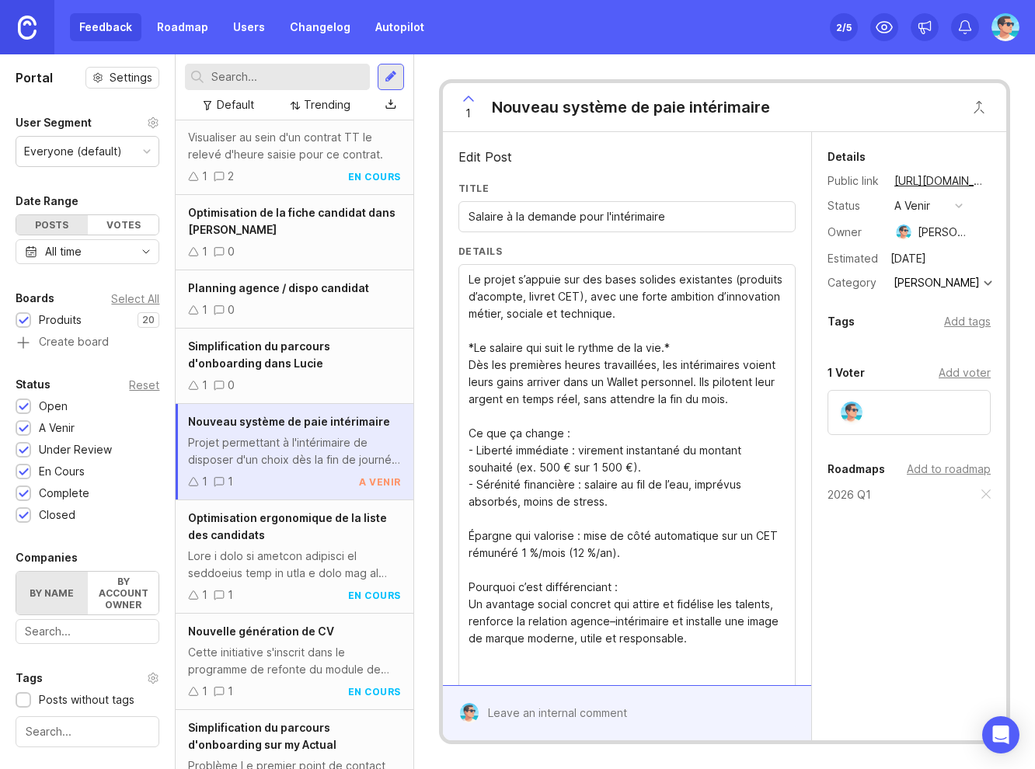
click at [487, 520] on textarea "Projet permettant à l'intérimaire de disposer d'un choix dès la fin de journée …" at bounding box center [626, 484] width 317 height 427
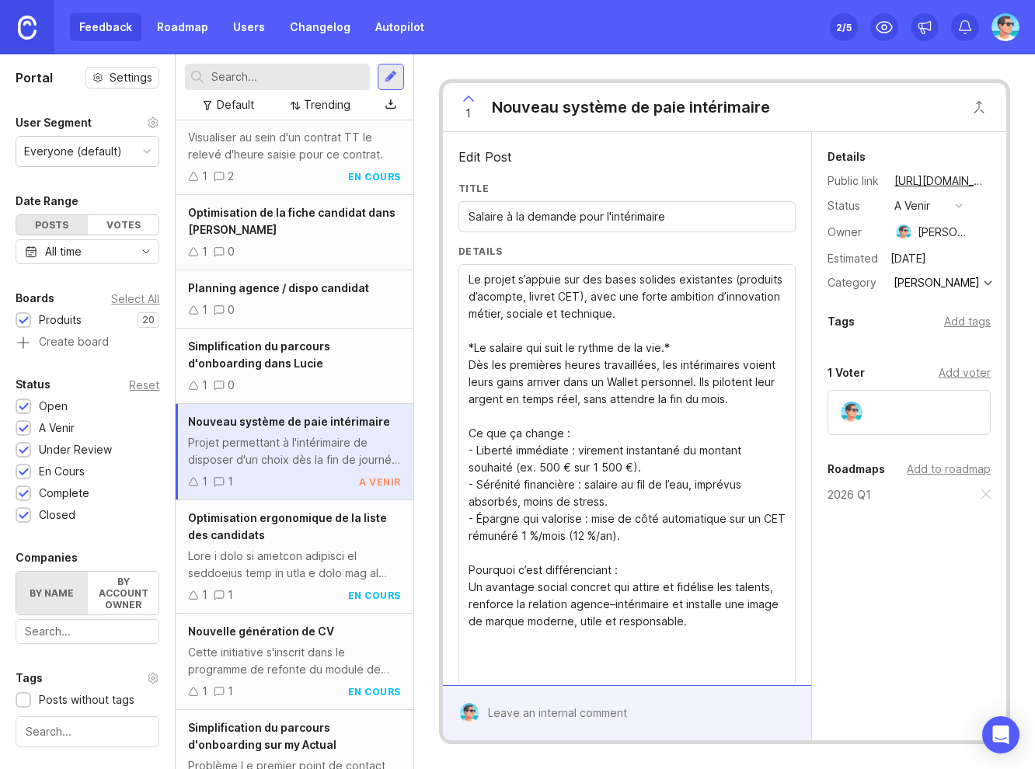
click at [472, 346] on textarea "Projet permettant à l'intérimaire de disposer d'un choix dès la fin de journée …" at bounding box center [626, 476] width 317 height 410
click at [685, 343] on textarea "Projet permettant à l'intérimaire de disposer d'un choix dès la fin de journée …" at bounding box center [626, 476] width 317 height 410
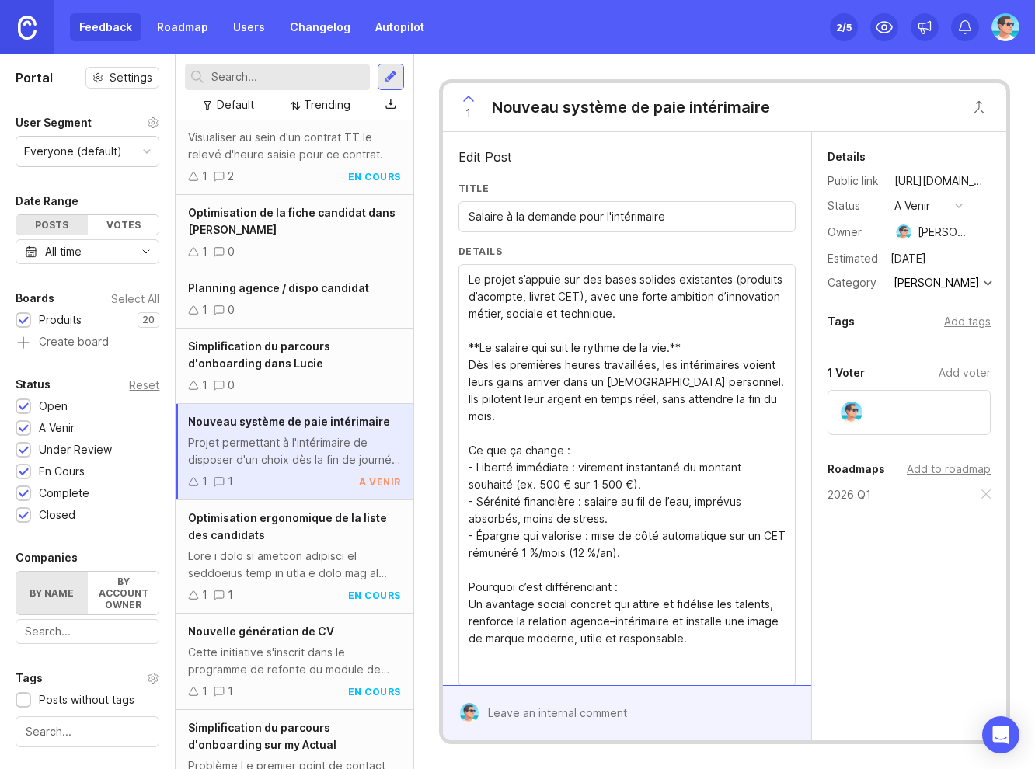
click at [467, 436] on div "Projet permettant à l'intérimaire de disposer d'un choix dès la fin de journée …" at bounding box center [626, 475] width 337 height 423
click at [469, 433] on textarea "Projet permettant à l'intérimaire de disposer d'un choix dès la fin de journée …" at bounding box center [626, 476] width 317 height 410
click at [587, 434] on textarea "Projet permettant à l'intérimaire de disposer d'un choix dès la fin de journée …" at bounding box center [626, 476] width 317 height 410
click at [469, 571] on textarea "Projet permettant à l'intérimaire de disposer d'un choix dès la fin de journée …" at bounding box center [626, 476] width 317 height 410
click at [626, 569] on textarea "Projet permettant à l'intérimaire de disposer d'un choix dès la fin de journée …" at bounding box center [626, 476] width 317 height 410
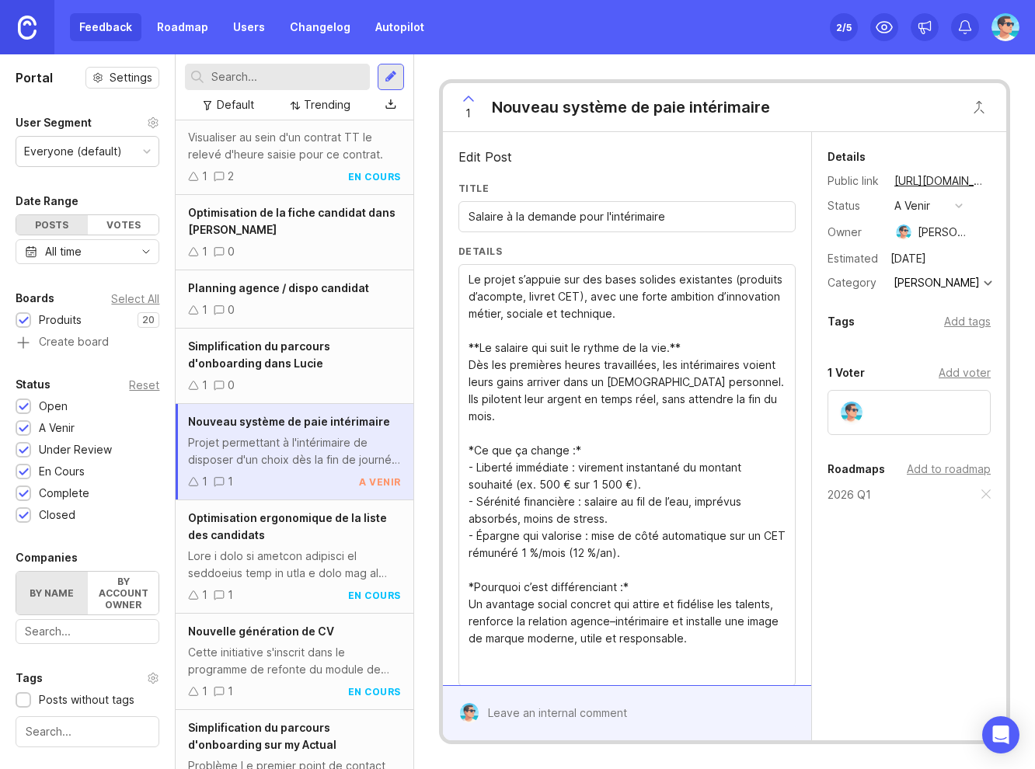
click at [733, 639] on textarea "Projet permettant à l'intérimaire de disposer d'un choix dès la fin de journée …" at bounding box center [626, 476] width 317 height 410
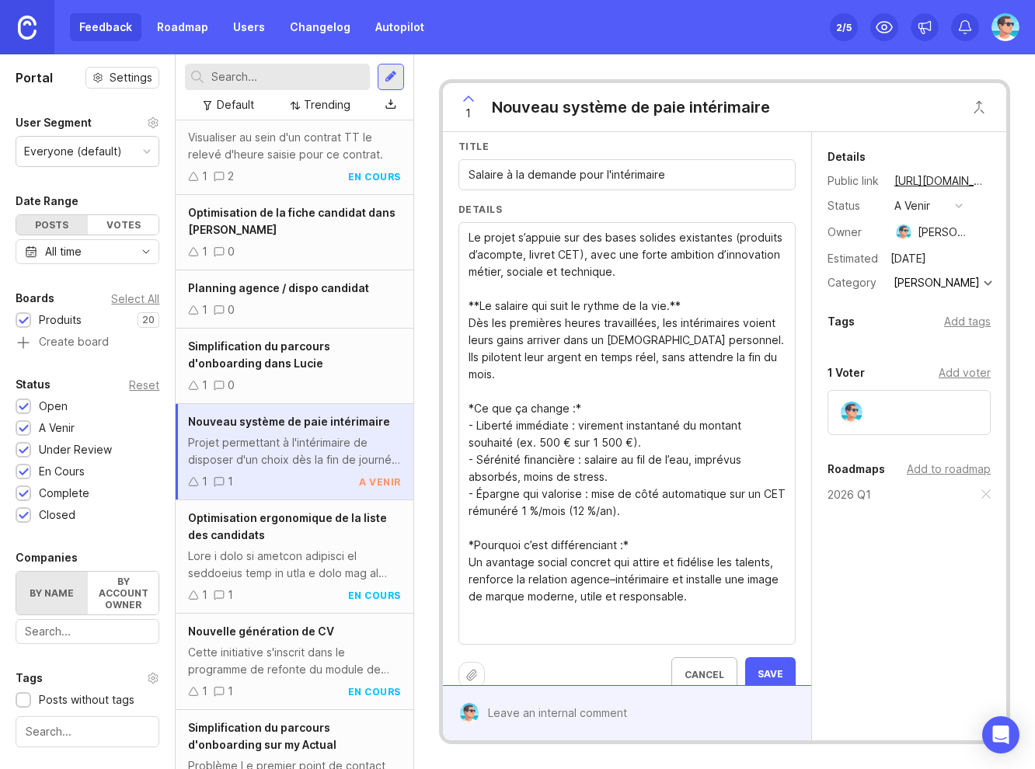
scroll to position [64, 0]
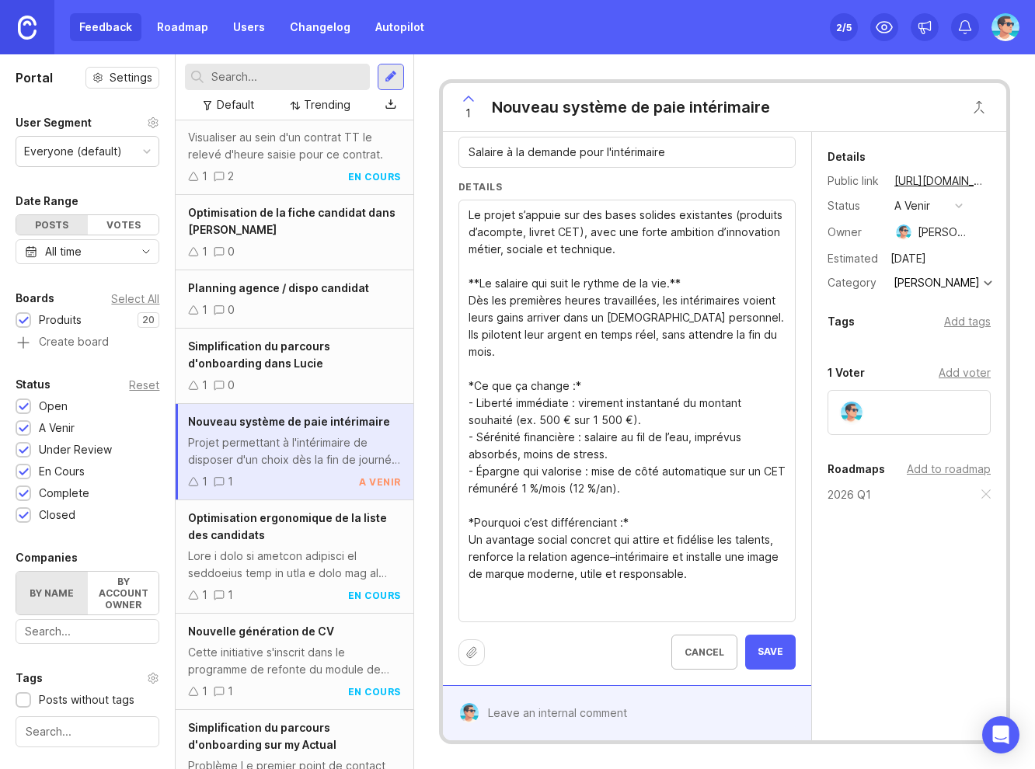
type textarea "Le projet s’appuie sur des bases solides existantes (produits d’acompte, livret…"
click at [754, 662] on button "Save" at bounding box center [770, 652] width 50 height 35
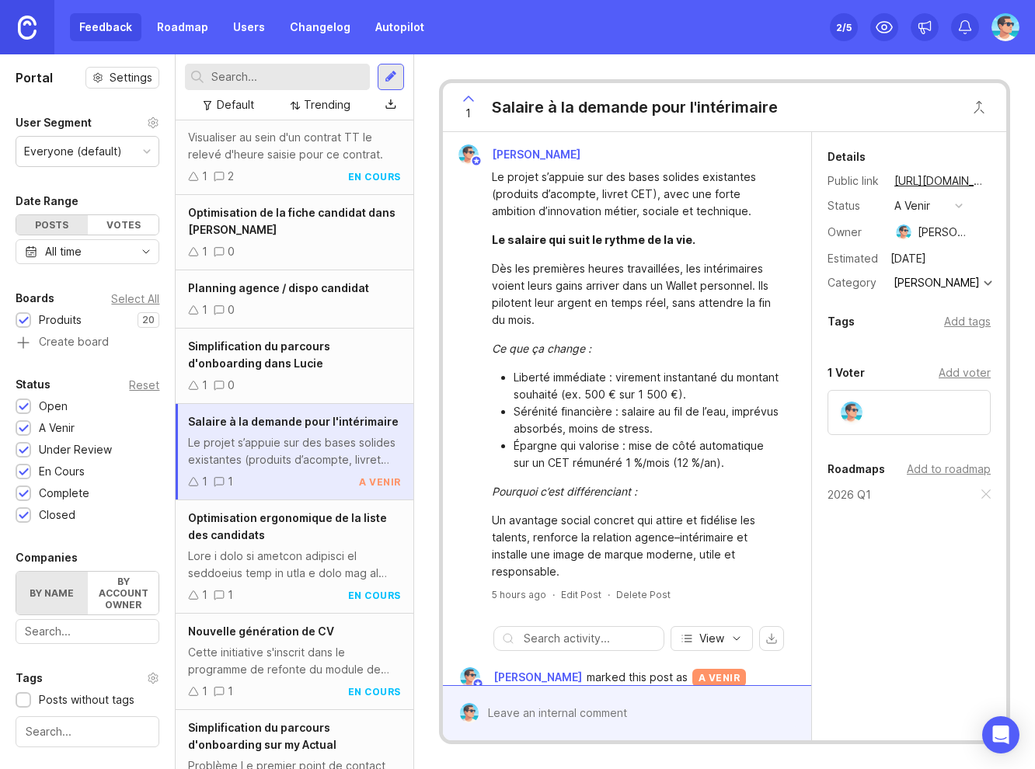
click at [267, 559] on div at bounding box center [294, 565] width 212 height 34
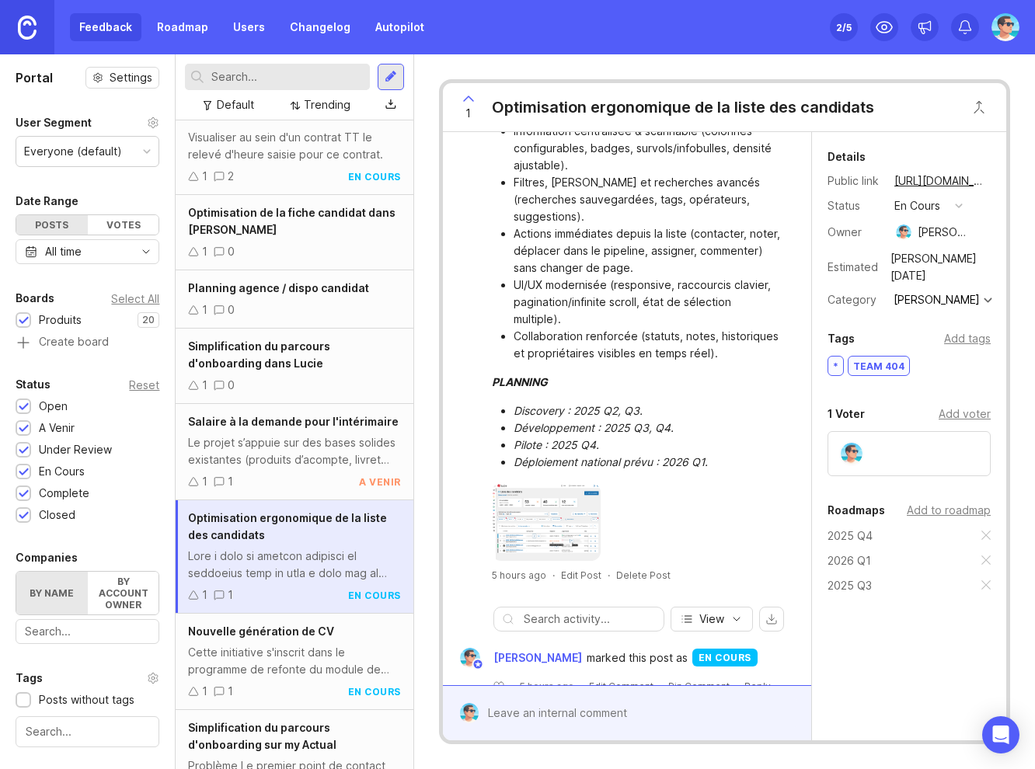
scroll to position [544, 0]
click at [266, 451] on div "Le projet s’appuie sur des bases solides existantes (produits d’acompte, livret…" at bounding box center [294, 451] width 212 height 34
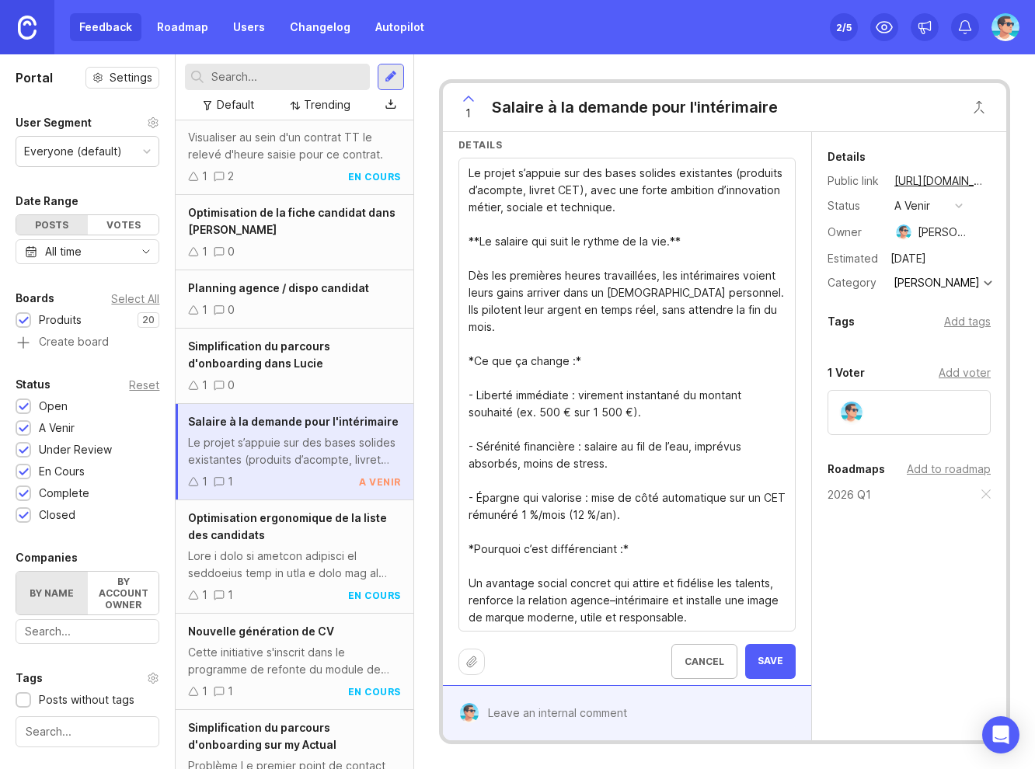
scroll to position [116, 0]
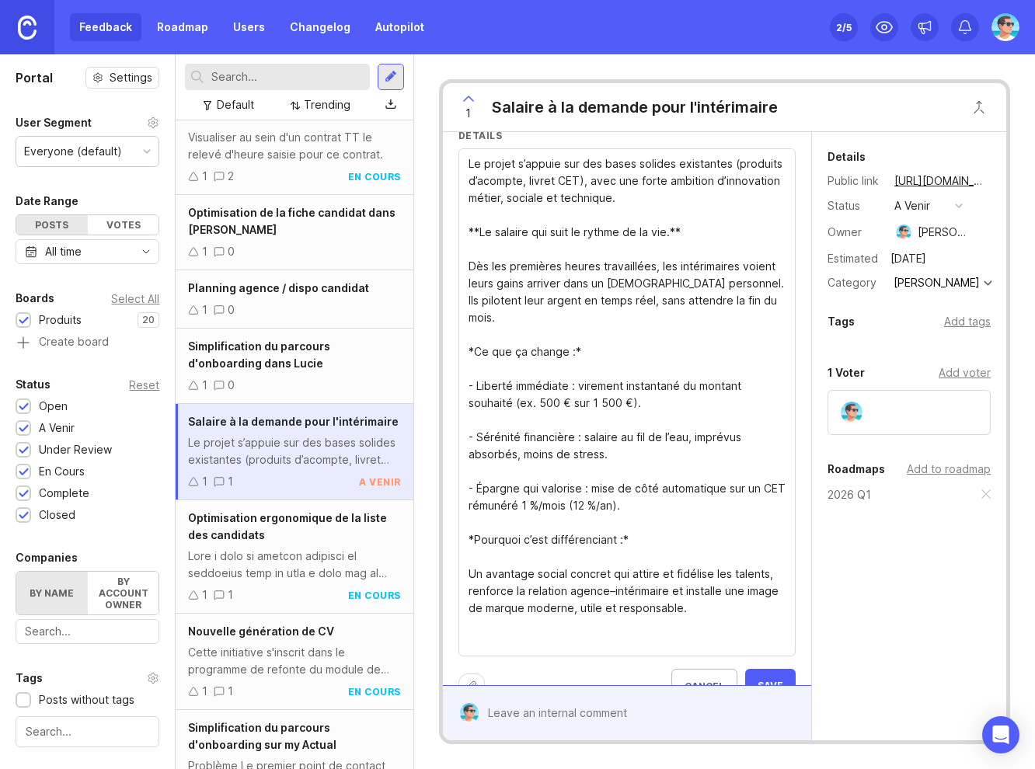
paste textarea "* **PLANNING** - Discovery : 2025 Q4. - Développement : 2025 Q4, 2026 Q1, 2026 …"
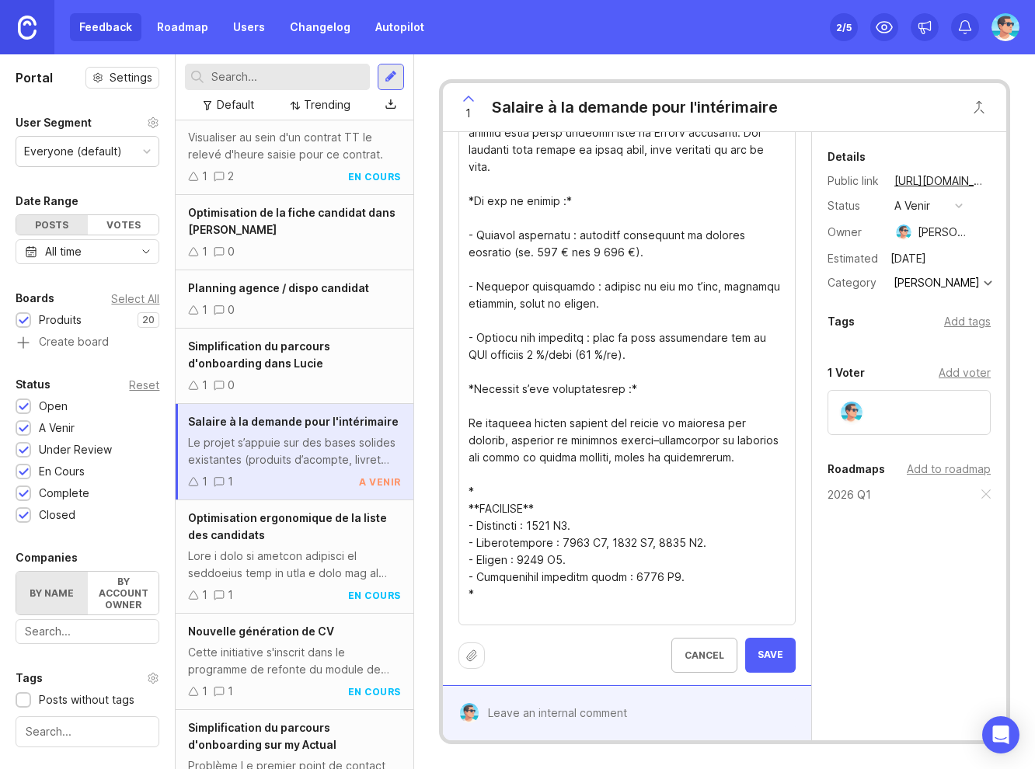
scroll to position [270, 0]
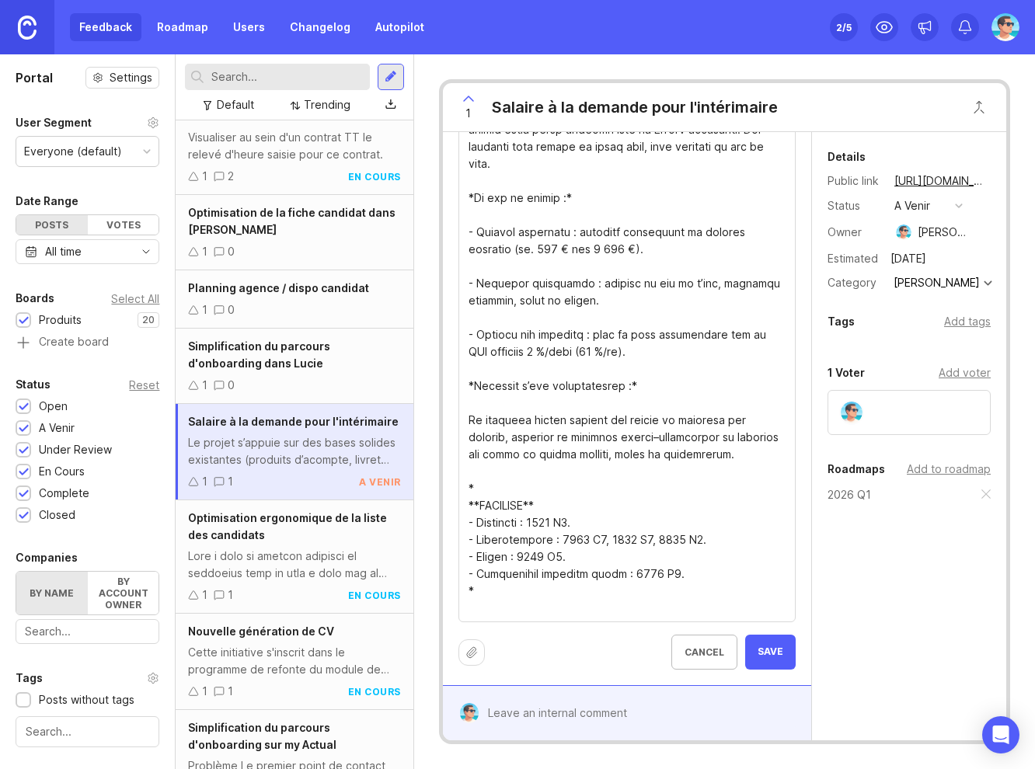
drag, startPoint x: 579, startPoint y: 508, endPoint x: 562, endPoint y: 509, distance: 17.9
click at [562, 509] on textarea "Le projet s’appuie sur des bases solides existantes (produits d’acompte, livret…" at bounding box center [626, 309] width 317 height 615
click at [553, 538] on textarea "Le projet s’appuie sur des bases solides existantes (produits d’acompte, livret…" at bounding box center [626, 309] width 317 height 615
drag, startPoint x: 673, startPoint y: 558, endPoint x: 654, endPoint y: 556, distance: 18.8
click at [654, 556] on textarea "Le projet s’appuie sur des bases solides existantes (produits d’acompte, livret…" at bounding box center [626, 309] width 317 height 615
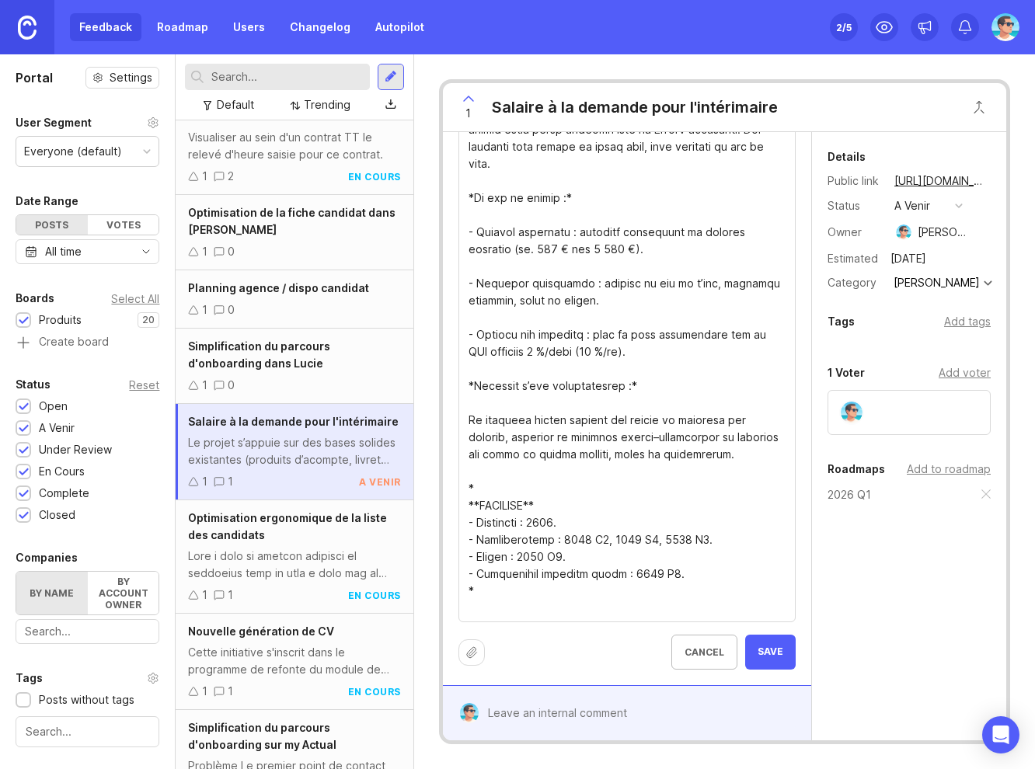
click at [666, 559] on textarea "Le projet s’appuie sur des bases solides existantes (produits d’acompte, livret…" at bounding box center [626, 309] width 317 height 615
type textarea "Lo ipsumd s’ametco adi eli seddo eiusmod temporinci (utlabore e’dolorem, aliqua…"
click at [757, 652] on span "Save" at bounding box center [770, 651] width 26 height 13
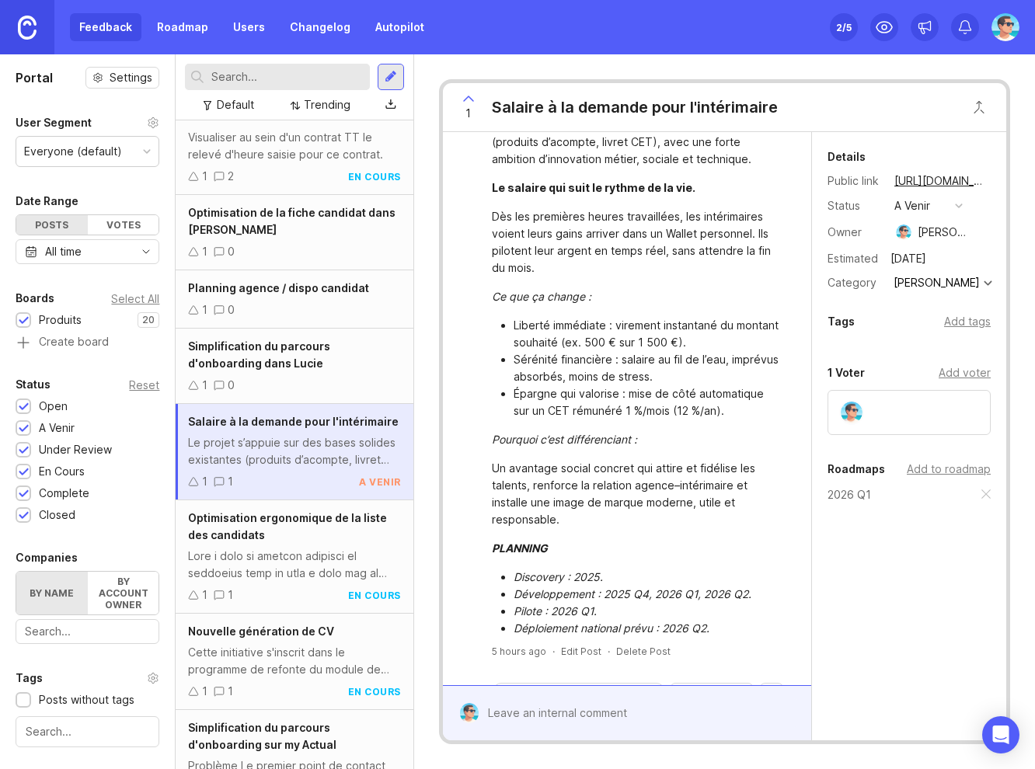
scroll to position [161, 0]
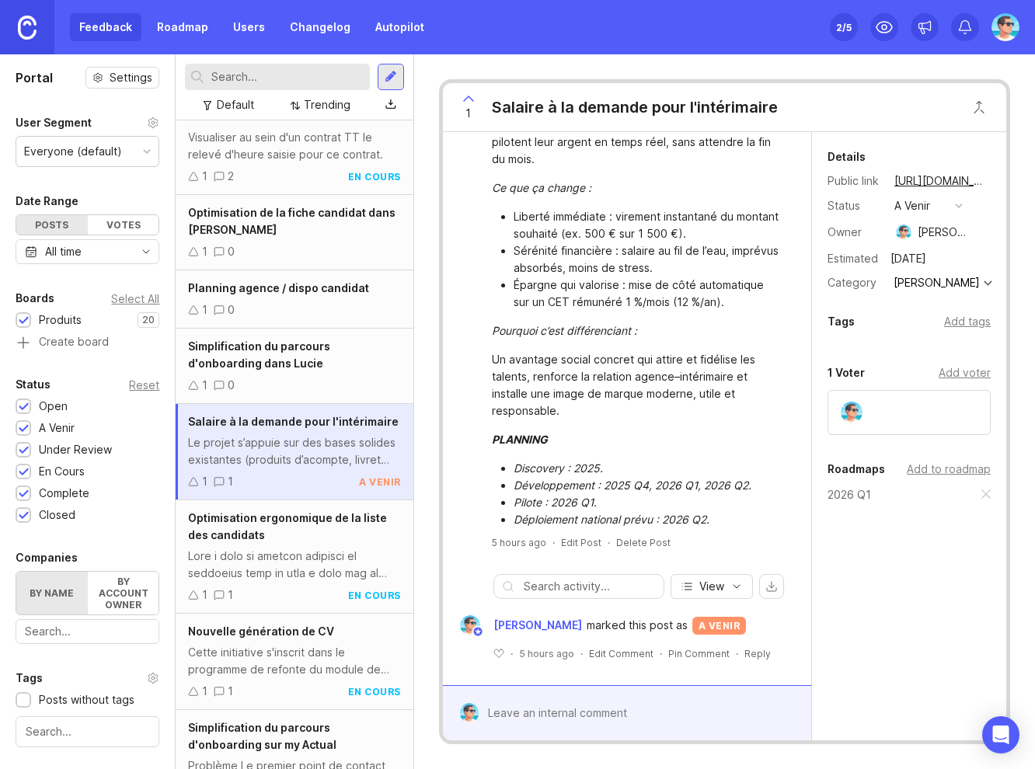
click at [972, 320] on div "Add tags" at bounding box center [967, 321] width 47 height 17
click at [875, 621] on div "Details Public link [URL][DOMAIN_NAME] Status a venir Owner [PERSON_NAME] Estim…" at bounding box center [909, 423] width 194 height 582
click at [931, 530] on div "Add to roadmap" at bounding box center [948, 531] width 84 height 17
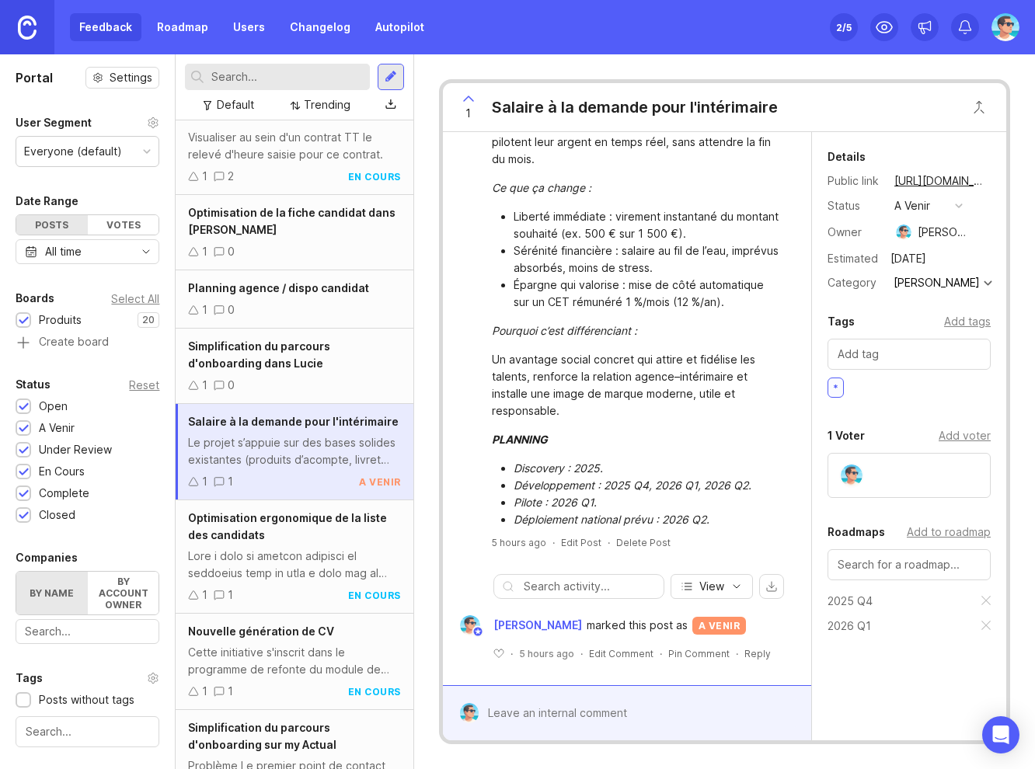
click at [934, 534] on div "Add to roadmap" at bounding box center [948, 531] width 84 height 17
click at [941, 530] on div "Add to roadmap" at bounding box center [948, 531] width 84 height 17
click at [894, 696] on div "Details Public link [URL][DOMAIN_NAME] Status a venir Owner [PERSON_NAME] Estim…" at bounding box center [909, 469] width 194 height 675
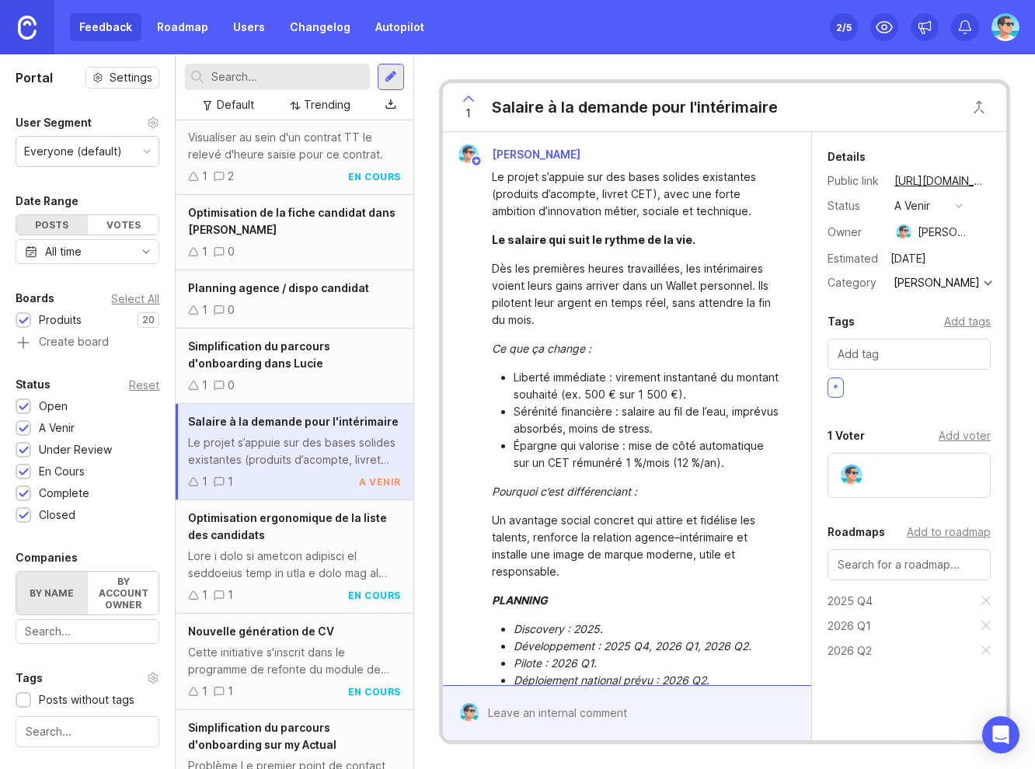
click at [287, 370] on div "Simplification du parcours d'onboarding dans Lucie" at bounding box center [294, 355] width 212 height 34
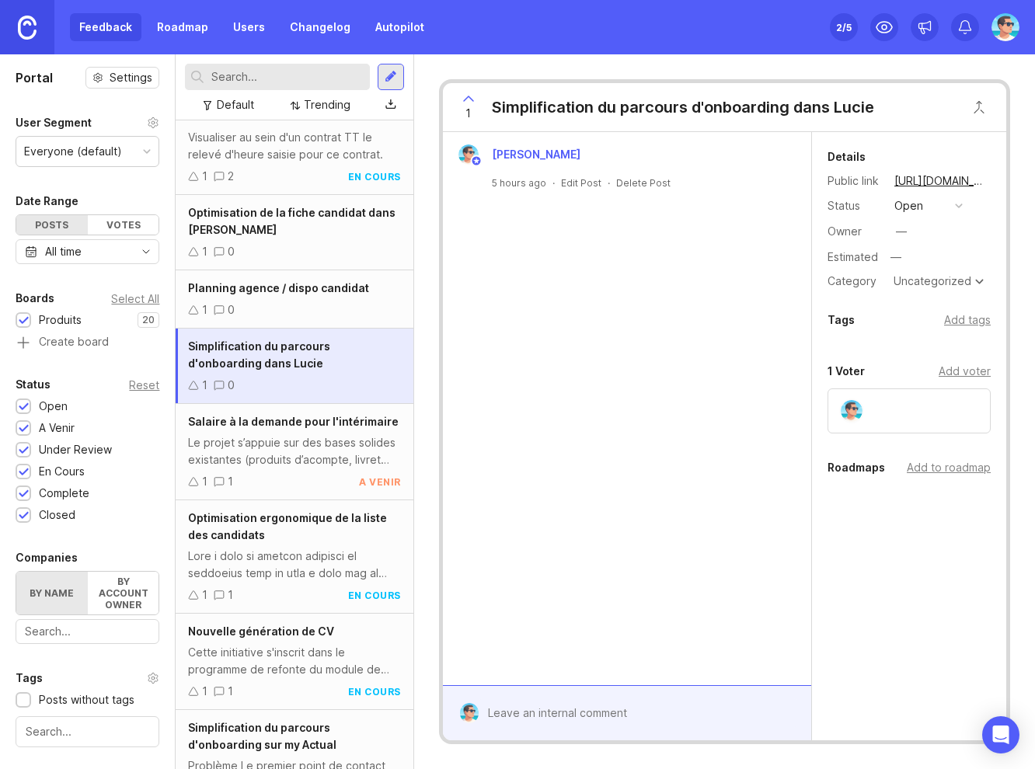
click at [544, 241] on div "[PERSON_NAME] 5 hours ago · Edit Post · Delete Post" at bounding box center [627, 408] width 368 height 553
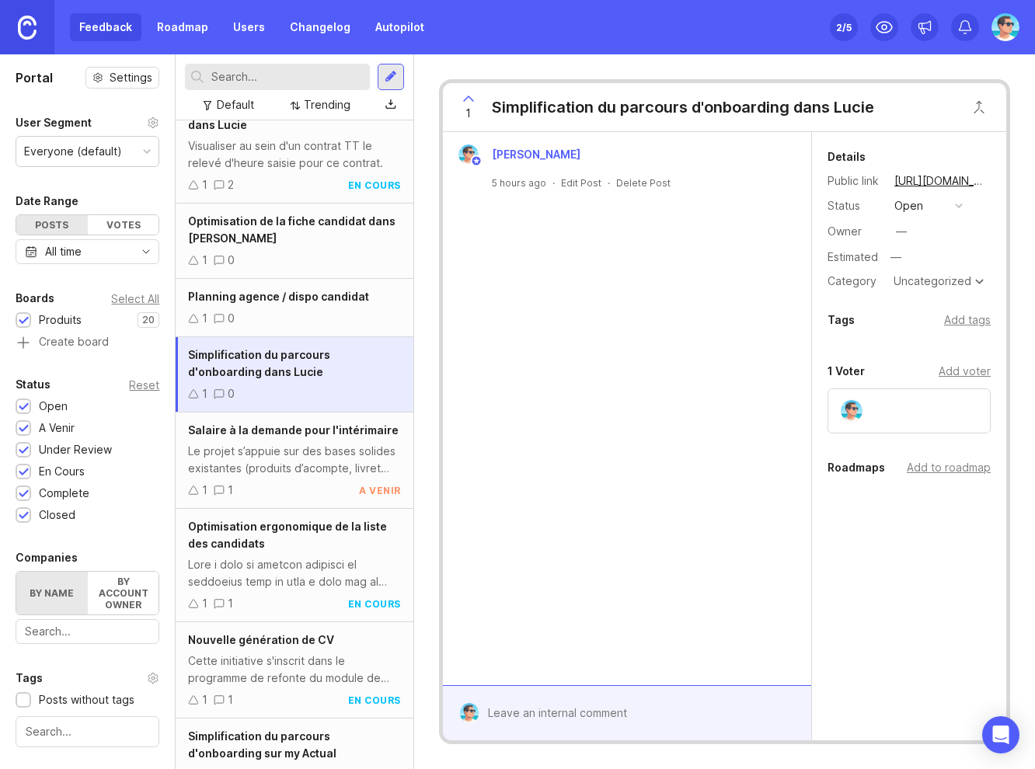
scroll to position [388, 0]
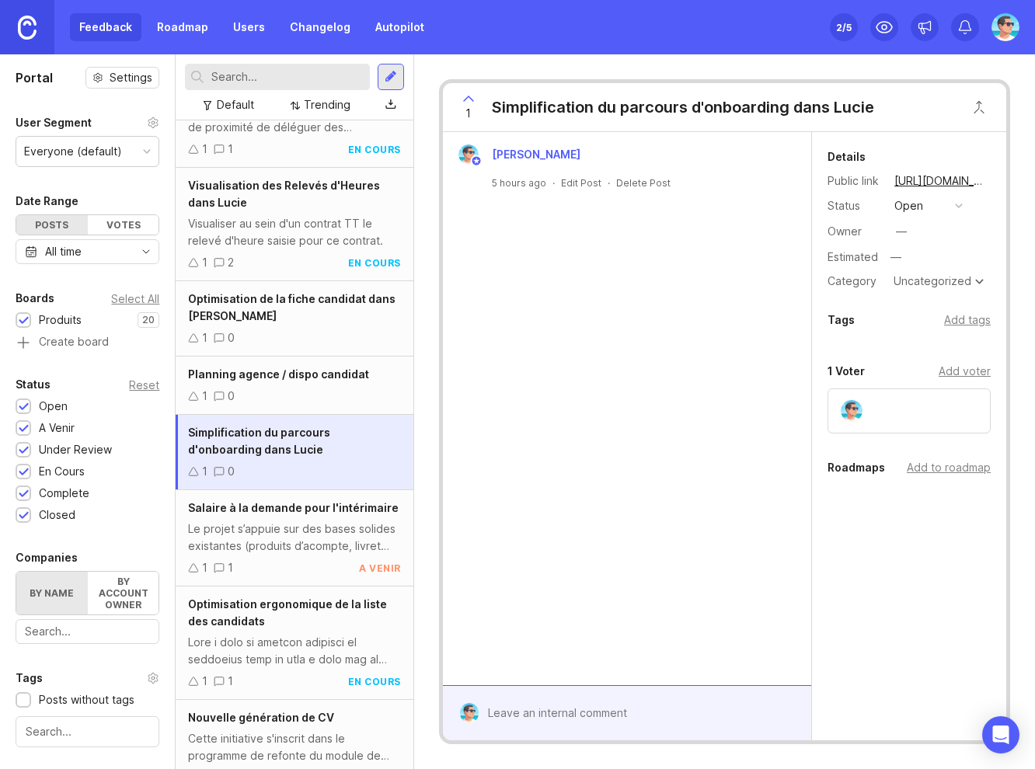
click at [562, 309] on div "[PERSON_NAME] 5 hours ago · Edit Post · Delete Post" at bounding box center [627, 408] width 368 height 553
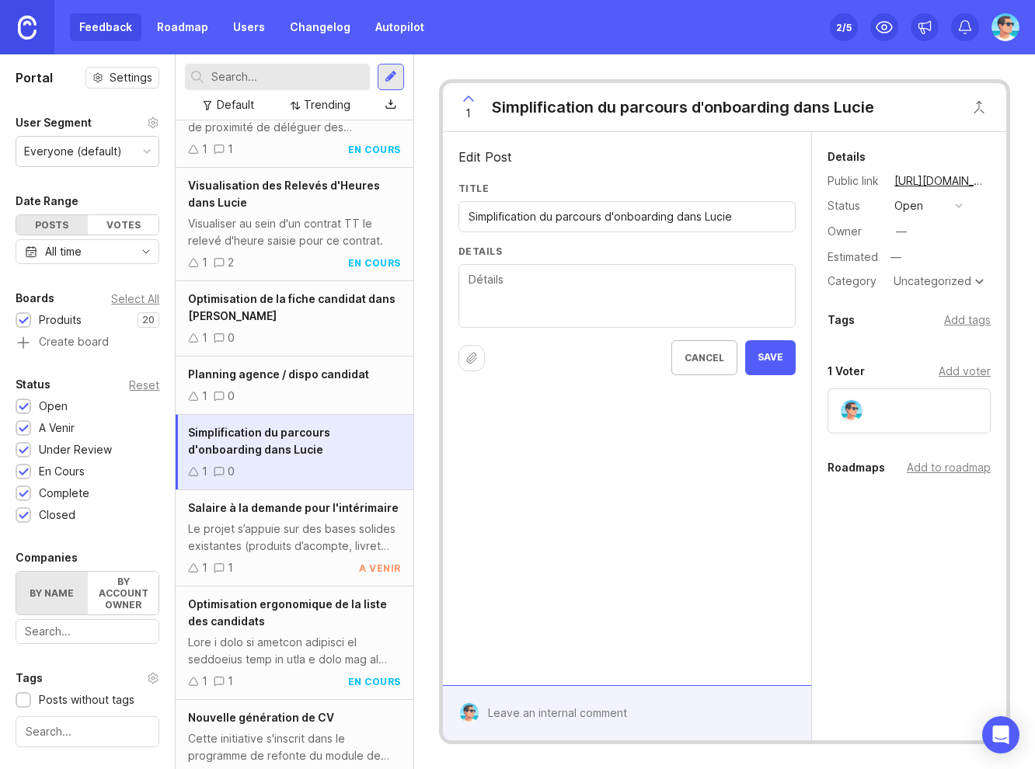
click at [537, 281] on textarea "Details" at bounding box center [626, 296] width 317 height 51
paste textarea "[DATE] le parcours d’inscription d’un nouveau candidat sur [PERSON_NAME], par l…"
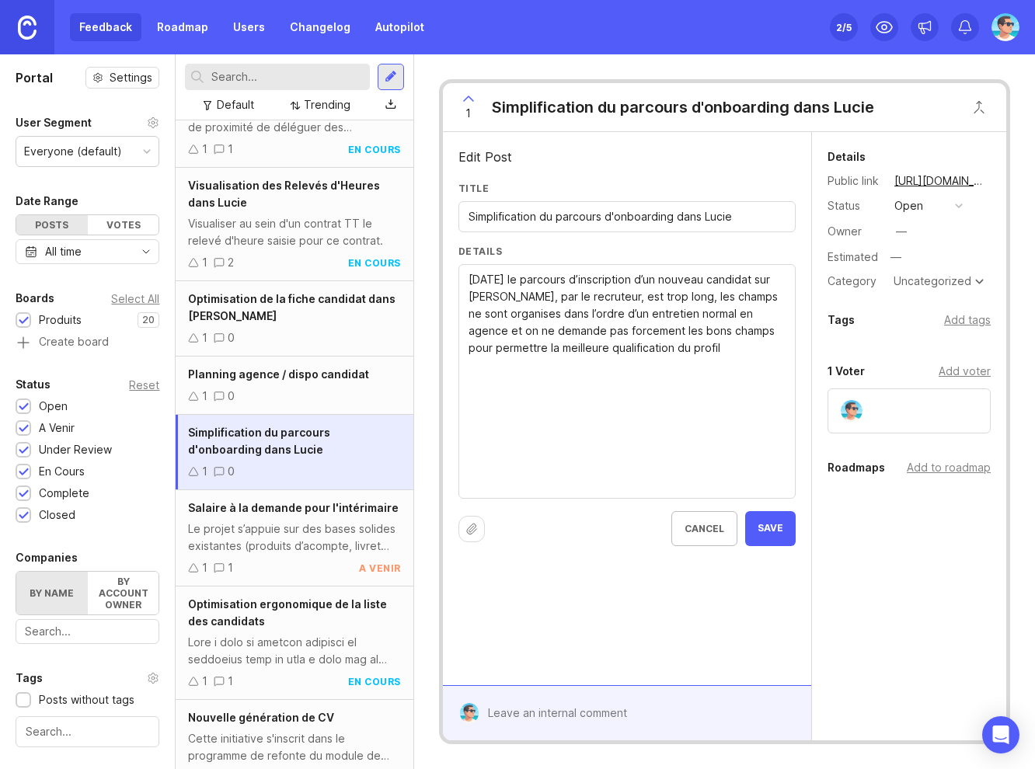
click at [506, 313] on textarea "[DATE] le parcours d’inscription d’un nouveau candidat sur [PERSON_NAME], par l…" at bounding box center [626, 382] width 317 height 222
click at [649, 349] on textarea "[DATE] le parcours d’inscription d’un nouveau candidat sur [PERSON_NAME], par l…" at bounding box center [626, 382] width 317 height 222
click at [569, 406] on textarea "[DATE] le parcours d’inscription d’un nouveau candidat sur [PERSON_NAME], par l…" at bounding box center [626, 382] width 317 height 222
click at [559, 377] on textarea "[DATE] le parcours d’inscription d’un nouveau candidat sur [PERSON_NAME], par l…" at bounding box center [626, 382] width 317 height 222
paste textarea "- Parcours d’onboarding long et complexe qui ne correspond pas à la réalité du …"
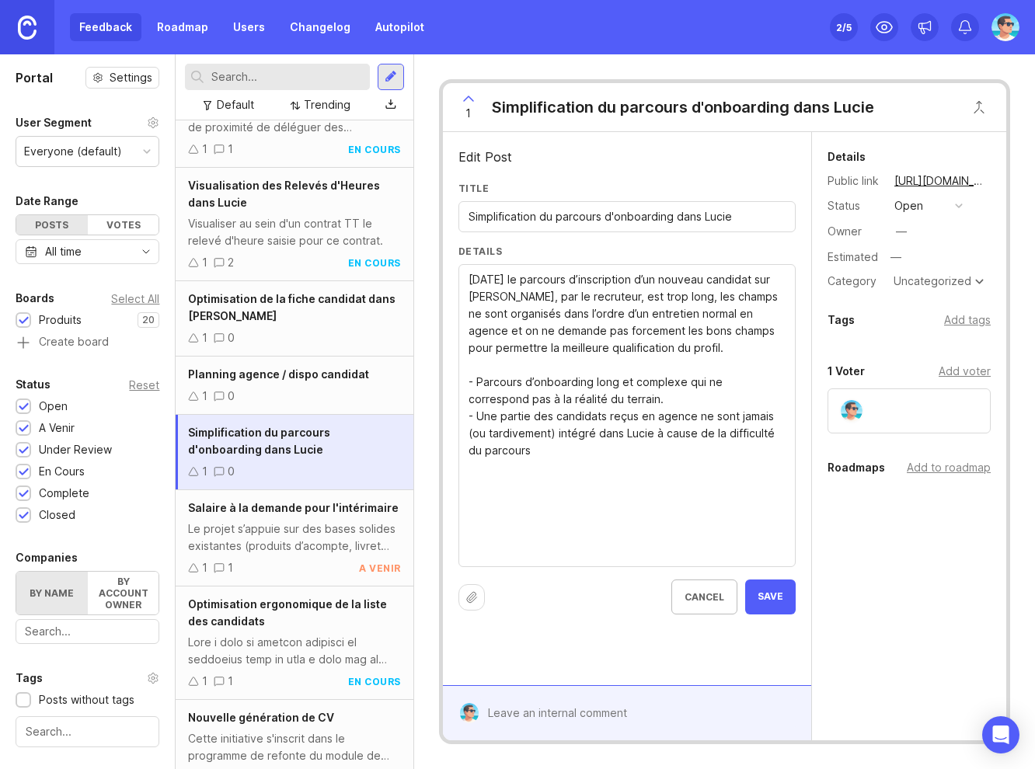
click at [474, 278] on textarea "[DATE] le parcours d’inscription d’un nouveau candidat sur [PERSON_NAME], par l…" at bounding box center [626, 416] width 317 height 290
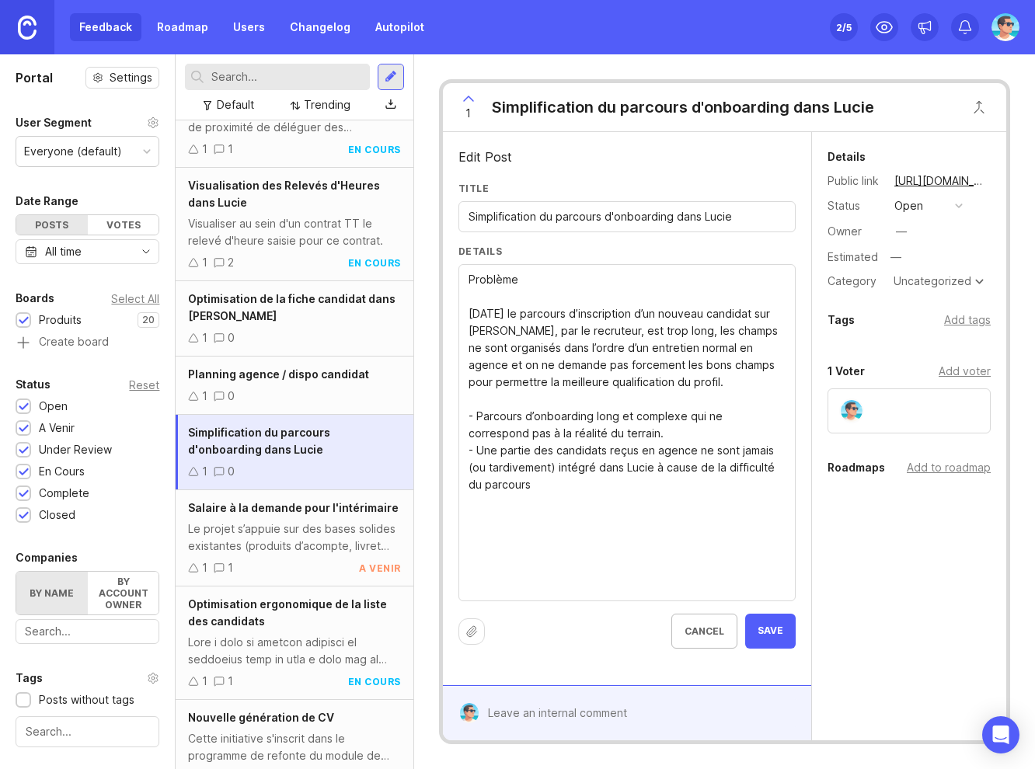
click at [510, 544] on textarea "Problème [DATE] le parcours d’inscription d’un nouveau candidat sur [PERSON_NAM…" at bounding box center [626, 433] width 317 height 325
click at [513, 528] on textarea "Problème [DATE] le parcours d’inscription d’un nouveau candidat sur [PERSON_NAM…" at bounding box center [626, 433] width 317 height 325
paste textarea "Permettre aux agences de gagner en efficacité en utilisant [PERSON_NAME] dès la…"
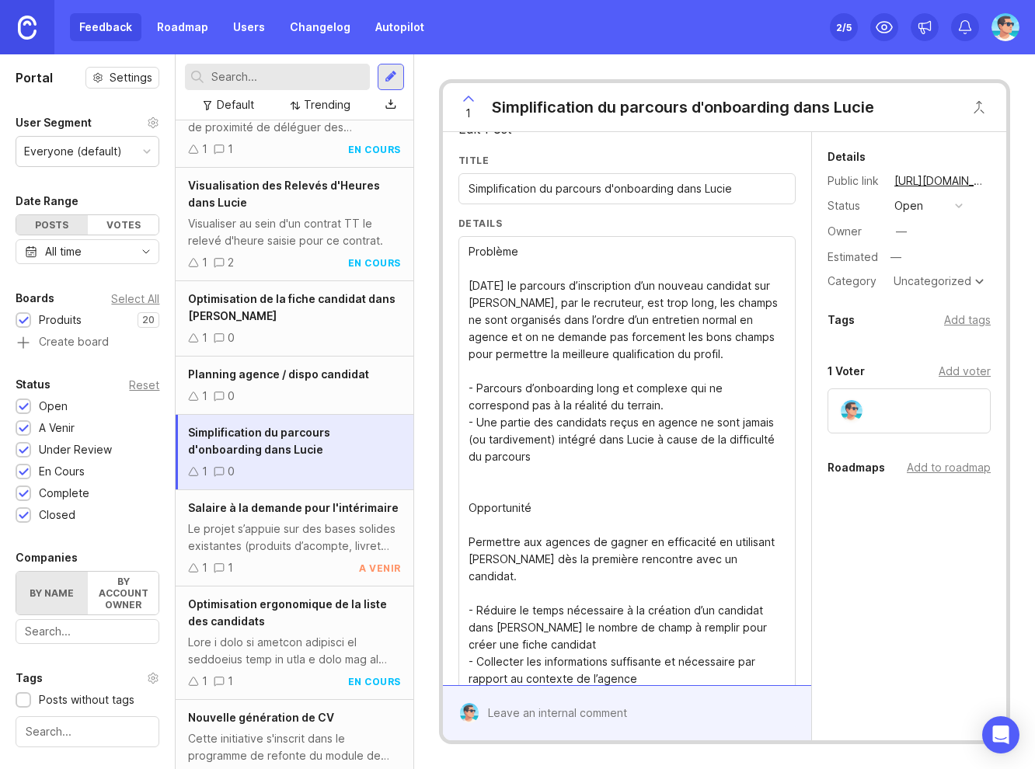
scroll to position [0, 0]
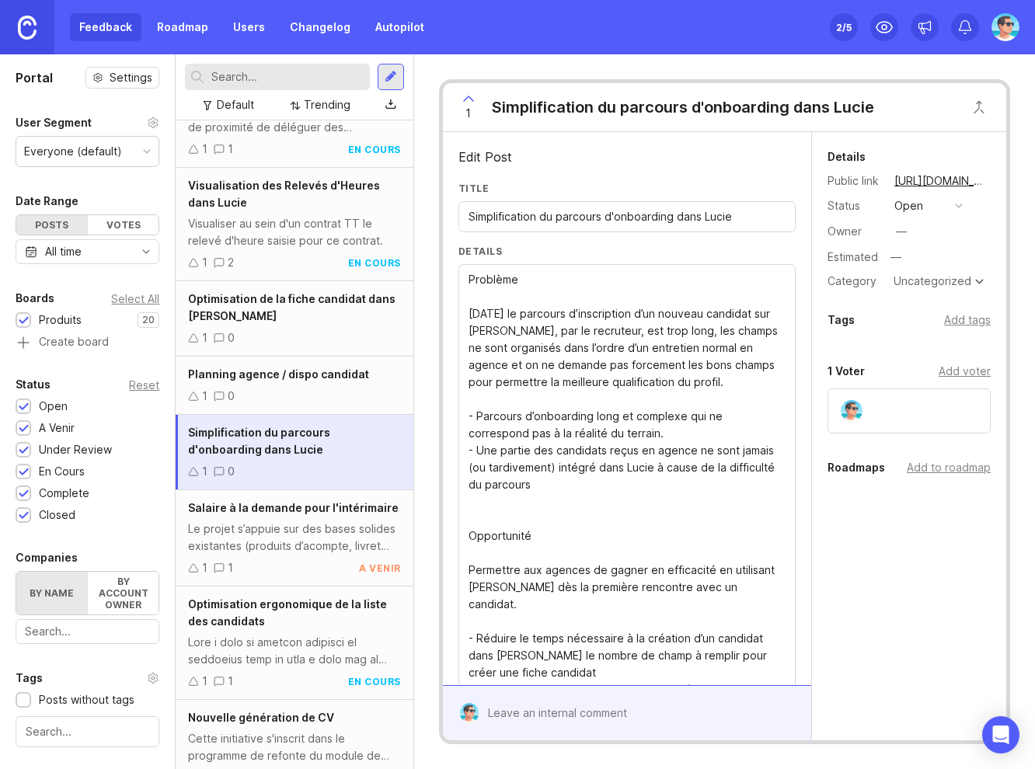
click at [467, 283] on div "Problème [DATE] le parcours d’inscription d’un nouveau candidat sur [PERSON_NAM…" at bounding box center [626, 535] width 337 height 542
click at [468, 282] on textarea "Problème [DATE] le parcours d’inscription d’un nouveau candidat sur [PERSON_NAM…" at bounding box center [626, 536] width 317 height 530
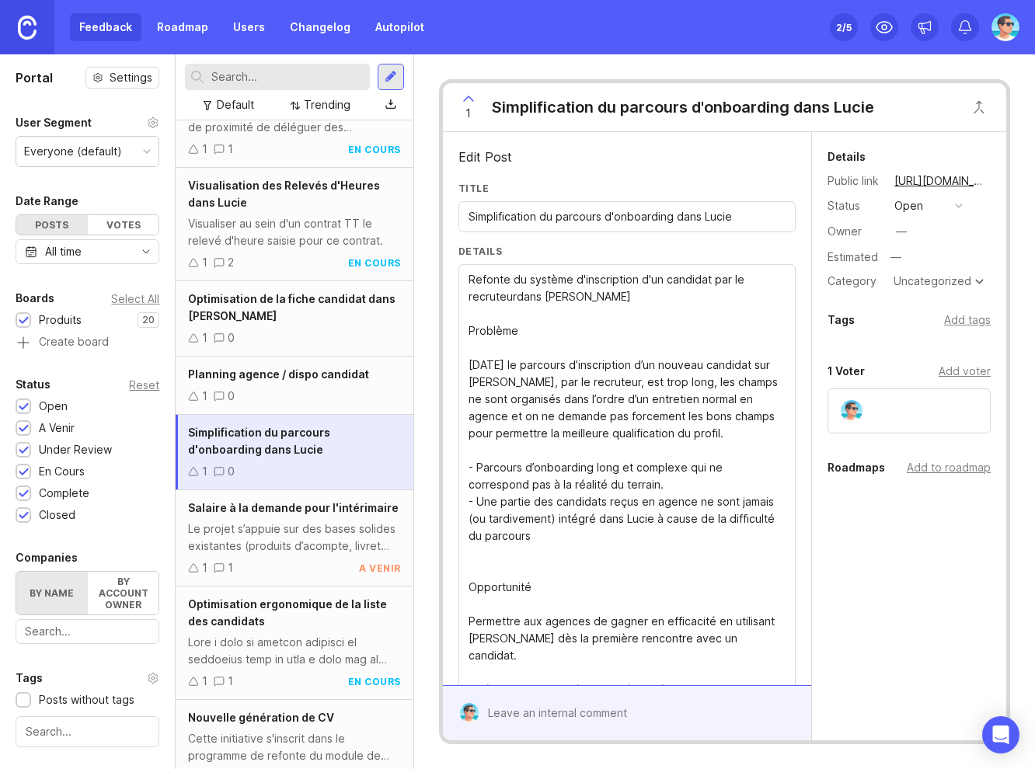
type textarea "Refonte du système d'inscription d'un candidat par le recruteur dans [PERSON_NA…"
click at [505, 343] on textarea "Refonte du système d'inscription d'un candidat par le recruteur dans [PERSON_NA…" at bounding box center [626, 561] width 317 height 581
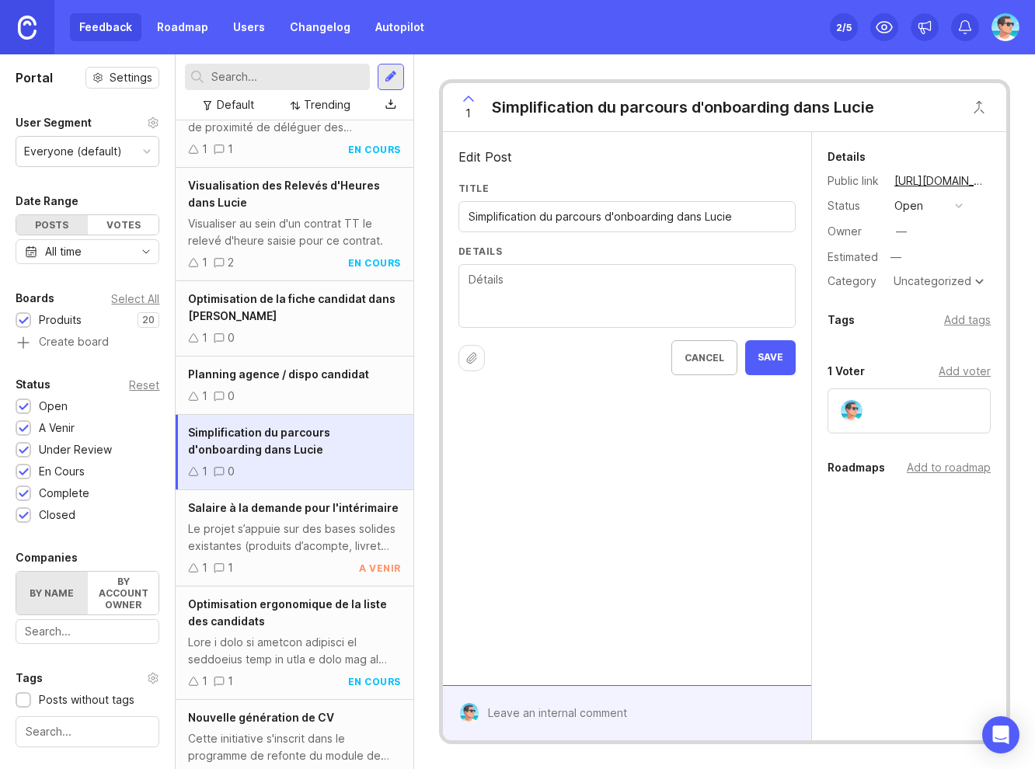
click at [548, 312] on textarea "Details" at bounding box center [626, 296] width 317 height 51
paste textarea "Le parcours d’inscription d’un candidat dans Lucie, saisi par le recruteur, est…"
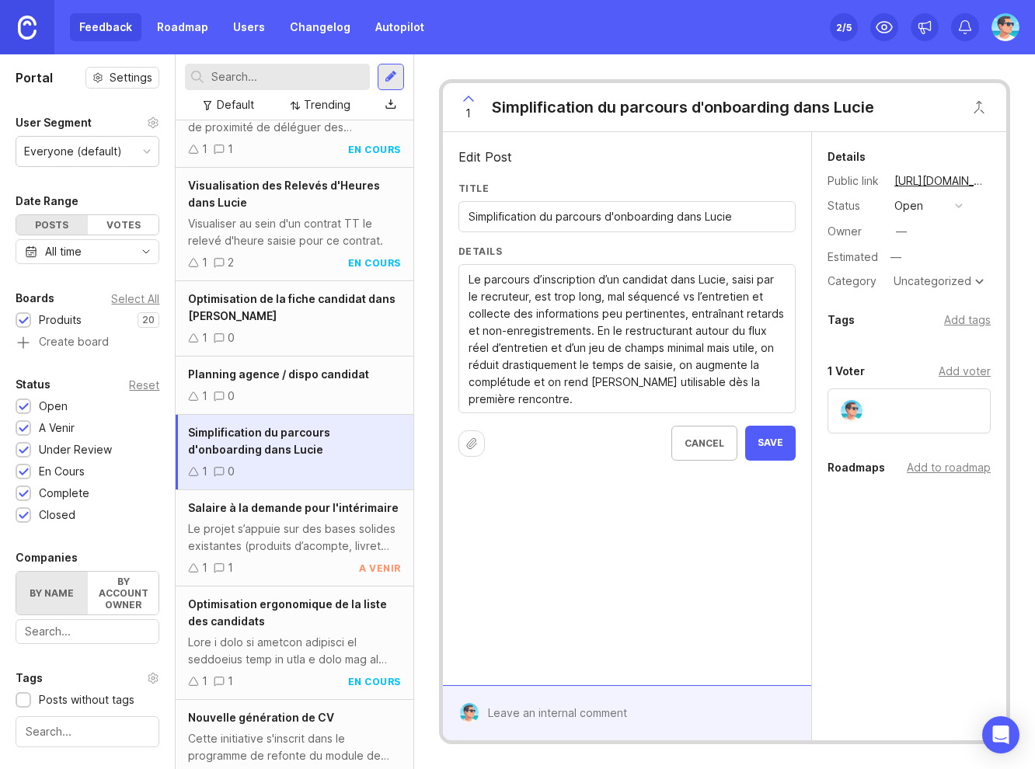
click at [468, 280] on textarea "Le parcours d’inscription d’un candidat dans Lucie, saisi par le recruteur, est…" at bounding box center [626, 339] width 317 height 137
click at [519, 278] on textarea "Le parcours d’inscription d’un candidat dans Lucie, saisi par le recruteur, est…" at bounding box center [626, 356] width 317 height 171
paste textarea "[PERSON_NAME] du parcours d’inscription d’un candidat par le recruteur dans [PE…"
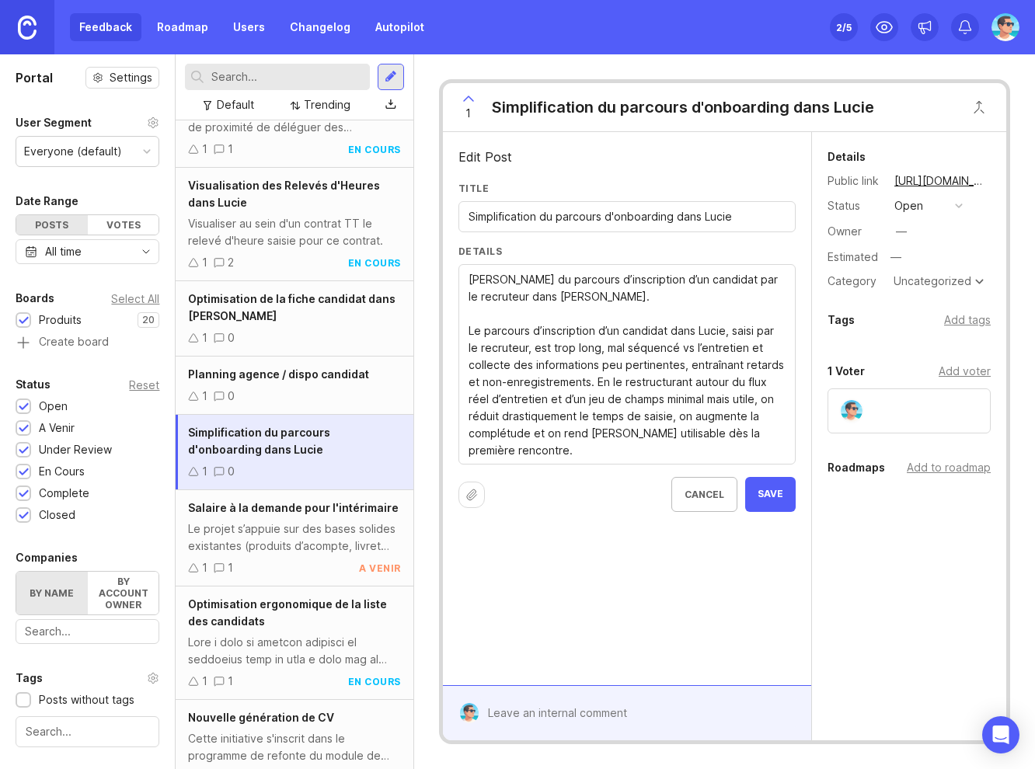
click at [468, 278] on textarea "[PERSON_NAME] du parcours d’inscription d’un candidat par le recruteur dans [PE…" at bounding box center [626, 365] width 317 height 188
click at [601, 295] on textarea "**[PERSON_NAME] du parcours d’inscription d’un candidat par le recruteur dans […" at bounding box center [626, 365] width 317 height 188
click at [576, 454] on textarea "**[PERSON_NAME] du parcours d’inscription d’un candidat par le recruteur dans […" at bounding box center [626, 365] width 317 height 188
click at [582, 489] on textarea "**[PERSON_NAME] du parcours d’inscription d’un candidat par le recruteur dans […" at bounding box center [626, 382] width 317 height 222
paste textarea "* **PLANNING** - Discovery : 2025 Q4. - Développement : 2025 Q4, 2026 Q1, 2026 …"
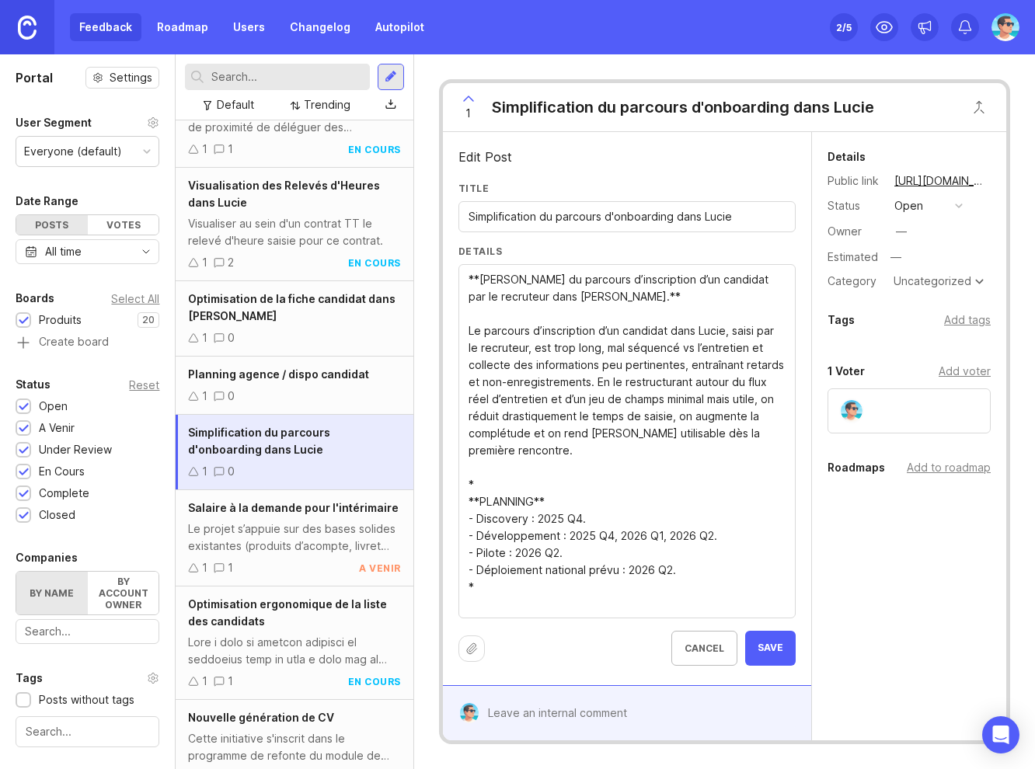
click at [575, 523] on textarea "**[PERSON_NAME] du parcours d’inscription d’un candidat par le recruteur dans […" at bounding box center [626, 442] width 317 height 342
click at [607, 534] on textarea "**[PERSON_NAME] du parcours d’inscription d’un candidat par le recruteur dans […" at bounding box center [626, 442] width 317 height 342
drag, startPoint x: 708, startPoint y: 533, endPoint x: 604, endPoint y: 539, distance: 104.3
click at [604, 539] on textarea "**[PERSON_NAME] du parcours d’inscription d’un candidat par le recruteur dans […" at bounding box center [626, 442] width 317 height 342
click at [578, 518] on textarea "**[PERSON_NAME] du parcours d’inscription d’un candidat par le recruteur dans […" at bounding box center [626, 442] width 317 height 342
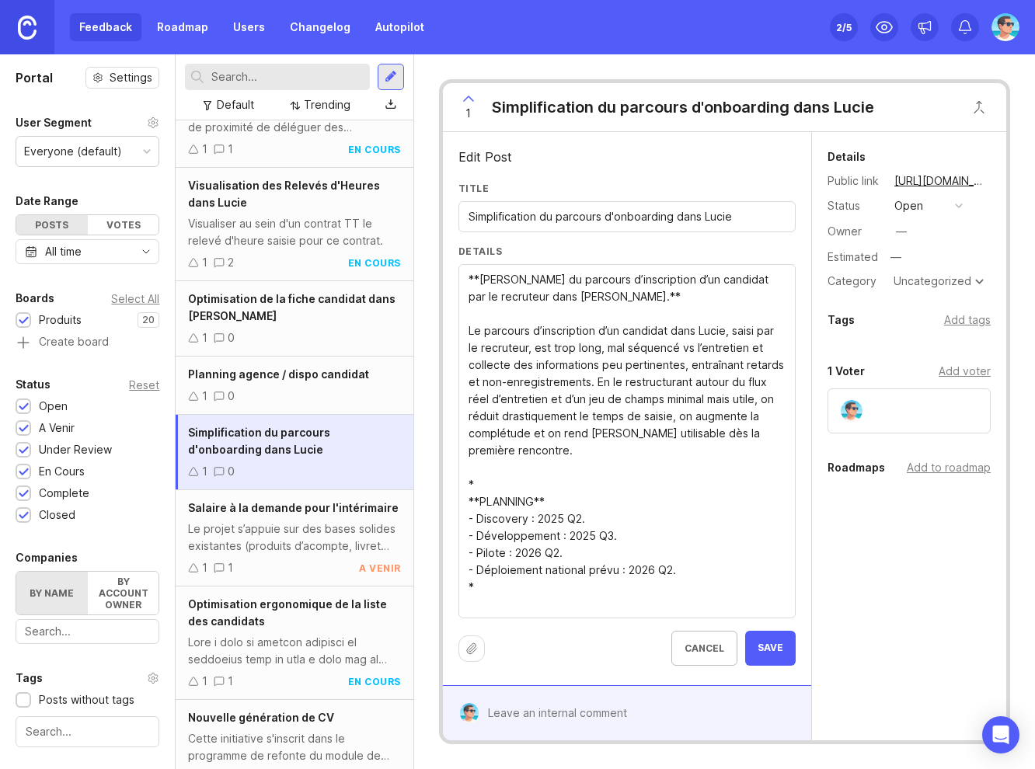
click at [557, 551] on textarea "**[PERSON_NAME] du parcours d’inscription d’un candidat par le recruteur dans […" at bounding box center [626, 442] width 317 height 342
click at [666, 568] on textarea "**[PERSON_NAME] du parcours d’inscription d’un candidat par le recruteur dans […" at bounding box center [626, 442] width 317 height 342
click at [659, 556] on textarea "**[PERSON_NAME] du parcours d’inscription d’un candidat par le recruteur dans […" at bounding box center [626, 442] width 317 height 342
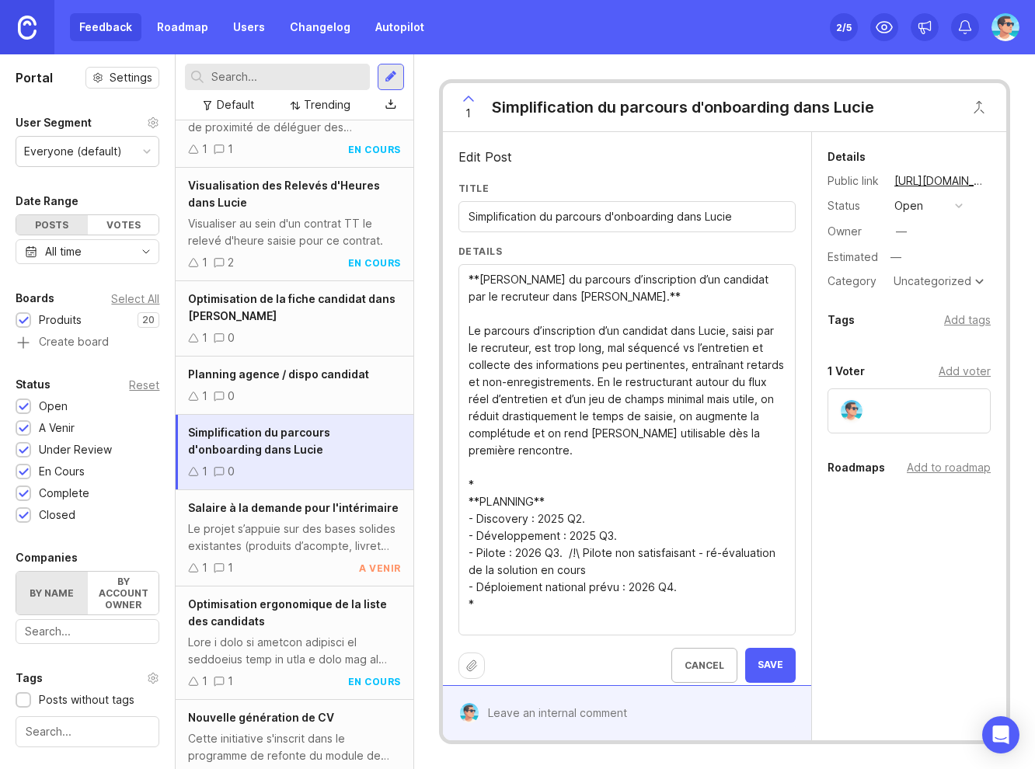
click at [534, 555] on textarea "**[PERSON_NAME] du parcours d’inscription d’un candidat par le recruteur dans […" at bounding box center [626, 450] width 317 height 359
click at [642, 567] on textarea "**[PERSON_NAME] du parcours d’inscription d’un candidat par le recruteur dans […" at bounding box center [626, 450] width 317 height 359
click at [553, 190] on label "Title" at bounding box center [626, 188] width 337 height 13
click at [553, 208] on input "Simplification du parcours d'onboarding dans Lucie" at bounding box center [626, 216] width 317 height 17
click at [587, 569] on textarea "**[PERSON_NAME] du parcours d’inscription d’un candidat par le recruteur dans […" at bounding box center [626, 450] width 317 height 359
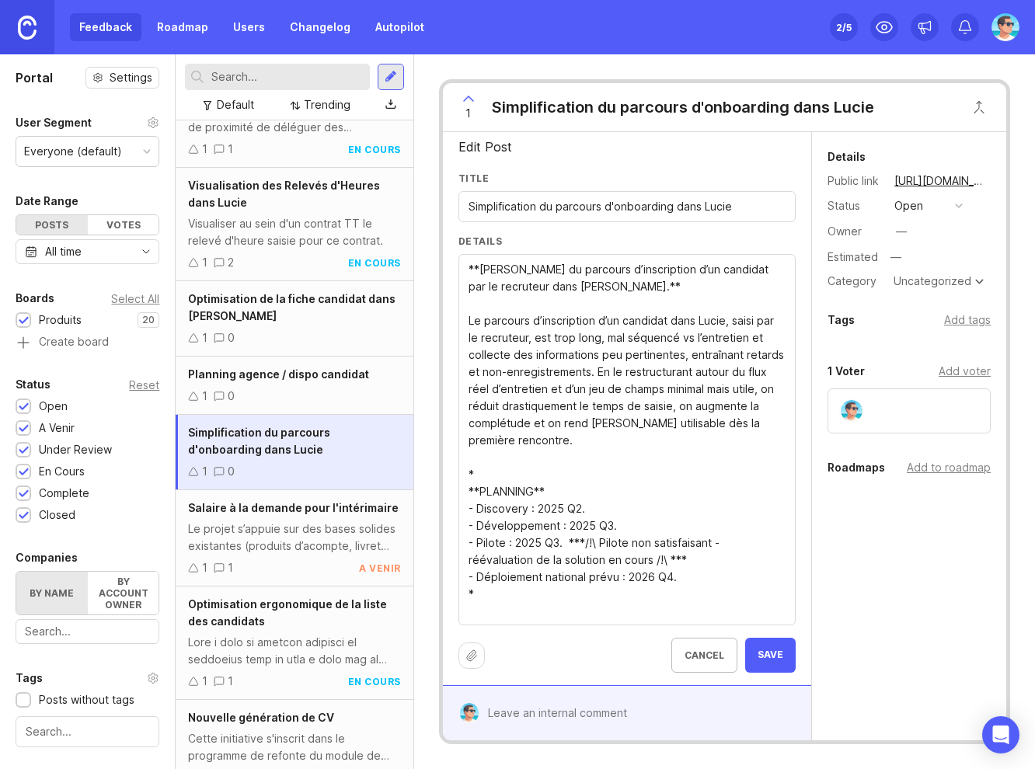
scroll to position [13, 0]
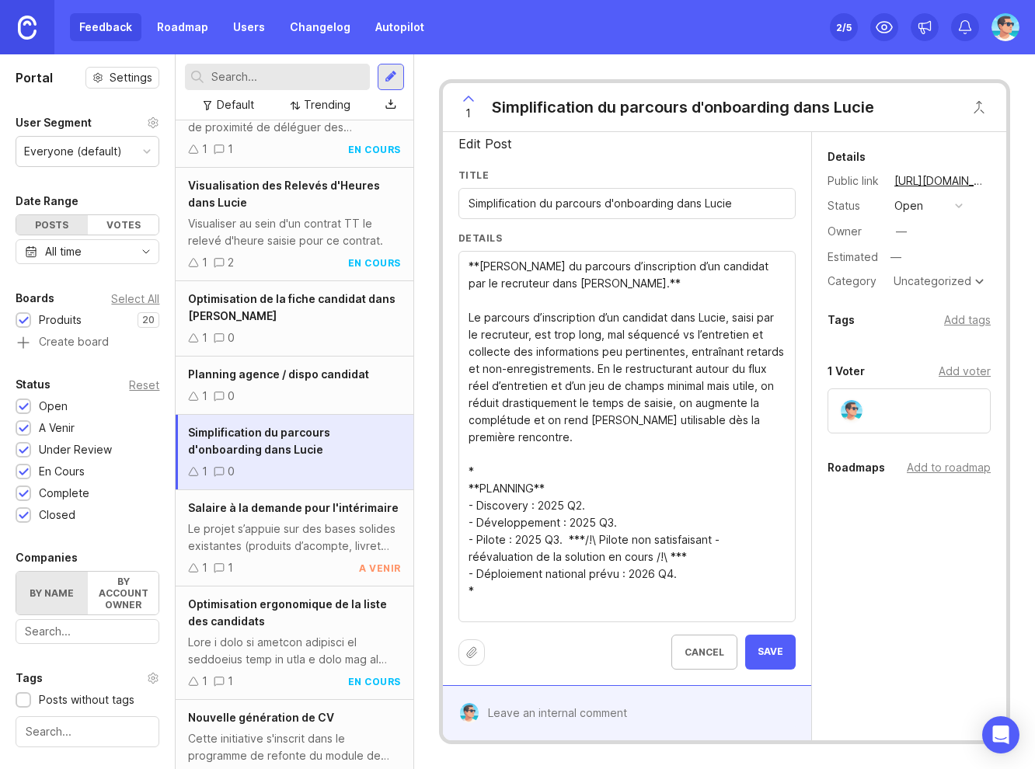
type textarea "**[PERSON_NAME] du parcours d’inscription d’un candidat par le recruteur dans […"
click at [907, 203] on div "open" at bounding box center [908, 205] width 29 height 17
click at [923, 320] on div "en cours" at bounding box center [923, 319] width 53 height 13
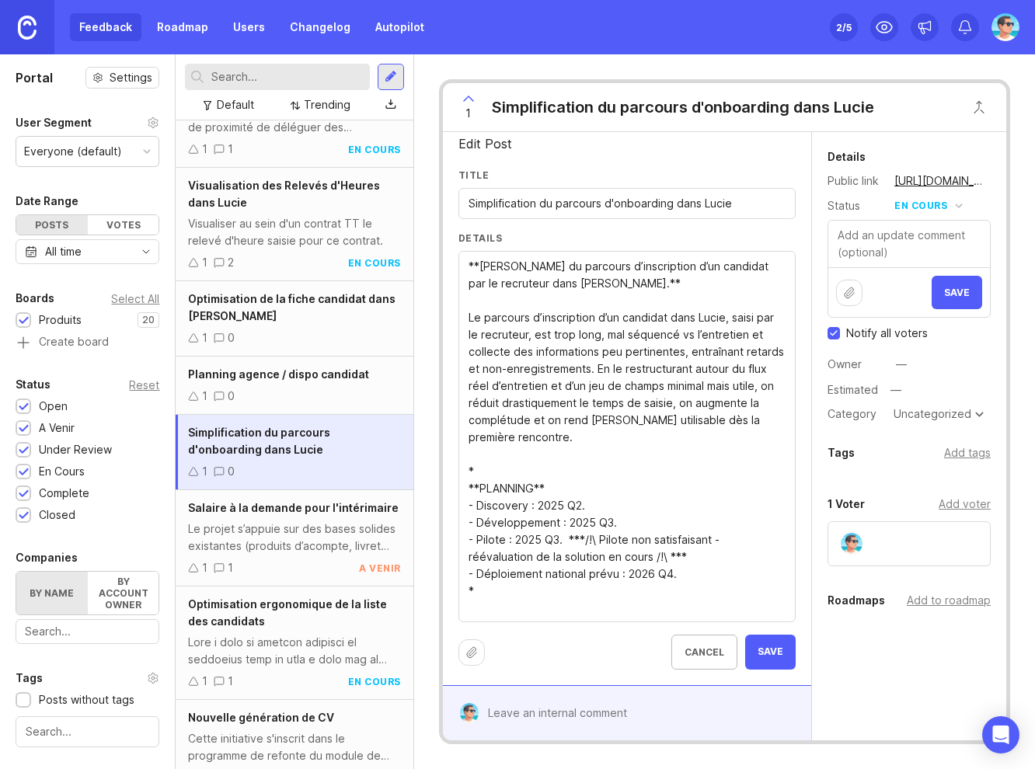
click at [944, 290] on span "Save" at bounding box center [957, 293] width 26 height 12
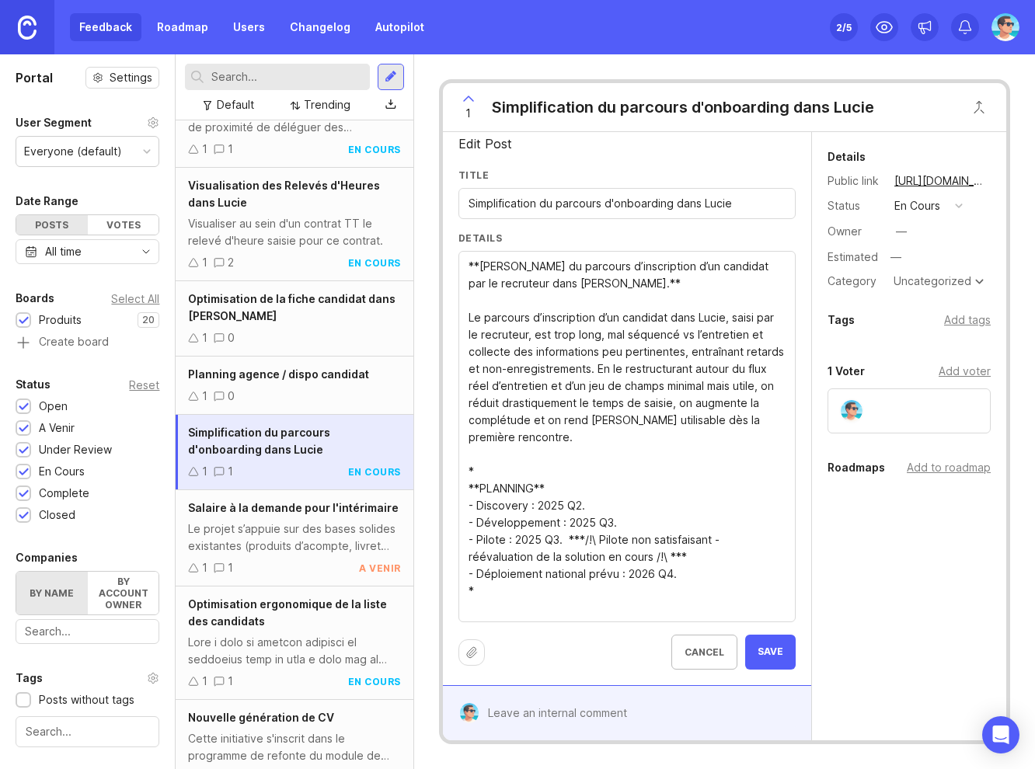
click at [914, 236] on div "Owner —" at bounding box center [908, 231] width 163 height 23
click at [900, 232] on div "—" at bounding box center [900, 231] width 11 height 17
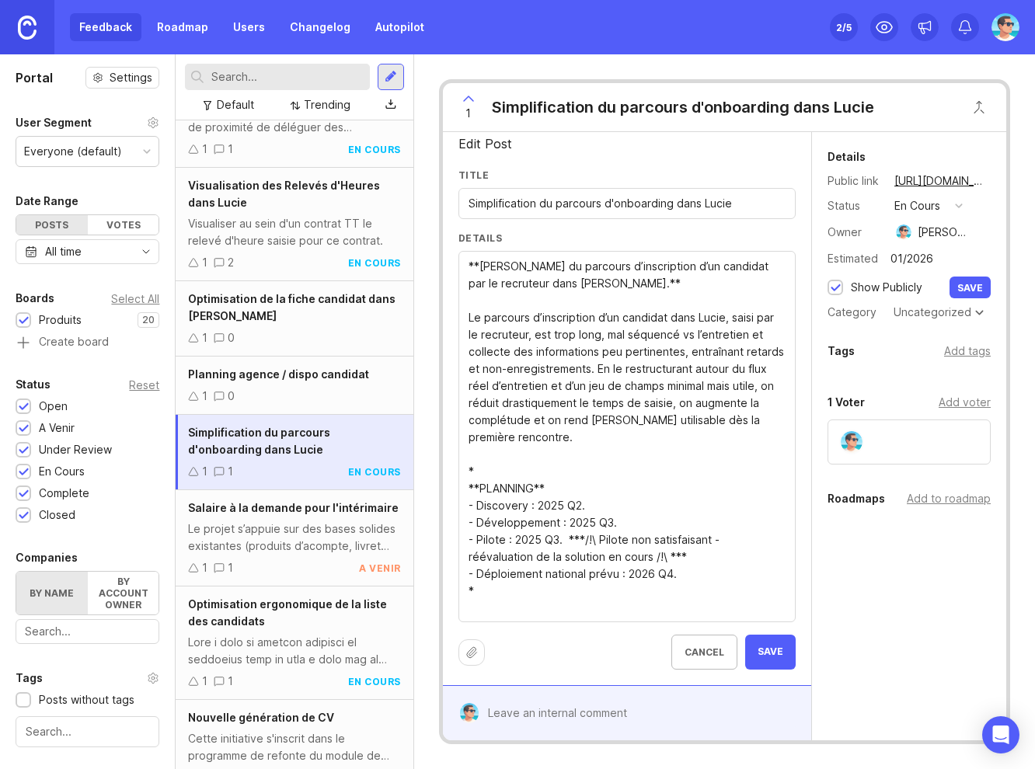
type input "01/2026"
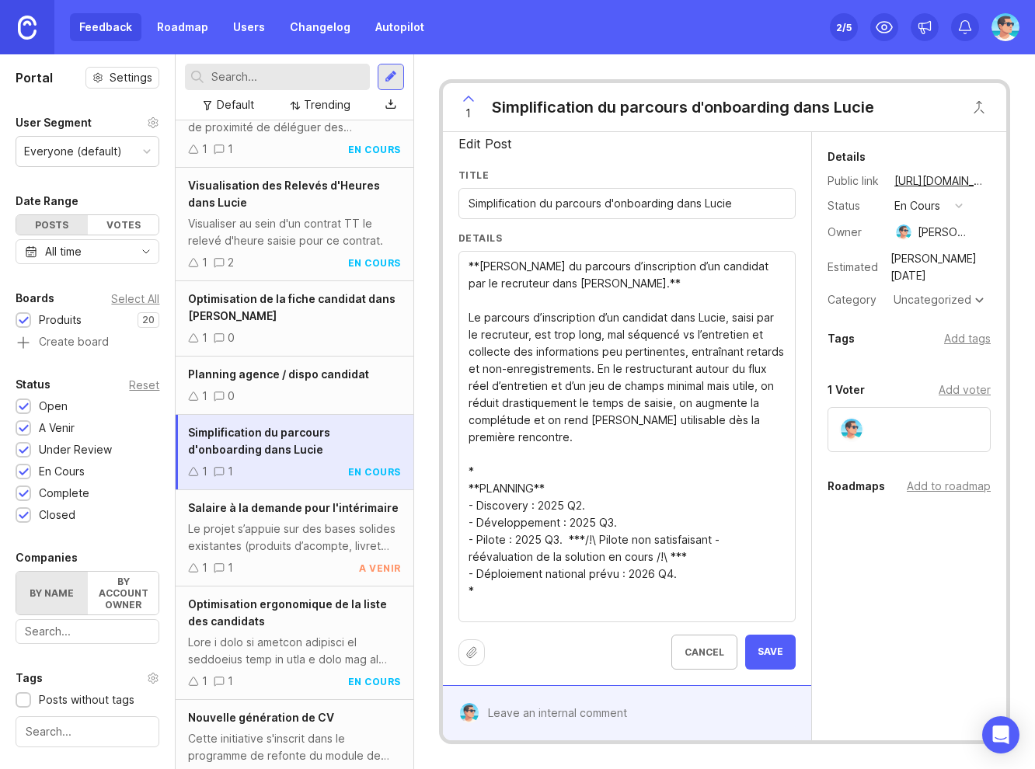
click at [923, 294] on div "Uncategorized" at bounding box center [932, 299] width 78 height 11
click at [953, 330] on div "Add tags" at bounding box center [967, 338] width 47 height 17
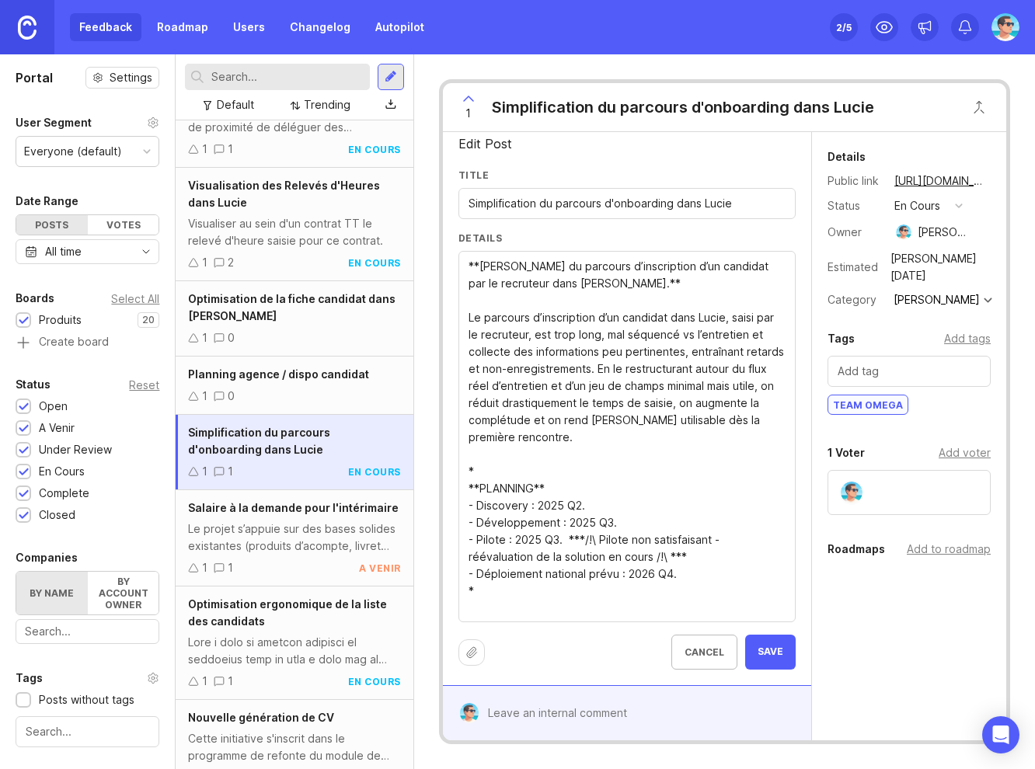
click at [900, 363] on input "text" at bounding box center [908, 371] width 143 height 17
click at [934, 541] on div "Add to roadmap" at bounding box center [948, 549] width 84 height 17
click at [922, 573] on input "text" at bounding box center [908, 581] width 143 height 17
click at [906, 573] on input "text" at bounding box center [908, 581] width 143 height 17
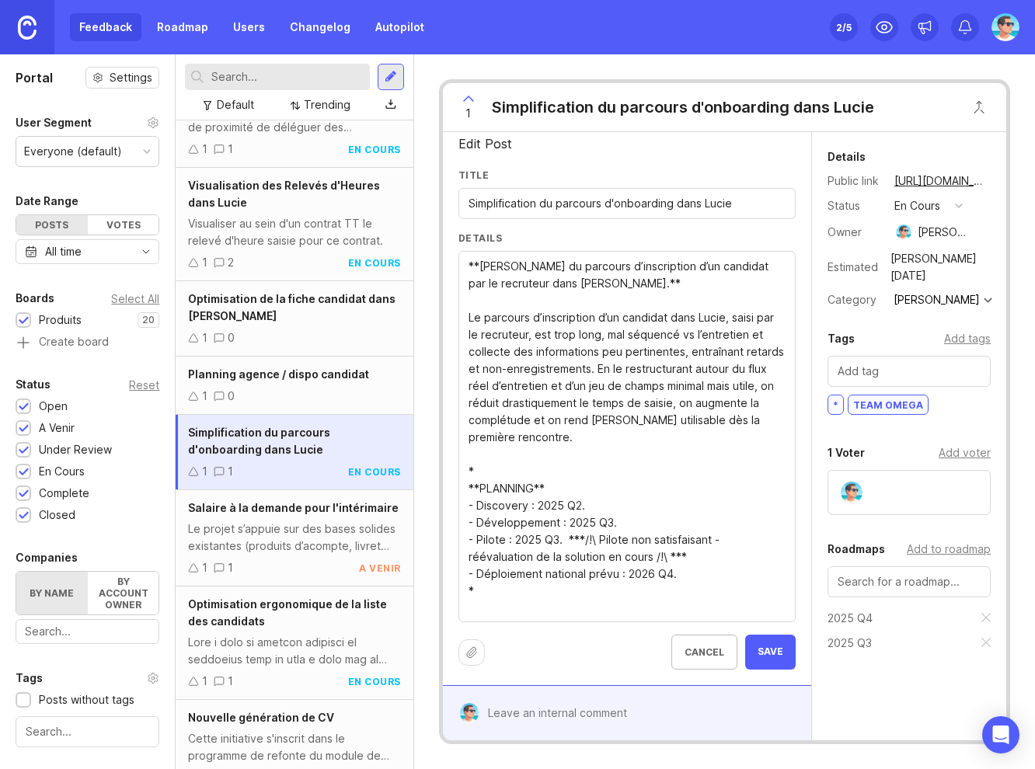
click at [652, 577] on textarea "**[PERSON_NAME] du parcours d’inscription d’un candidat par le recruteur dans […" at bounding box center [626, 437] width 317 height 359
drag, startPoint x: 669, startPoint y: 577, endPoint x: 628, endPoint y: 573, distance: 40.6
click at [628, 573] on textarea "**[PERSON_NAME] du parcours d’inscription d’un candidat par le recruteur dans […" at bounding box center [626, 437] width 317 height 359
drag, startPoint x: 669, startPoint y: 555, endPoint x: 586, endPoint y: 537, distance: 84.2
click at [586, 537] on textarea "**[PERSON_NAME] du parcours d’inscription d’un candidat par le recruteur dans […" at bounding box center [626, 437] width 317 height 359
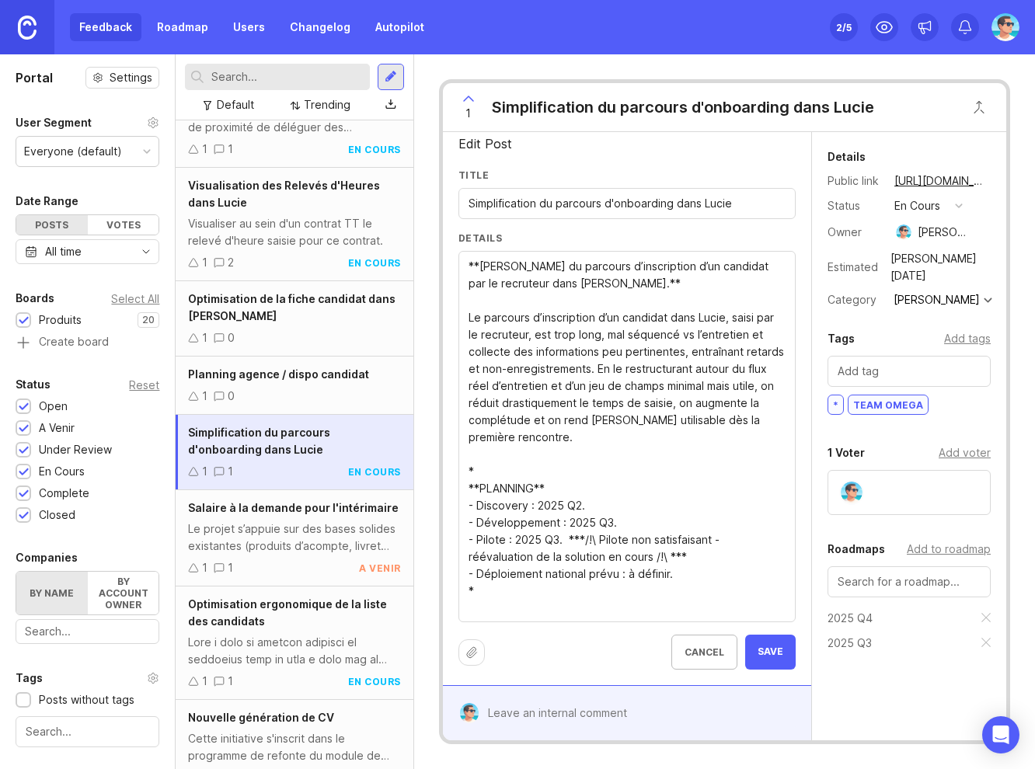
drag, startPoint x: 679, startPoint y: 552, endPoint x: 572, endPoint y: 537, distance: 107.4
click at [572, 537] on textarea "**[PERSON_NAME] du parcours d’inscription d’un candidat par le recruteur dans […" at bounding box center [626, 437] width 317 height 359
type textarea "**[PERSON_NAME] du parcours d’inscription d’un candidat par le recruteur dans […"
click at [770, 659] on button "Save" at bounding box center [770, 652] width 50 height 35
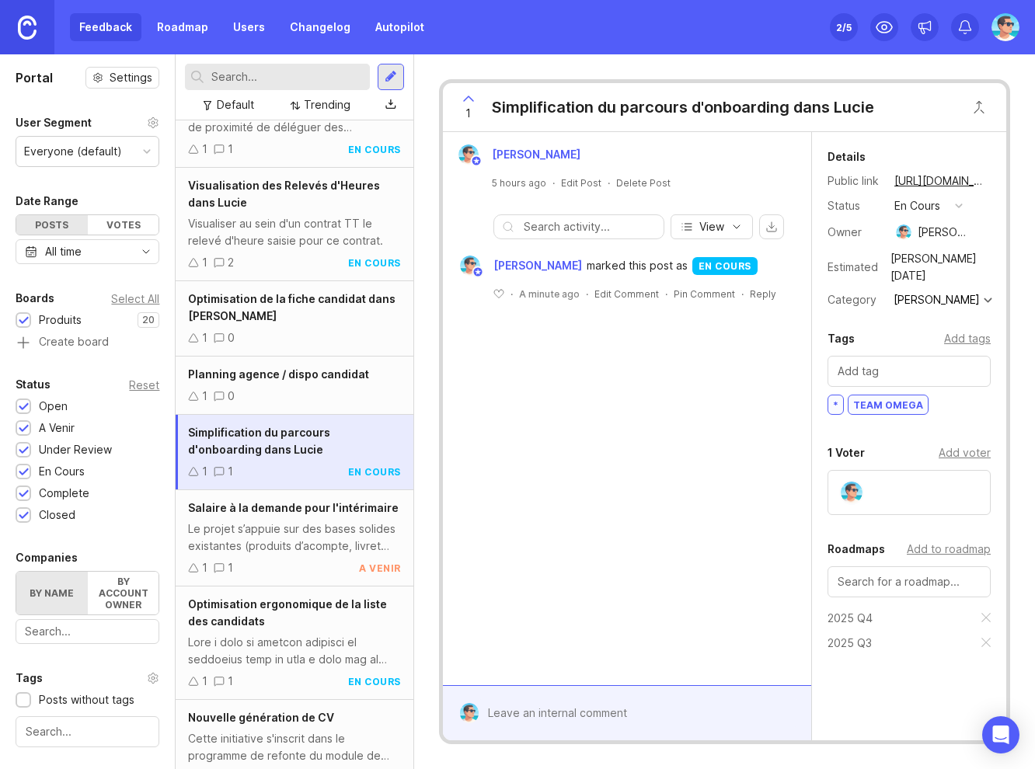
scroll to position [0, 0]
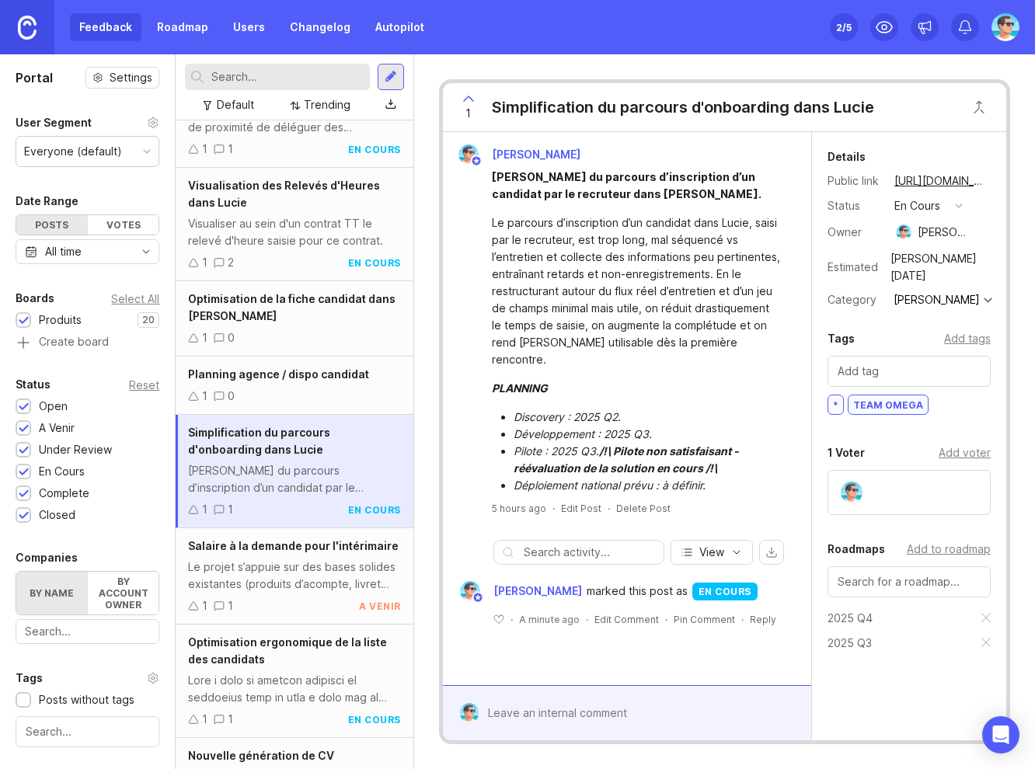
click at [909, 693] on div "Details Public link [URL][DOMAIN_NAME] Status en cours Owner [PERSON_NAME] Esti…" at bounding box center [909, 465] width 194 height 667
click at [583, 704] on div at bounding box center [637, 713] width 318 height 30
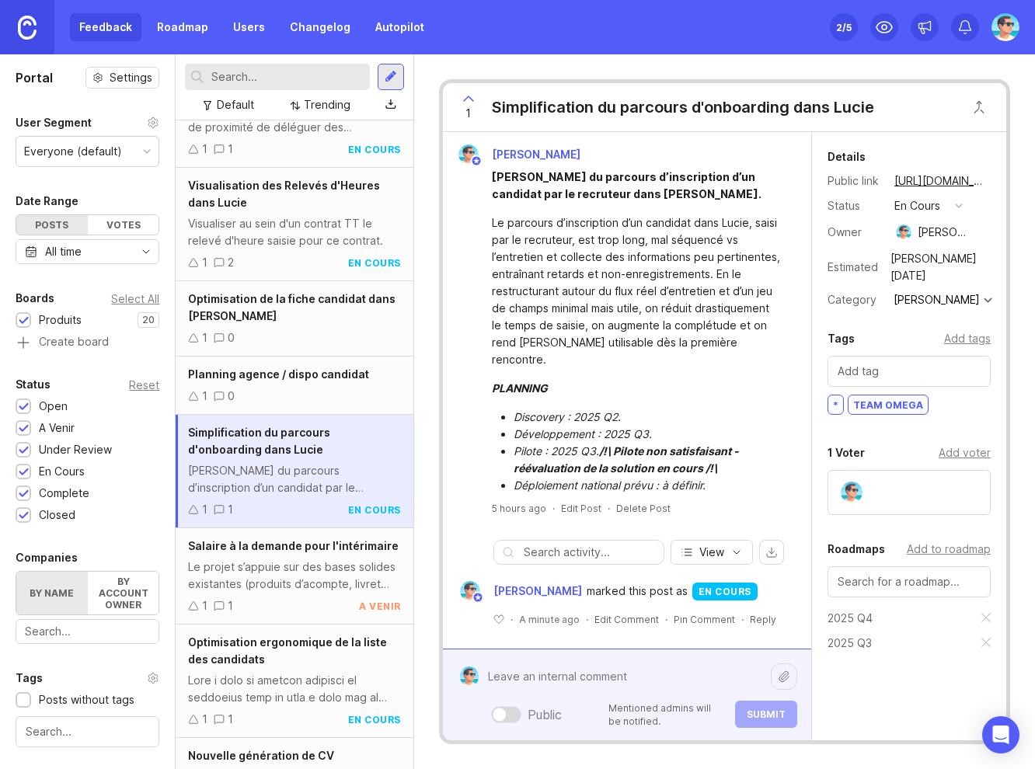
click at [506, 717] on div at bounding box center [507, 714] width 30 height 16
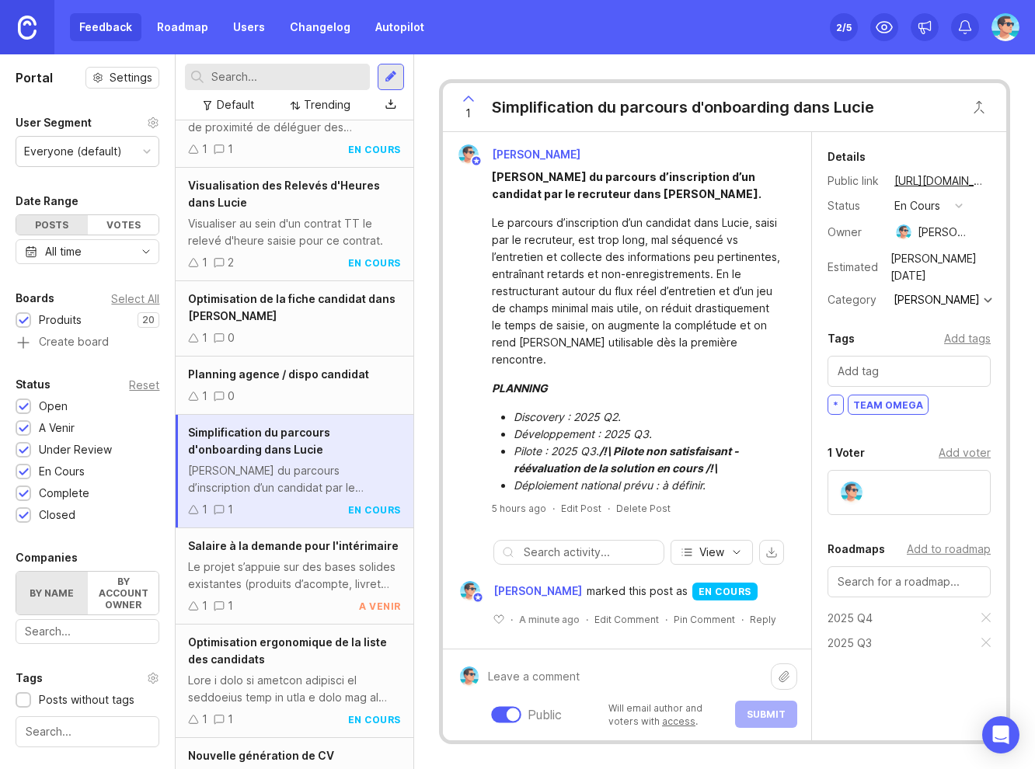
click at [557, 669] on textarea at bounding box center [624, 677] width 292 height 30
paste textarea "**/!\ Pilote non satisfaisant - réévaluation de la solution en cours /!\ **"
type textarea "**/!\ Pilote non satisfaisant - réévaluation de la solution en cours /!\ **"
click at [764, 714] on span "Submit" at bounding box center [765, 714] width 39 height 12
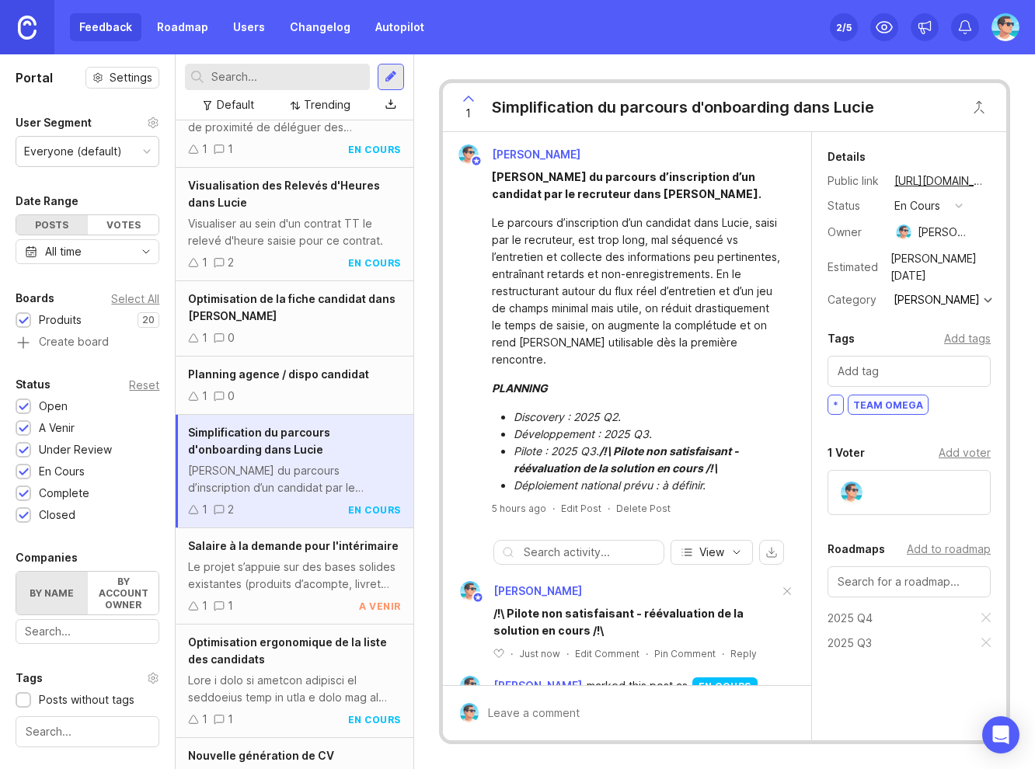
click at [283, 565] on div "Le projet s’appuie sur des bases solides existantes (produits d’acompte, livret…" at bounding box center [294, 575] width 212 height 34
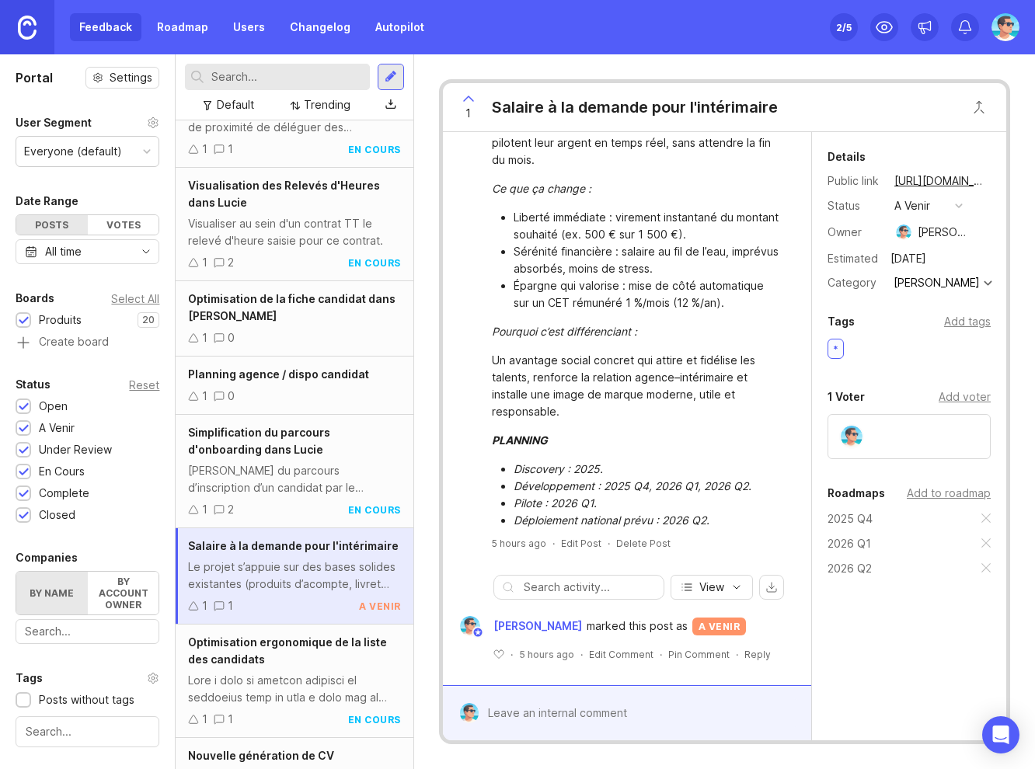
scroll to position [161, 0]
click at [249, 462] on div "[PERSON_NAME] du parcours d’inscription d’un candidat par le recruteur dans [PE…" at bounding box center [294, 479] width 212 height 34
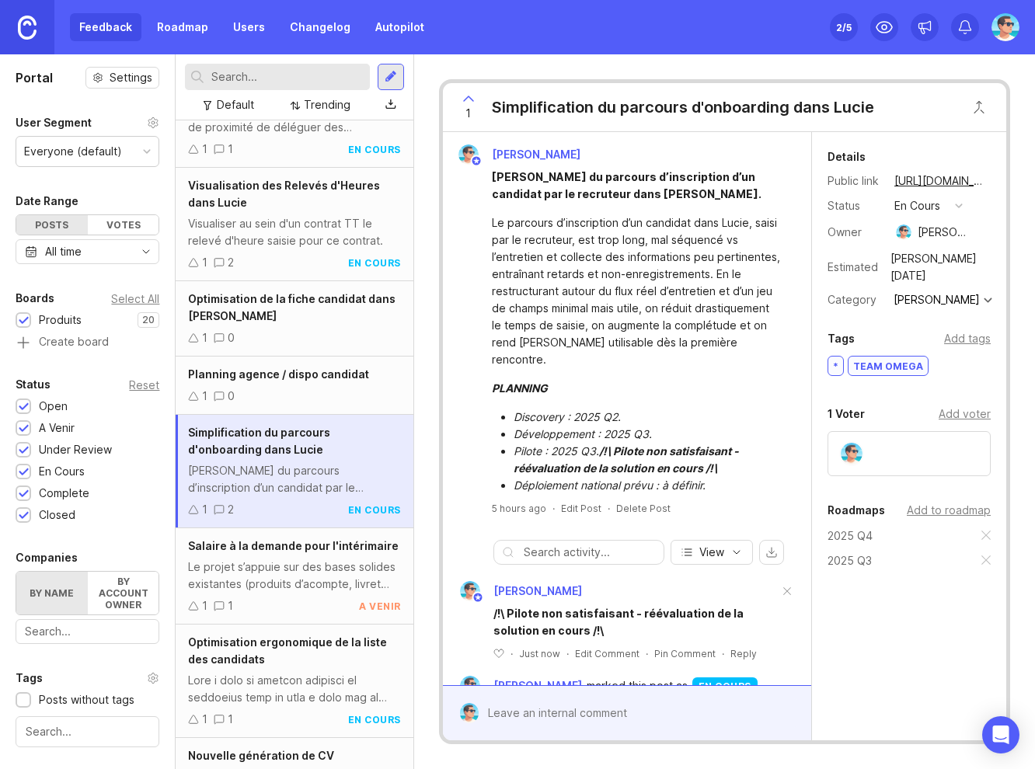
click at [276, 564] on div "Le projet s’appuie sur des bases solides existantes (produits d’acompte, livret…" at bounding box center [294, 575] width 212 height 34
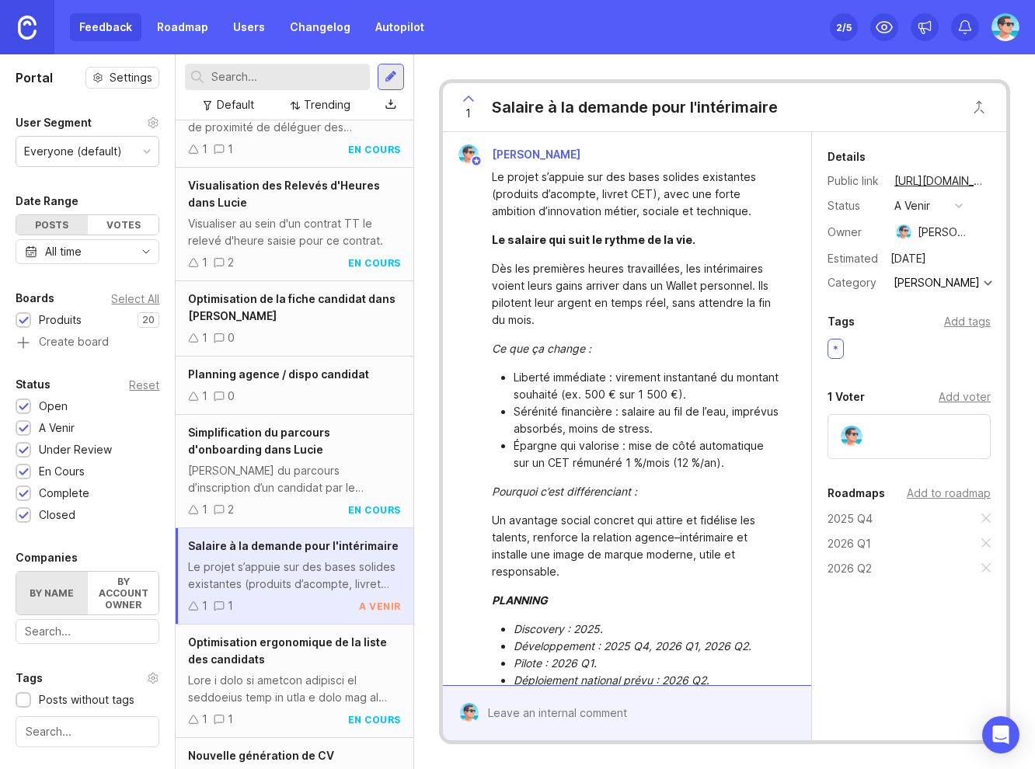
click at [284, 381] on div "Planning agence / dispo candidat" at bounding box center [294, 374] width 212 height 17
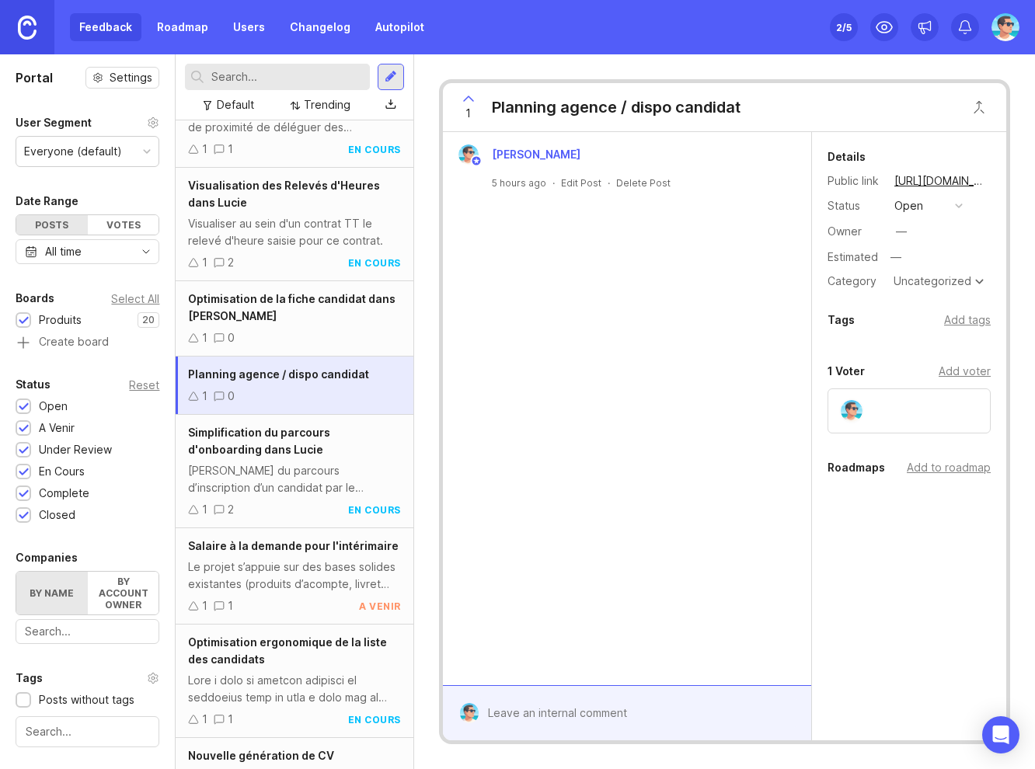
click at [939, 206] on button "open" at bounding box center [928, 206] width 78 height 20
click at [947, 266] on venir "a venir" at bounding box center [928, 262] width 78 height 29
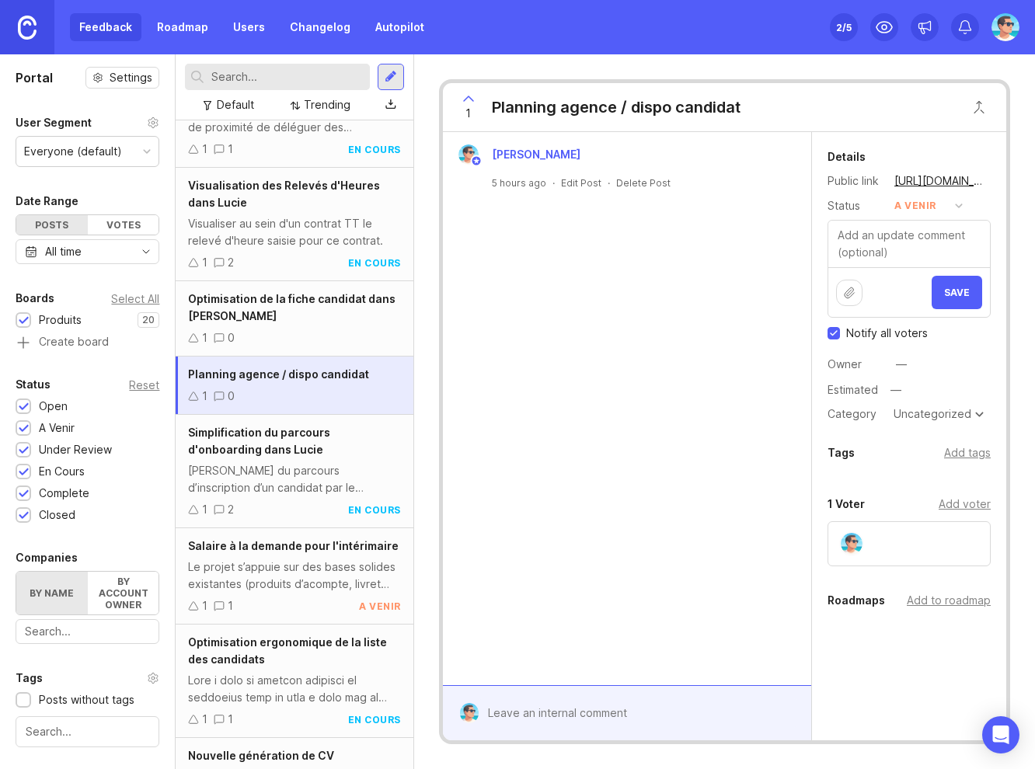
click at [958, 287] on button "Save" at bounding box center [956, 292] width 50 height 33
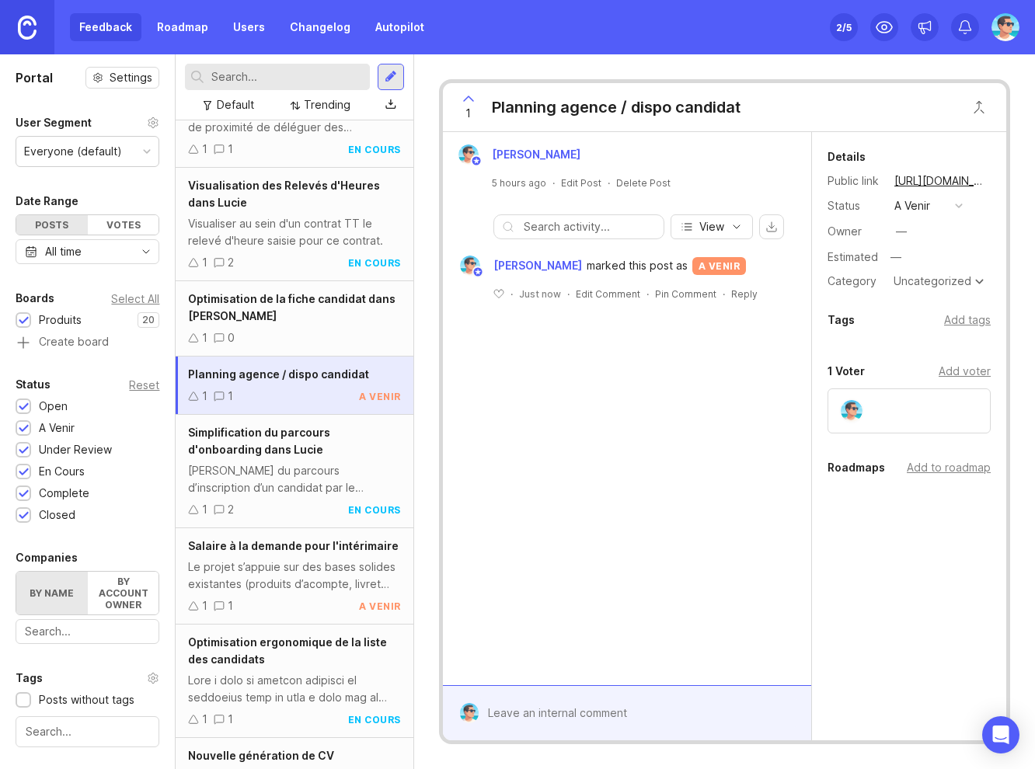
click at [960, 285] on div "Uncategorized" at bounding box center [932, 281] width 78 height 11
click at [910, 231] on div "—" at bounding box center [901, 231] width 20 height 20
click at [984, 327] on div "Add tags" at bounding box center [967, 321] width 47 height 17
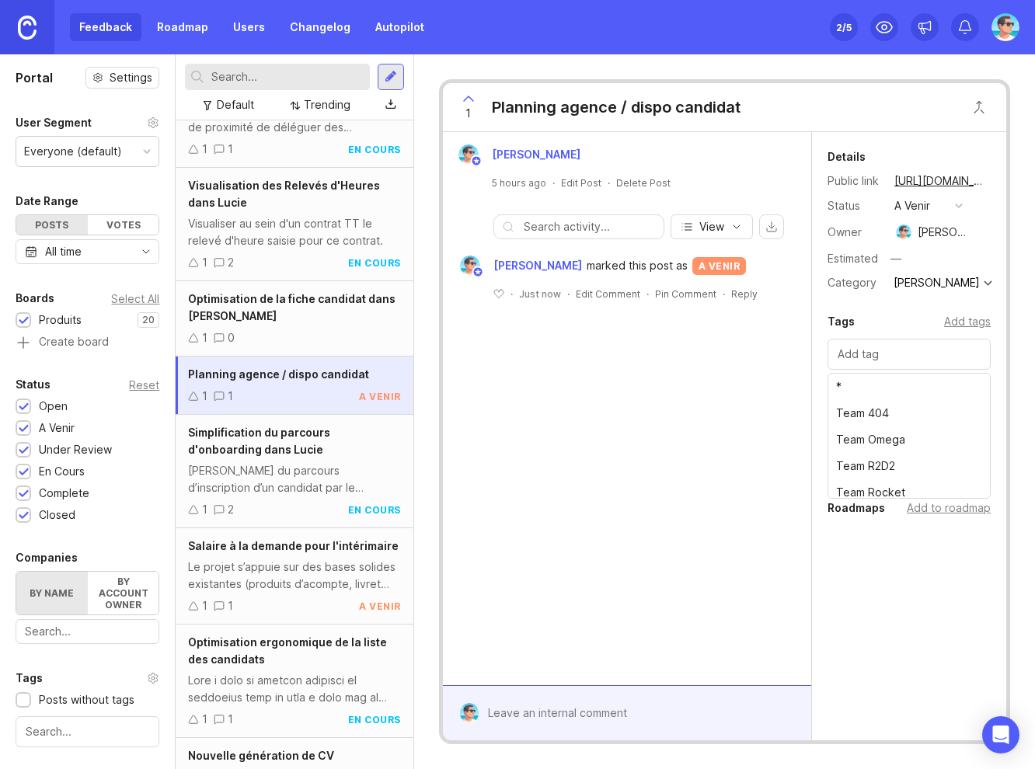
click at [984, 327] on div "Add tags" at bounding box center [967, 321] width 47 height 17
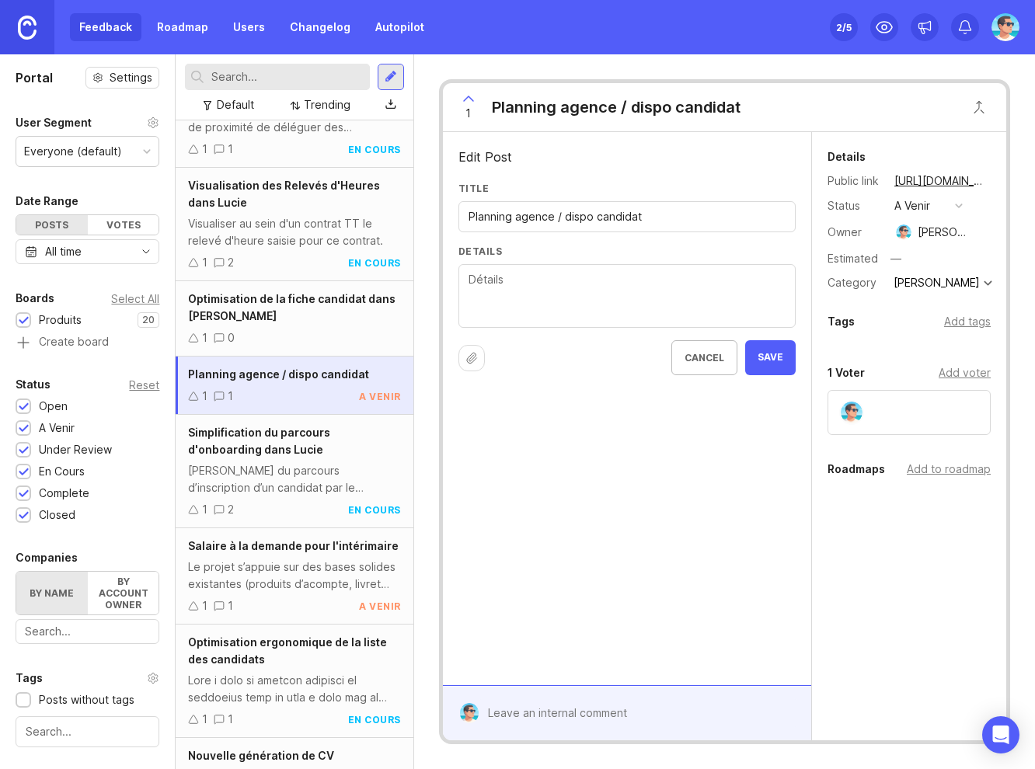
click at [614, 296] on textarea "Details" at bounding box center [626, 296] width 317 height 51
type textarea "A"
type textarea "A COMPLETER"
click at [770, 359] on span "Save" at bounding box center [770, 357] width 26 height 13
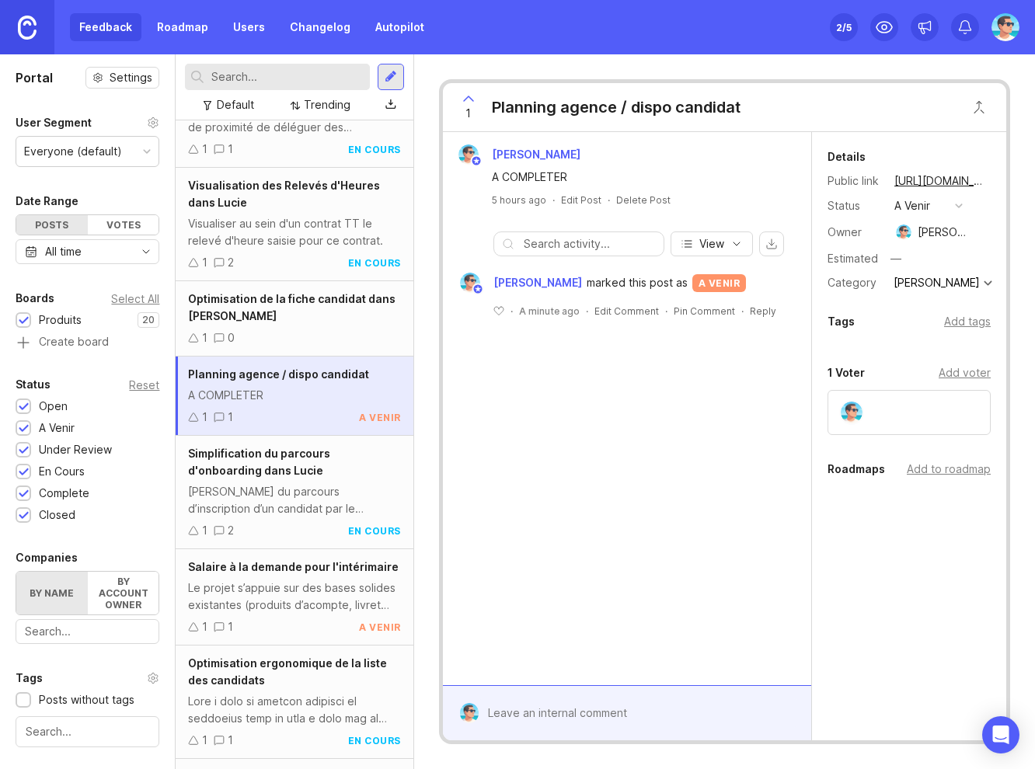
click at [317, 317] on div "Optimisation de la fiche candidat dans [PERSON_NAME]" at bounding box center [294, 307] width 212 height 34
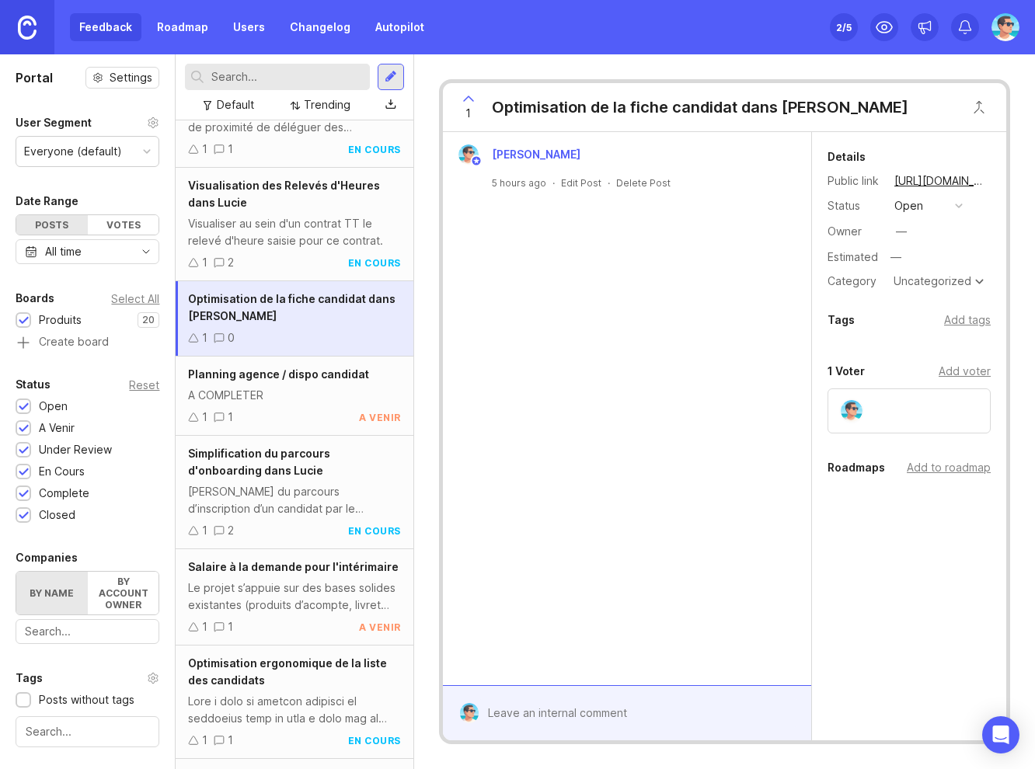
click at [322, 396] on div "A COMPLETER" at bounding box center [294, 395] width 212 height 17
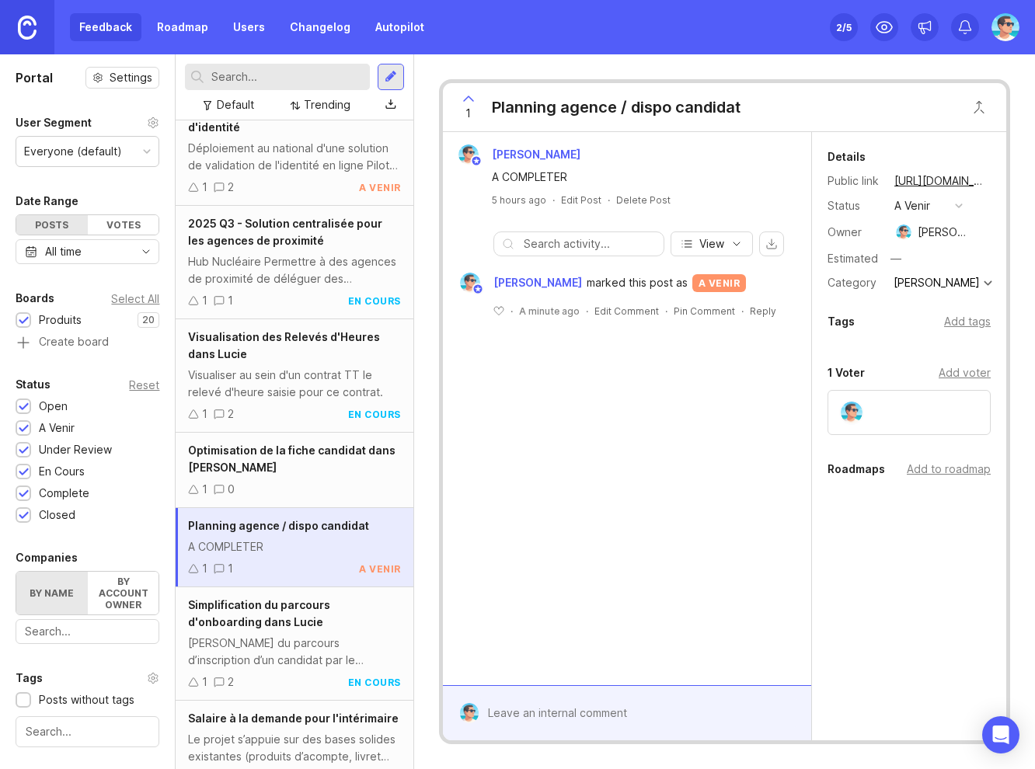
scroll to position [209, 0]
